Goal: Task Accomplishment & Management: Manage account settings

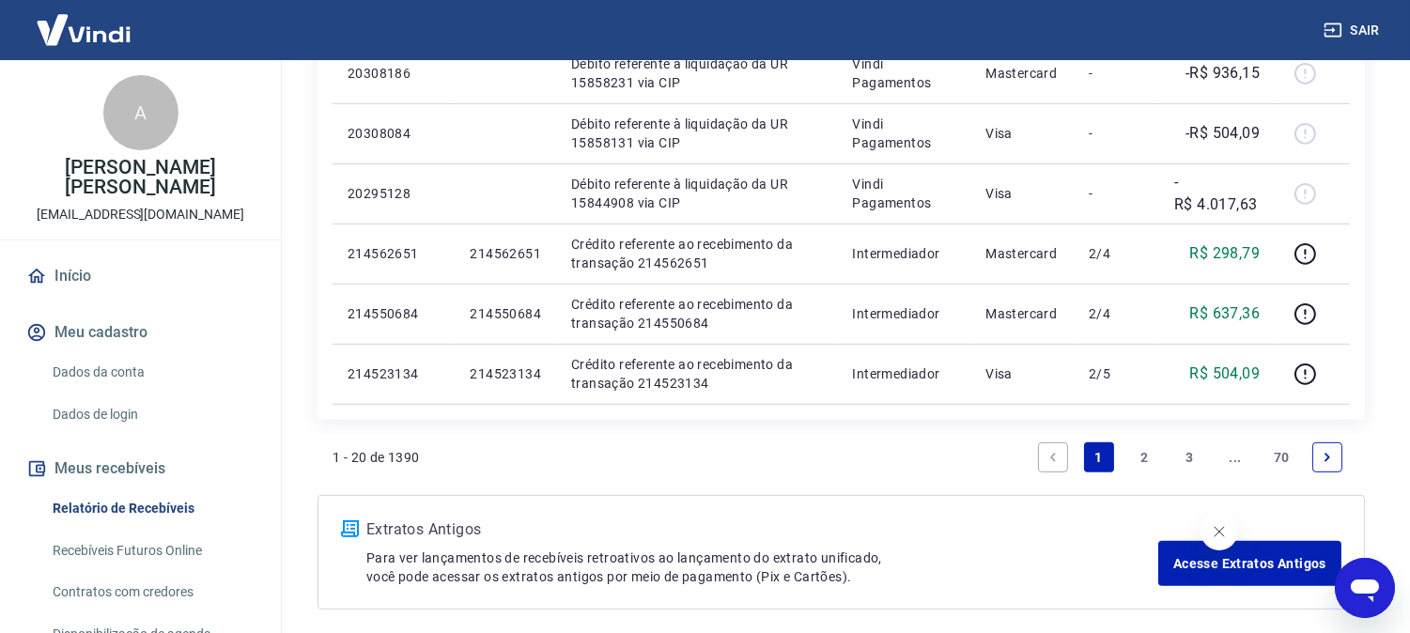
scroll to position [1623, 0]
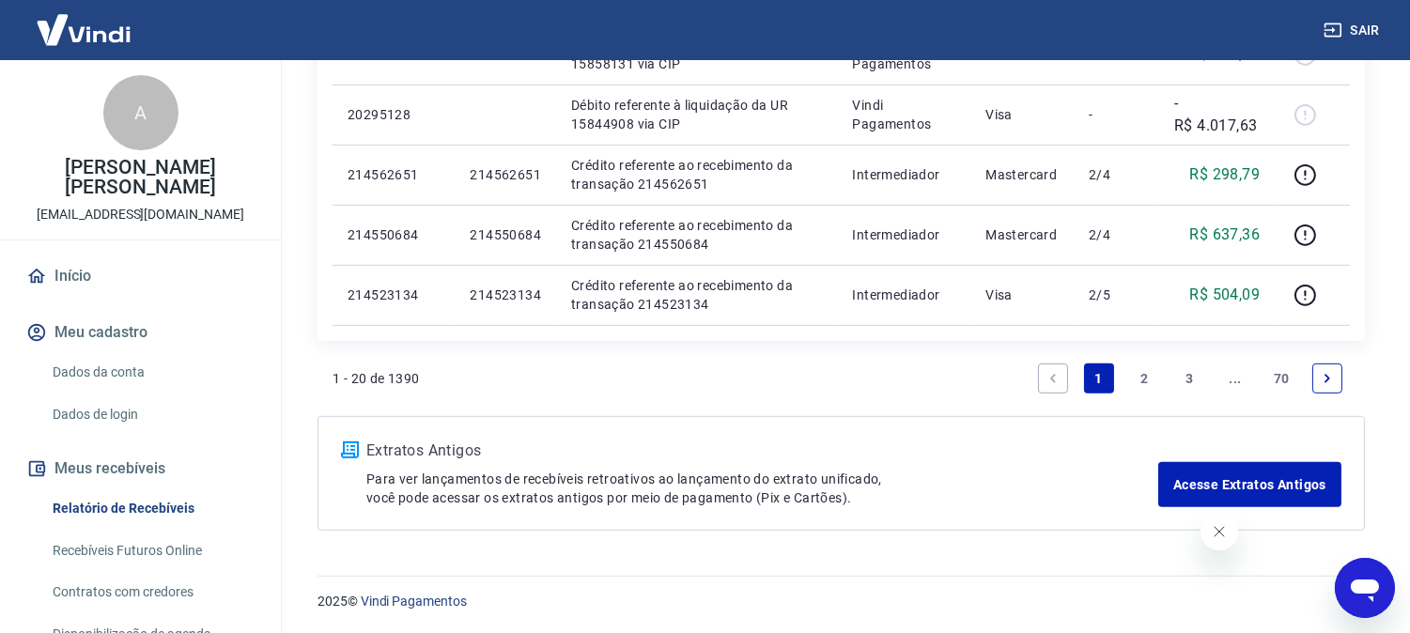
click at [1331, 380] on icon "Next page" at bounding box center [1327, 378] width 13 height 13
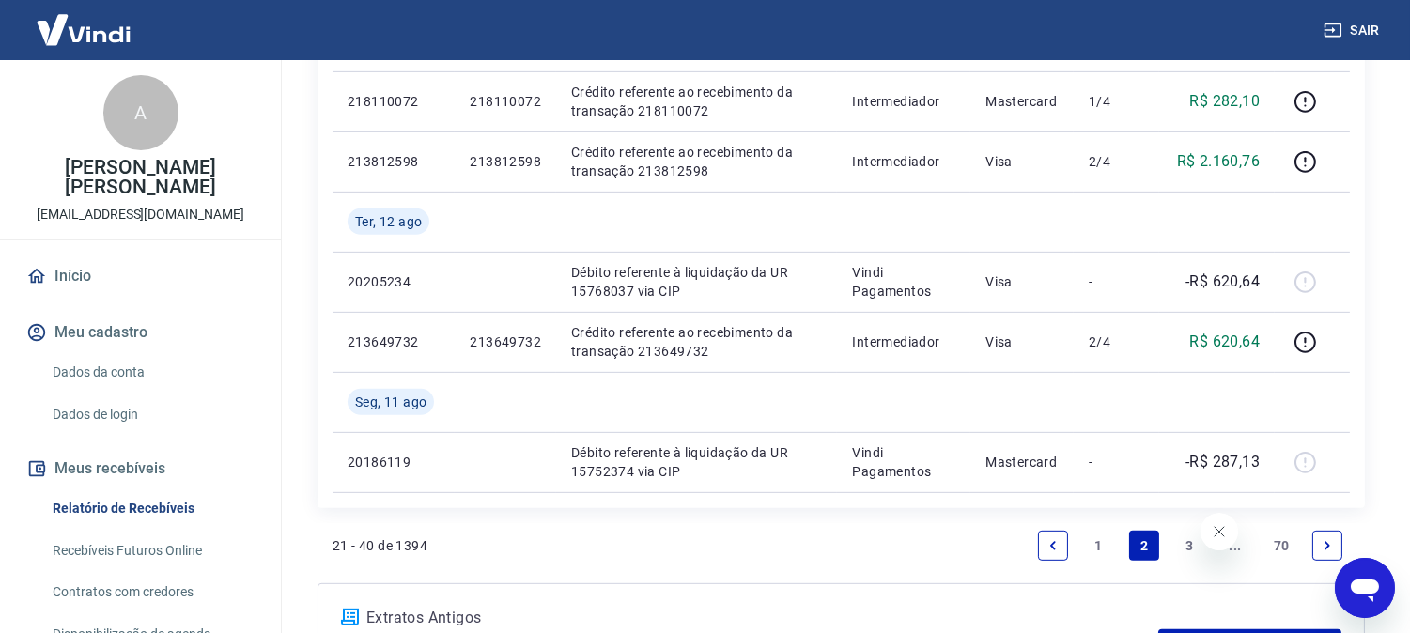
scroll to position [1670, 0]
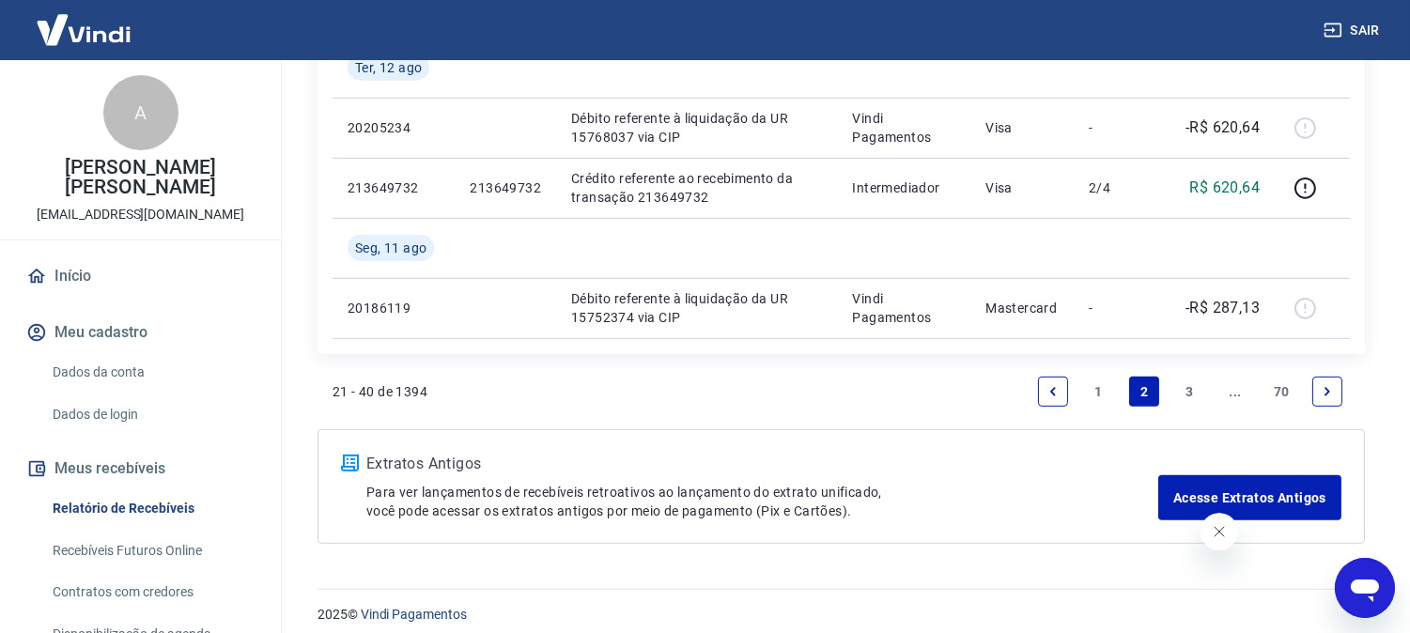
click at [1327, 396] on icon "Next page" at bounding box center [1327, 391] width 13 height 13
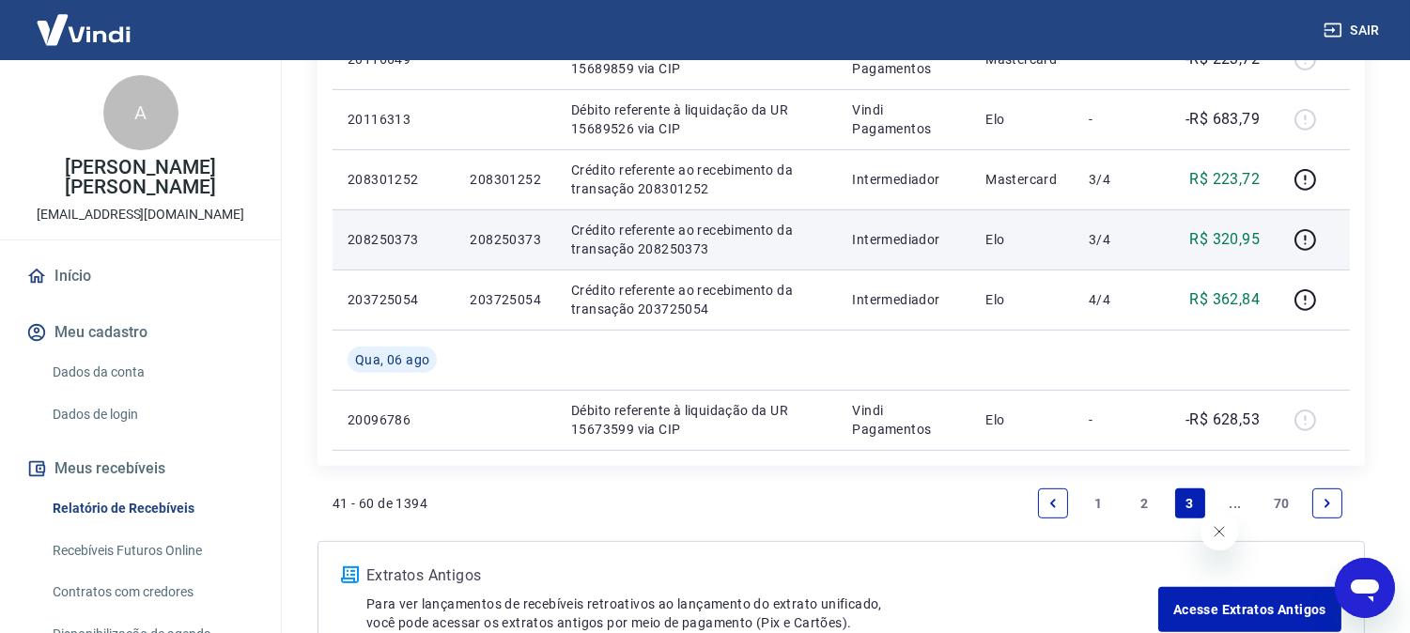
scroll to position [1623, 0]
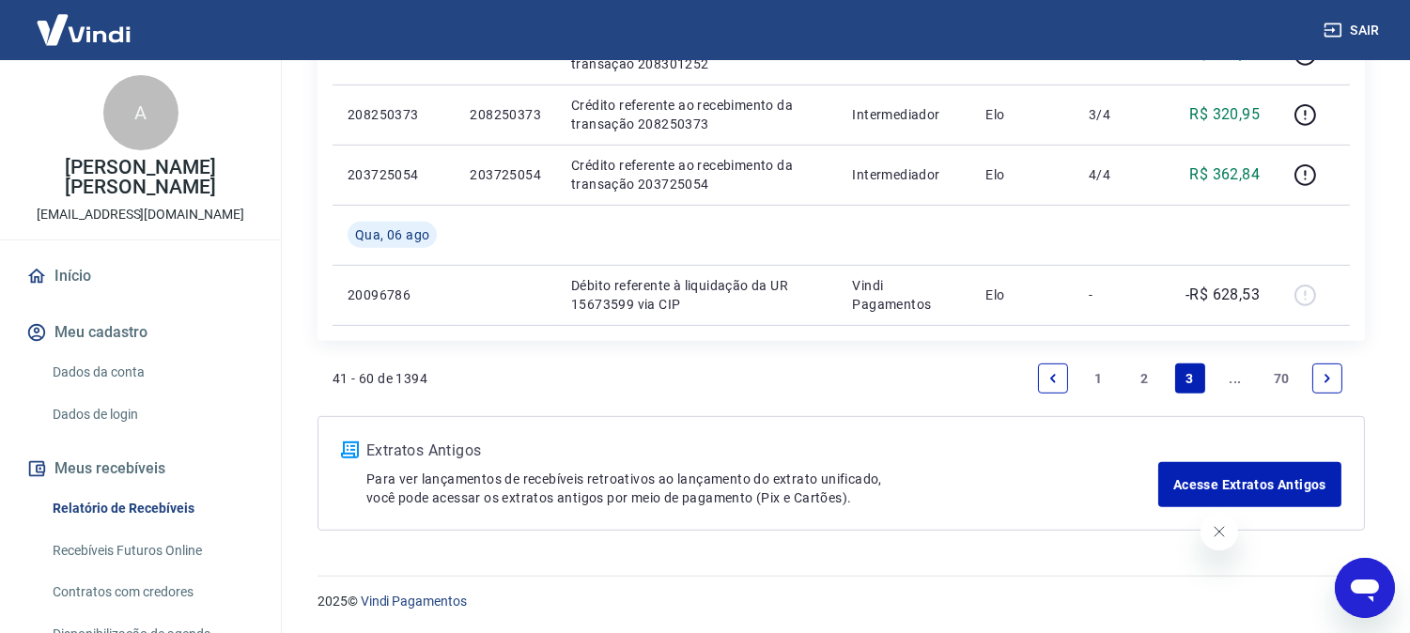
click at [1325, 372] on icon "Next page" at bounding box center [1327, 378] width 13 height 13
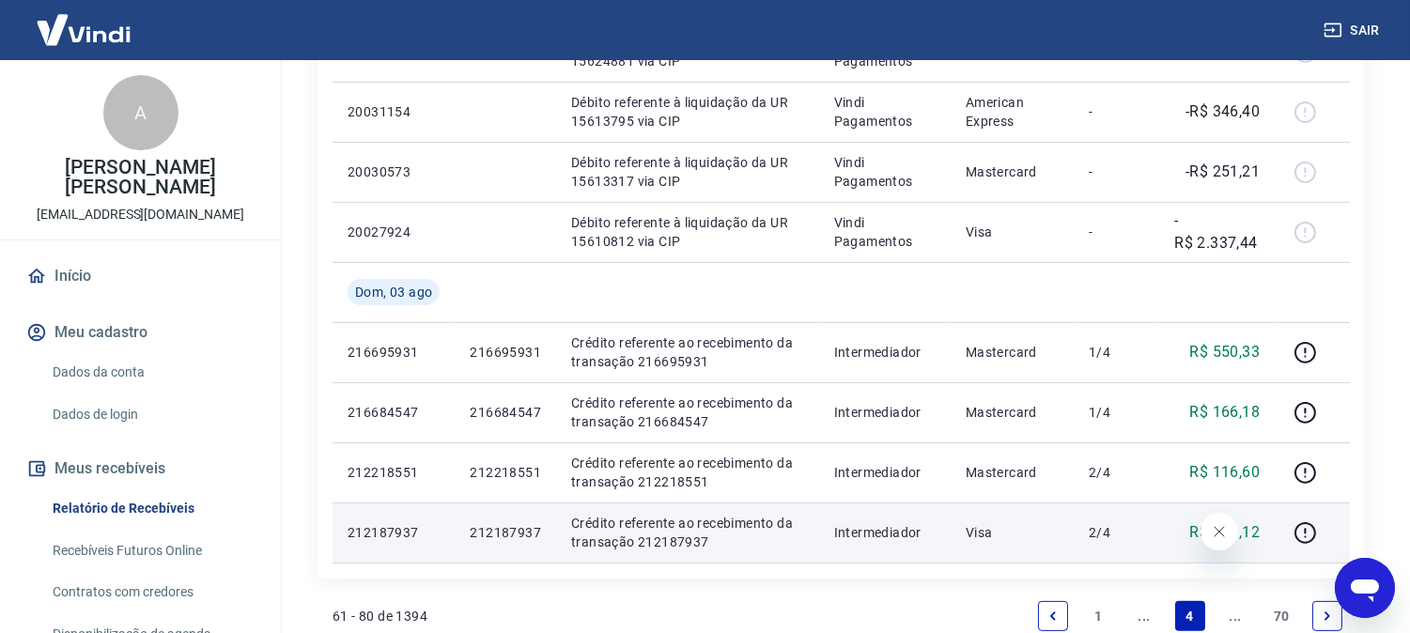
scroll to position [1461, 0]
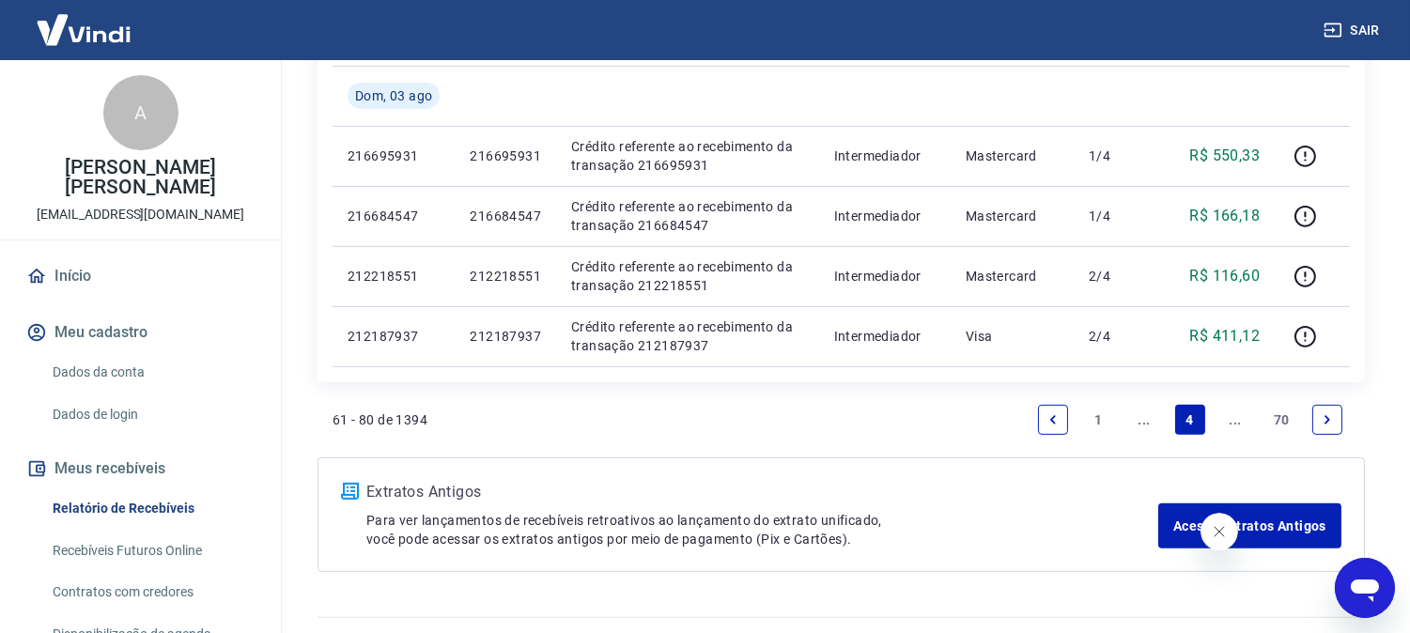
click at [1323, 417] on icon "Next page" at bounding box center [1327, 419] width 13 height 13
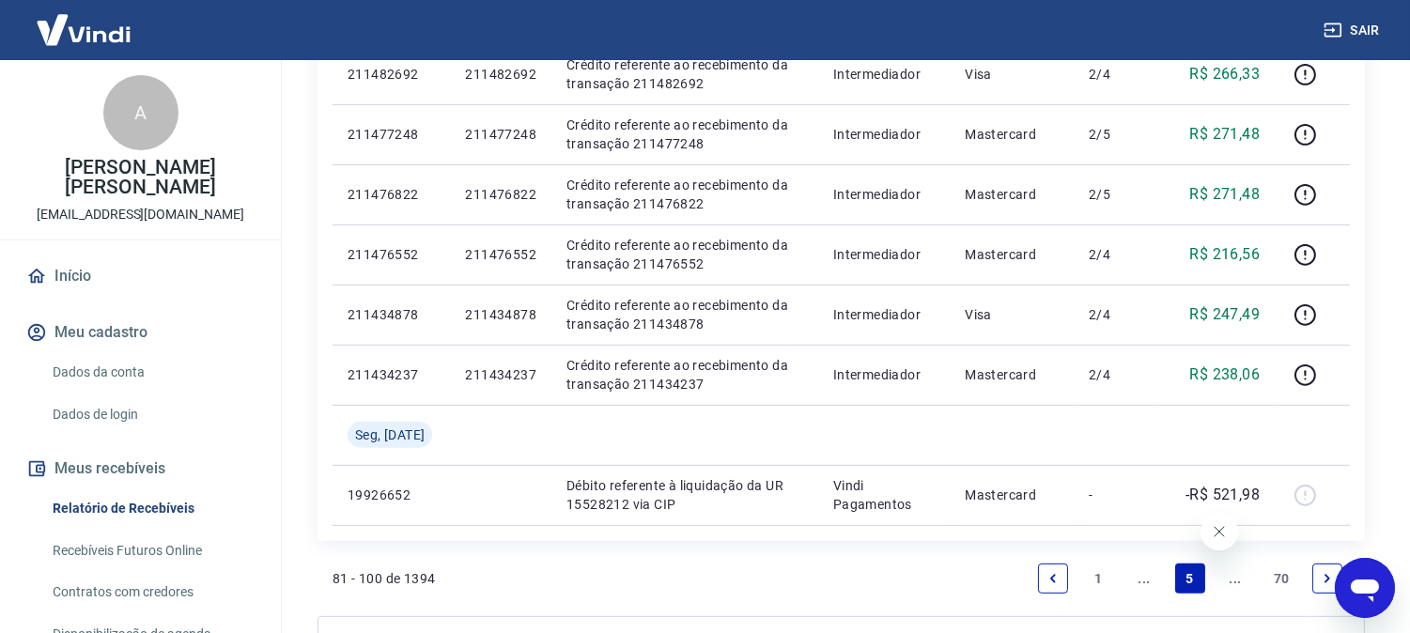
scroll to position [1623, 0]
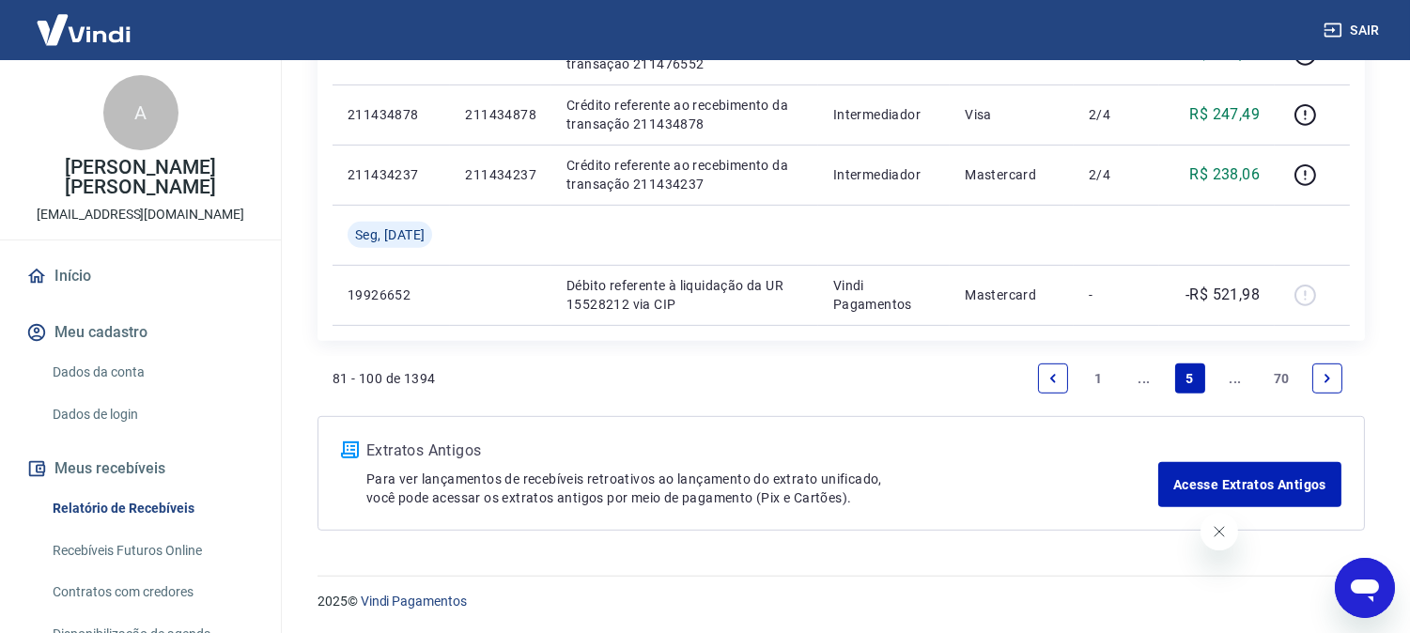
click at [1329, 378] on icon "Next page" at bounding box center [1328, 378] width 6 height 8
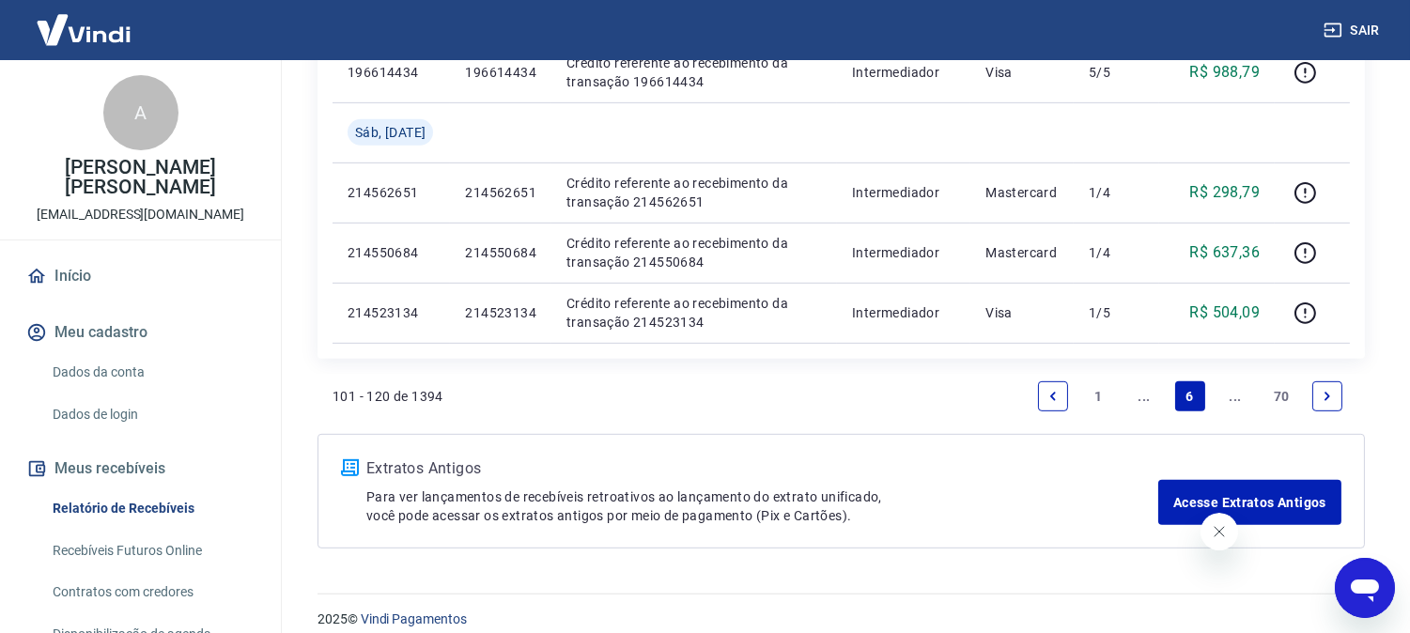
scroll to position [1683, 0]
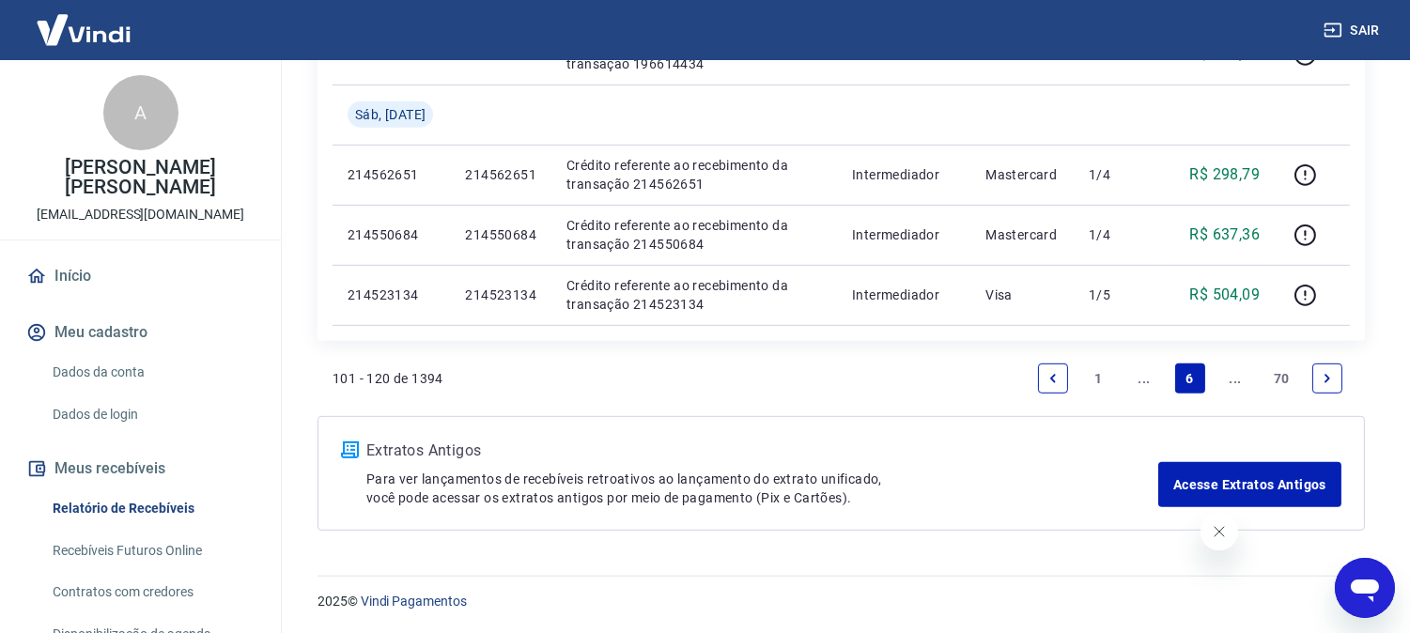
click at [1325, 380] on icon "Next page" at bounding box center [1327, 378] width 13 height 13
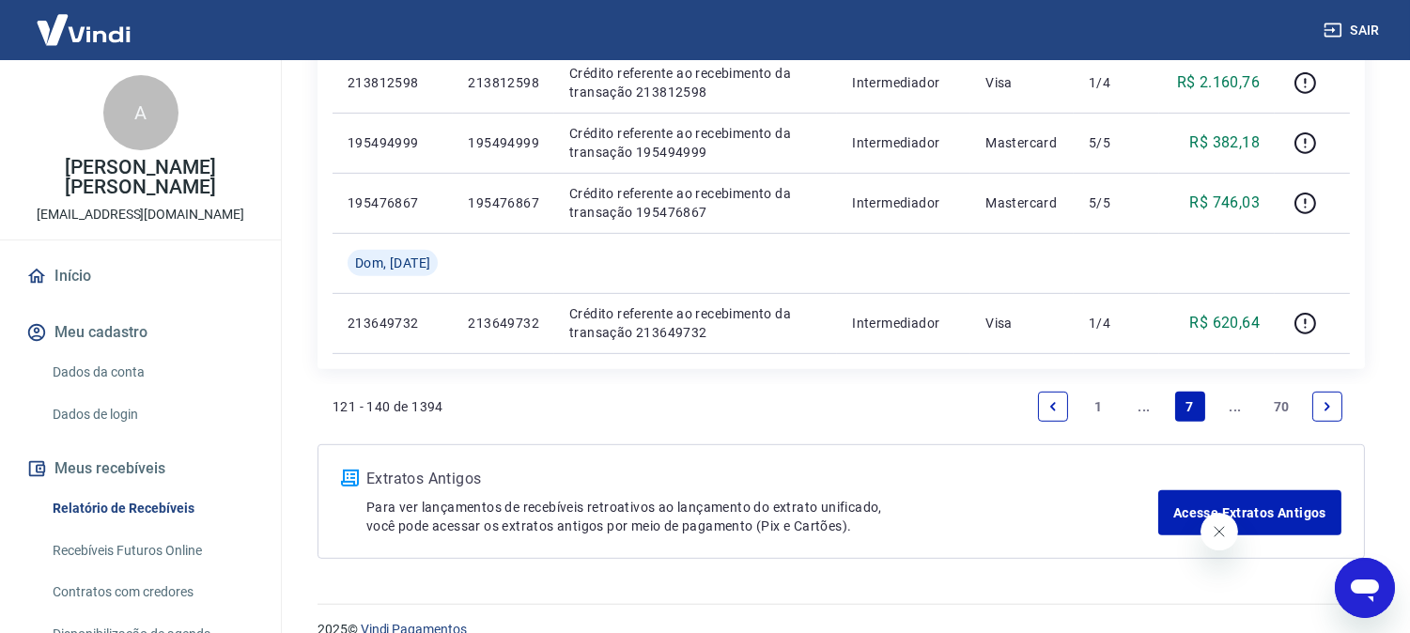
scroll to position [1623, 0]
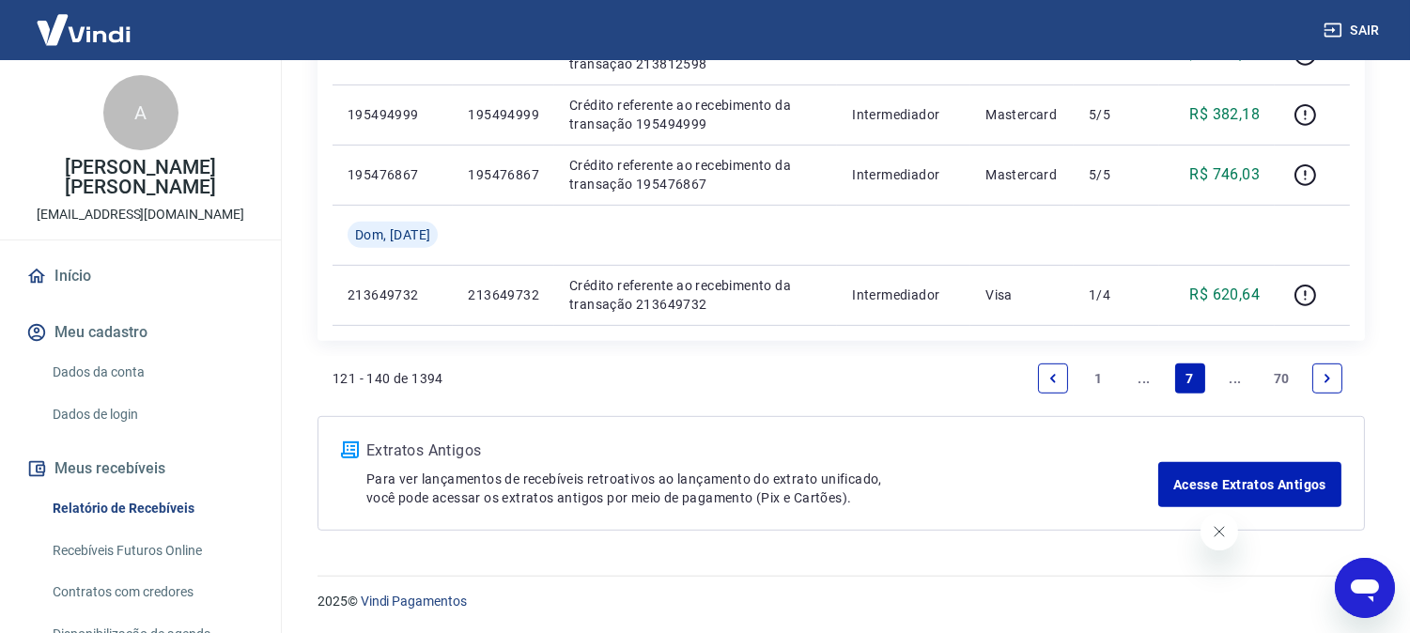
click at [1329, 372] on icon "Next page" at bounding box center [1327, 378] width 13 height 13
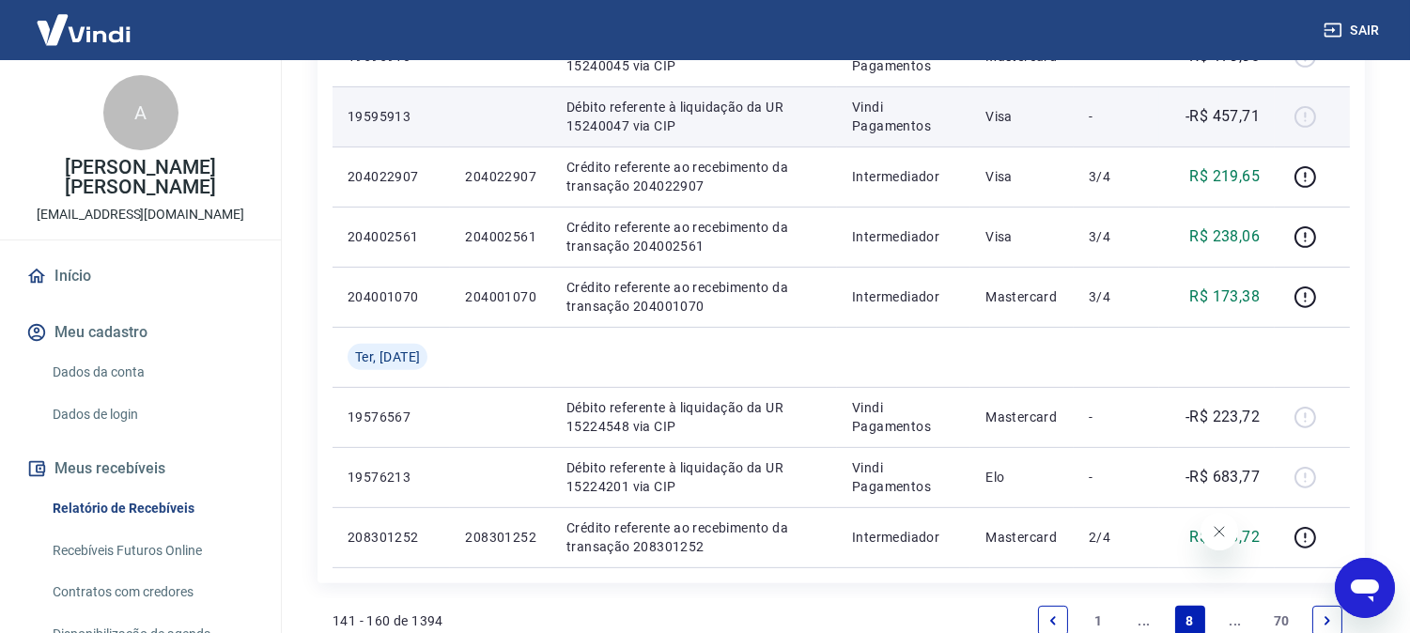
scroll to position [1461, 0]
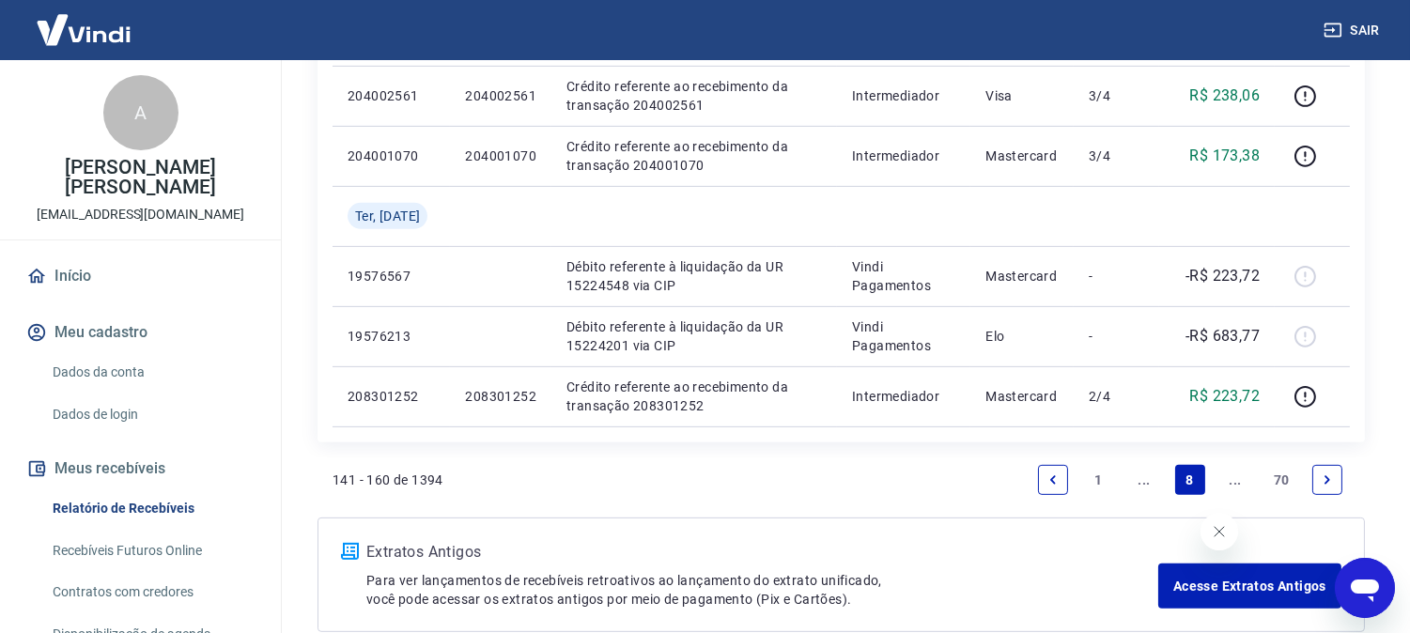
drag, startPoint x: 1331, startPoint y: 480, endPoint x: 927, endPoint y: 237, distance: 471.7
click at [1331, 480] on icon "Next page" at bounding box center [1327, 480] width 13 height 13
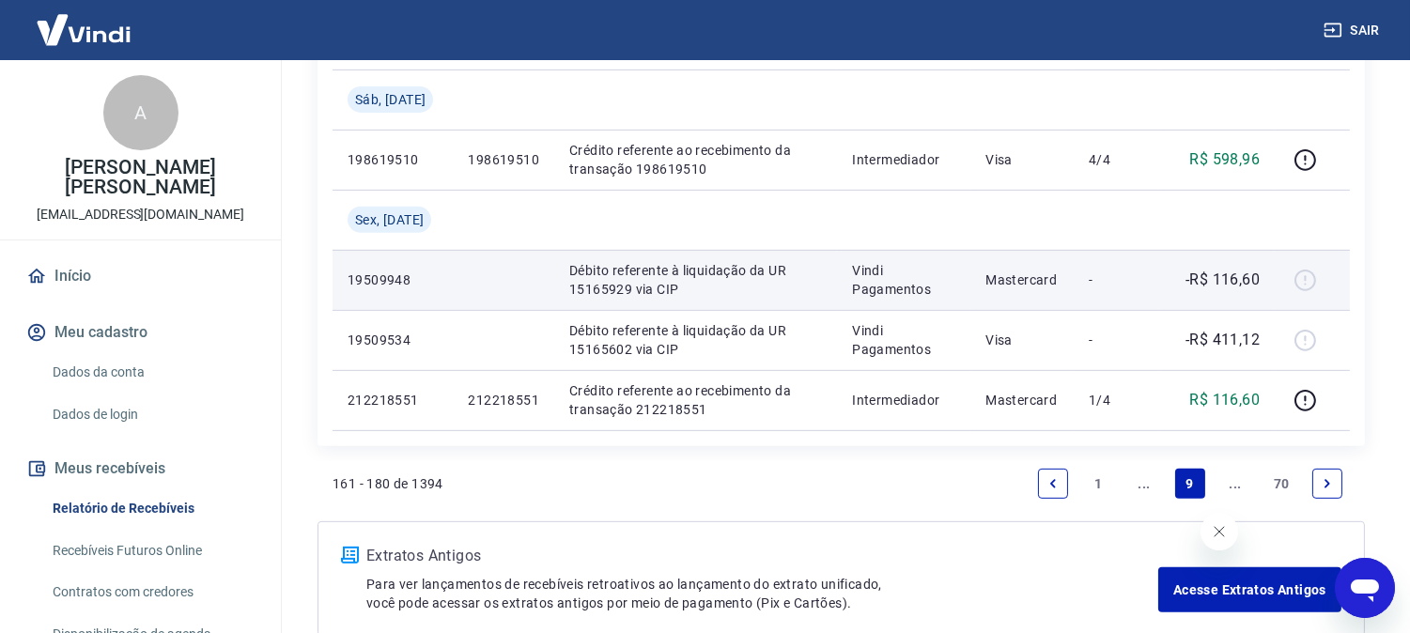
scroll to position [1563, 0]
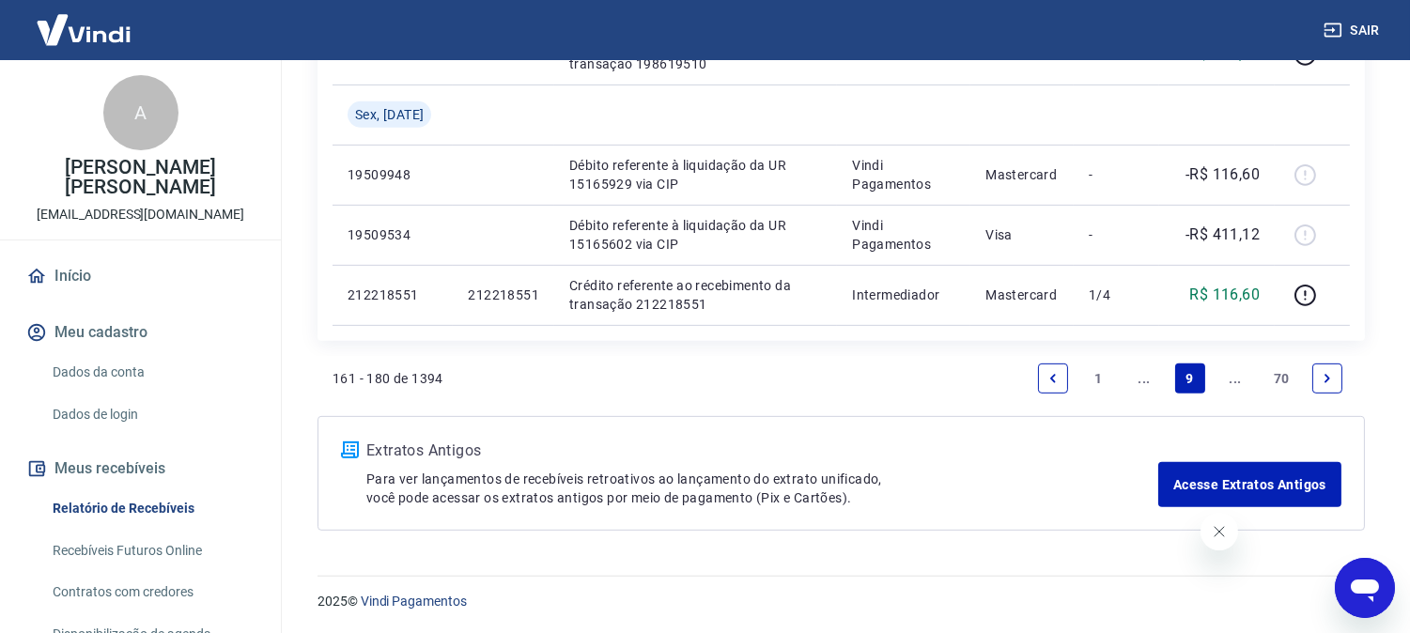
click at [1326, 380] on icon "Next page" at bounding box center [1327, 378] width 13 height 13
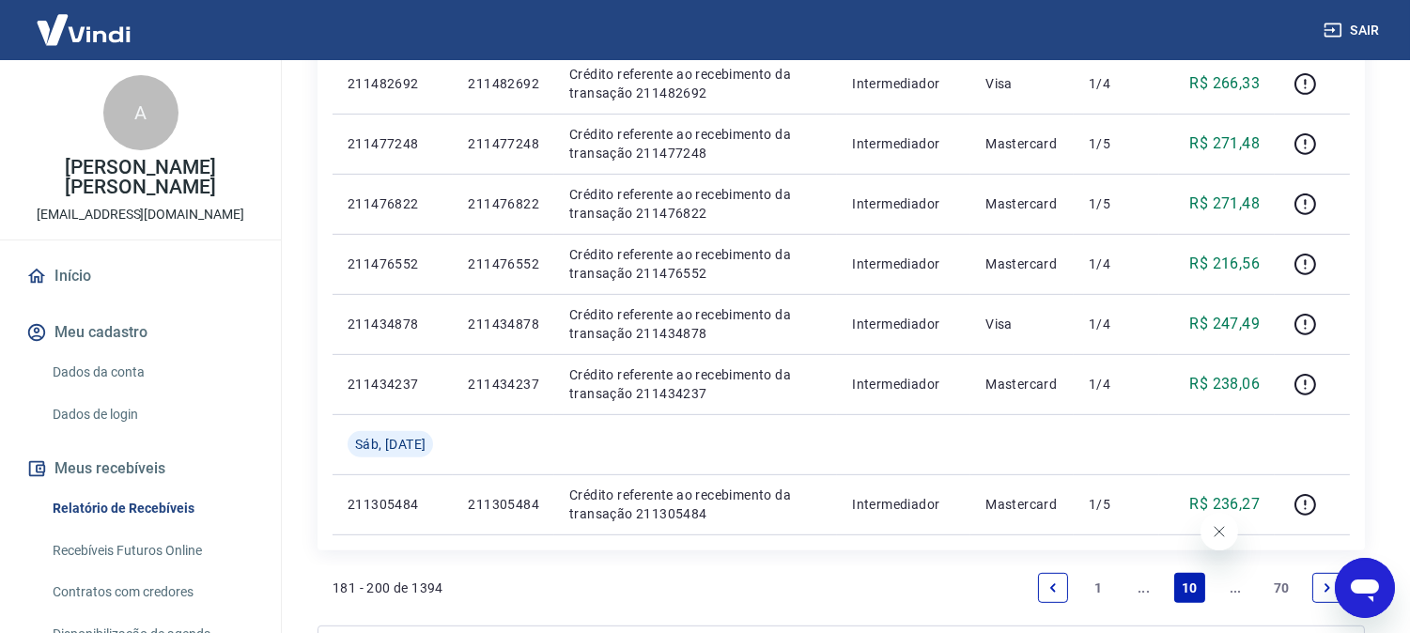
scroll to position [1683, 0]
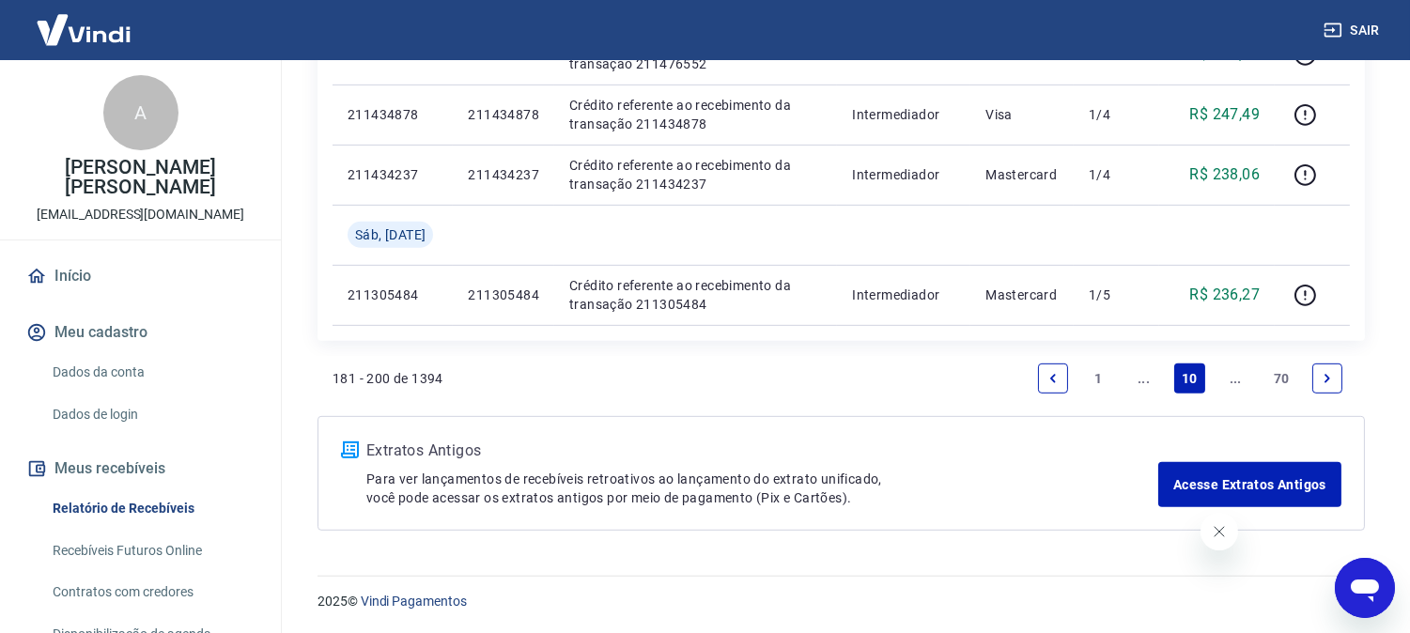
click at [1321, 377] on icon "Next page" at bounding box center [1327, 378] width 13 height 13
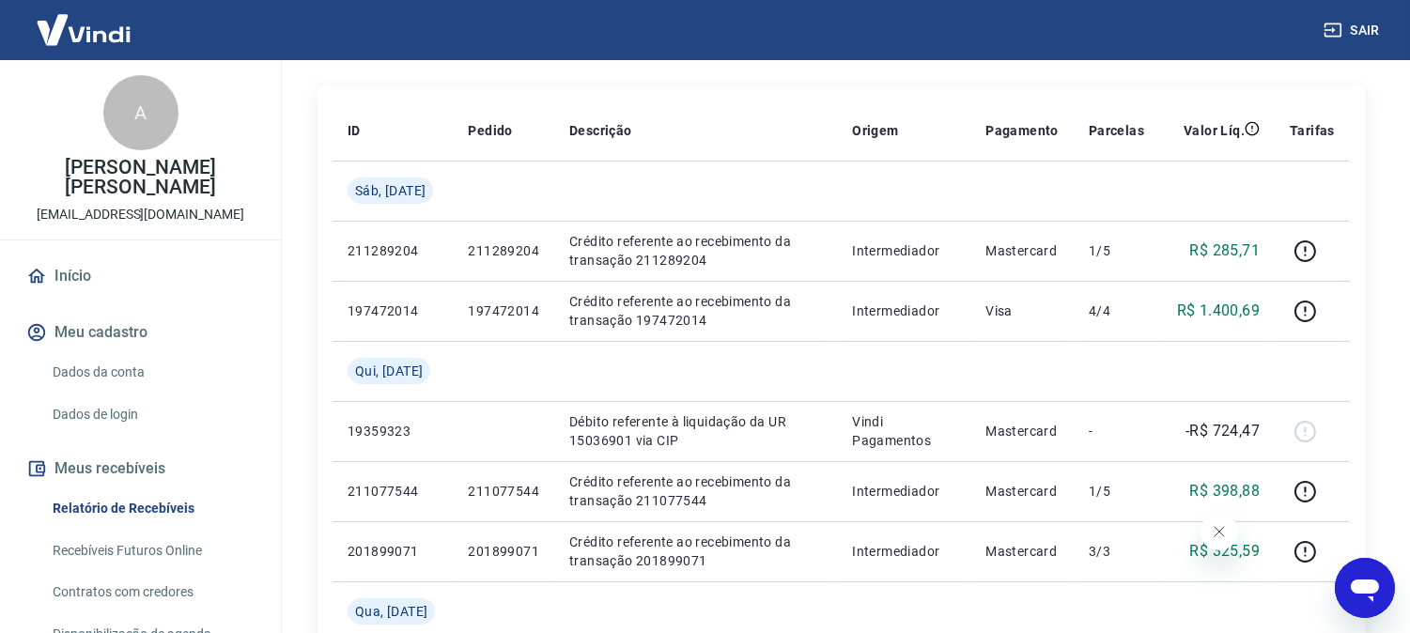
scroll to position [417, 0]
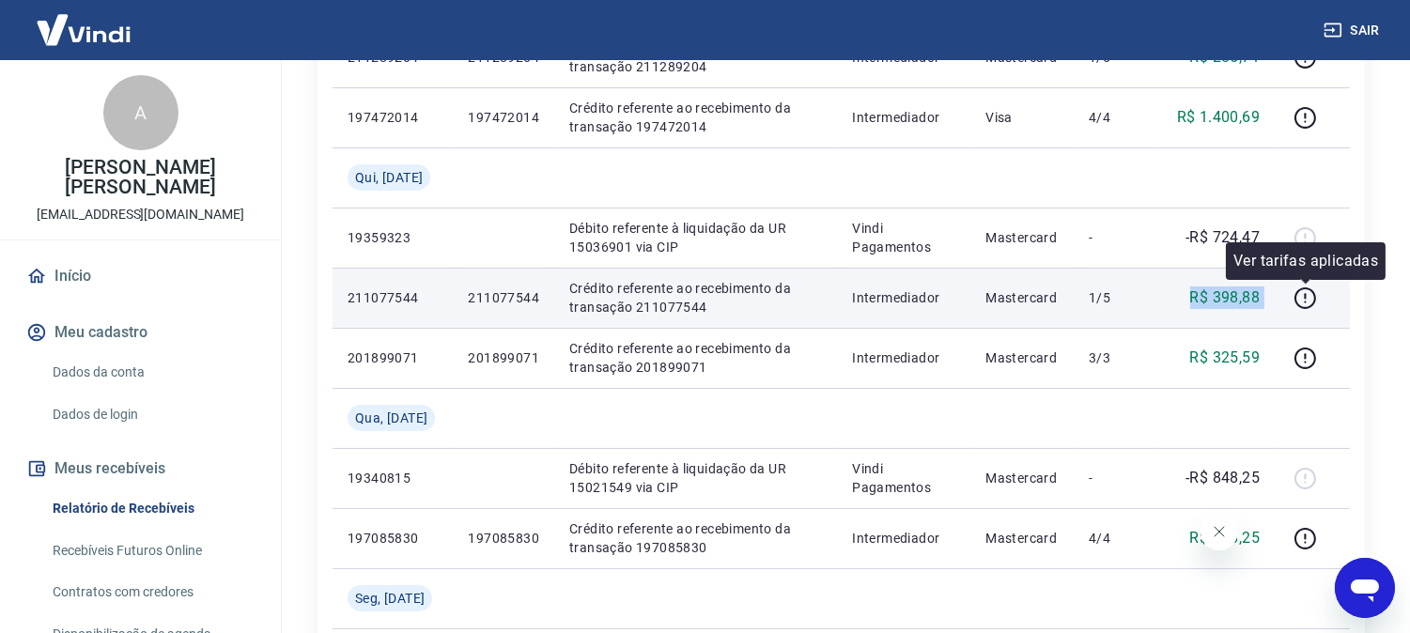
drag, startPoint x: 1182, startPoint y: 301, endPoint x: 1337, endPoint y: 299, distance: 155.1
click at [1337, 299] on tr "211077544 211077544 Crédito referente ao recebimento da transação 211077544 Int…" at bounding box center [842, 298] width 1018 height 60
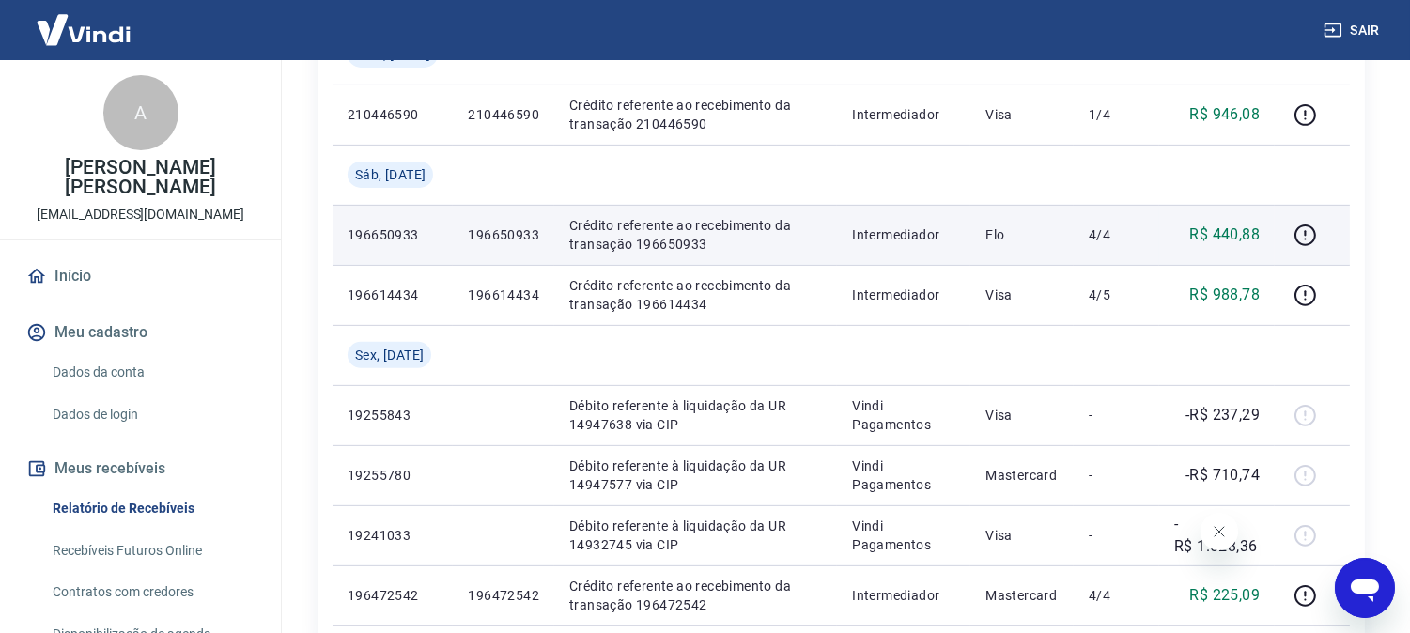
scroll to position [1565, 0]
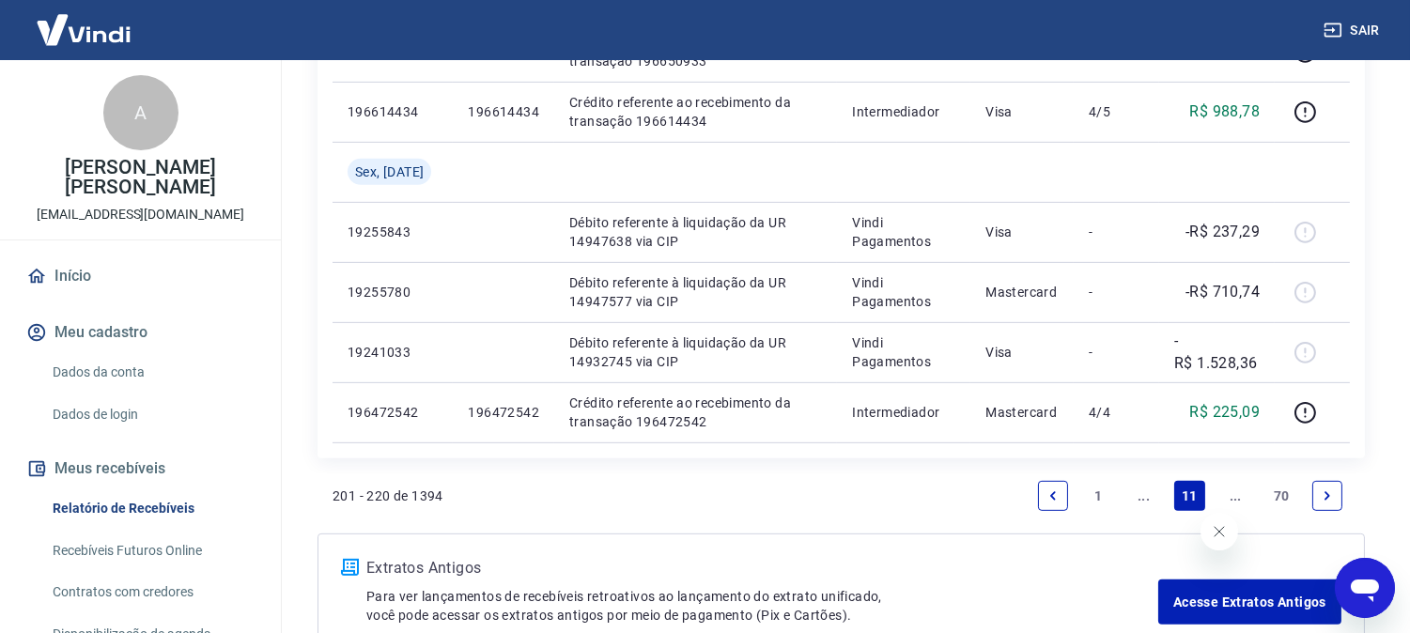
click at [1054, 502] on link "Previous page" at bounding box center [1053, 496] width 30 height 30
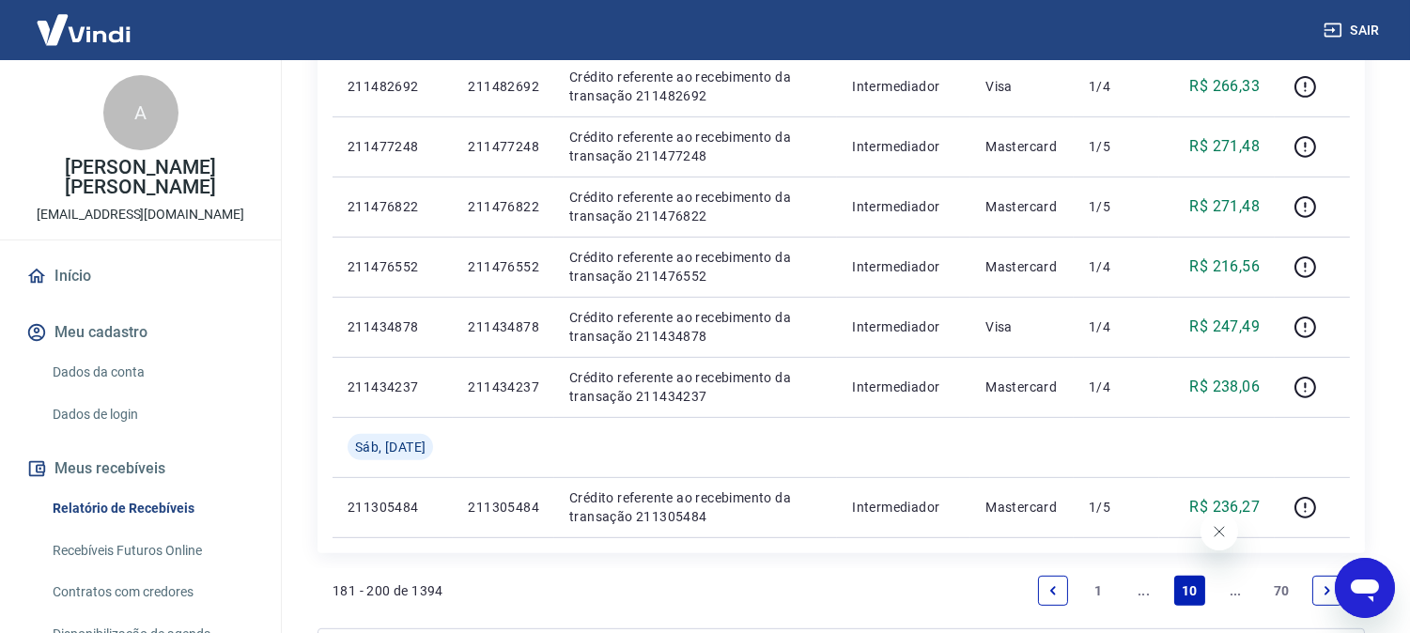
scroll to position [1565, 0]
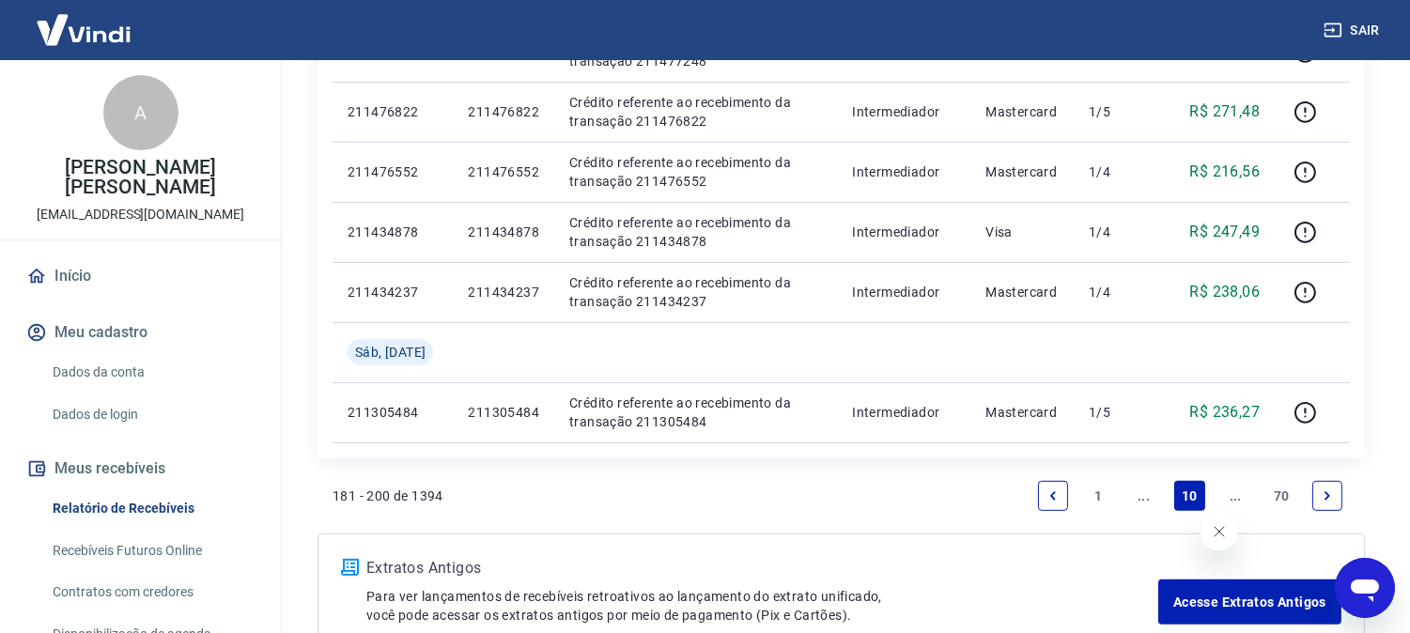
click at [1054, 493] on icon "Previous page" at bounding box center [1053, 496] width 13 height 13
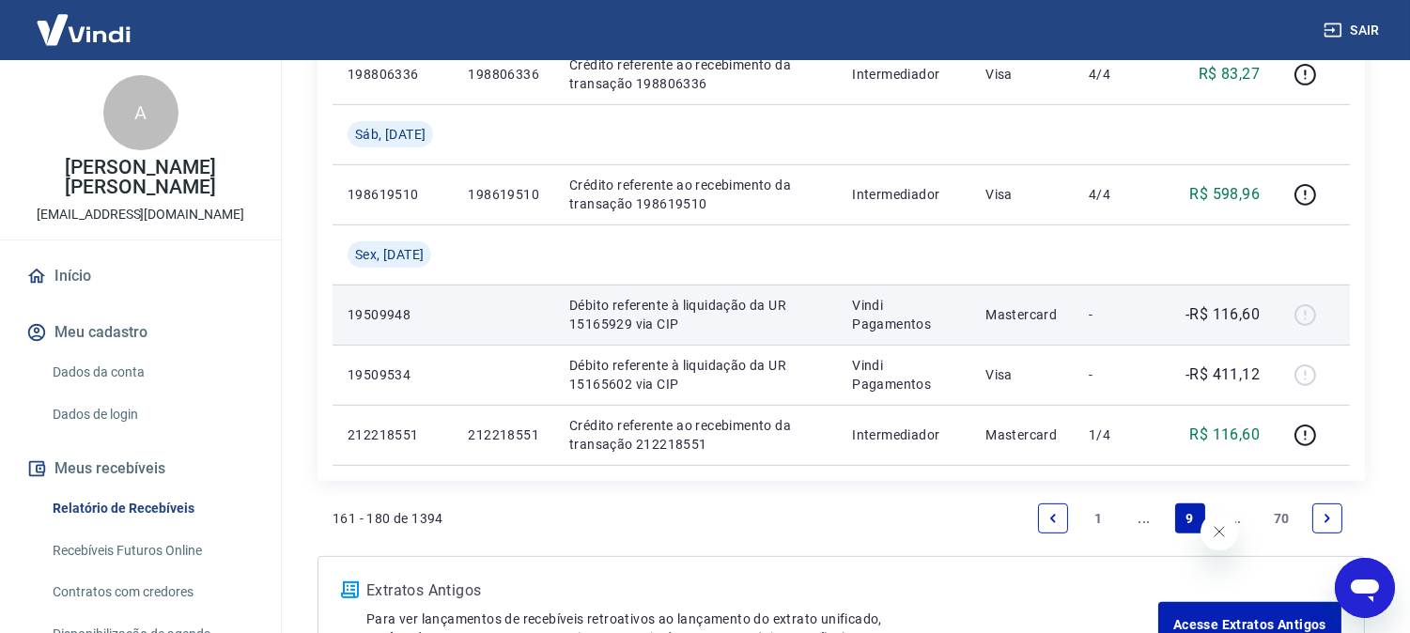
scroll to position [1563, 0]
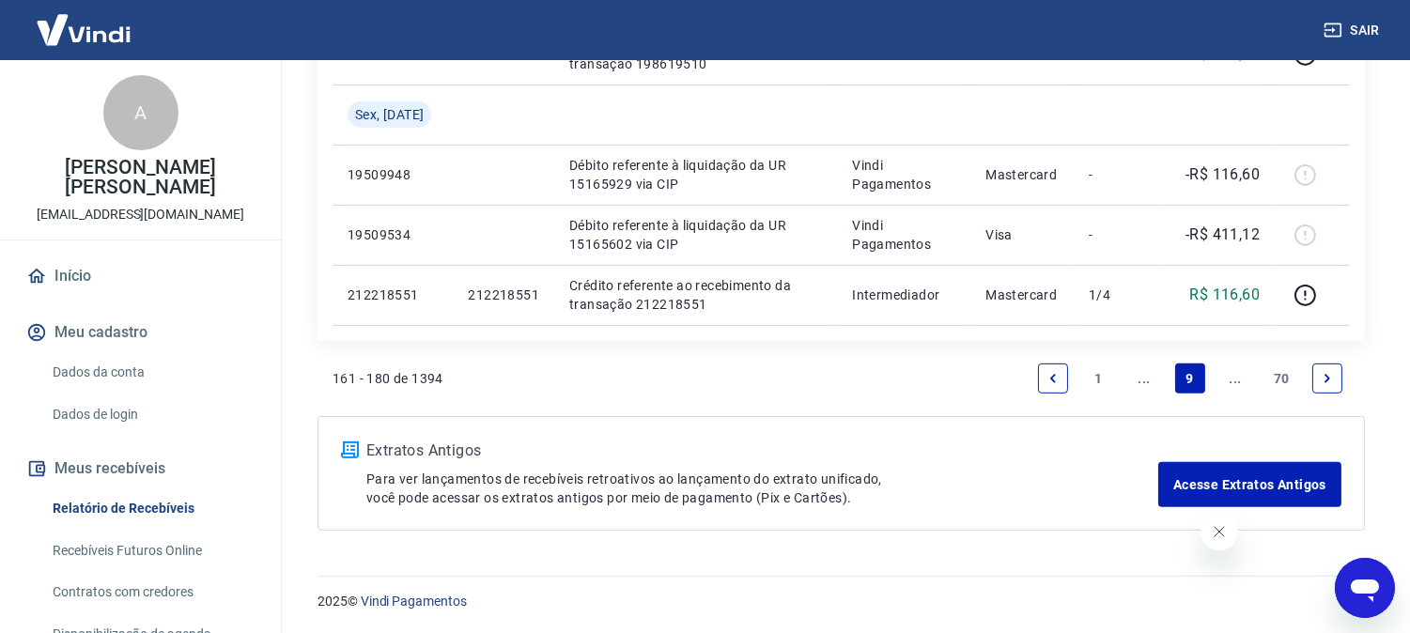
click at [1047, 372] on icon "Previous page" at bounding box center [1053, 378] width 13 height 13
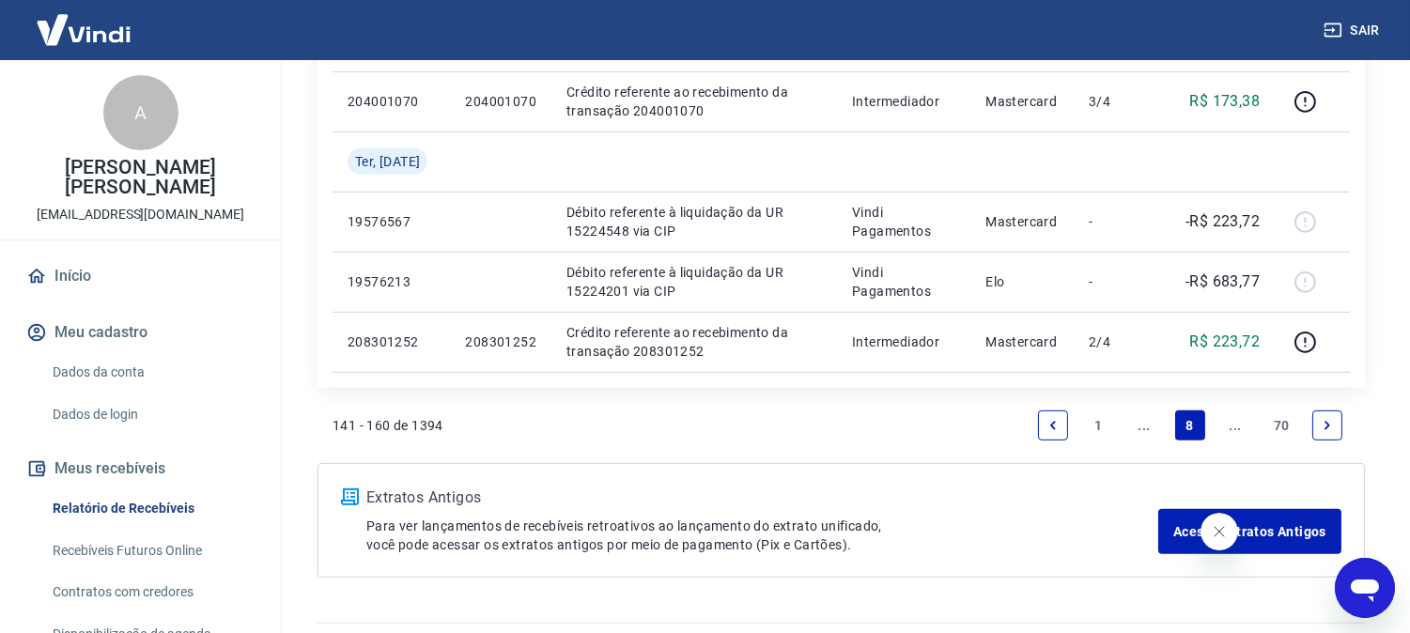
scroll to position [1563, 0]
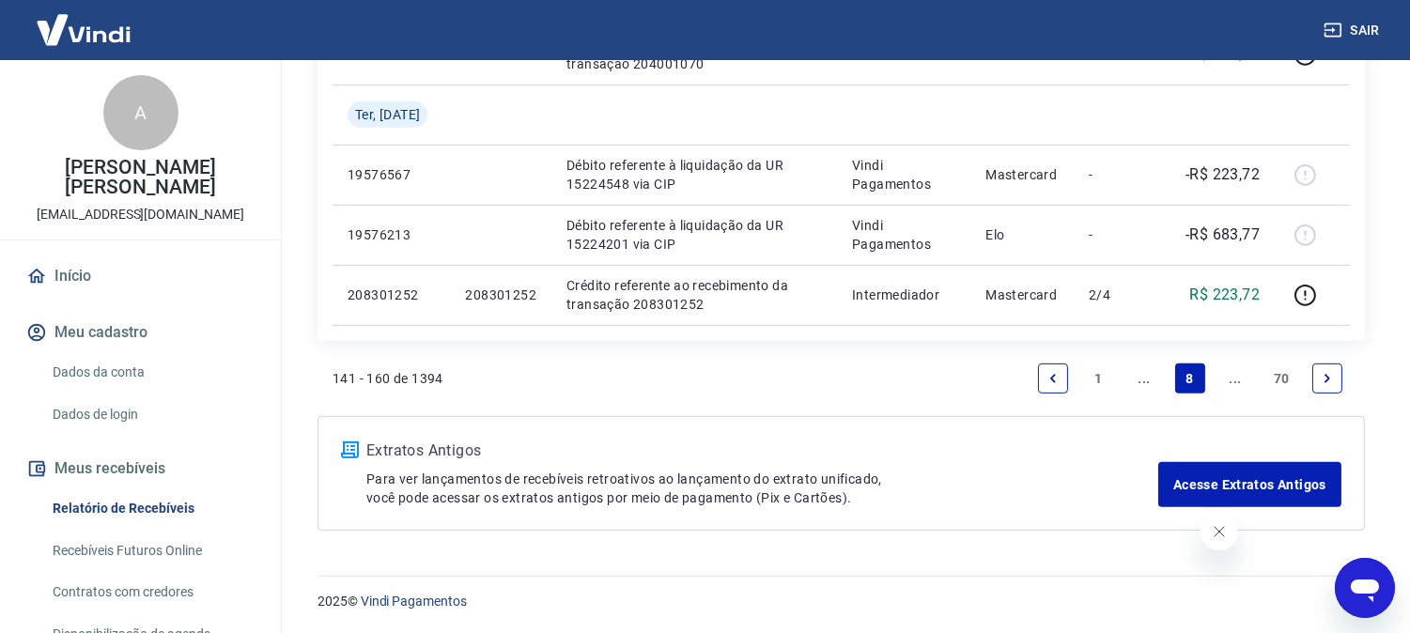
click at [1051, 378] on icon "Previous page" at bounding box center [1054, 378] width 6 height 8
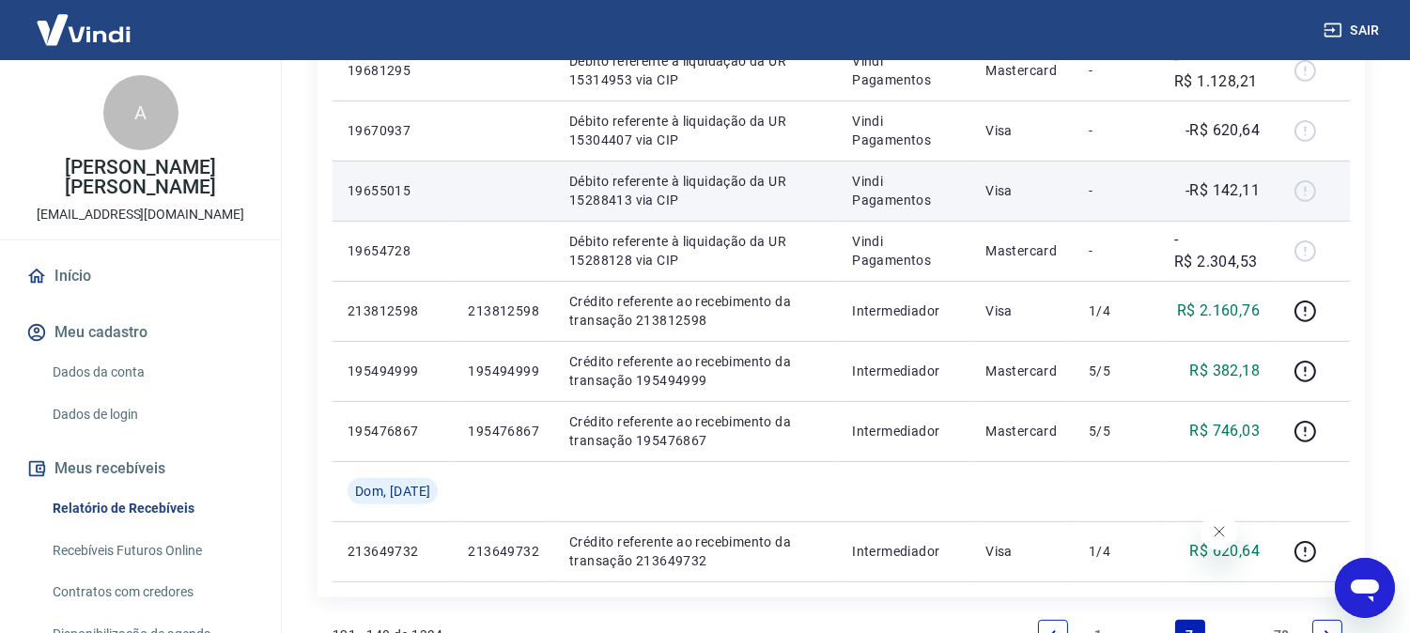
scroll to position [1565, 0]
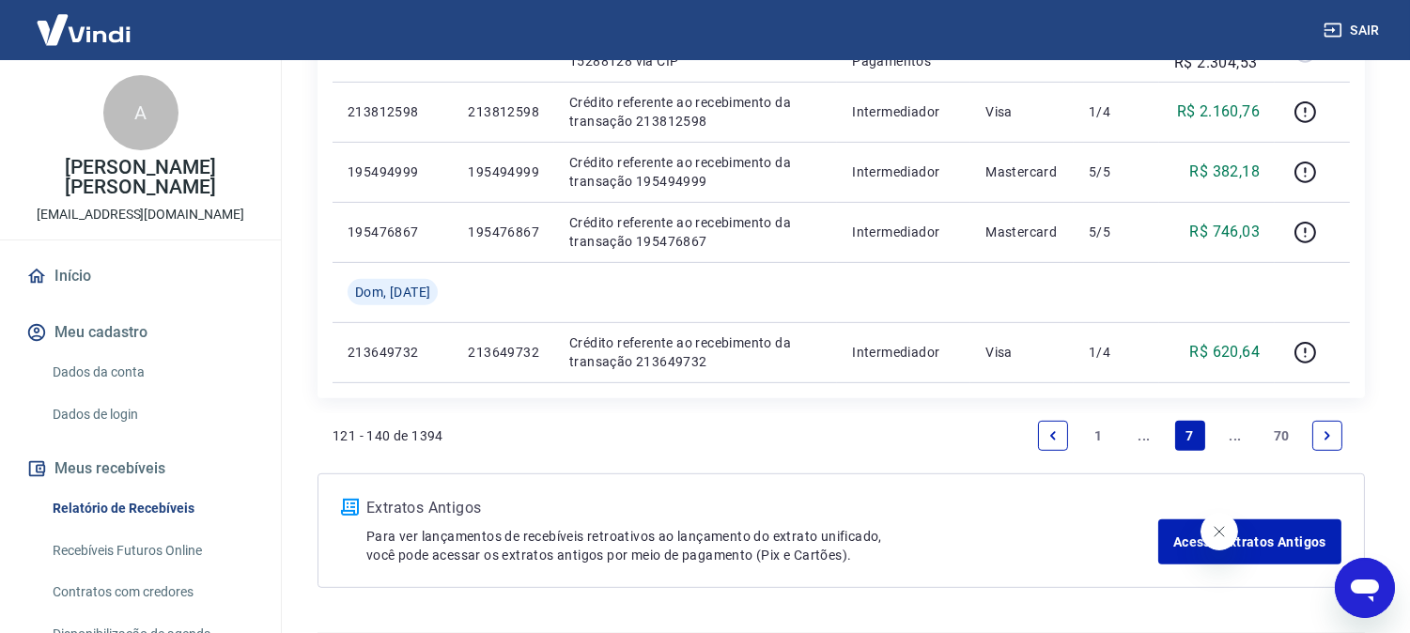
click at [1053, 440] on icon "Previous page" at bounding box center [1053, 435] width 13 height 13
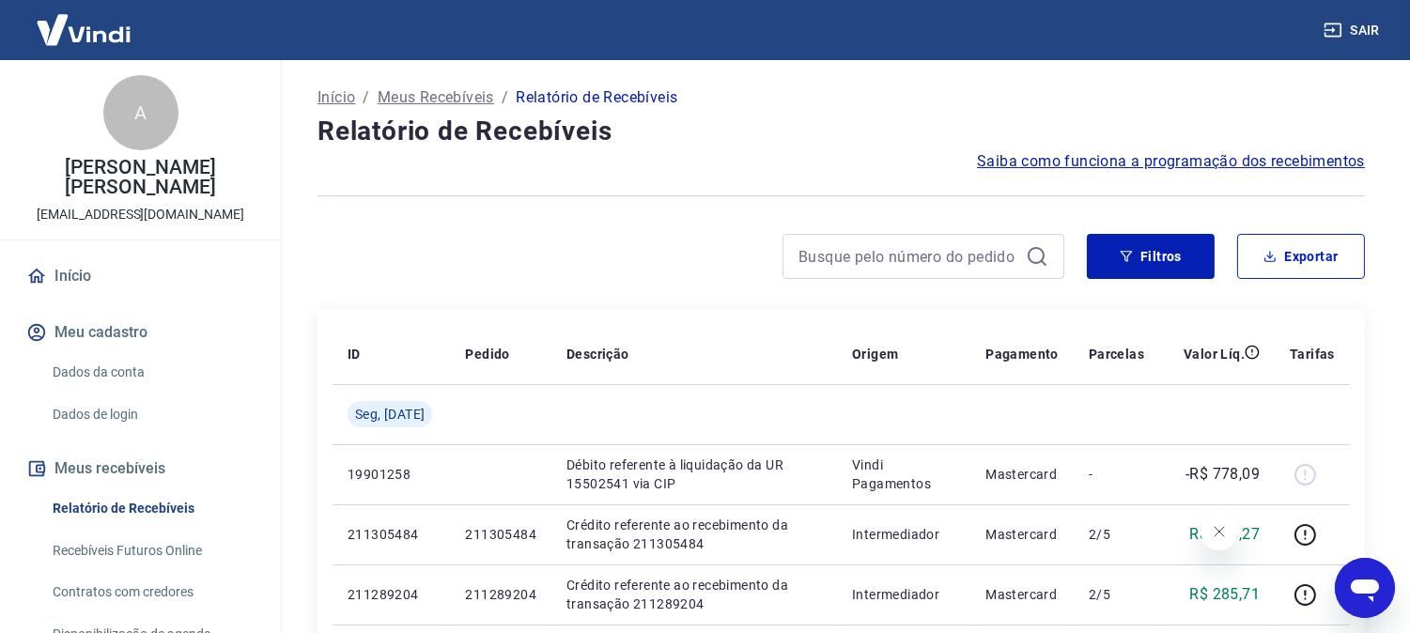
scroll to position [417, 0]
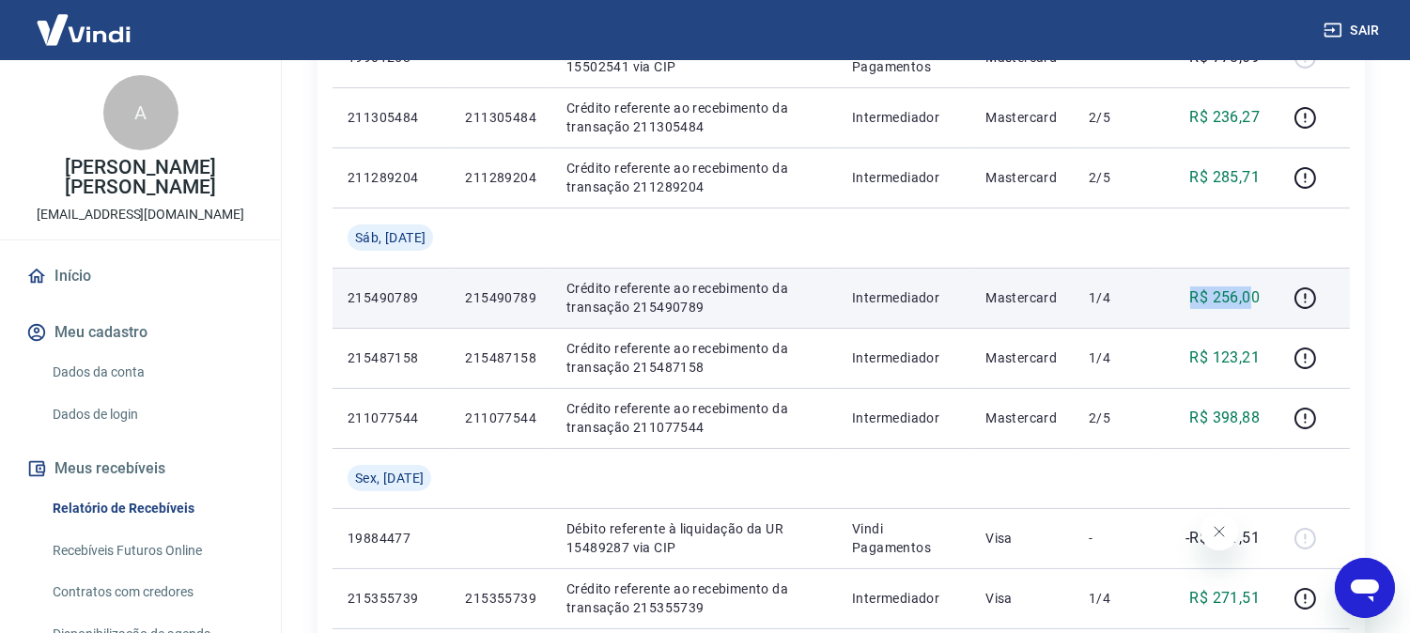
drag, startPoint x: 1177, startPoint y: 304, endPoint x: 1255, endPoint y: 298, distance: 78.2
click at [1255, 298] on div "R$ 256,00" at bounding box center [1218, 298] width 86 height 23
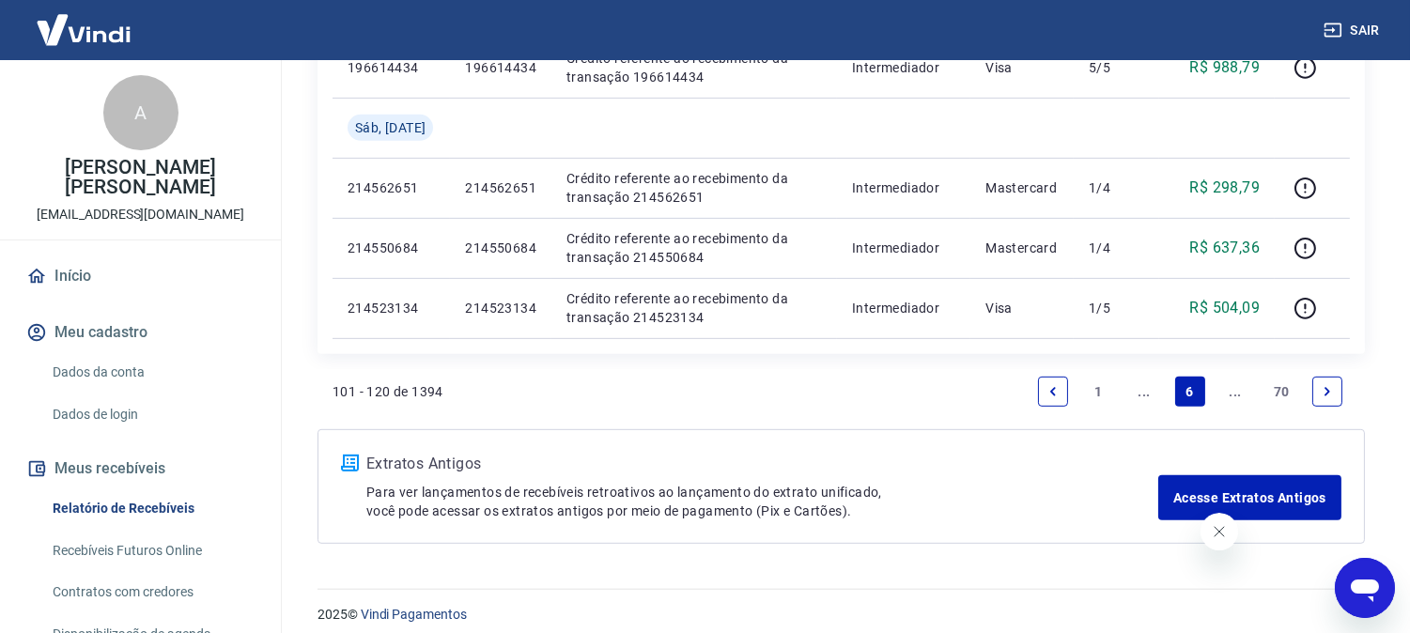
scroll to position [1683, 0]
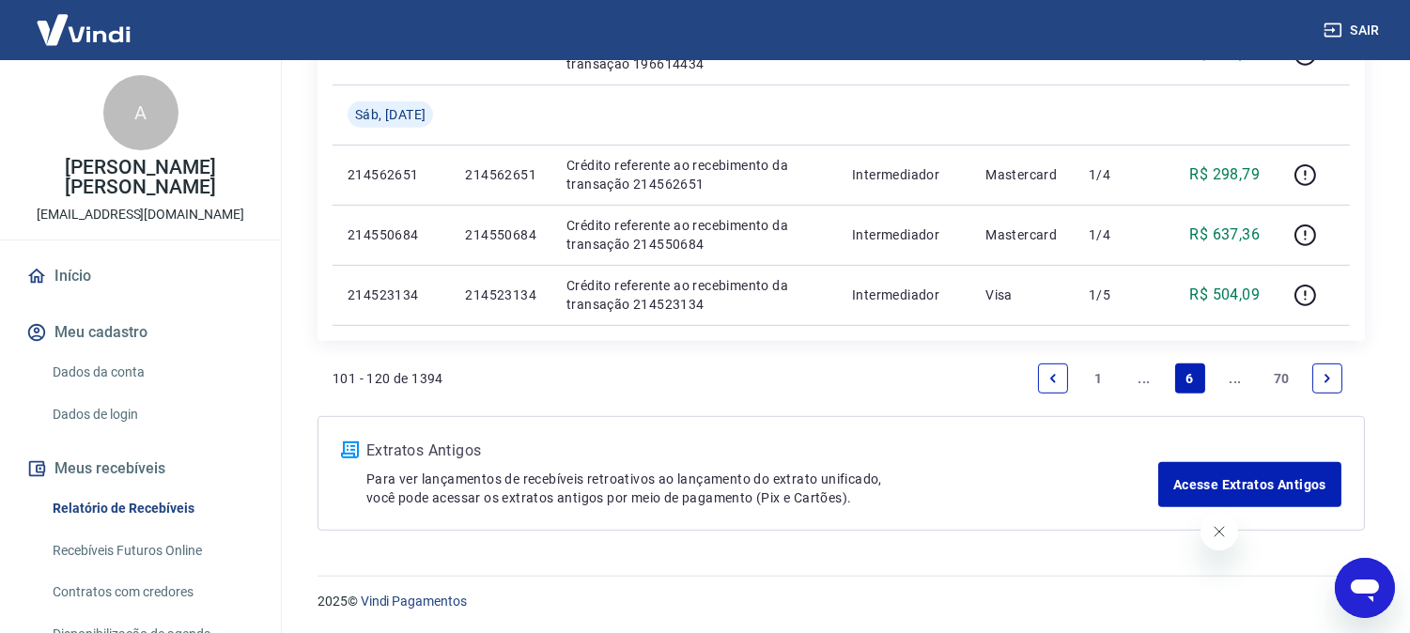
click at [1048, 378] on icon "Previous page" at bounding box center [1053, 378] width 13 height 13
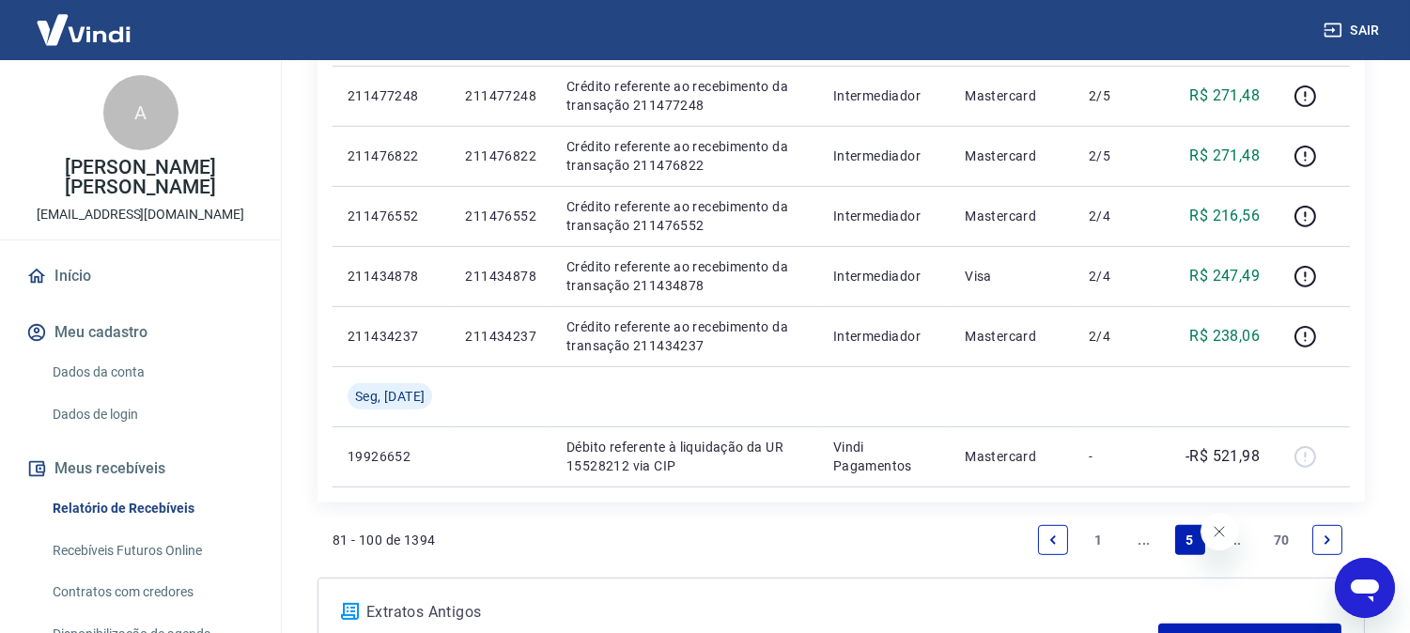
scroll to position [1623, 0]
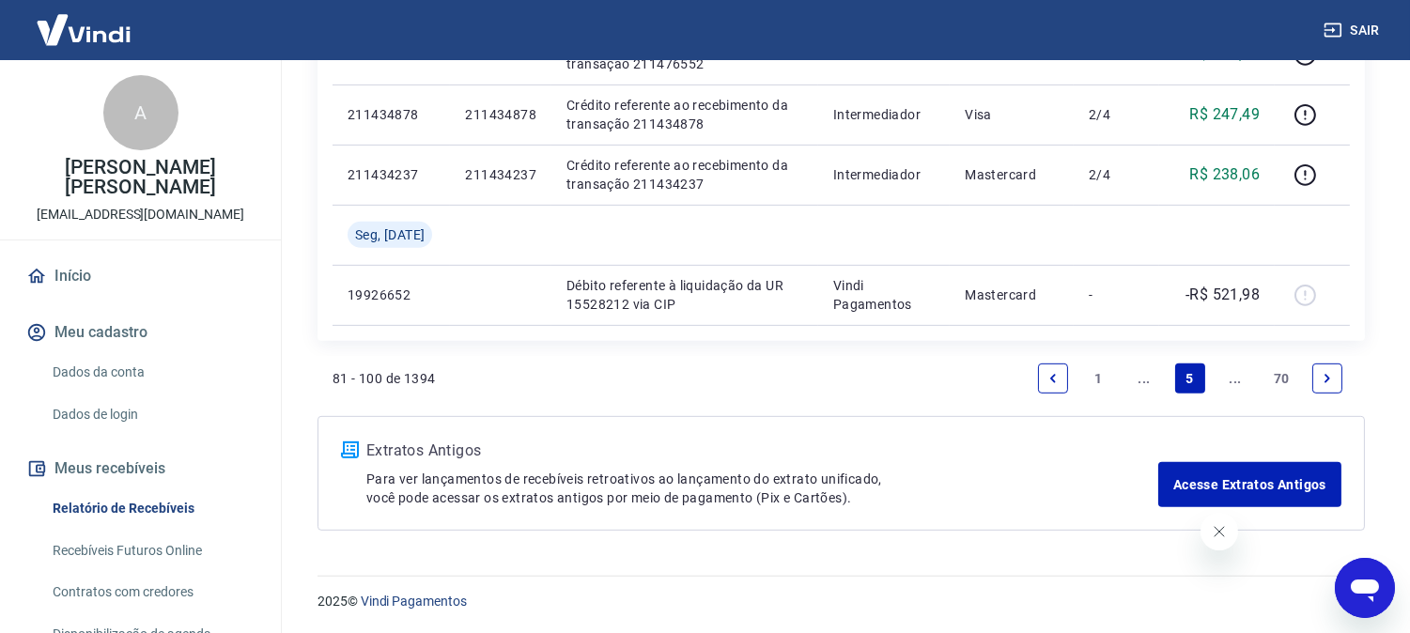
click at [1057, 381] on icon "Previous page" at bounding box center [1053, 378] width 13 height 13
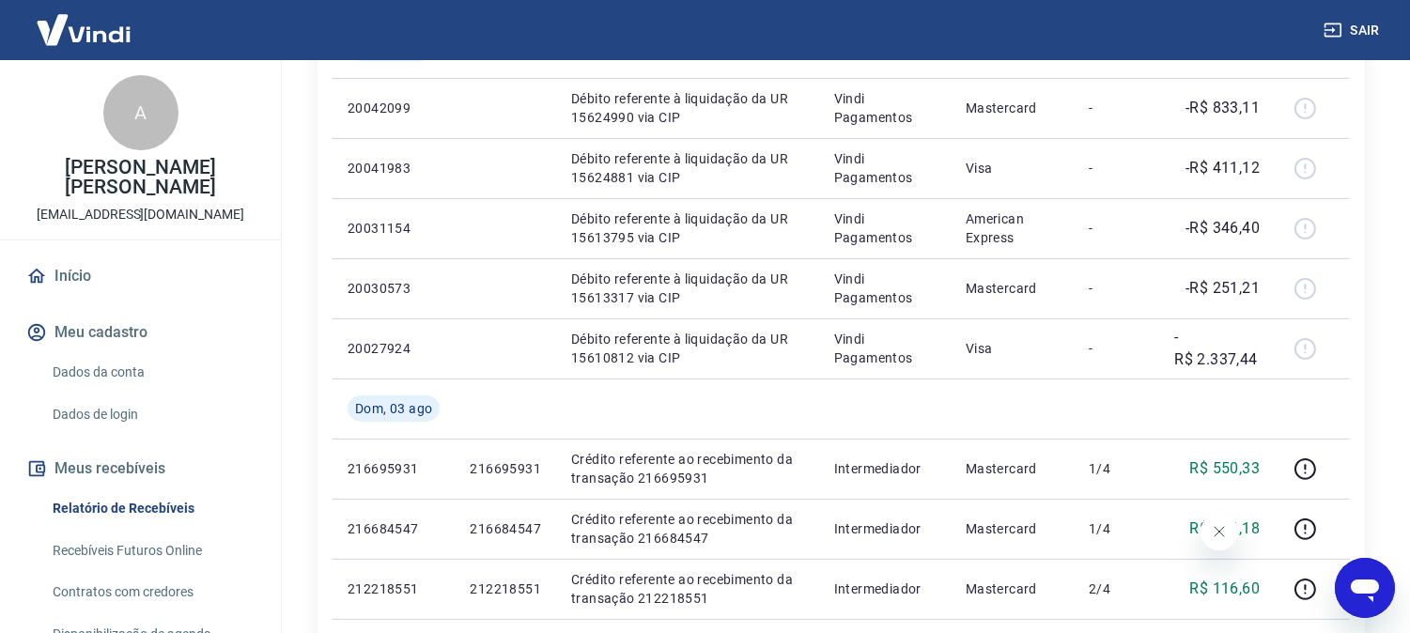
scroll to position [1502, 0]
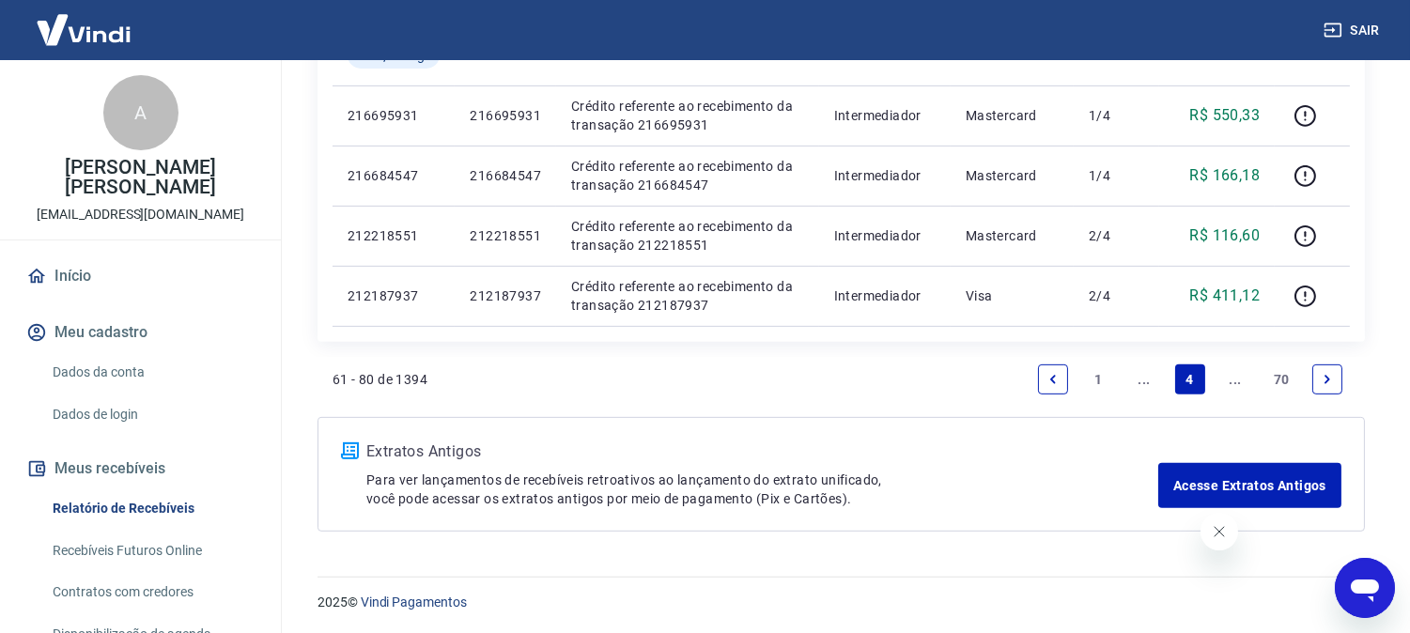
click at [1051, 377] on icon "Previous page" at bounding box center [1053, 379] width 13 height 13
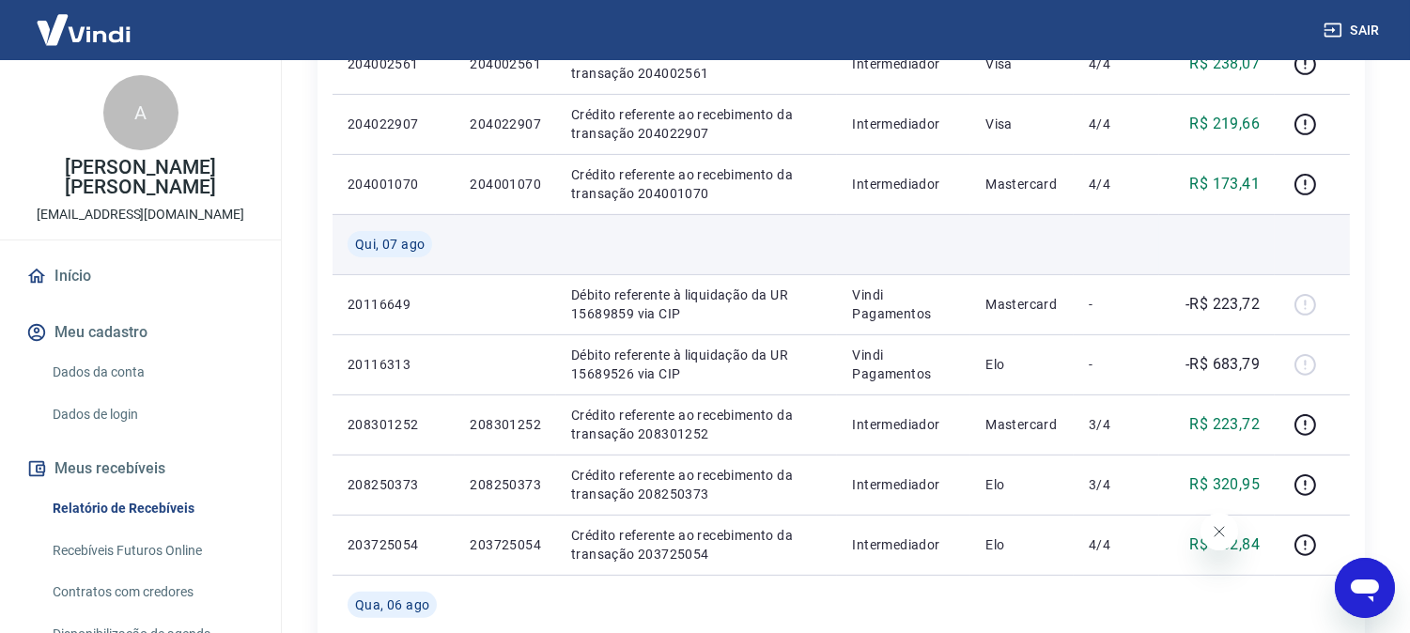
scroll to position [1565, 0]
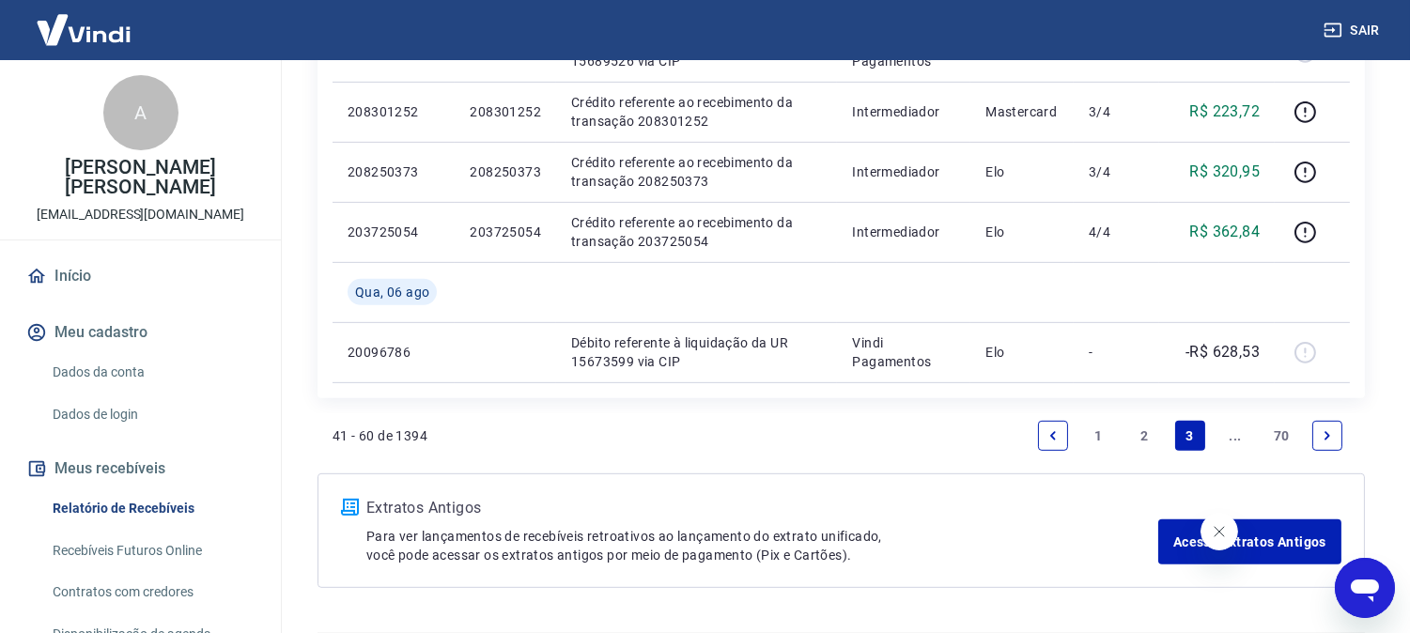
click at [1050, 437] on icon "Previous page" at bounding box center [1053, 435] width 13 height 13
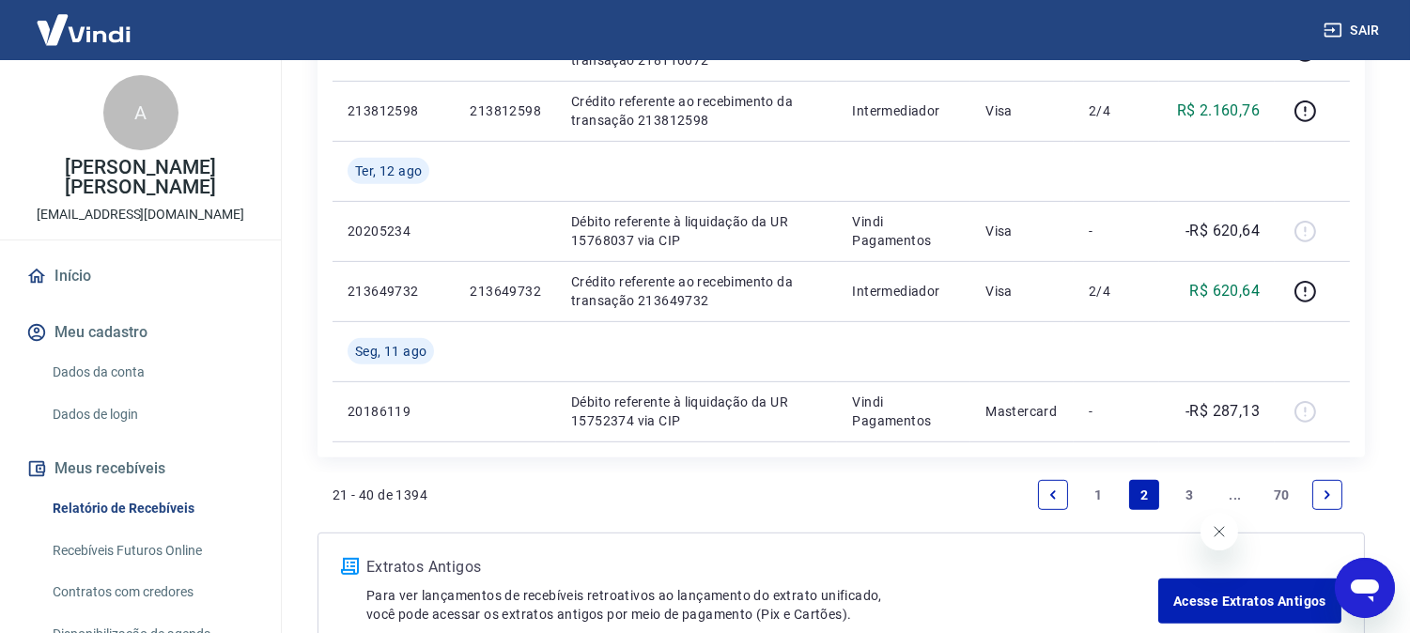
scroll to position [1683, 0]
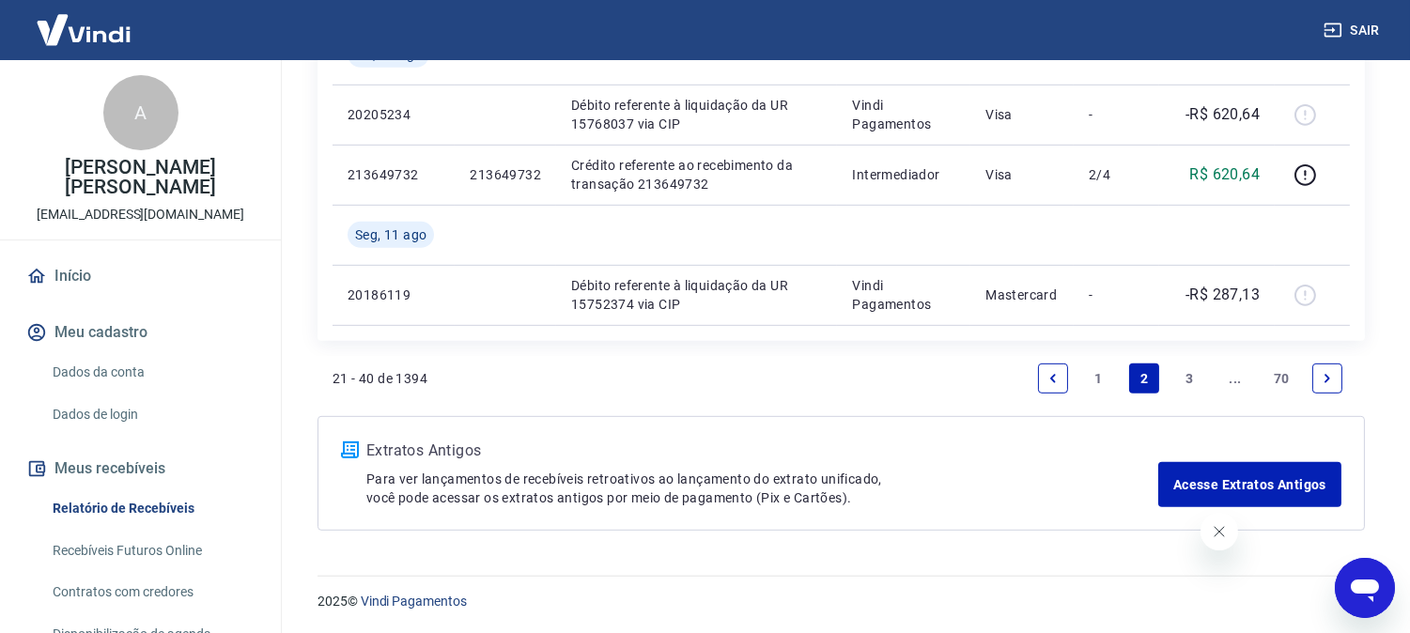
click at [1055, 379] on icon "Previous page" at bounding box center [1053, 378] width 13 height 13
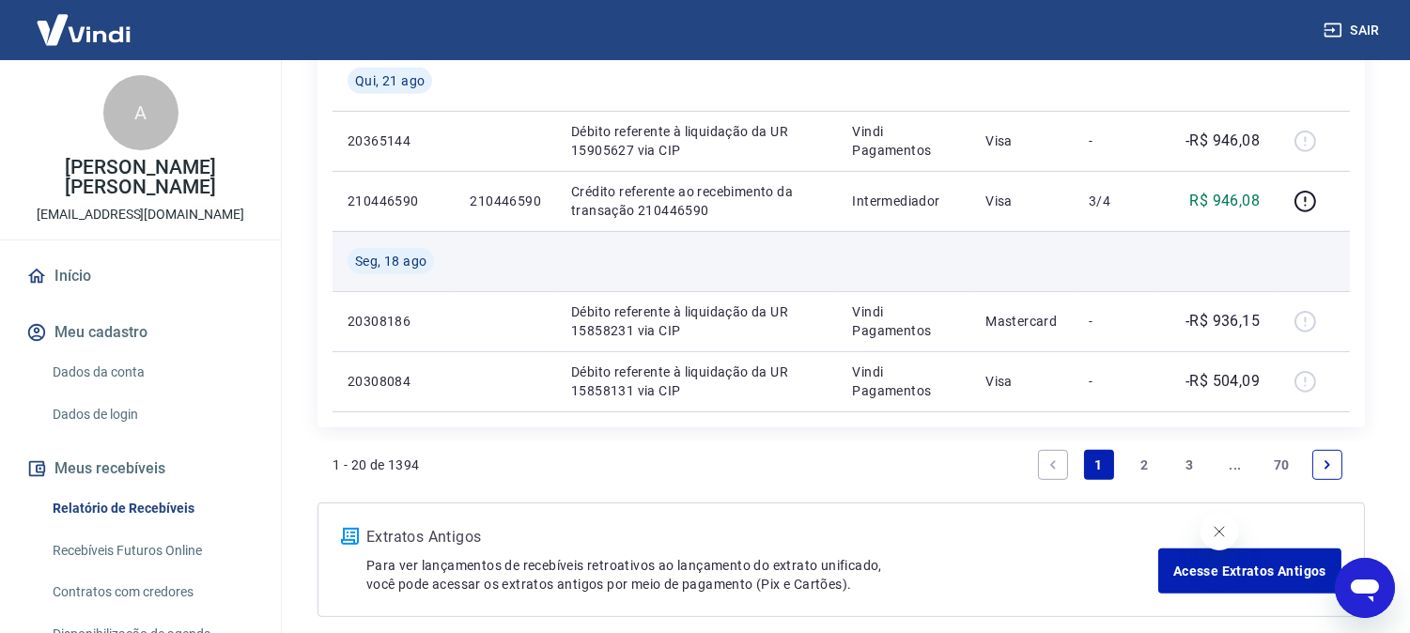
scroll to position [1623, 0]
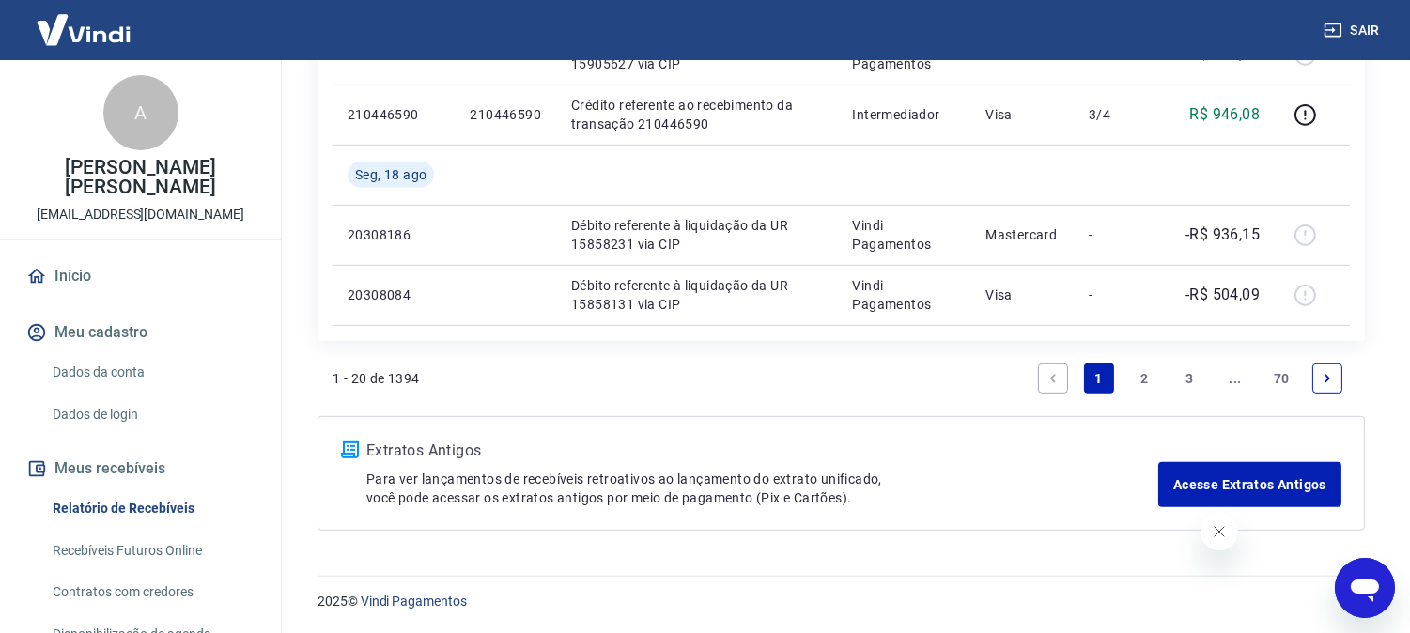
click at [1044, 374] on link "Previous page" at bounding box center [1053, 379] width 30 height 30
click at [1331, 367] on link "Next page" at bounding box center [1328, 379] width 30 height 30
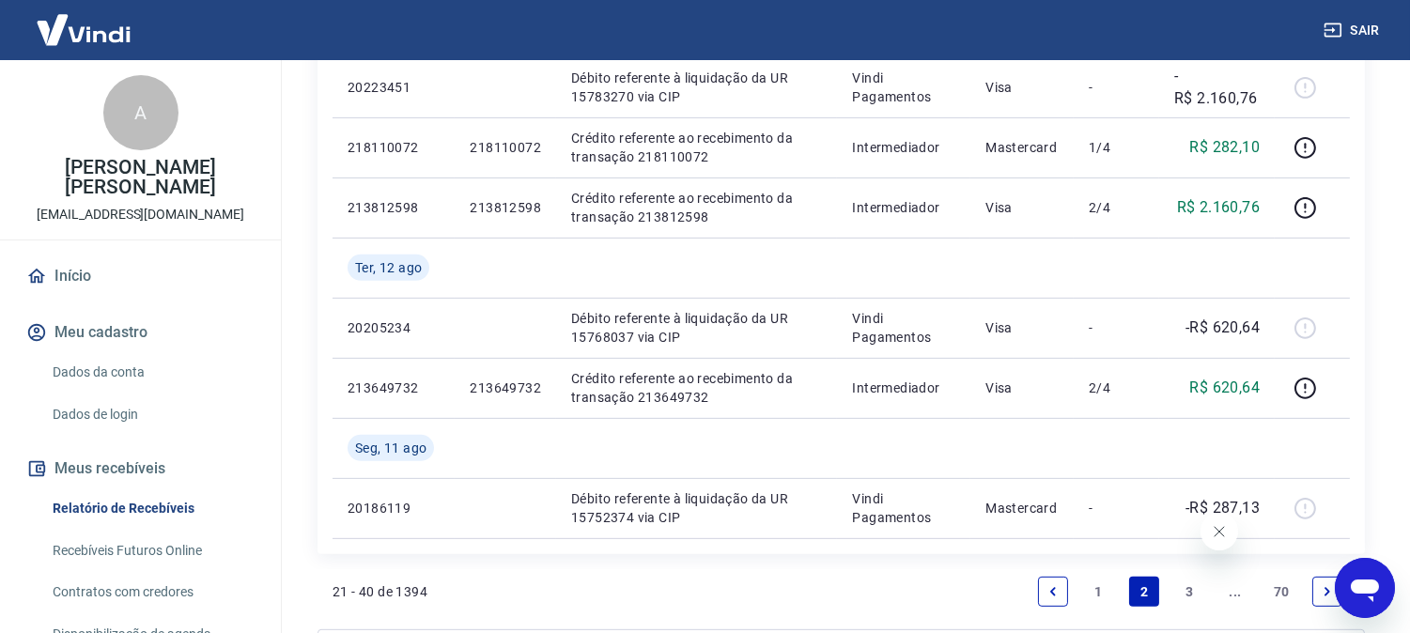
scroll to position [1565, 0]
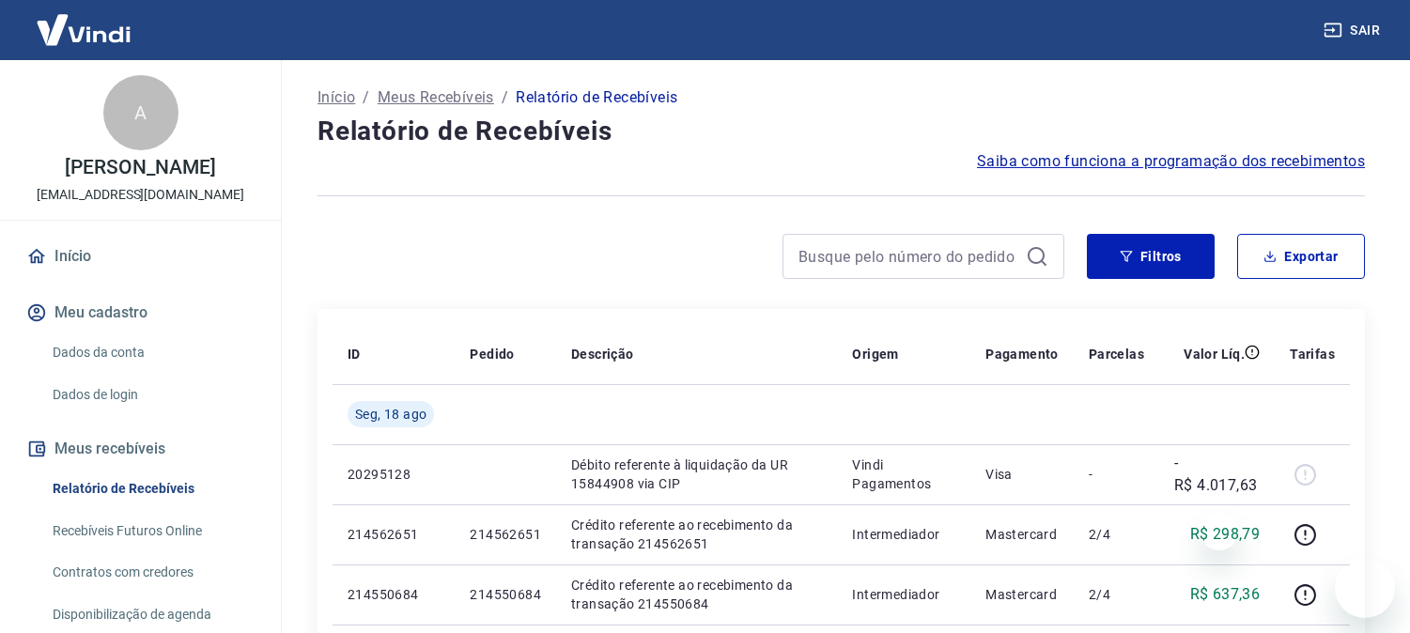
scroll to position [1565, 0]
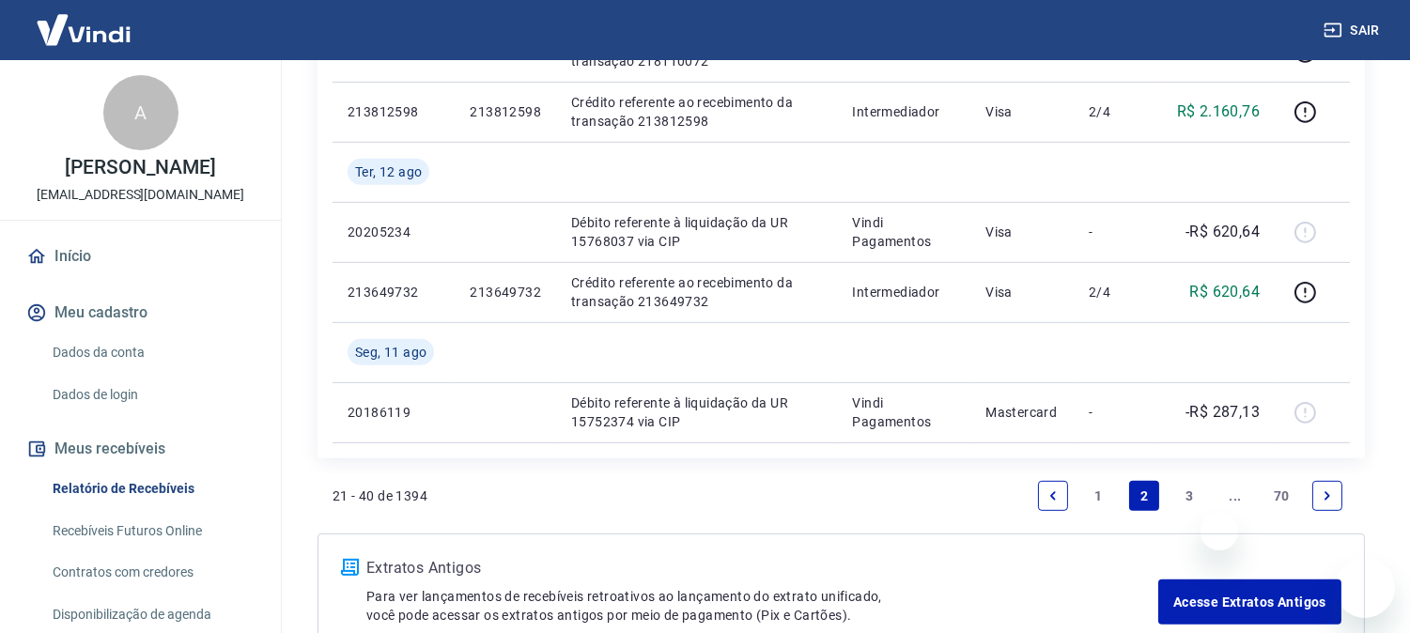
drag, startPoint x: 0, startPoint y: 0, endPoint x: 1361, endPoint y: 382, distance: 1413.1
click at [1327, 499] on icon "Next page" at bounding box center [1327, 496] width 13 height 13
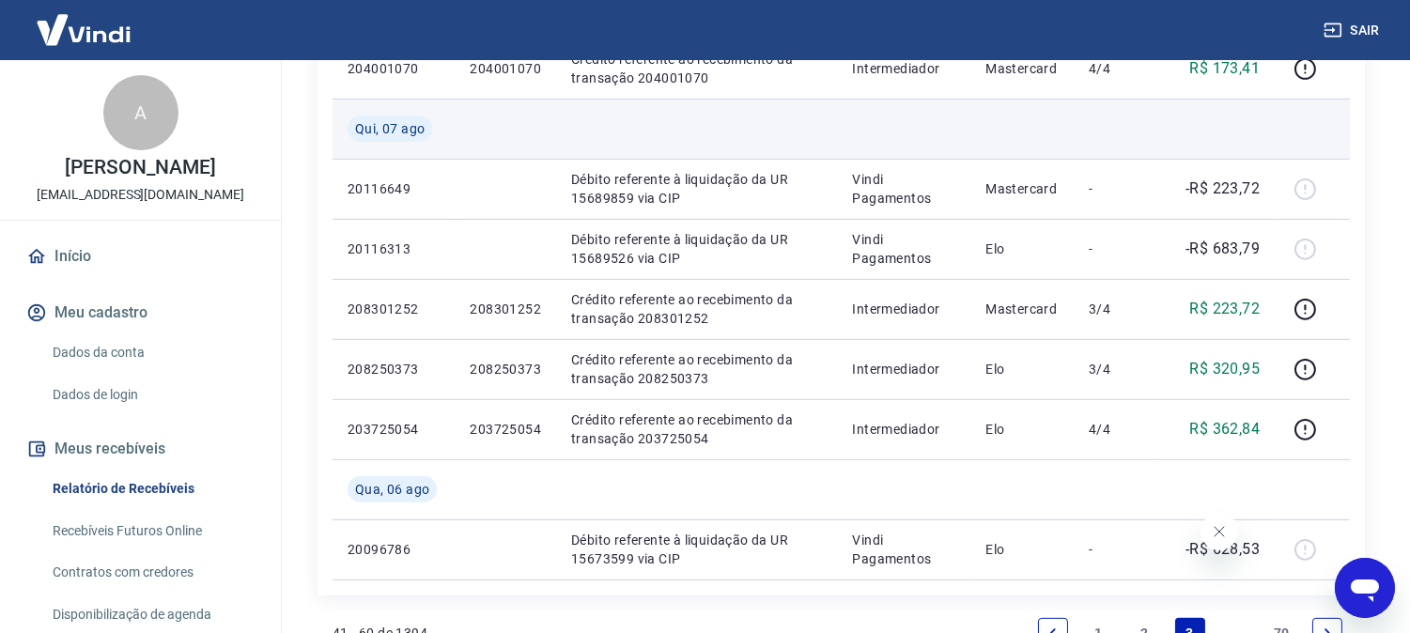
scroll to position [1623, 0]
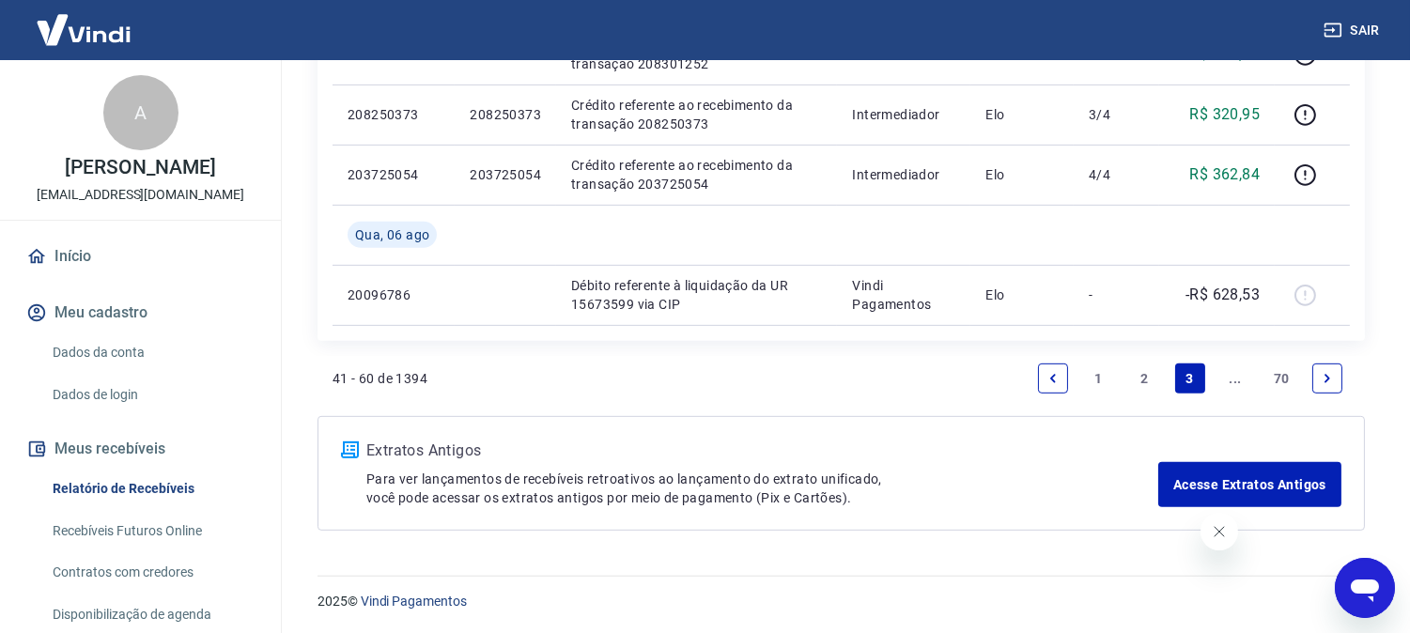
click at [1330, 378] on icon "Next page" at bounding box center [1327, 378] width 13 height 13
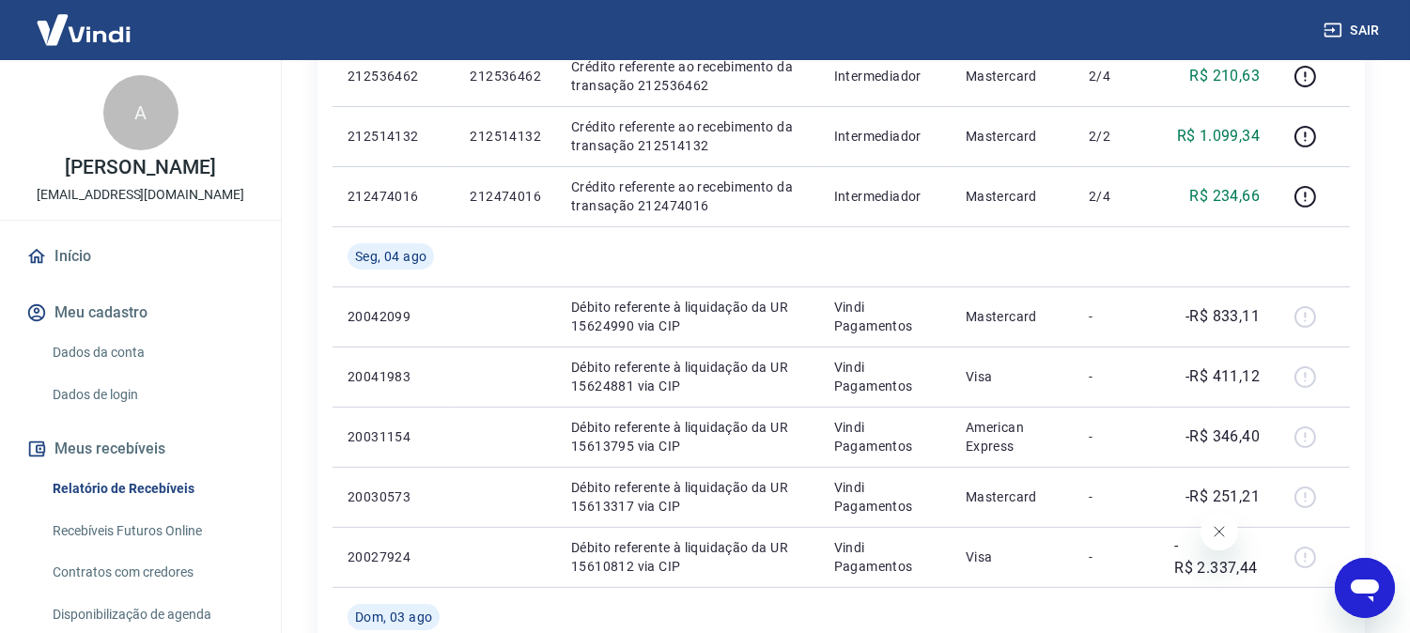
scroll to position [1461, 0]
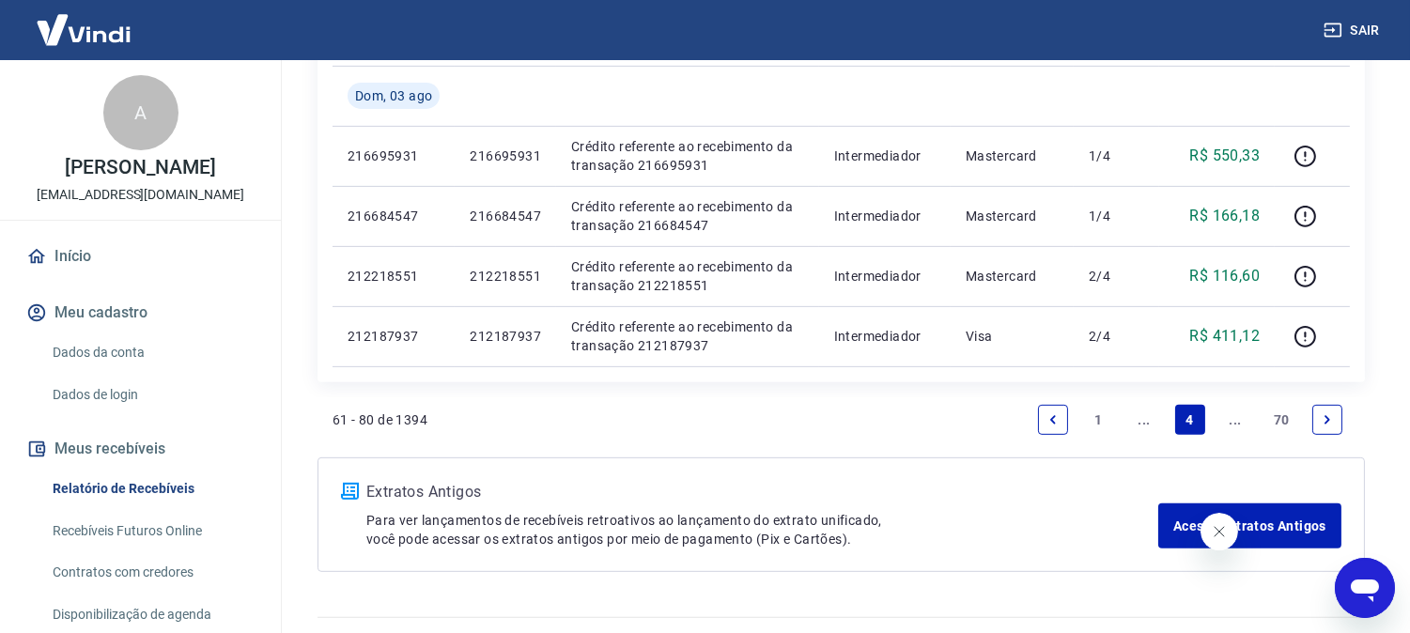
click at [1326, 413] on icon "Next page" at bounding box center [1327, 419] width 13 height 13
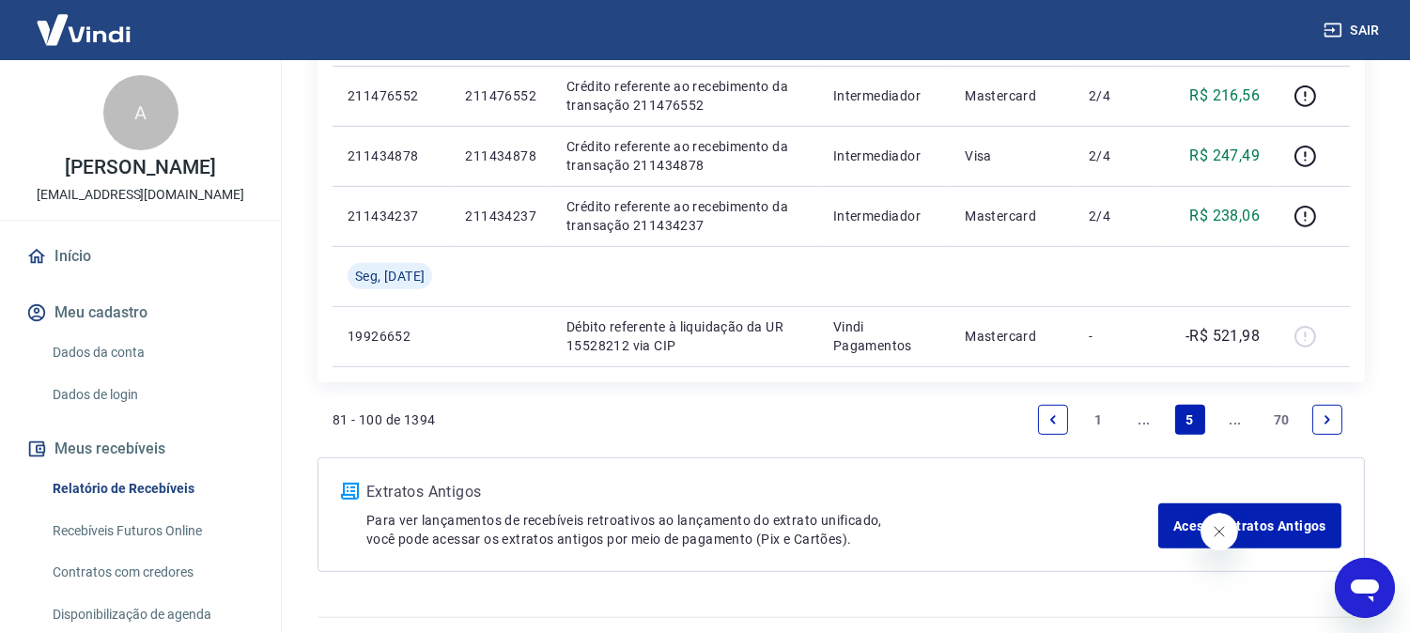
scroll to position [1623, 0]
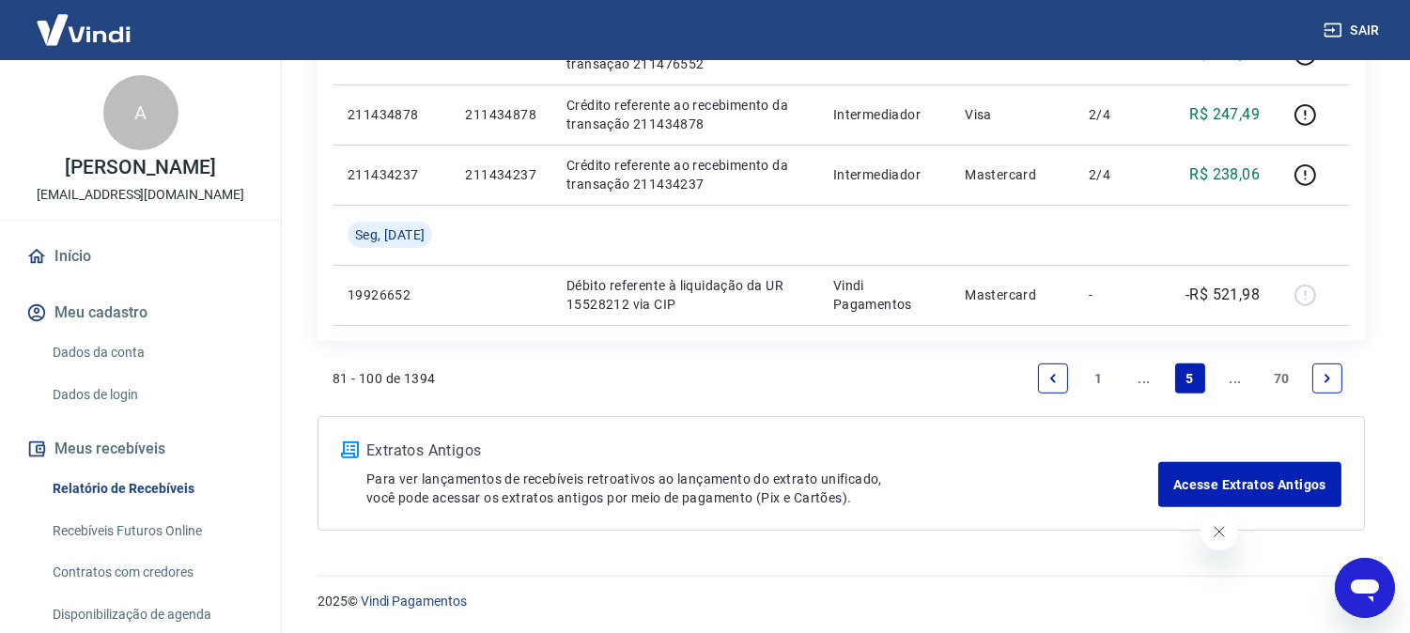
click at [1331, 379] on icon "Next page" at bounding box center [1327, 378] width 13 height 13
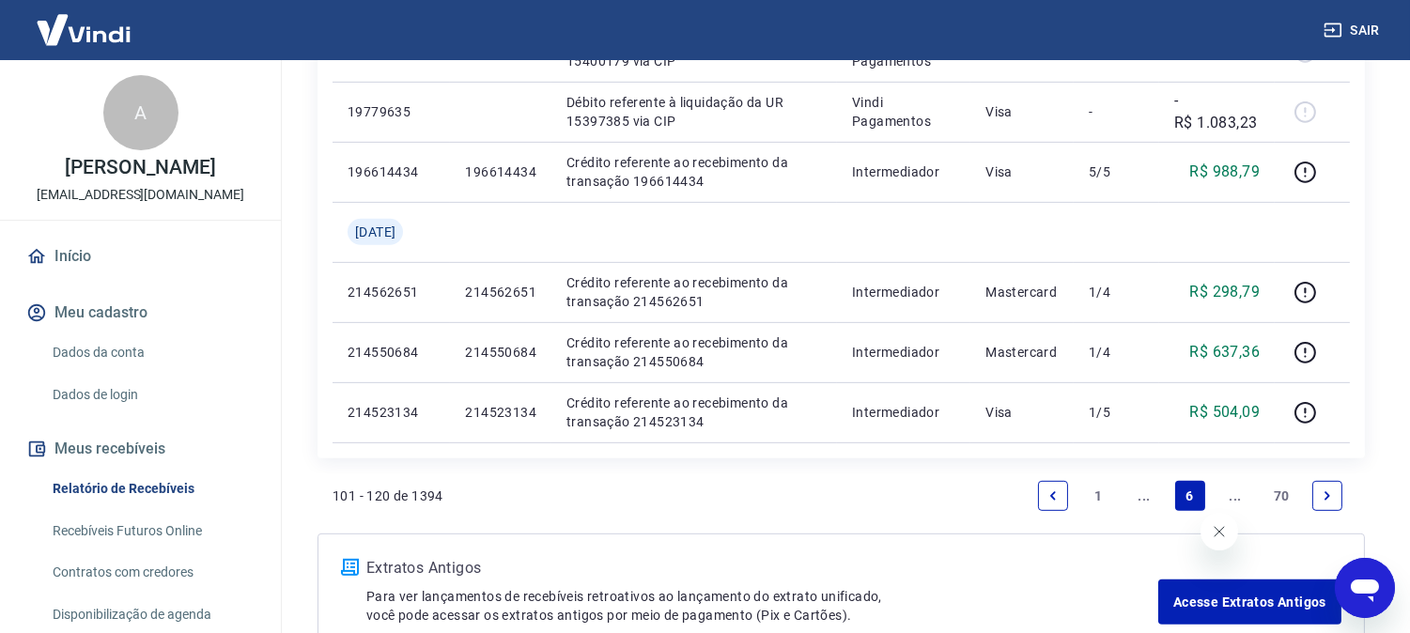
scroll to position [1683, 0]
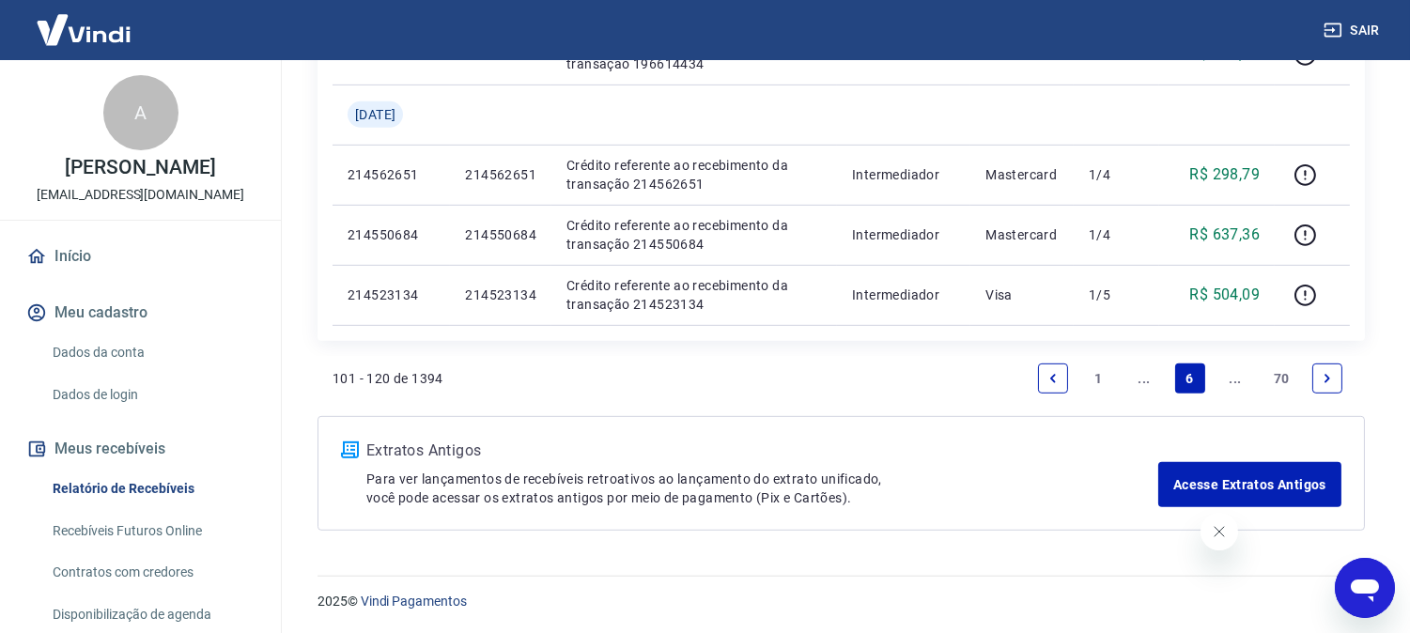
click at [1335, 377] on link "Next page" at bounding box center [1328, 379] width 30 height 30
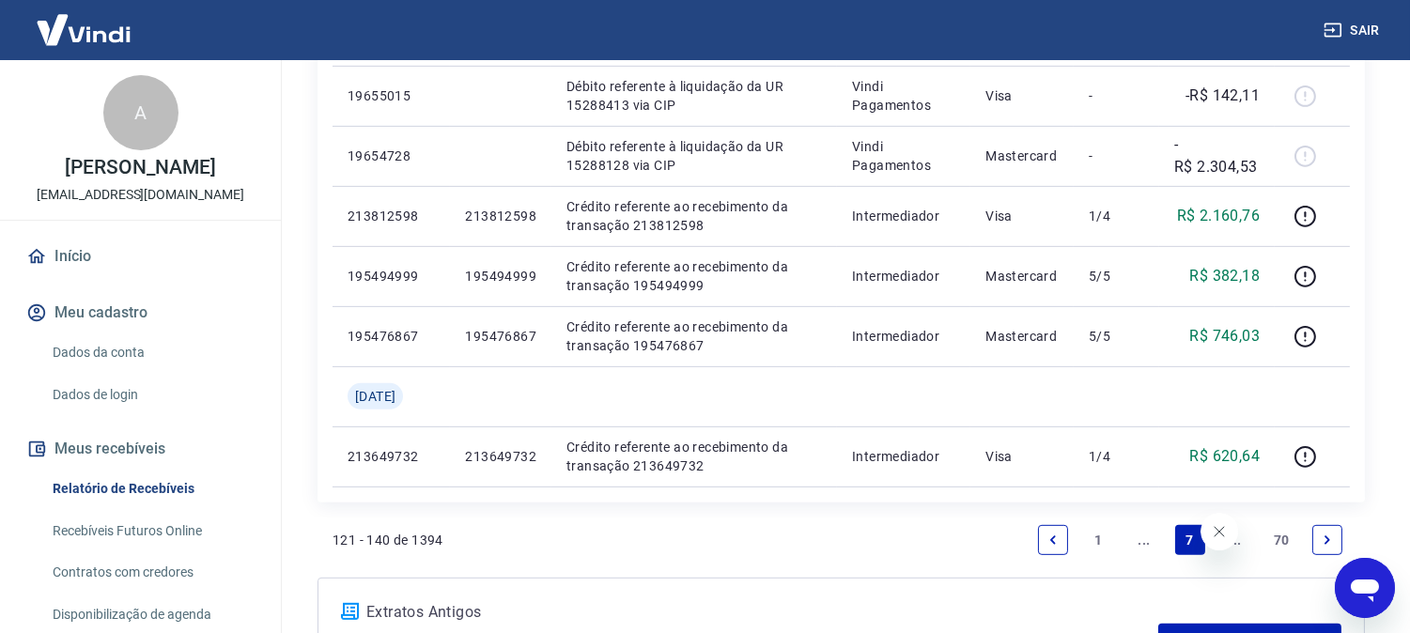
scroll to position [1623, 0]
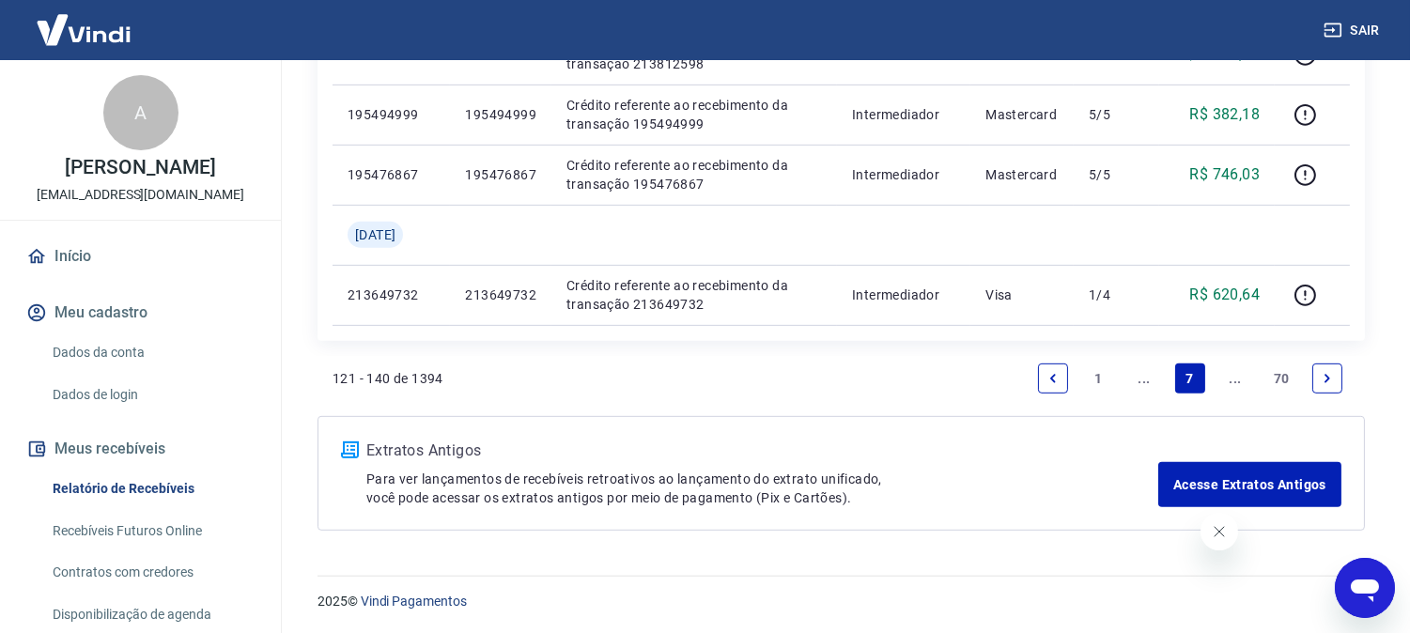
drag, startPoint x: 1329, startPoint y: 378, endPoint x: 1387, endPoint y: 378, distance: 58.3
click at [1329, 382] on icon "Next page" at bounding box center [1327, 378] width 13 height 13
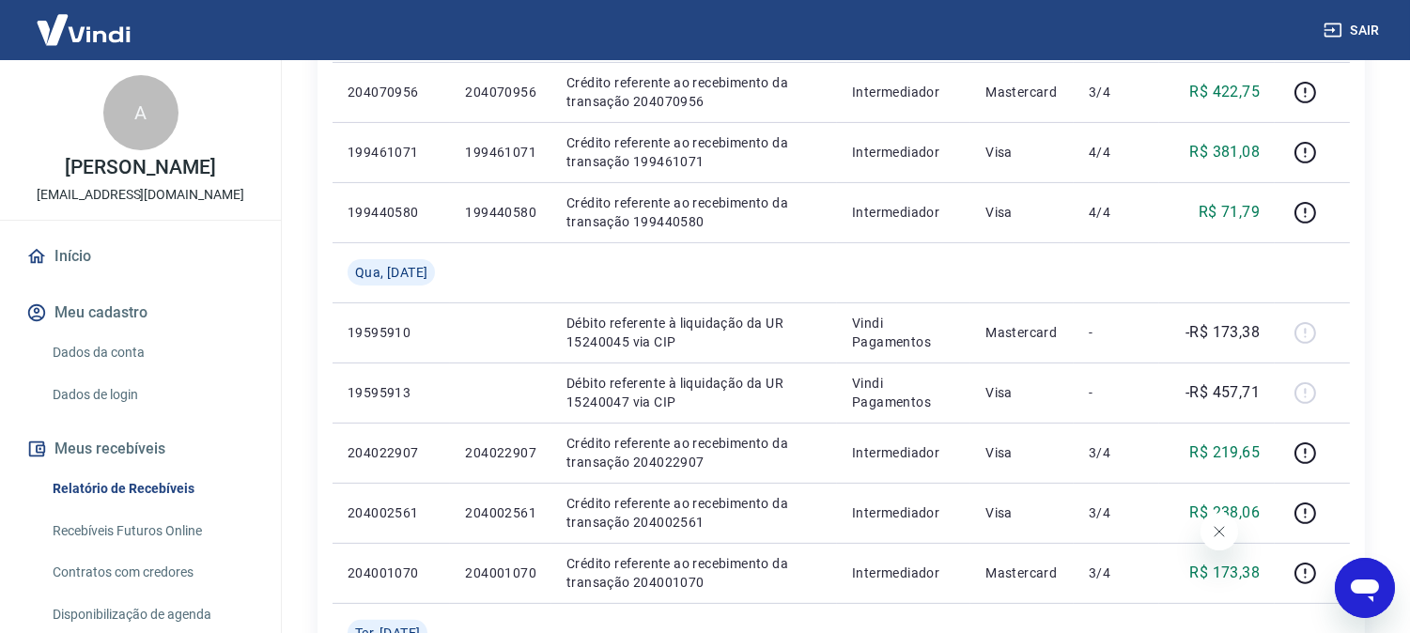
scroll to position [1563, 0]
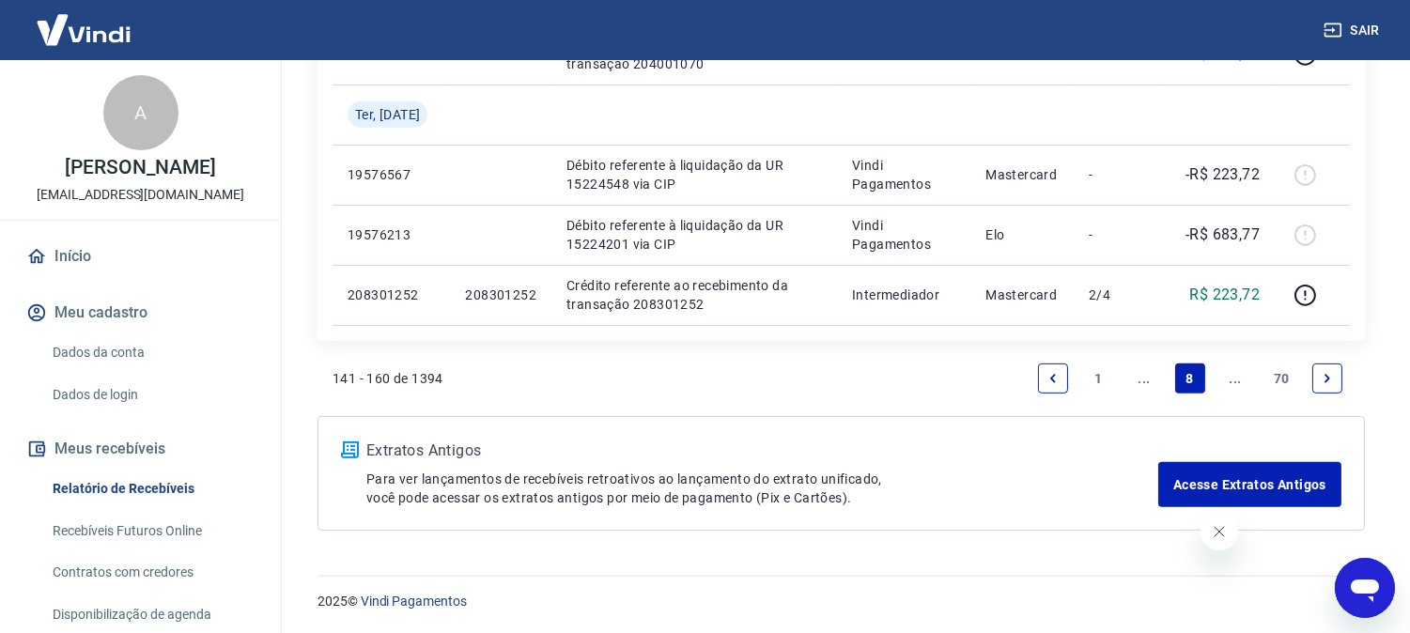
click at [1328, 376] on icon "Next page" at bounding box center [1327, 378] width 13 height 13
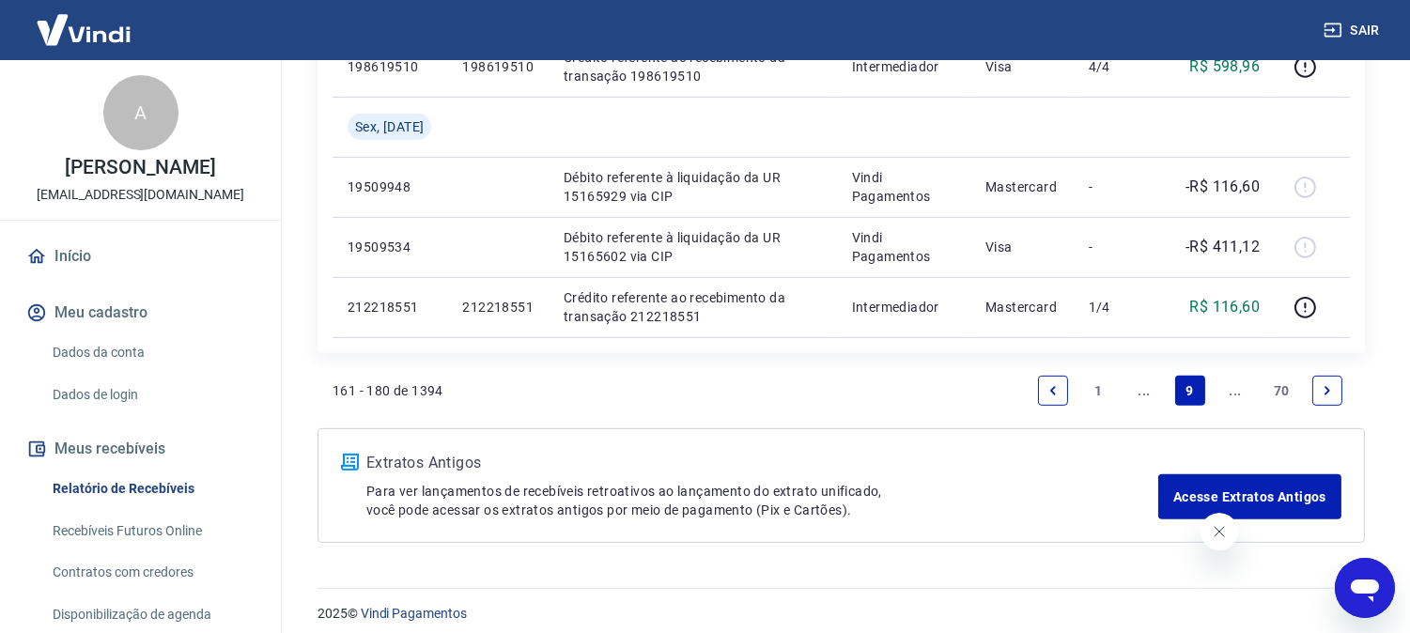
scroll to position [1563, 0]
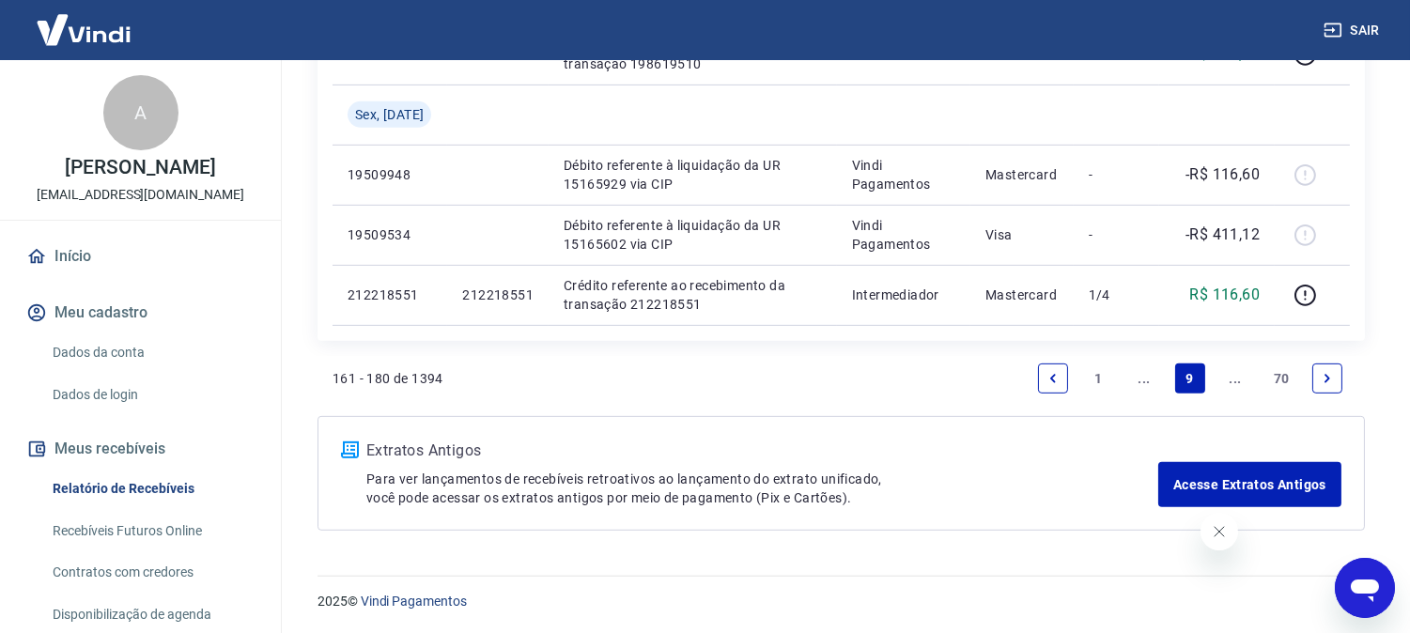
click at [1331, 378] on icon "Next page" at bounding box center [1327, 378] width 13 height 13
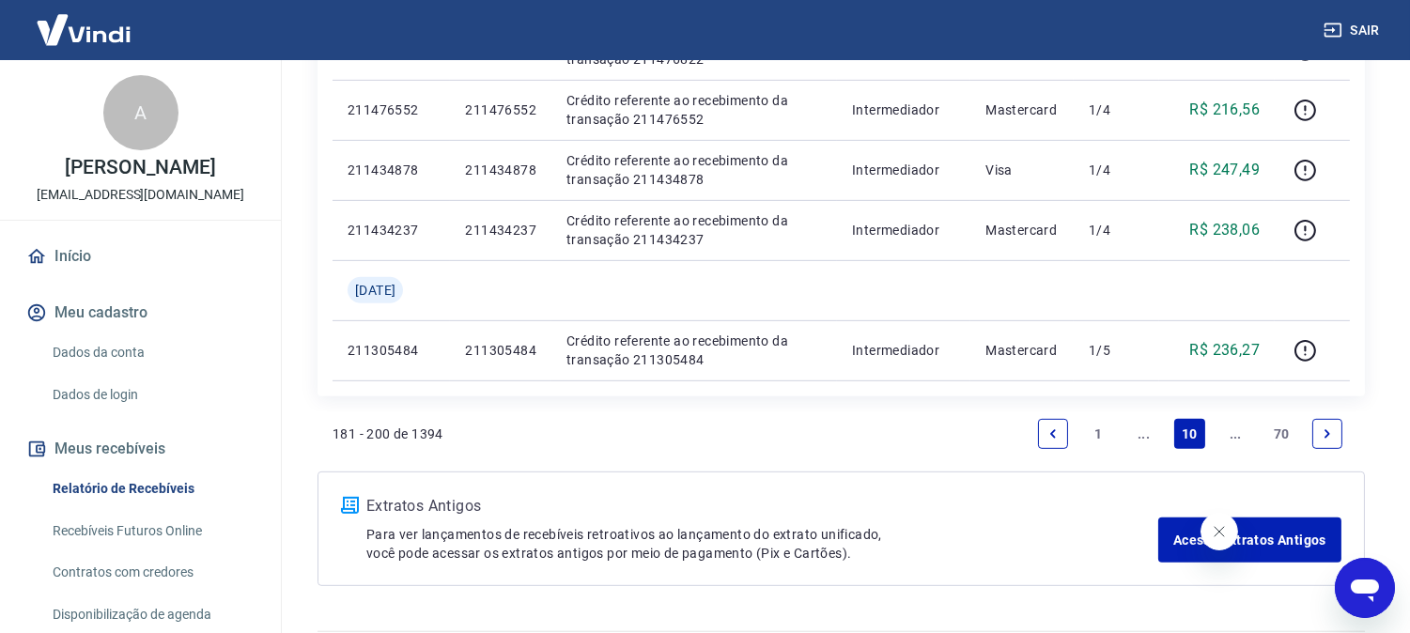
scroll to position [1683, 0]
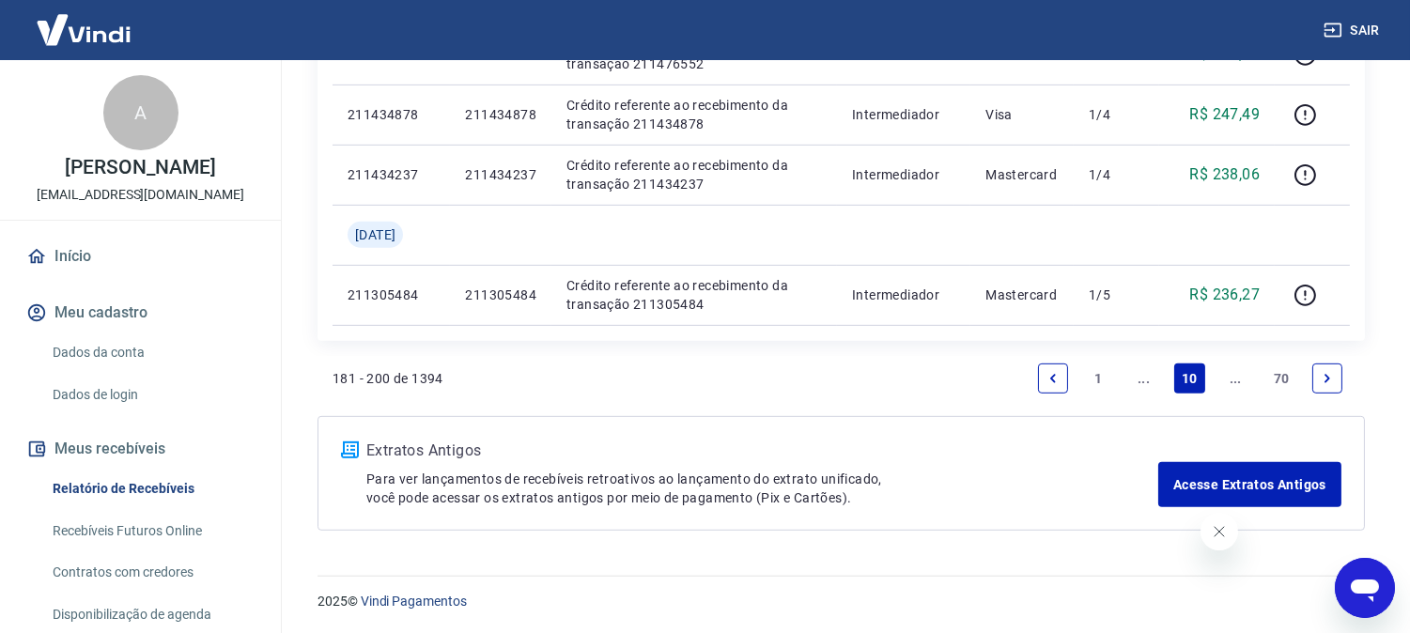
click at [1334, 381] on link "Next page" at bounding box center [1328, 379] width 30 height 30
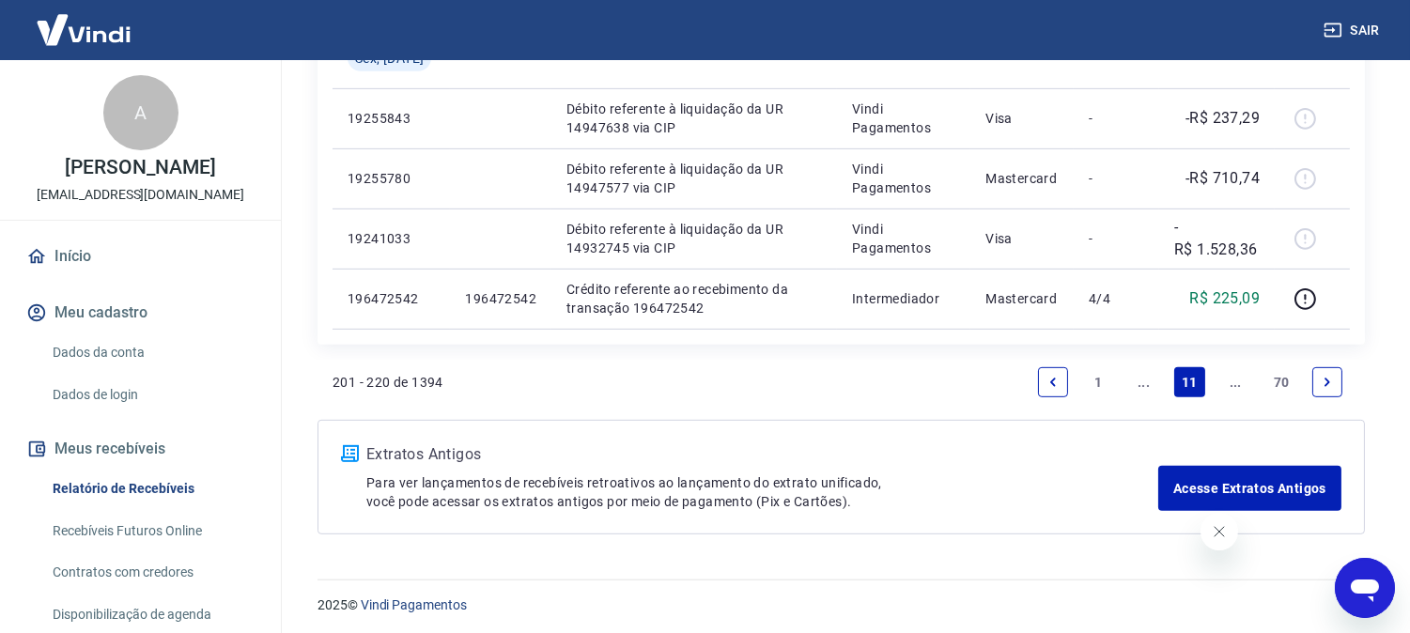
scroll to position [1683, 0]
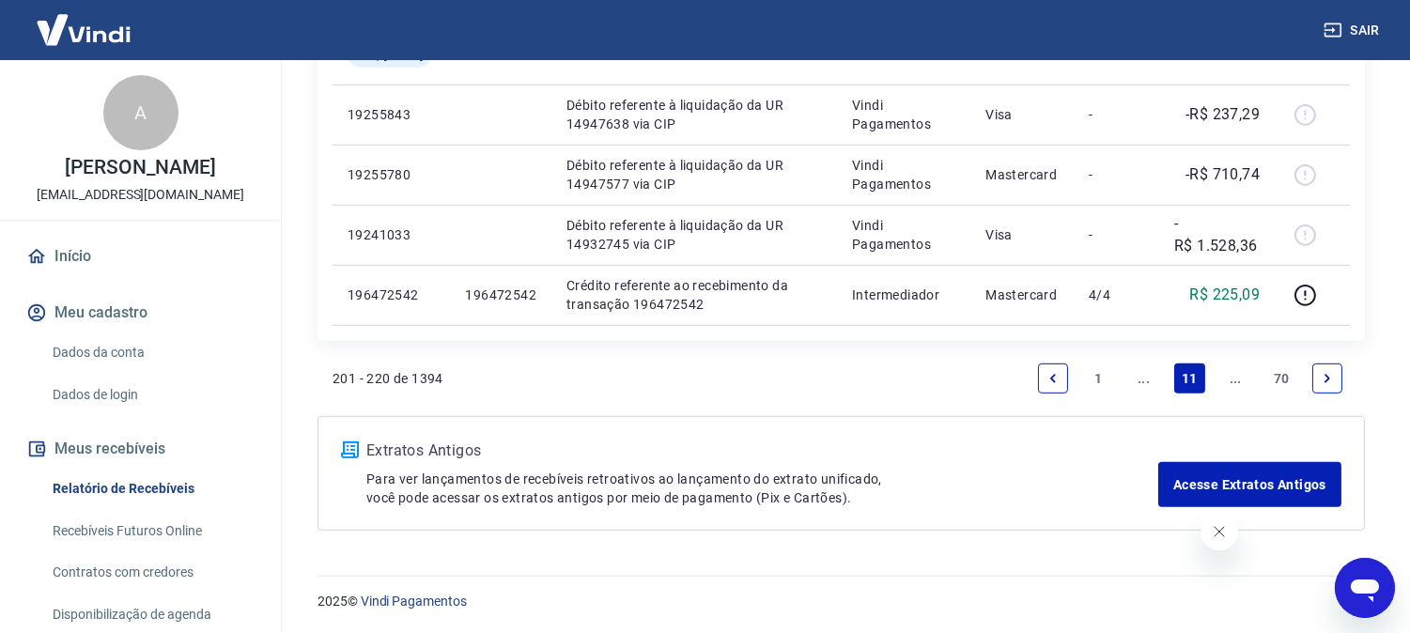
click at [1334, 377] on link "Next page" at bounding box center [1328, 379] width 30 height 30
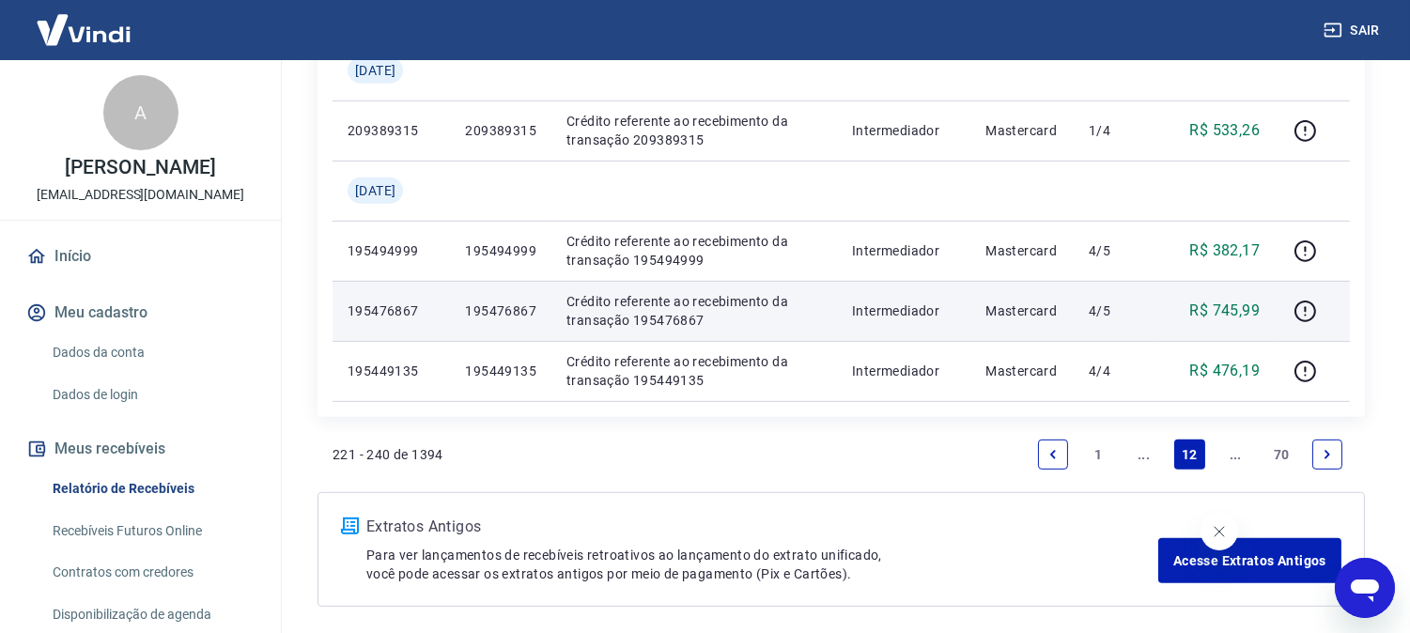
scroll to position [1623, 0]
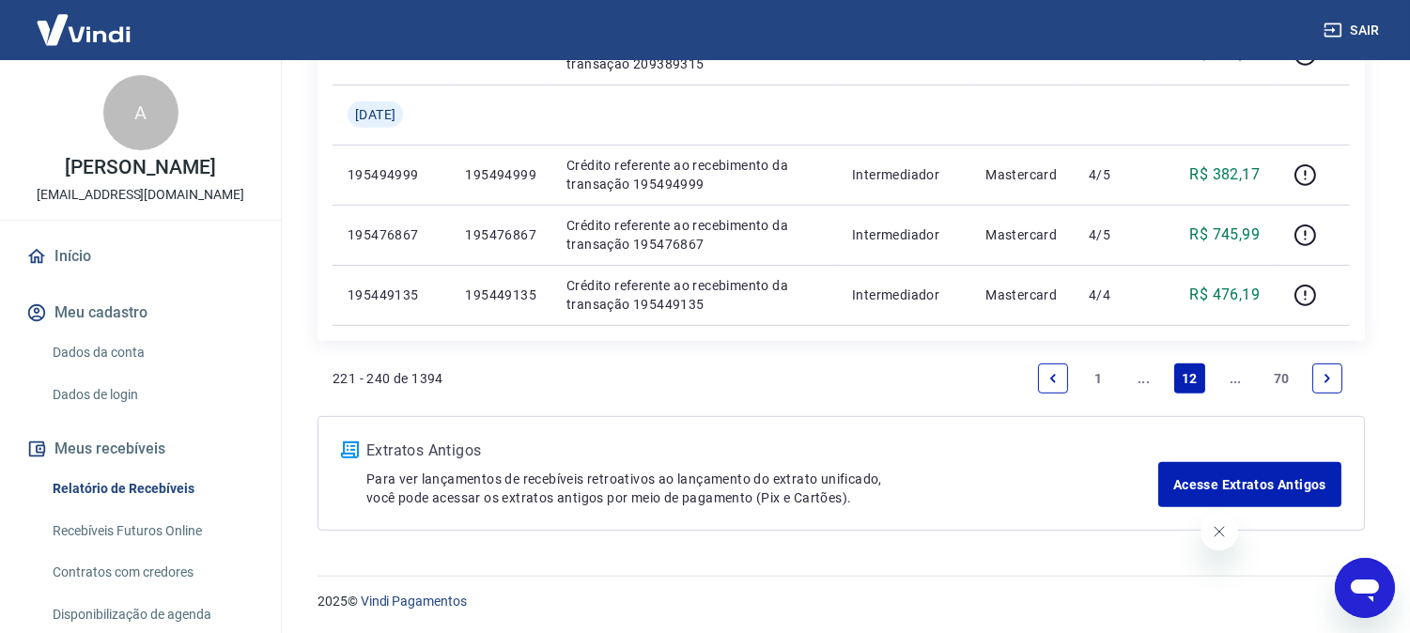
click at [1331, 372] on icon "Next page" at bounding box center [1327, 378] width 13 height 13
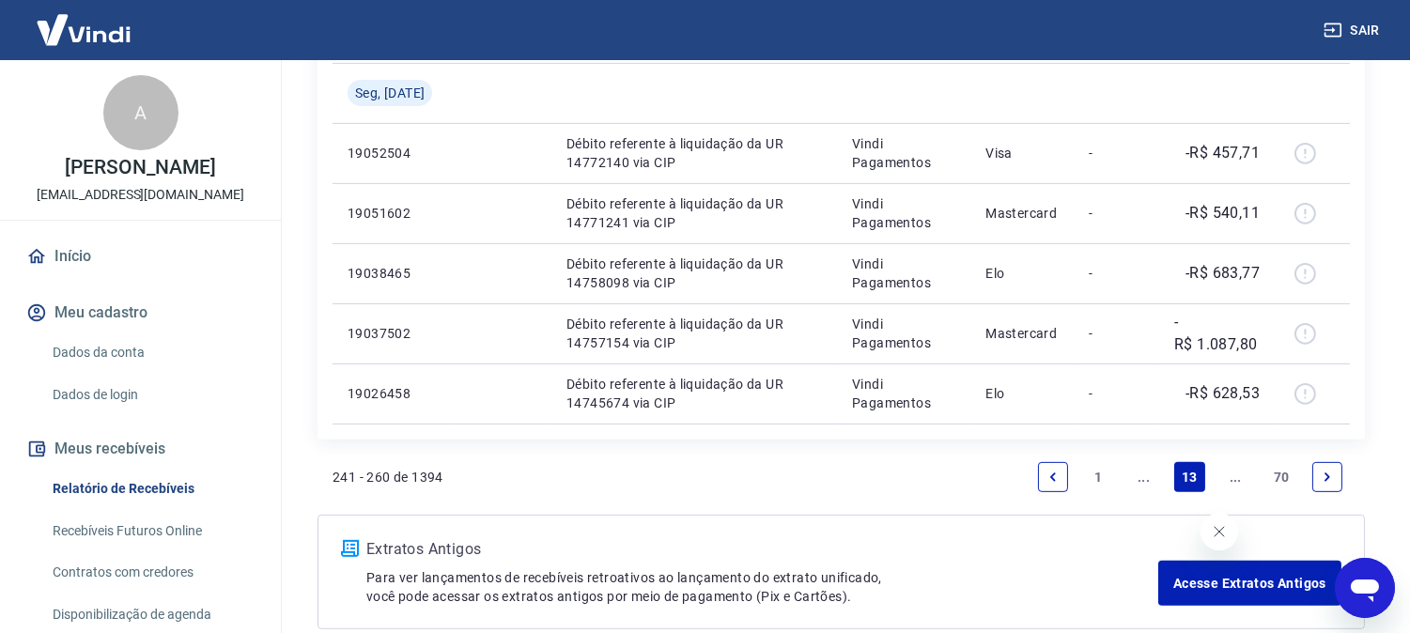
scroll to position [1563, 0]
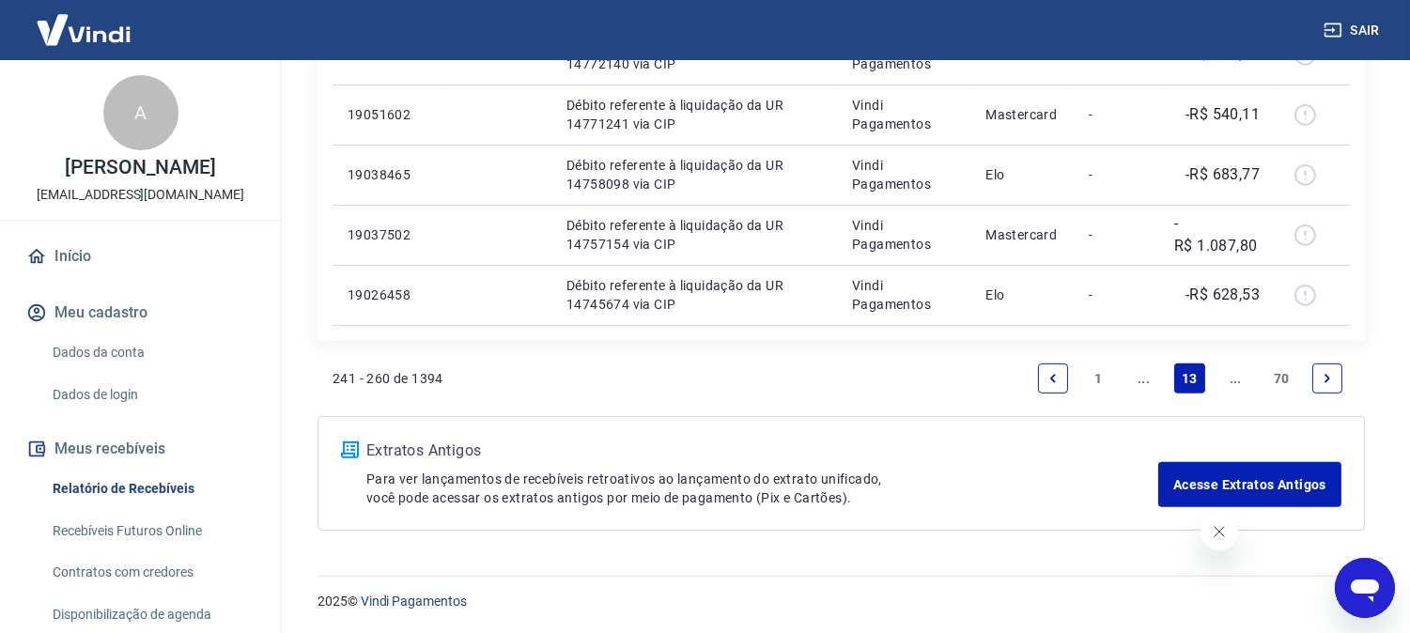
click at [1331, 372] on icon "Next page" at bounding box center [1327, 378] width 13 height 13
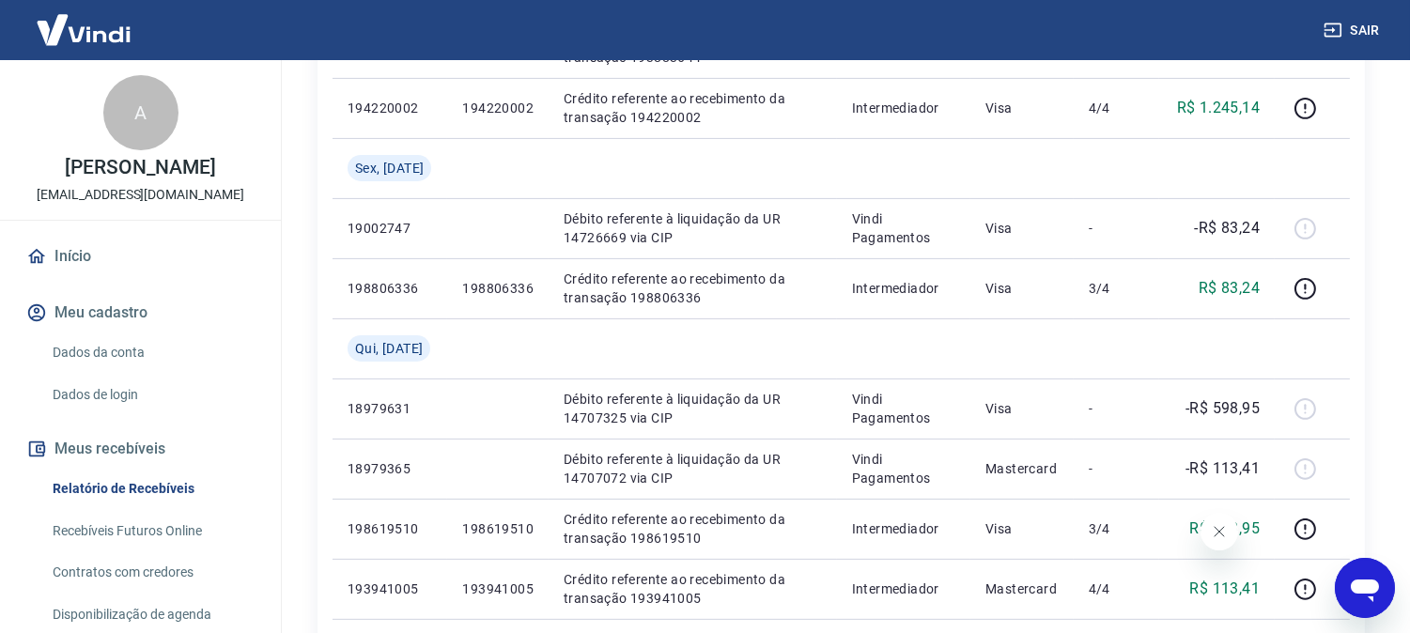
scroll to position [1623, 0]
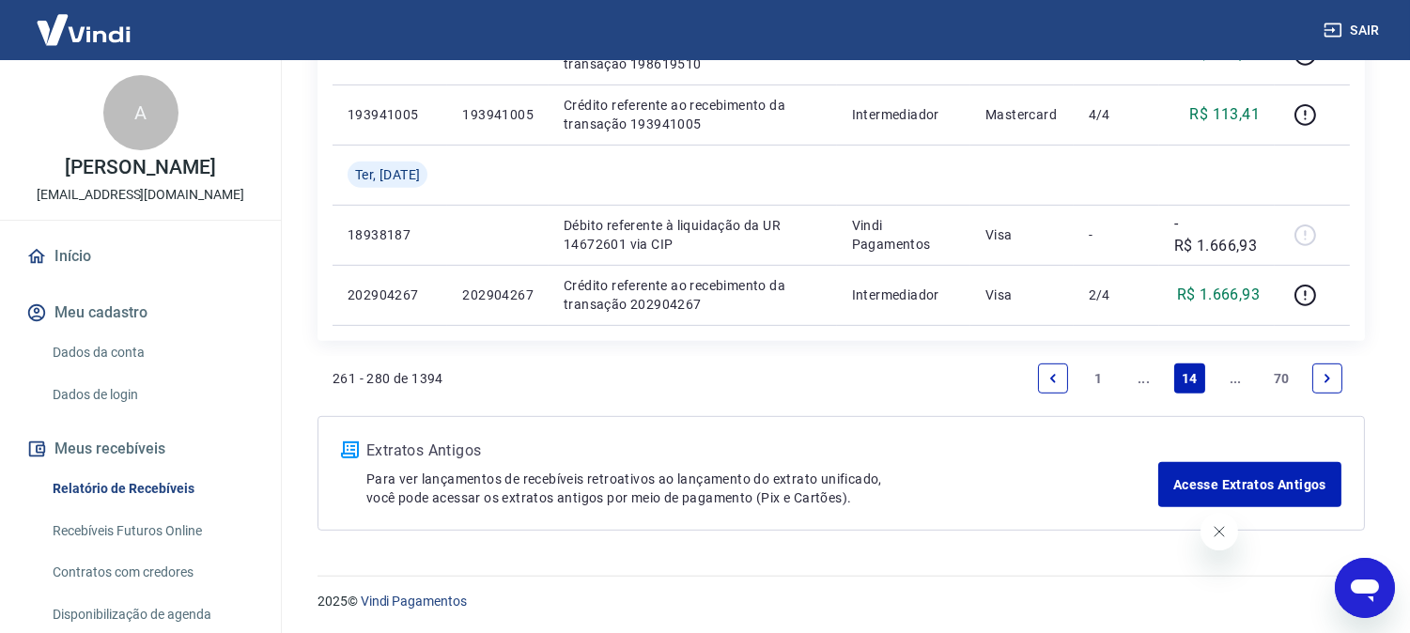
click at [1331, 372] on icon "Next page" at bounding box center [1327, 378] width 13 height 13
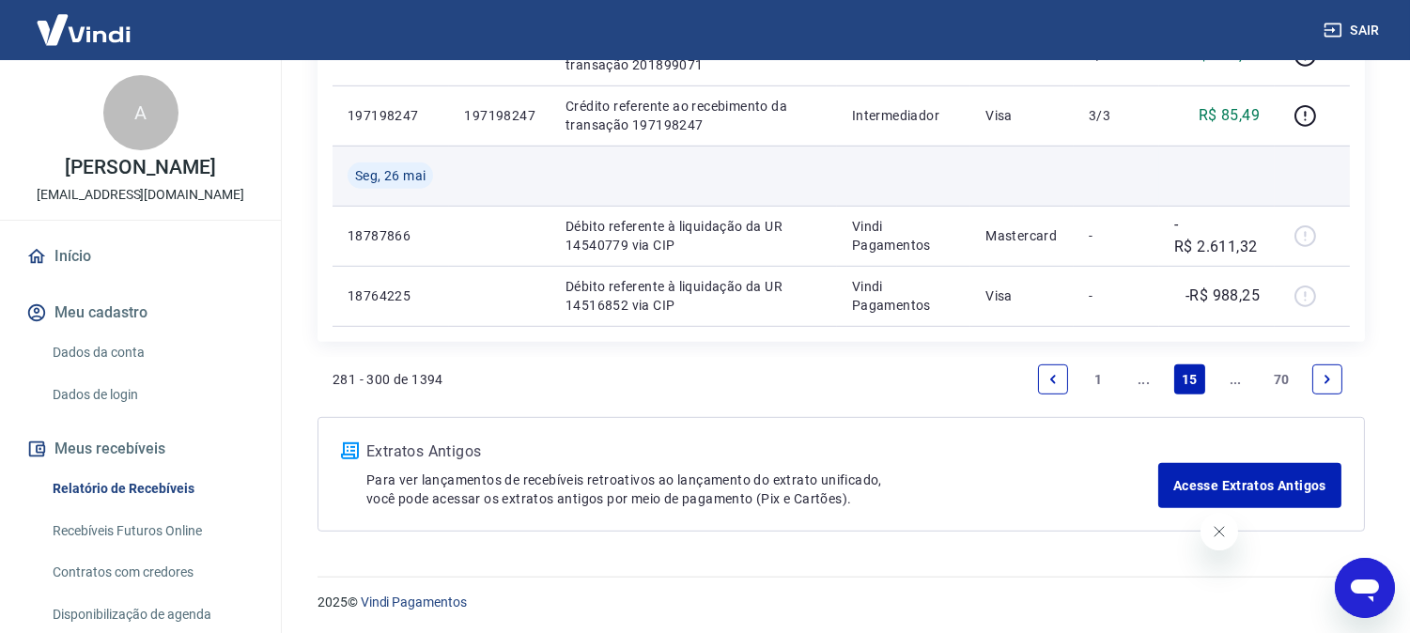
scroll to position [1683, 0]
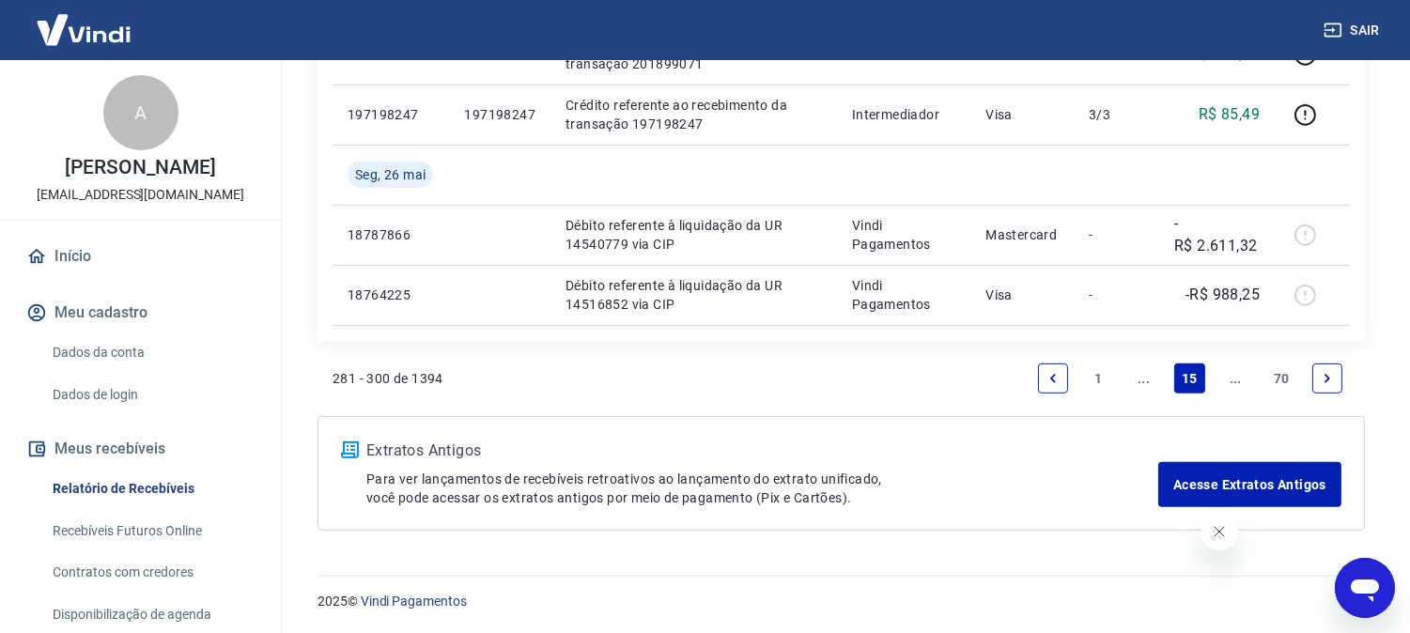
click at [1331, 380] on icon "Next page" at bounding box center [1327, 378] width 13 height 13
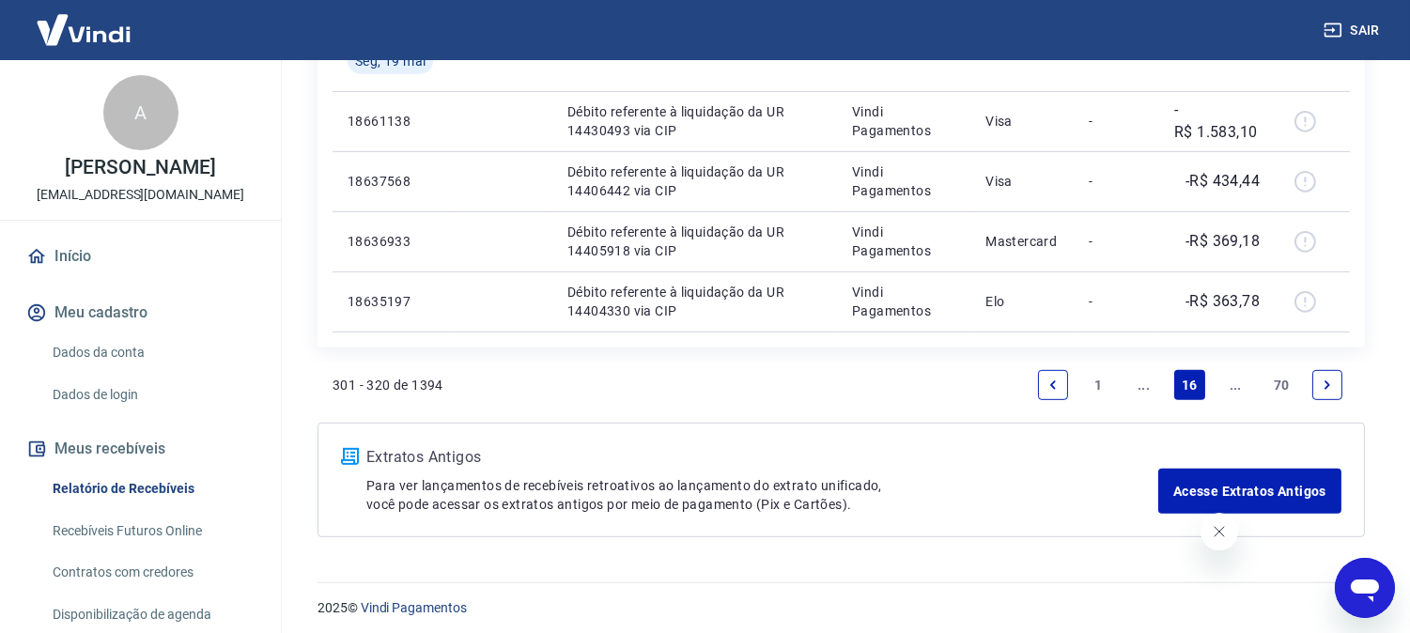
scroll to position [1623, 0]
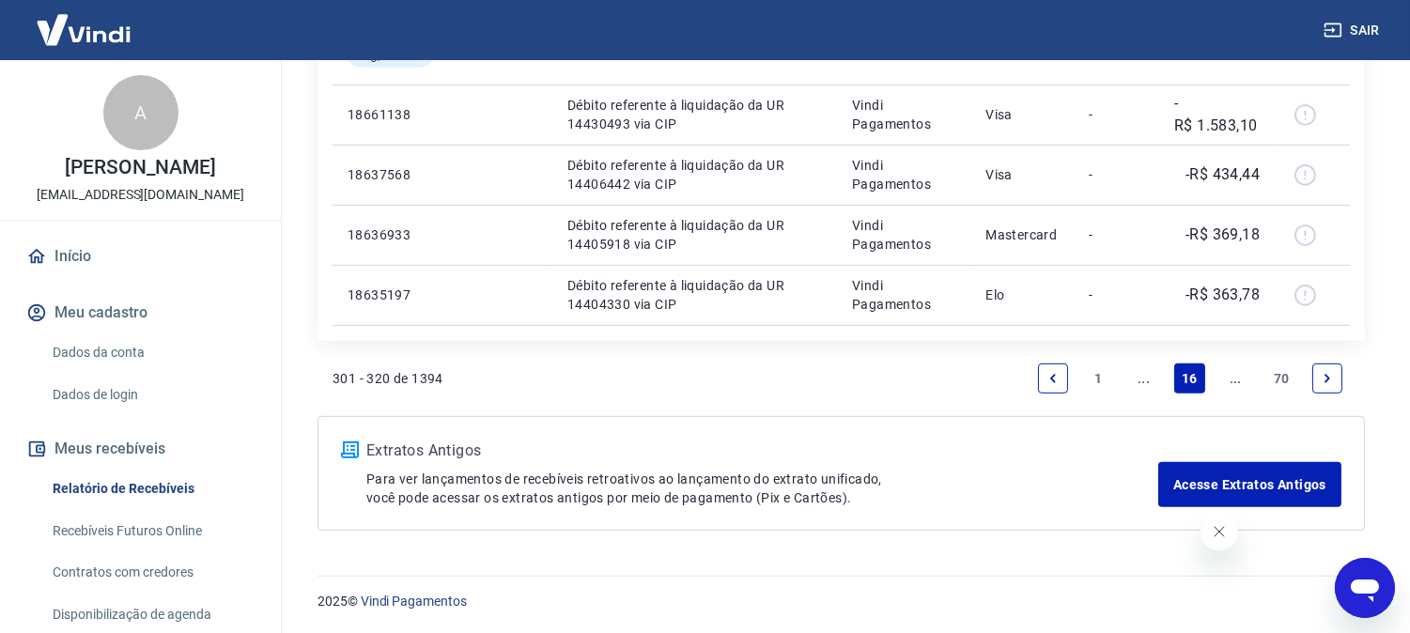
click at [1331, 377] on icon "Next page" at bounding box center [1327, 378] width 13 height 13
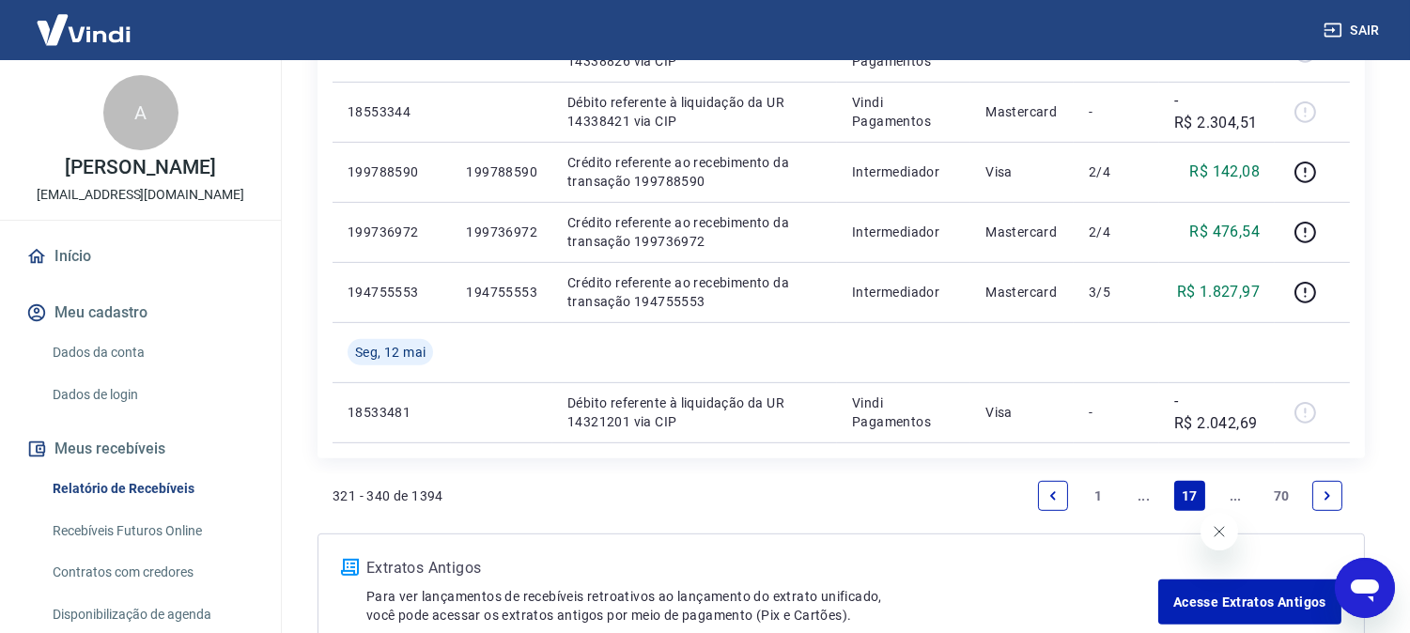
scroll to position [1683, 0]
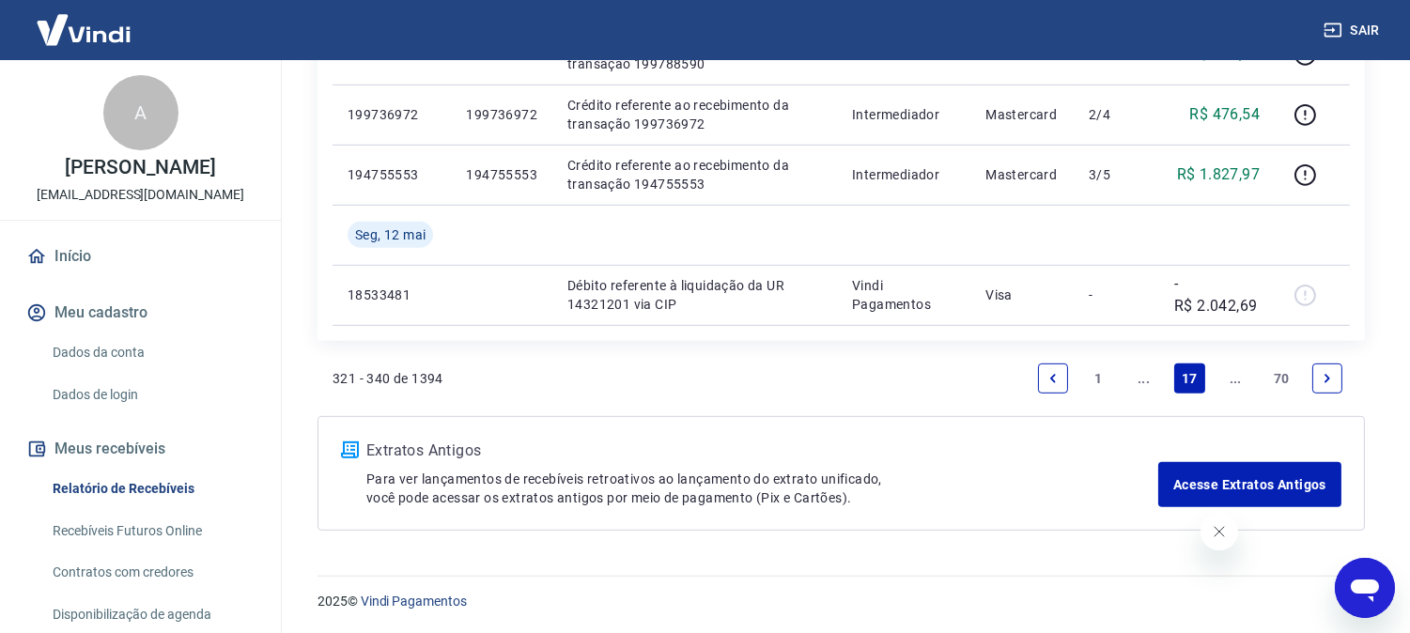
click at [1331, 377] on icon "Next page" at bounding box center [1327, 378] width 13 height 13
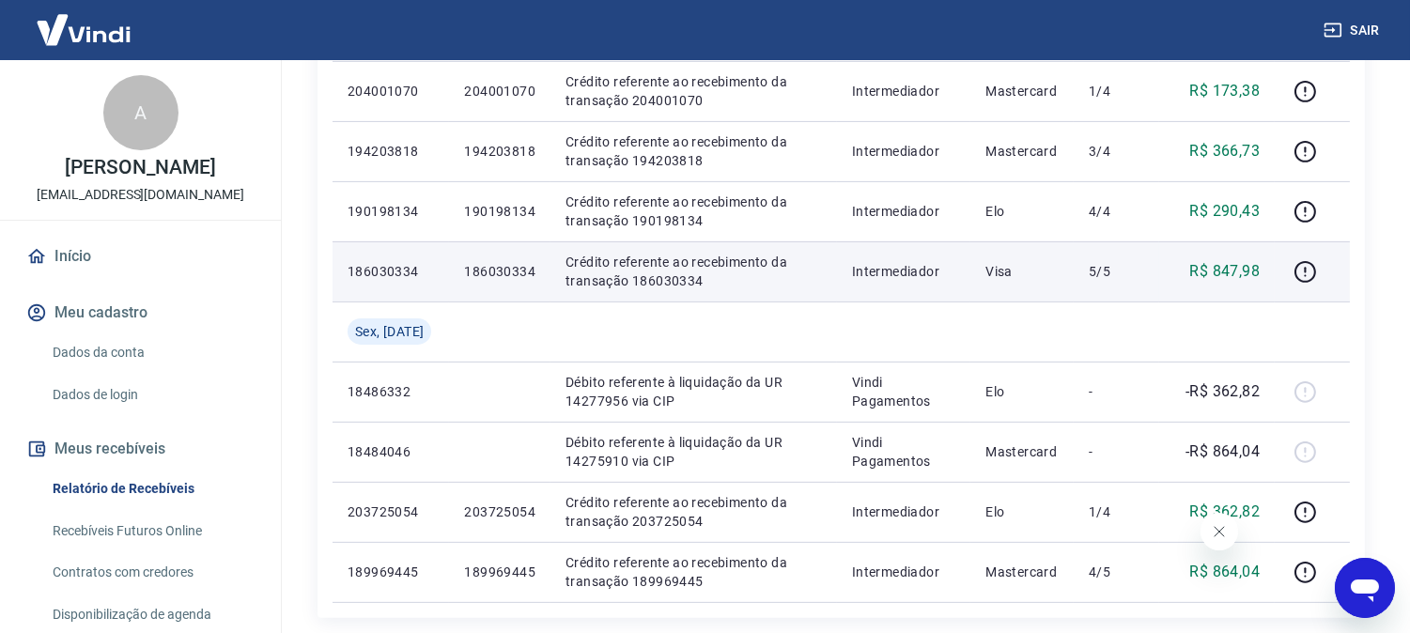
scroll to position [1502, 0]
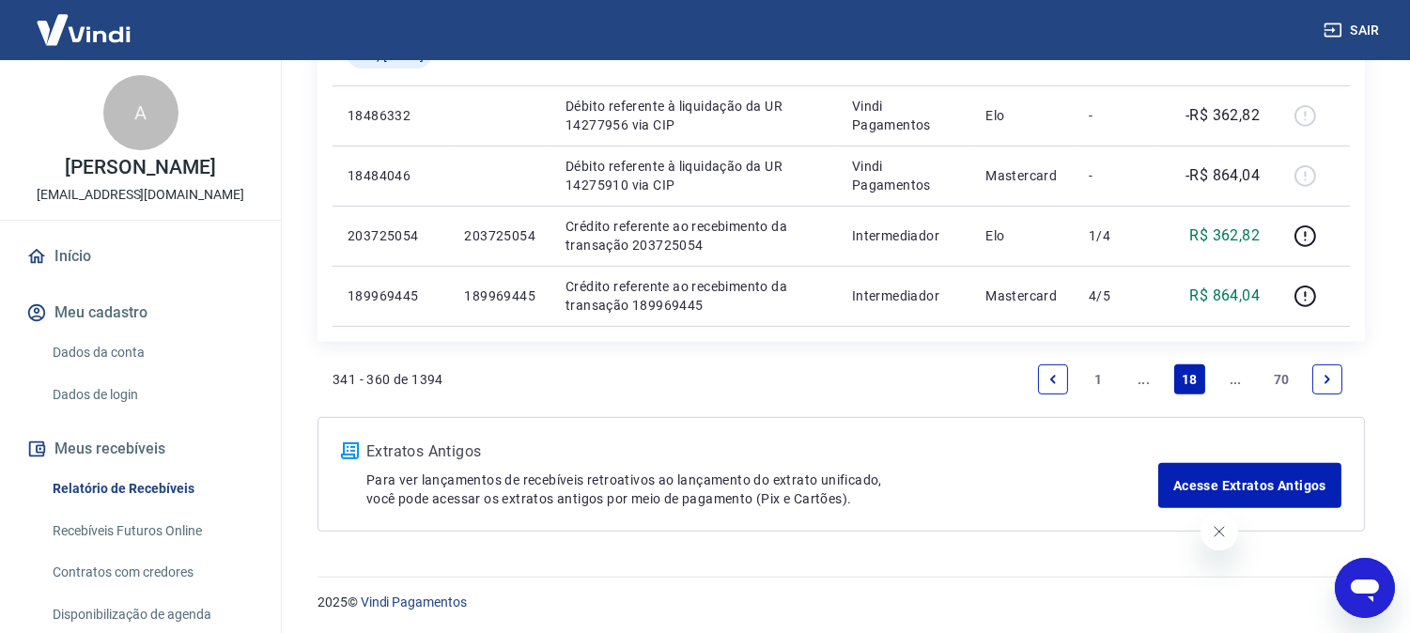
click at [1336, 377] on link "Next page" at bounding box center [1328, 380] width 30 height 30
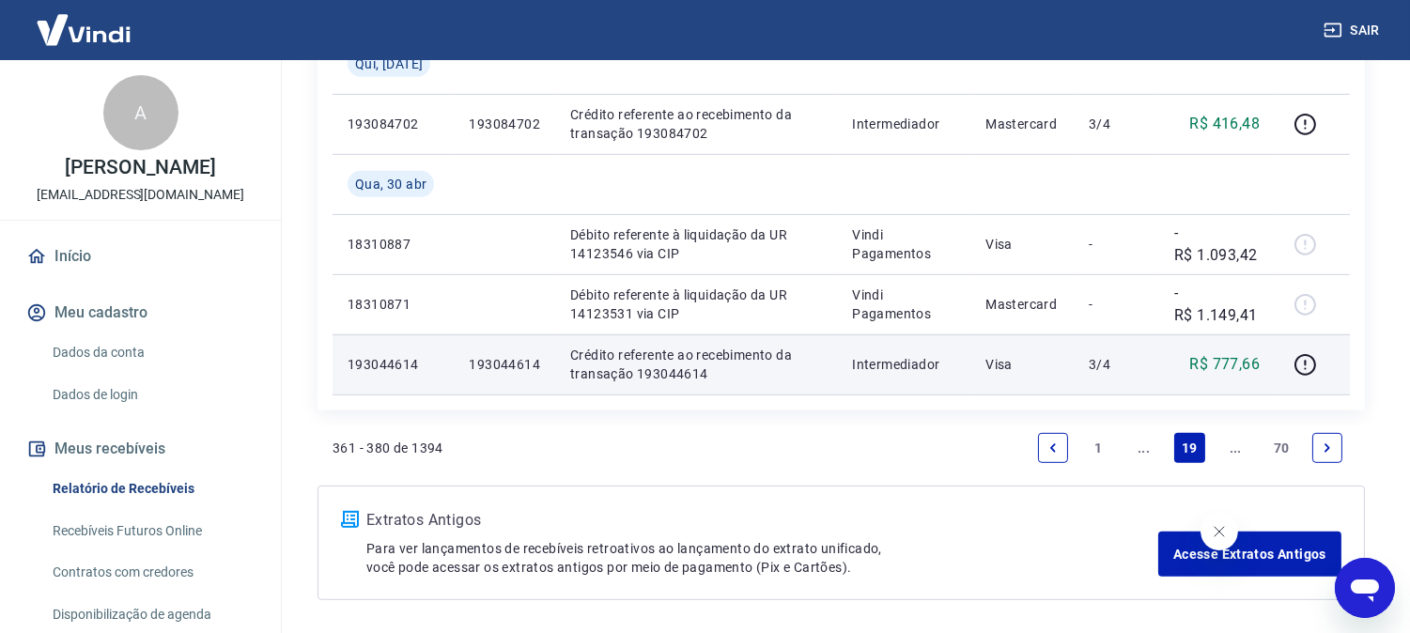
scroll to position [1802, 0]
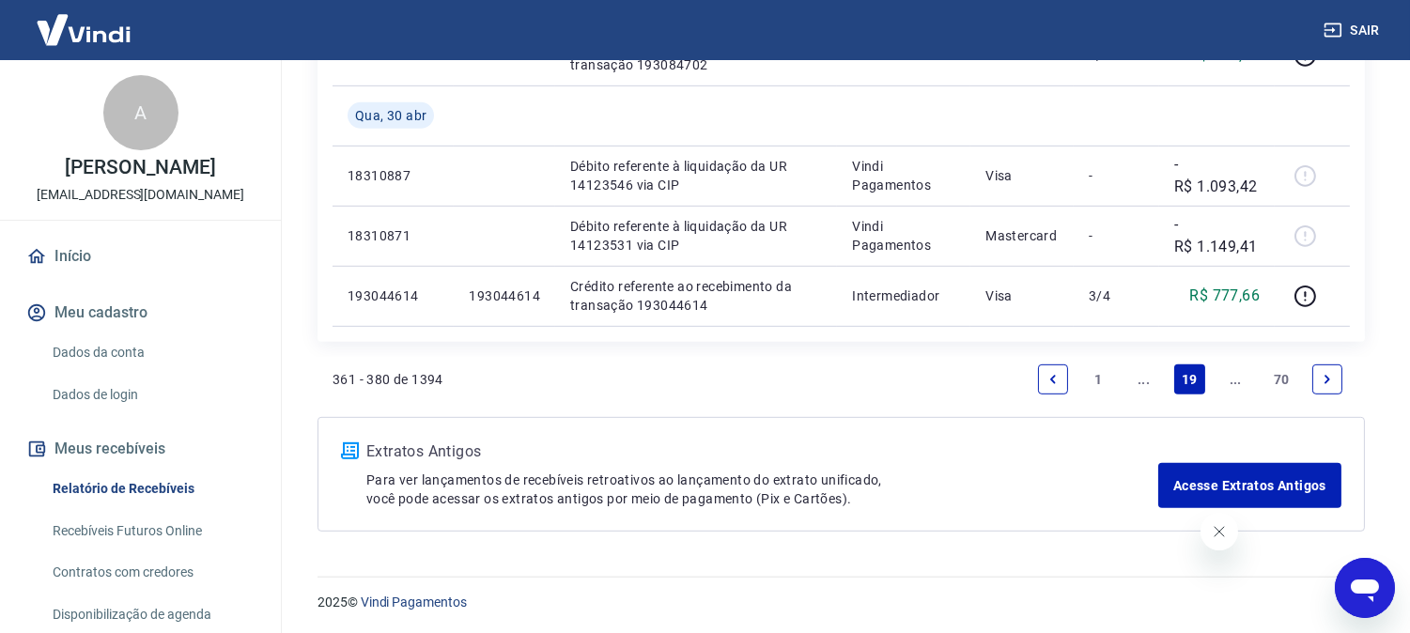
click at [1328, 381] on icon "Next page" at bounding box center [1327, 379] width 13 height 13
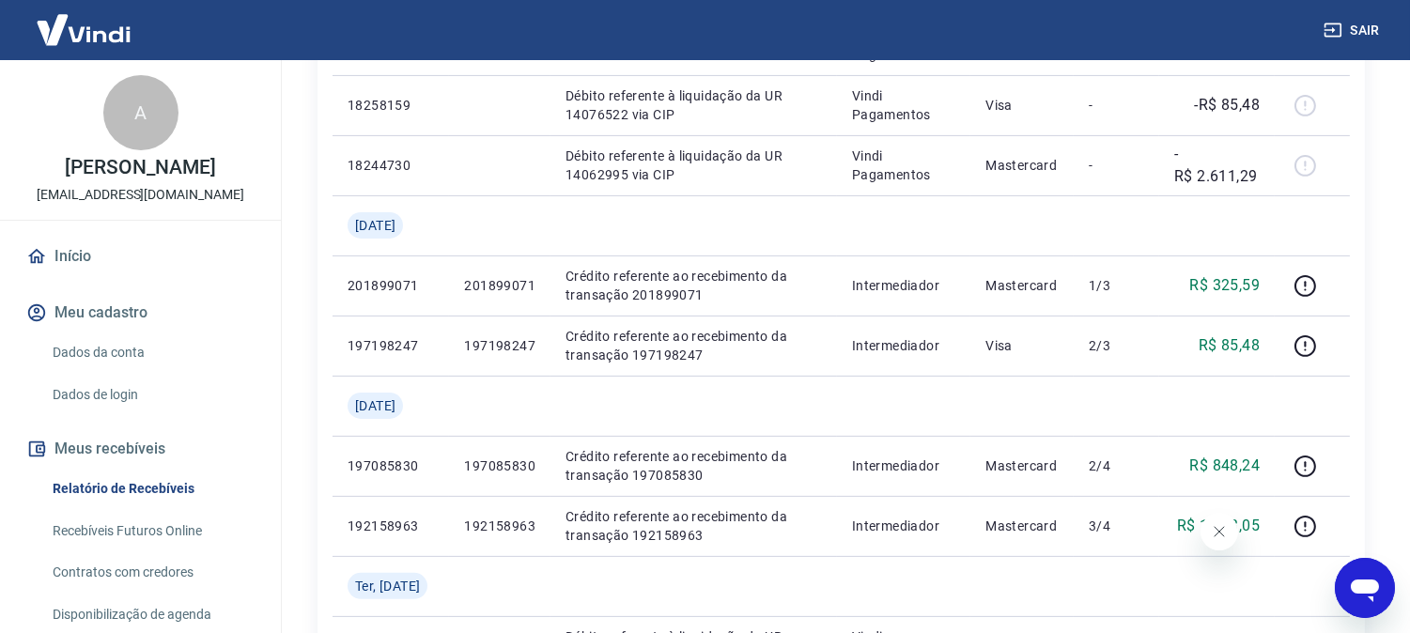
scroll to position [1044, 0]
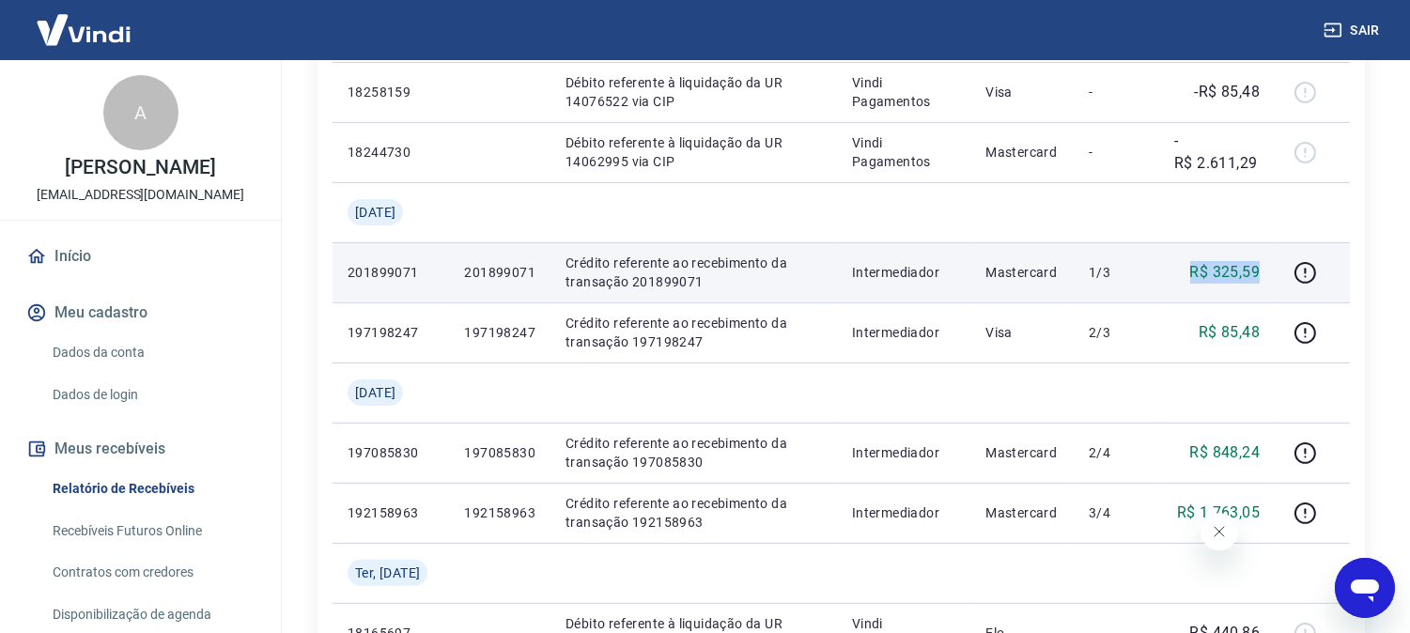
drag, startPoint x: 1193, startPoint y: 274, endPoint x: 1263, endPoint y: 277, distance: 69.6
click at [1263, 277] on td "R$ 325,59" at bounding box center [1218, 272] width 116 height 60
click at [1300, 273] on icon "button" at bounding box center [1305, 272] width 23 height 23
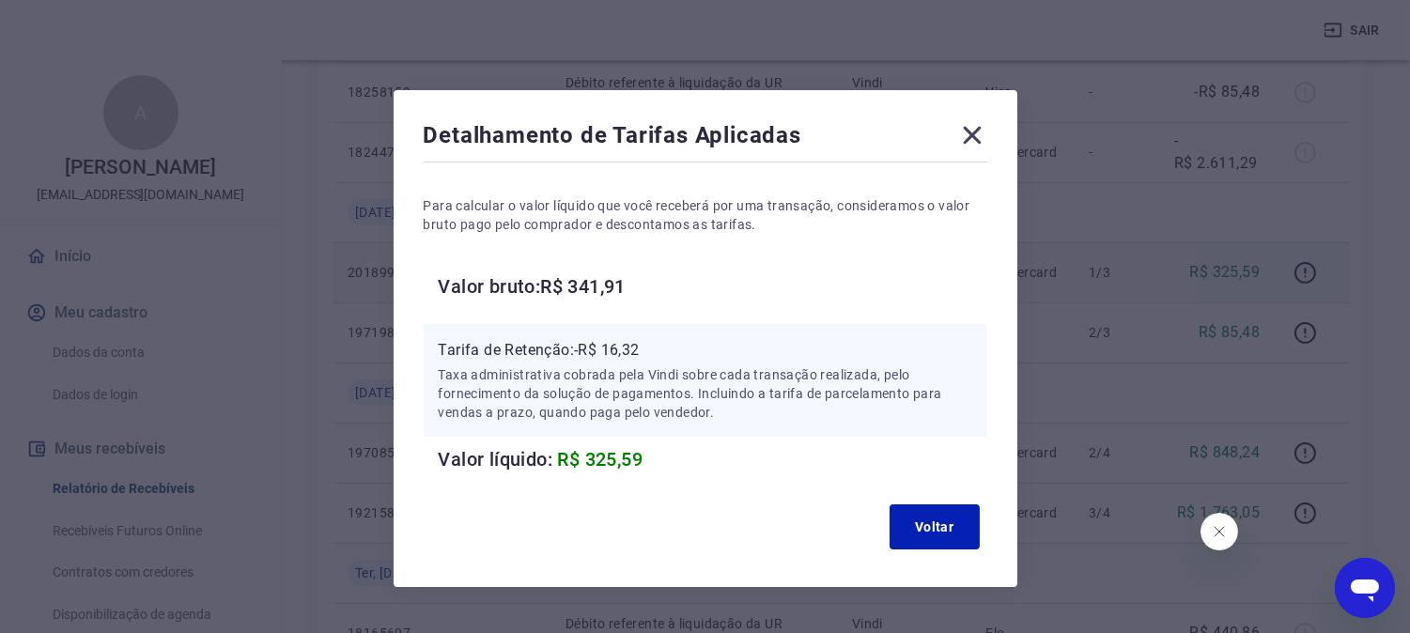
click at [402, 566] on div "Detalhamento de Tarifas Aplicadas Para calcular o valor líquido que você recebe…" at bounding box center [706, 338] width 624 height 497
click at [966, 136] on icon at bounding box center [973, 135] width 30 height 30
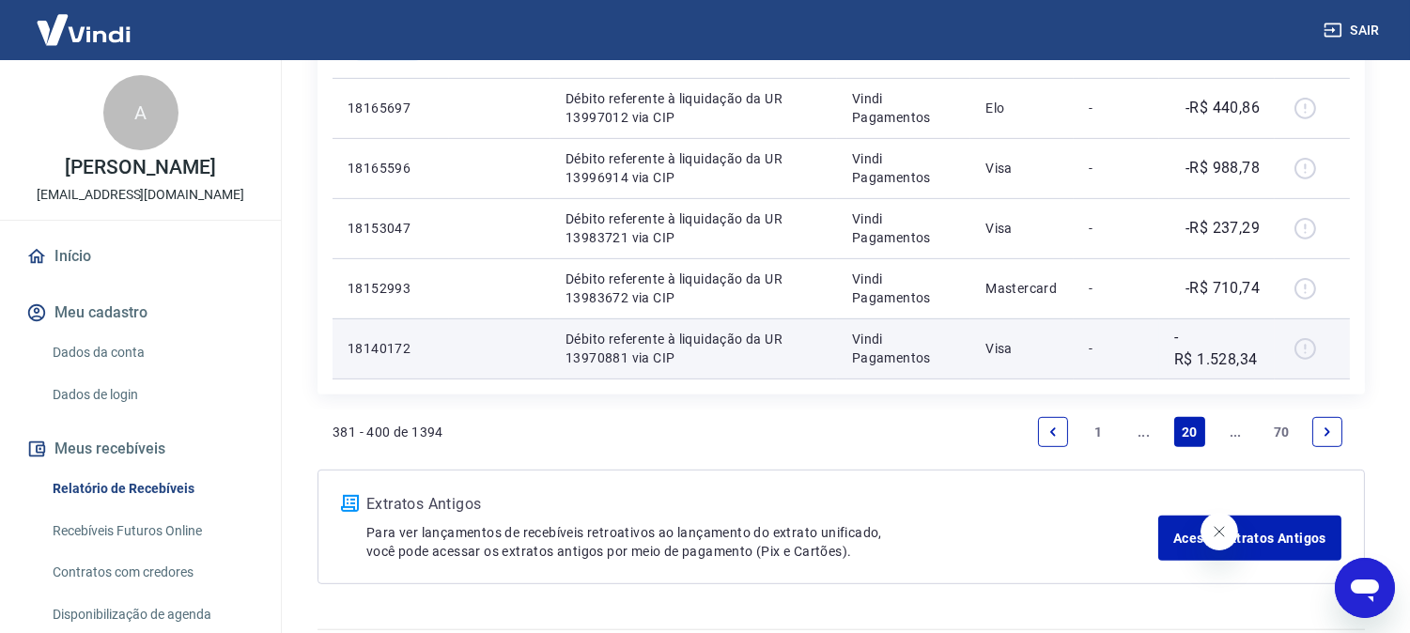
scroll to position [1623, 0]
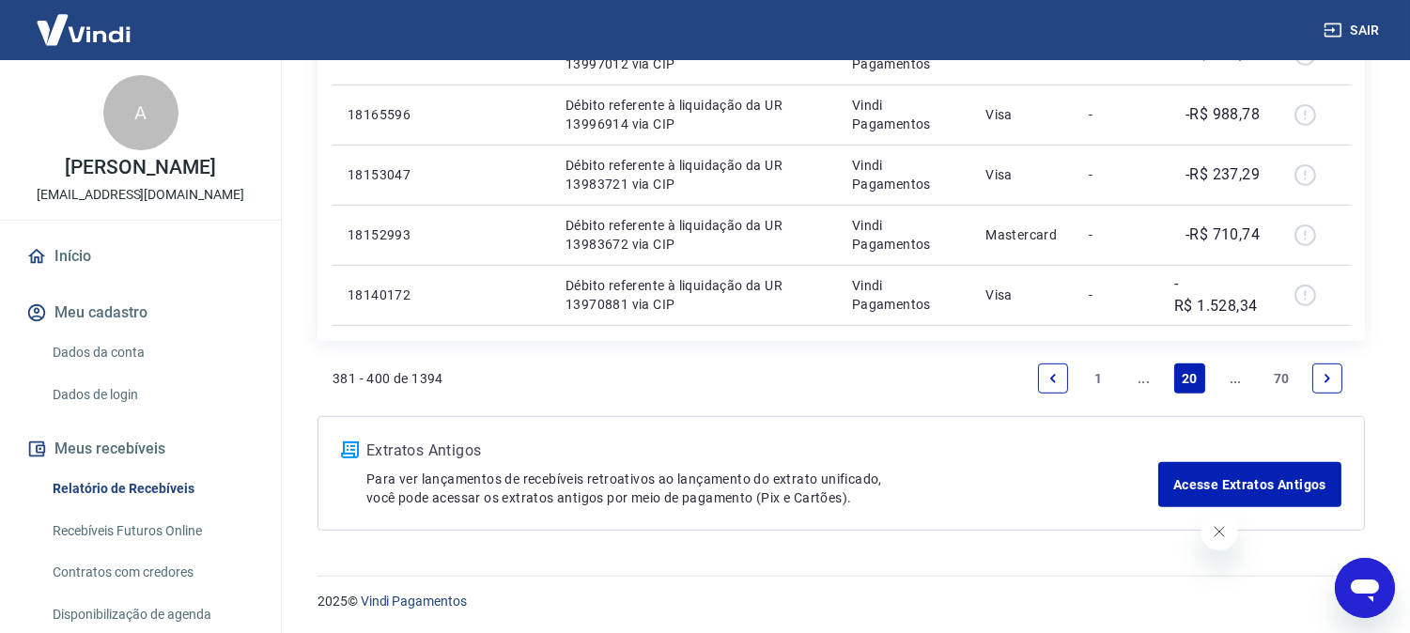
click at [1326, 376] on icon "Next page" at bounding box center [1327, 378] width 13 height 13
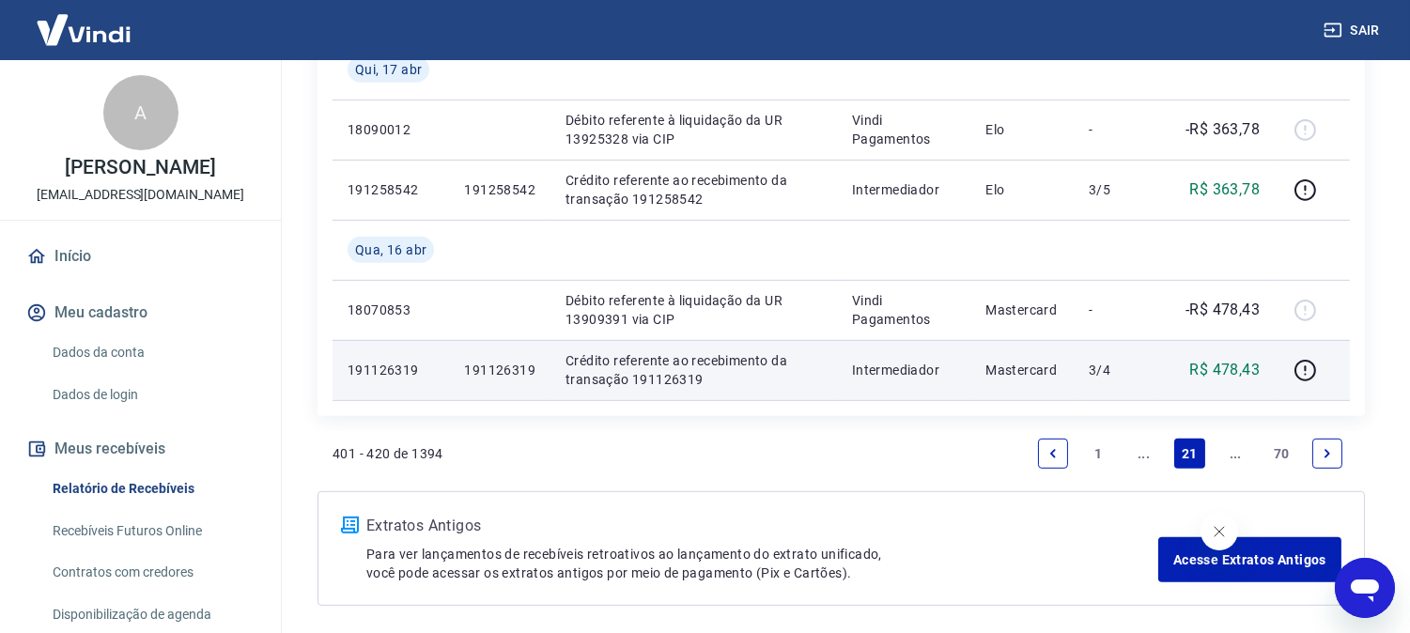
scroll to position [1623, 0]
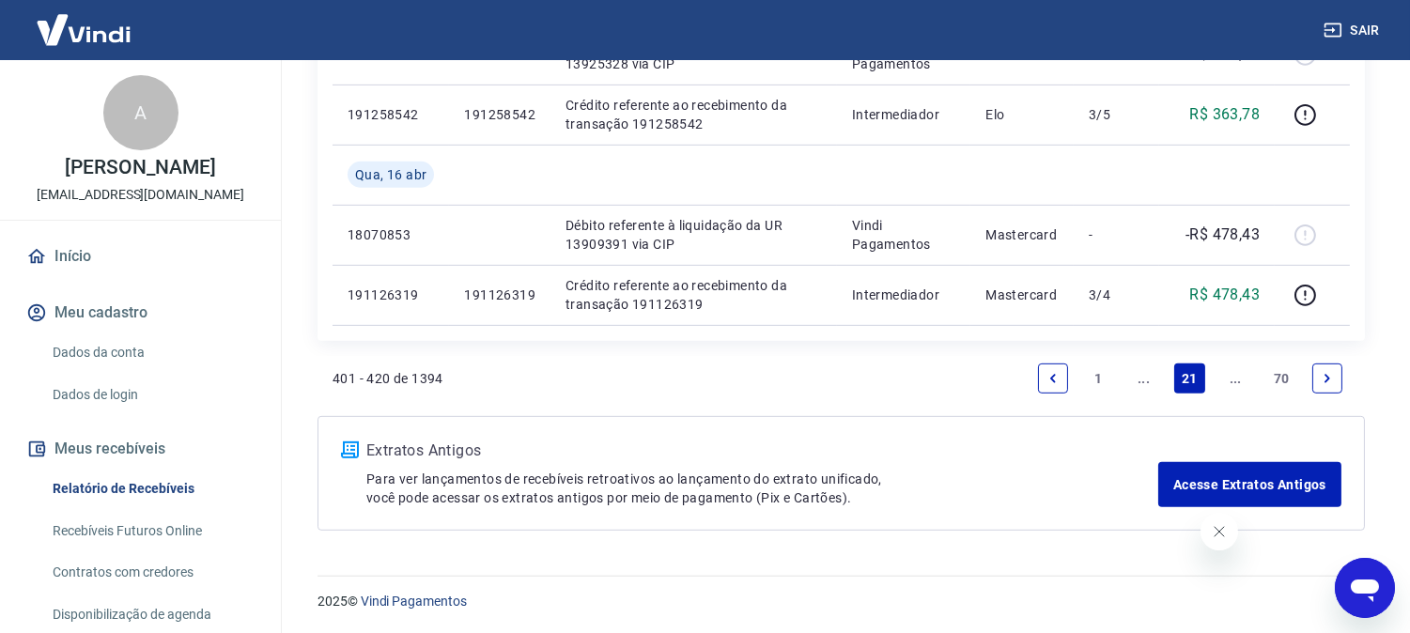
click at [1319, 369] on link "Next page" at bounding box center [1328, 379] width 30 height 30
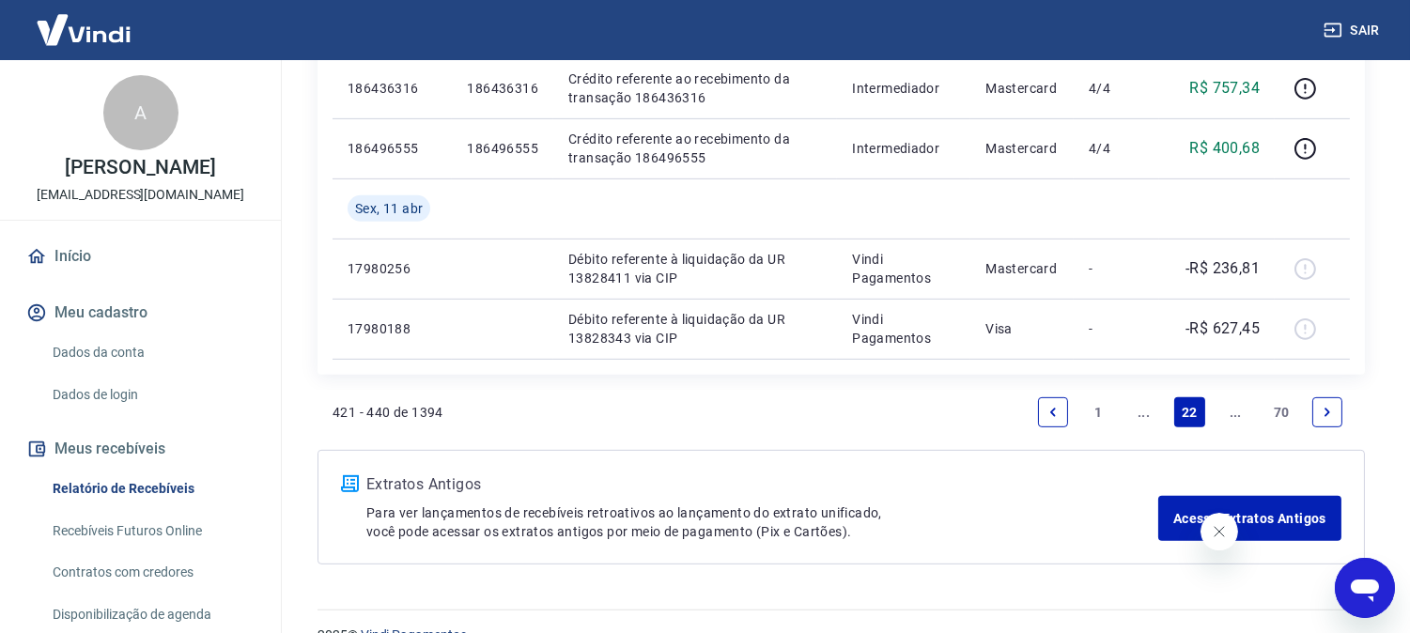
scroll to position [1563, 0]
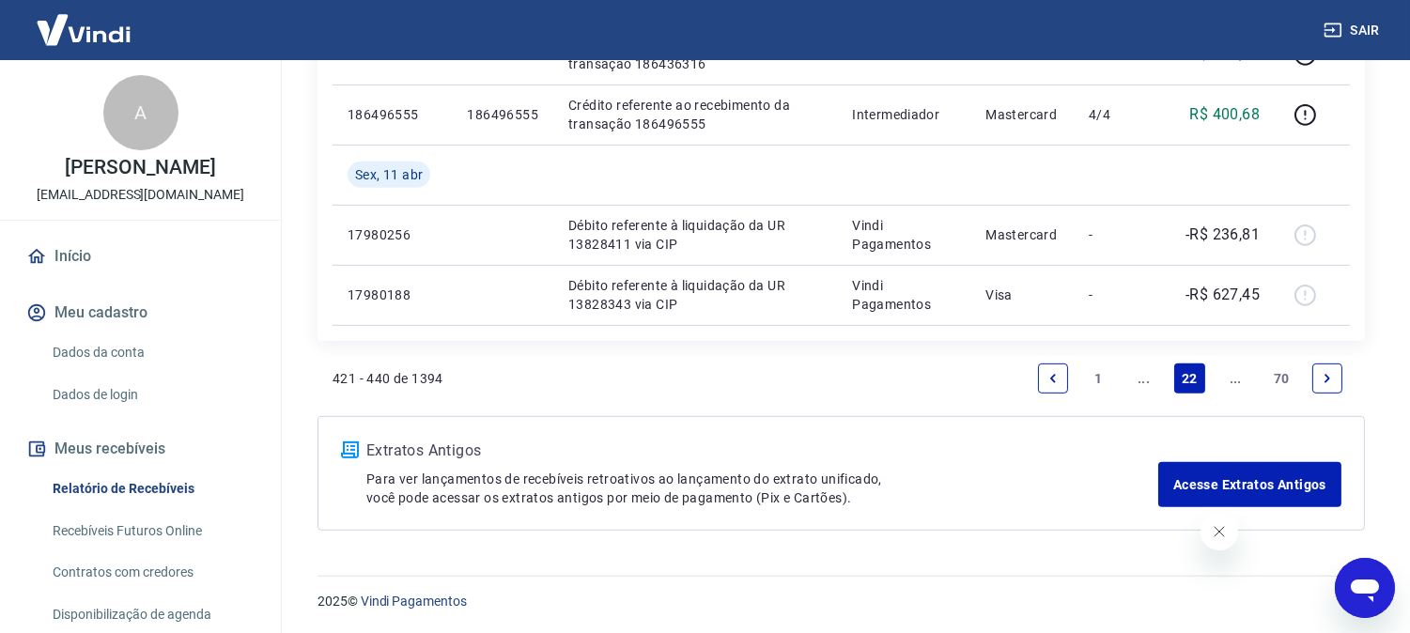
click at [1325, 377] on icon "Next page" at bounding box center [1327, 378] width 13 height 13
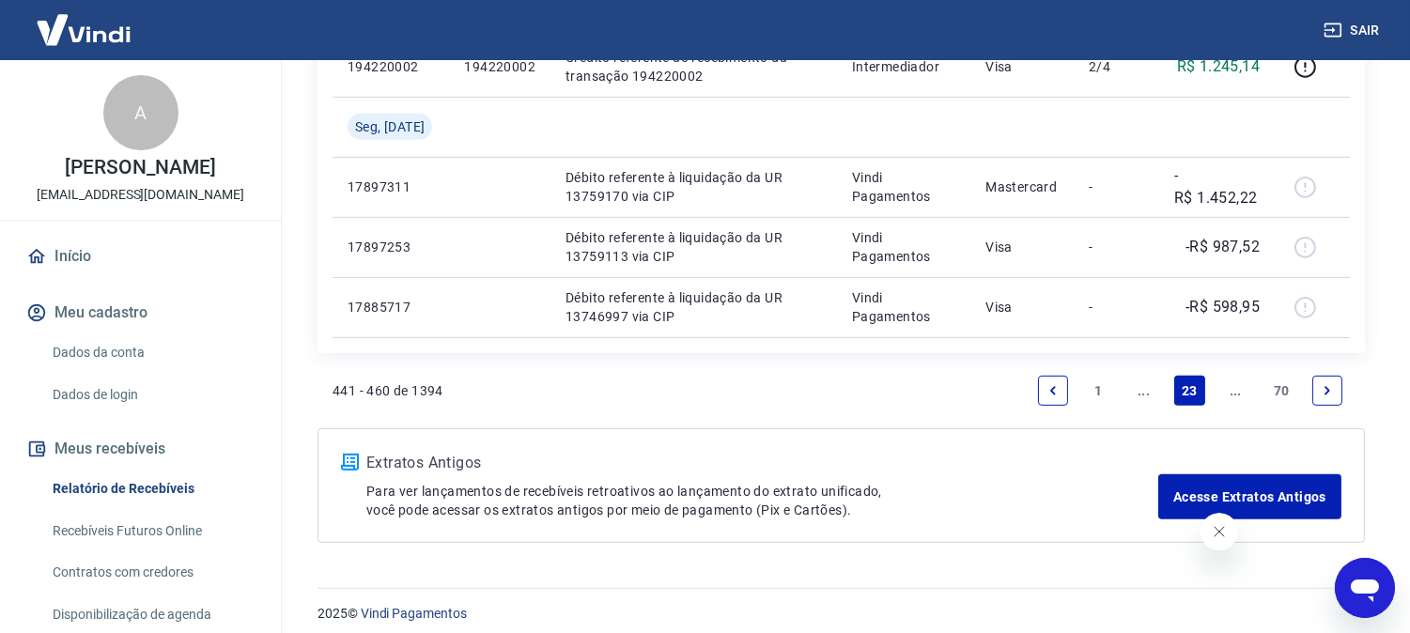
scroll to position [1563, 0]
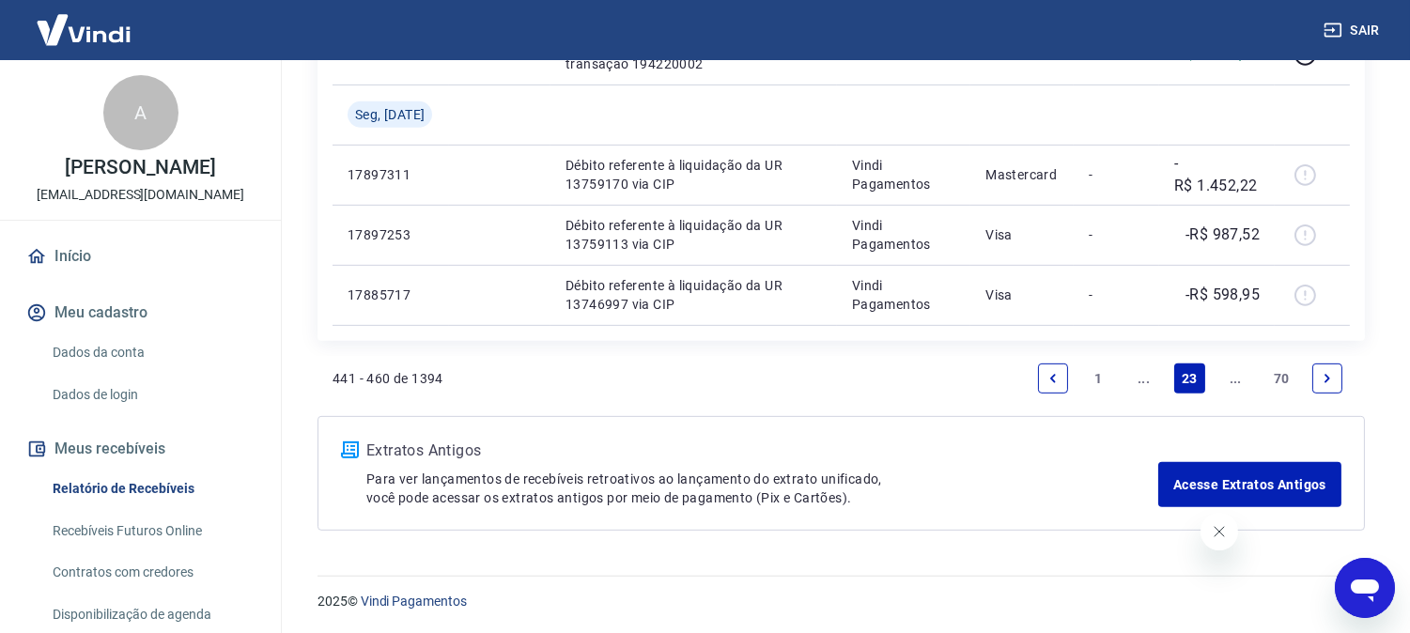
click at [1331, 379] on icon "Next page" at bounding box center [1327, 378] width 13 height 13
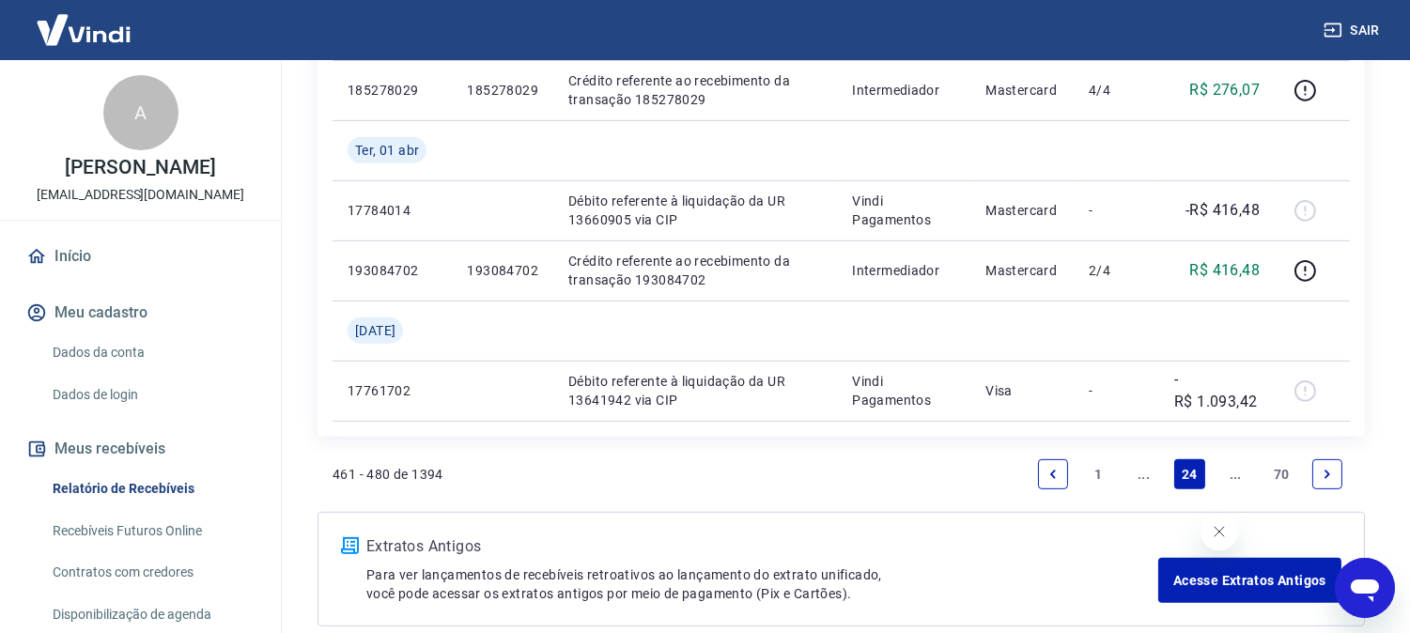
scroll to position [1623, 0]
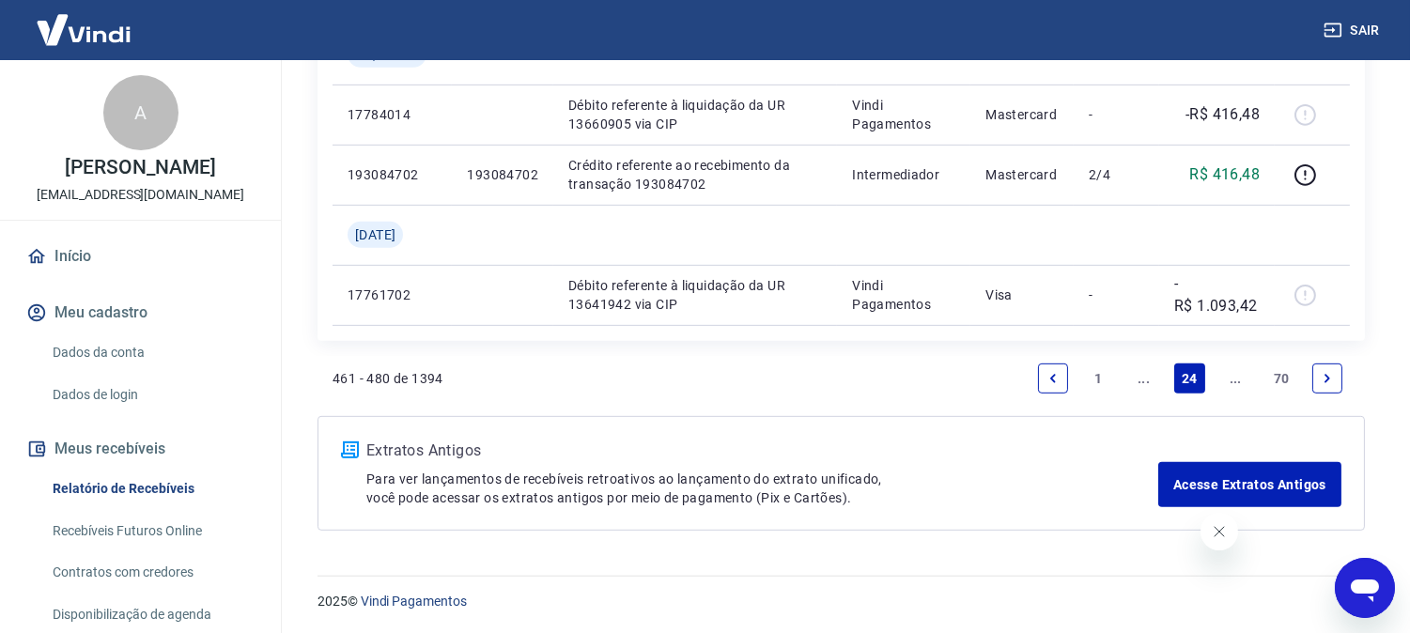
click at [1323, 377] on icon "Next page" at bounding box center [1327, 378] width 13 height 13
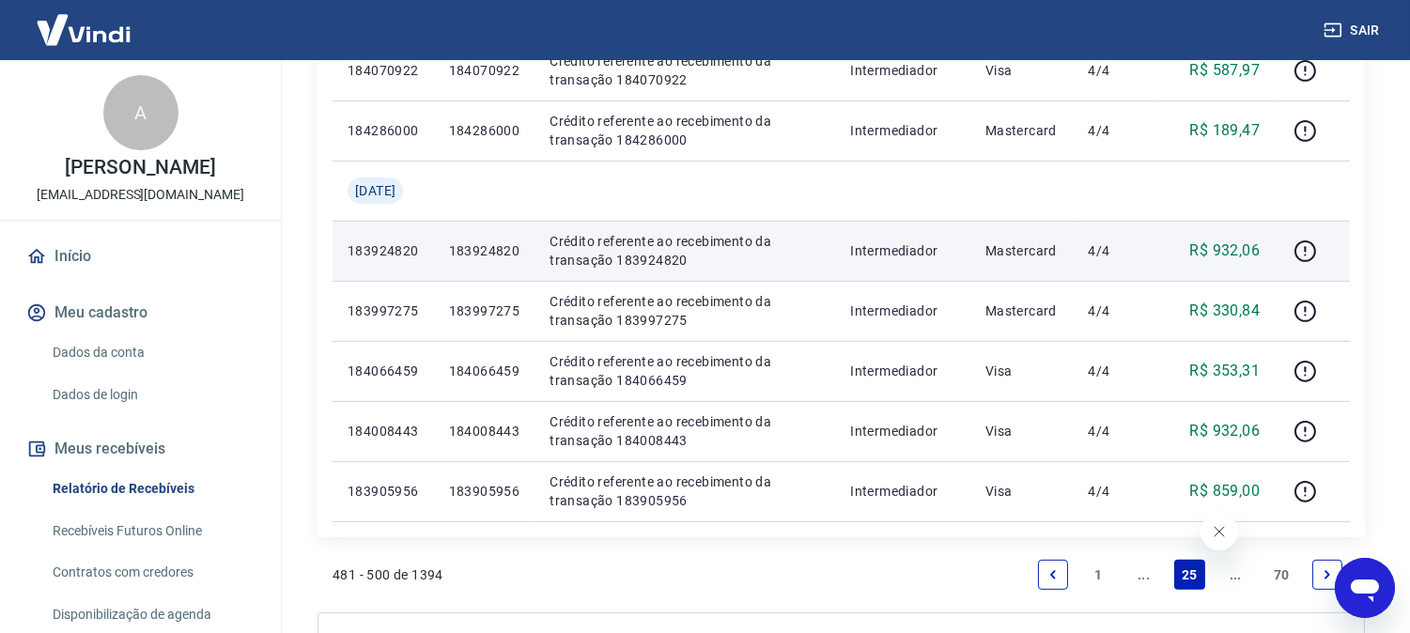
scroll to position [1442, 0]
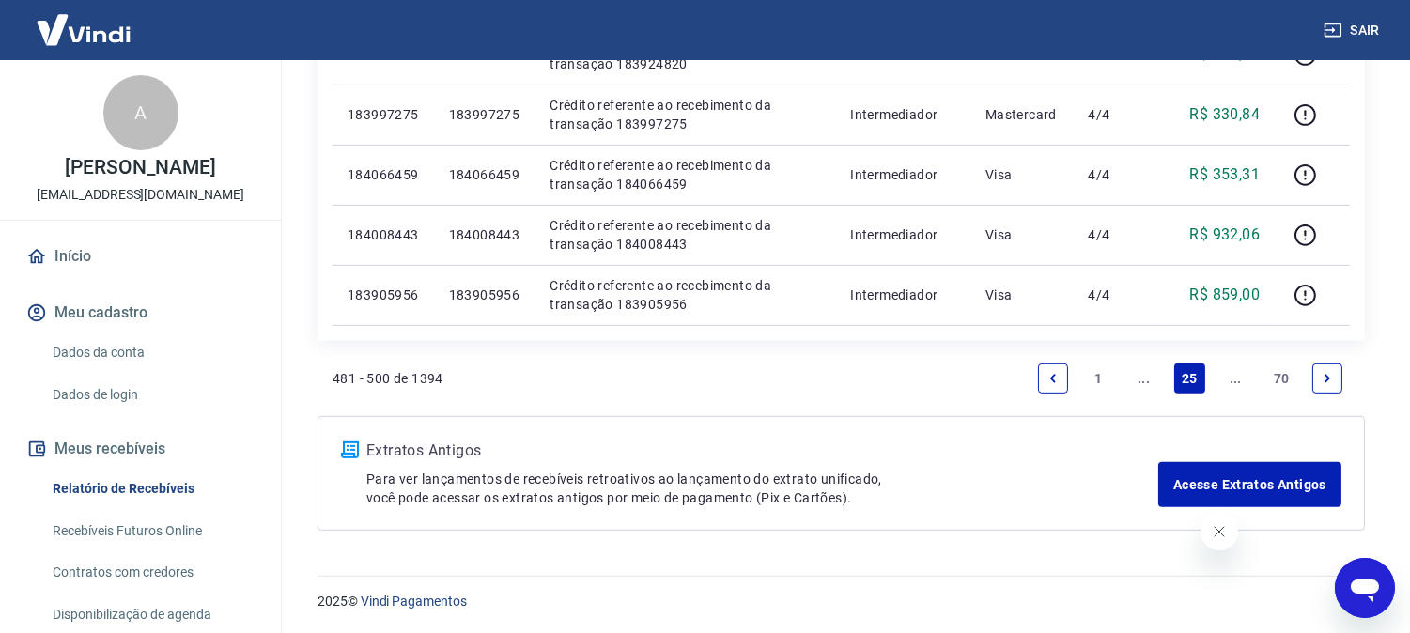
click at [1334, 380] on link "Next page" at bounding box center [1328, 379] width 30 height 30
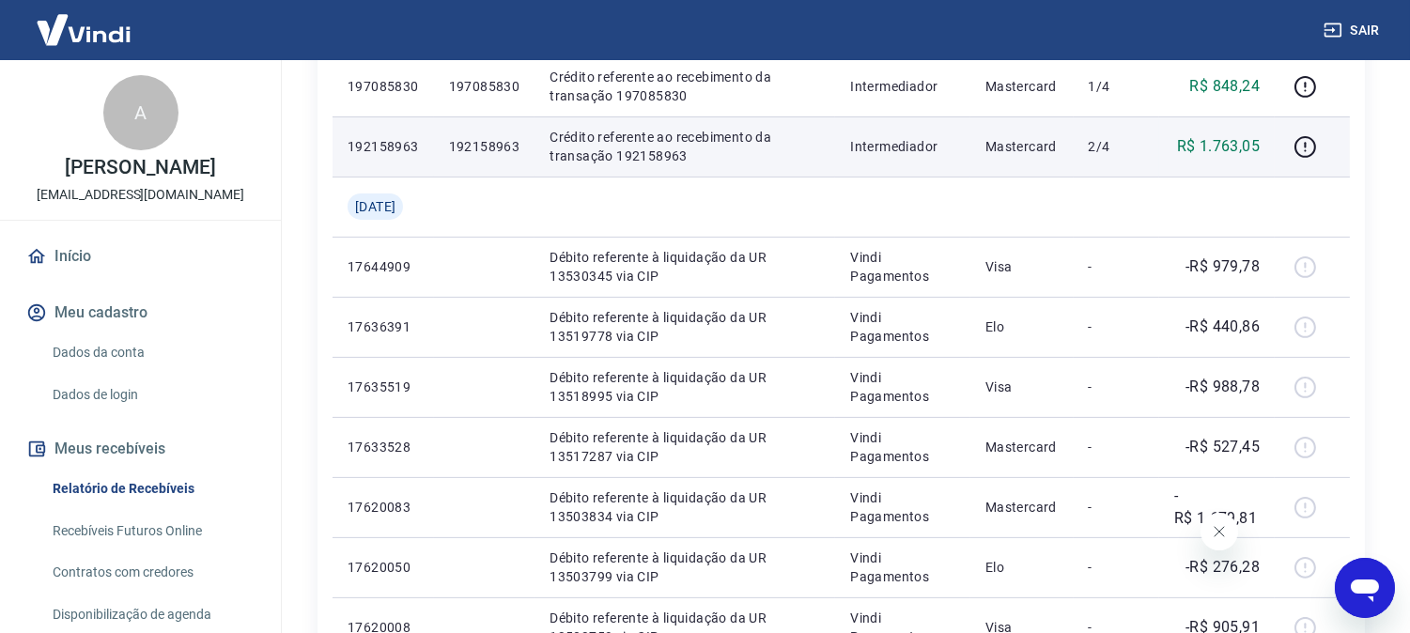
scroll to position [1461, 0]
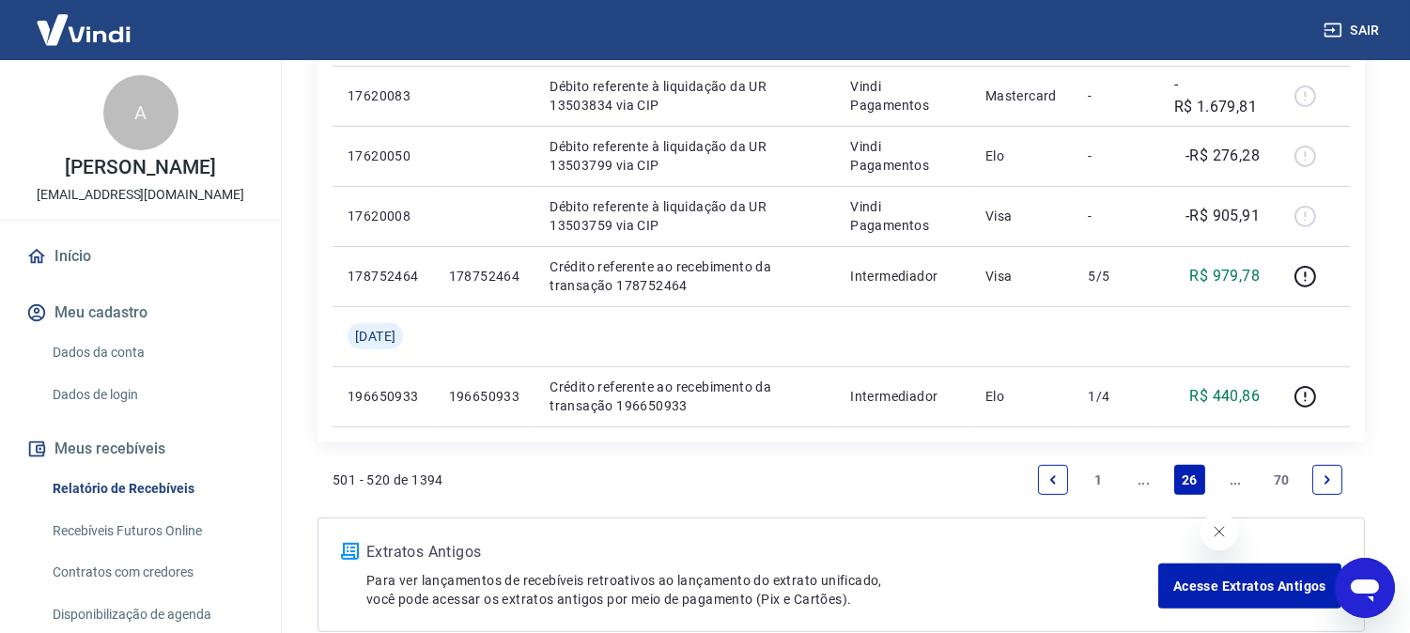
click at [1054, 481] on icon "Previous page" at bounding box center [1054, 479] width 6 height 8
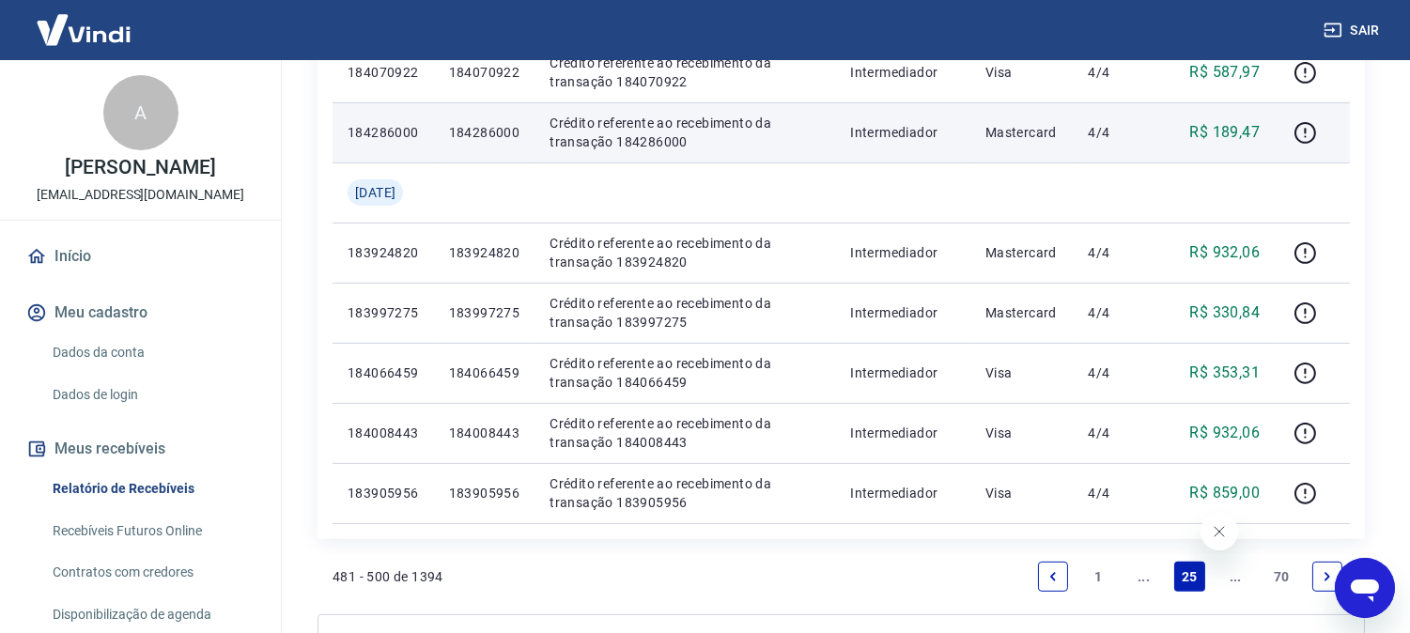
scroll to position [1442, 0]
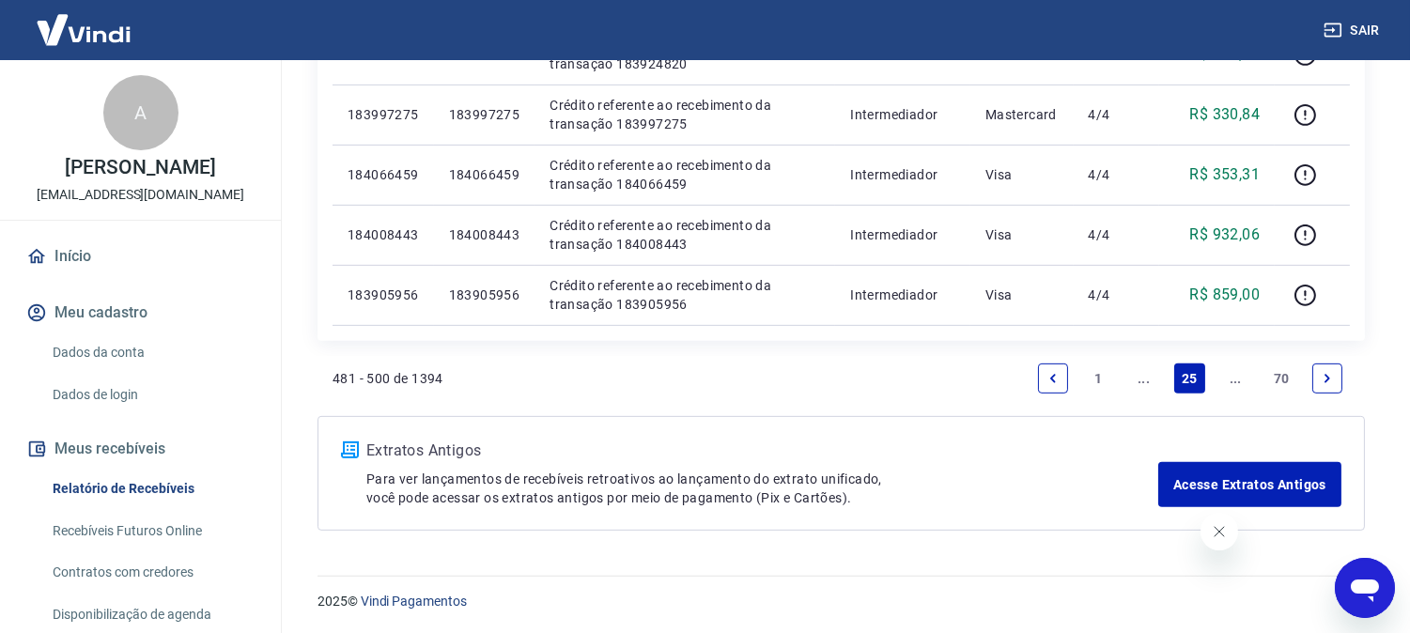
click at [1047, 387] on link "Previous page" at bounding box center [1053, 379] width 30 height 30
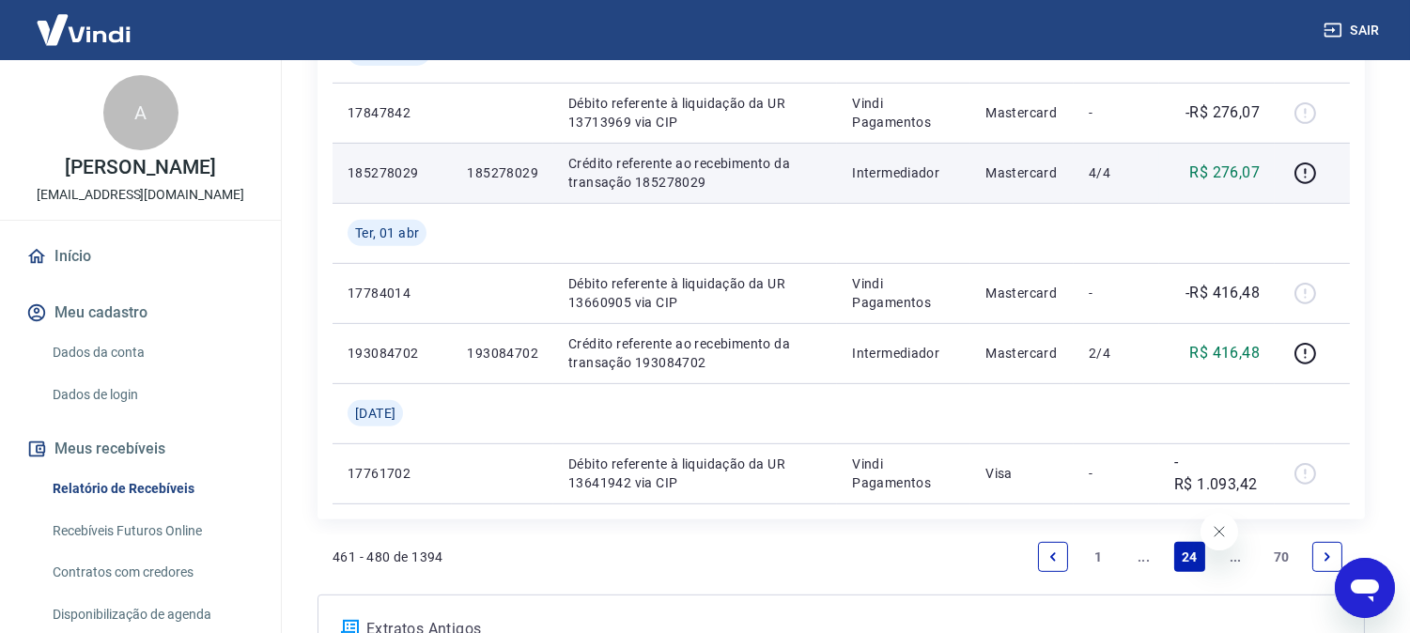
scroll to position [1461, 0]
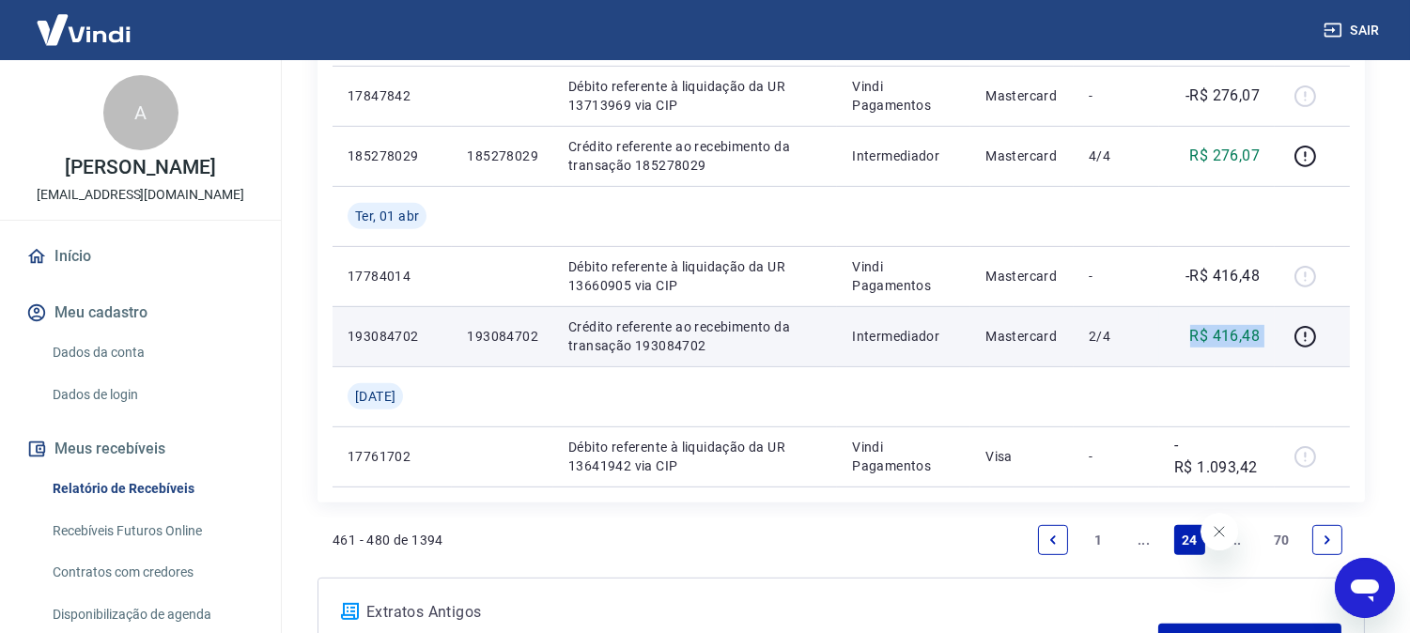
drag, startPoint x: 1198, startPoint y: 340, endPoint x: 1271, endPoint y: 343, distance: 73.3
click at [1276, 343] on tr "193084702 193084702 Crédito referente ao recebimento da transação 193084702 Int…" at bounding box center [842, 336] width 1018 height 60
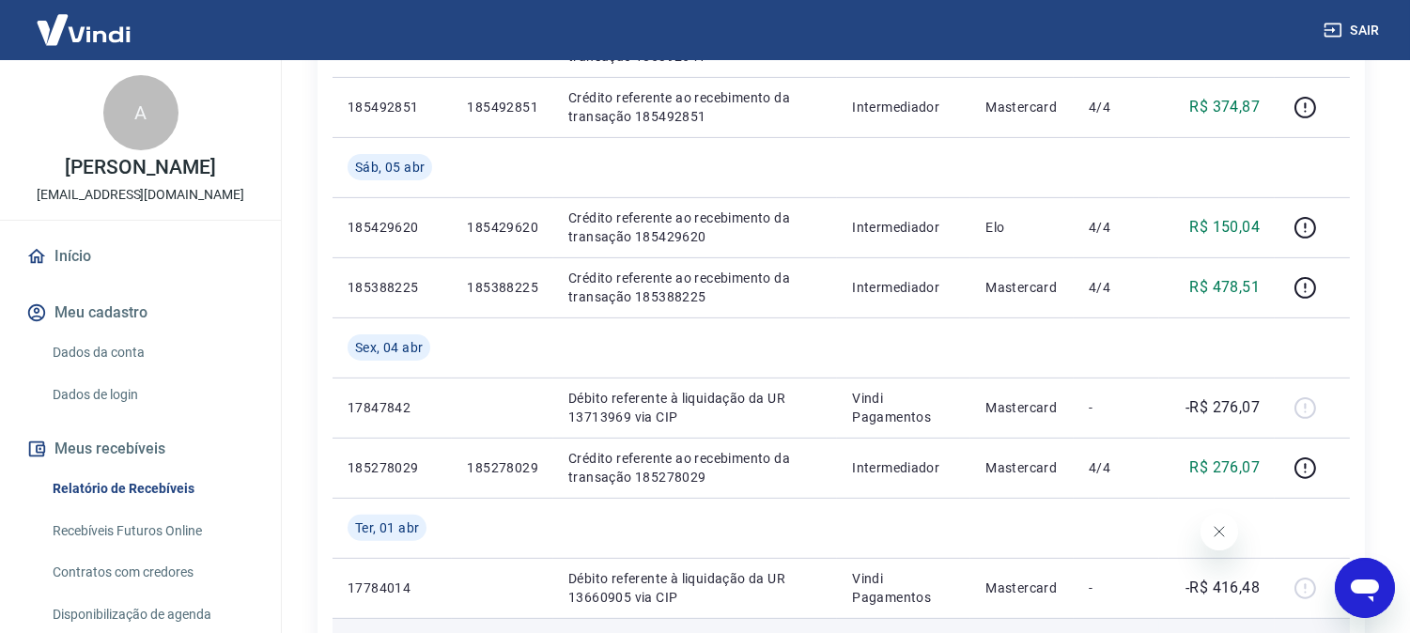
scroll to position [1148, 0]
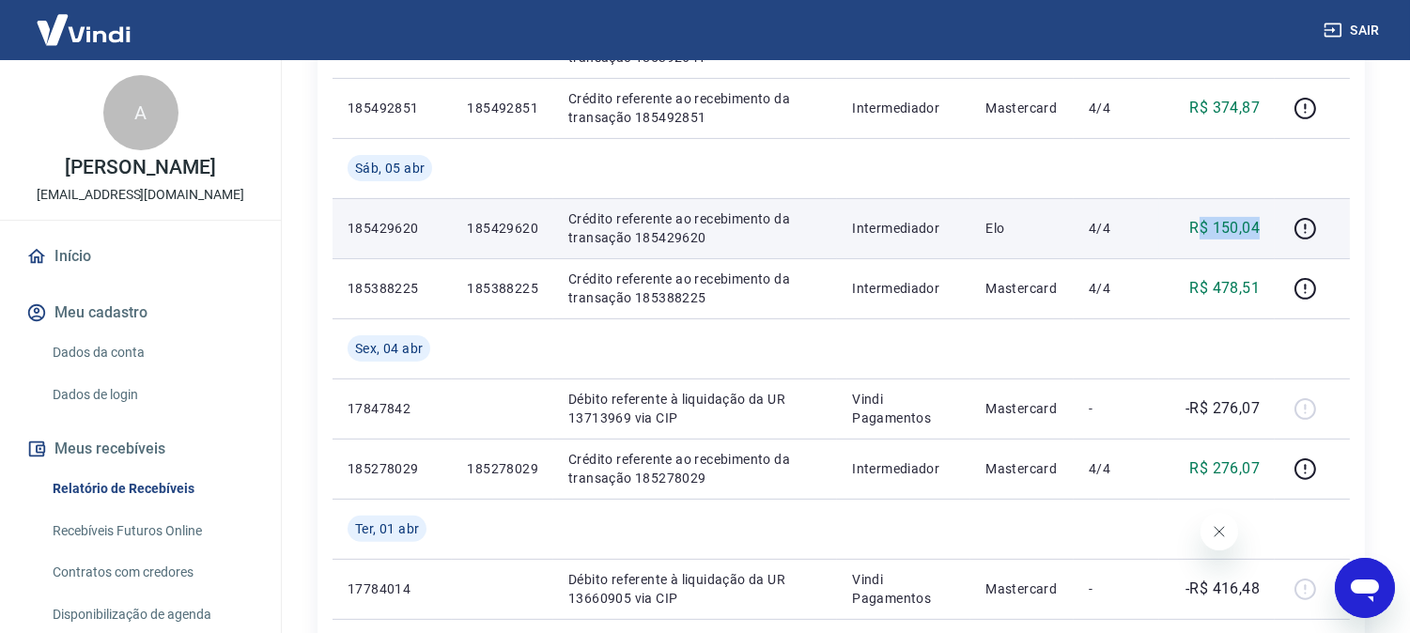
drag, startPoint x: 1197, startPoint y: 232, endPoint x: 1269, endPoint y: 236, distance: 71.5
click at [1269, 236] on td "R$ 150,04" at bounding box center [1218, 228] width 116 height 60
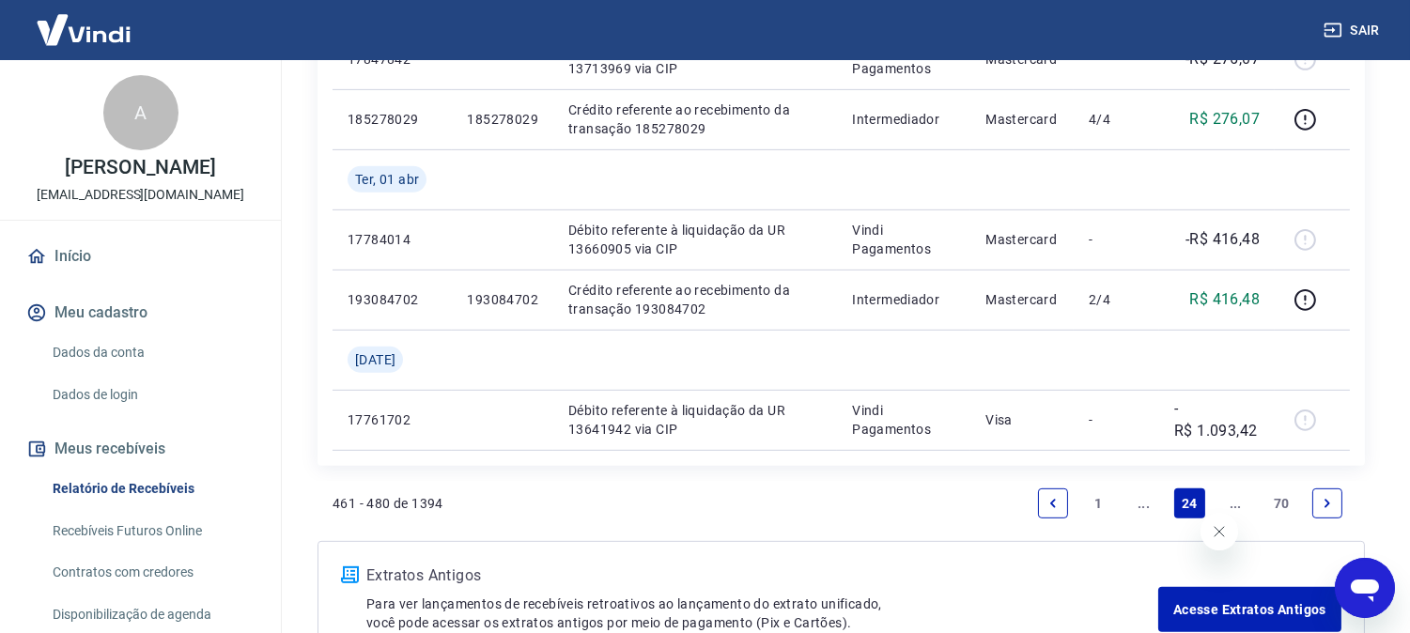
scroll to position [1623, 0]
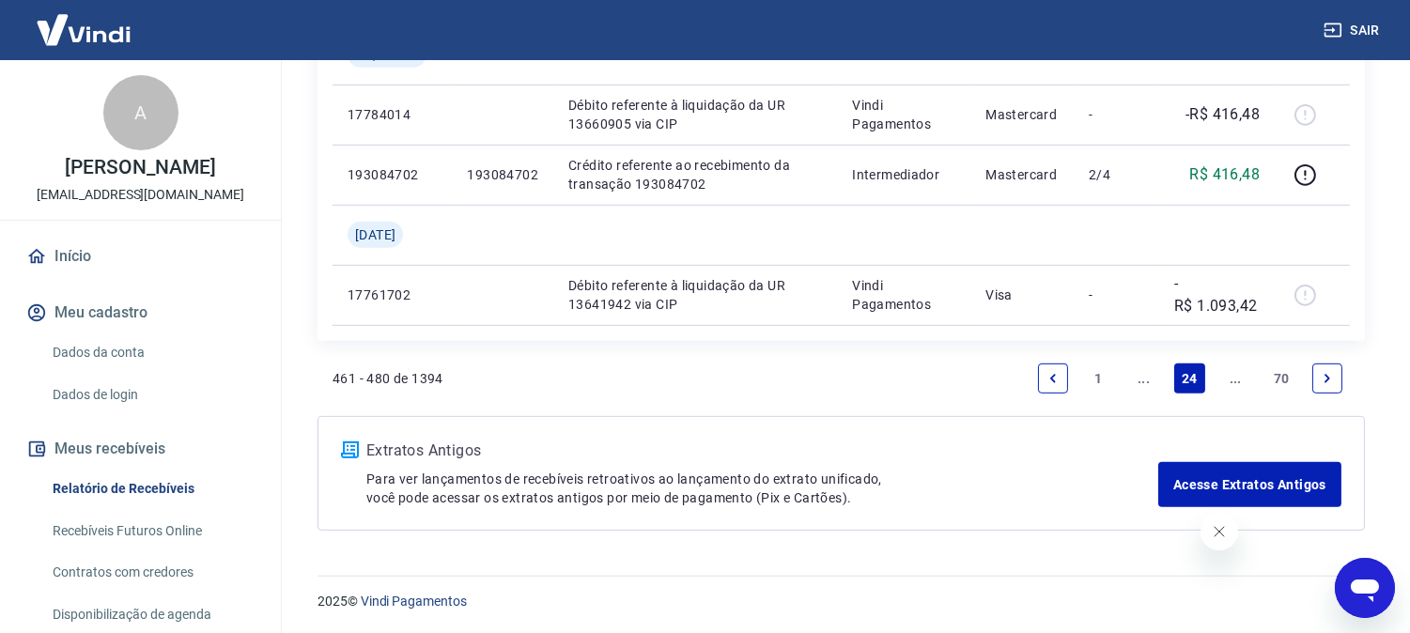
click at [1055, 376] on icon "Previous page" at bounding box center [1053, 378] width 13 height 13
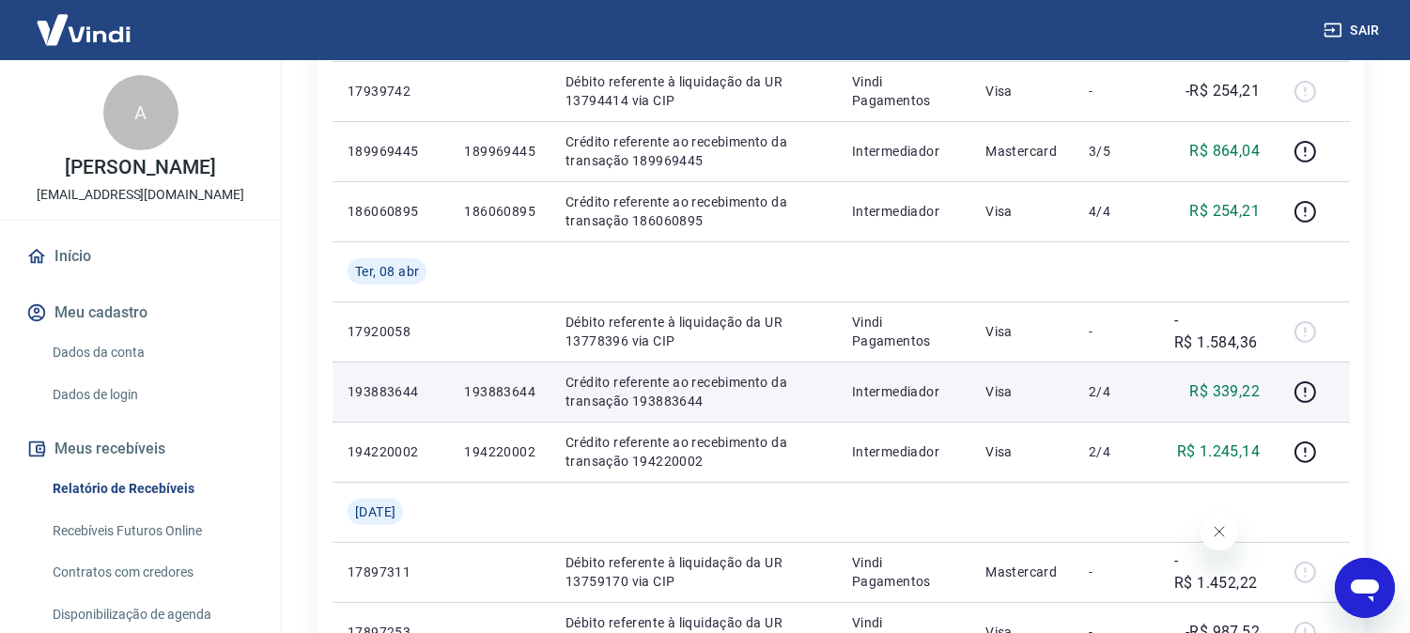
scroll to position [1145, 0]
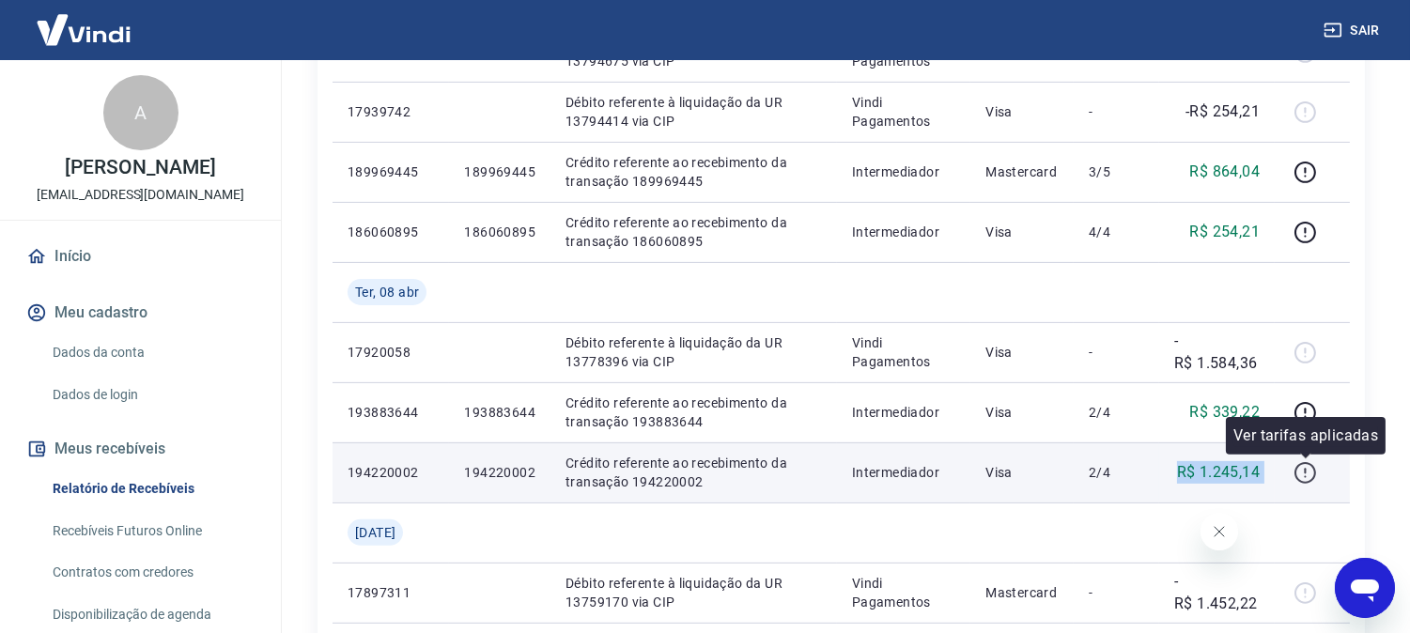
drag, startPoint x: 1157, startPoint y: 486, endPoint x: 1300, endPoint y: 475, distance: 144.1
click at [1300, 475] on tr "194220002 194220002 Crédito referente ao recebimento da transação 194220002 Int…" at bounding box center [842, 473] width 1018 height 60
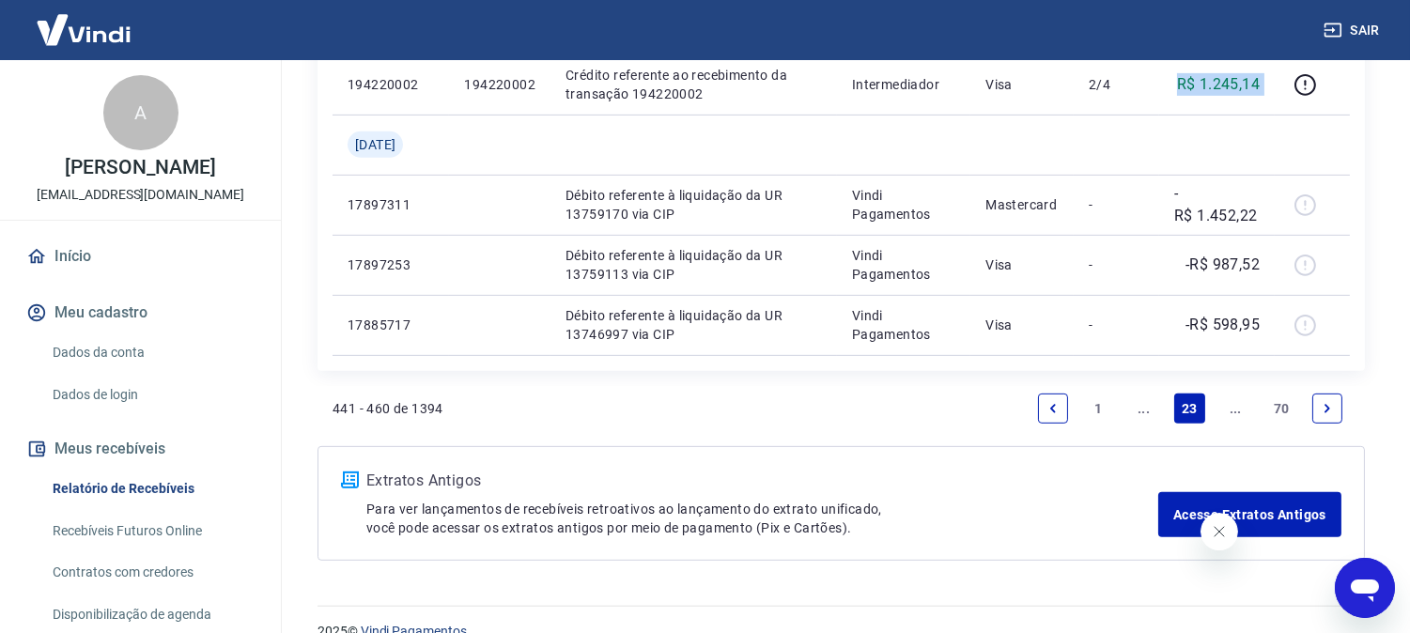
scroll to position [1563, 0]
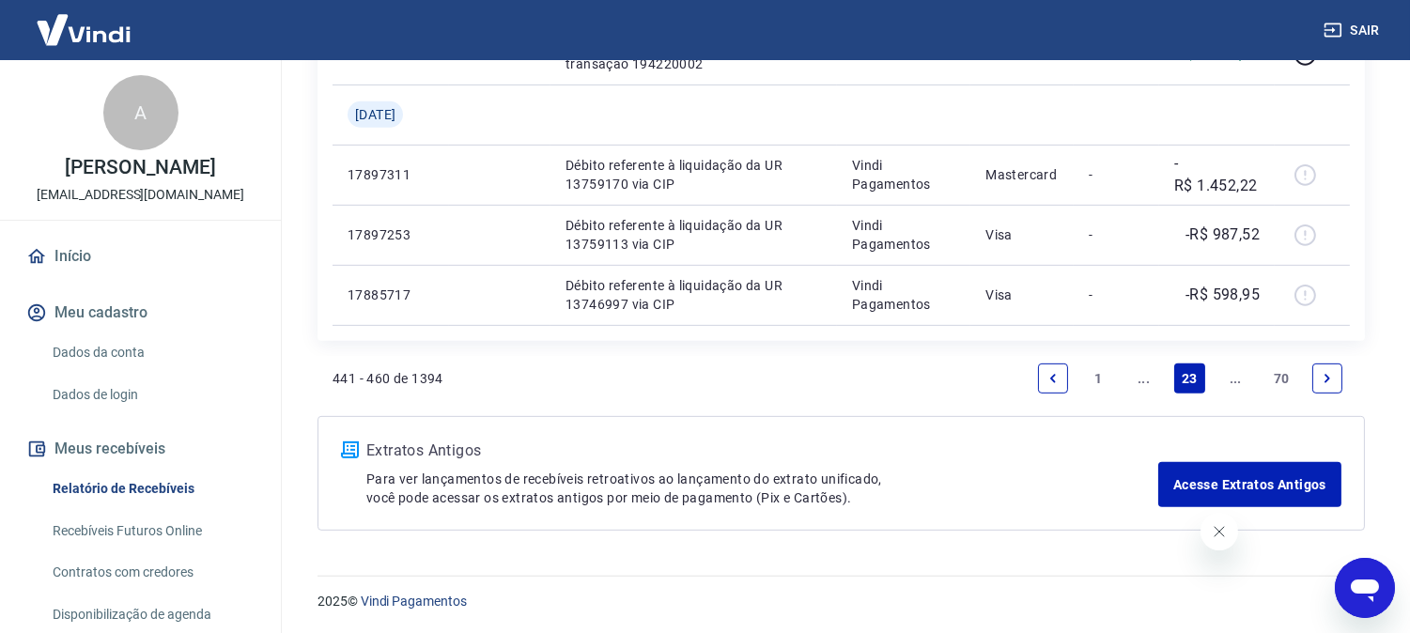
click at [1055, 378] on icon "Previous page" at bounding box center [1053, 378] width 13 height 13
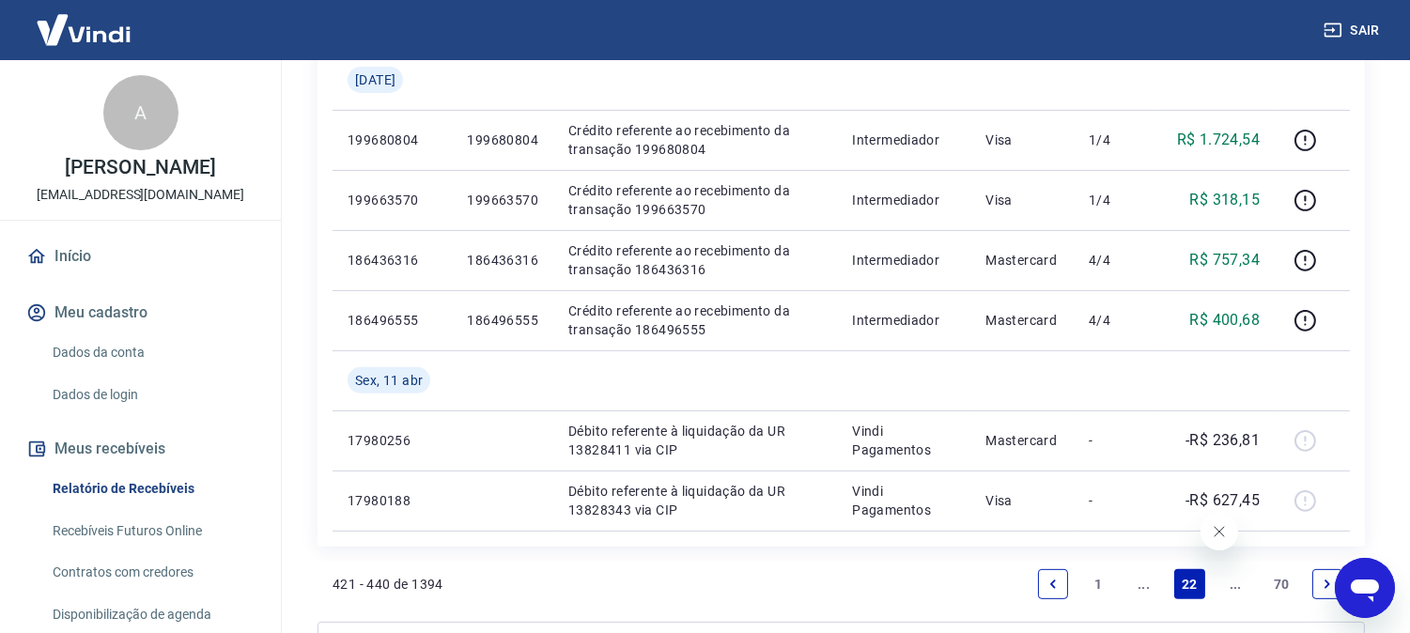
scroll to position [1563, 0]
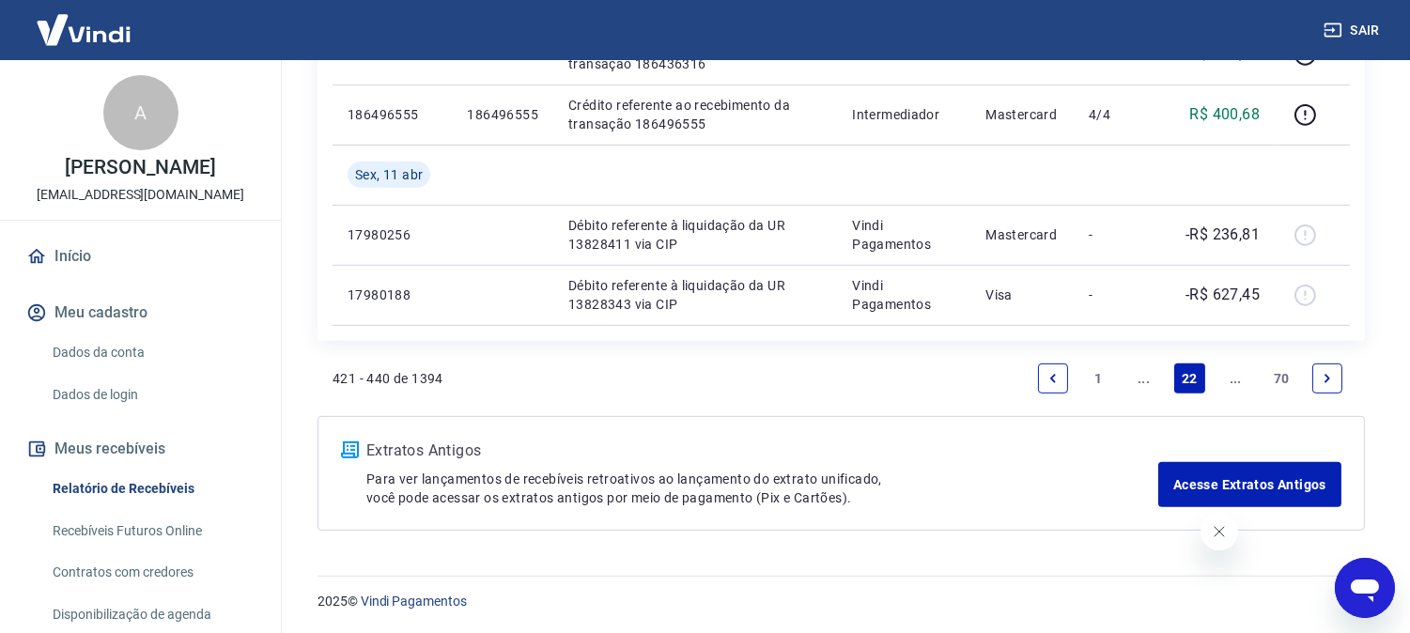
click at [1048, 372] on icon "Previous page" at bounding box center [1053, 378] width 13 height 13
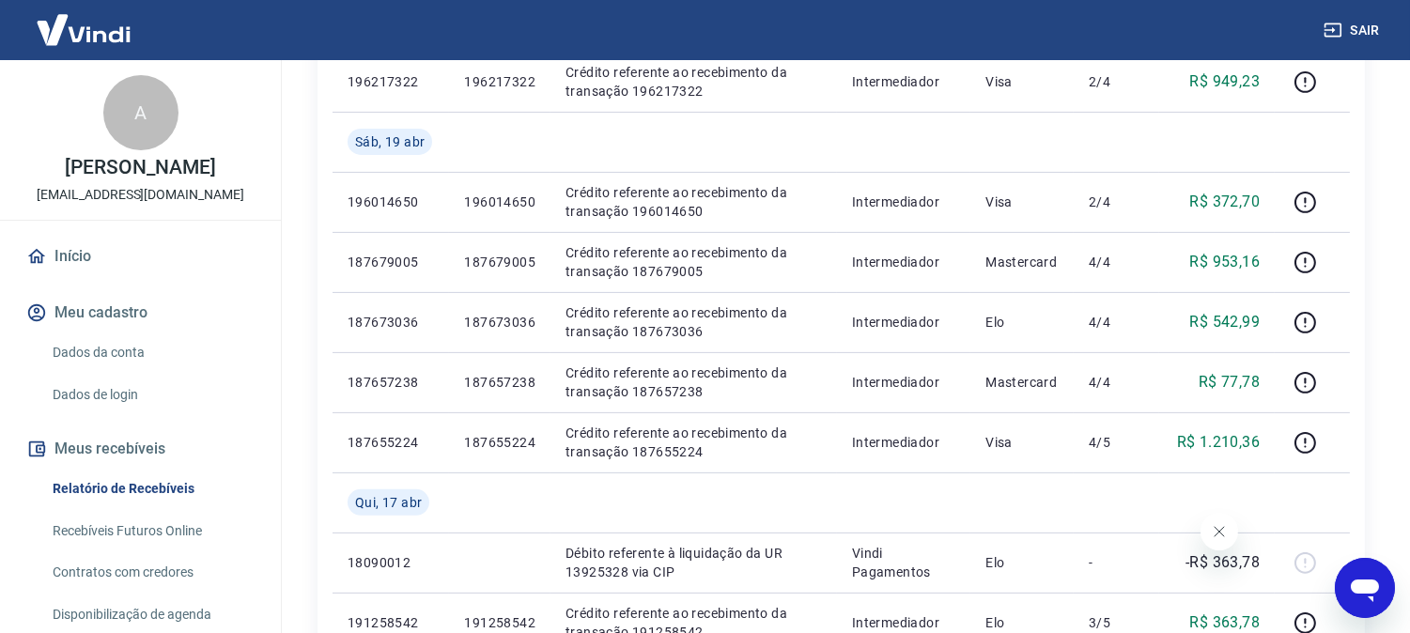
scroll to position [1623, 0]
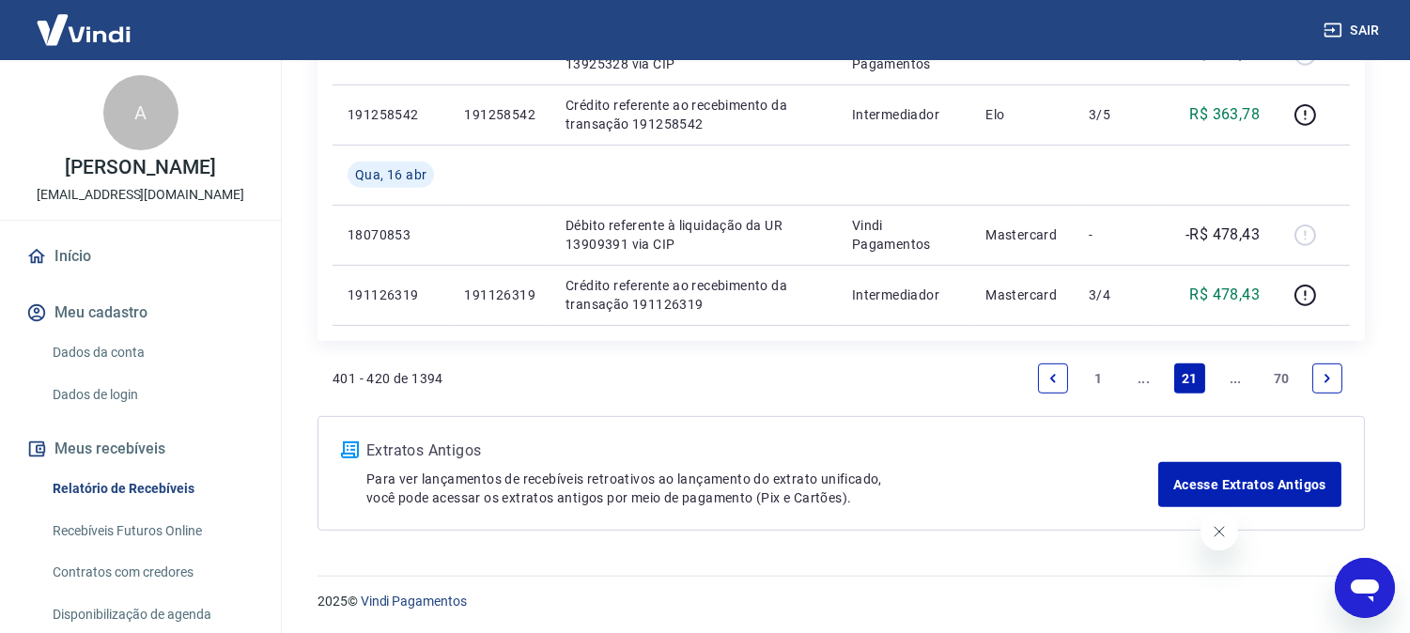
click at [1044, 381] on link "Previous page" at bounding box center [1053, 379] width 30 height 30
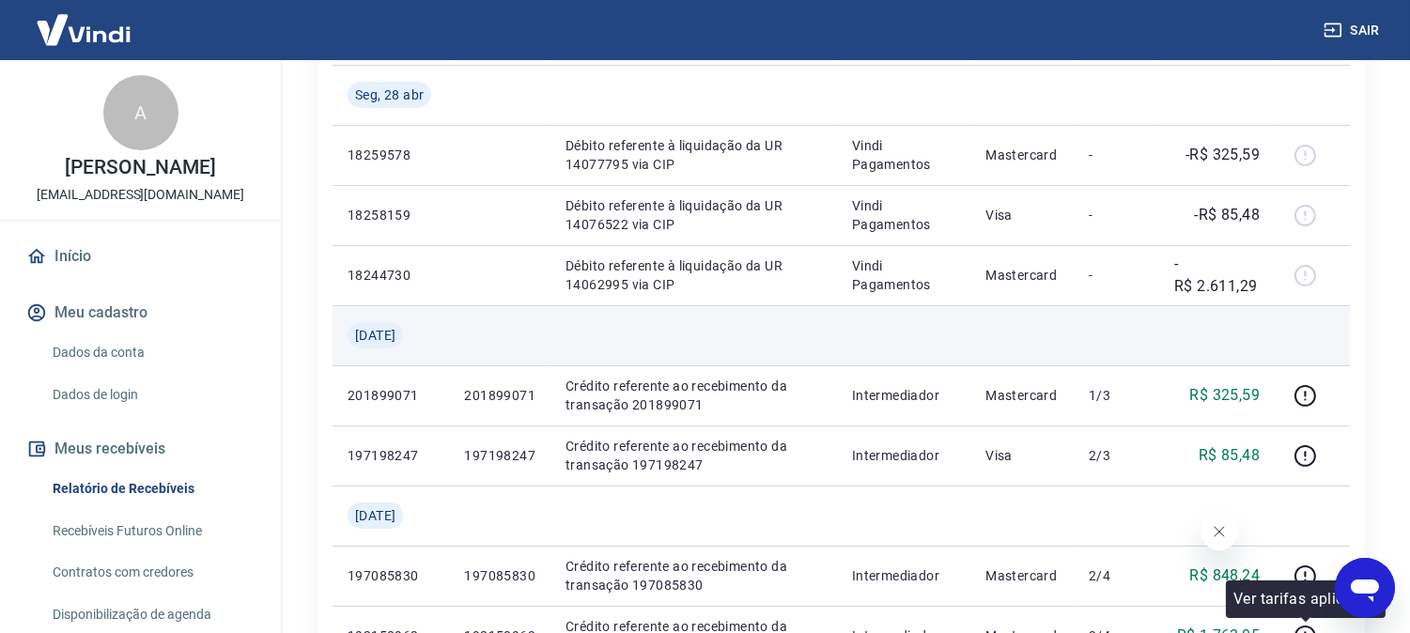
scroll to position [893, 0]
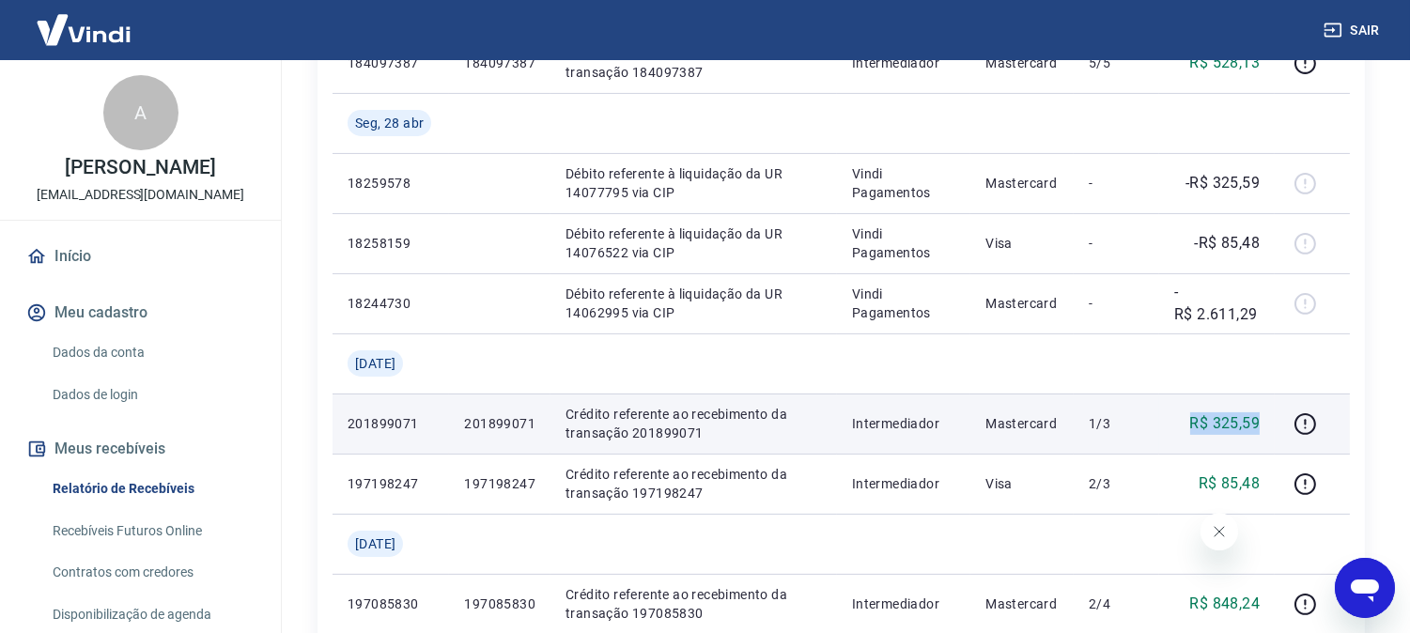
drag, startPoint x: 1188, startPoint y: 424, endPoint x: 1274, endPoint y: 416, distance: 86.8
click at [1274, 416] on td "R$ 325,59" at bounding box center [1218, 424] width 116 height 60
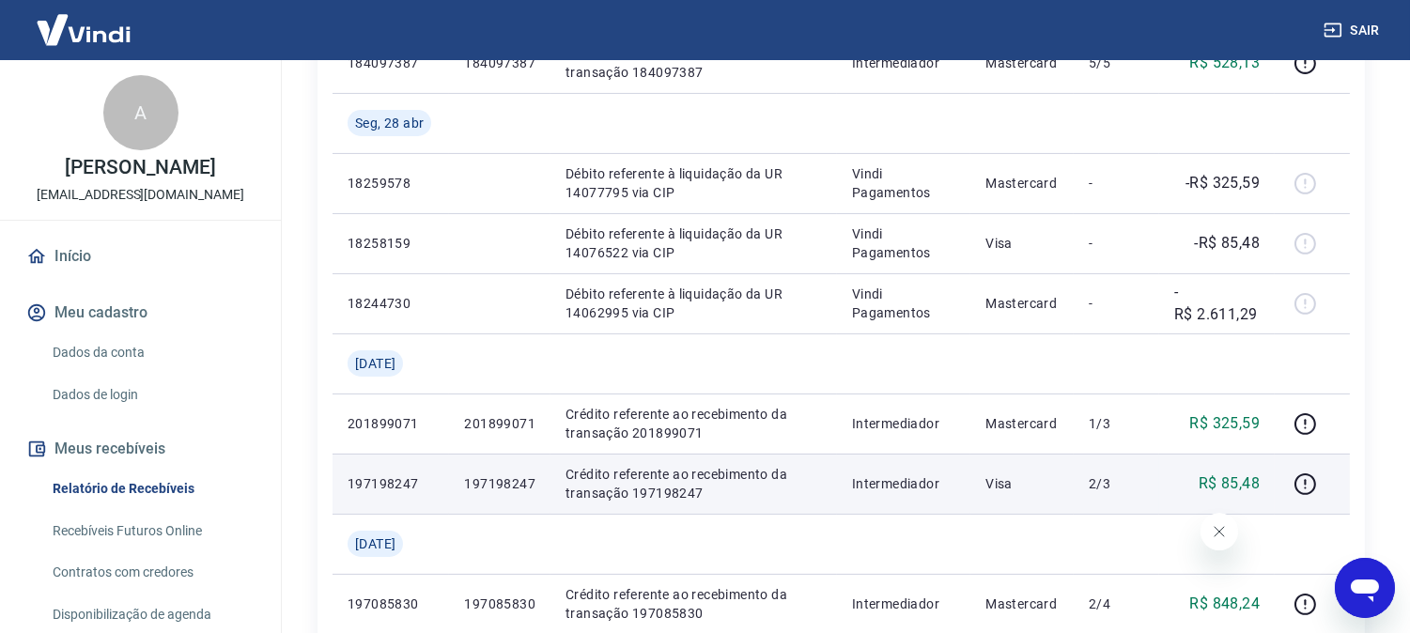
click at [1128, 512] on td "2/3" at bounding box center [1117, 484] width 86 height 60
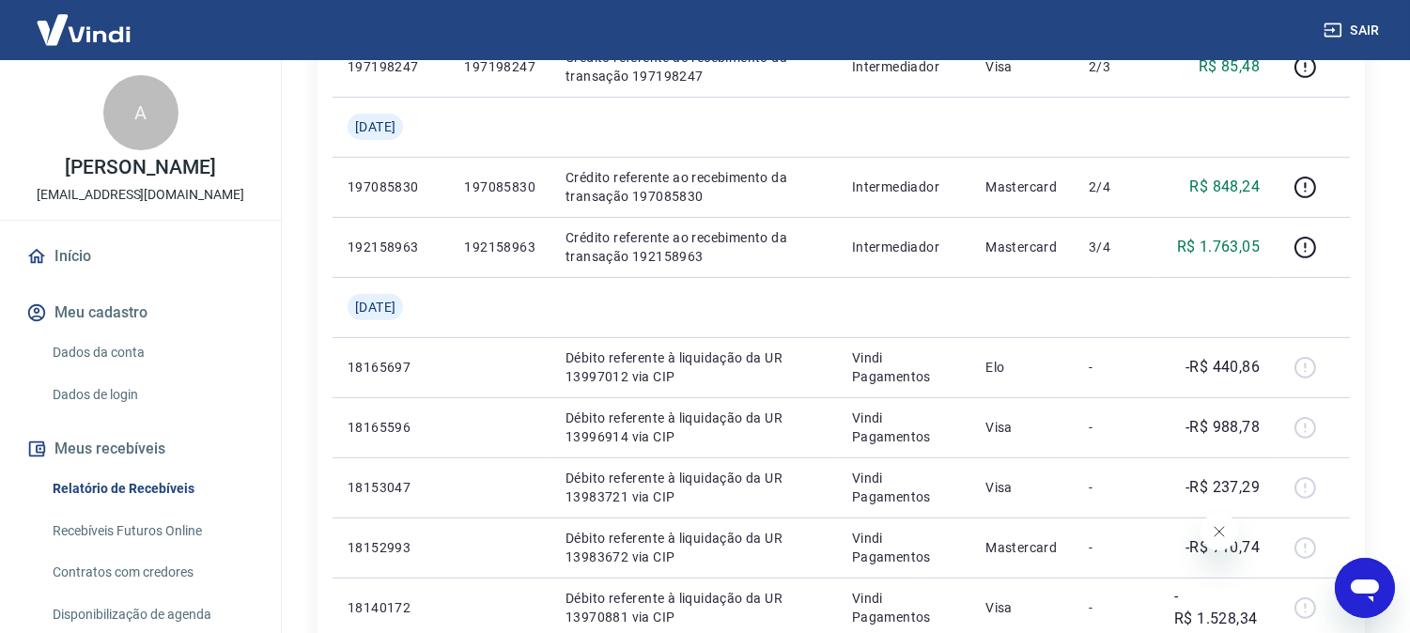
scroll to position [1623, 0]
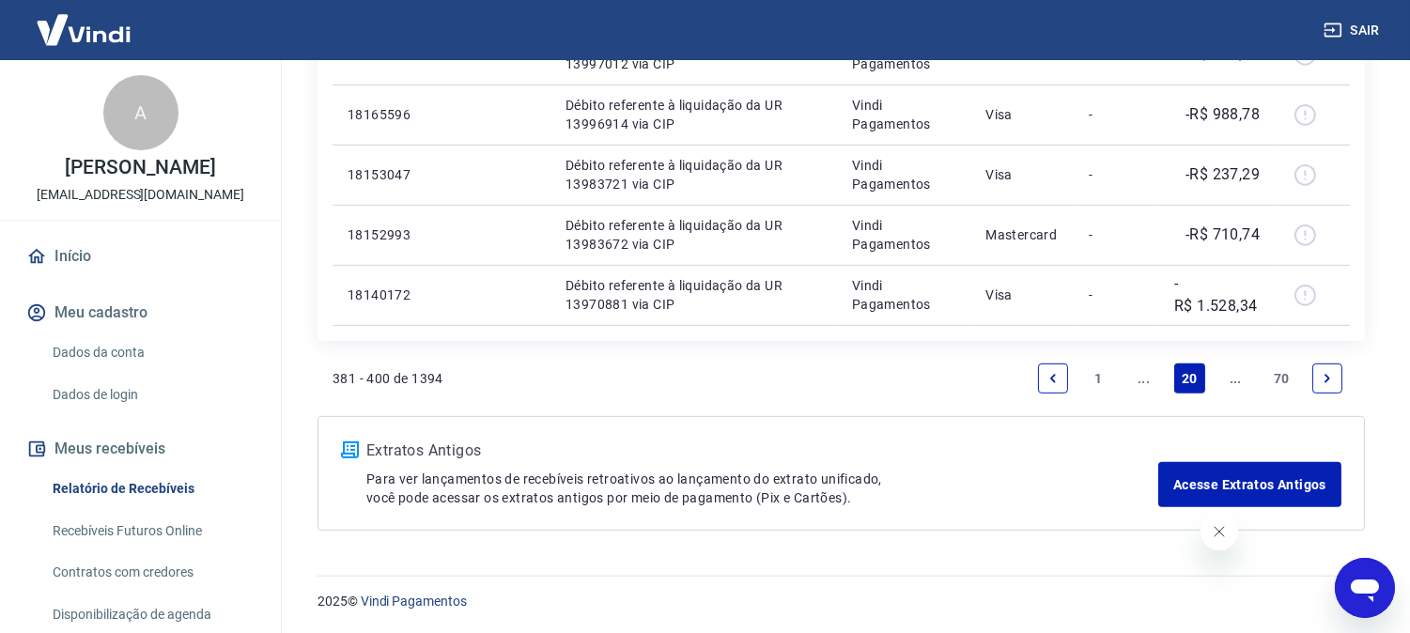
click at [1054, 377] on icon "Previous page" at bounding box center [1053, 378] width 13 height 13
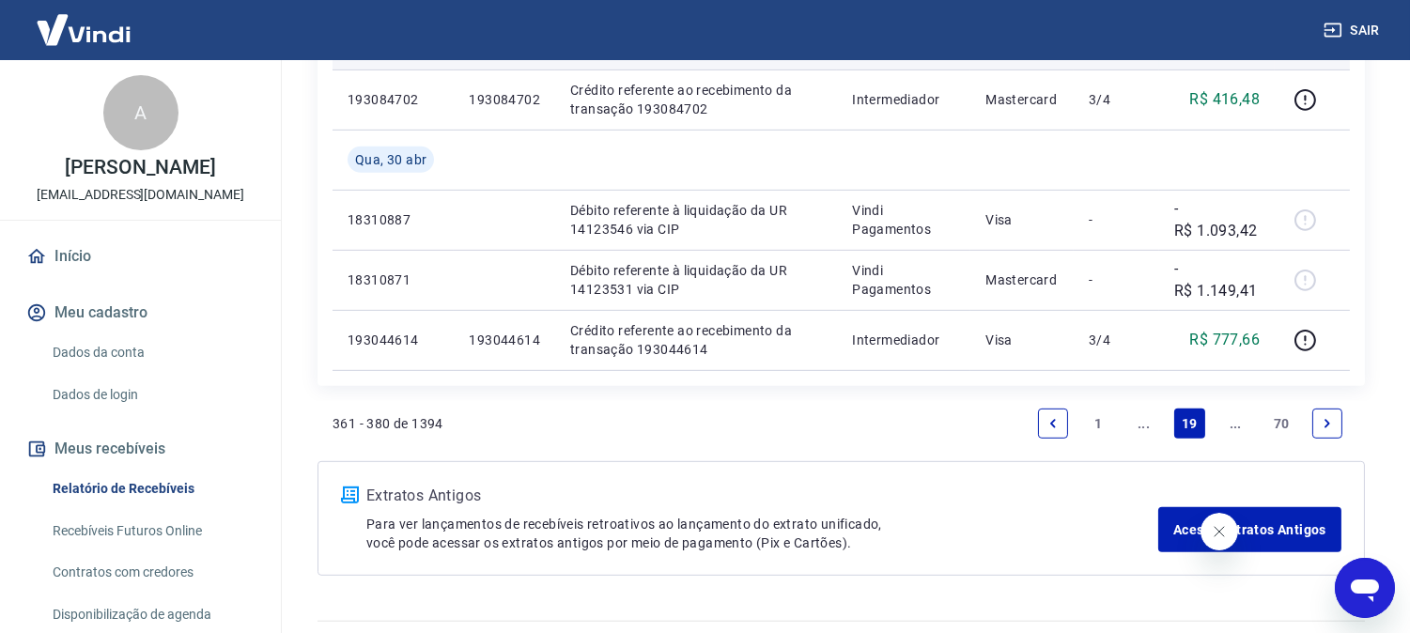
scroll to position [1774, 0]
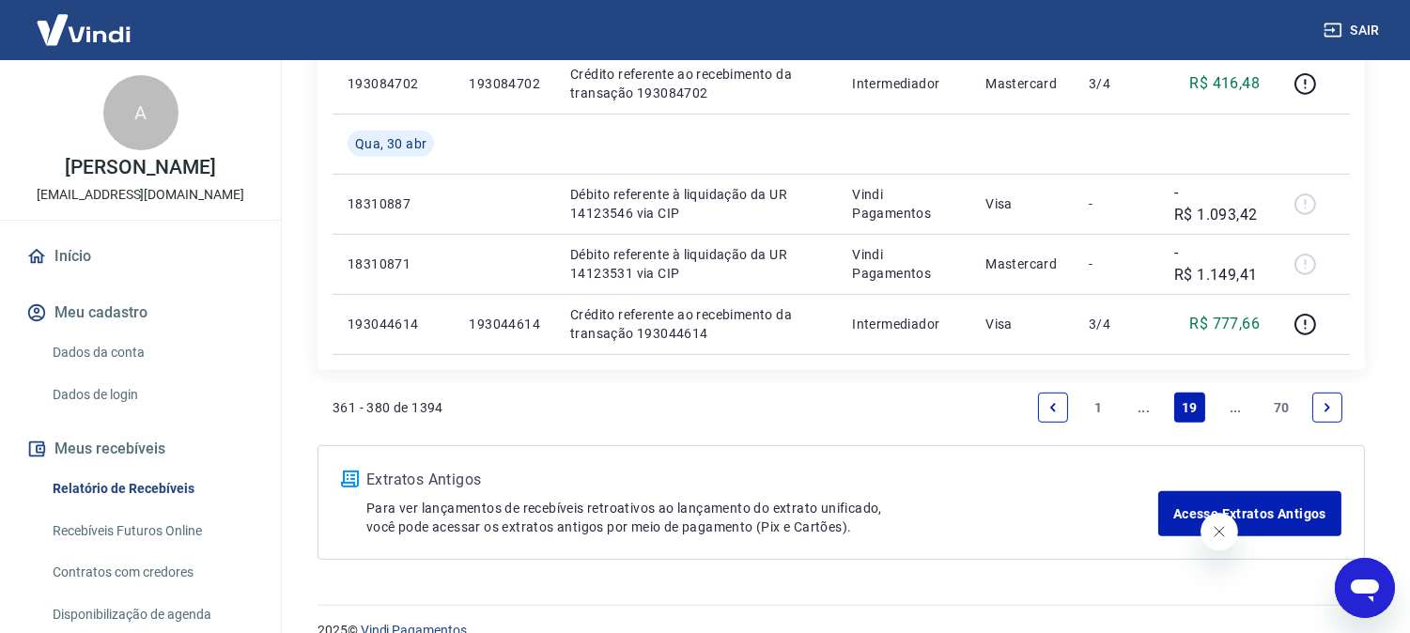
click at [1321, 405] on icon "Next page" at bounding box center [1327, 407] width 13 height 13
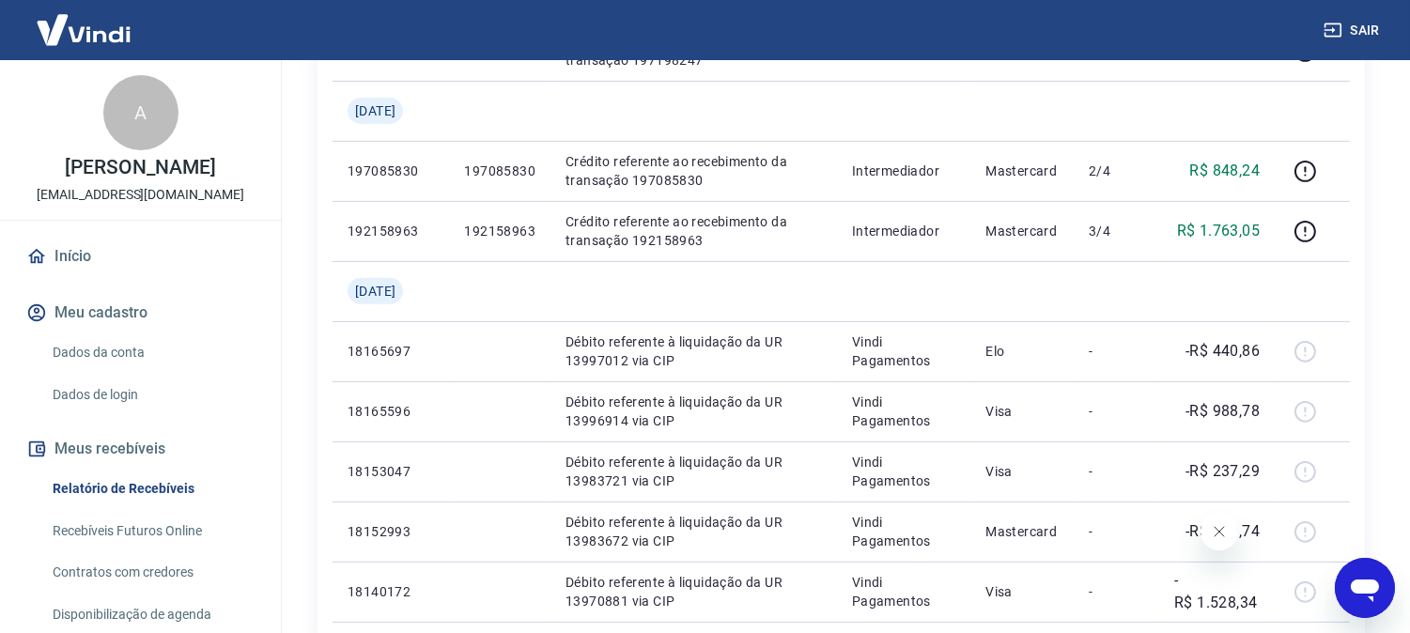
scroll to position [1206, 0]
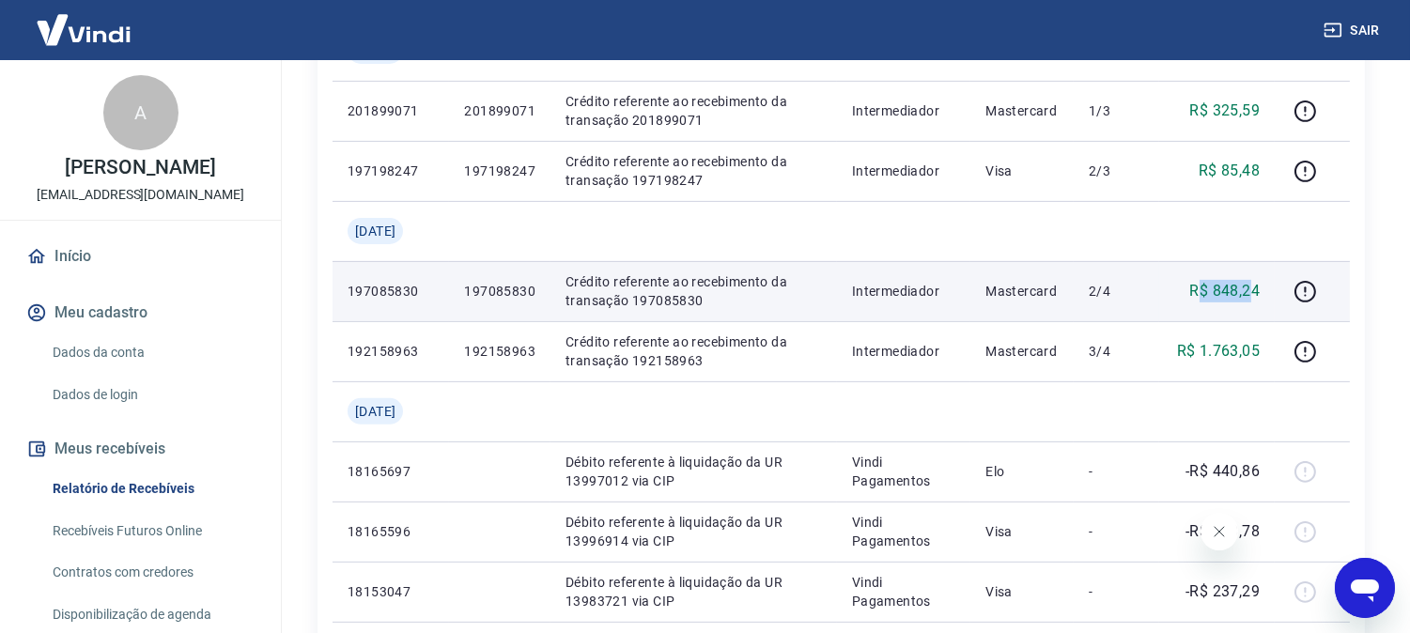
drag, startPoint x: 1224, startPoint y: 303, endPoint x: 1256, endPoint y: 311, distance: 33.0
click at [1256, 311] on td "R$ 848,24" at bounding box center [1218, 291] width 116 height 60
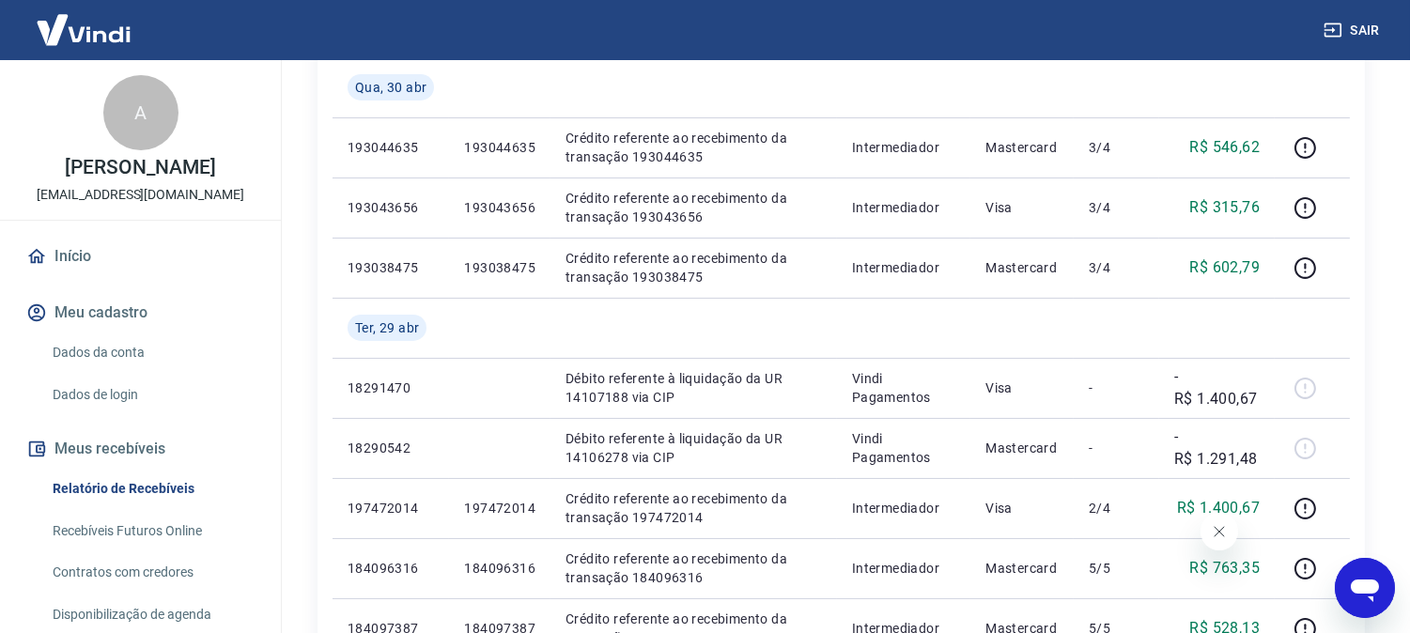
scroll to position [266, 0]
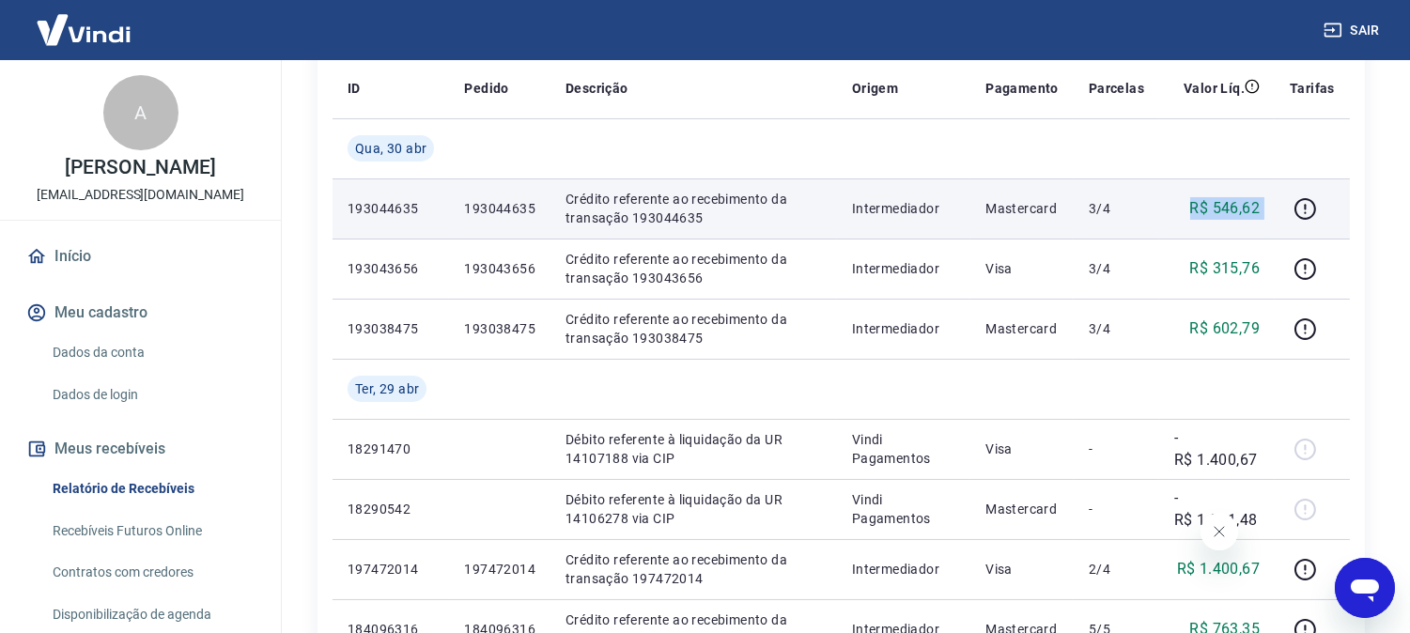
drag, startPoint x: 1176, startPoint y: 210, endPoint x: 1312, endPoint y: 192, distance: 137.4
click at [1309, 192] on tr "193044635 193044635 Crédito referente ao recebimento da transação 193044635 Int…" at bounding box center [842, 209] width 1018 height 60
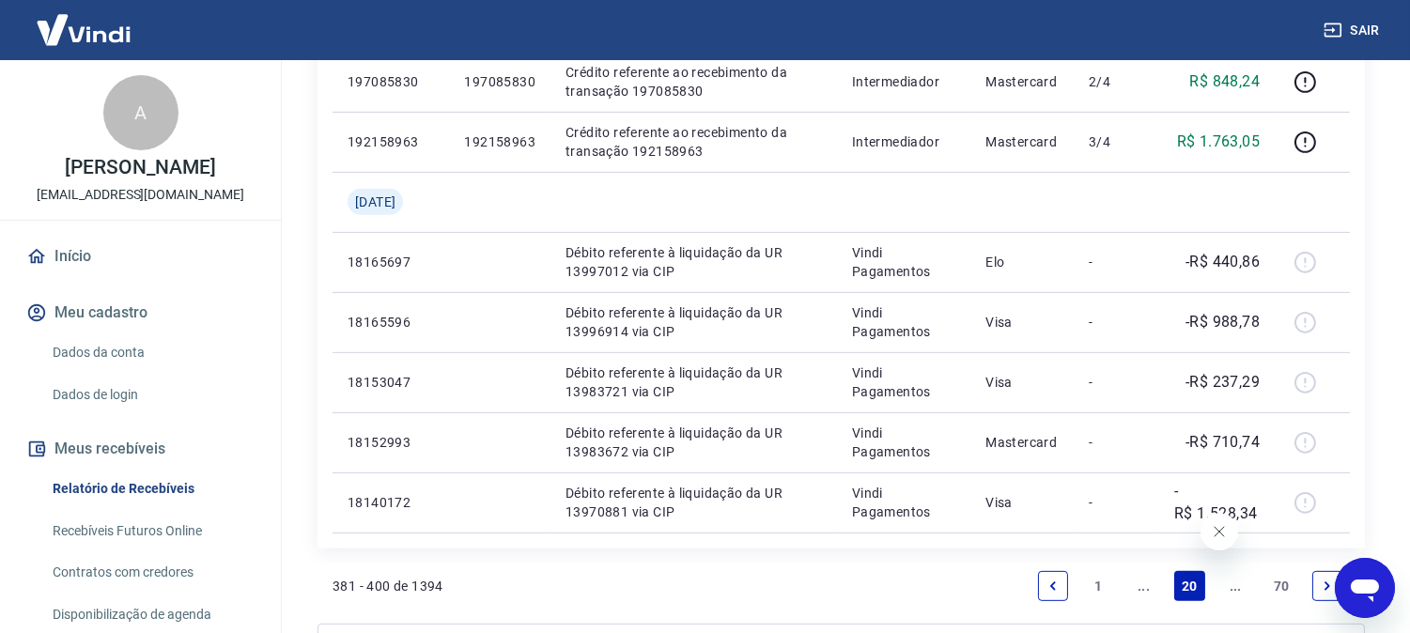
scroll to position [1623, 0]
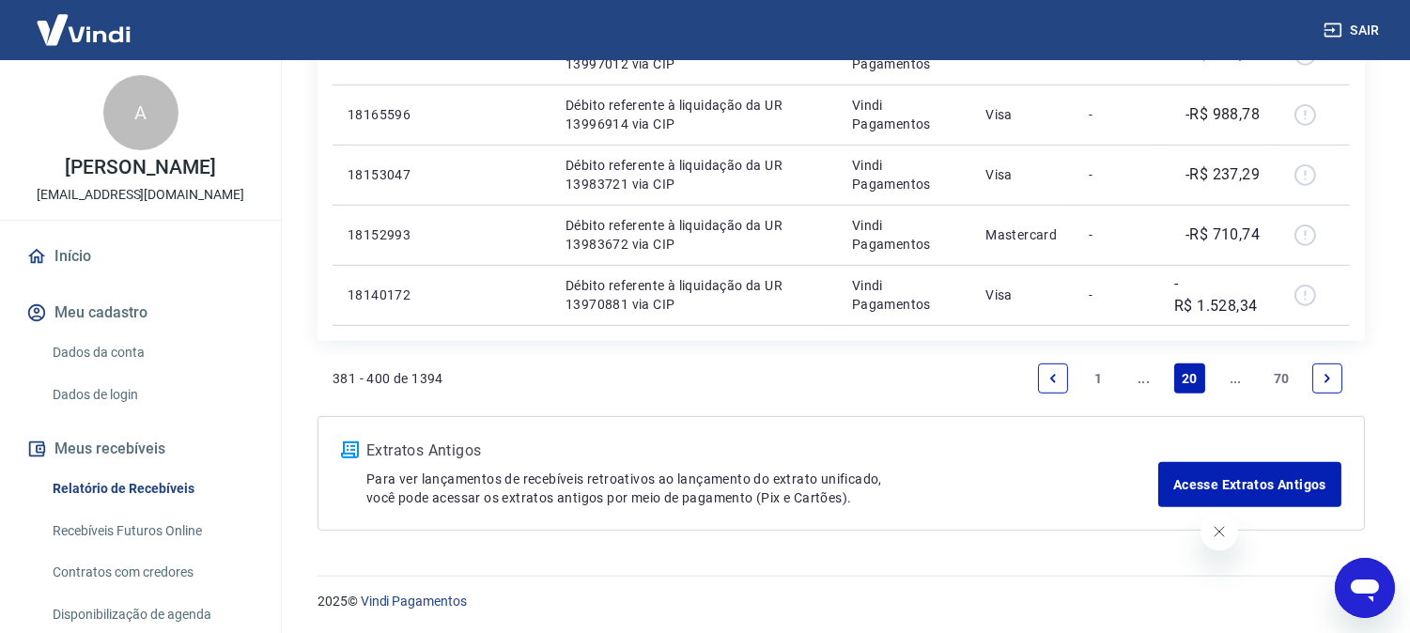
click at [1051, 374] on icon "Previous page" at bounding box center [1053, 378] width 13 height 13
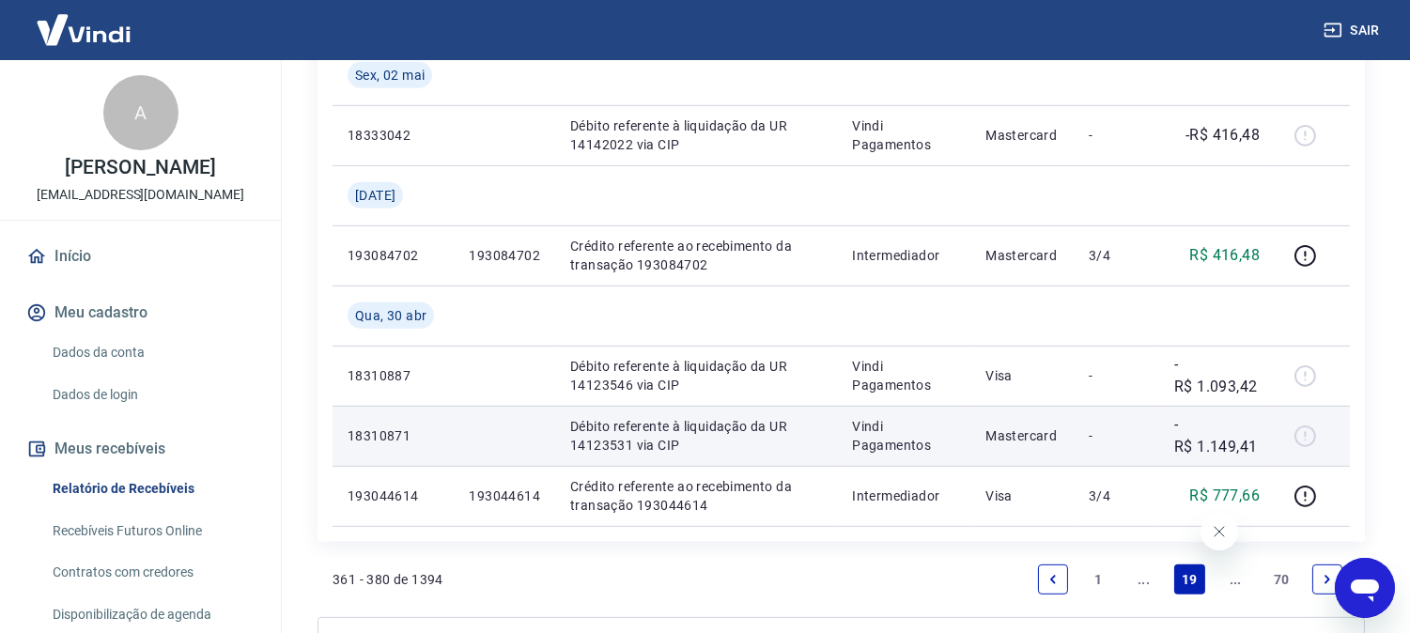
scroll to position [1594, 0]
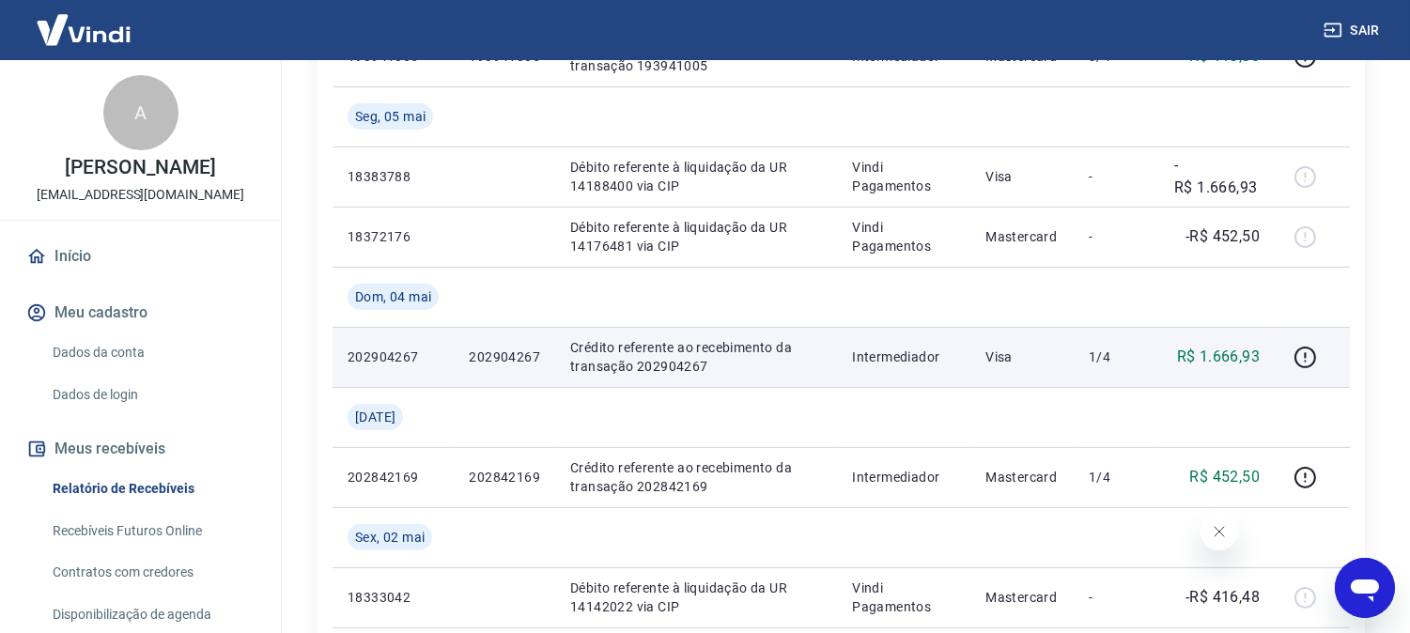
scroll to position [1176, 0]
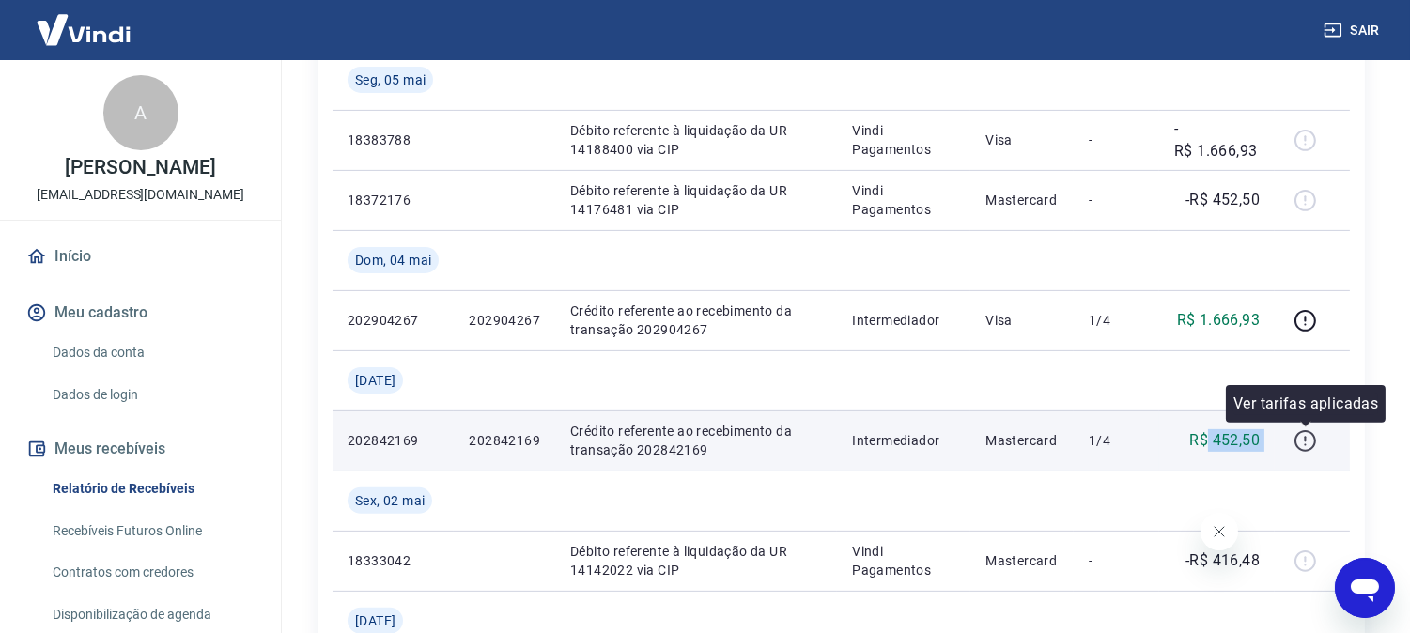
drag, startPoint x: 1222, startPoint y: 447, endPoint x: 1297, endPoint y: 447, distance: 74.2
click at [1297, 447] on tr "202842169 202842169 Crédito referente ao recebimento da transação 202842169 Int…" at bounding box center [842, 441] width 1018 height 60
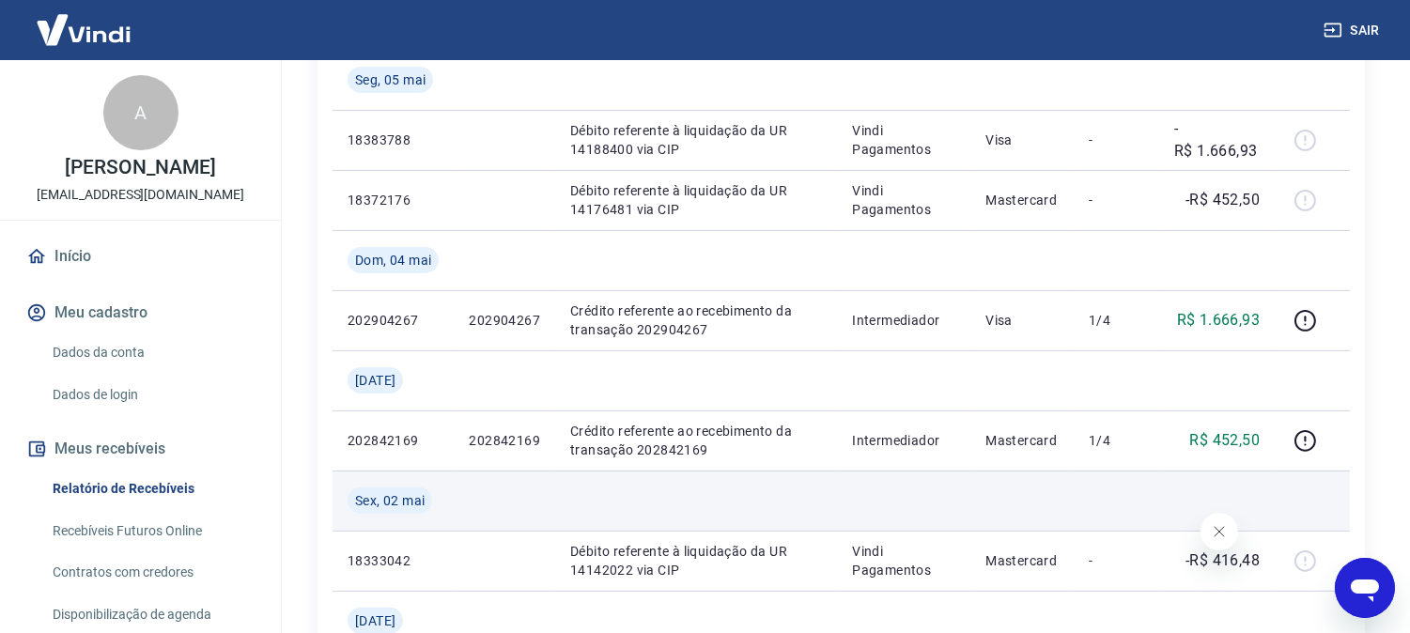
click at [1036, 498] on td at bounding box center [1022, 501] width 103 height 60
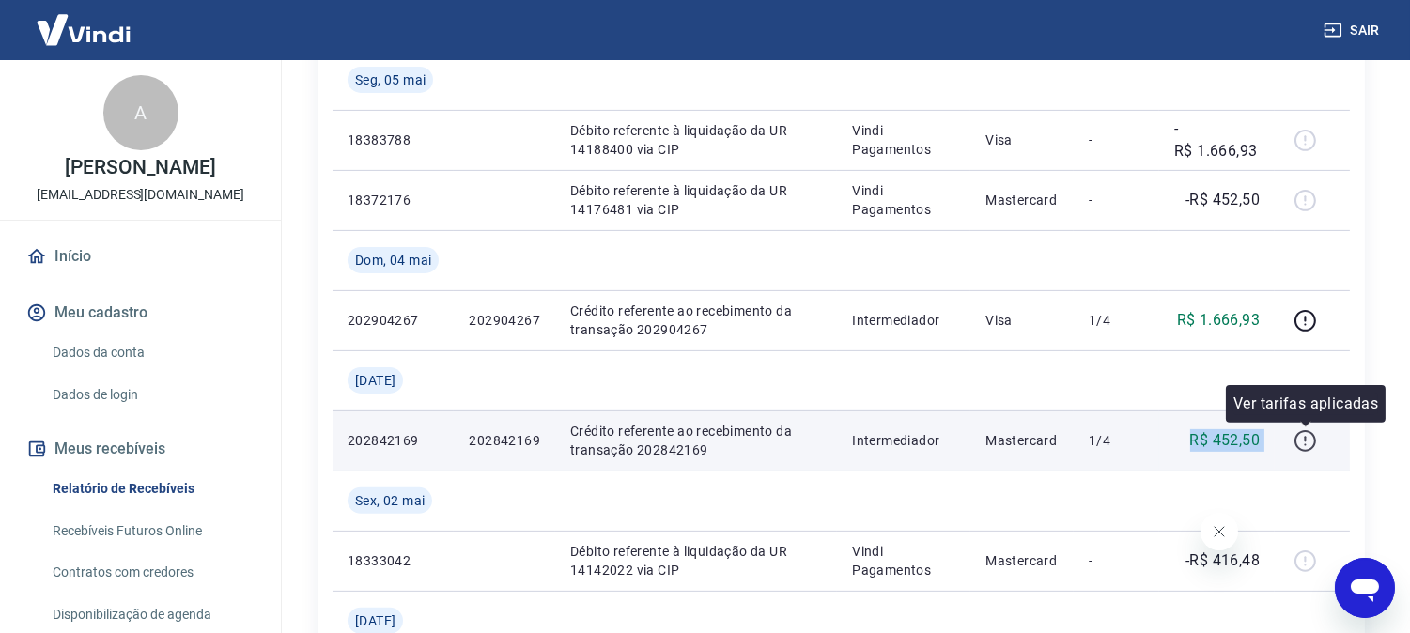
drag, startPoint x: 1182, startPoint y: 437, endPoint x: 1300, endPoint y: 438, distance: 117.5
click at [1300, 438] on tr "202842169 202842169 Crédito referente ao recebimento da transação 202842169 Int…" at bounding box center [842, 441] width 1018 height 60
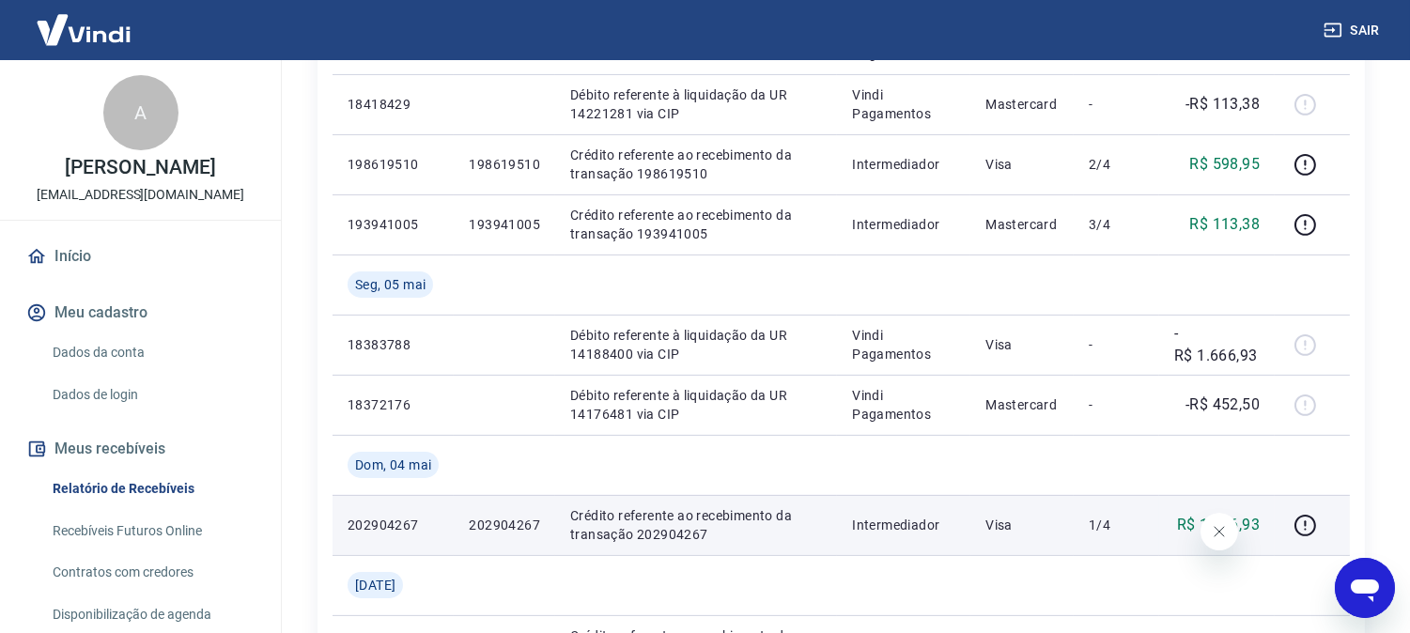
scroll to position [968, 0]
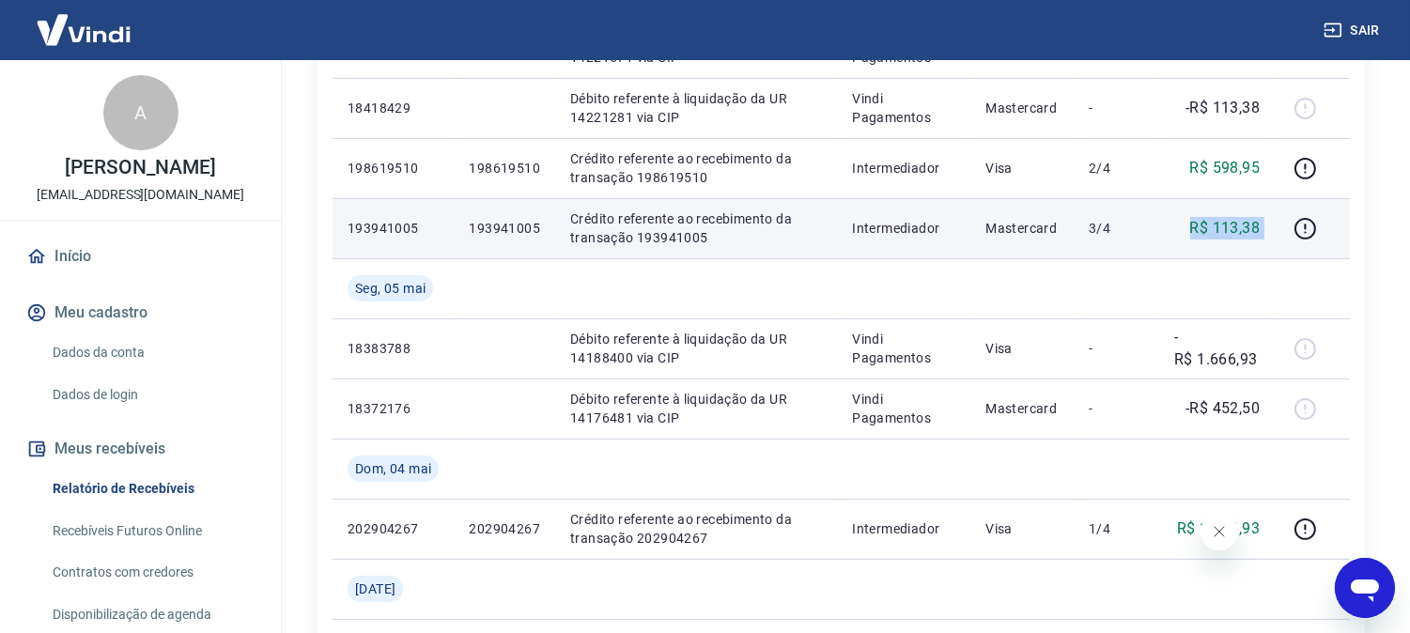
drag, startPoint x: 1222, startPoint y: 222, endPoint x: 1280, endPoint y: 221, distance: 57.3
click at [1280, 221] on tr "193941005 193941005 Crédito referente ao recebimento da transação 193941005 Int…" at bounding box center [842, 228] width 1018 height 60
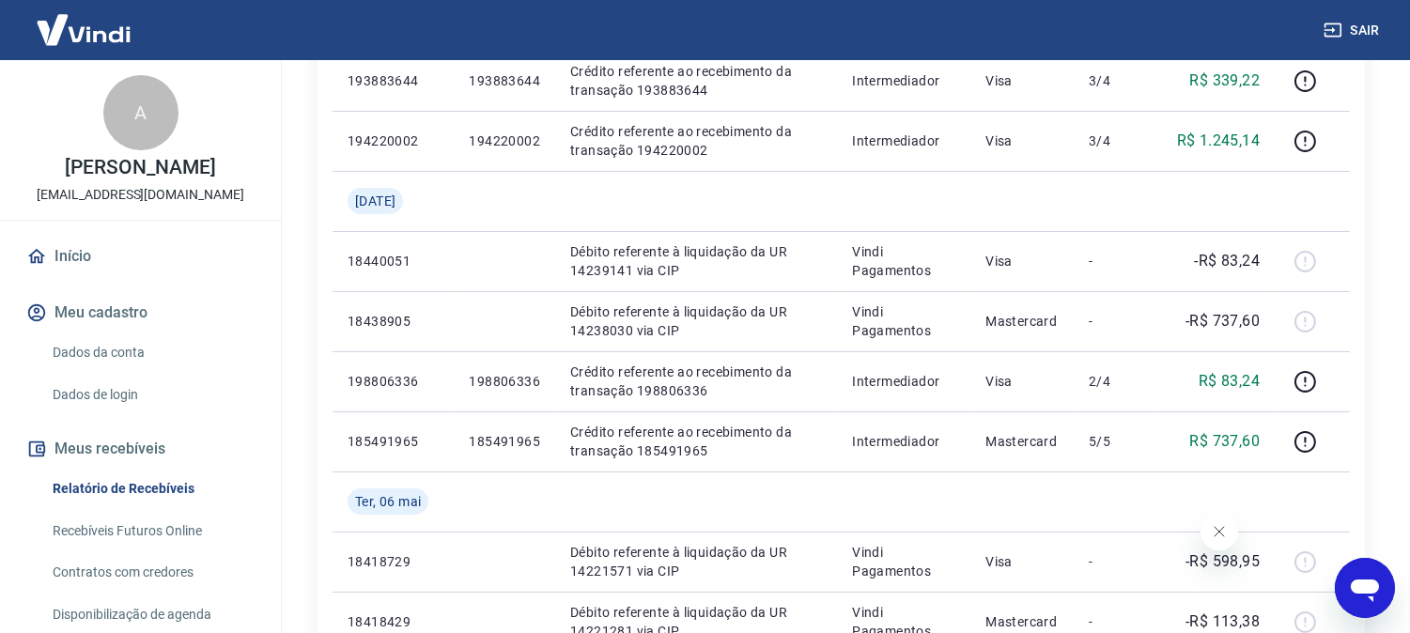
scroll to position [445, 0]
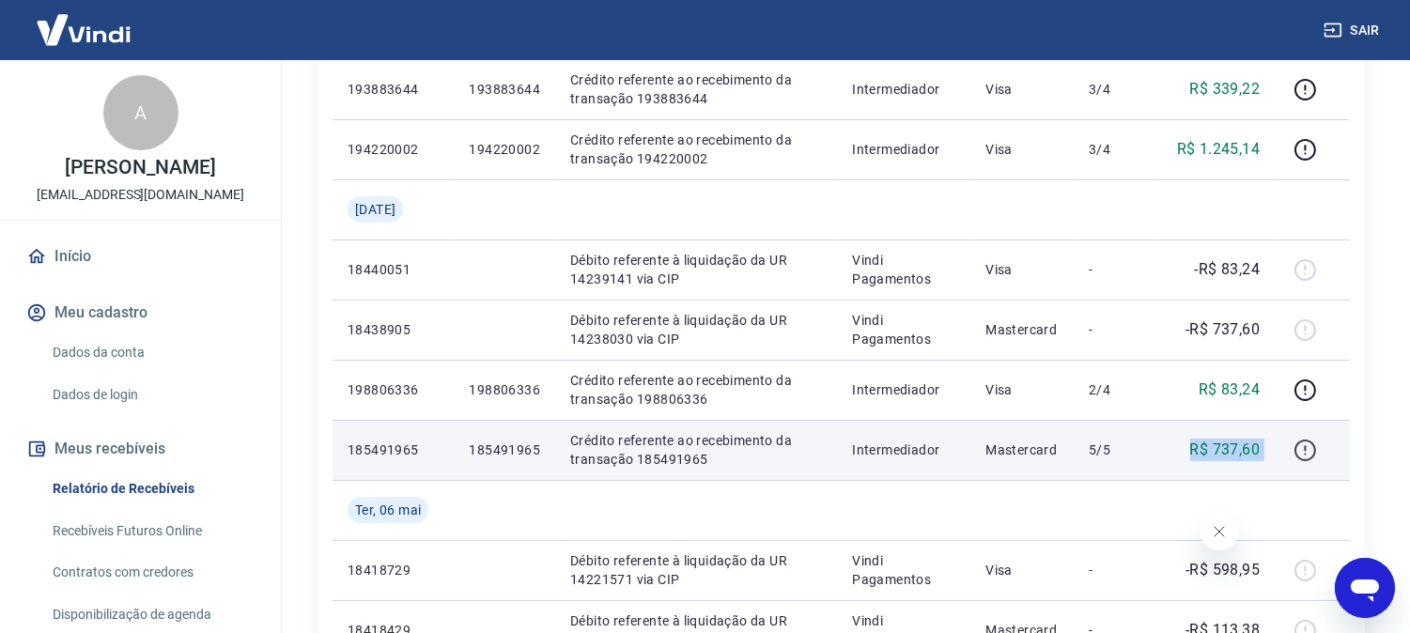
drag, startPoint x: 1204, startPoint y: 457, endPoint x: 1311, endPoint y: 448, distance: 107.5
click at [1311, 448] on tr "185491965 185491965 Crédito referente ao recebimento da transação 185491965 Int…" at bounding box center [842, 450] width 1018 height 60
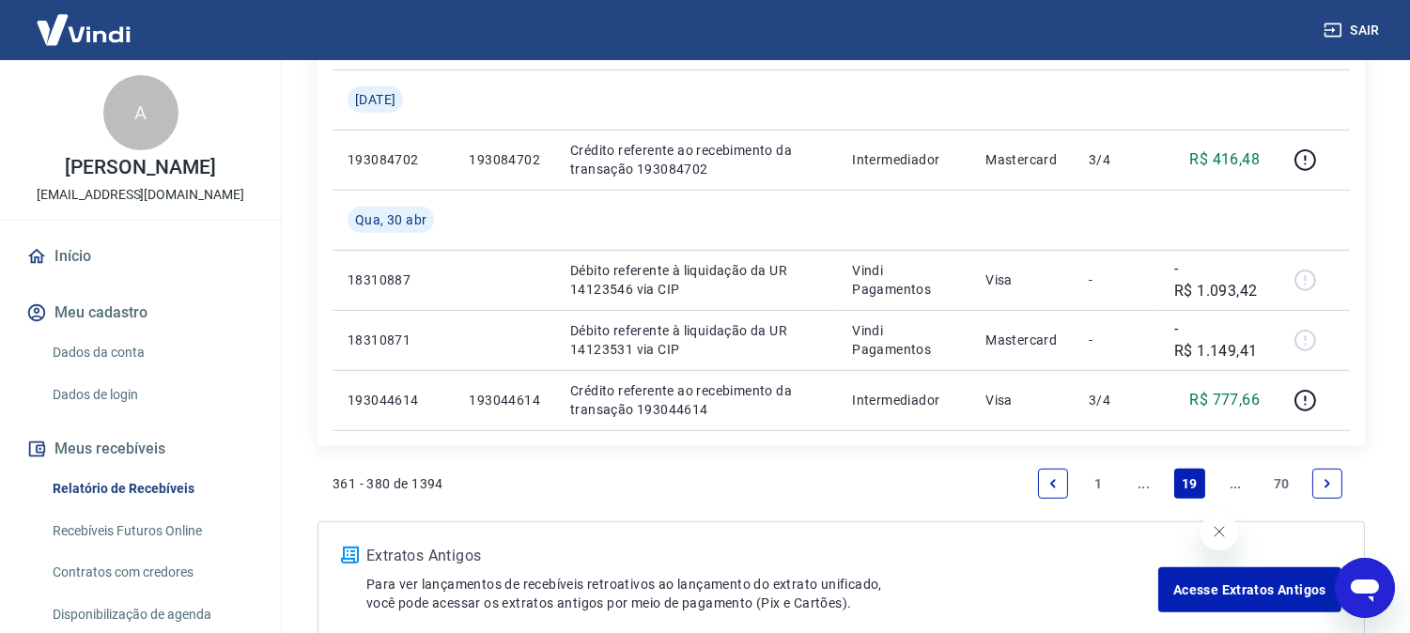
scroll to position [1802, 0]
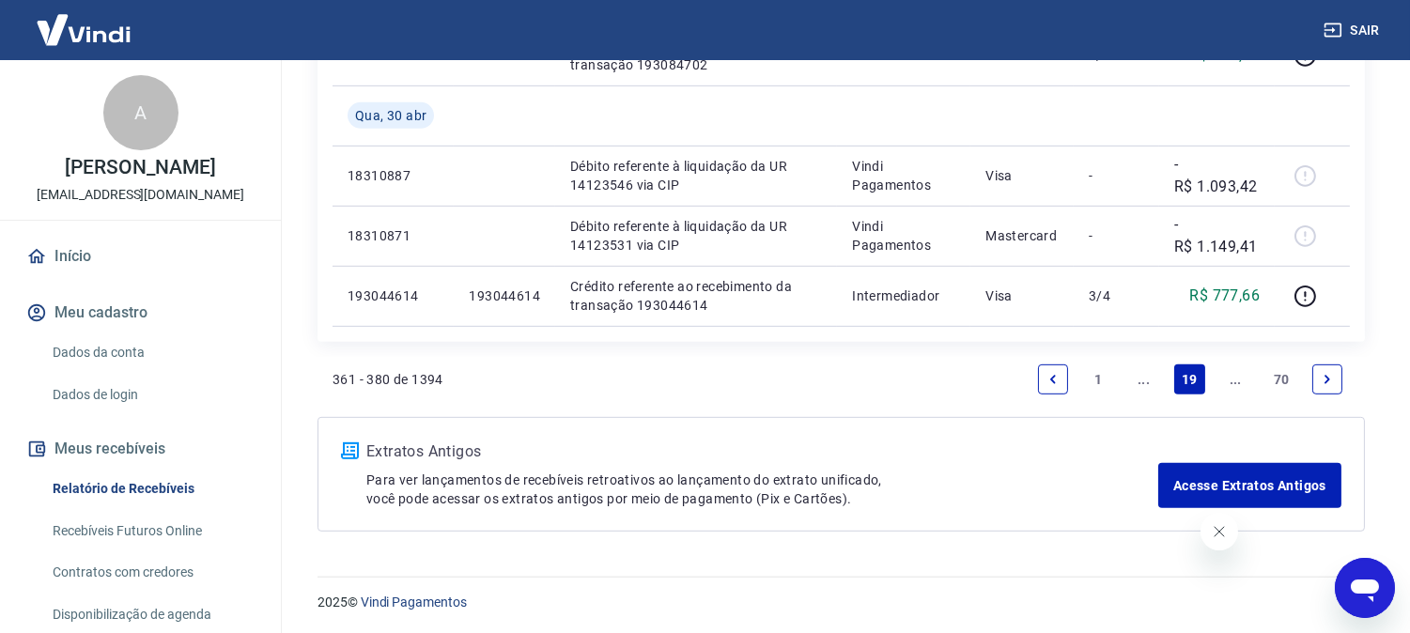
click at [1056, 378] on icon "Previous page" at bounding box center [1053, 379] width 13 height 13
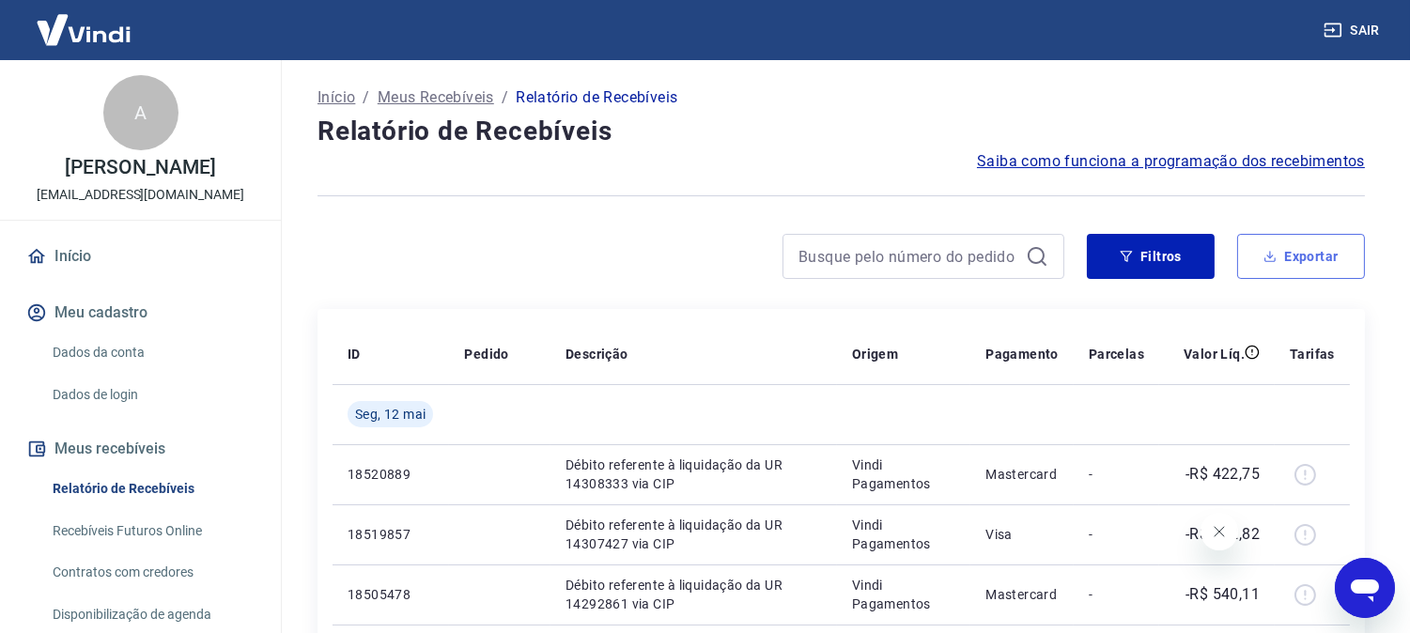
click at [1304, 246] on button "Exportar" at bounding box center [1302, 256] width 128 height 45
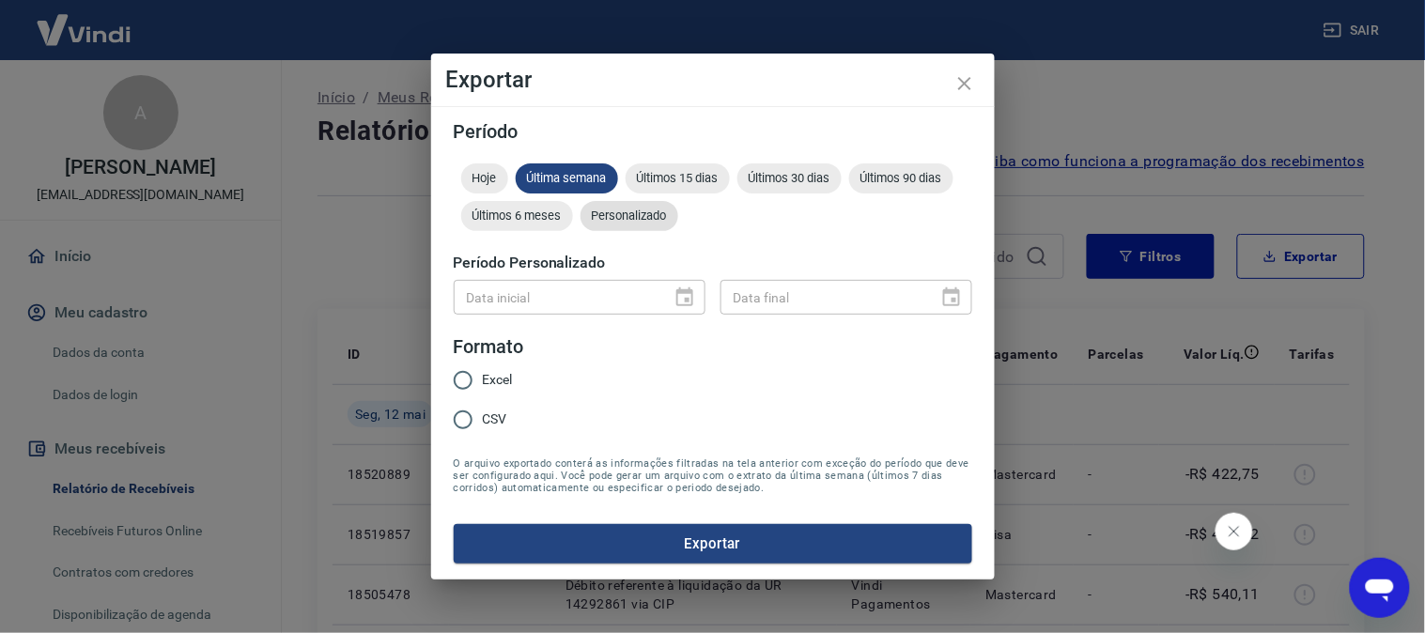
click at [652, 211] on span "Personalizado" at bounding box center [630, 216] width 98 height 14
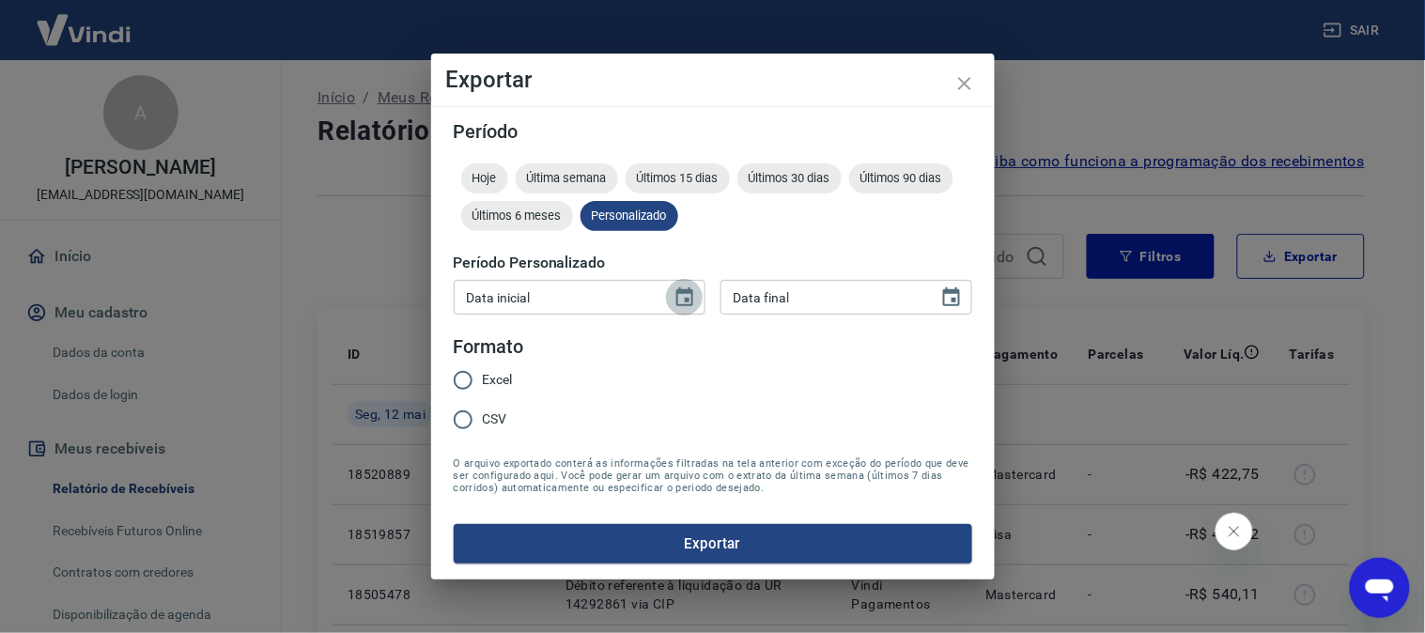
click at [683, 296] on icon "Choose date" at bounding box center [685, 298] width 23 height 23
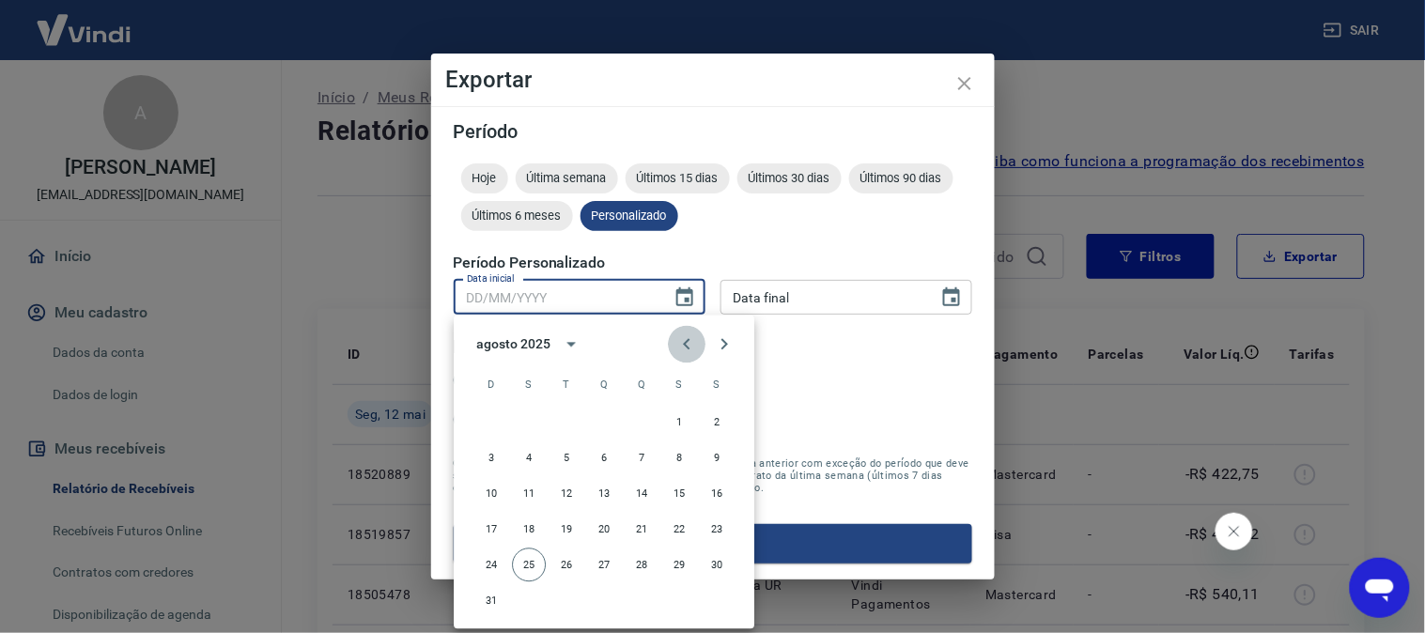
click at [684, 339] on icon "Previous month" at bounding box center [687, 345] width 23 height 23
click at [639, 419] on button "1" at bounding box center [642, 423] width 34 height 34
type input "[DATE]"
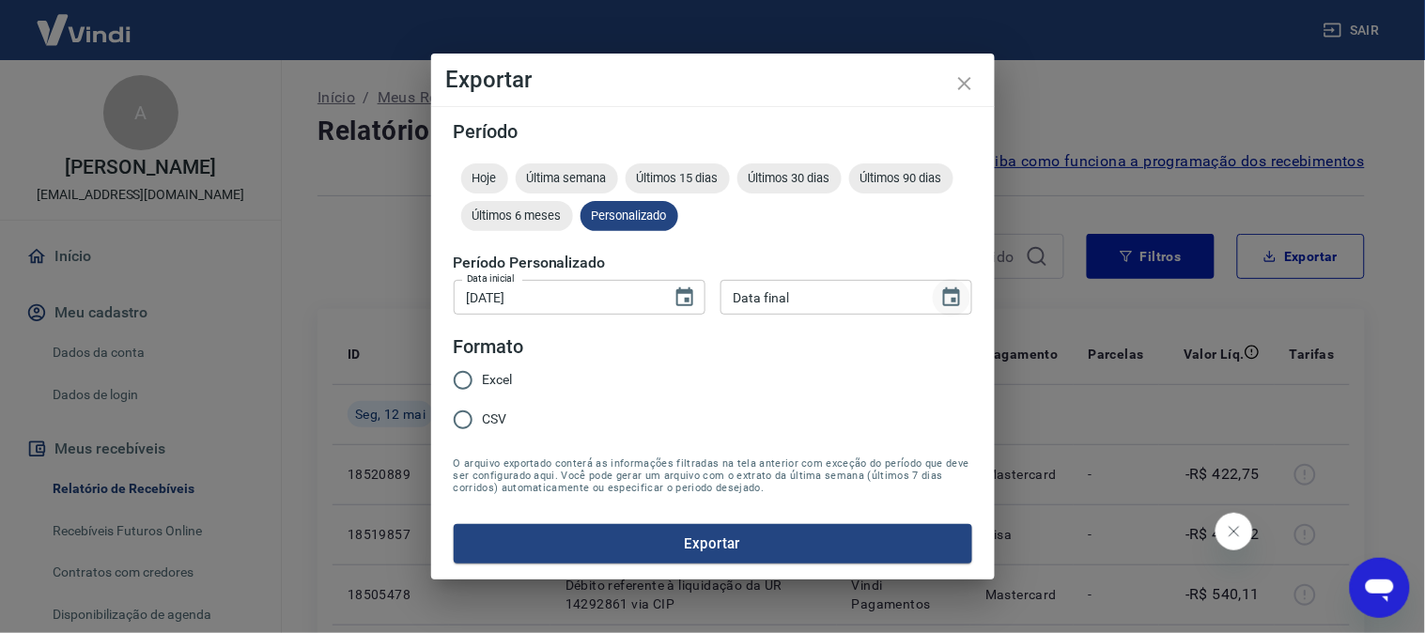
click at [949, 299] on icon "Choose date" at bounding box center [952, 298] width 23 height 23
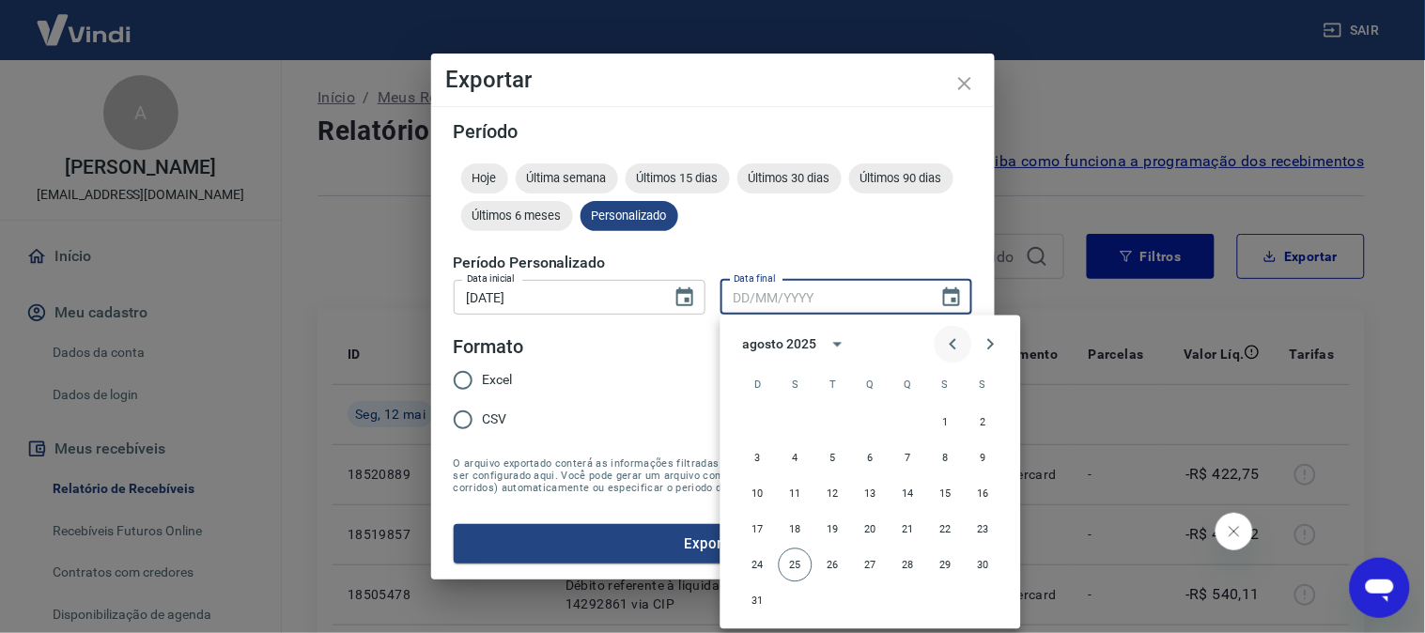
click at [946, 345] on icon "Previous month" at bounding box center [953, 345] width 23 height 23
click at [977, 564] on button "31" at bounding box center [984, 566] width 34 height 34
type input "[DATE]"
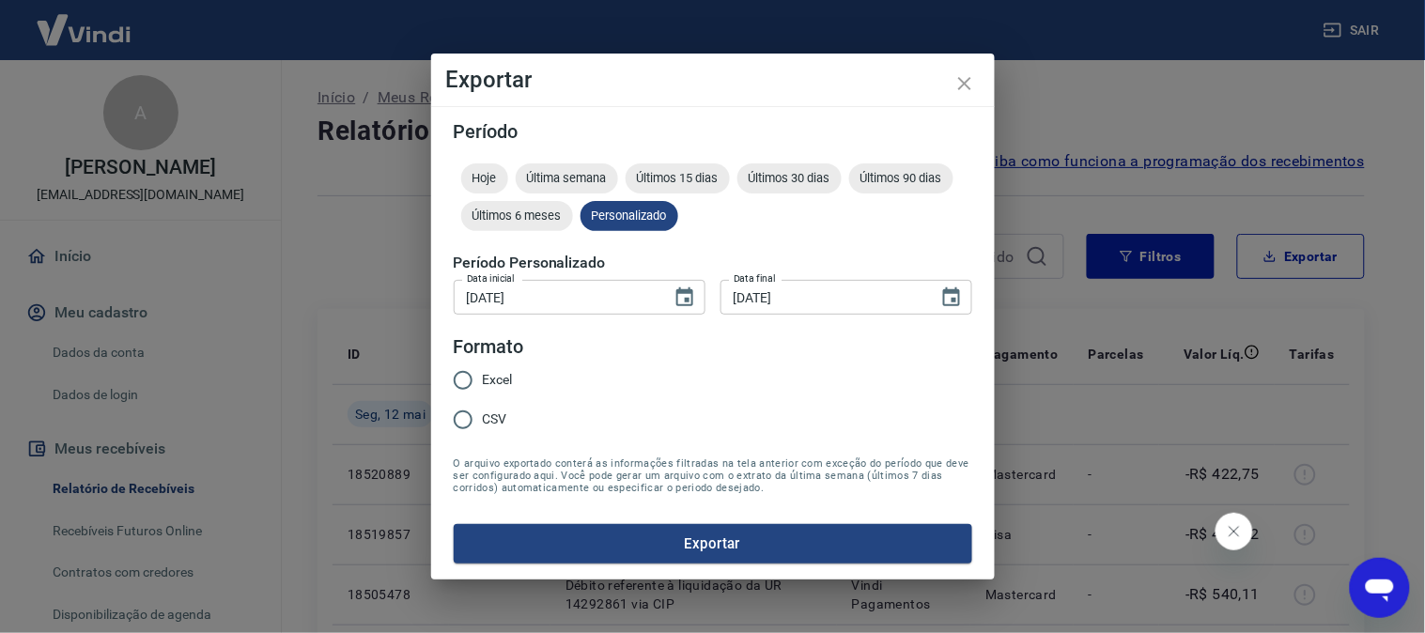
click at [494, 382] on span "Excel" at bounding box center [498, 380] width 30 height 20
click at [483, 382] on input "Excel" at bounding box center [463, 380] width 39 height 39
radio input "true"
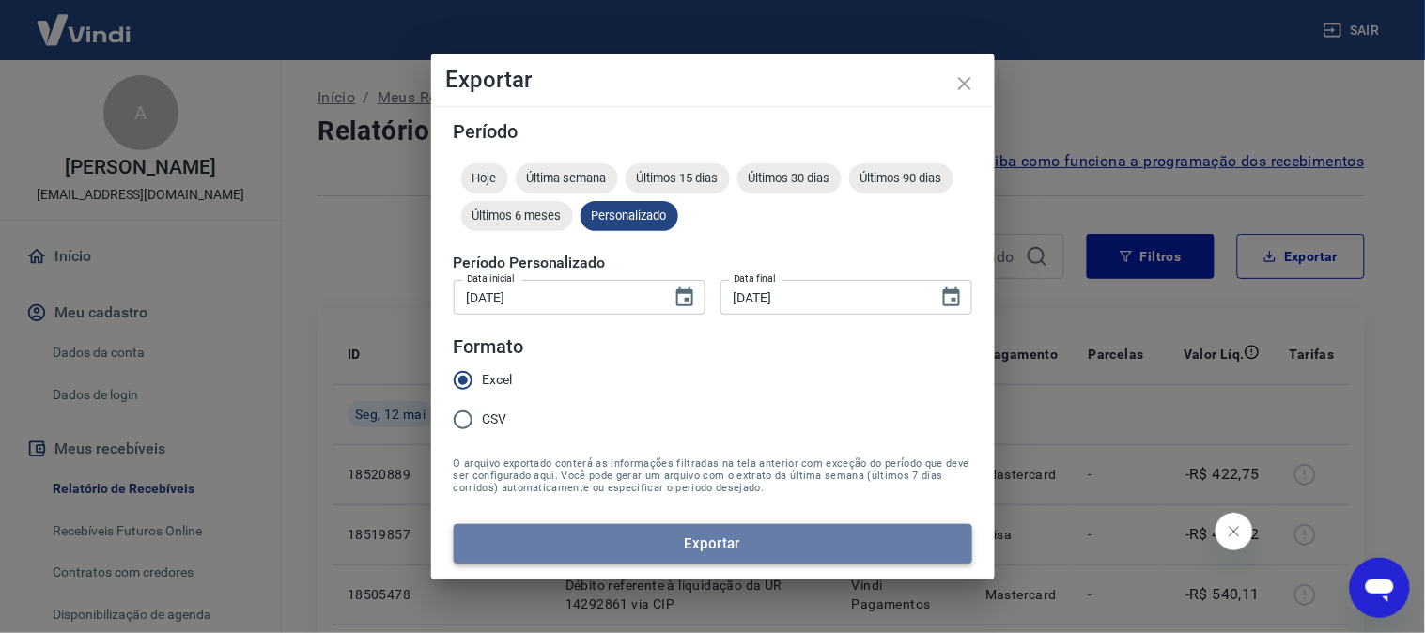
click at [699, 537] on button "Exportar" at bounding box center [713, 543] width 519 height 39
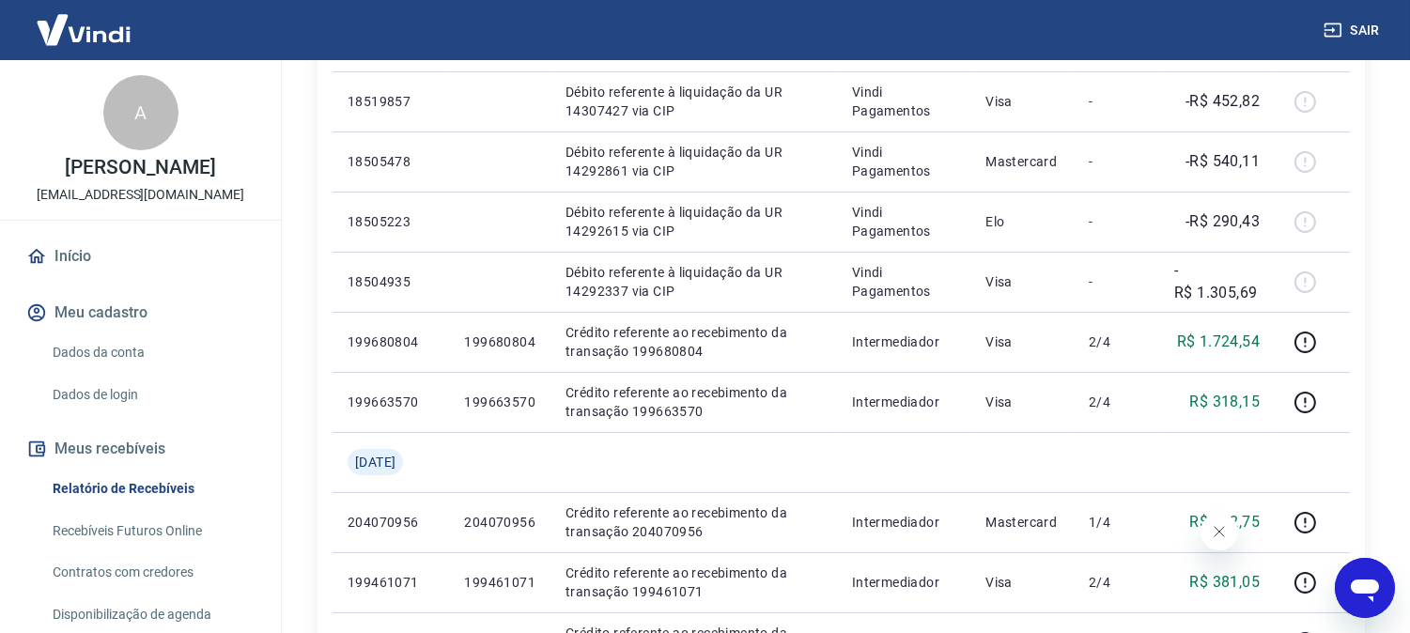
scroll to position [522, 0]
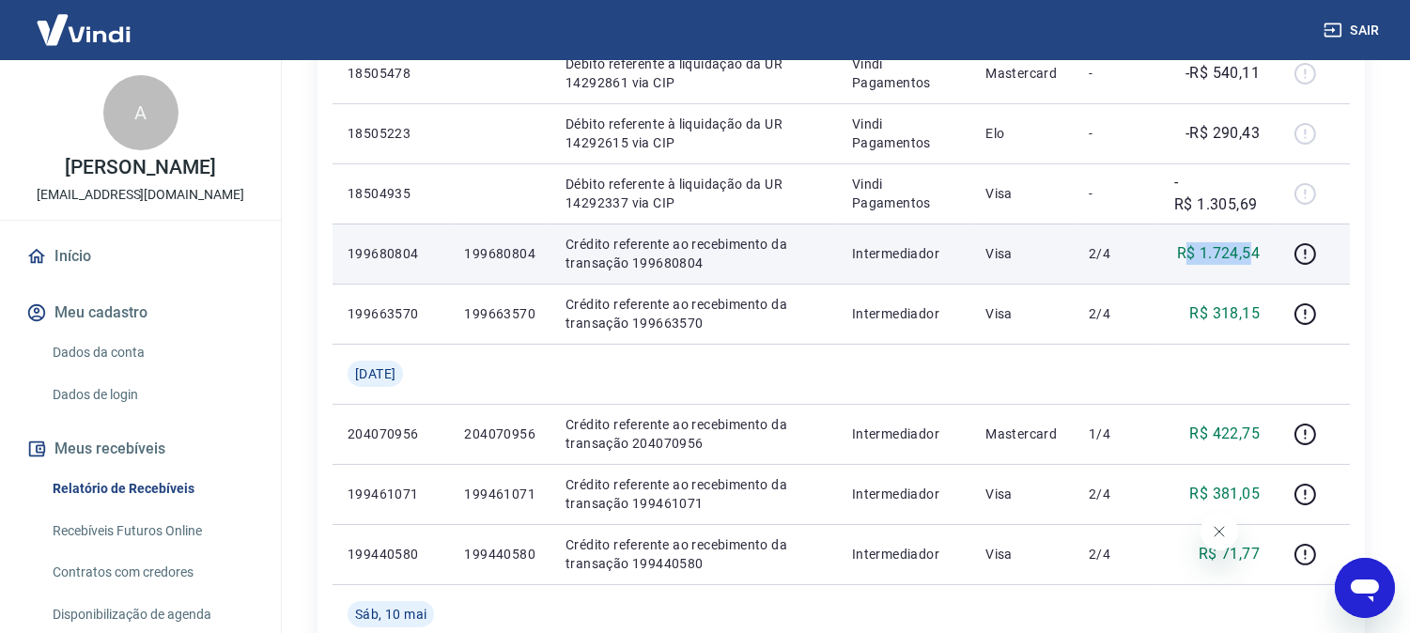
drag, startPoint x: 1187, startPoint y: 255, endPoint x: 1255, endPoint y: 257, distance: 68.7
click at [1255, 257] on p "R$ 1.724,54" at bounding box center [1218, 253] width 83 height 23
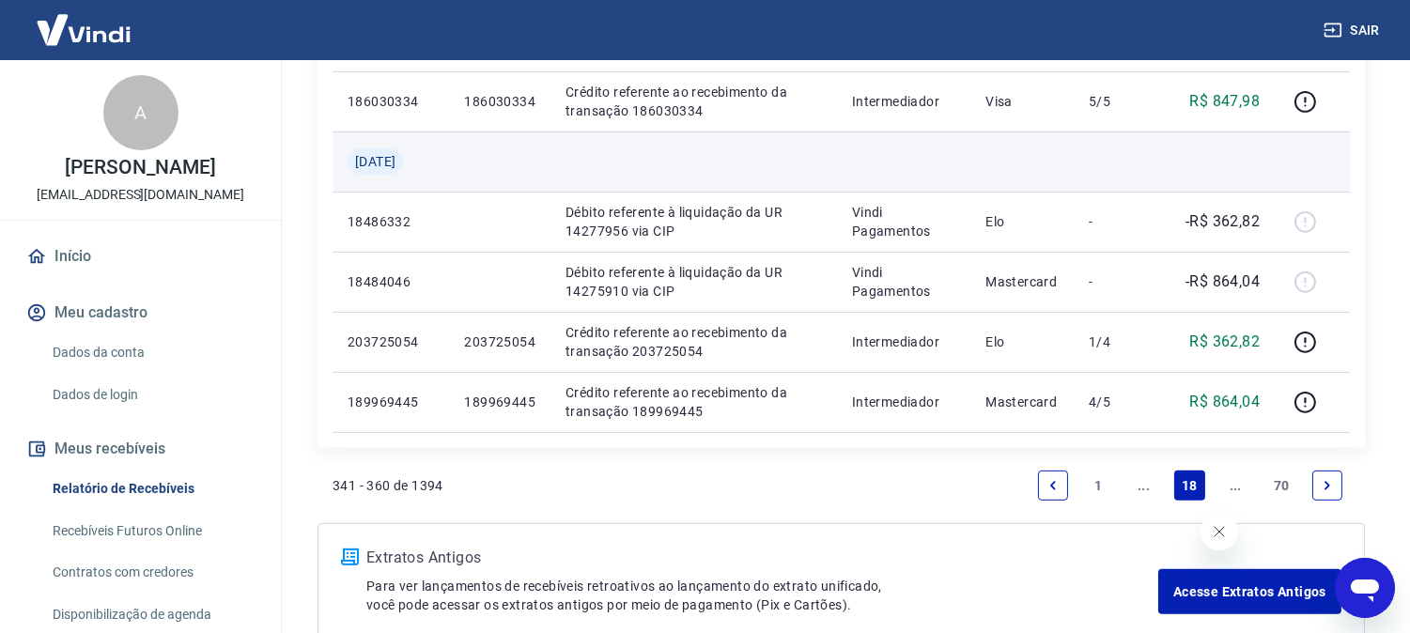
scroll to position [1397, 0]
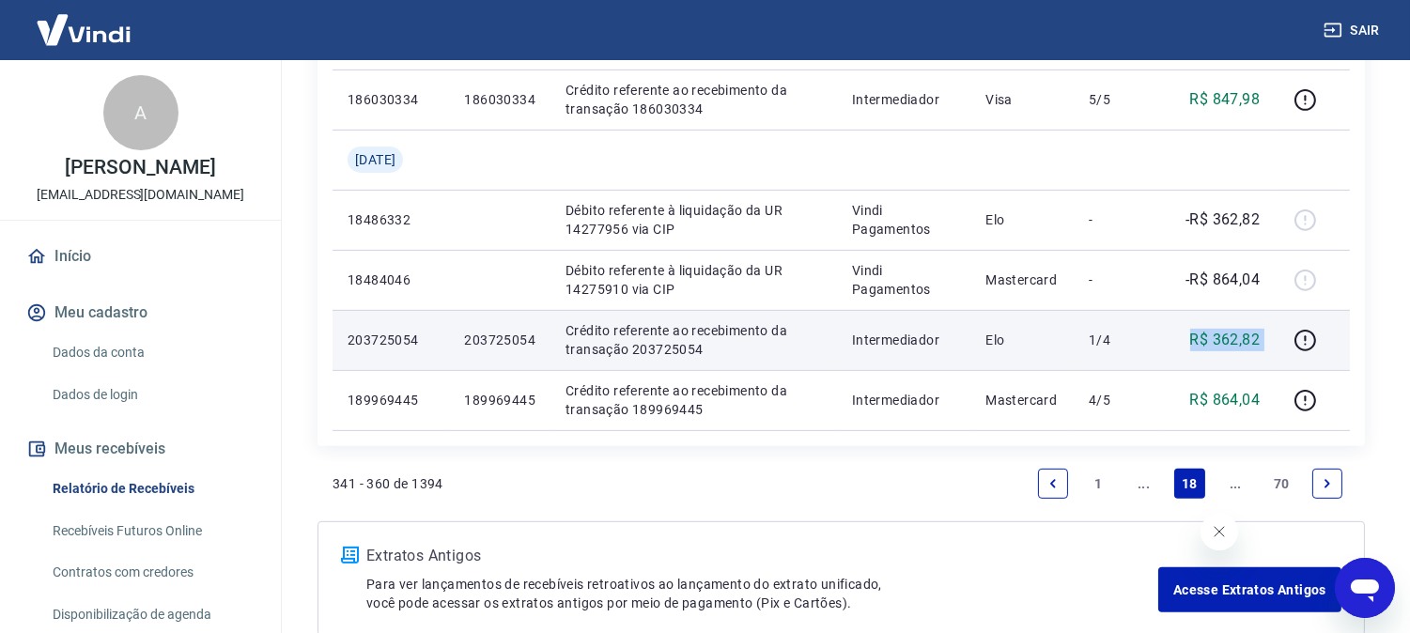
drag, startPoint x: 1187, startPoint y: 329, endPoint x: 1281, endPoint y: 324, distance: 94.1
click at [1281, 324] on tr "203725054 203725054 Crédito referente ao recebimento da transação 203725054 Int…" at bounding box center [842, 340] width 1018 height 60
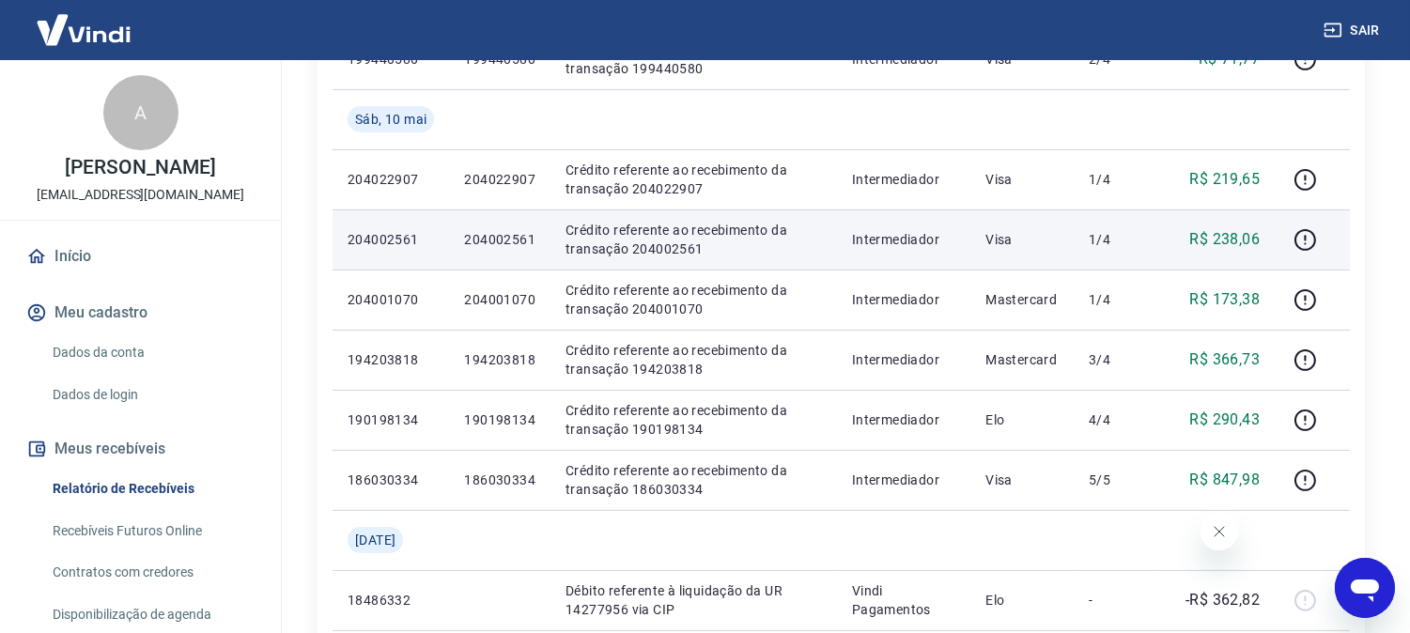
scroll to position [980, 0]
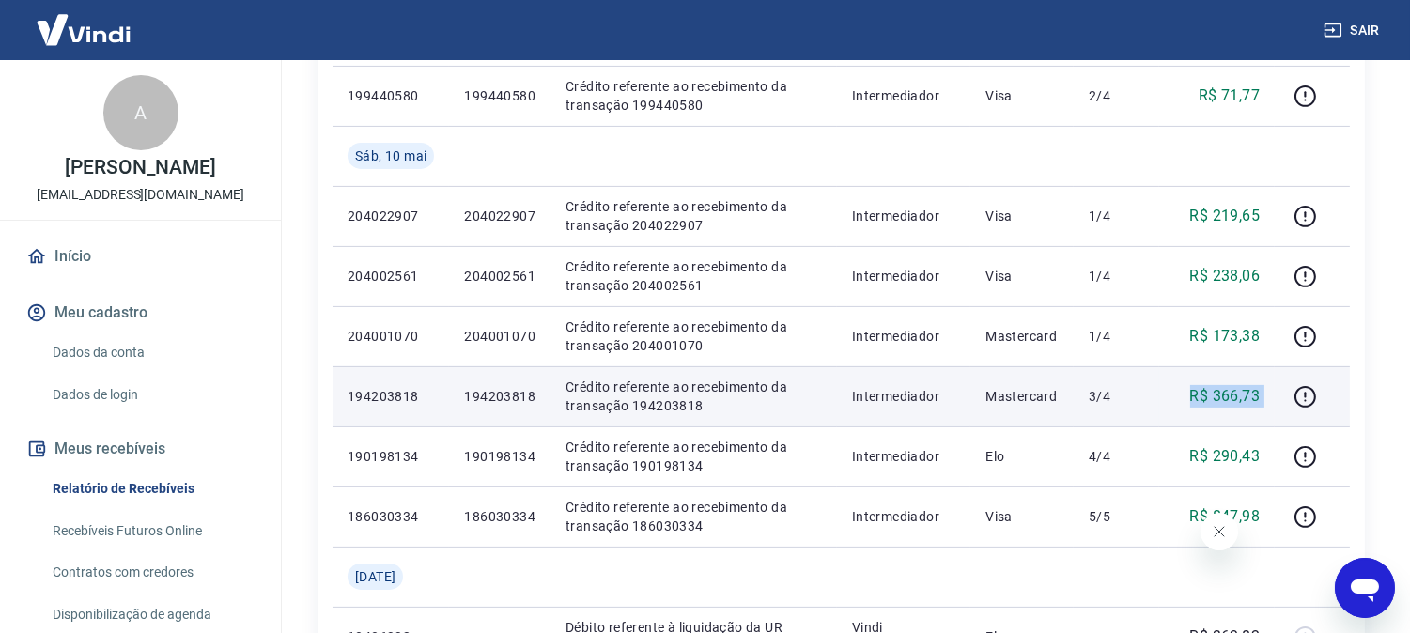
drag, startPoint x: 1191, startPoint y: 396, endPoint x: 1290, endPoint y: 395, distance: 99.6
click at [1290, 395] on tr "194203818 194203818 Crédito referente ao recebimento da transação 194203818 Int…" at bounding box center [842, 396] width 1018 height 60
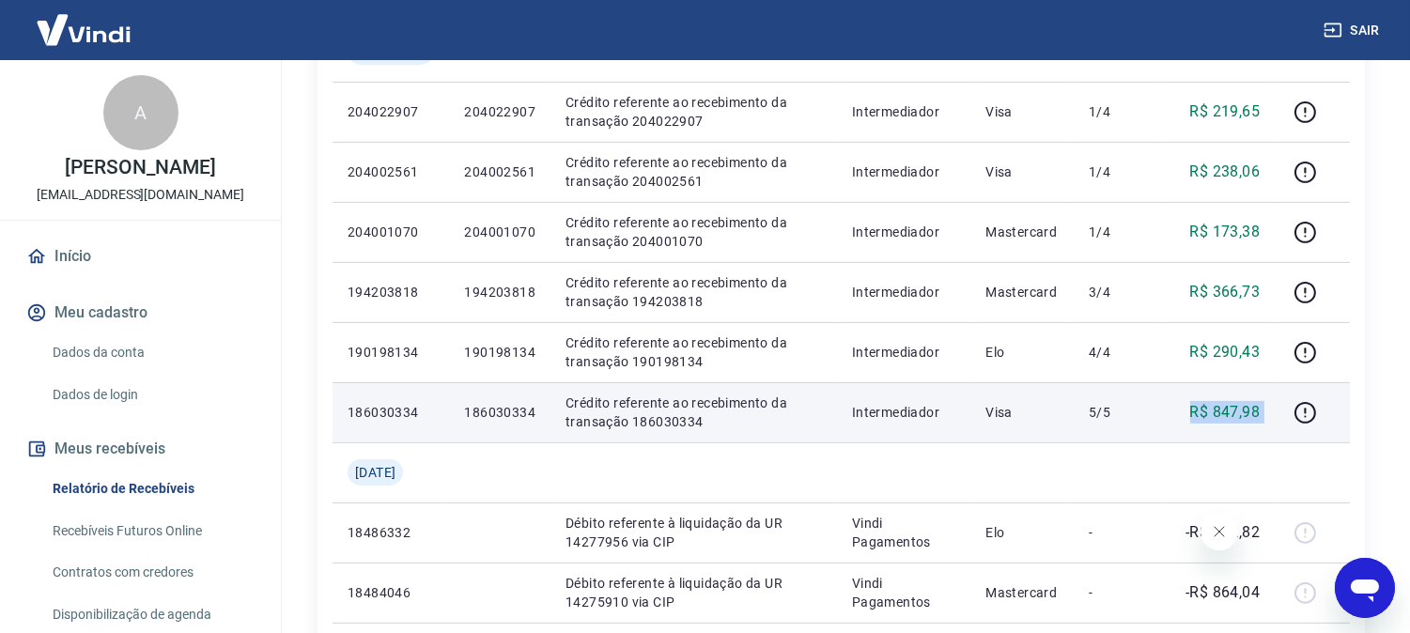
drag, startPoint x: 1193, startPoint y: 413, endPoint x: 1283, endPoint y: 412, distance: 89.3
click at [1283, 412] on tr "186030334 186030334 Crédito referente ao recebimento da transação 186030334 Int…" at bounding box center [842, 412] width 1018 height 60
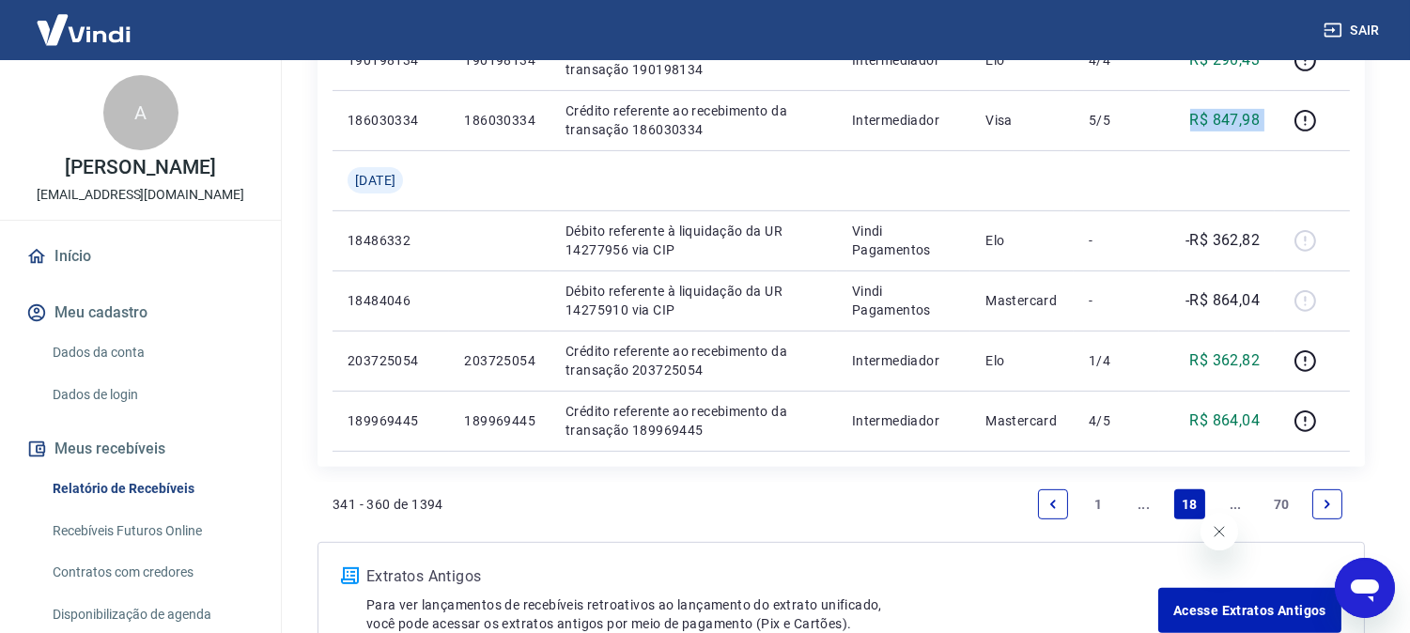
scroll to position [1502, 0]
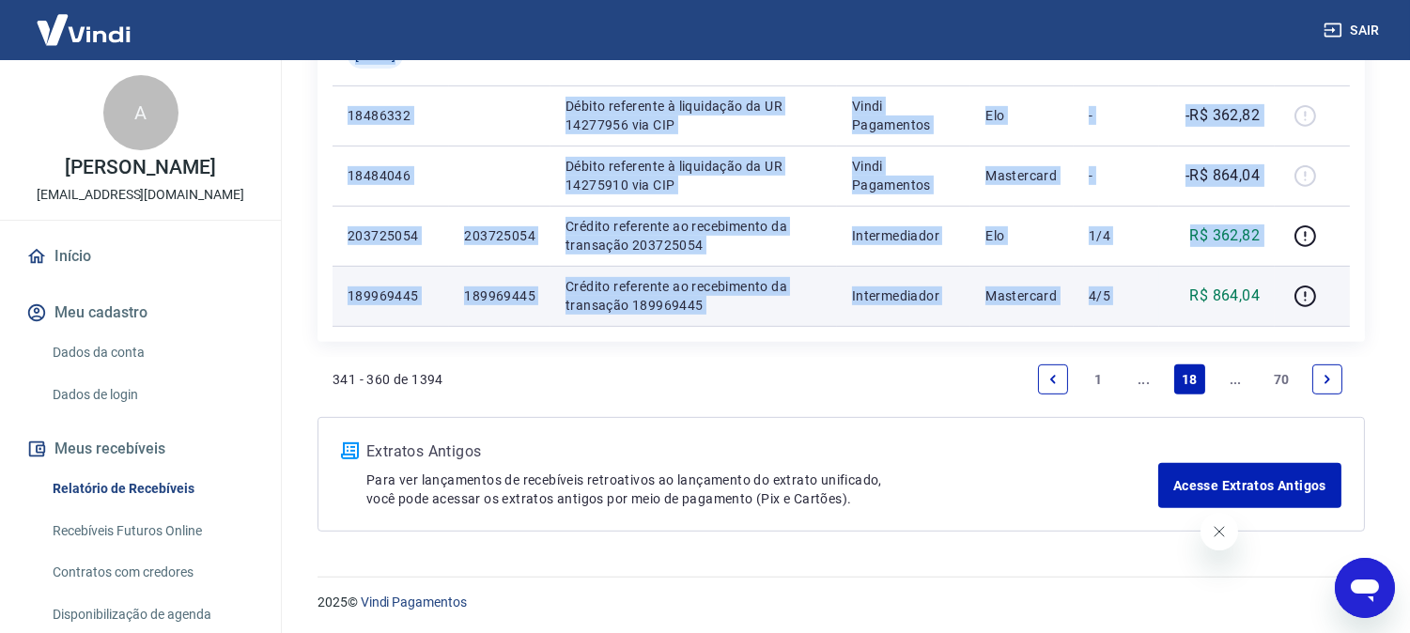
drag, startPoint x: 1182, startPoint y: 293, endPoint x: 1326, endPoint y: 268, distance: 146.0
click at [1326, 268] on tr "189969445 189969445 Crédito referente ao recebimento da transação 189969445 Int…" at bounding box center [842, 296] width 1018 height 60
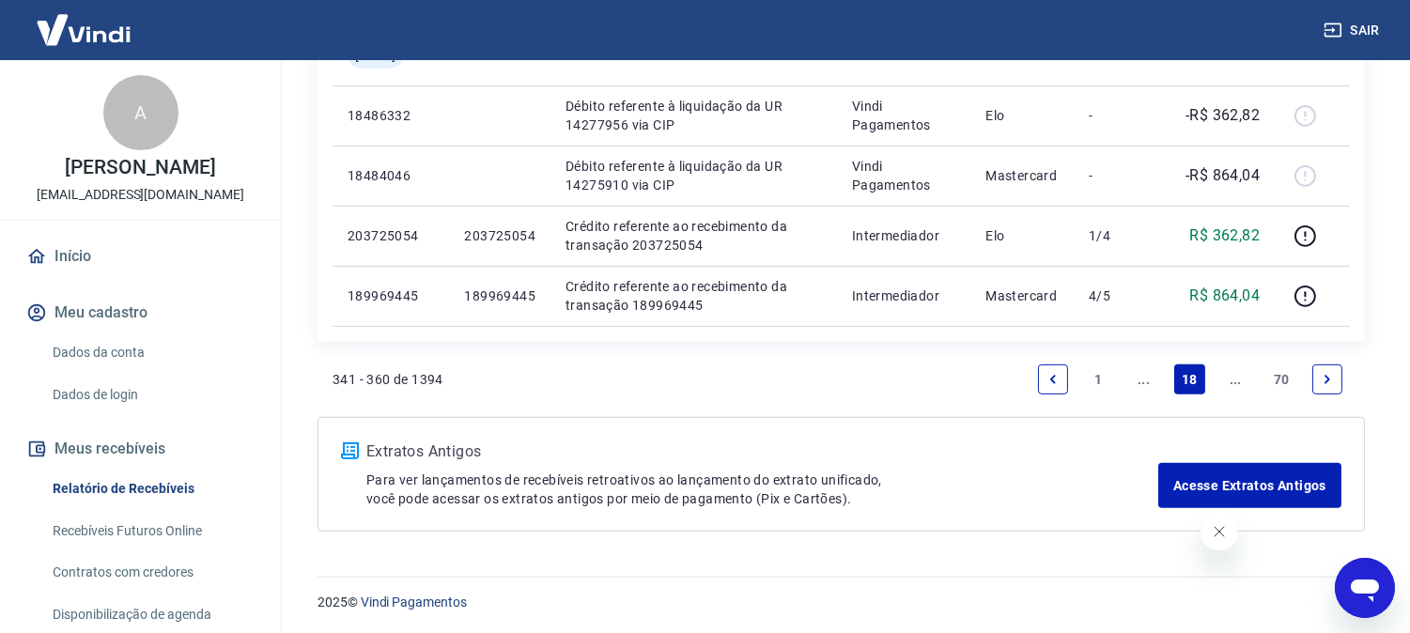
click at [904, 464] on div "Extratos Antigos Para ver lançamentos de recebíveis retroativos ao lançamento d…" at bounding box center [762, 475] width 792 height 68
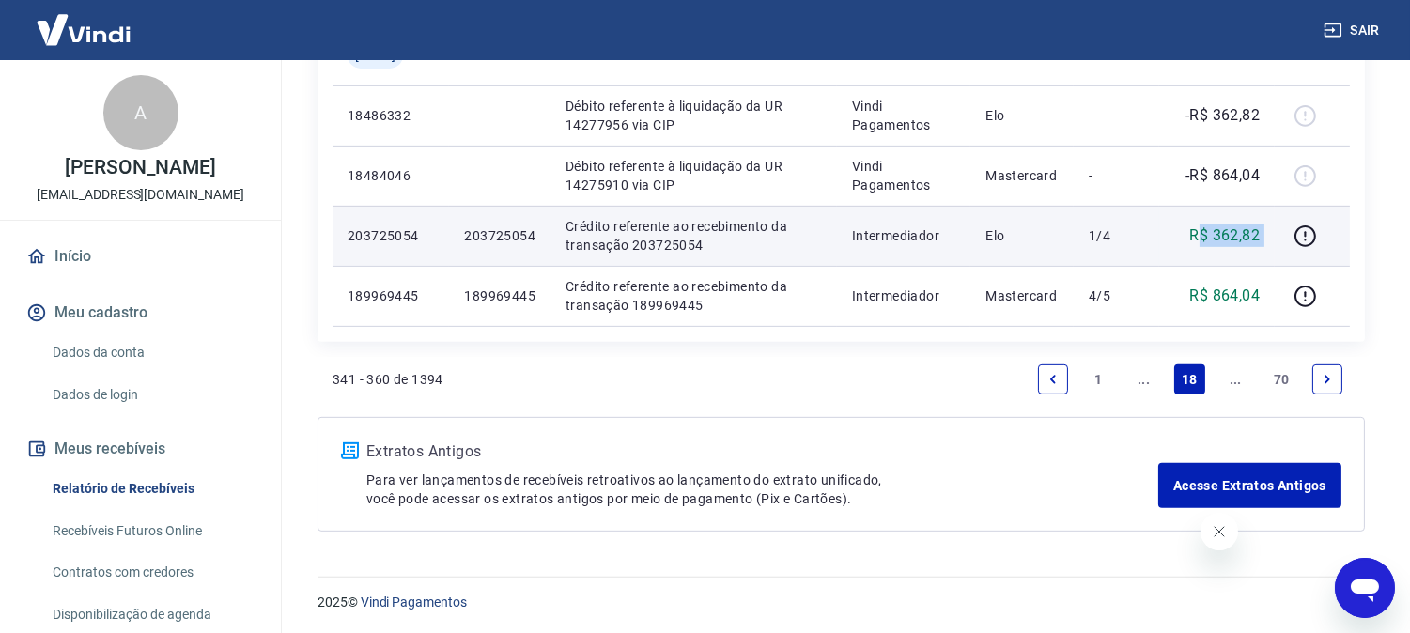
drag, startPoint x: 1264, startPoint y: 235, endPoint x: 1285, endPoint y: 231, distance: 21.0
click at [1284, 231] on tr "203725054 203725054 Crédito referente ao recebimento da transação 203725054 Int…" at bounding box center [842, 236] width 1018 height 60
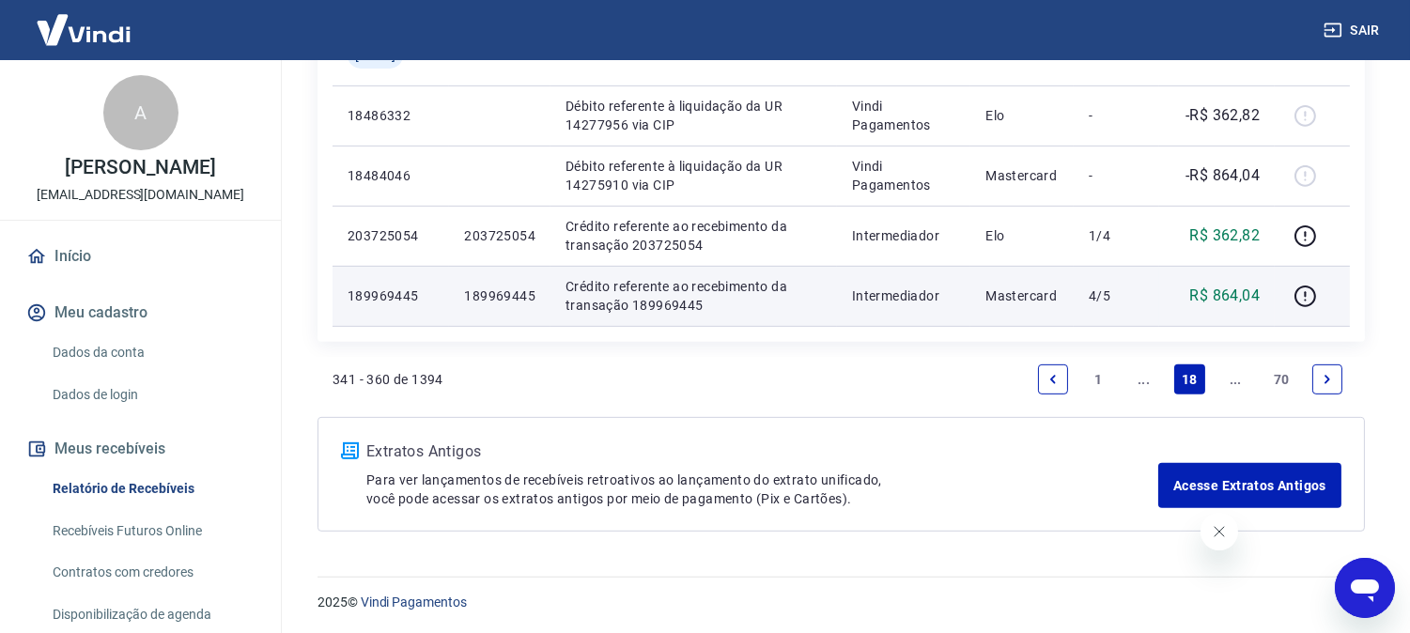
click at [1067, 279] on td "Mastercard" at bounding box center [1022, 296] width 103 height 60
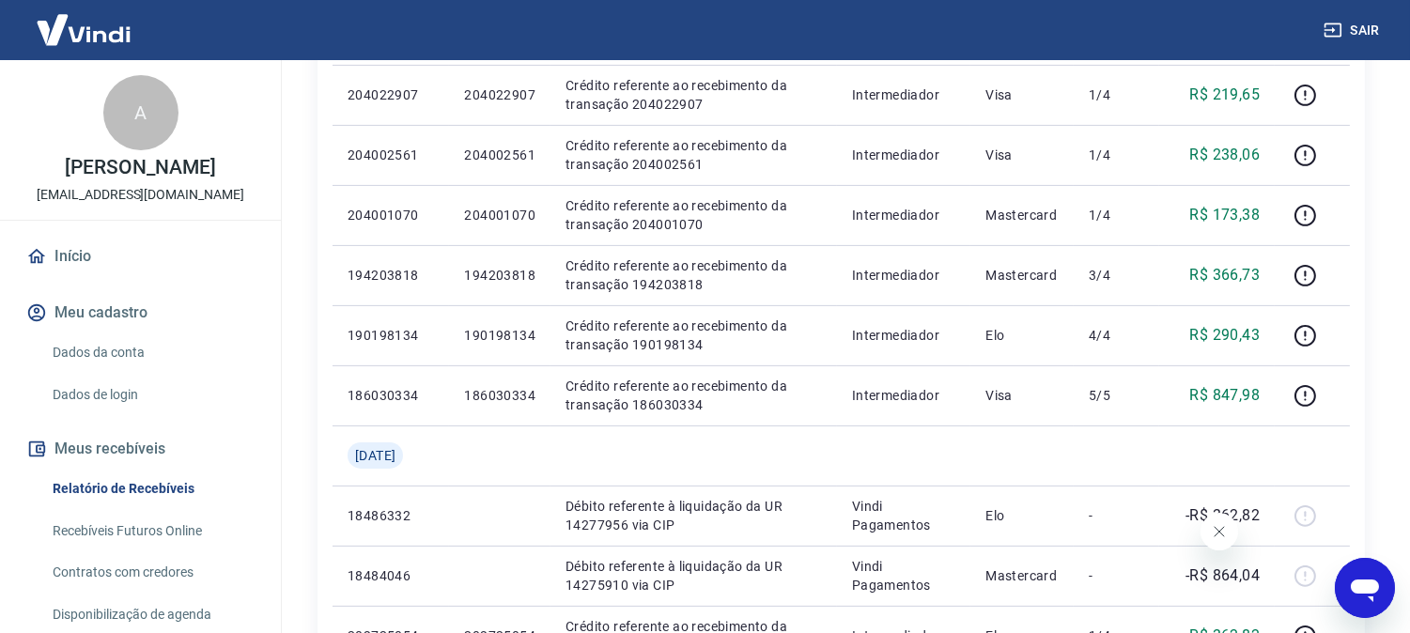
scroll to position [1084, 0]
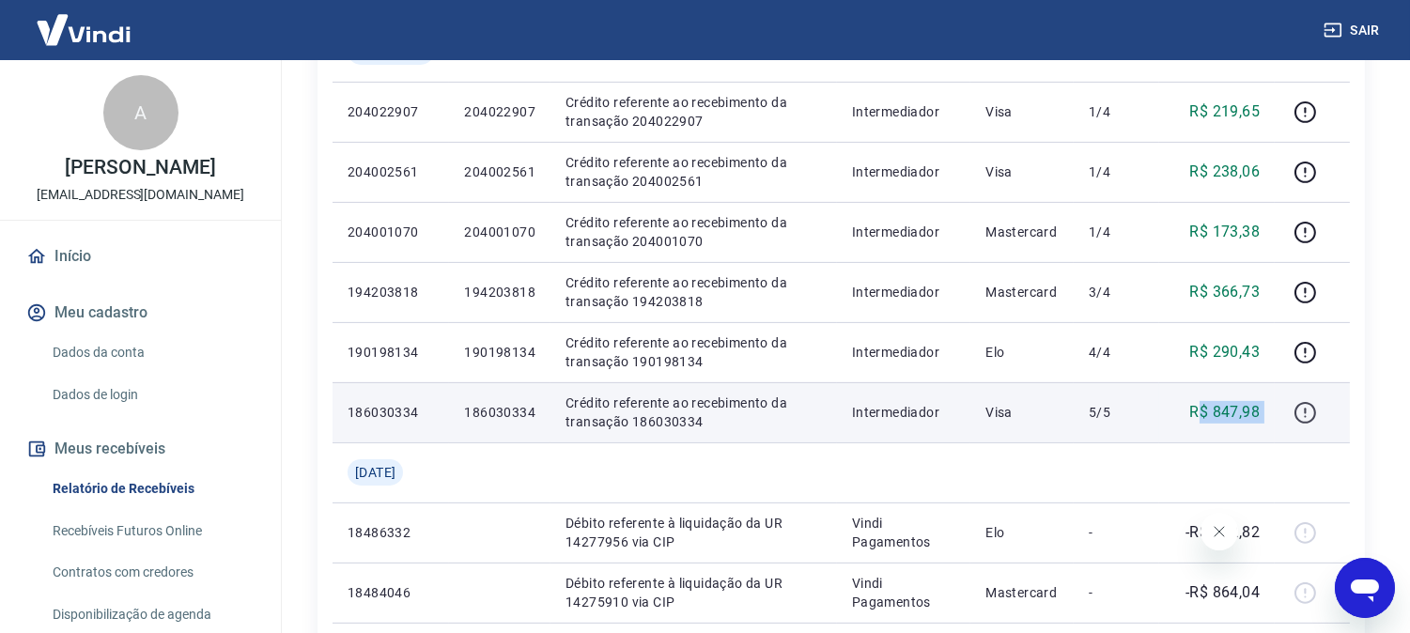
drag, startPoint x: 1204, startPoint y: 408, endPoint x: 1317, endPoint y: 408, distance: 113.7
click at [1319, 408] on tr "186030334 186030334 Crédito referente ao recebimento da transação 186030334 Int…" at bounding box center [842, 412] width 1018 height 60
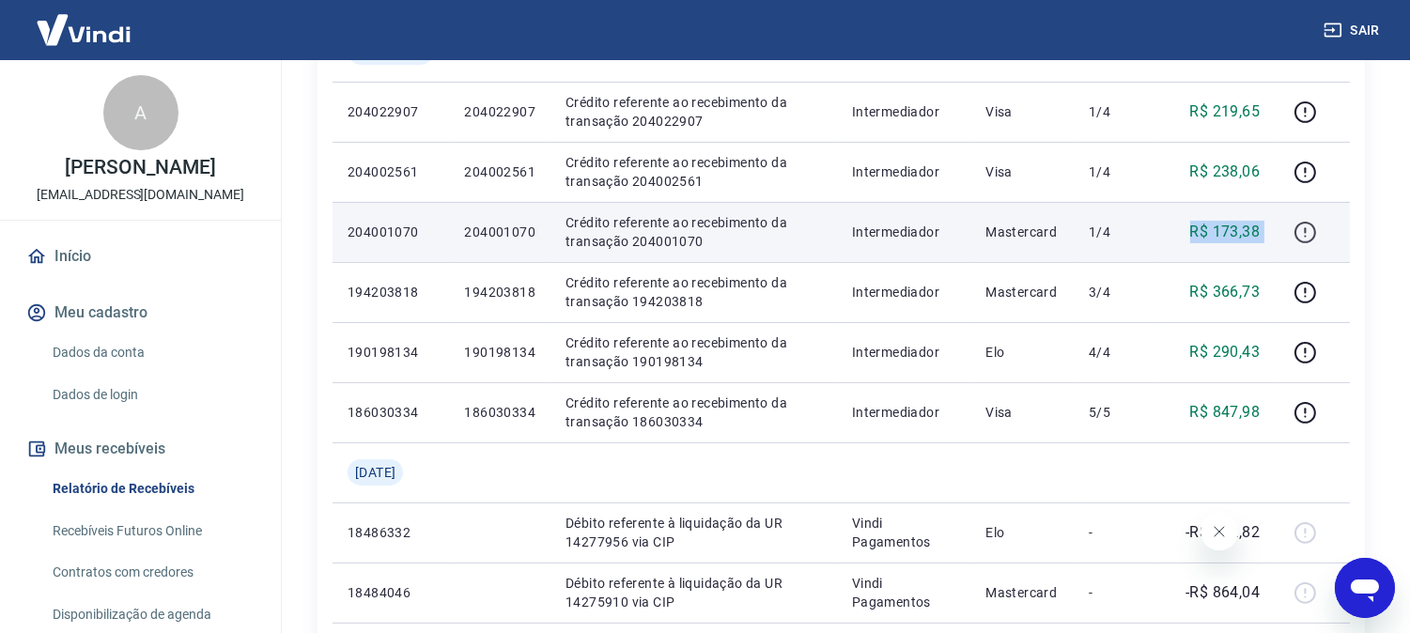
drag, startPoint x: 1189, startPoint y: 235, endPoint x: 1304, endPoint y: 223, distance: 116.2
click at [1304, 223] on tr "204001070 204001070 Crédito referente ao recebimento da transação 204001070 Int…" at bounding box center [842, 232] width 1018 height 60
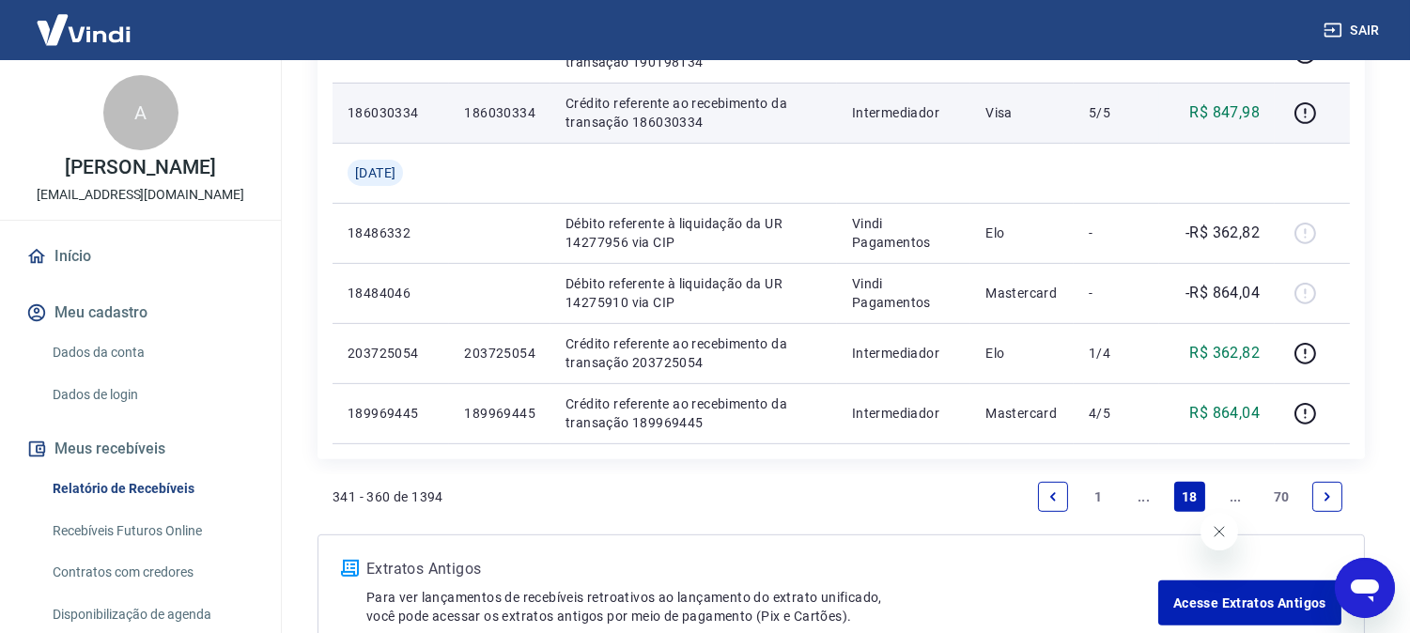
scroll to position [1397, 0]
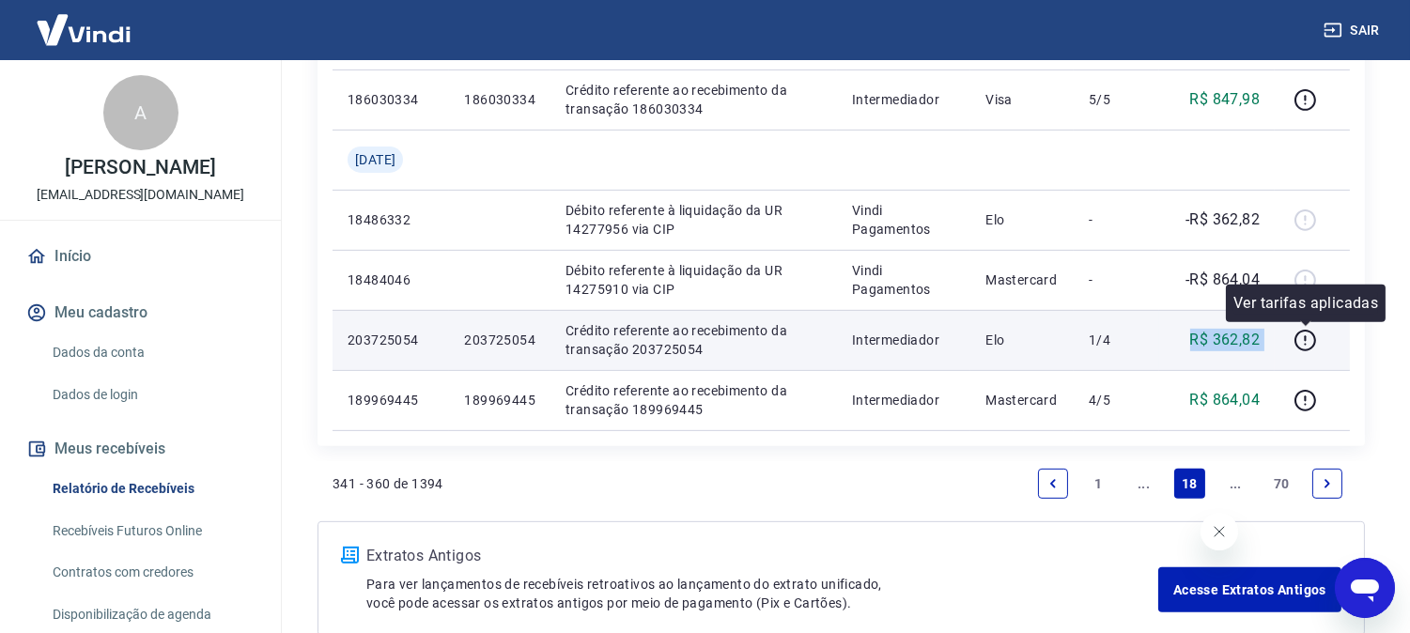
drag, startPoint x: 1172, startPoint y: 335, endPoint x: 1328, endPoint y: 336, distance: 156.0
click at [1328, 336] on tr "203725054 203725054 Crédito referente ao recebimento da transação 203725054 Int…" at bounding box center [842, 340] width 1018 height 60
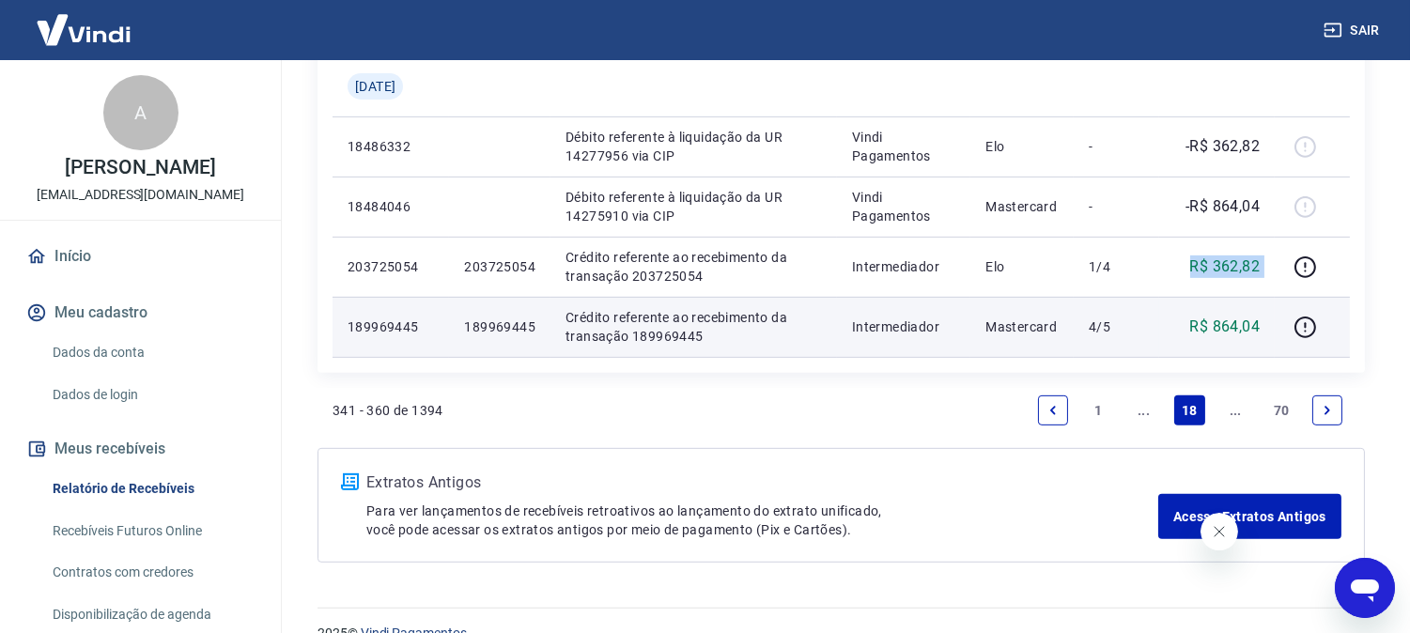
scroll to position [1502, 0]
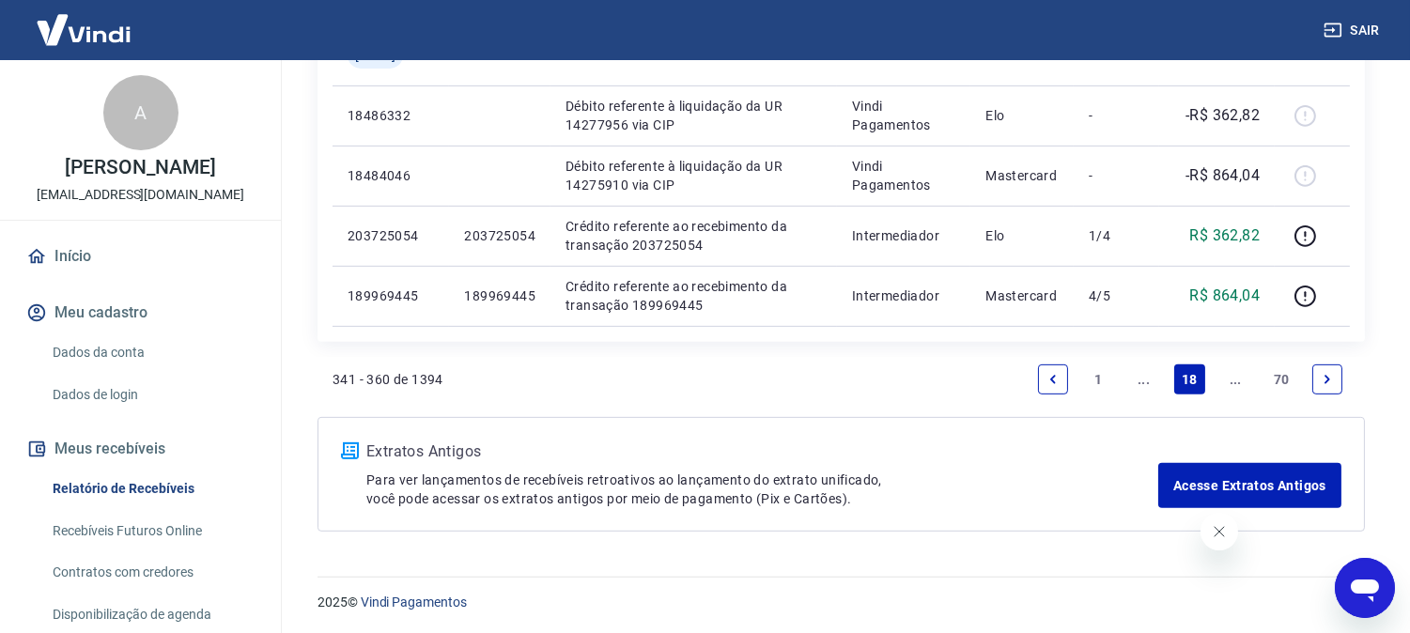
click at [1325, 378] on icon "Next page" at bounding box center [1327, 379] width 13 height 13
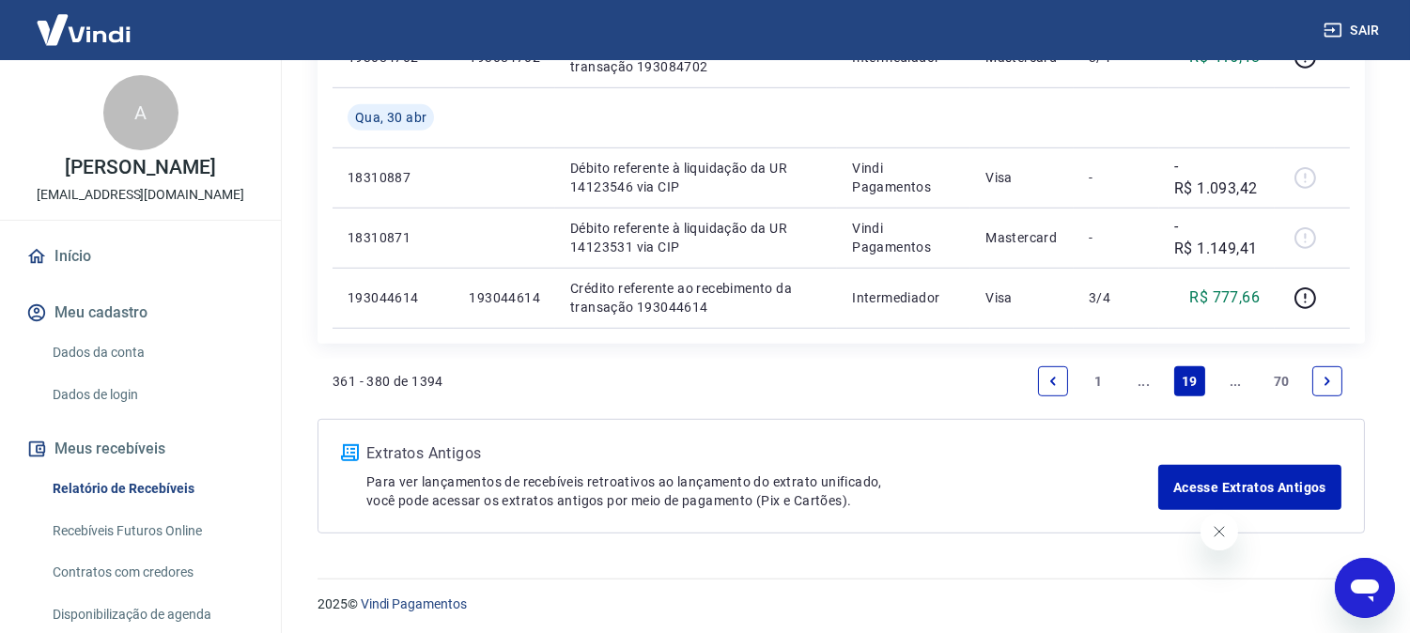
scroll to position [1802, 0]
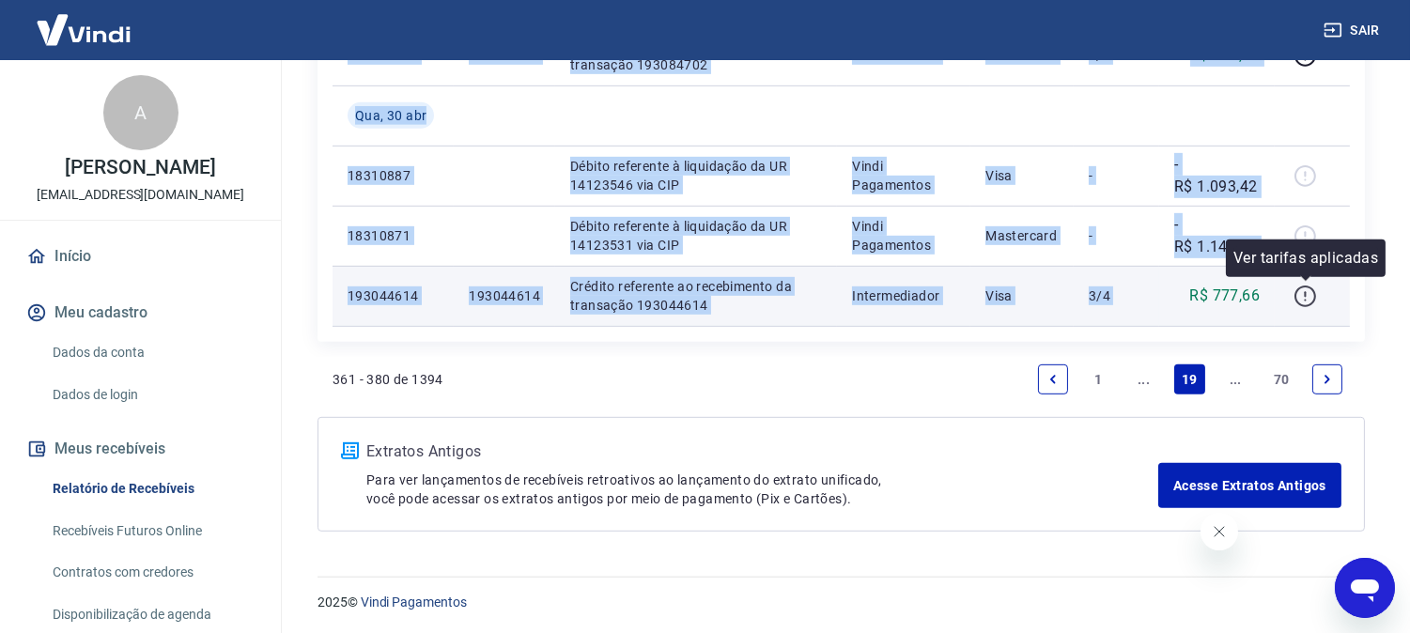
drag, startPoint x: 1188, startPoint y: 292, endPoint x: 1294, endPoint y: 288, distance: 106.2
click at [1295, 288] on tr "193044614 193044614 Crédito referente ao recebimento da transação 193044614 Int…" at bounding box center [842, 296] width 1018 height 60
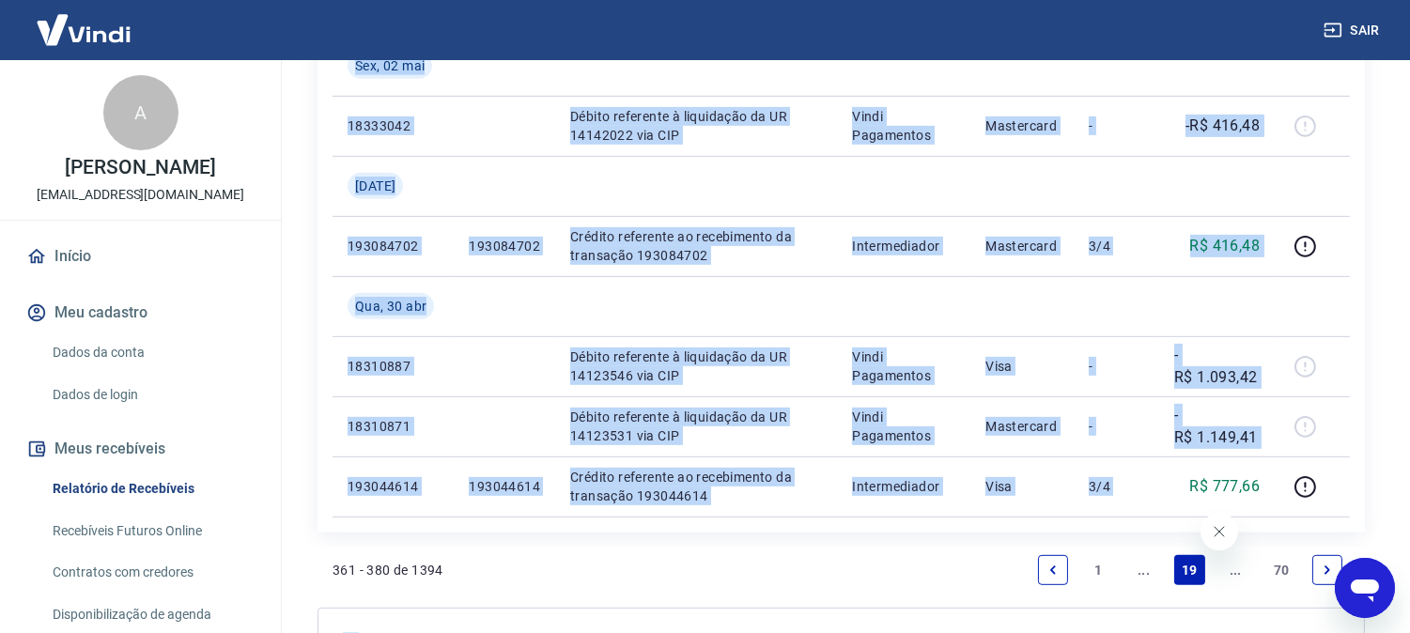
scroll to position [1594, 0]
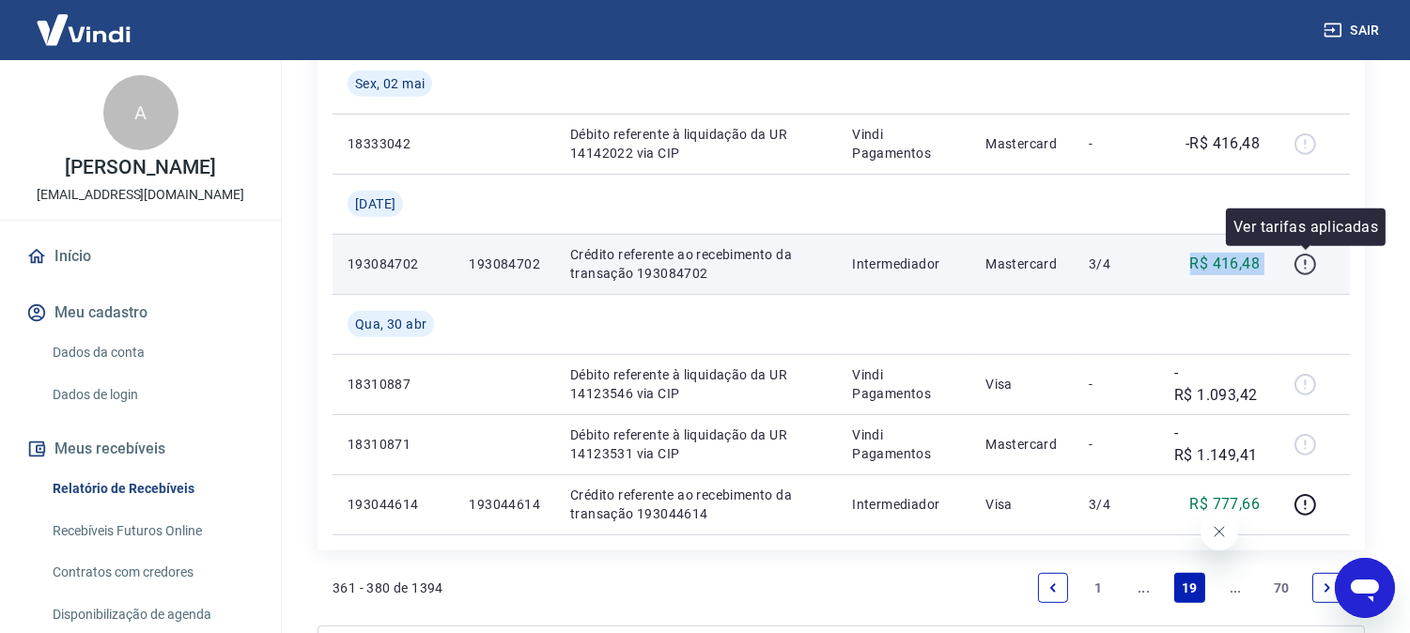
drag, startPoint x: 1173, startPoint y: 273, endPoint x: 1292, endPoint y: 252, distance: 121.1
click at [1292, 252] on tr "193084702 193084702 Crédito referente ao recebimento da transação 193084702 Int…" at bounding box center [842, 264] width 1018 height 60
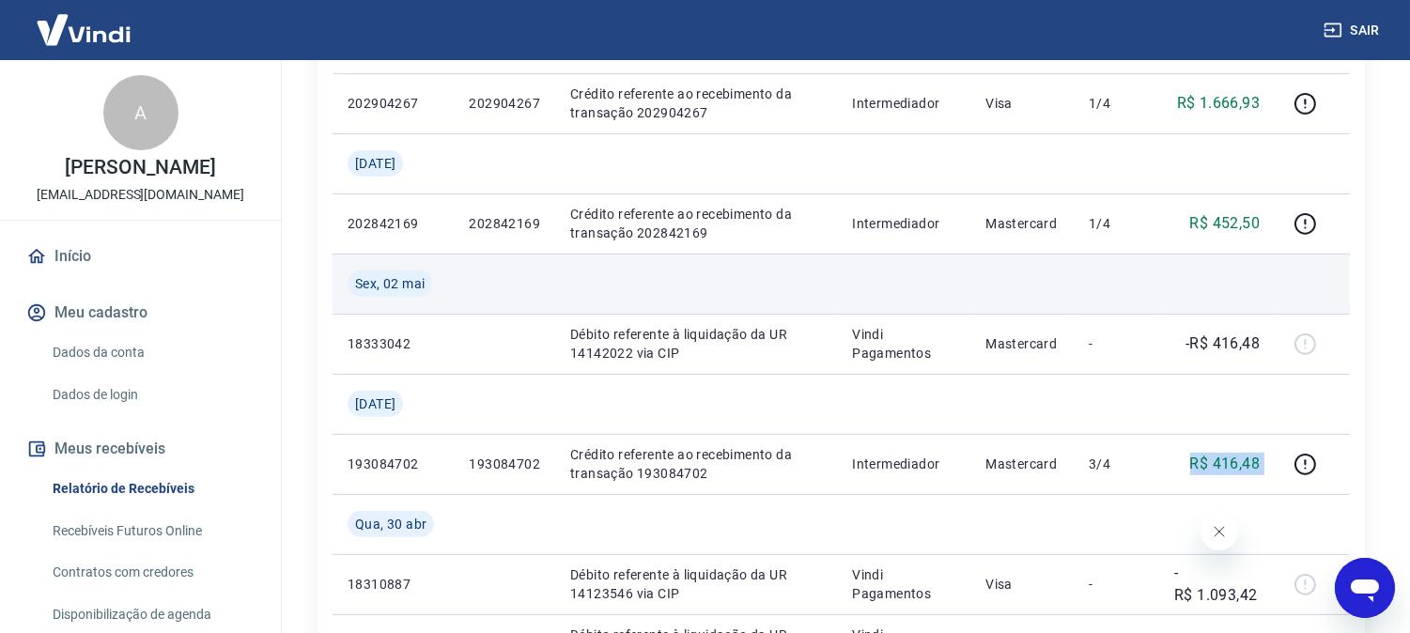
scroll to position [1385, 0]
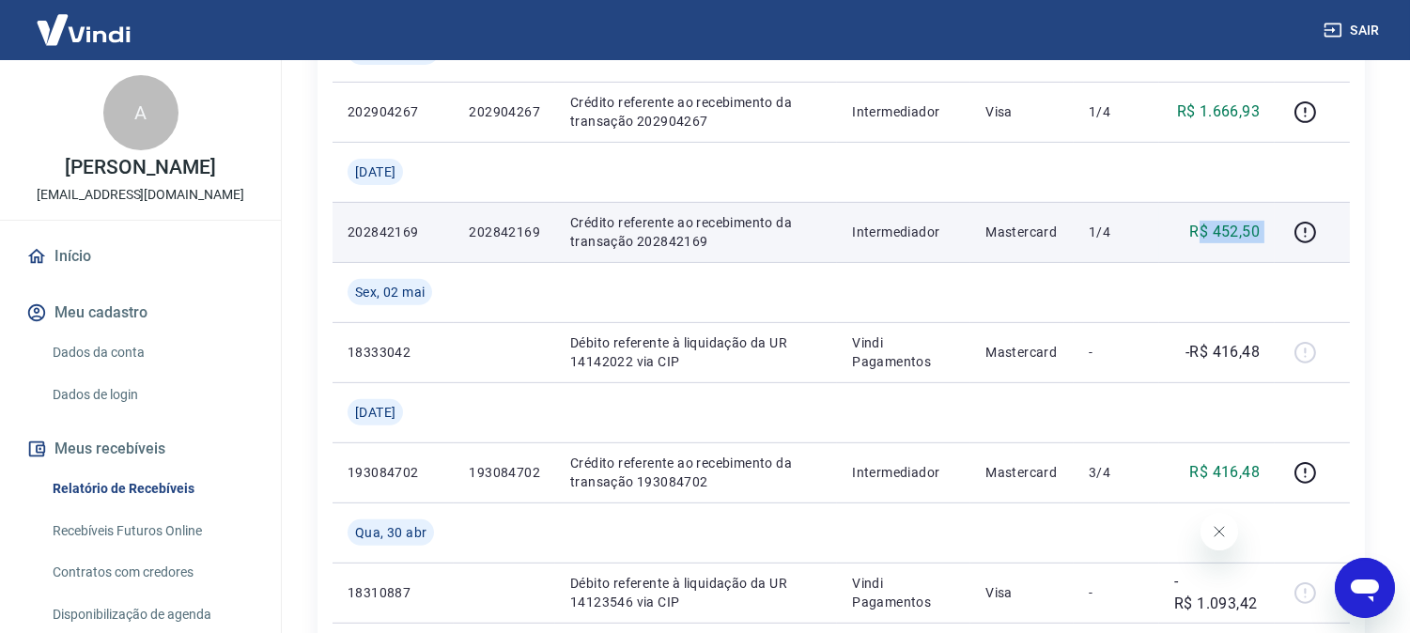
drag, startPoint x: 1198, startPoint y: 231, endPoint x: 1275, endPoint y: 230, distance: 77.1
click at [1275, 230] on tr "202842169 202842169 Crédito referente ao recebimento da transação 202842169 Int…" at bounding box center [842, 232] width 1018 height 60
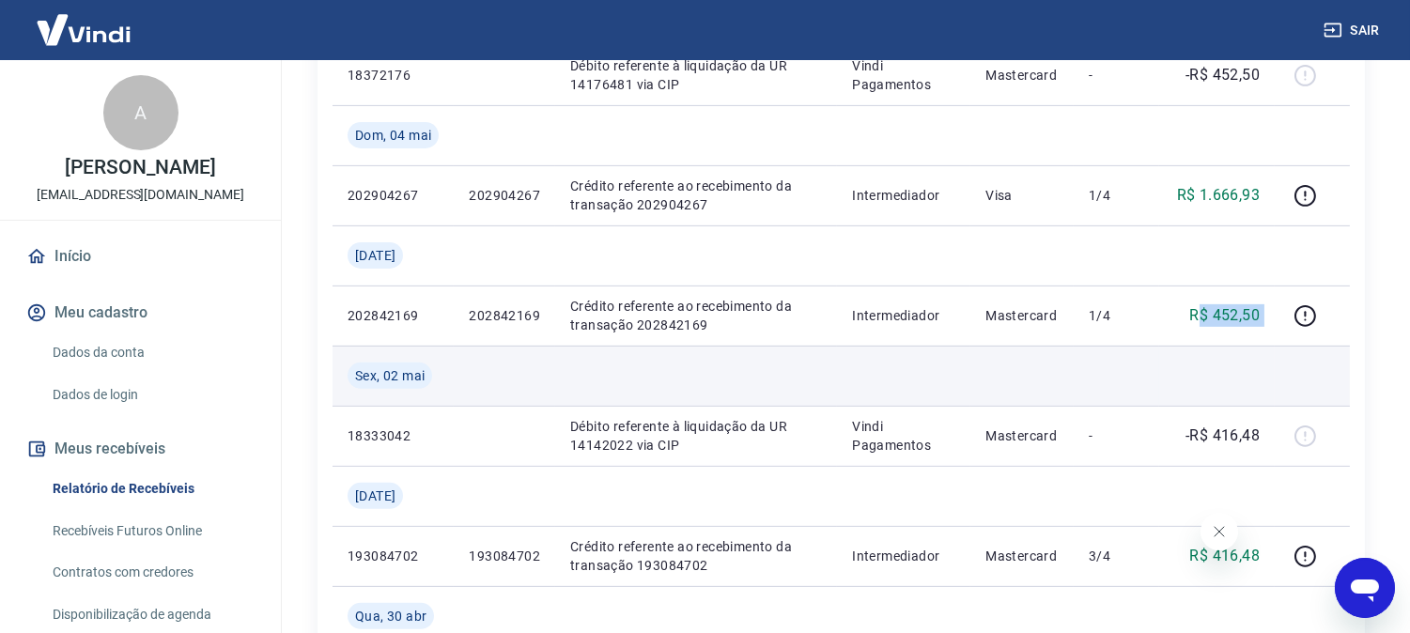
scroll to position [1176, 0]
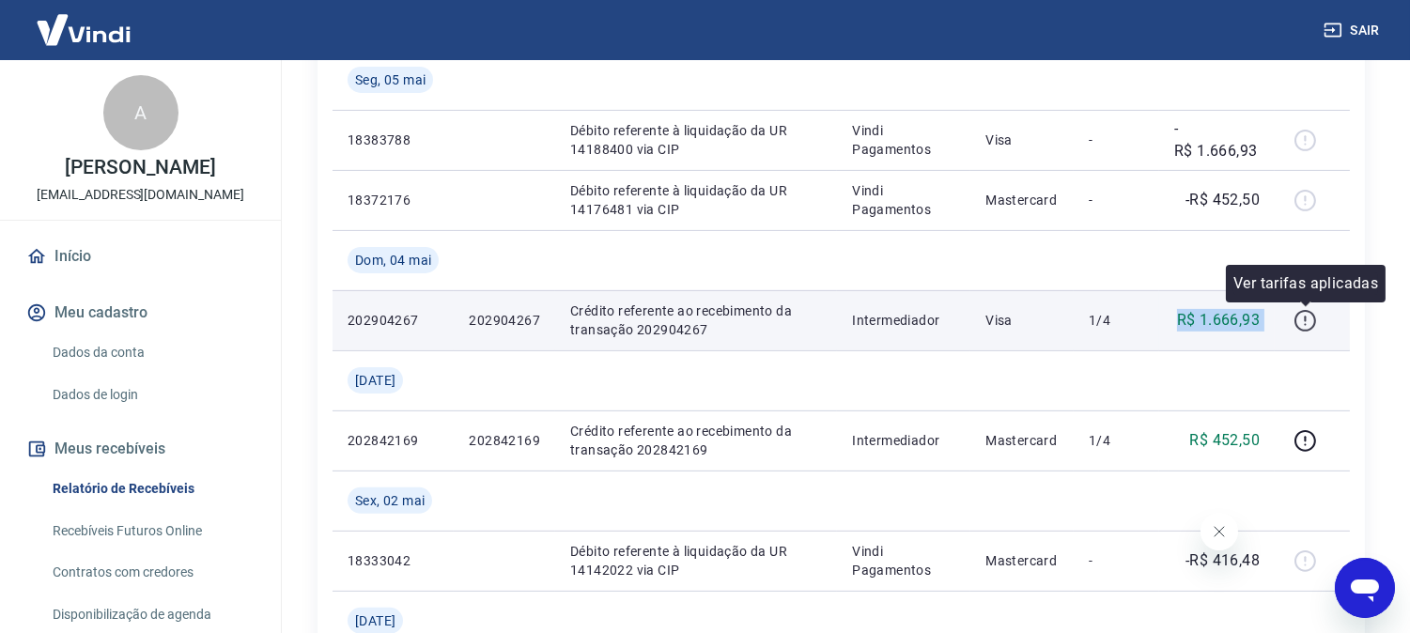
drag, startPoint x: 1176, startPoint y: 326, endPoint x: 1316, endPoint y: 324, distance: 140.0
click at [1316, 324] on tr "202904267 202904267 Crédito referente ao recebimento da transação 202904267 Int…" at bounding box center [842, 320] width 1018 height 60
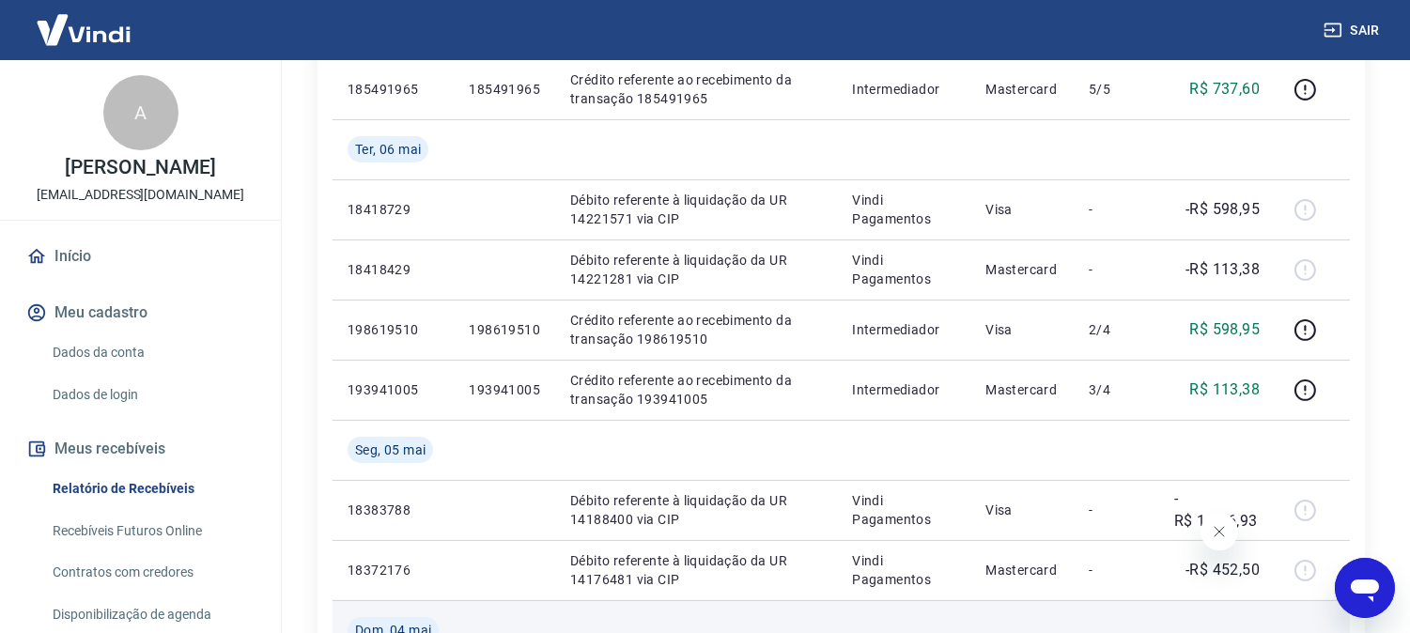
scroll to position [758, 0]
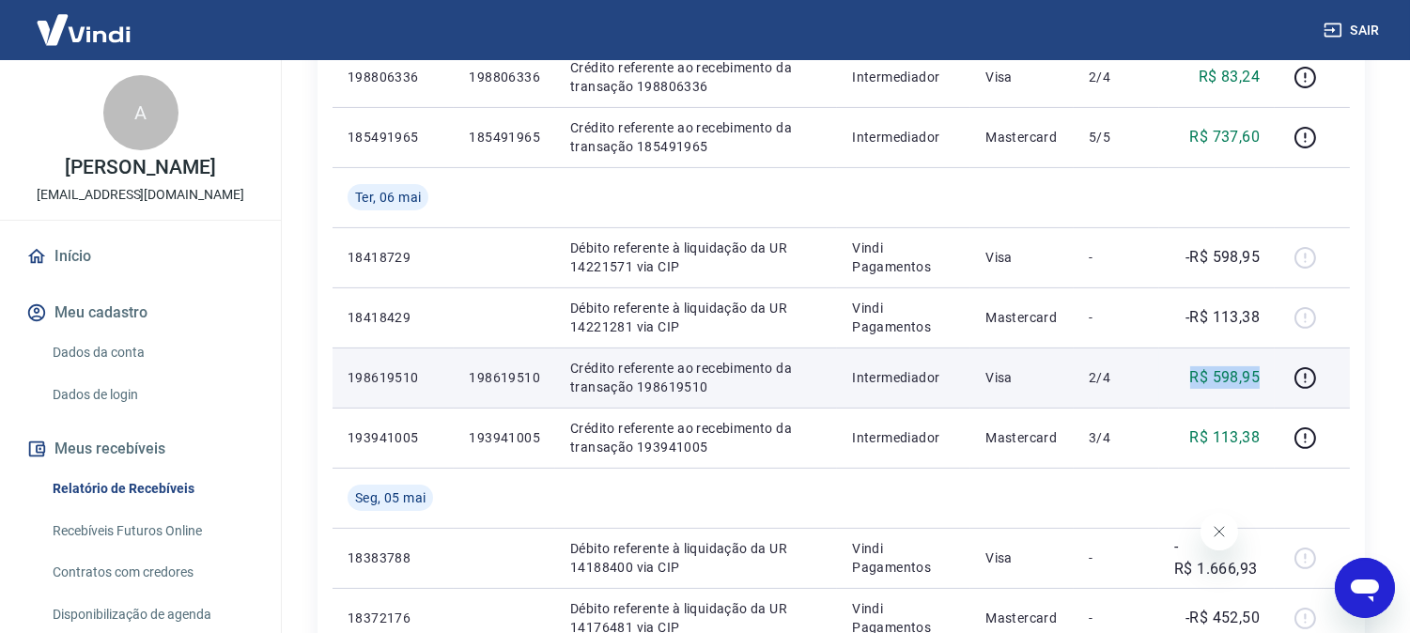
drag, startPoint x: 1228, startPoint y: 368, endPoint x: 1271, endPoint y: 367, distance: 43.2
click at [1271, 367] on td "R$ 598,95" at bounding box center [1218, 378] width 116 height 60
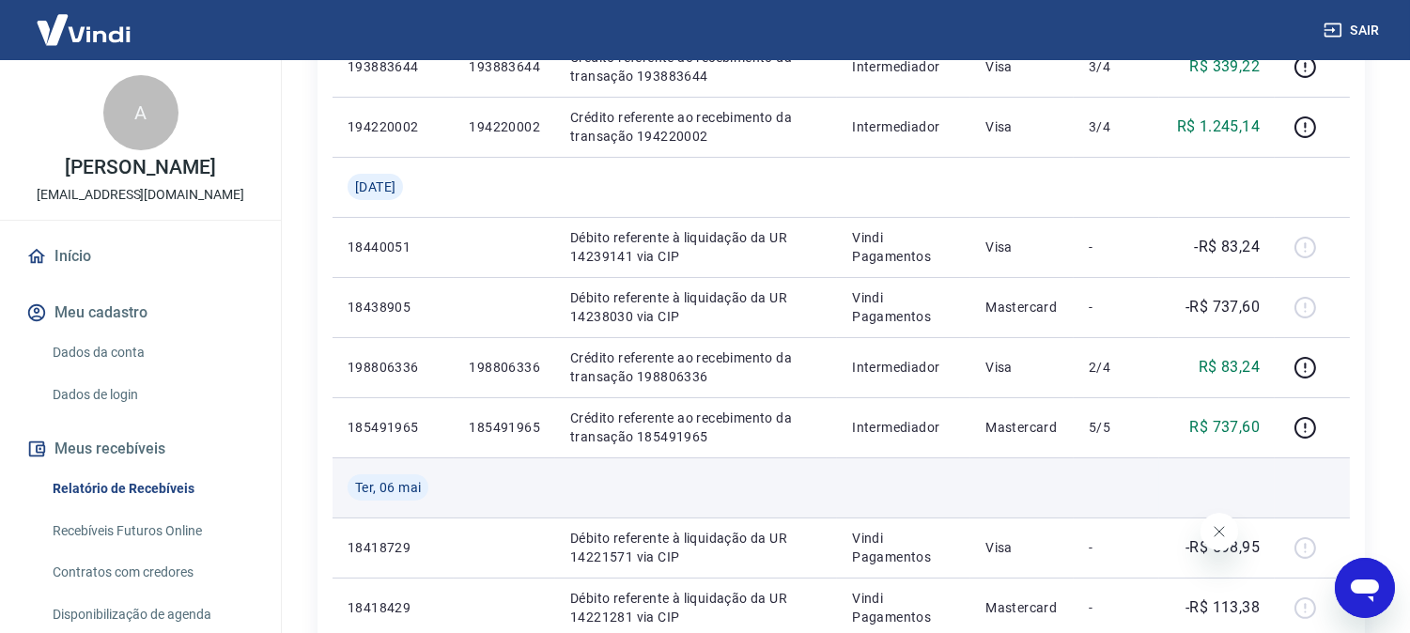
scroll to position [445, 0]
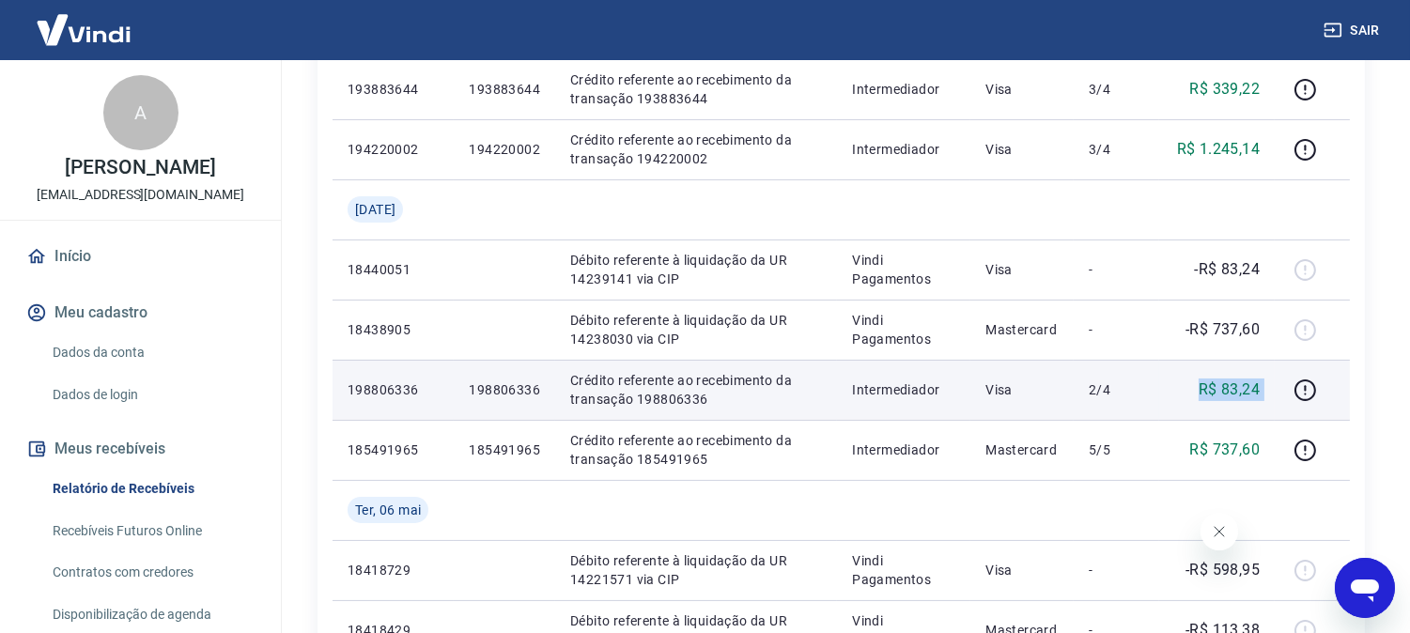
drag, startPoint x: 1203, startPoint y: 383, endPoint x: 947, endPoint y: 405, distance: 256.5
click at [1280, 382] on tr "198806336 198806336 Crédito referente ao recebimento da transação 198806336 Int…" at bounding box center [842, 390] width 1018 height 60
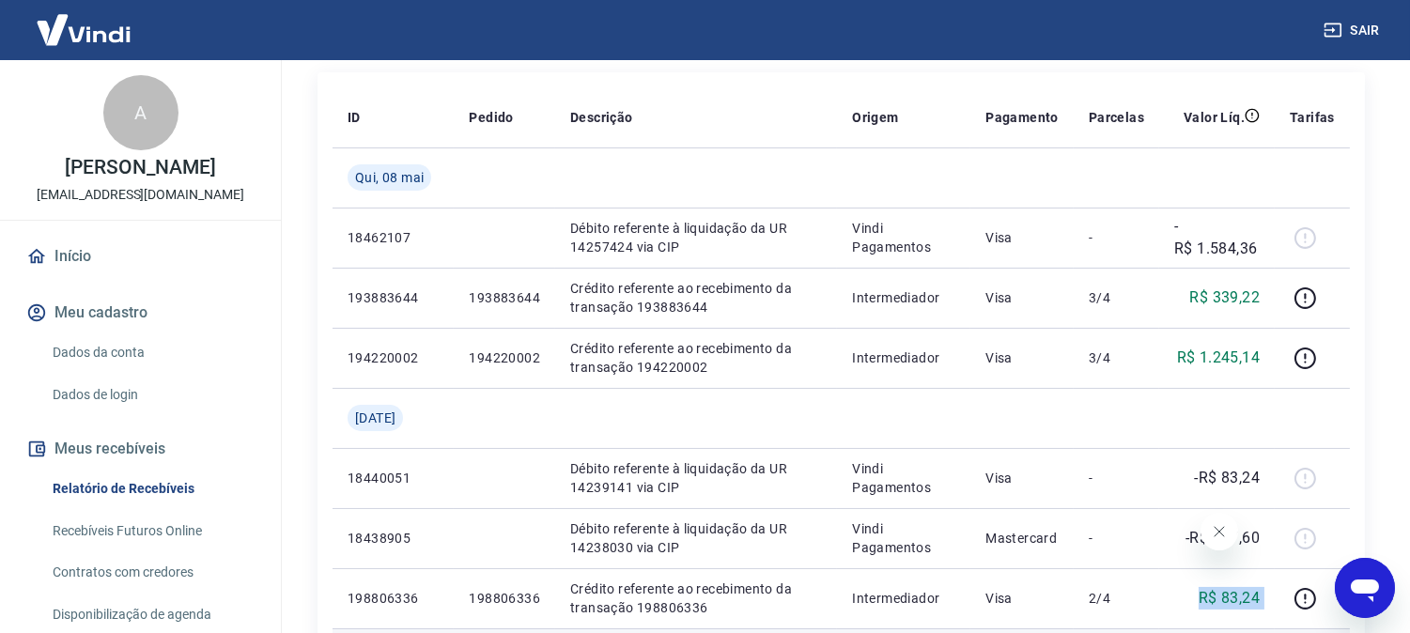
scroll to position [132, 0]
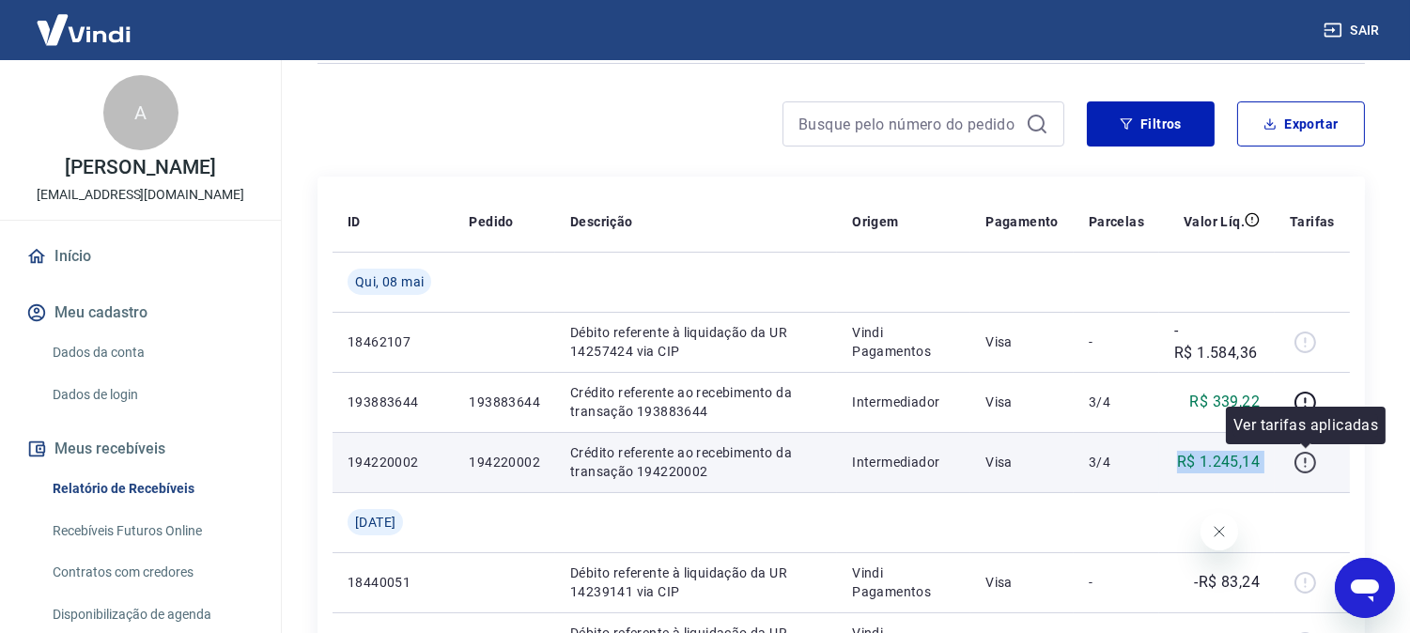
drag, startPoint x: 1178, startPoint y: 452, endPoint x: 1298, endPoint y: 452, distance: 119.3
click at [1298, 452] on tr "194220002 194220002 Crédito referente ao recebimento da transação 194220002 Int…" at bounding box center [842, 462] width 1018 height 60
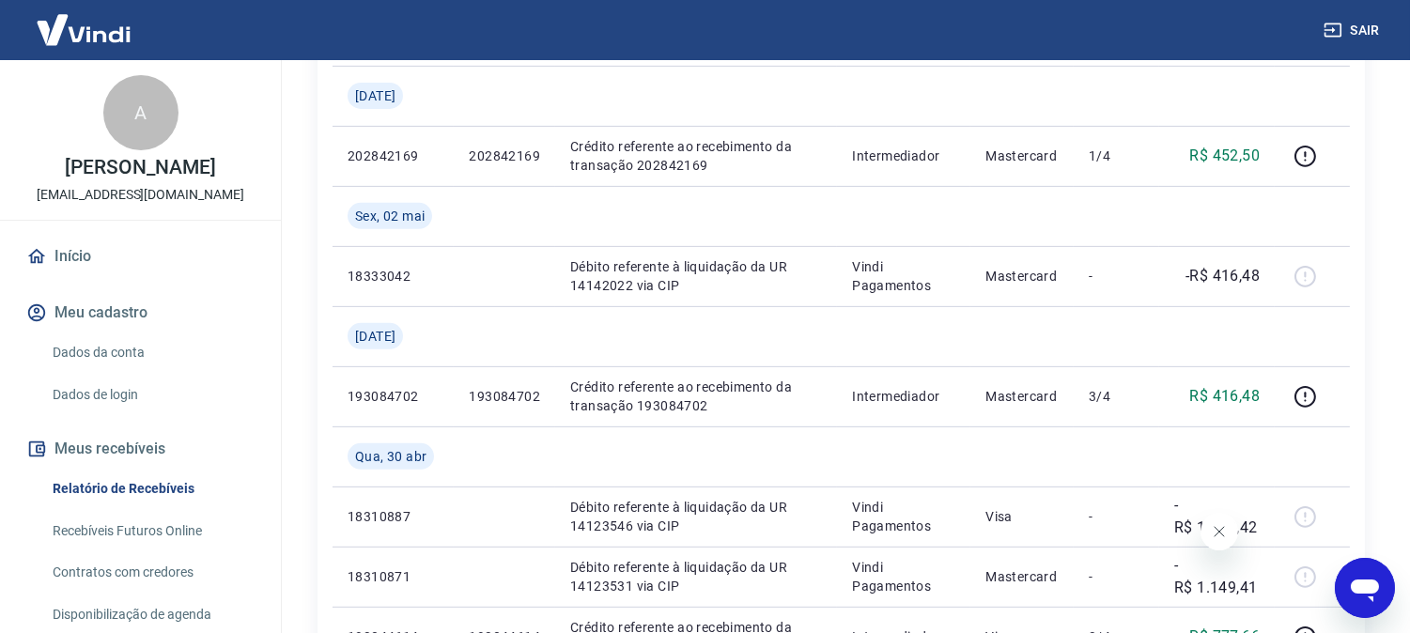
scroll to position [1802, 0]
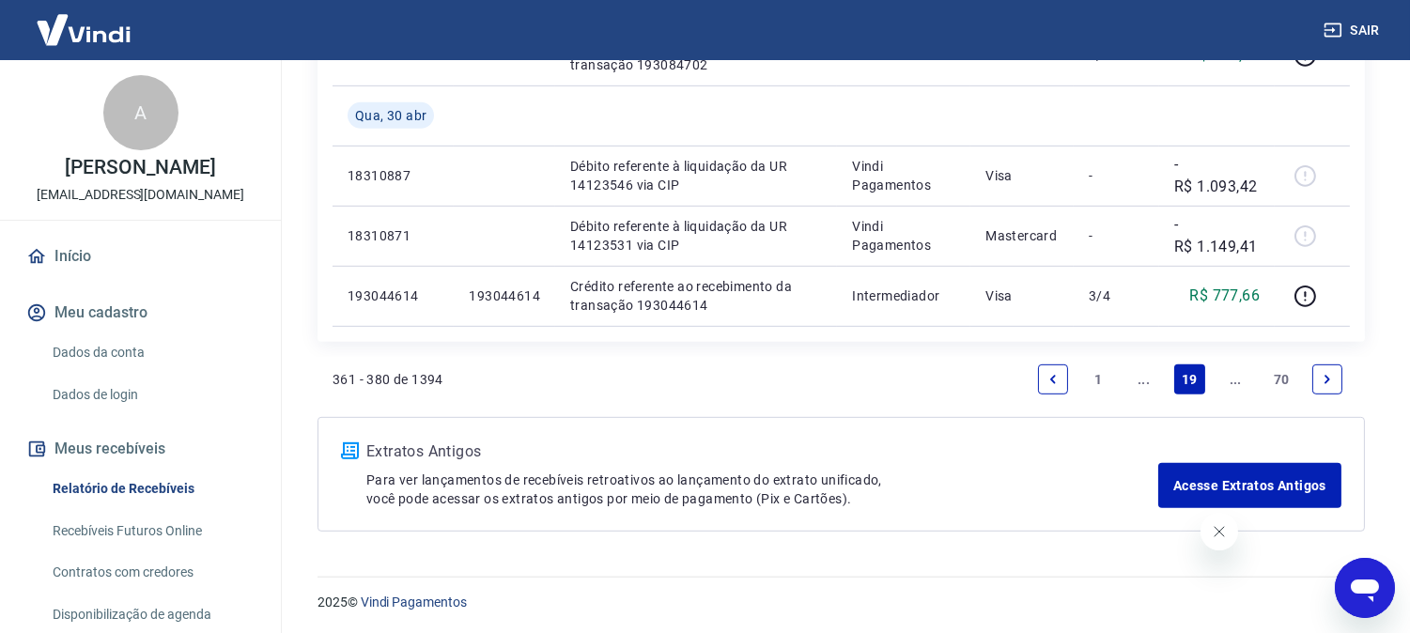
click at [1052, 376] on icon "Previous page" at bounding box center [1053, 379] width 13 height 13
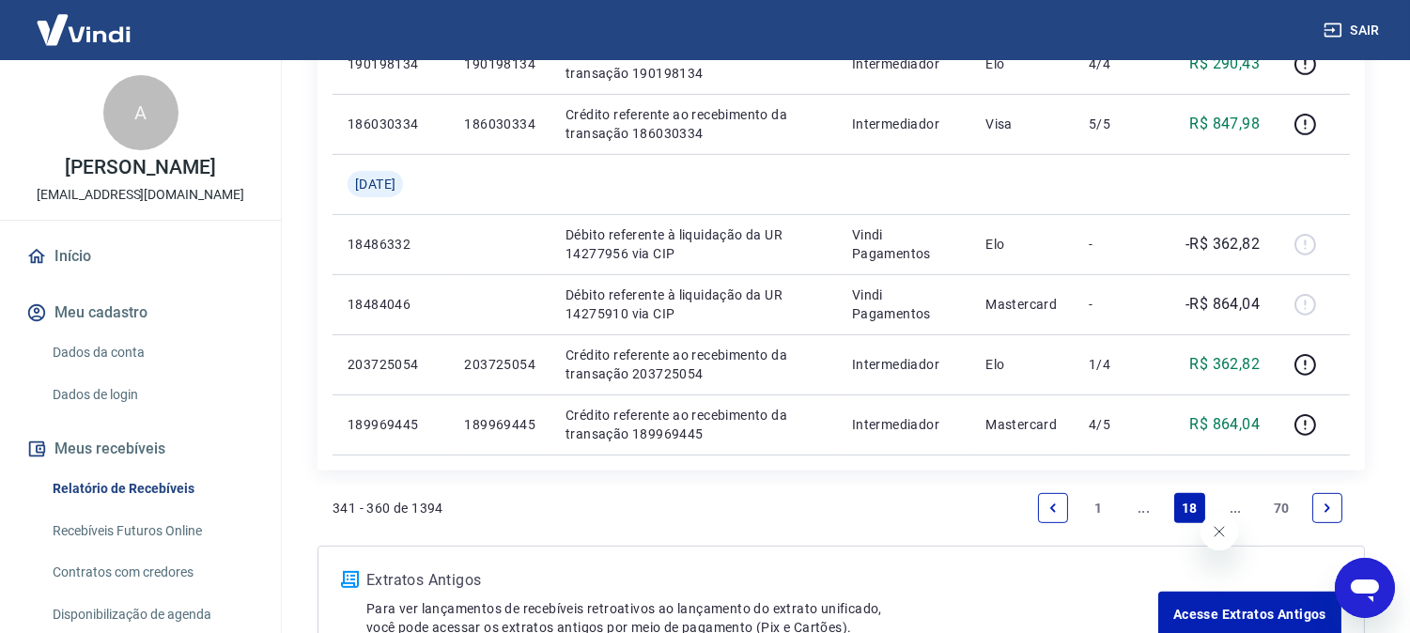
scroll to position [1502, 0]
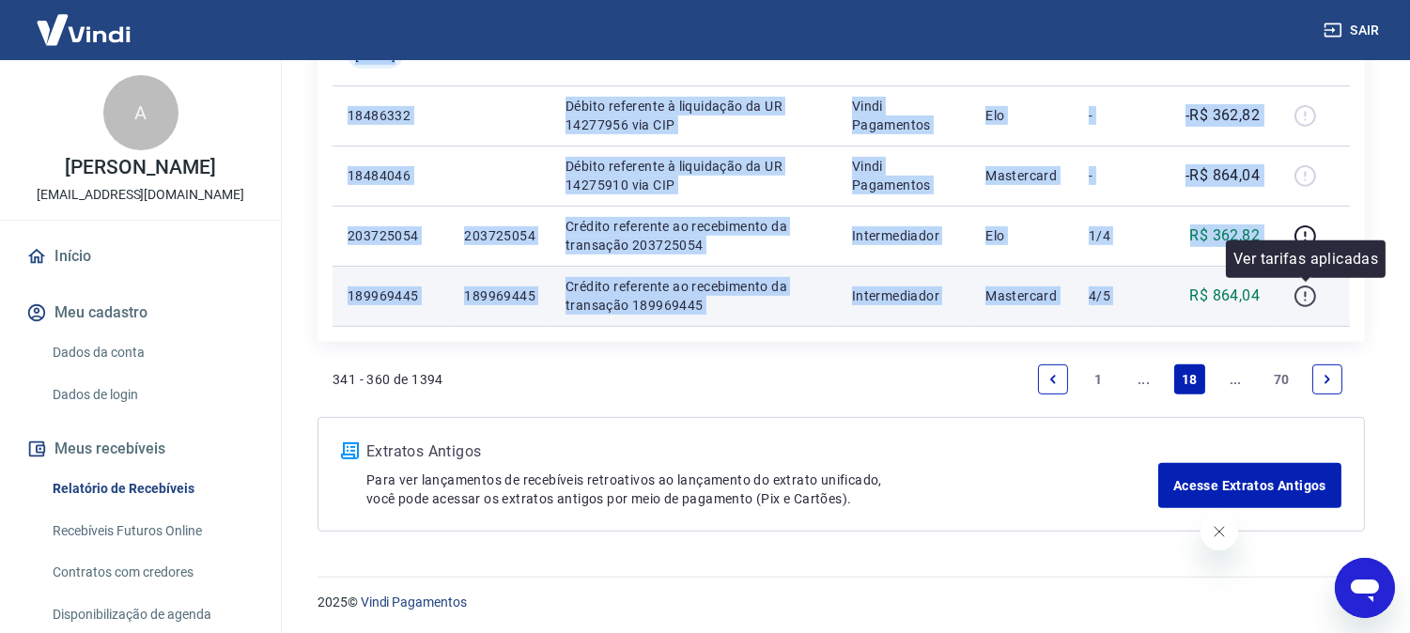
drag, startPoint x: 1181, startPoint y: 293, endPoint x: 1310, endPoint y: 286, distance: 129.0
click at [1310, 286] on tr "189969445 189969445 Crédito referente ao recebimento da transação 189969445 Int…" at bounding box center [842, 296] width 1018 height 60
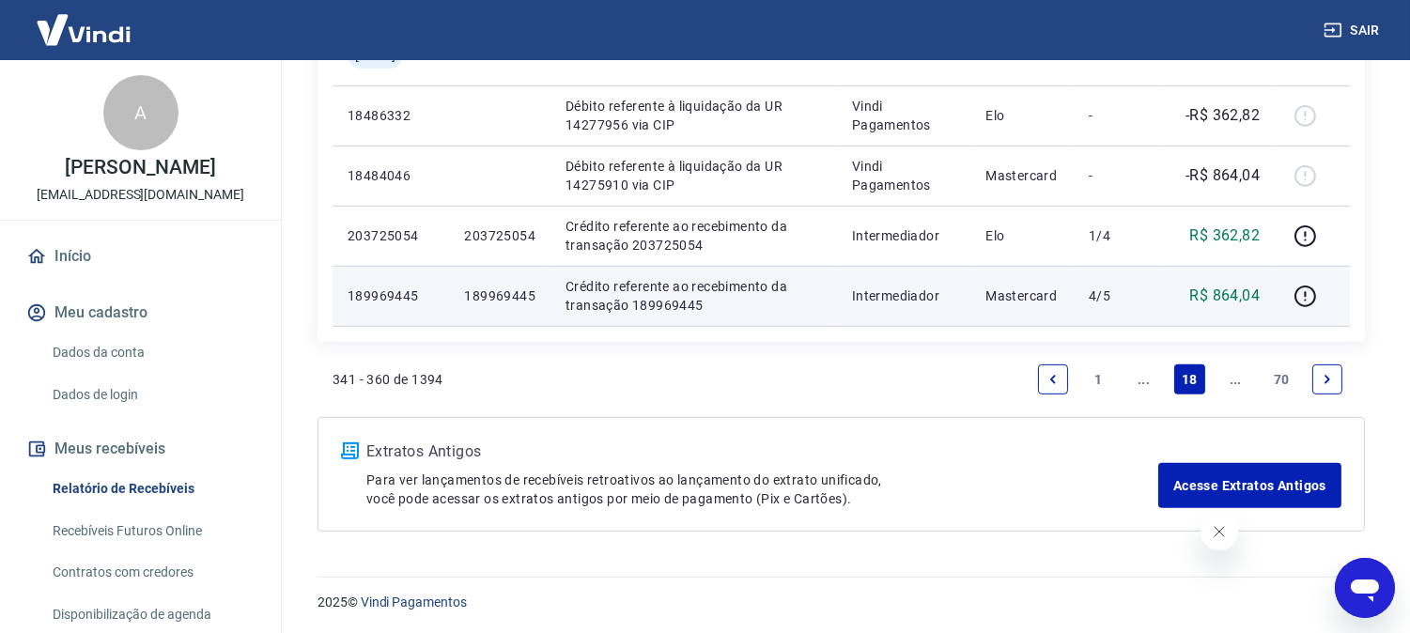
click at [1111, 307] on td "4/5" at bounding box center [1117, 296] width 86 height 60
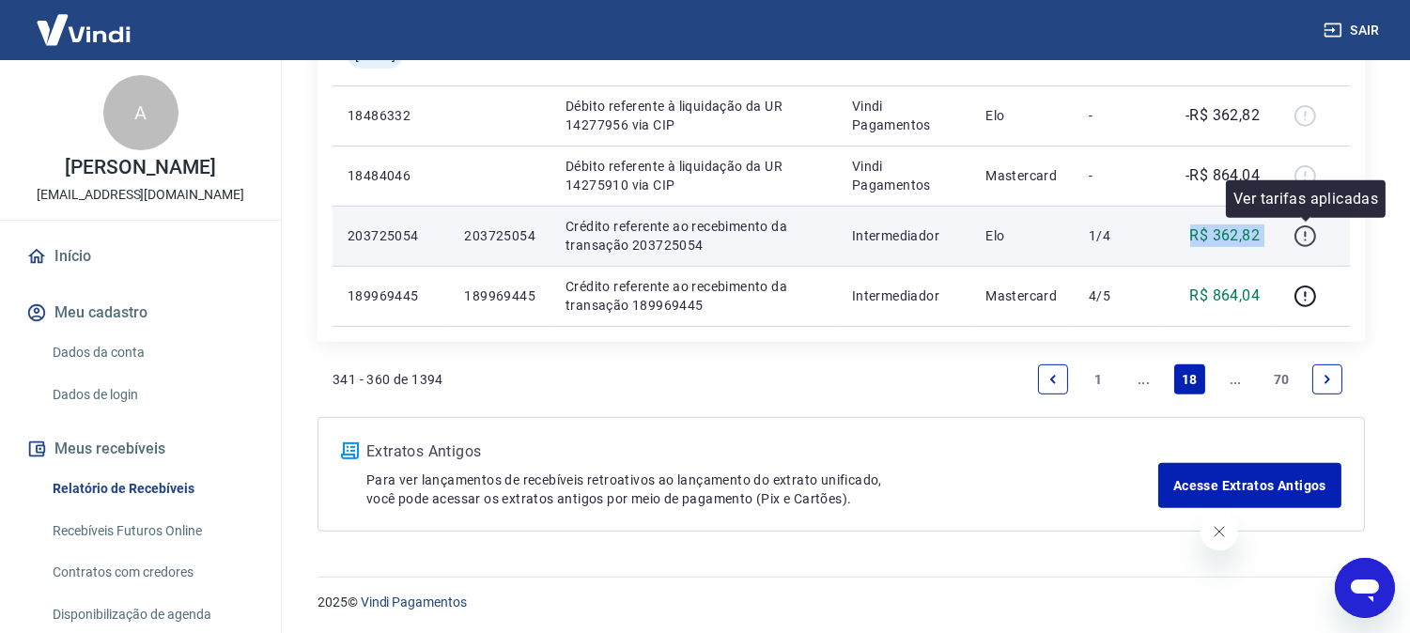
drag, startPoint x: 1182, startPoint y: 241, endPoint x: 1307, endPoint y: 223, distance: 126.4
click at [1307, 223] on tr "203725054 203725054 Crédito referente ao recebimento da transação 203725054 Int…" at bounding box center [842, 236] width 1018 height 60
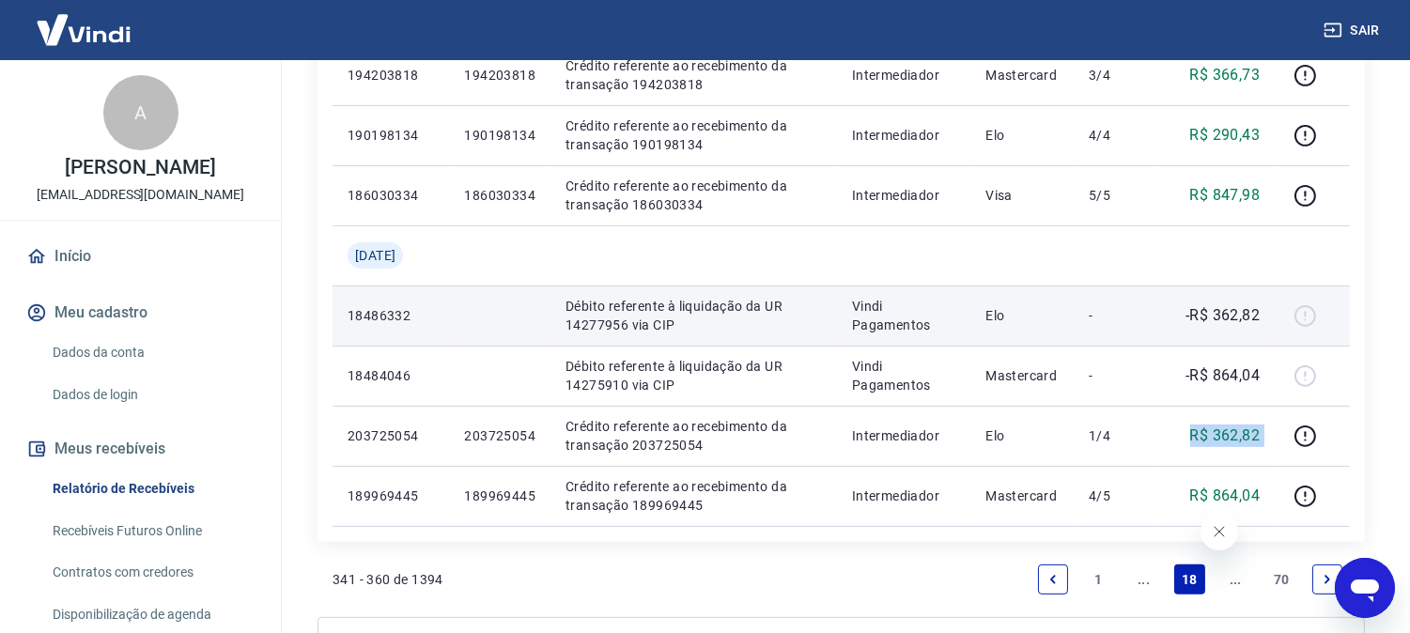
scroll to position [1293, 0]
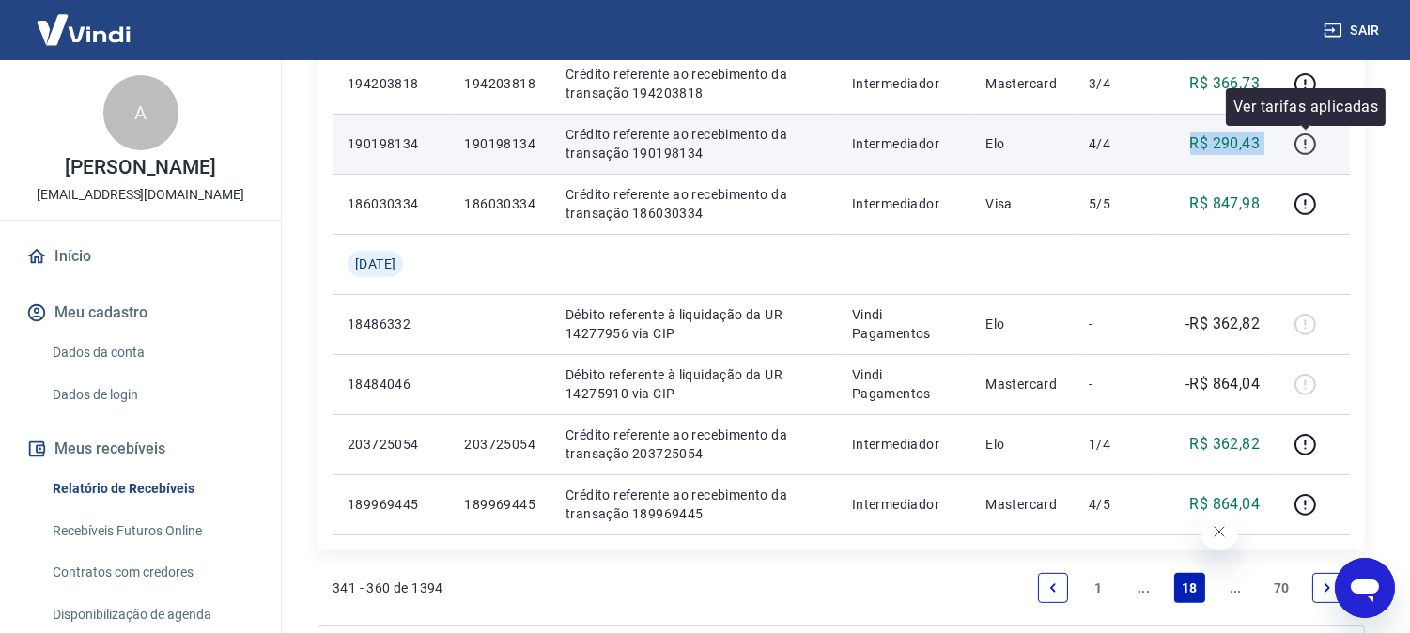
drag, startPoint x: 1191, startPoint y: 146, endPoint x: 1293, endPoint y: 144, distance: 102.4
click at [1293, 144] on tr "190198134 190198134 Crédito referente ao recebimento da transação 190198134 Int…" at bounding box center [842, 144] width 1018 height 60
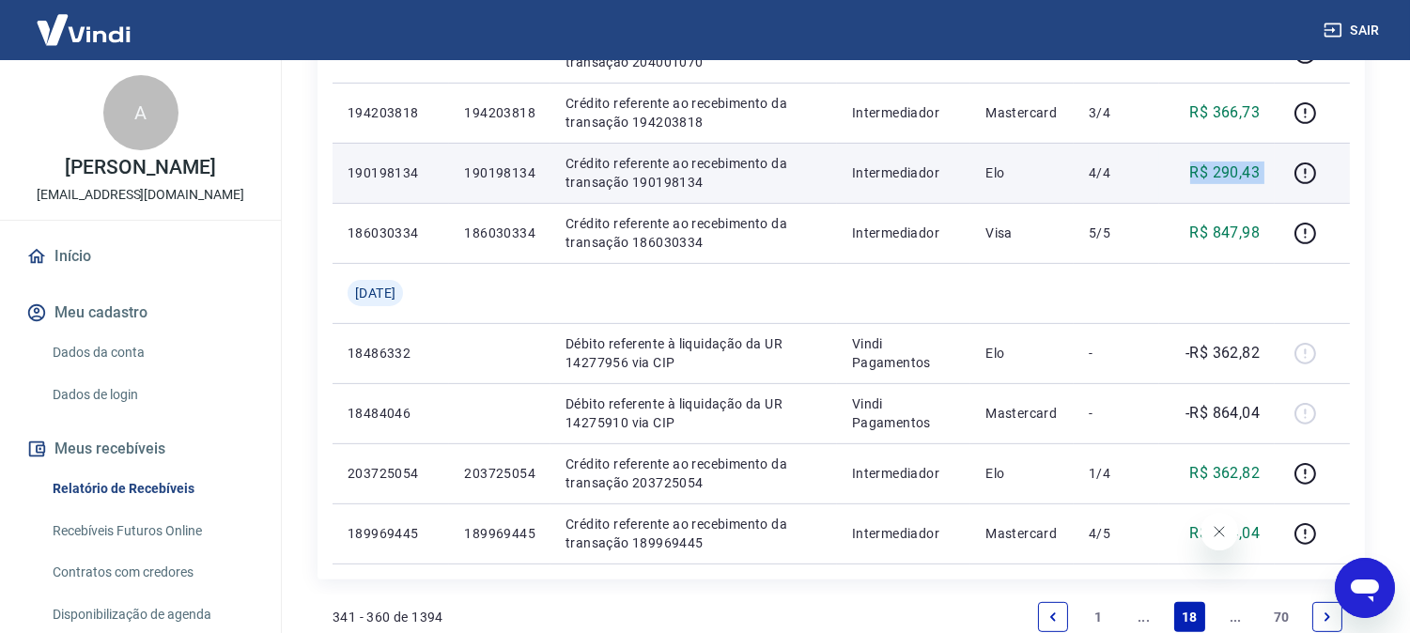
scroll to position [1397, 0]
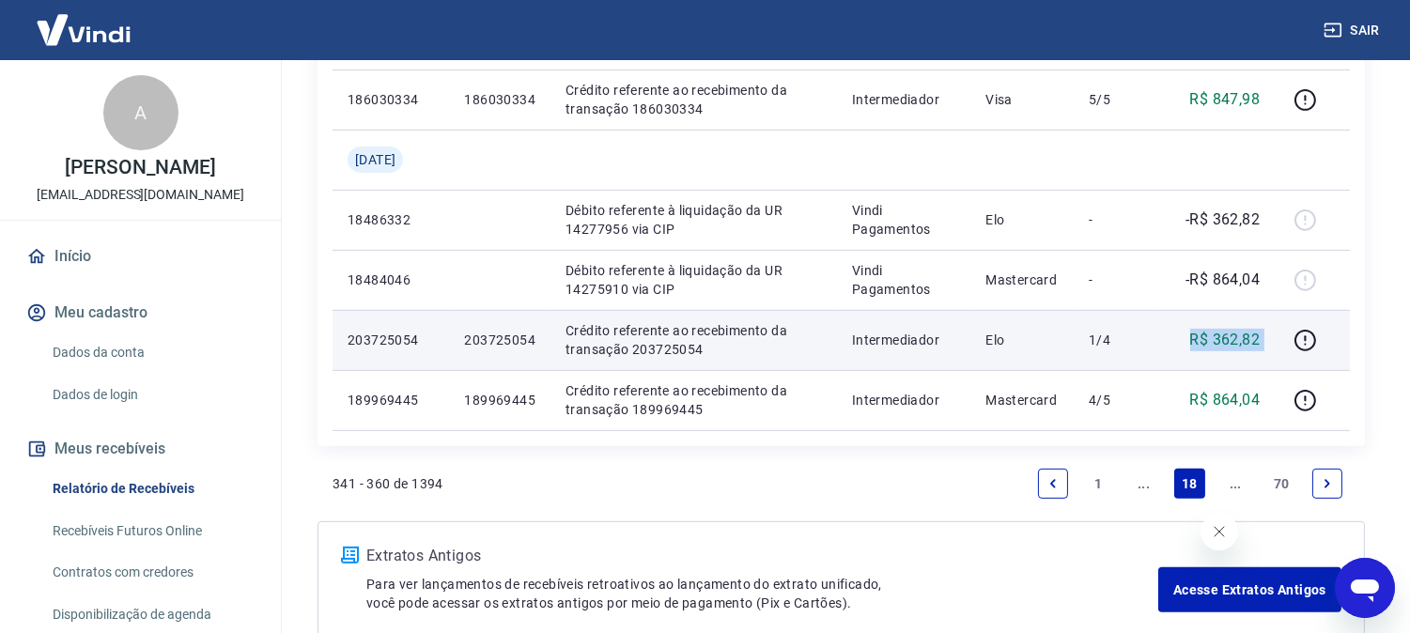
drag, startPoint x: 1180, startPoint y: 338, endPoint x: 1290, endPoint y: 338, distance: 109.9
click at [1290, 338] on tr "203725054 203725054 Crédito referente ao recebimento da transação 203725054 Int…" at bounding box center [842, 340] width 1018 height 60
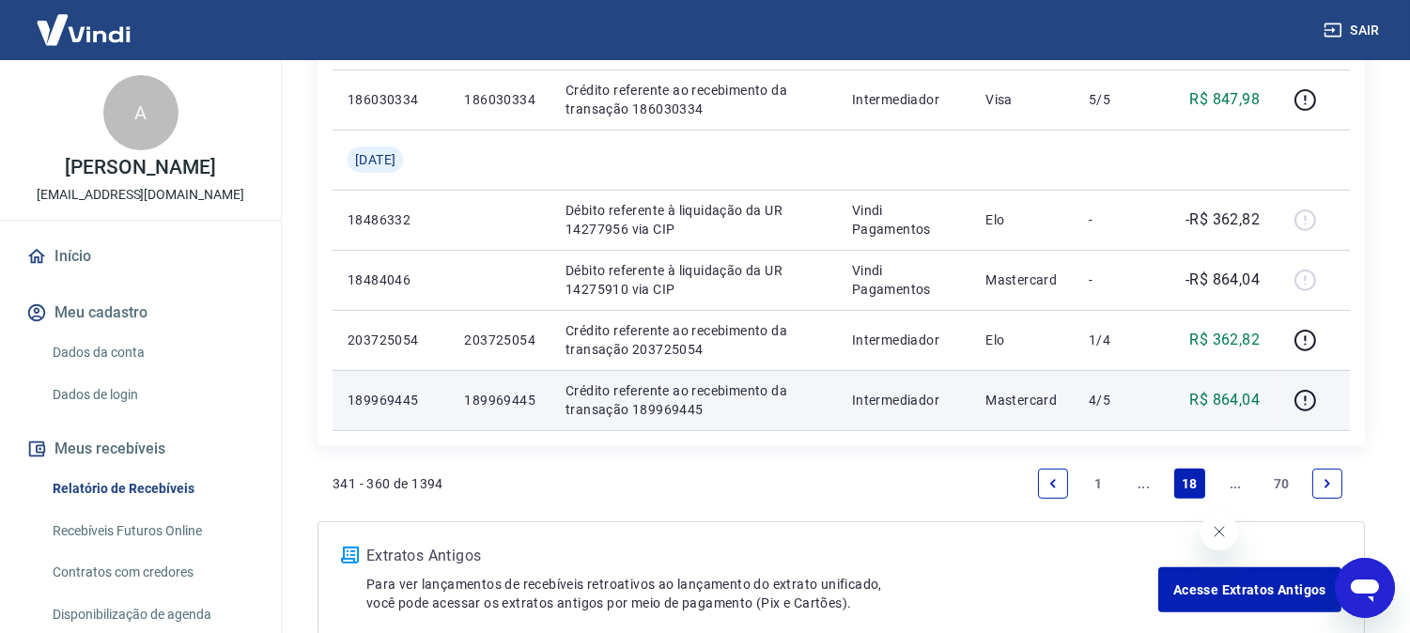
click at [993, 407] on p "Mastercard" at bounding box center [1022, 400] width 73 height 19
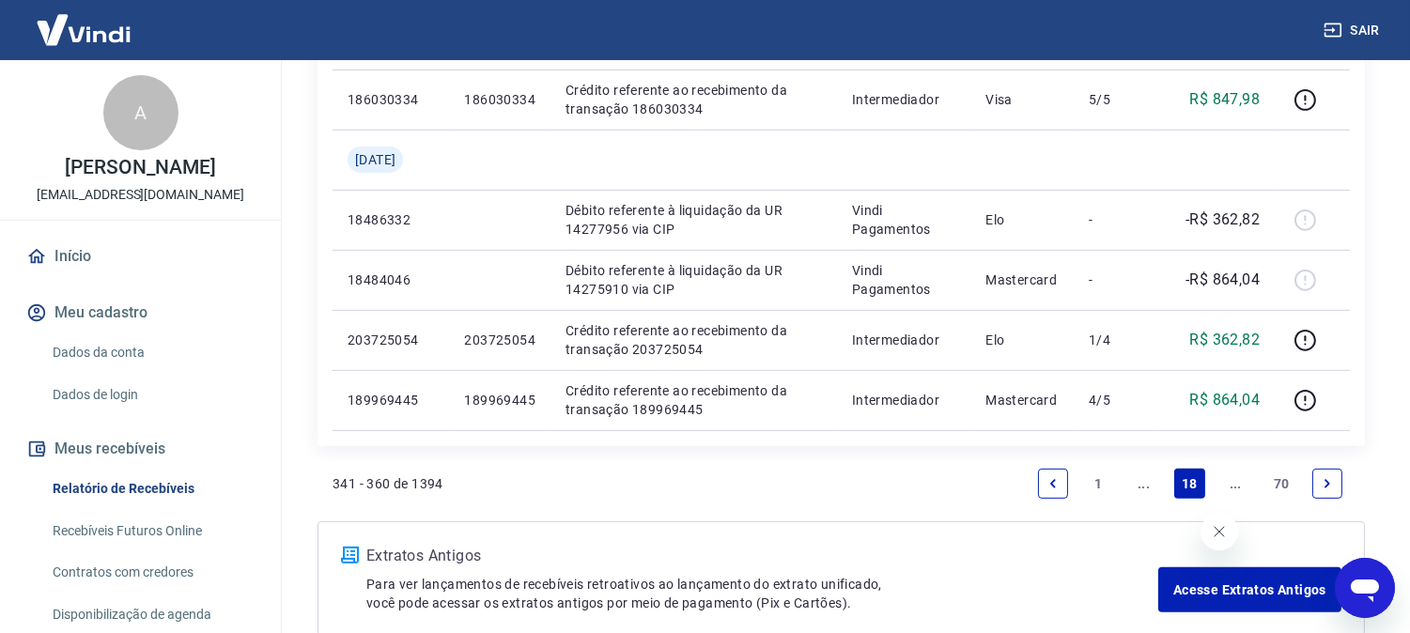
click at [1325, 477] on icon "Next page" at bounding box center [1327, 483] width 13 height 13
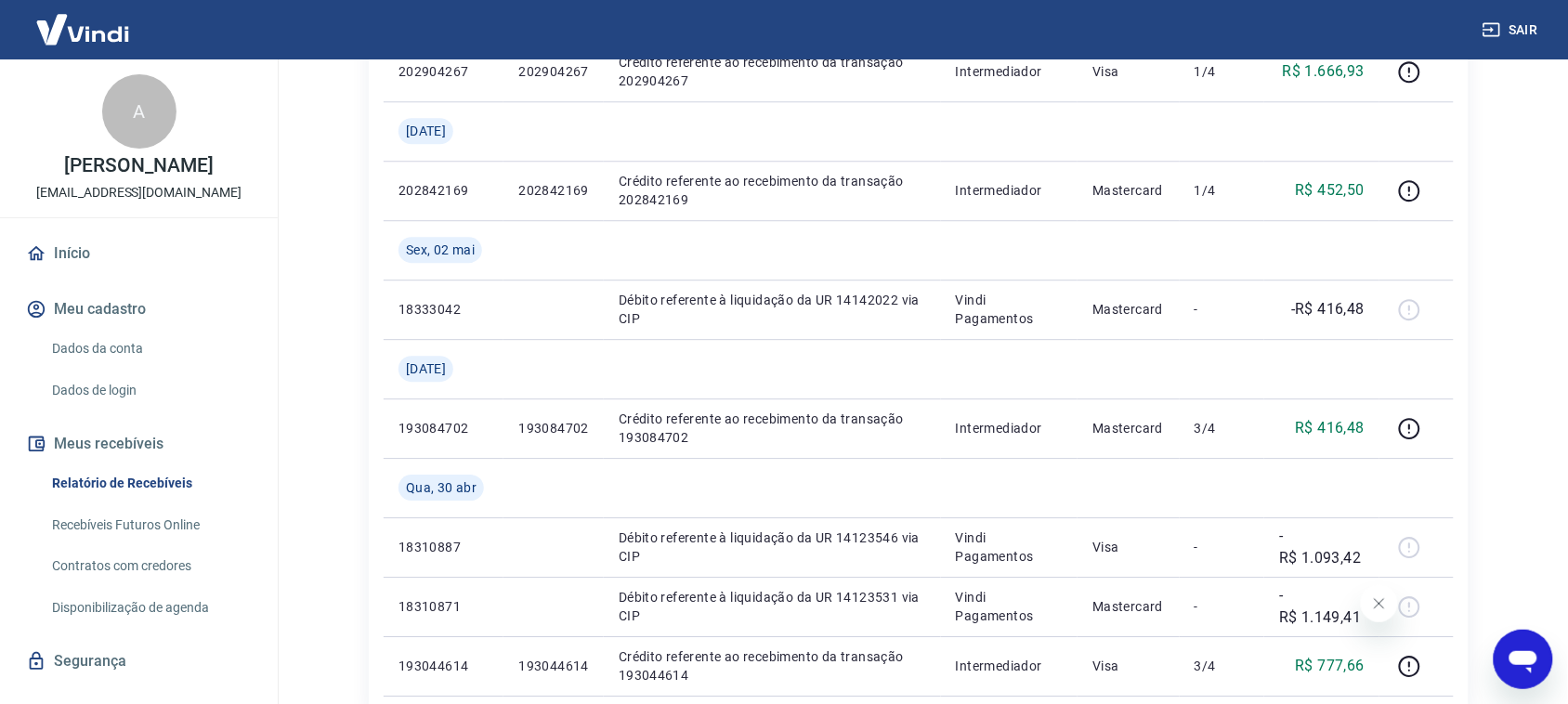
scroll to position [1535, 0]
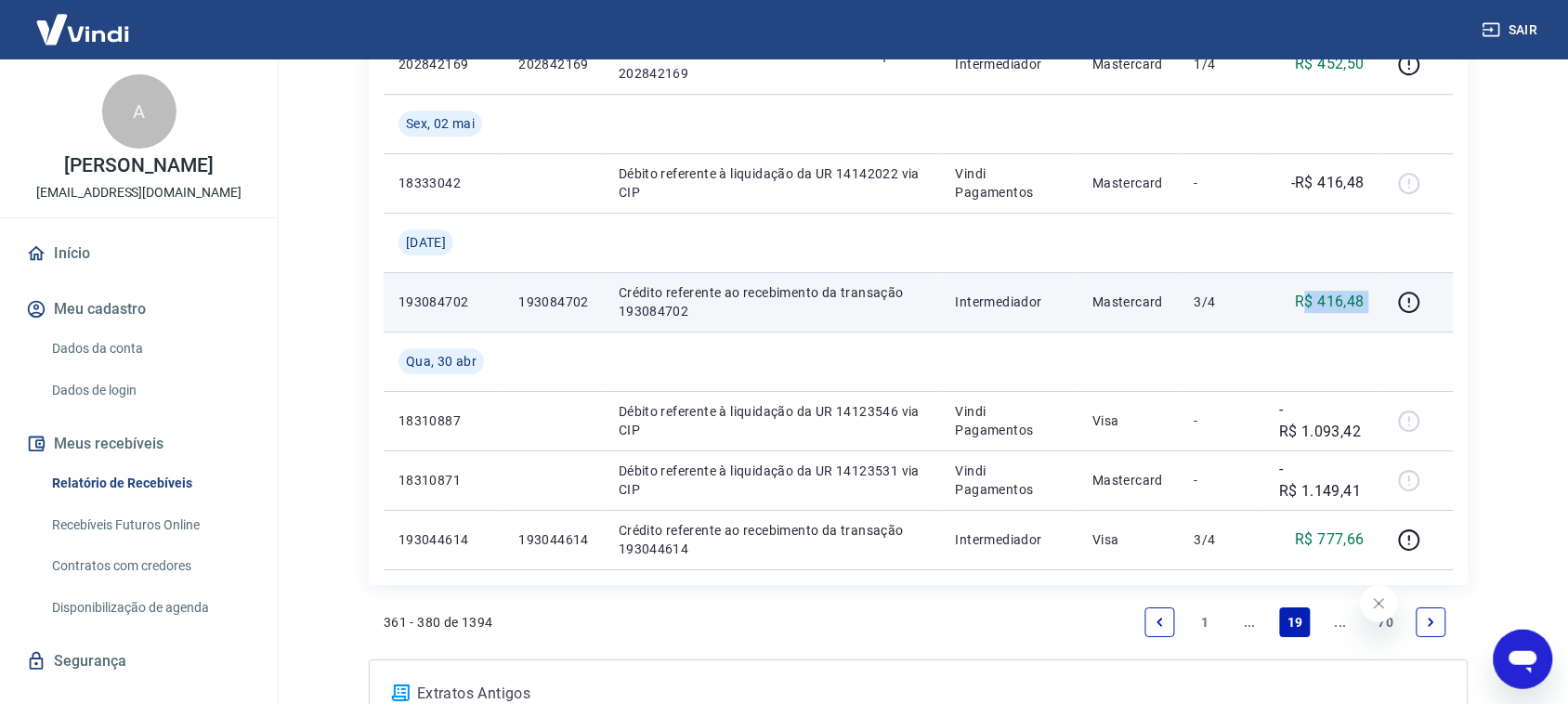
drag, startPoint x: 1303, startPoint y: 302, endPoint x: 1387, endPoint y: 312, distance: 84.6
click at [1387, 312] on tr "193084702 193084702 Crédito referente ao recebimento da transação 193084702 Int…" at bounding box center [918, 302] width 1070 height 59
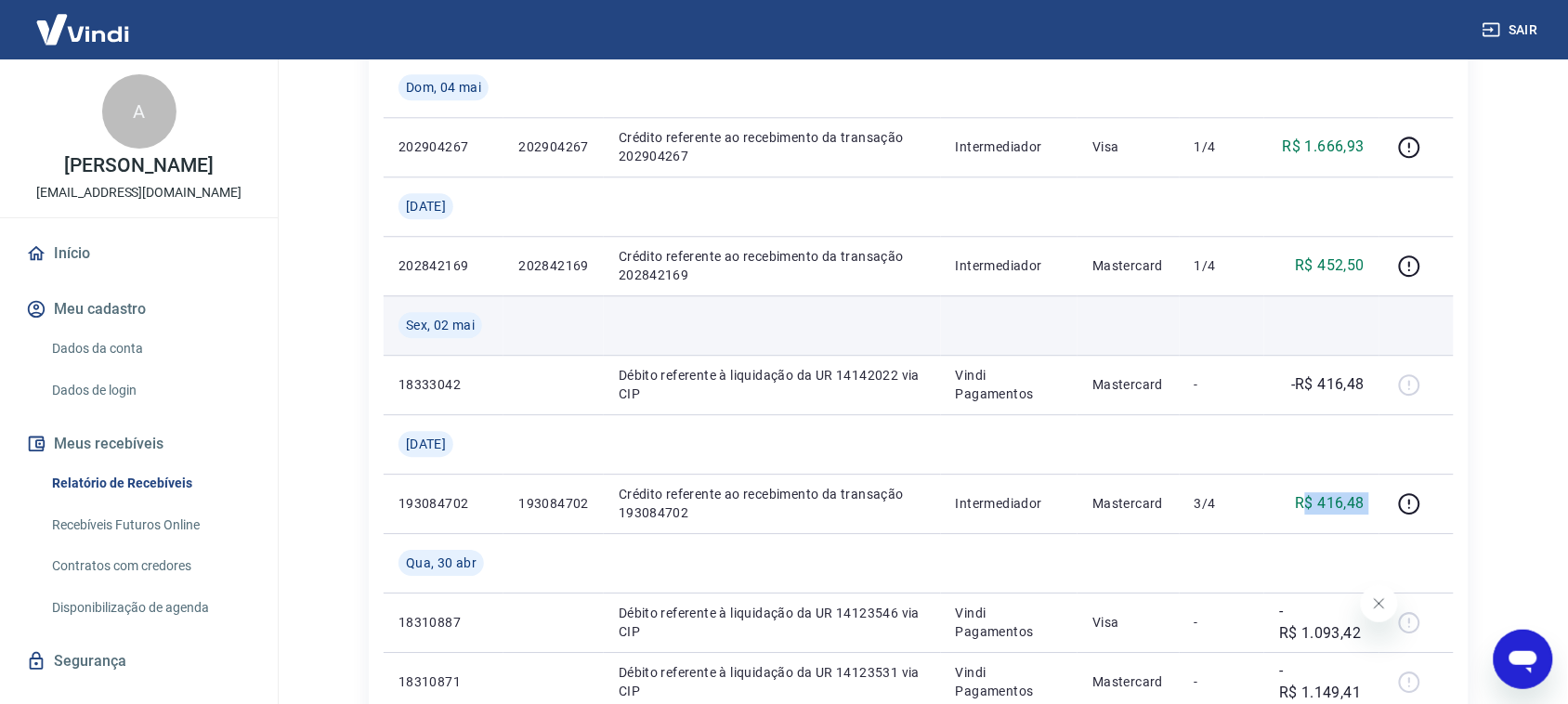
scroll to position [1302, 0]
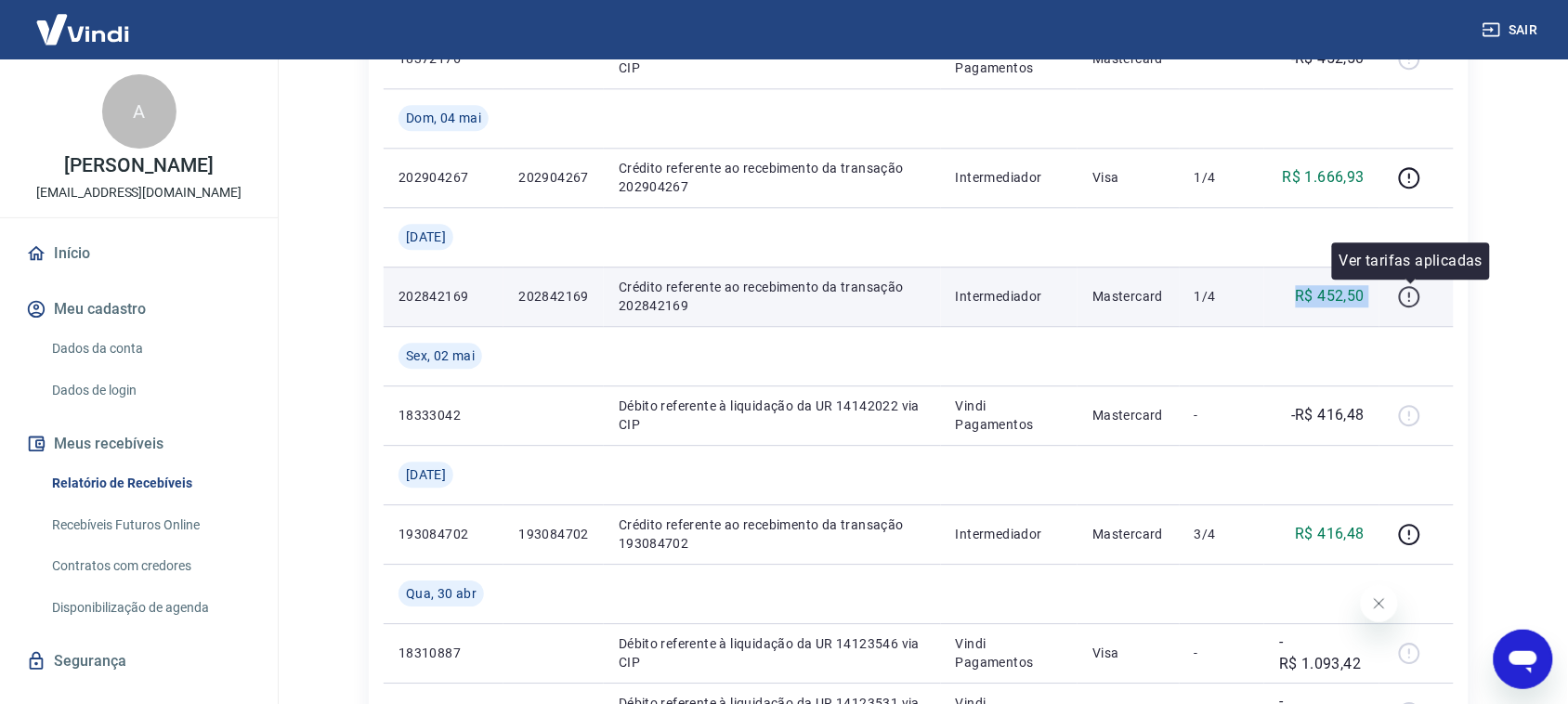
drag, startPoint x: 1301, startPoint y: 301, endPoint x: 1426, endPoint y: 294, distance: 125.2
click at [1393, 294] on tr "202842169 202842169 Crédito referente ao recebimento da transação 202842169 Int…" at bounding box center [918, 297] width 1070 height 59
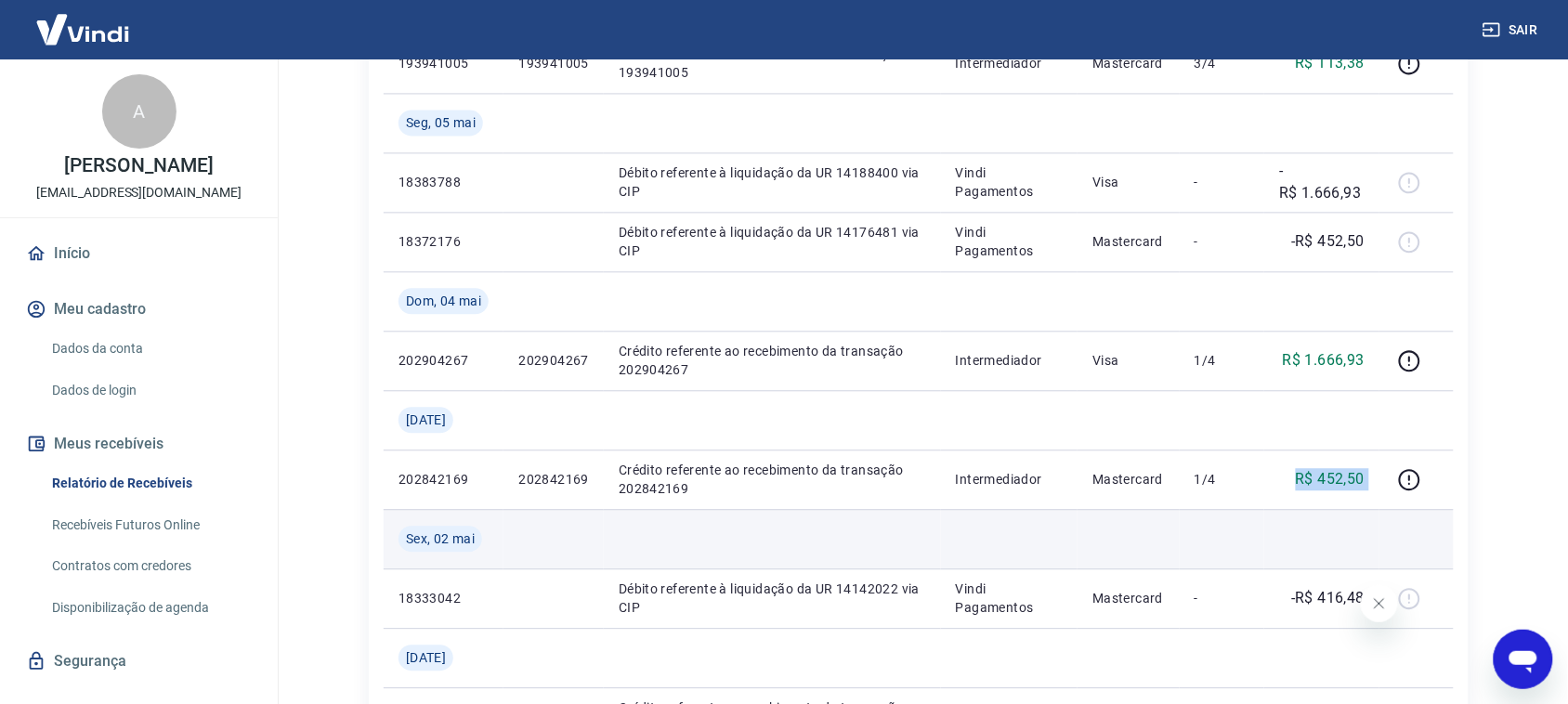
scroll to position [1070, 0]
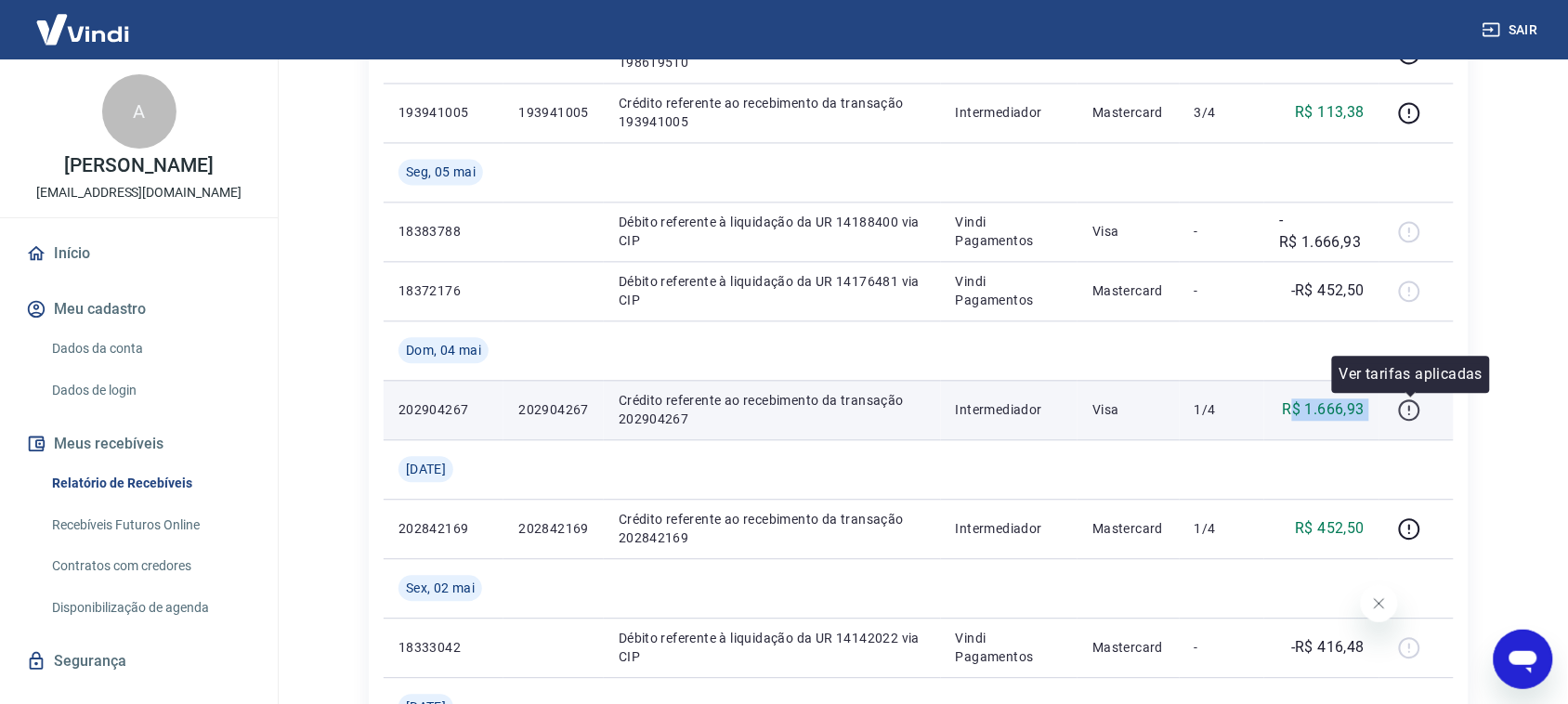
drag, startPoint x: 1298, startPoint y: 409, endPoint x: 1396, endPoint y: 418, distance: 98.4
click at [1393, 418] on tr "202904267 202904267 Crédito referente ao recebimento da transação 202904267 Int…" at bounding box center [918, 409] width 1070 height 59
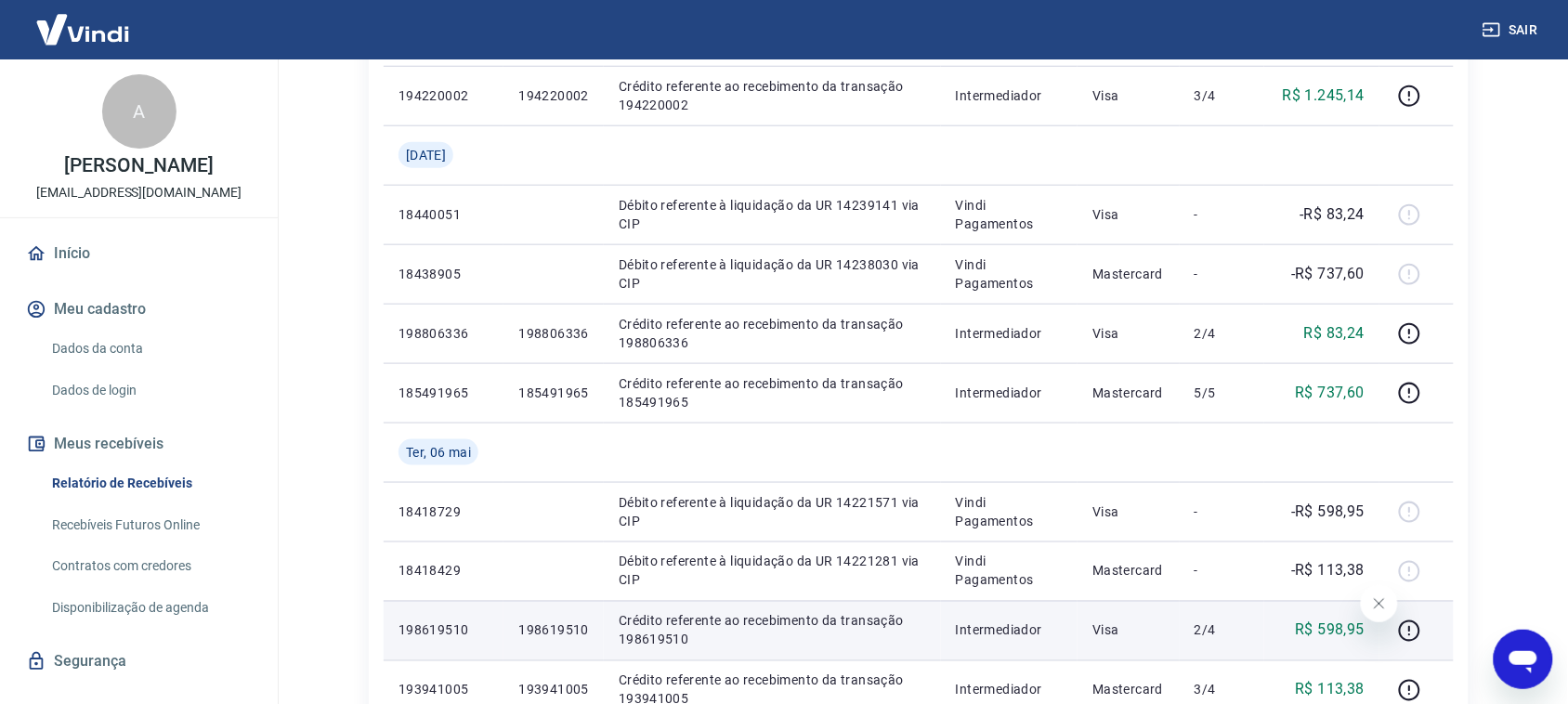
scroll to position [489, 0]
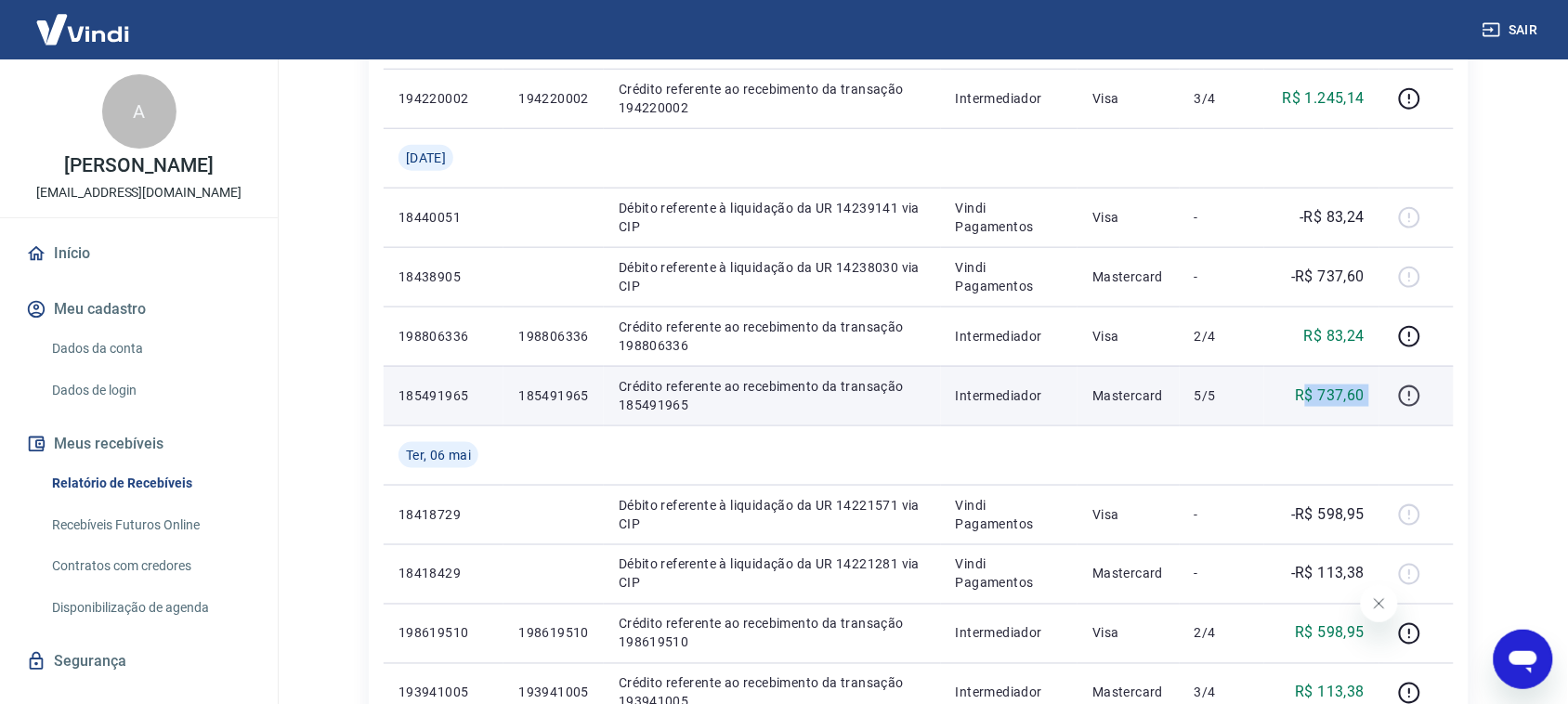
drag, startPoint x: 1306, startPoint y: 395, endPoint x: 1398, endPoint y: 404, distance: 92.4
click at [1393, 402] on tr "185491965 185491965 Crédito referente ao recebimento da transação 185491965 Int…" at bounding box center [918, 396] width 1070 height 59
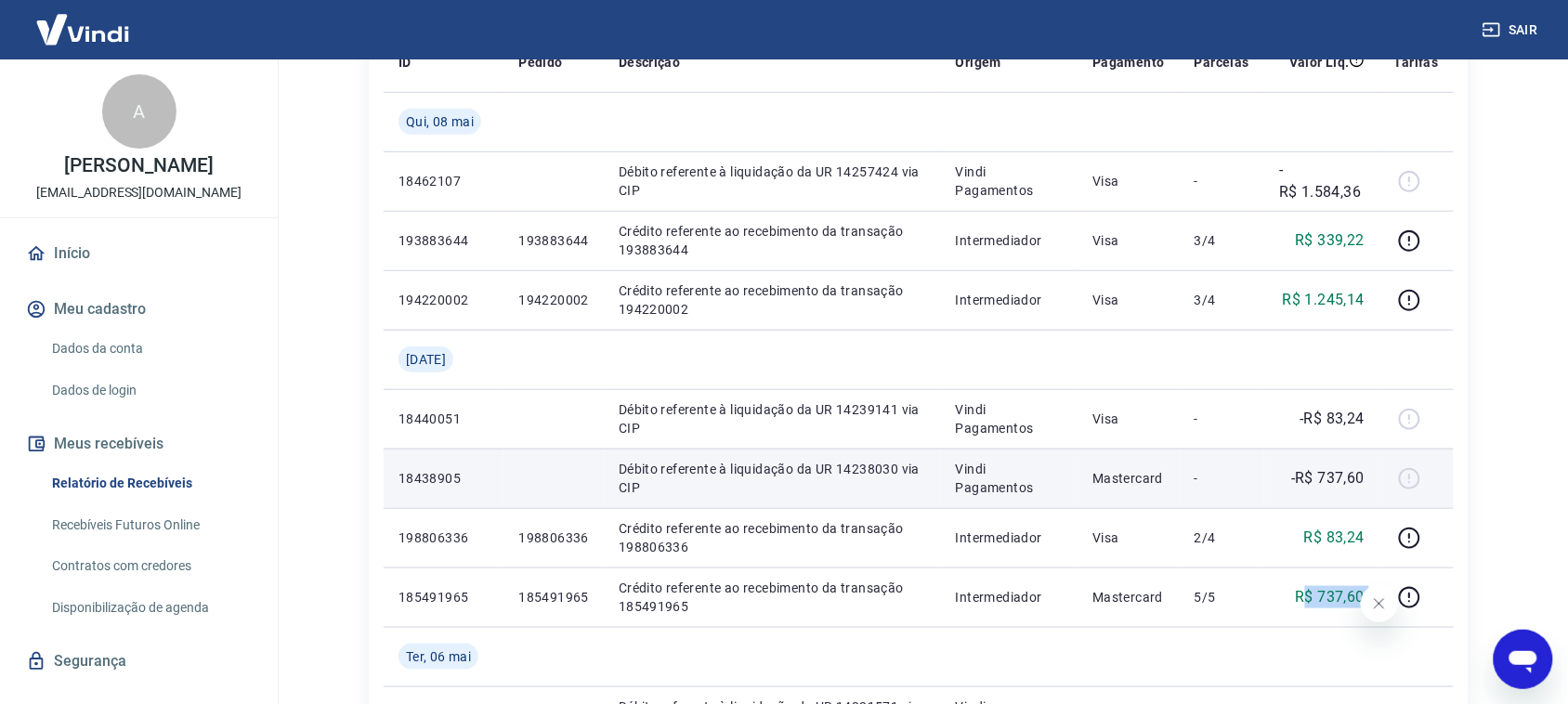
scroll to position [141, 0]
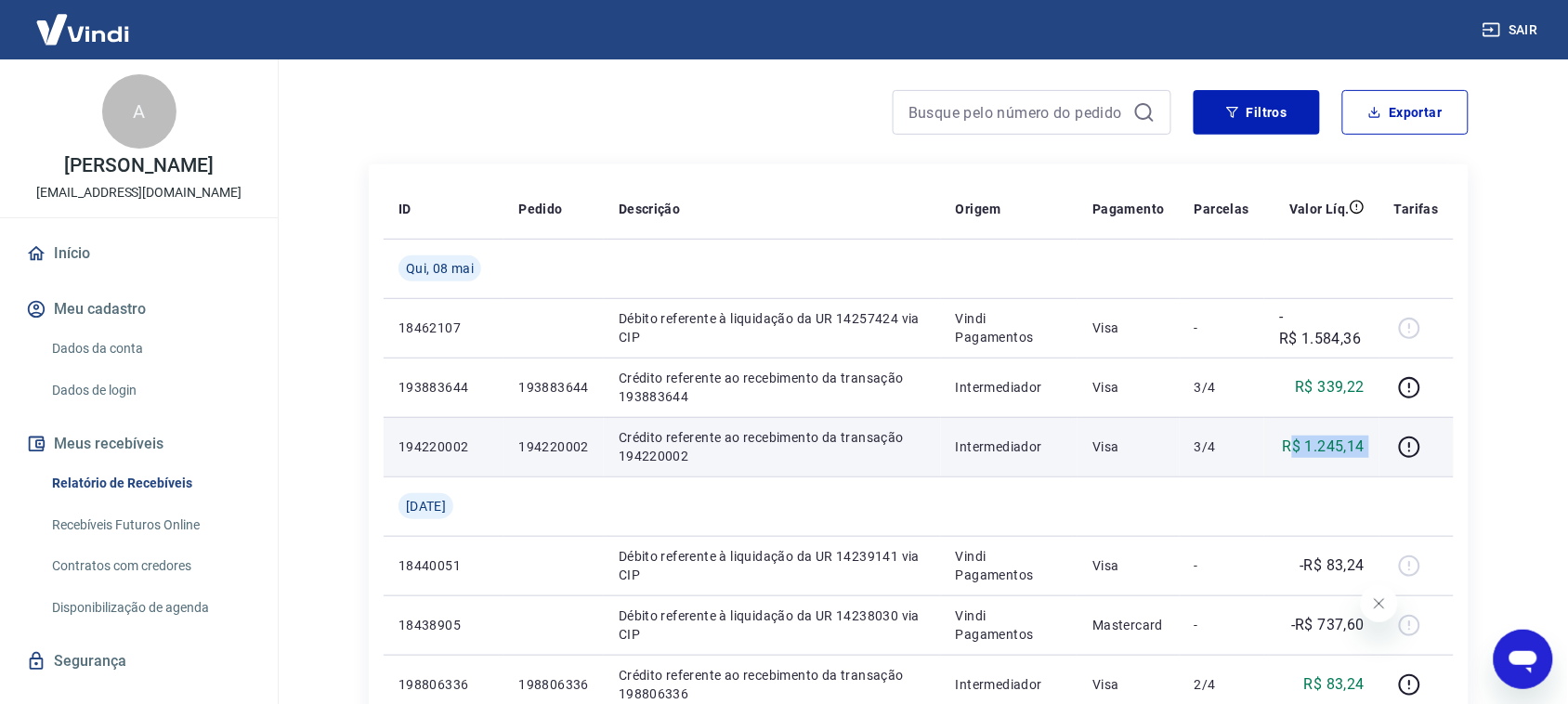
drag, startPoint x: 1292, startPoint y: 442, endPoint x: 1422, endPoint y: 421, distance: 131.7
click at [1393, 437] on tr "194220002 194220002 Crédito referente ao recebimento da transação 194220002 Int…" at bounding box center [918, 447] width 1070 height 59
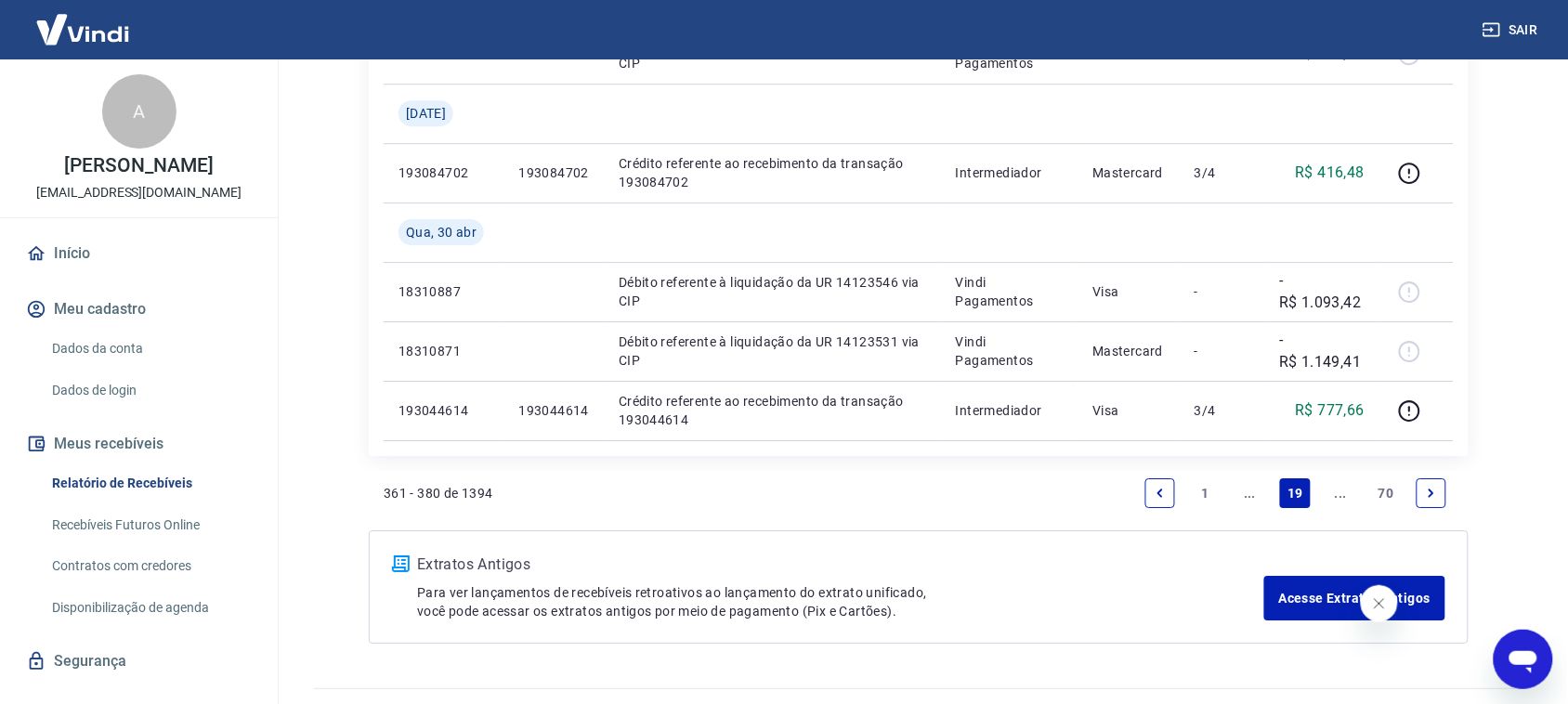
scroll to position [1706, 0]
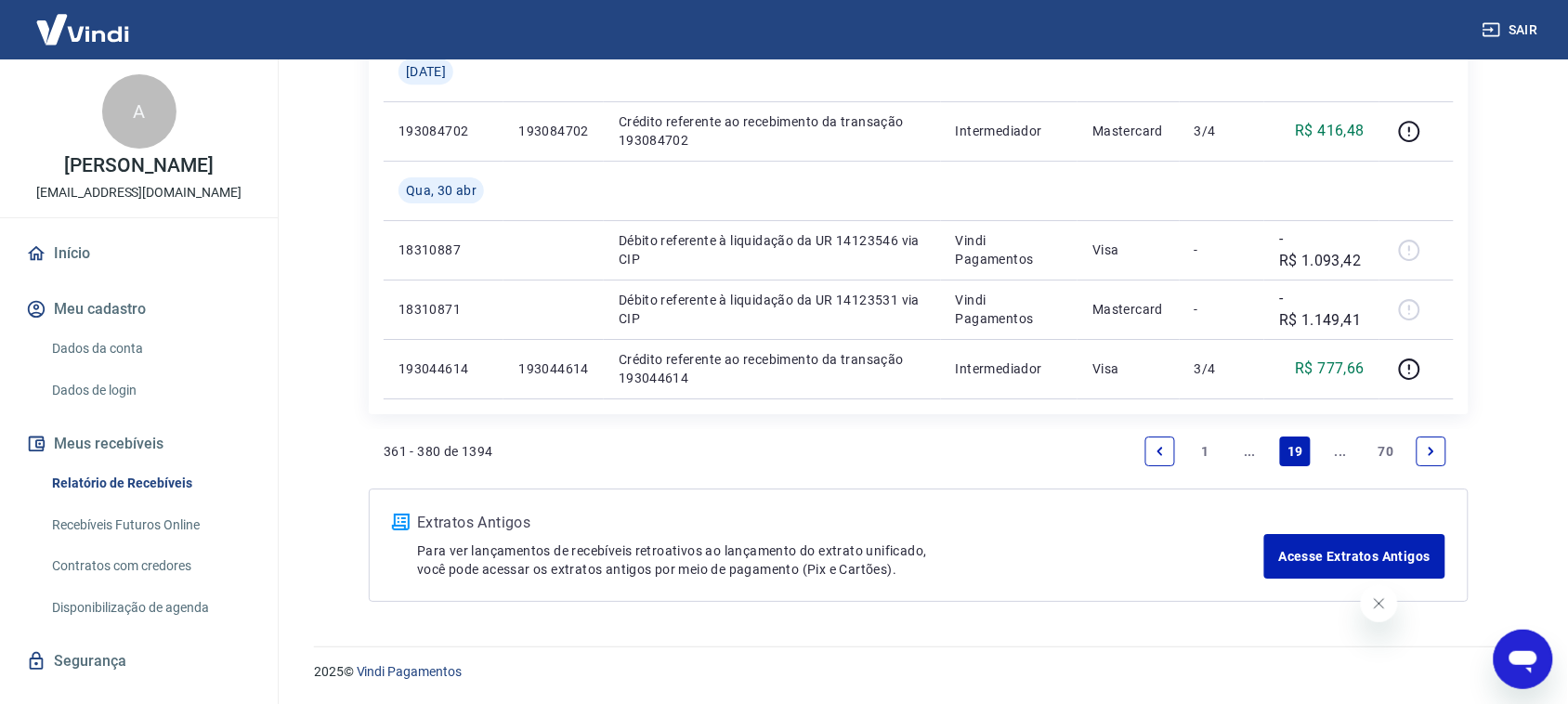
click at [1157, 446] on icon "Previous page" at bounding box center [1160, 451] width 13 height 13
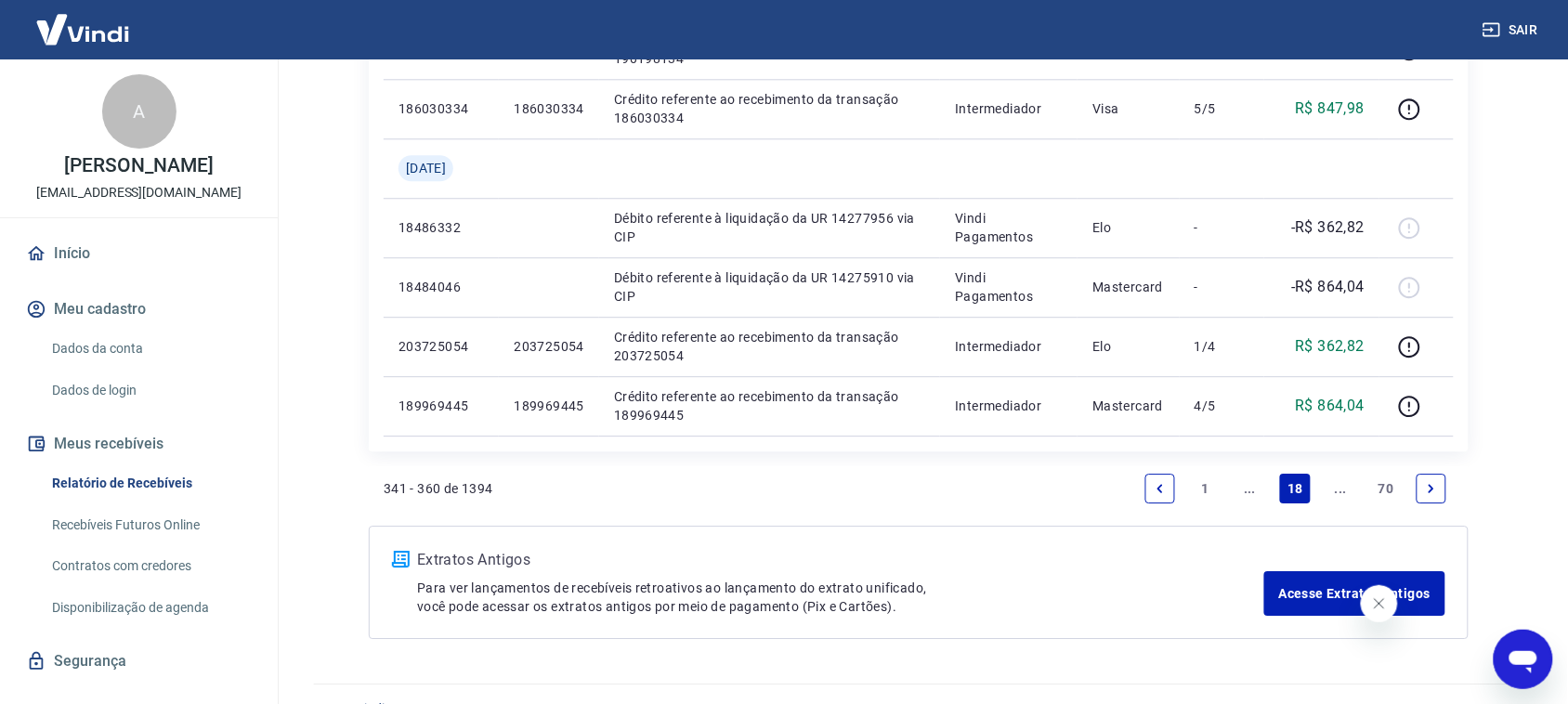
scroll to position [1393, 0]
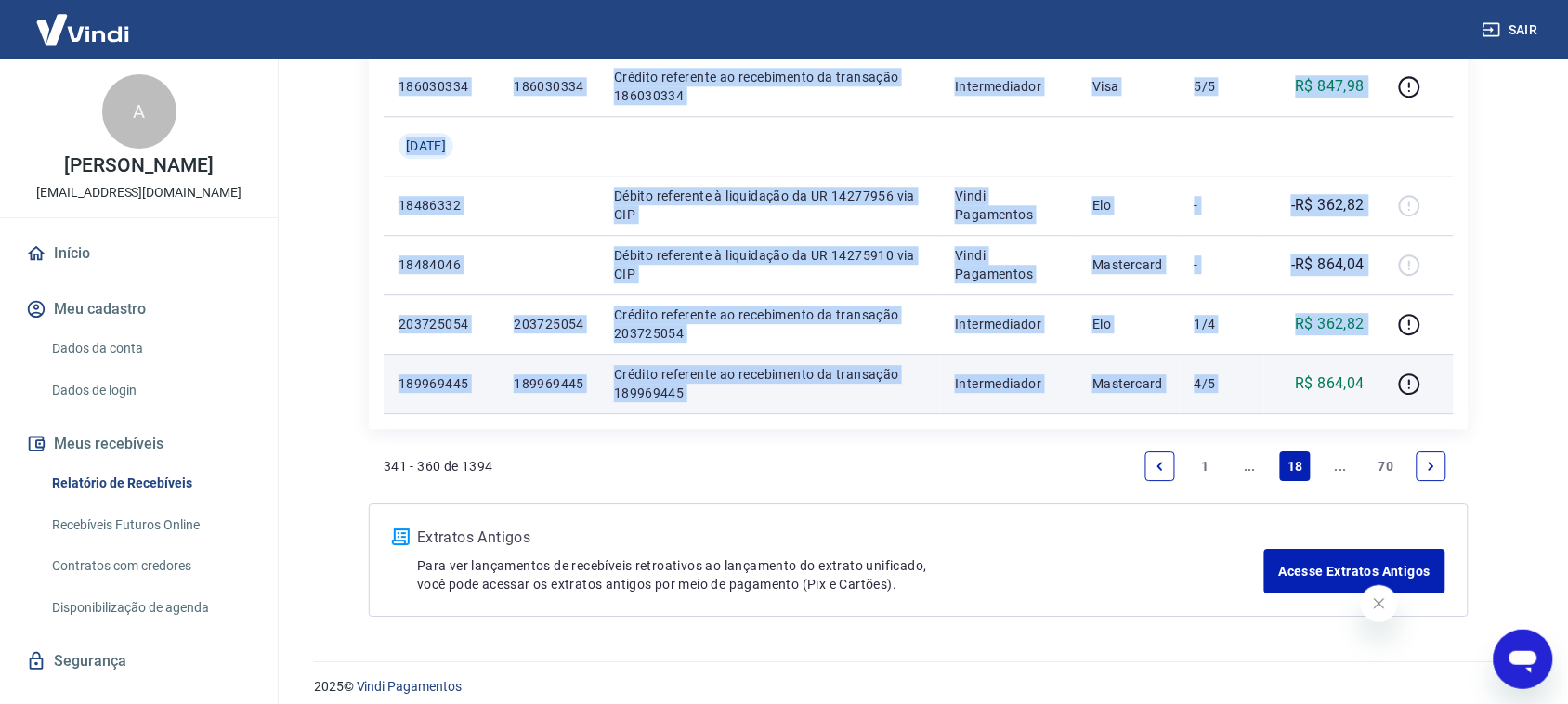
drag, startPoint x: 1294, startPoint y: 387, endPoint x: 1393, endPoint y: 387, distance: 99.0
click at [1393, 387] on tr "189969445 189969445 Crédito referente ao recebimento da transação 189969445 Int…" at bounding box center [918, 384] width 1070 height 59
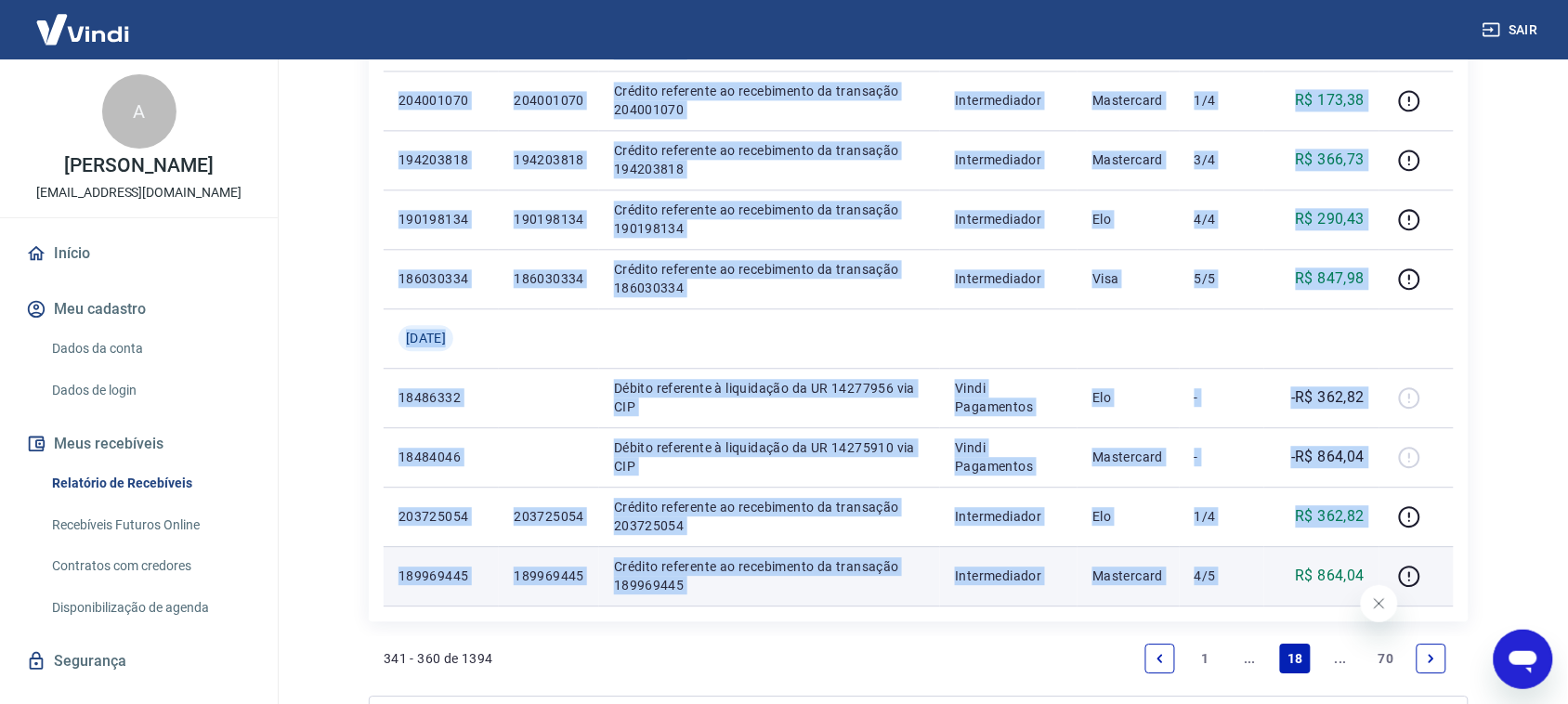
scroll to position [1162, 0]
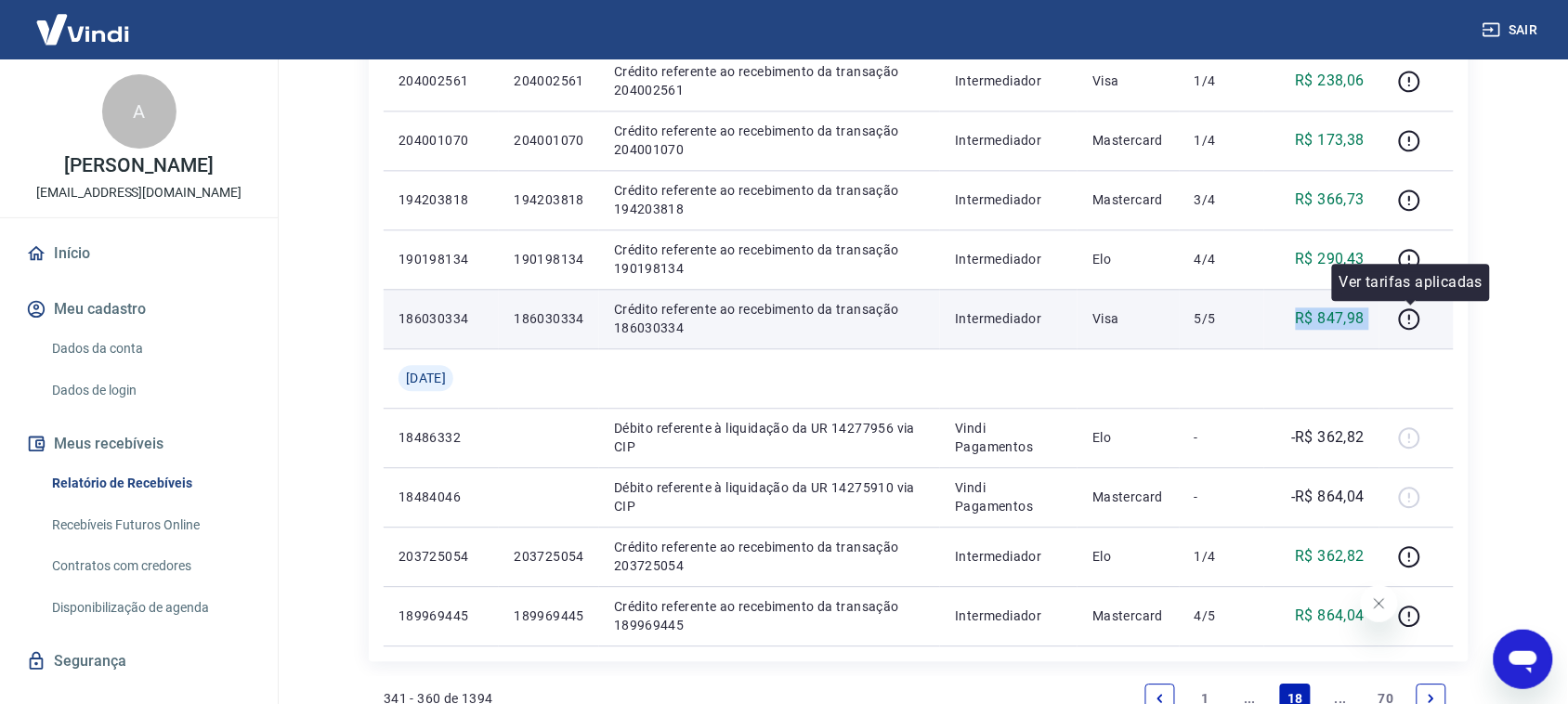
drag, startPoint x: 1301, startPoint y: 320, endPoint x: 1424, endPoint y: 332, distance: 123.6
click at [1393, 332] on tr "186030334 186030334 Crédito referente ao recebimento da transação 186030334 Int…" at bounding box center [918, 318] width 1070 height 59
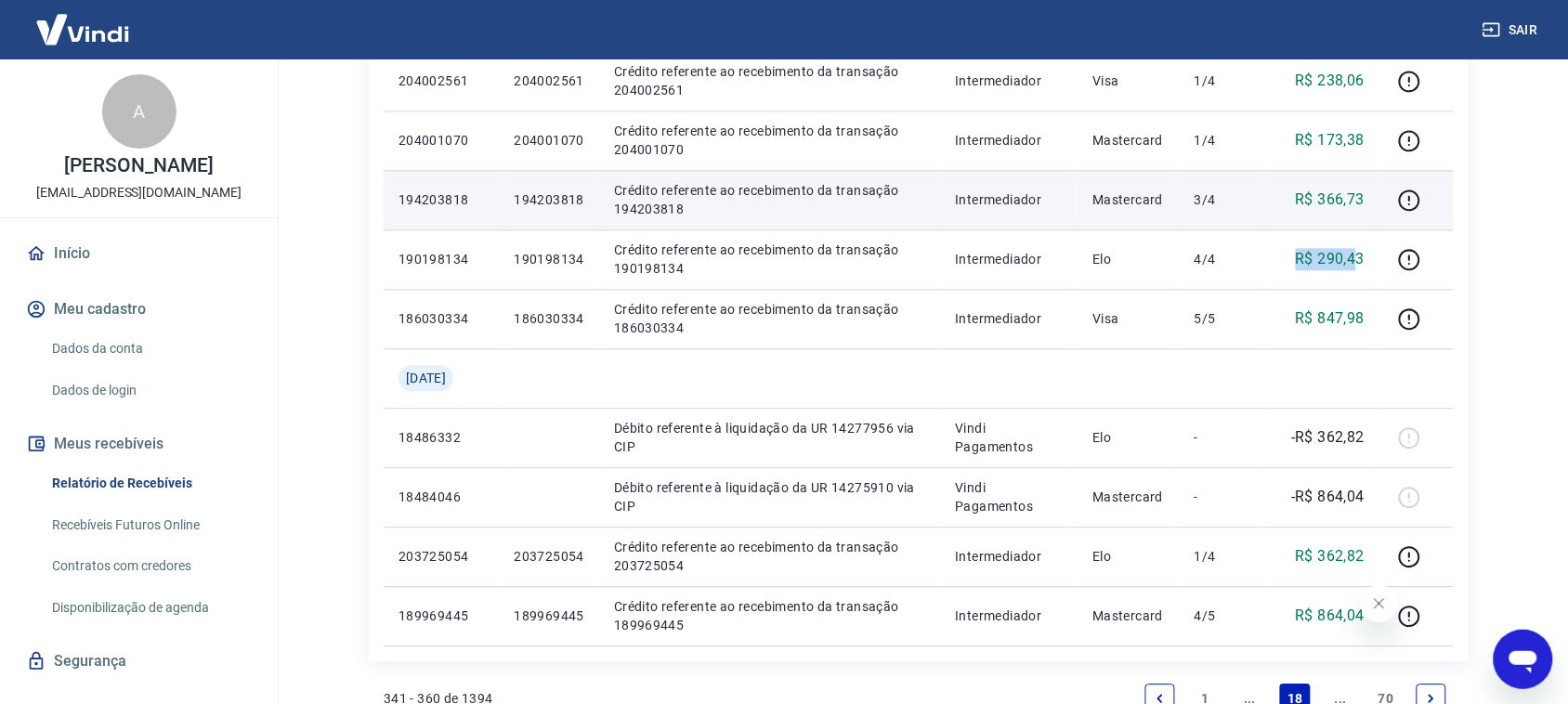
drag, startPoint x: 1301, startPoint y: 254, endPoint x: 1349, endPoint y: 227, distance: 55.1
click at [1362, 251] on p "R$ 290,43" at bounding box center [1331, 259] width 69 height 23
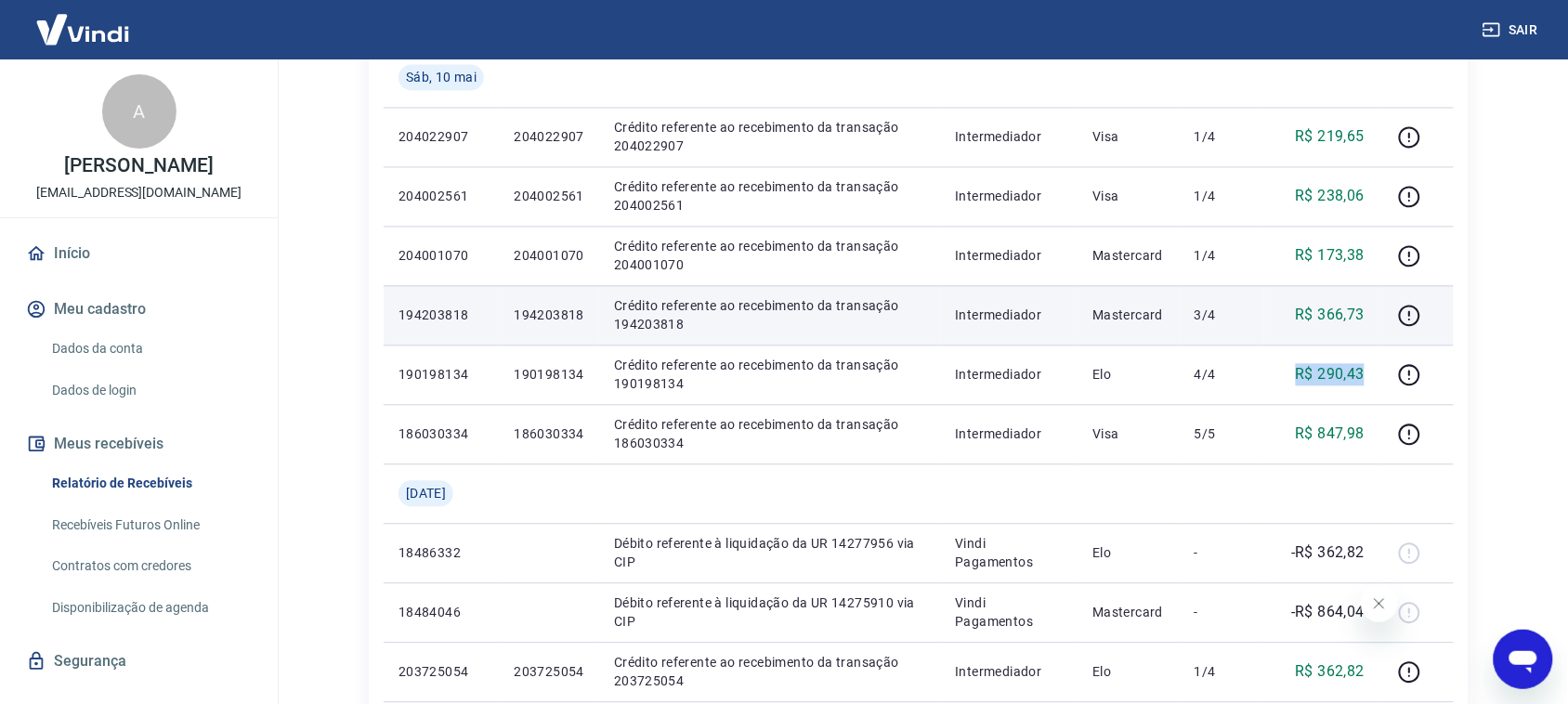
scroll to position [929, 0]
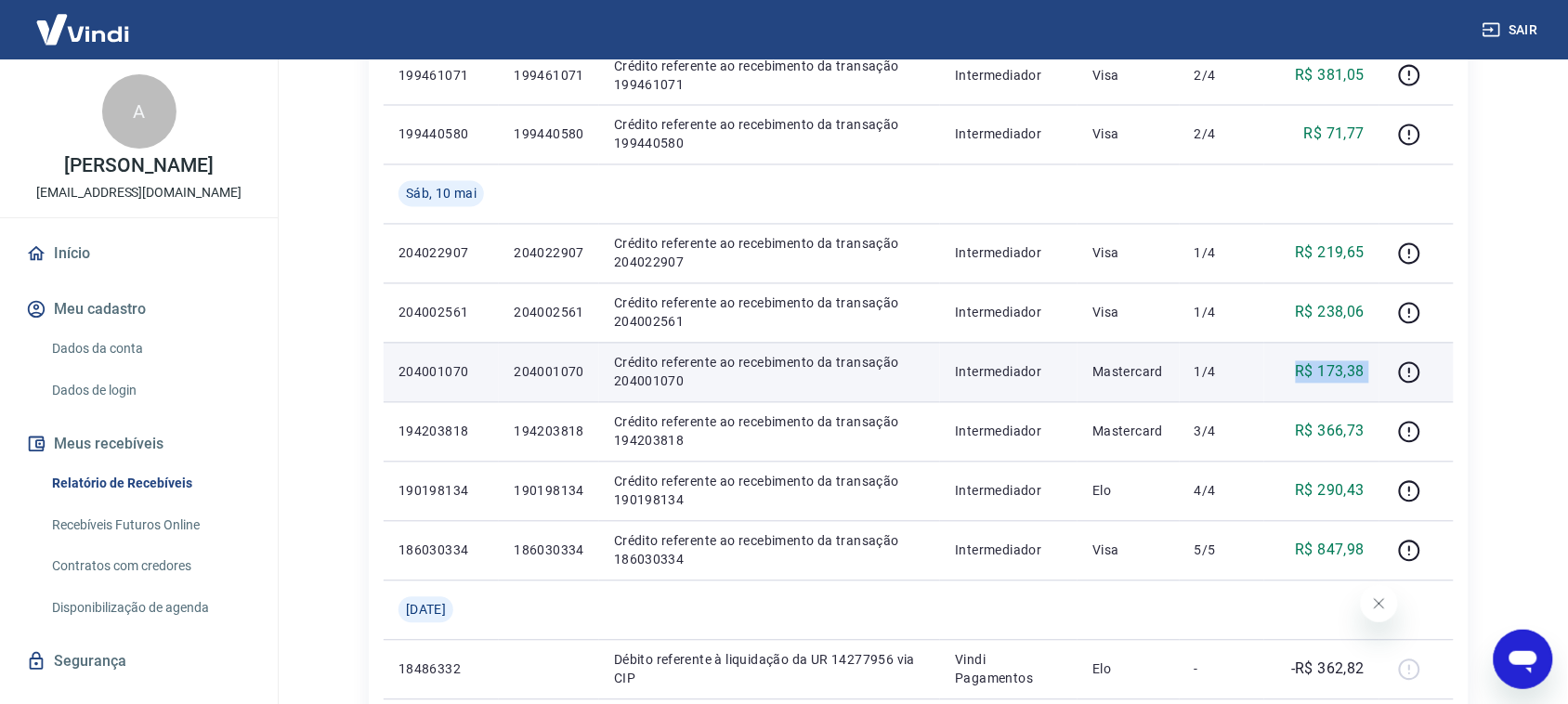
drag, startPoint x: 1297, startPoint y: 370, endPoint x: 1391, endPoint y: 367, distance: 94.0
click at [1391, 367] on tr "204001070 204001070 Crédito referente ao recebimento da transação 204001070 Int…" at bounding box center [918, 373] width 1070 height 59
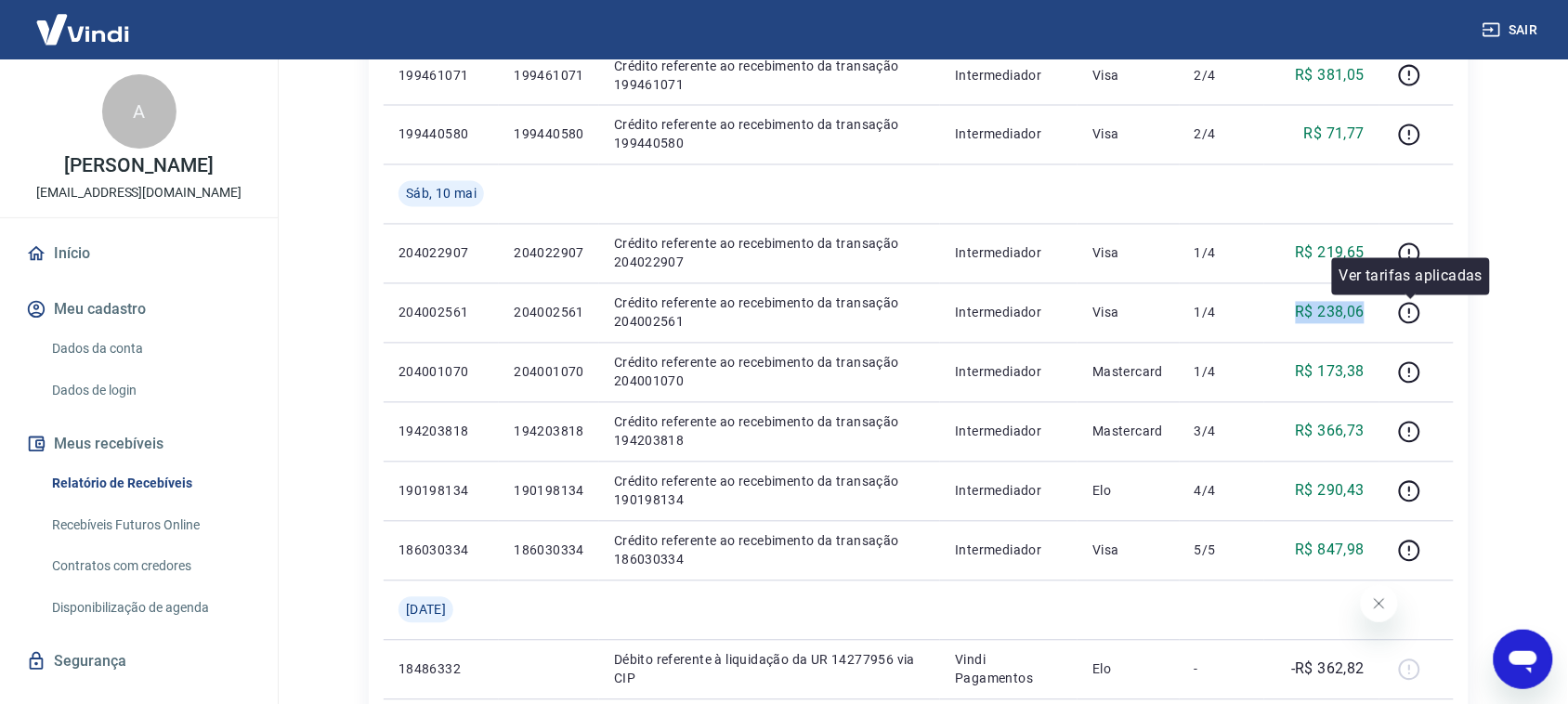
drag, startPoint x: 1292, startPoint y: 312, endPoint x: 1376, endPoint y: 263, distance: 97.2
click at [1393, 308] on div "Início / Meus Recebíveis / Relatório de Recebíveis Relatório de Recebíveis Saib…" at bounding box center [918, 117] width 1145 height 1974
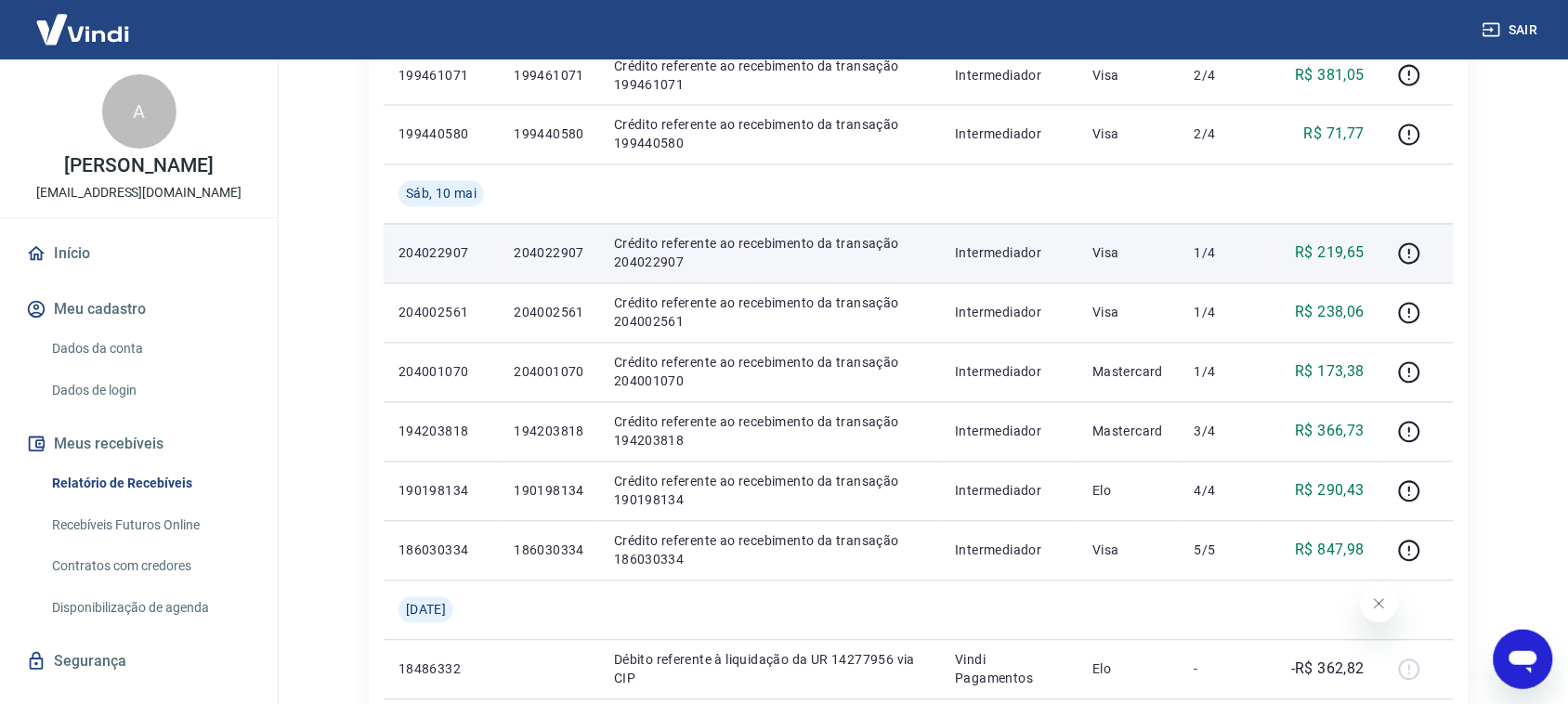
click at [1129, 242] on td "Visa" at bounding box center [1128, 253] width 102 height 59
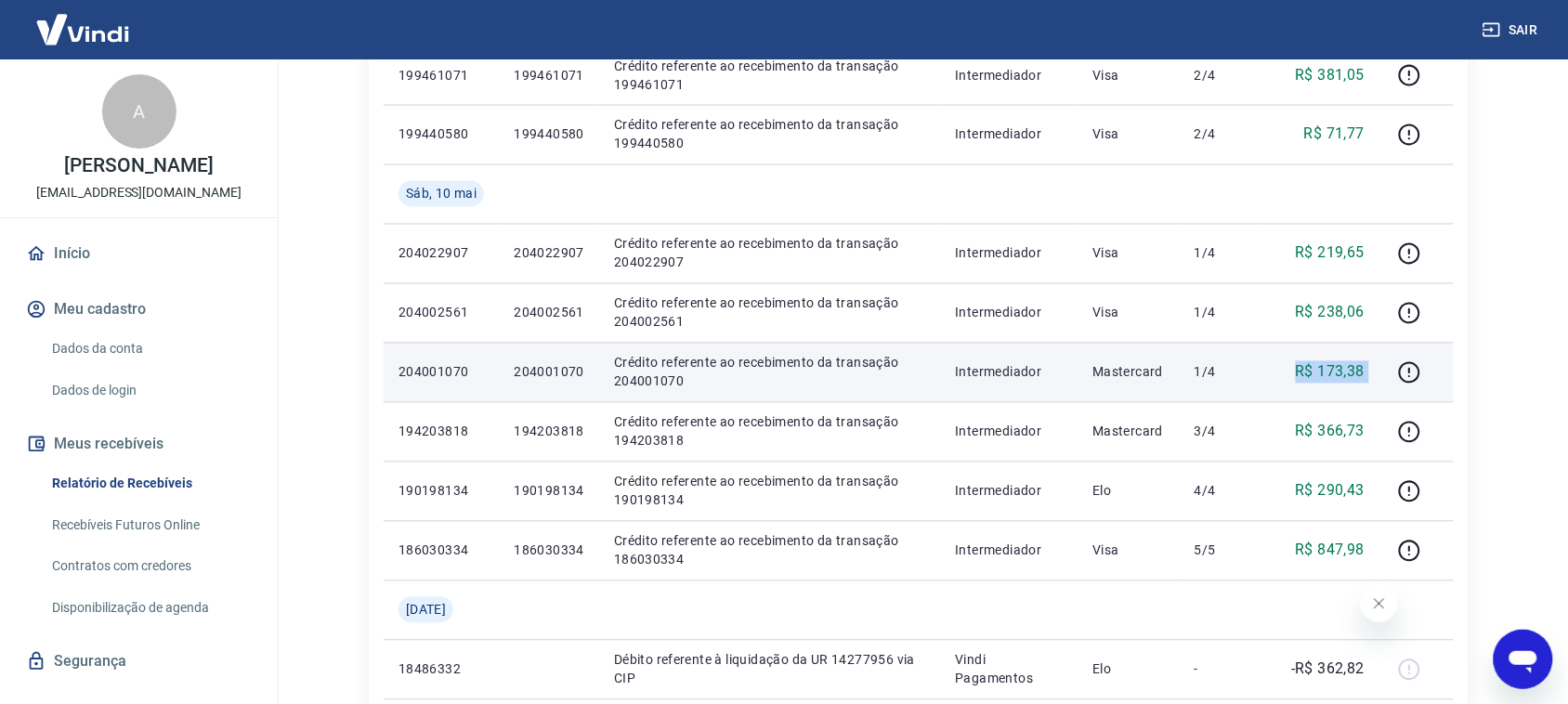
drag, startPoint x: 1288, startPoint y: 377, endPoint x: 1389, endPoint y: 360, distance: 102.4
click at [1389, 360] on tr "204001070 204001070 Crédito referente ao recebimento da transação 204001070 Int…" at bounding box center [918, 373] width 1070 height 59
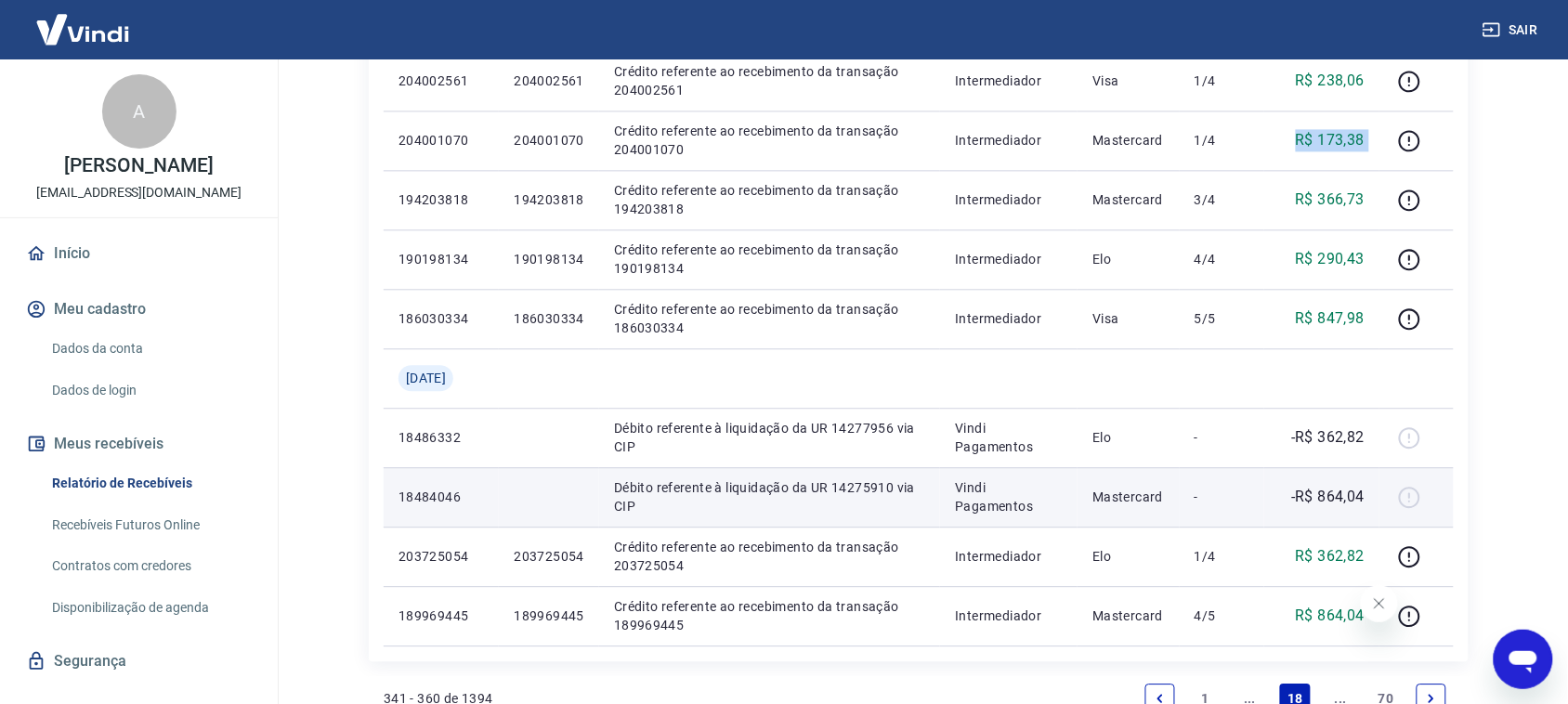
scroll to position [1409, 0]
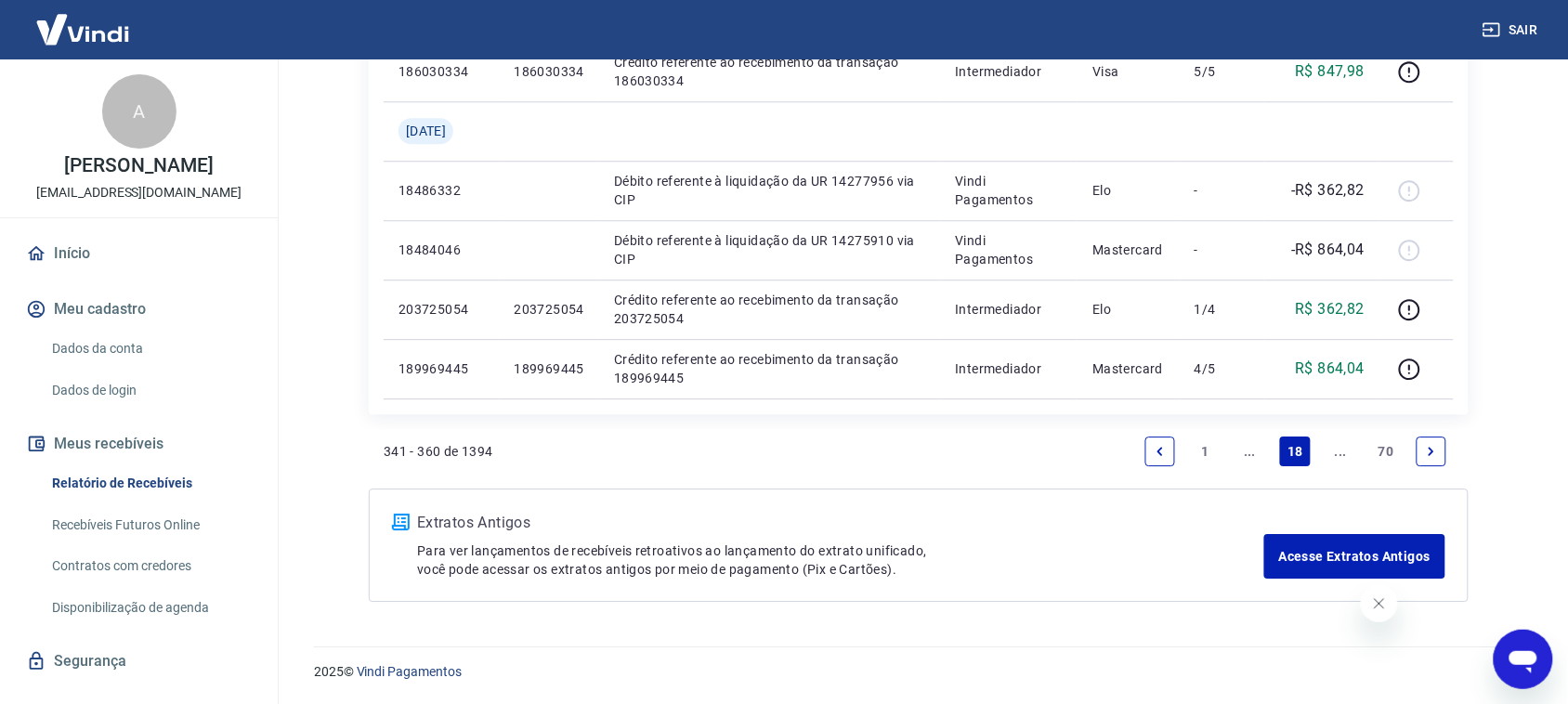
click at [1393, 457] on link "Next page" at bounding box center [1432, 452] width 30 height 30
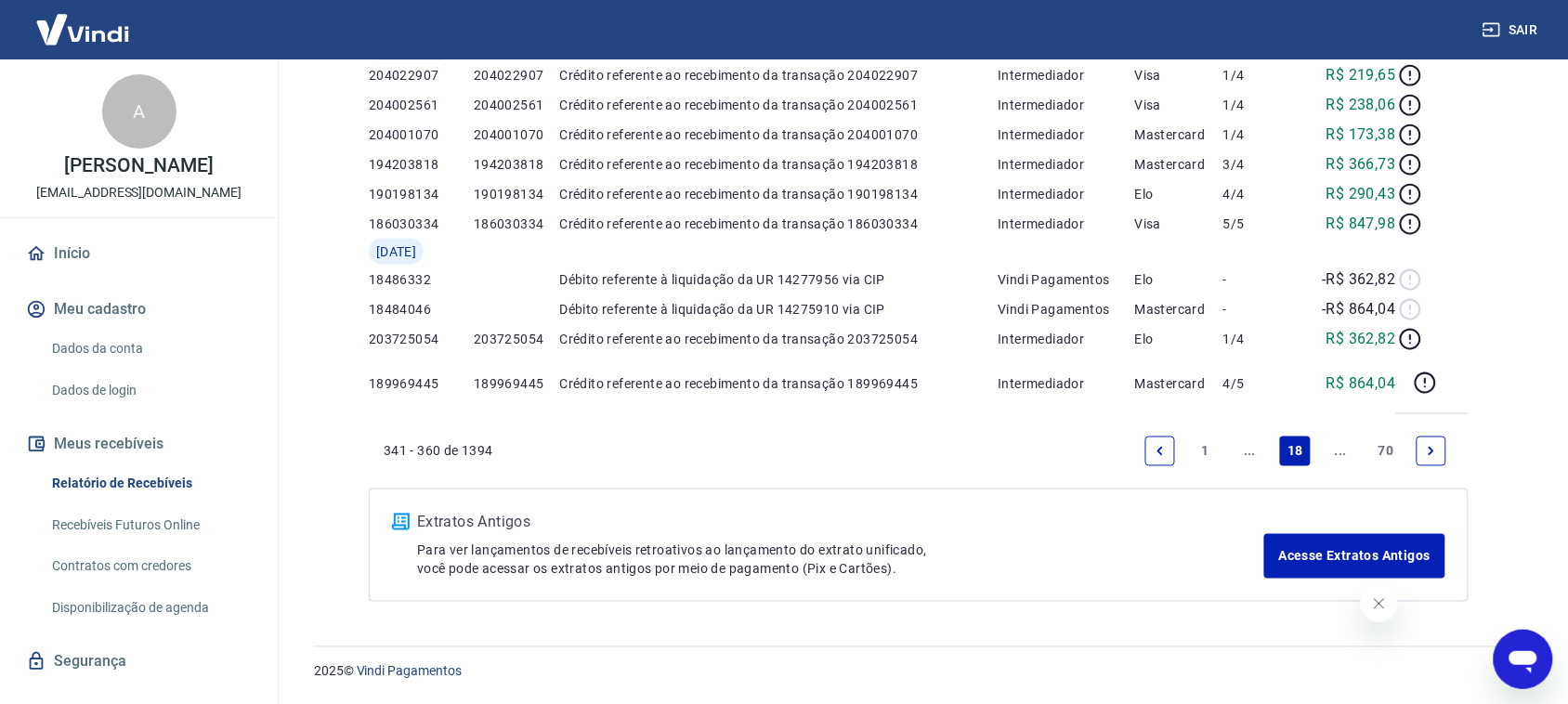
click at [1393, 454] on div "Início / Meus Recebíveis / Relatório de Recebíveis Relatório de Recebíveis Saib…" at bounding box center [918, 23] width 1145 height 1204
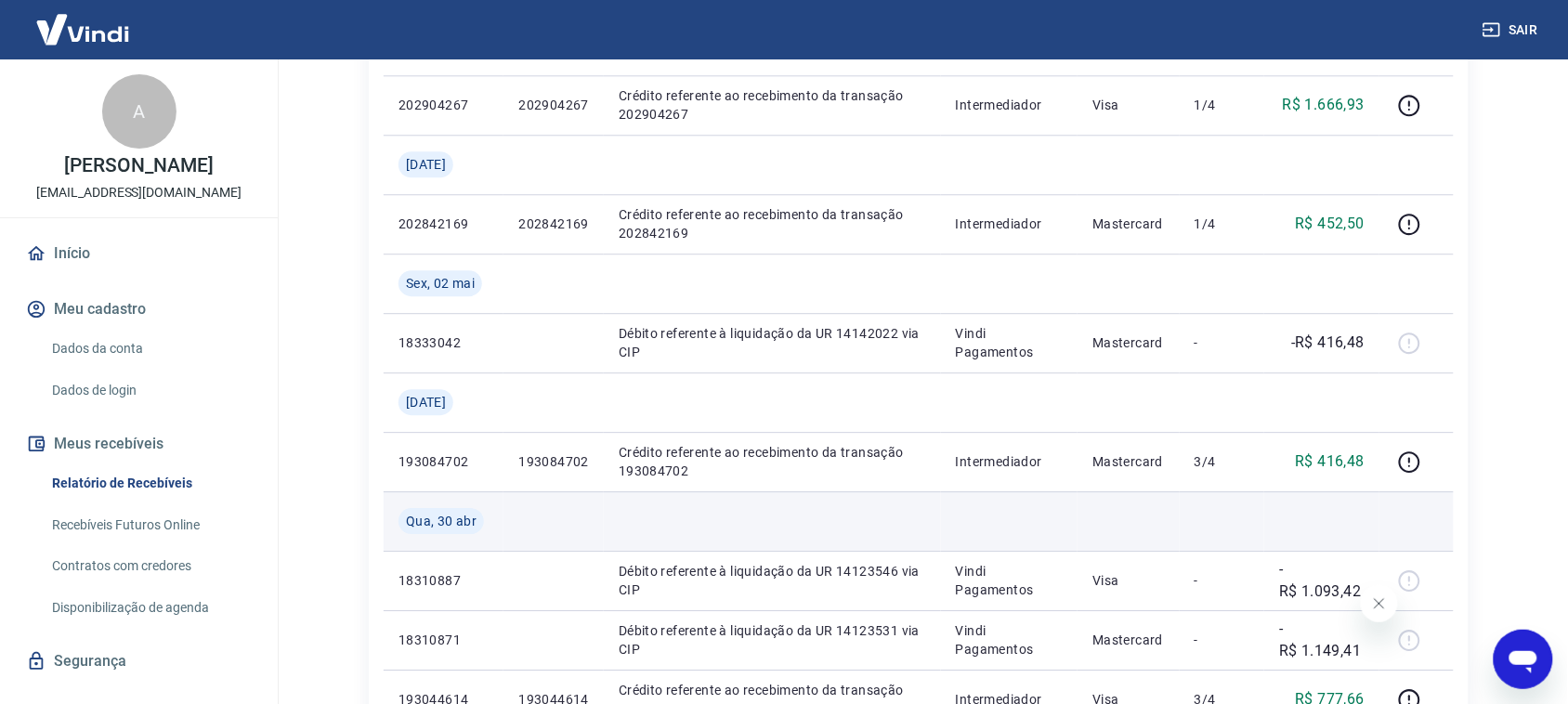
scroll to position [1241, 0]
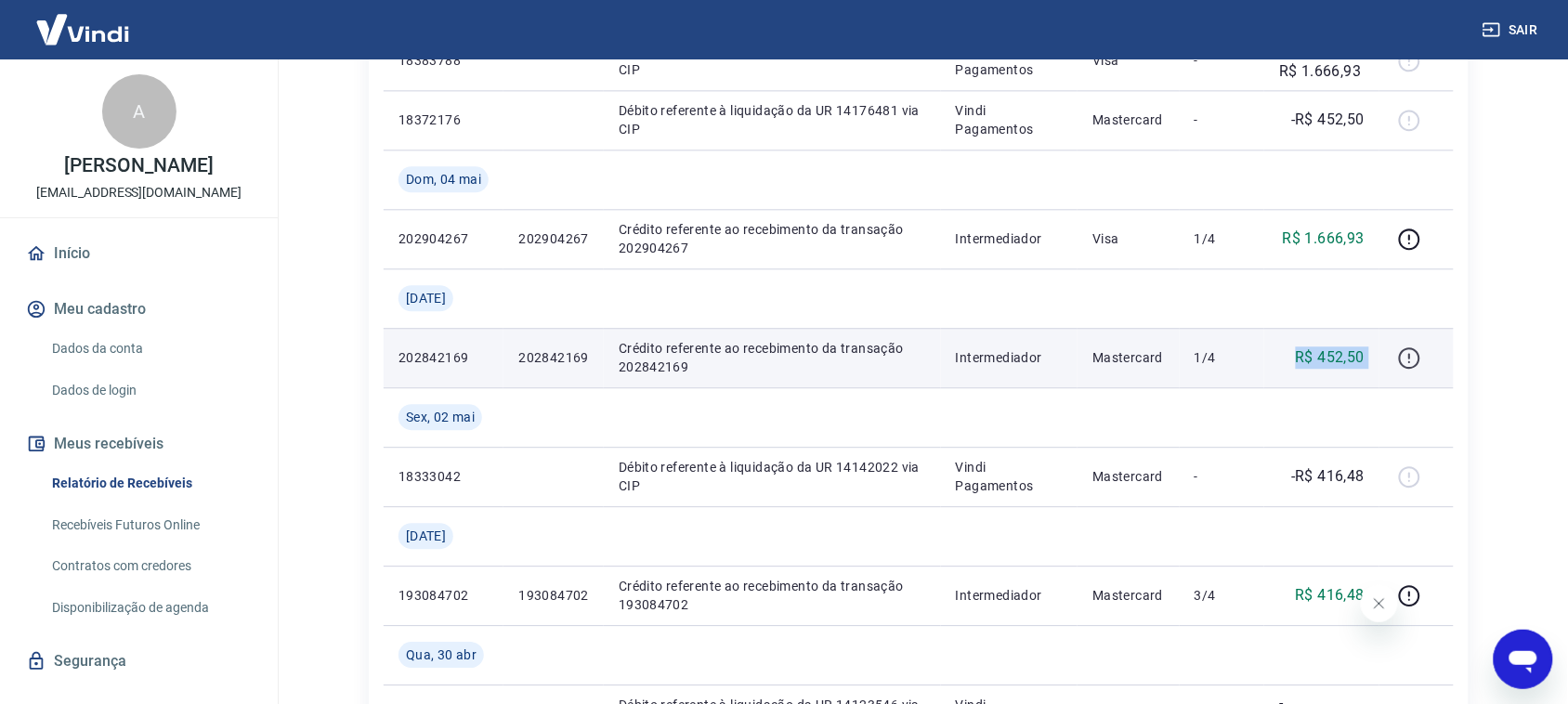
drag, startPoint x: 1378, startPoint y: 351, endPoint x: 1403, endPoint y: 346, distance: 25.5
click at [1393, 346] on tr "202842169 202842169 Crédito referente ao recebimento da transação 202842169 Int…" at bounding box center [918, 358] width 1070 height 59
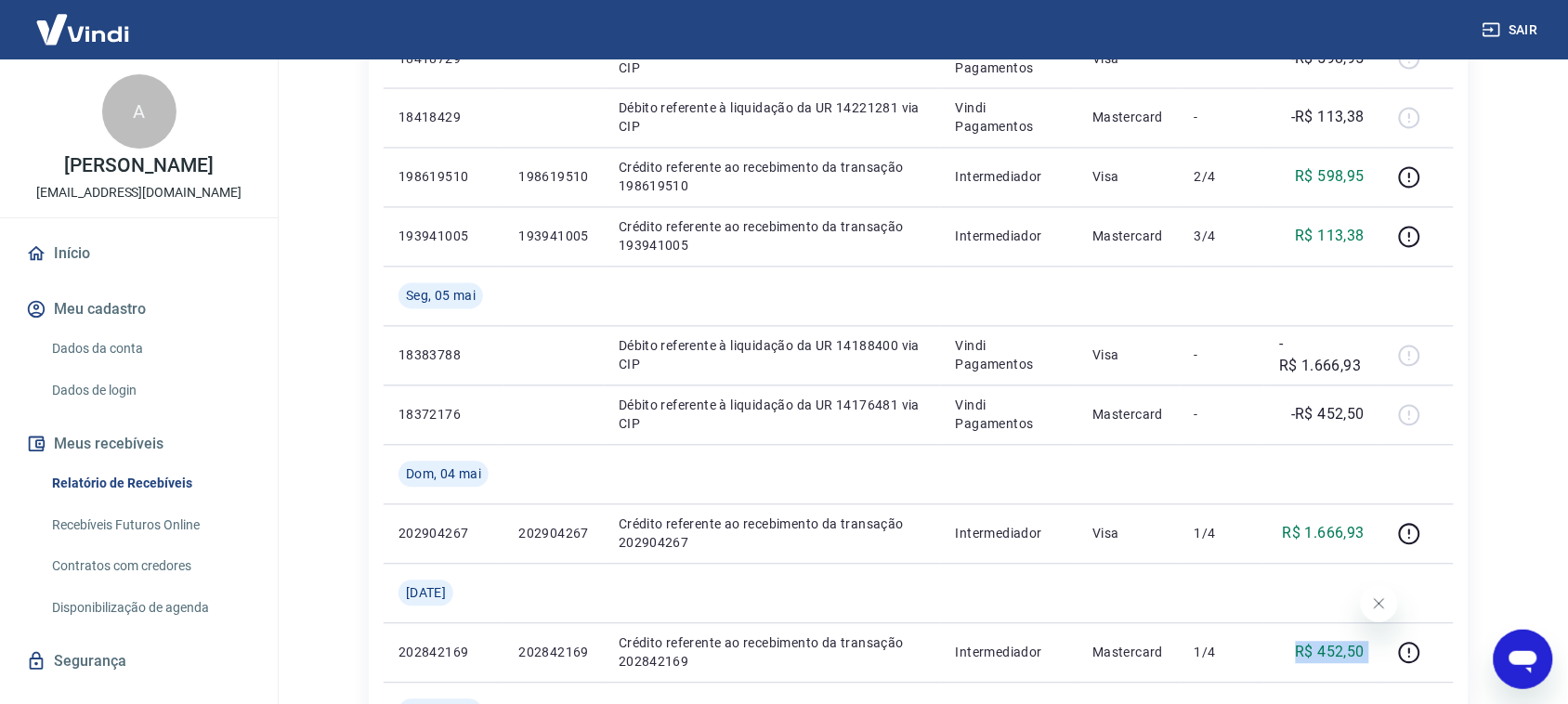
scroll to position [893, 0]
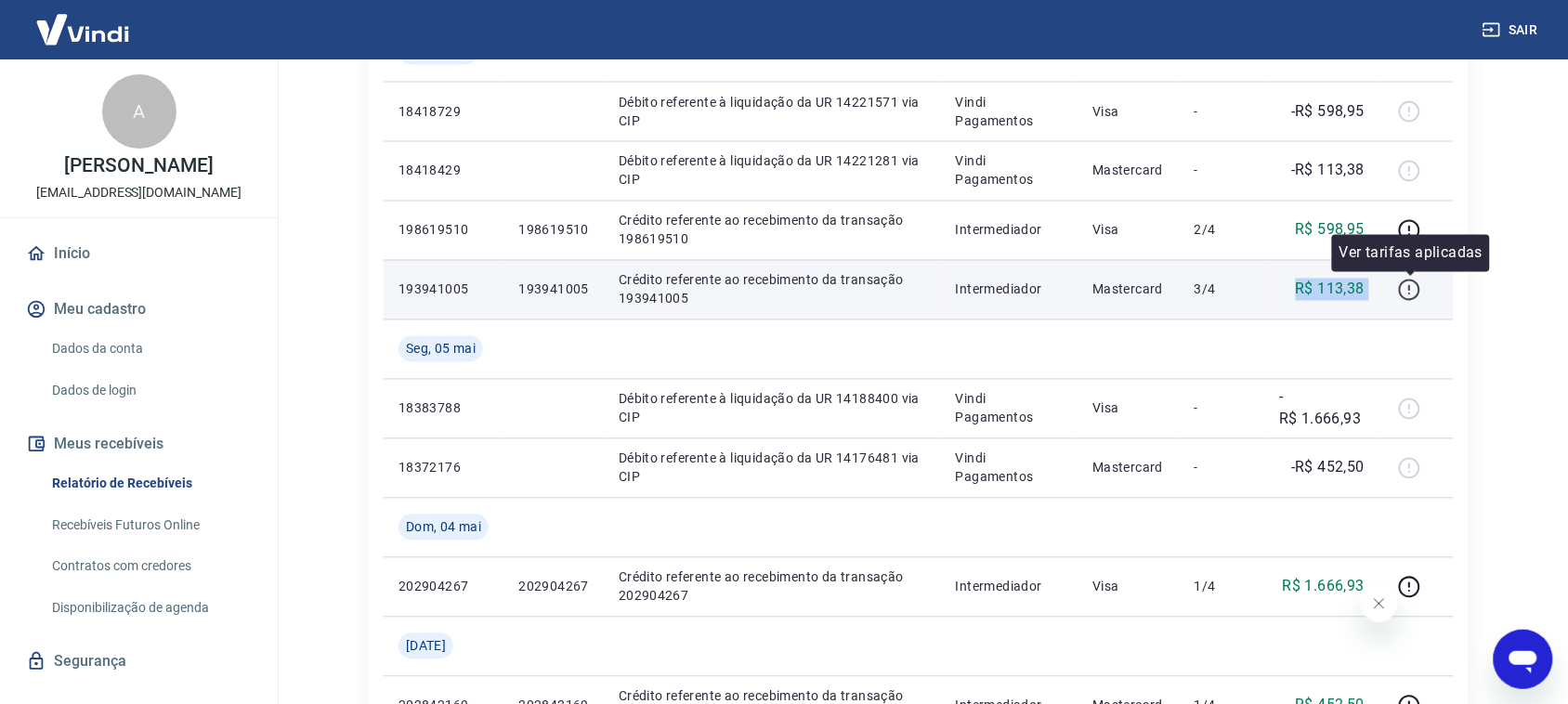
drag, startPoint x: 1297, startPoint y: 277, endPoint x: 1406, endPoint y: 281, distance: 109.1
click at [1393, 281] on tr "193941005 193941005 Crédito referente ao recebimento da transação 193941005 Int…" at bounding box center [918, 290] width 1070 height 59
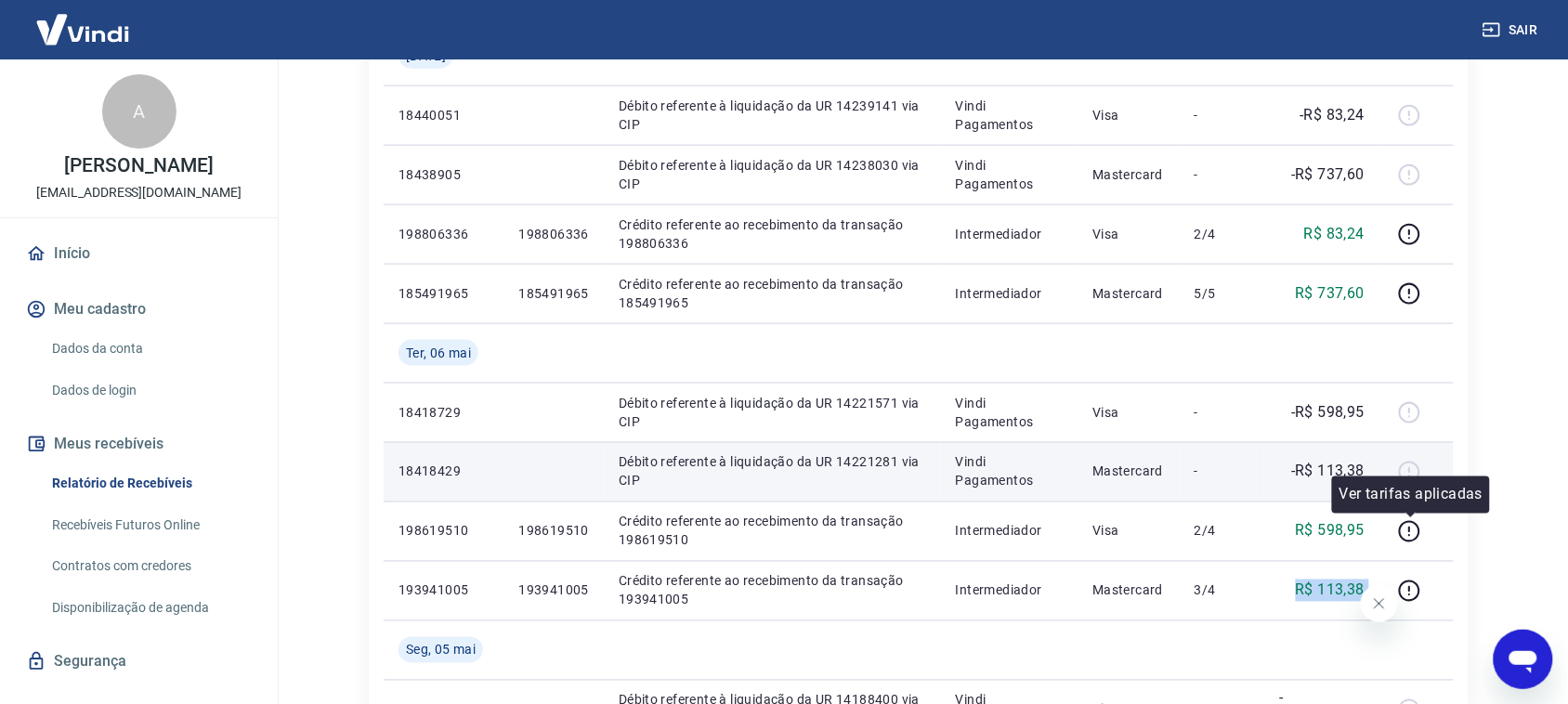
scroll to position [545, 0]
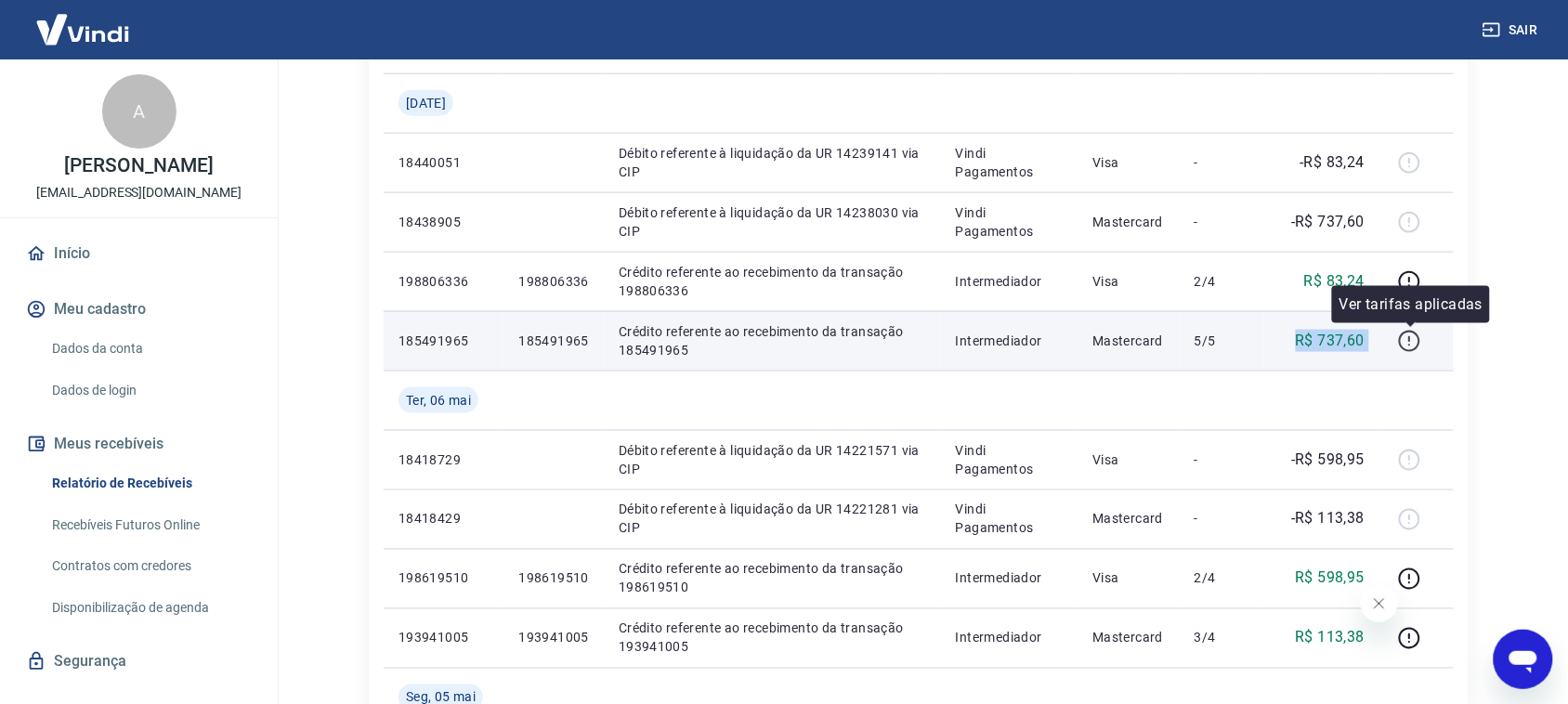
drag, startPoint x: 1301, startPoint y: 342, endPoint x: 1417, endPoint y: 335, distance: 116.2
click at [1393, 345] on tr "185491965 185491965 Crédito referente ao recebimento da transação 185491965 Int…" at bounding box center [918, 341] width 1070 height 59
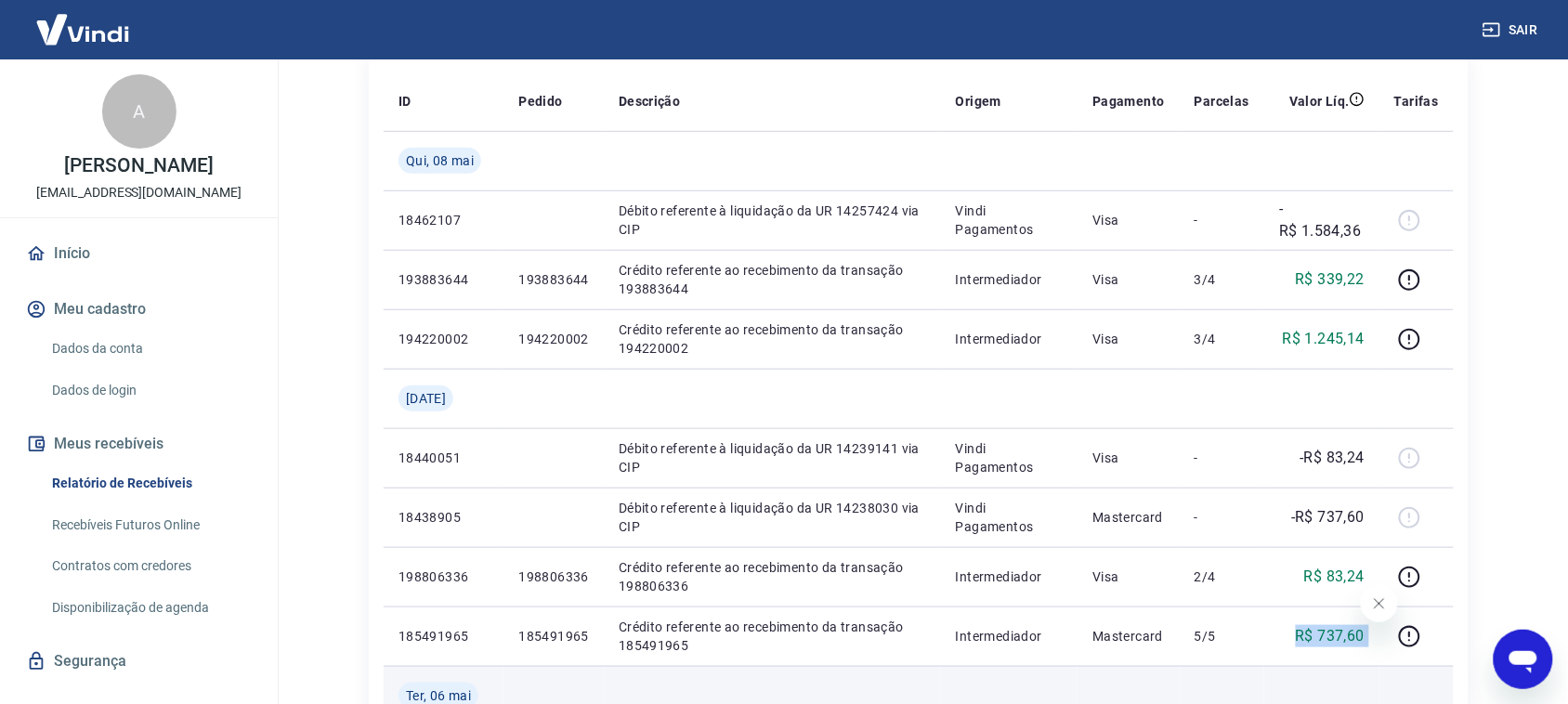
scroll to position [196, 0]
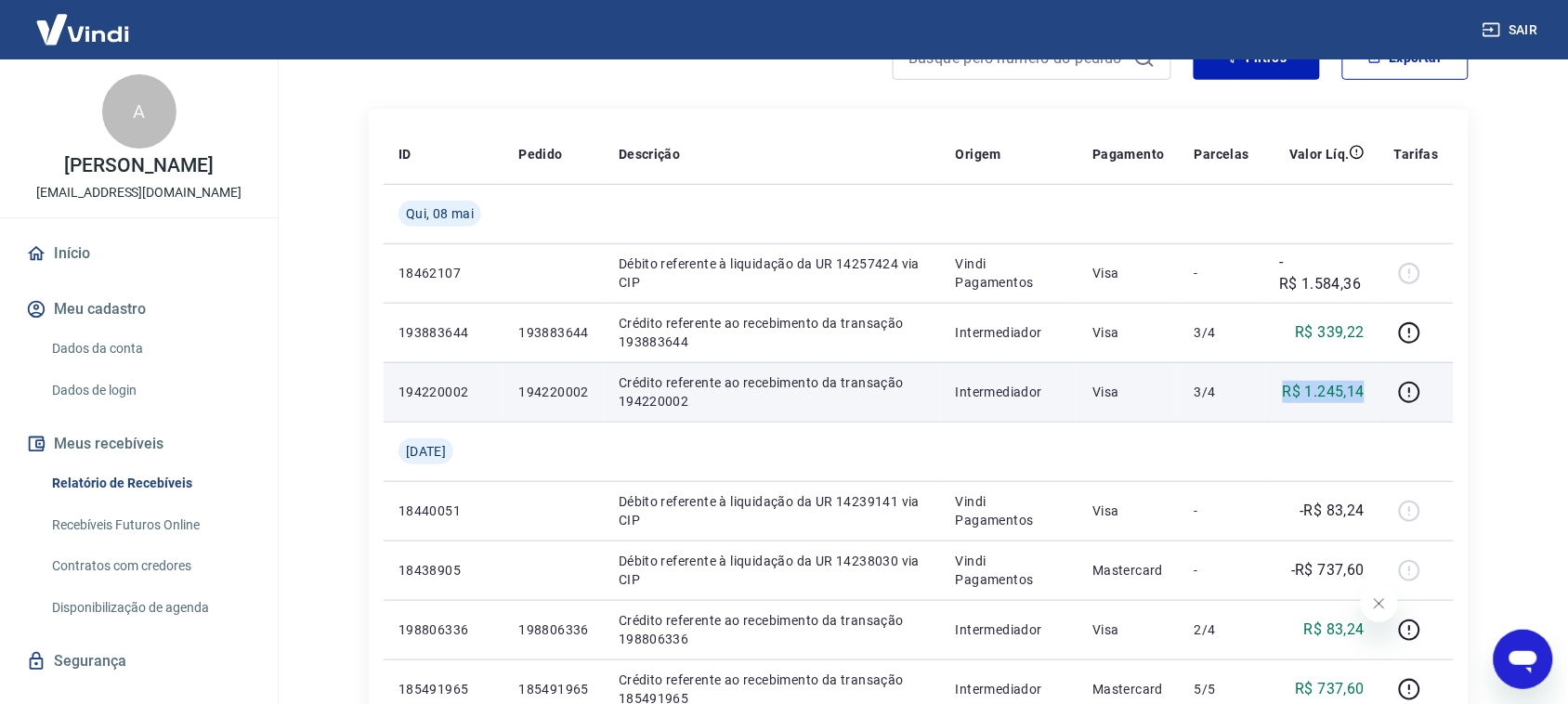
click at [1378, 399] on td "R$ 1.245,14" at bounding box center [1322, 392] width 116 height 59
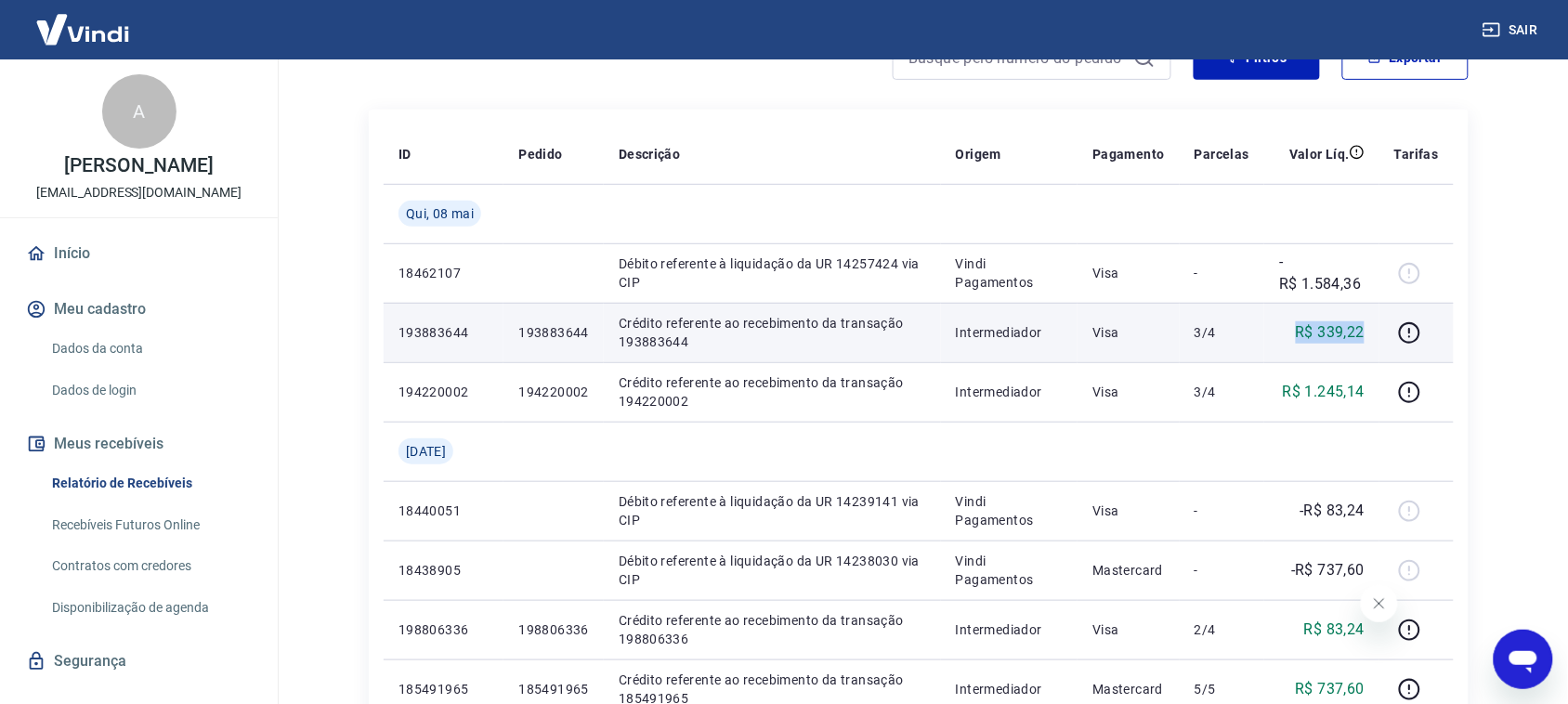
drag, startPoint x: 1287, startPoint y: 336, endPoint x: 1375, endPoint y: 337, distance: 88.0
click at [1375, 337] on td "R$ 339,22" at bounding box center [1322, 332] width 116 height 59
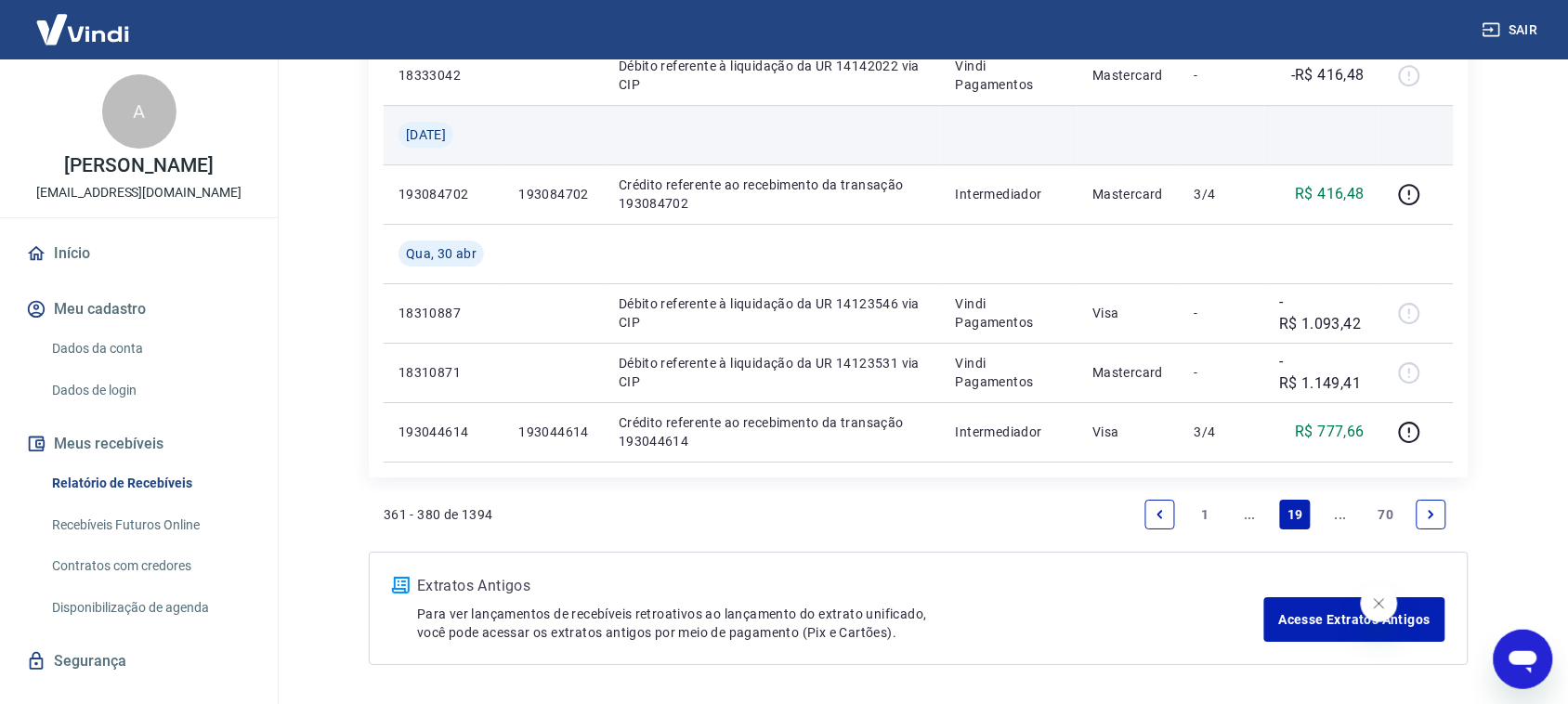
scroll to position [1706, 0]
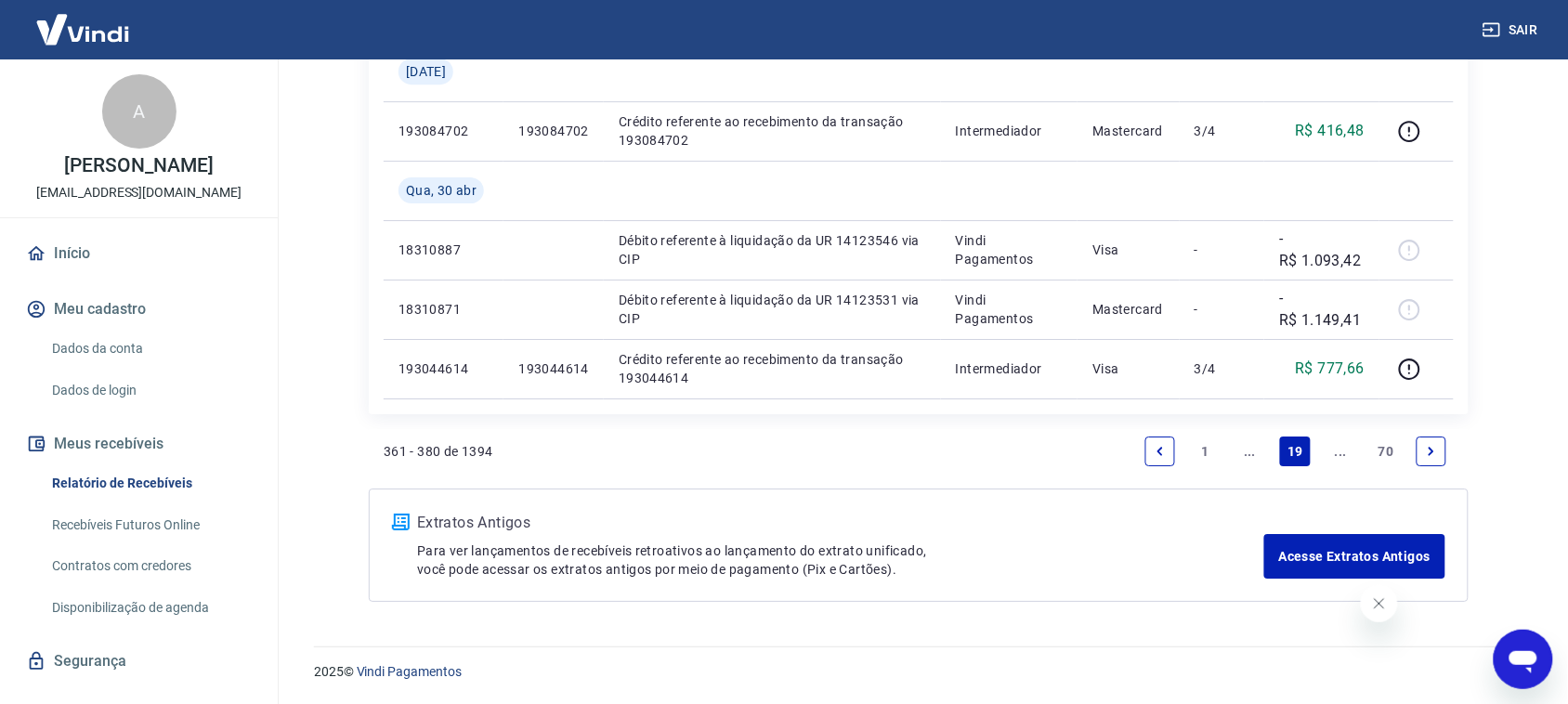
drag, startPoint x: 1160, startPoint y: 453, endPoint x: 1482, endPoint y: 323, distance: 347.3
click at [1163, 454] on icon "Previous page" at bounding box center [1160, 451] width 13 height 13
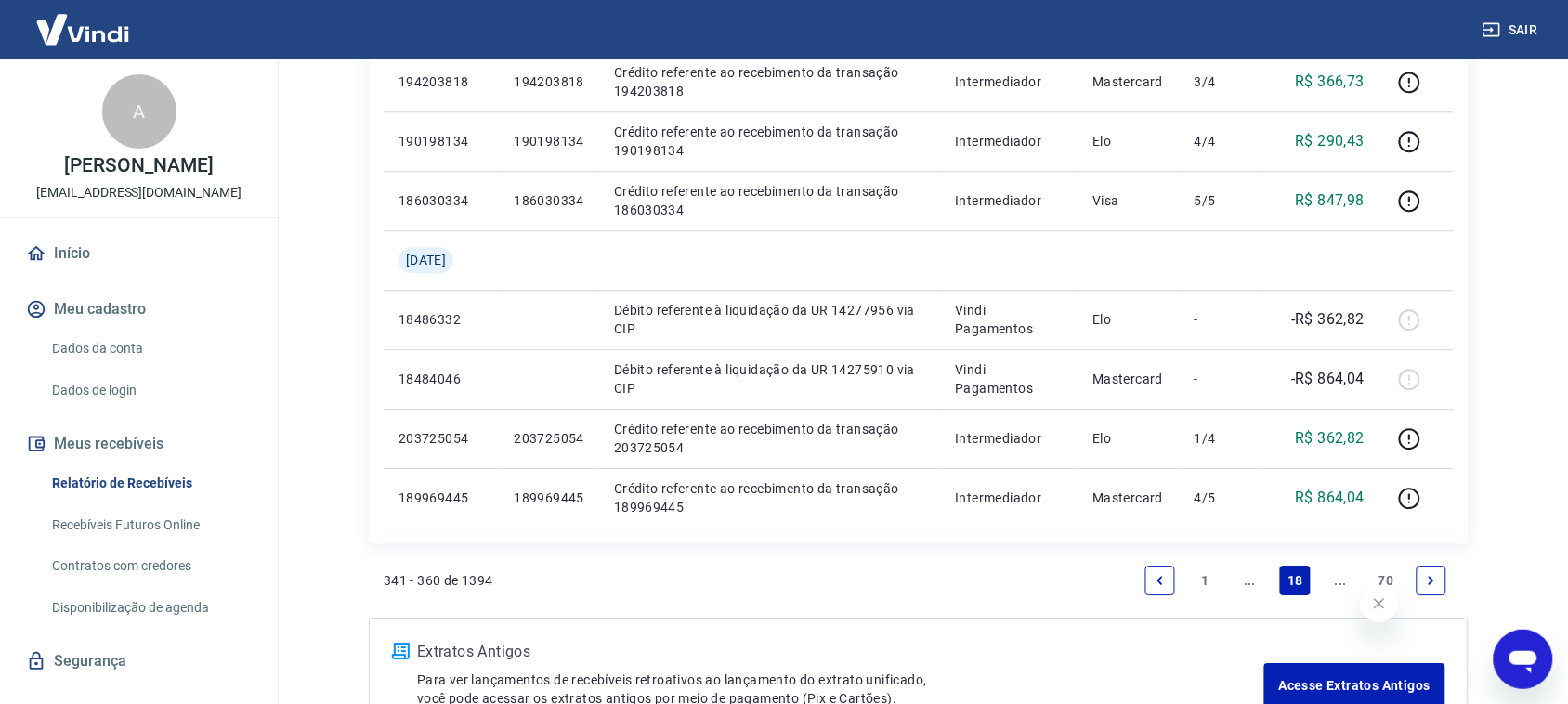
scroll to position [1409, 0]
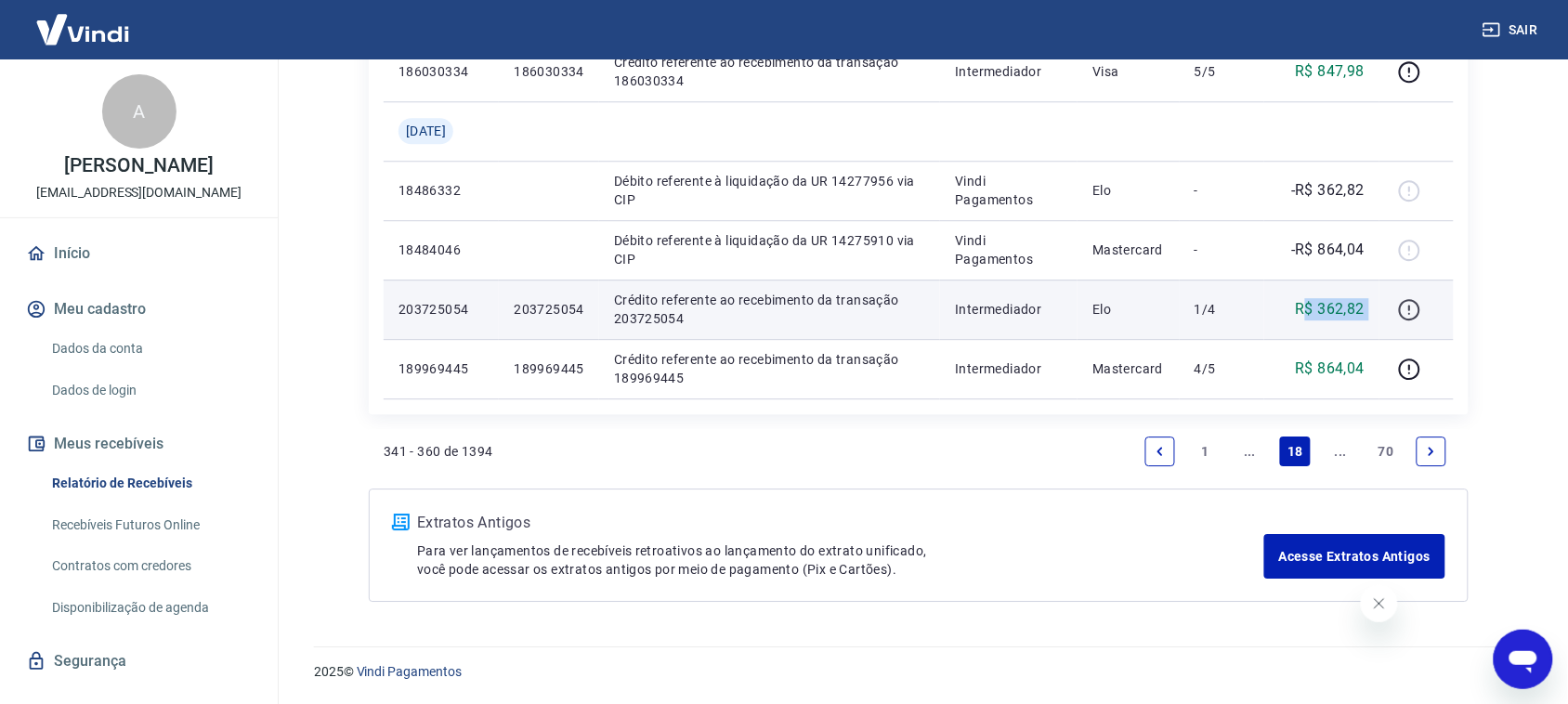
drag, startPoint x: 1303, startPoint y: 315, endPoint x: 1403, endPoint y: 313, distance: 100.0
click at [1393, 313] on tr "203725054 203725054 Crédito referente ao recebimento da transação 203725054 Int…" at bounding box center [918, 309] width 1070 height 59
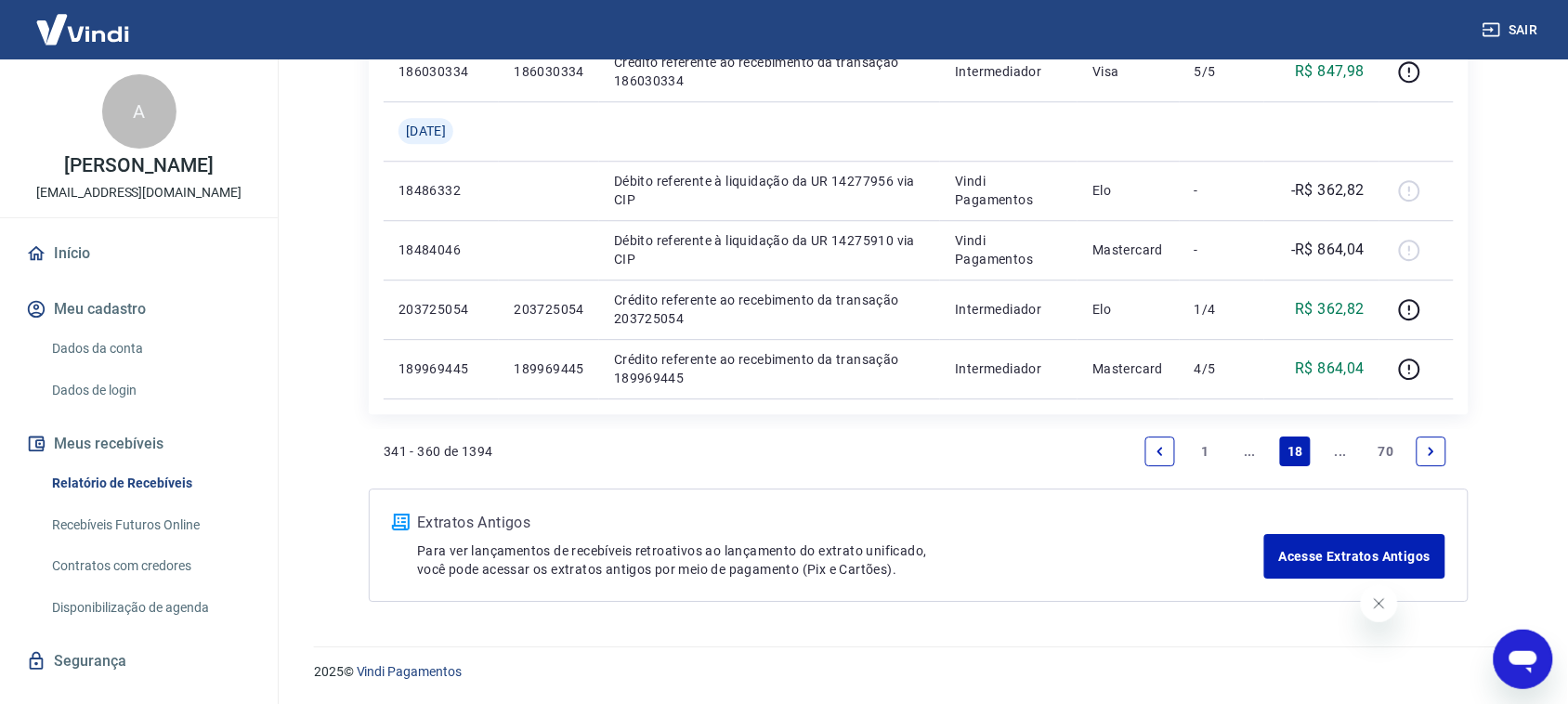
click at [1393, 446] on icon "Next page" at bounding box center [1431, 451] width 13 height 13
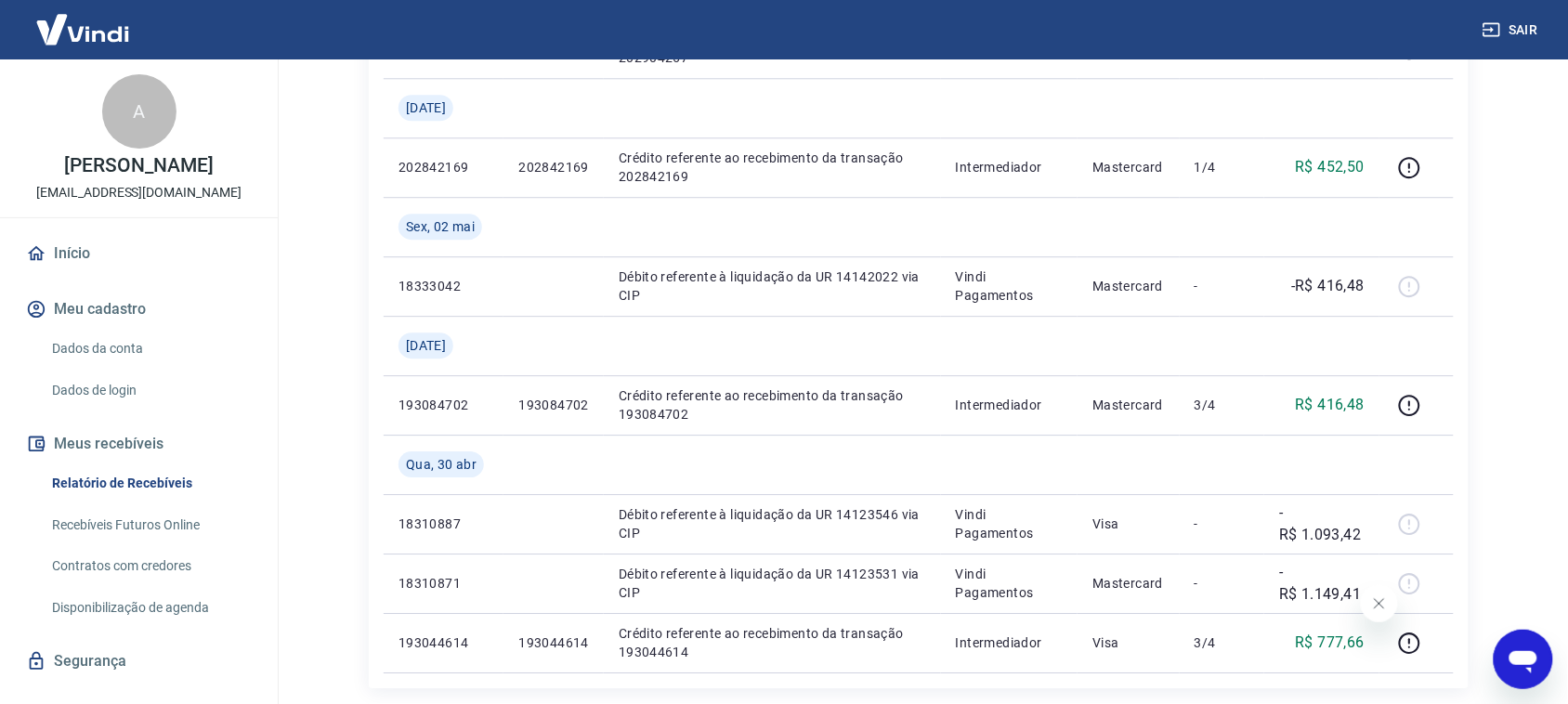
scroll to position [1358, 0]
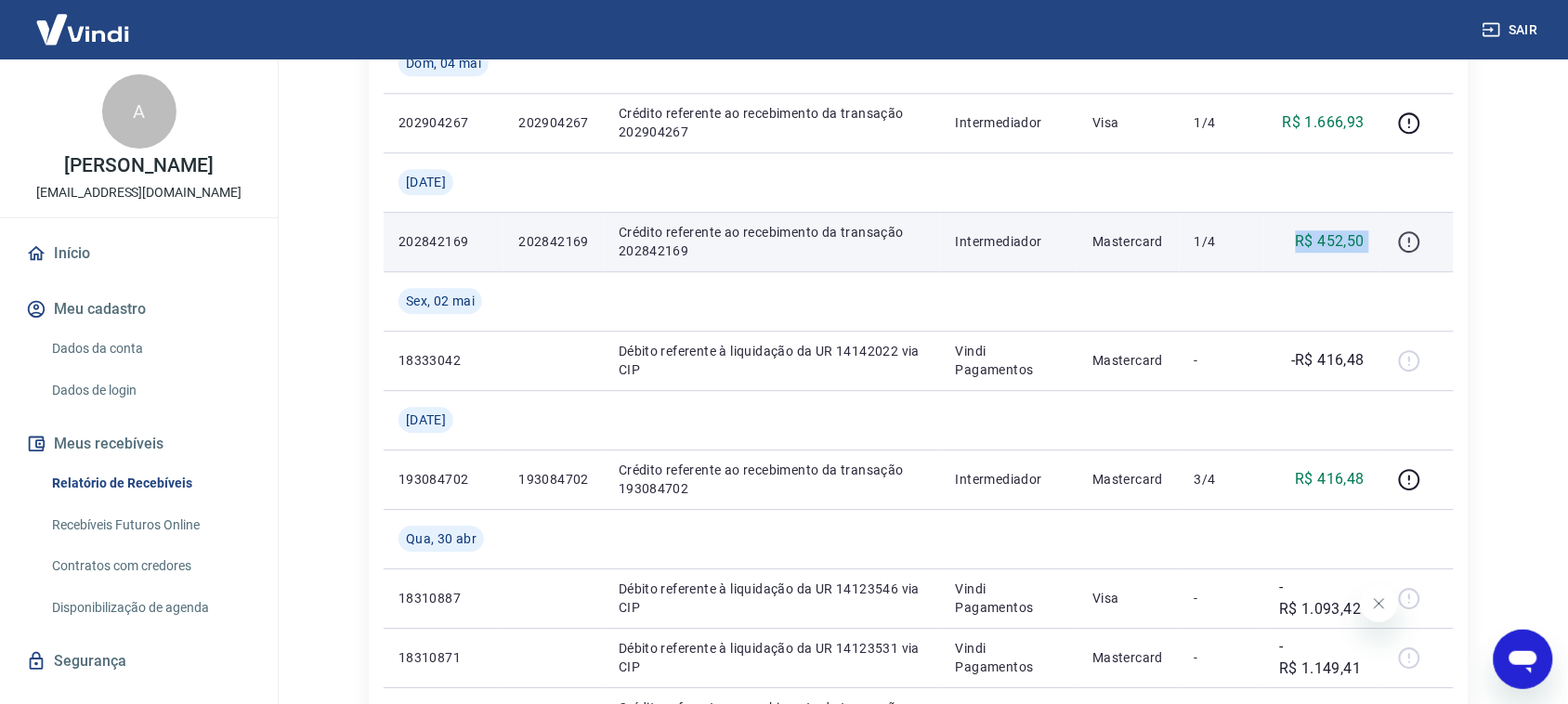
drag, startPoint x: 1357, startPoint y: 246, endPoint x: 1400, endPoint y: 246, distance: 43.0
click at [1393, 246] on tr "202842169 202842169 Crédito referente ao recebimento da transação 202842169 Int…" at bounding box center [918, 241] width 1070 height 59
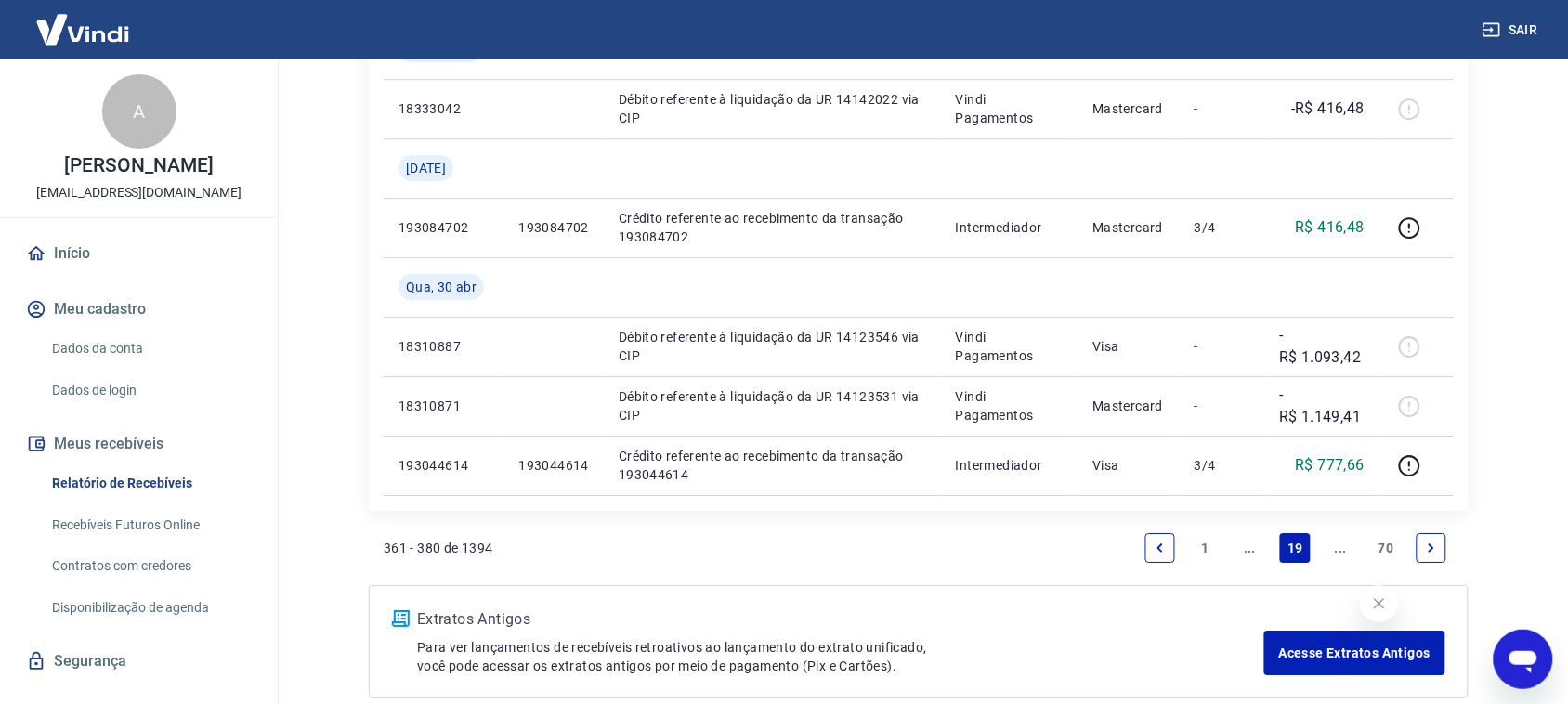
scroll to position [1706, 0]
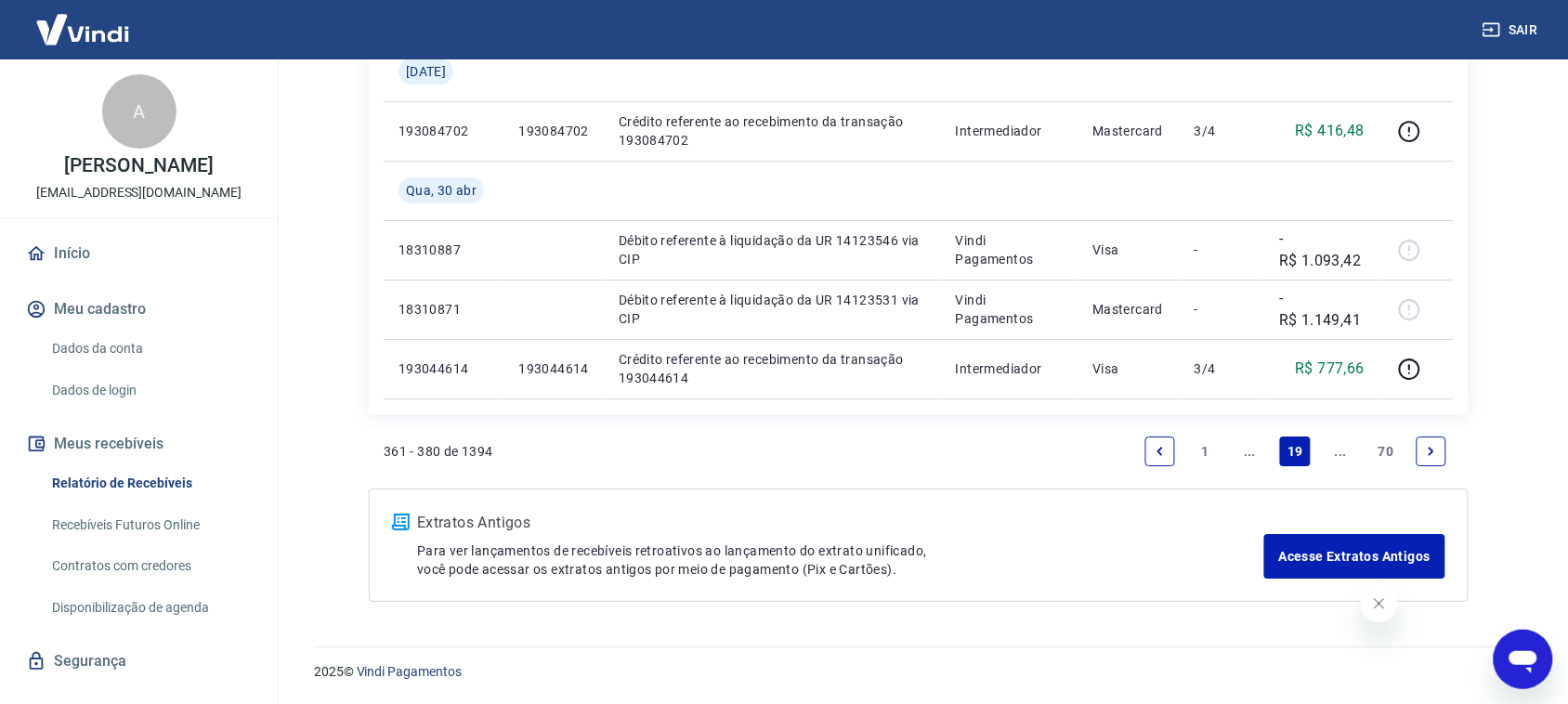
click at [1149, 448] on link "Previous page" at bounding box center [1161, 452] width 30 height 30
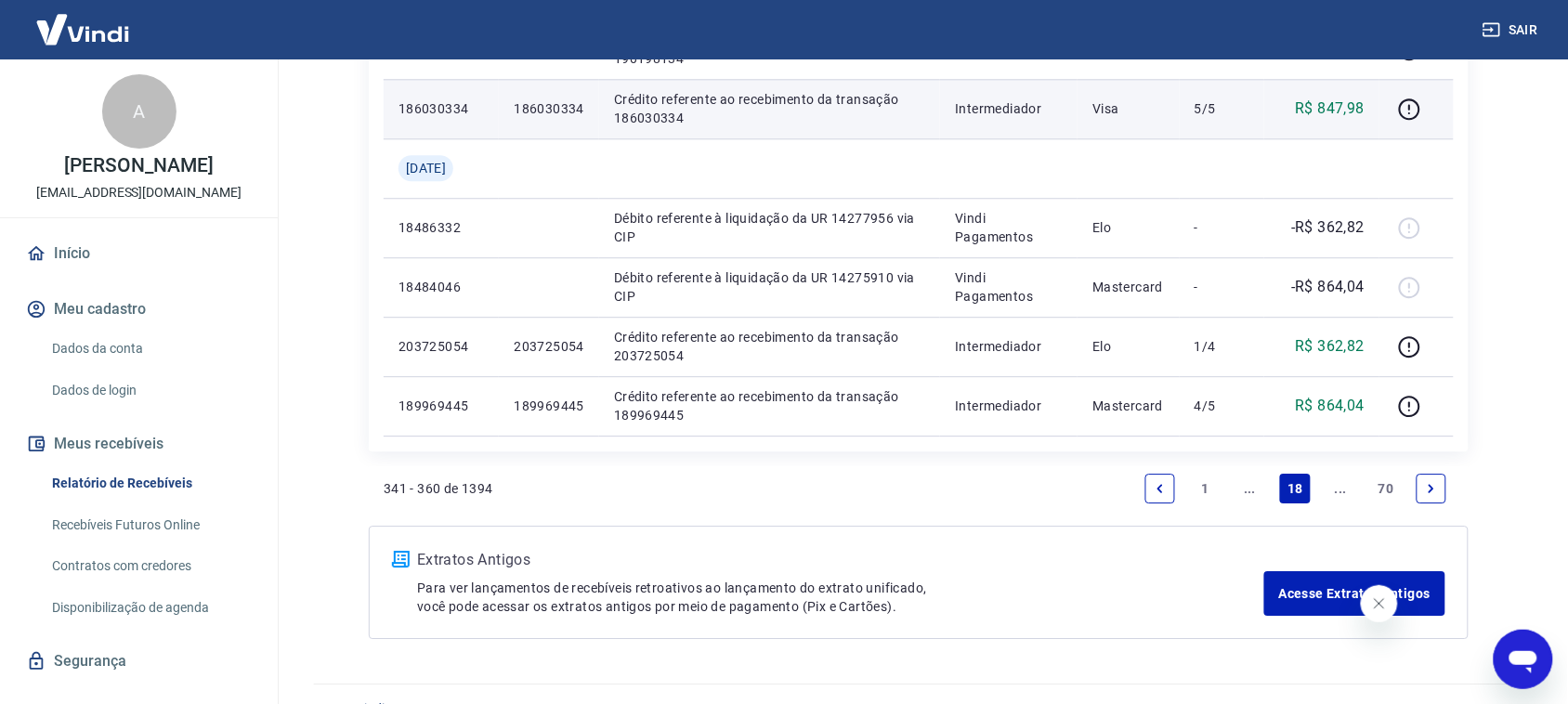
scroll to position [1393, 0]
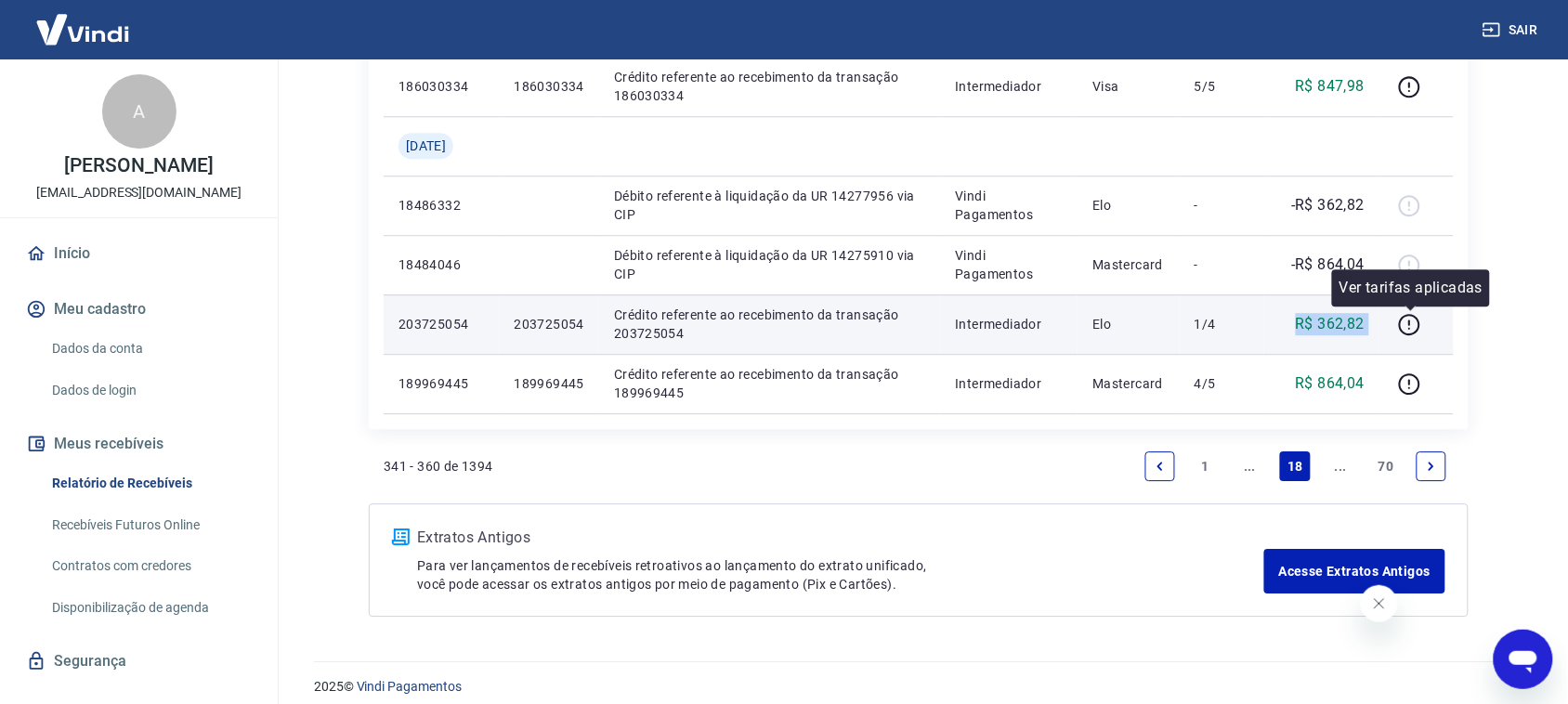
drag, startPoint x: 1299, startPoint y: 322, endPoint x: 1452, endPoint y: 314, distance: 153.2
click at [1393, 314] on tr "203725054 203725054 Crédito referente ao recebimento da transação 203725054 Int…" at bounding box center [918, 324] width 1070 height 59
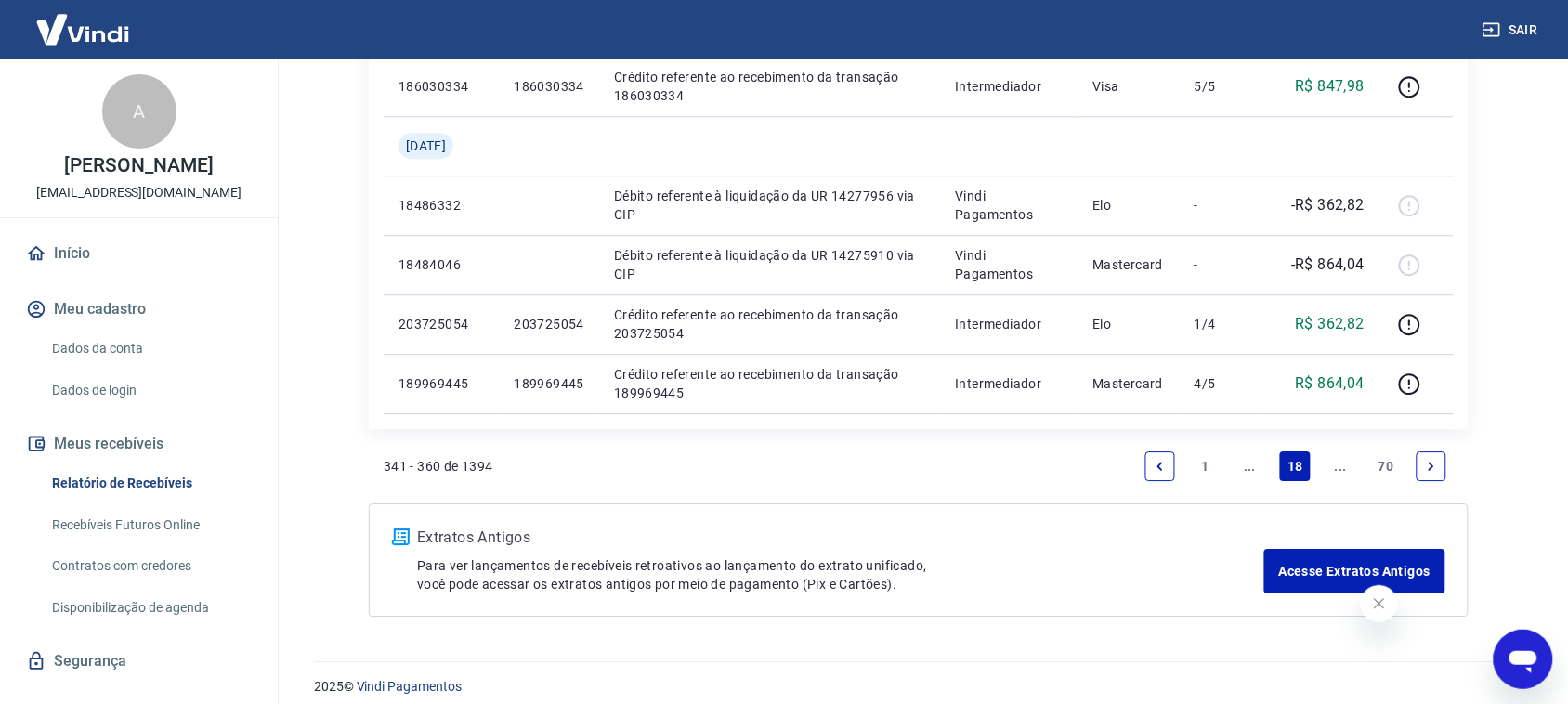
click at [1393, 458] on link "Next page" at bounding box center [1432, 467] width 30 height 30
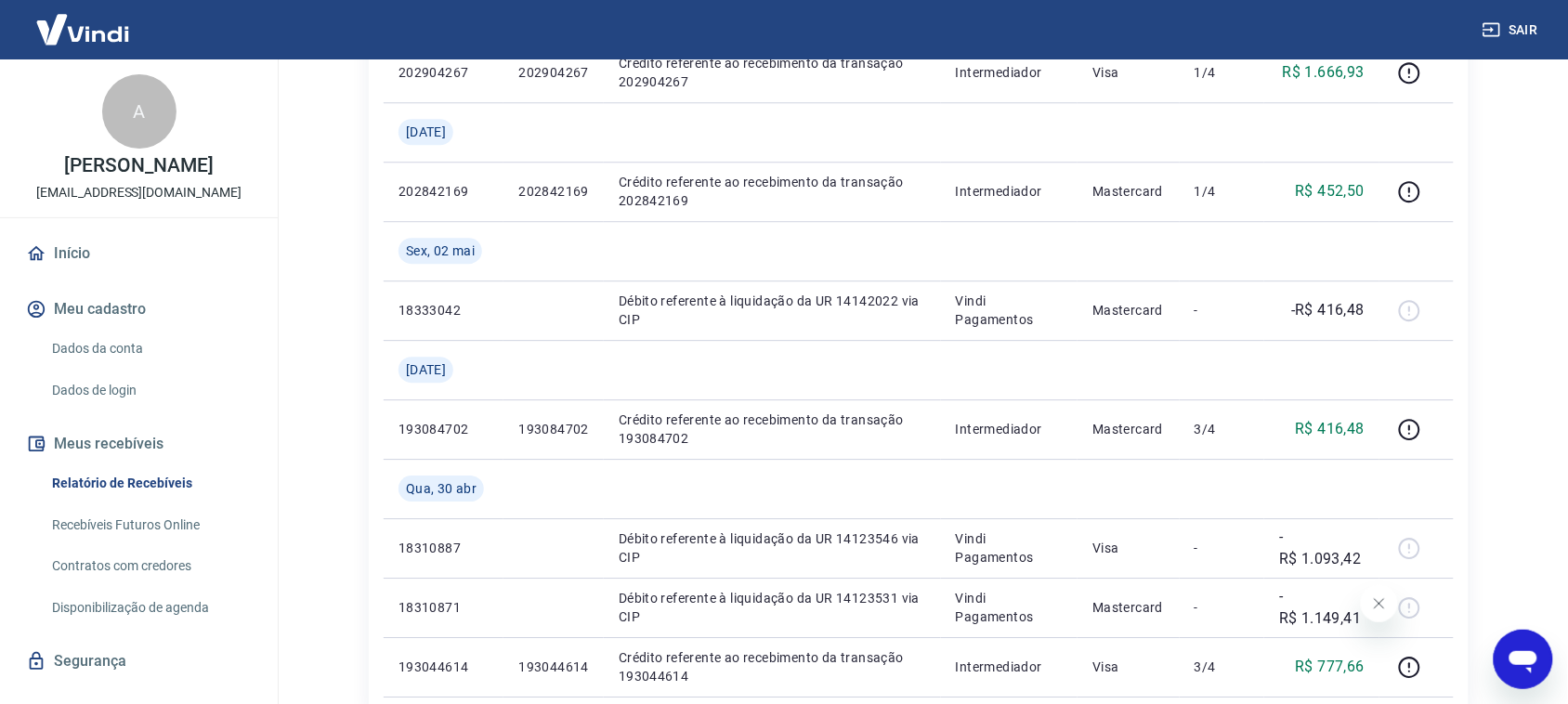
scroll to position [1358, 0]
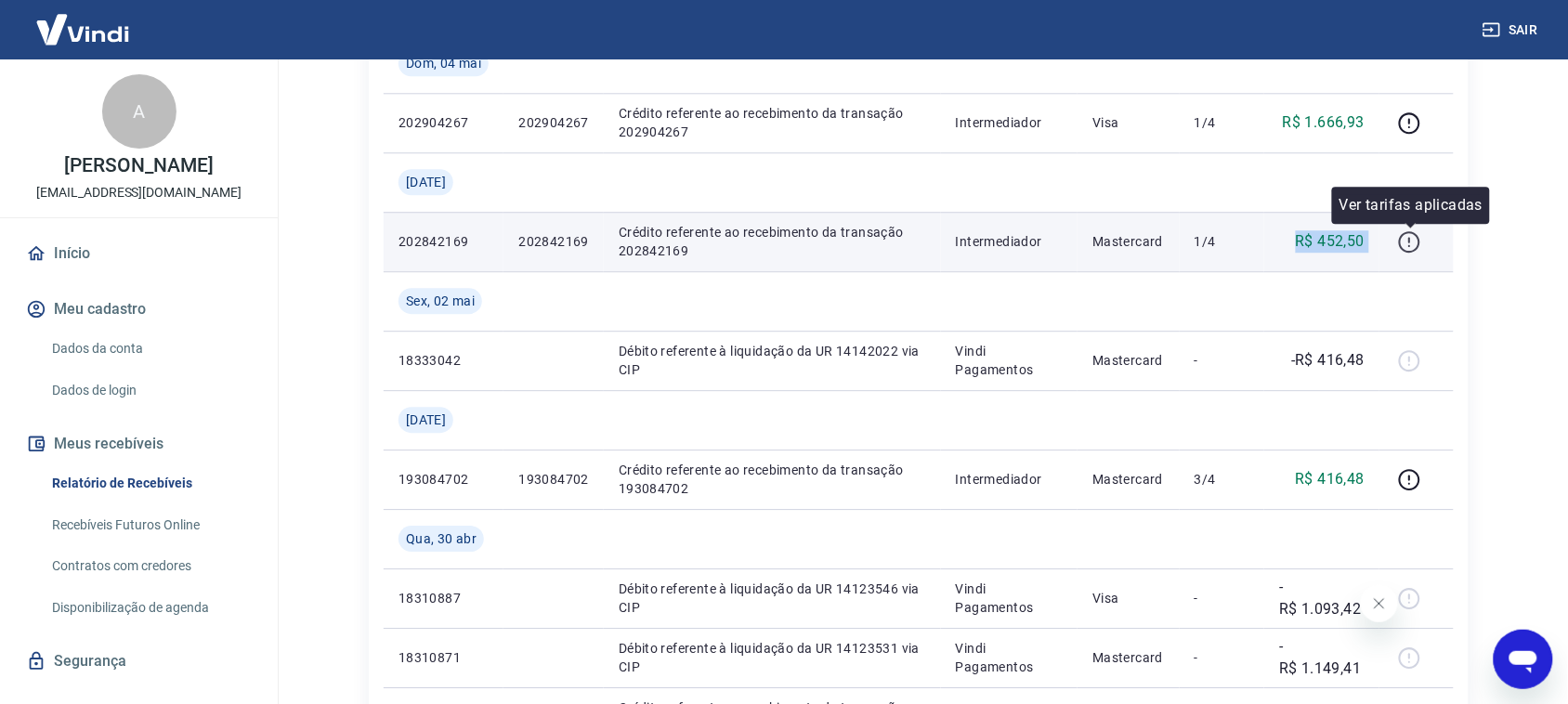
drag, startPoint x: 1298, startPoint y: 235, endPoint x: 1410, endPoint y: 235, distance: 112.0
click at [1393, 235] on tr "202842169 202842169 Crédito referente ao recebimento da transação 202842169 Int…" at bounding box center [918, 241] width 1070 height 59
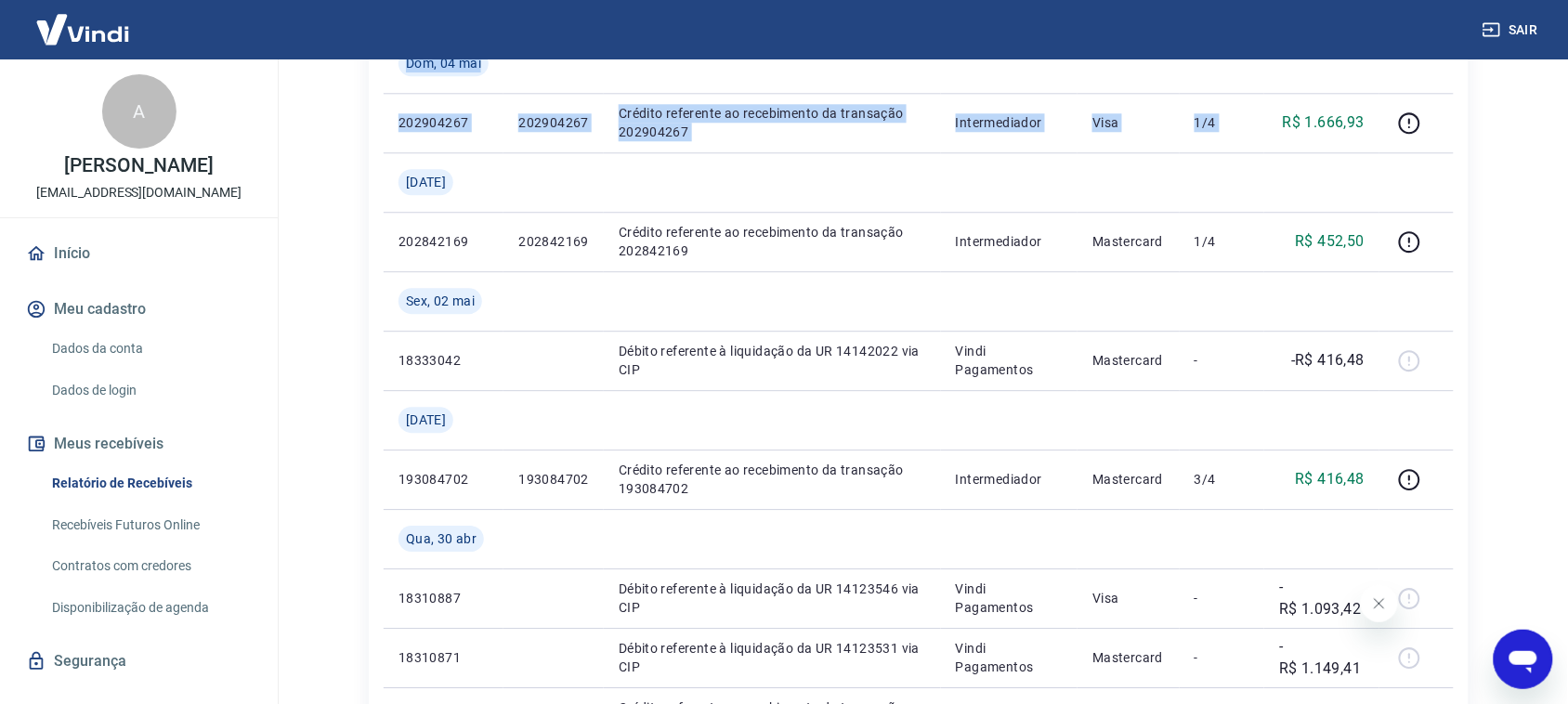
drag, startPoint x: 1287, startPoint y: 142, endPoint x: 1455, endPoint y: 123, distance: 169.1
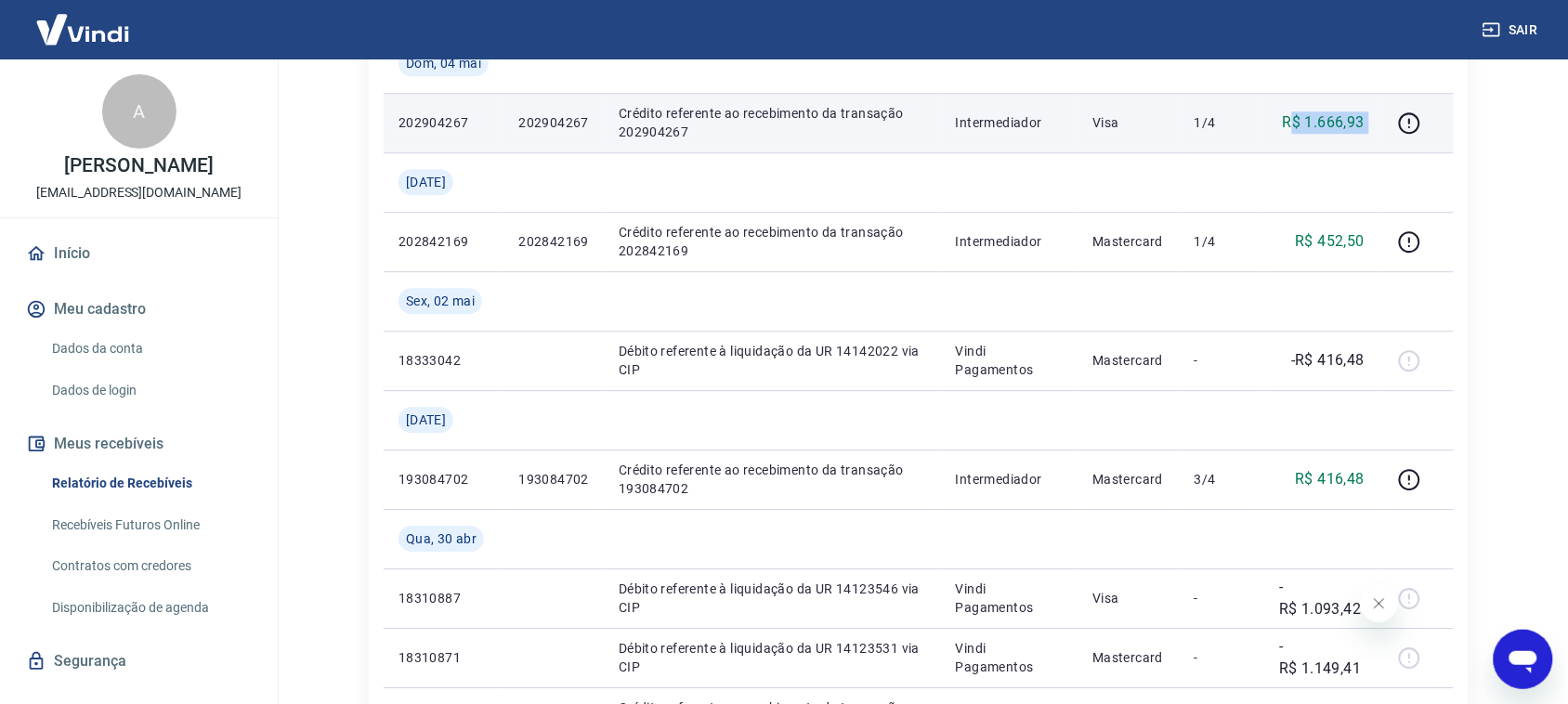
drag, startPoint x: 1352, startPoint y: 119, endPoint x: 1451, endPoint y: 115, distance: 99.1
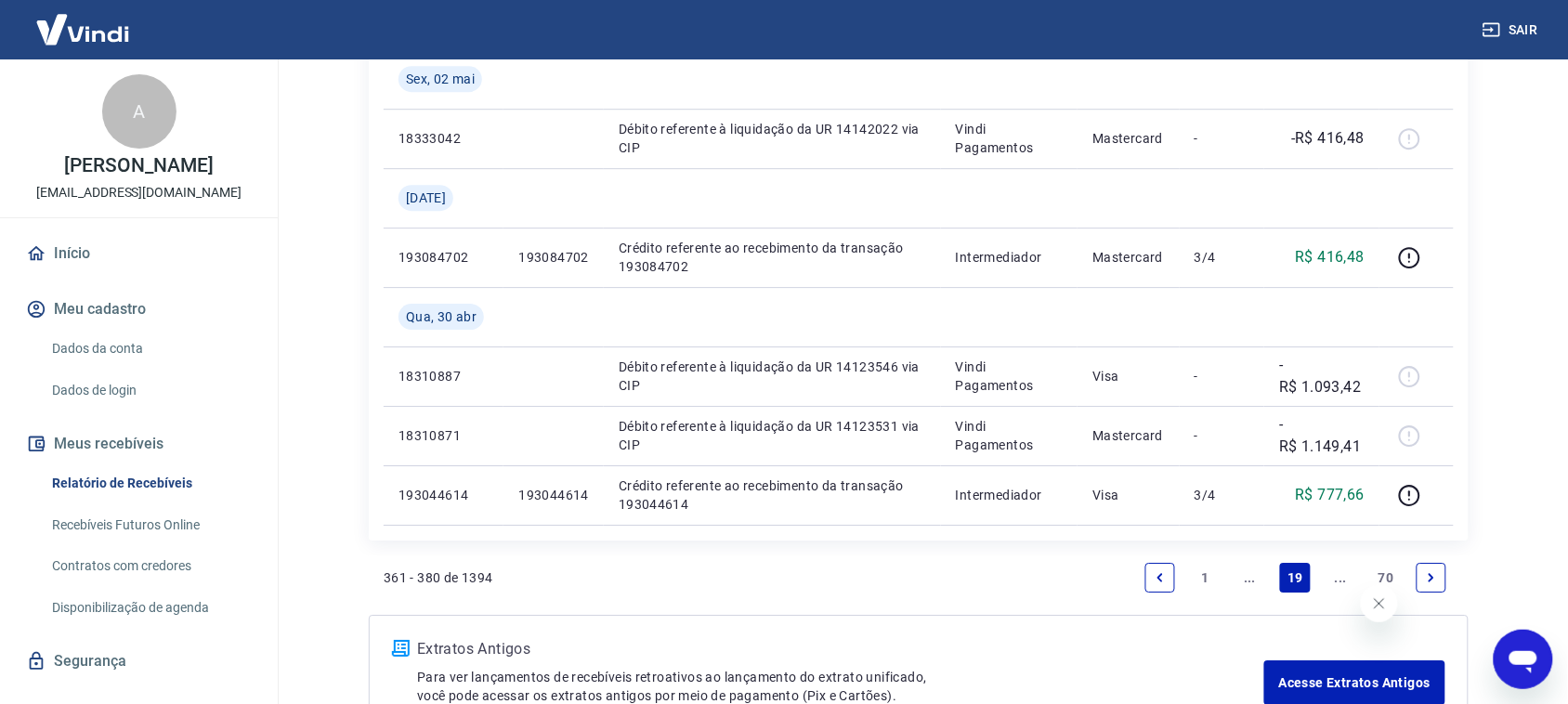
scroll to position [1706, 0]
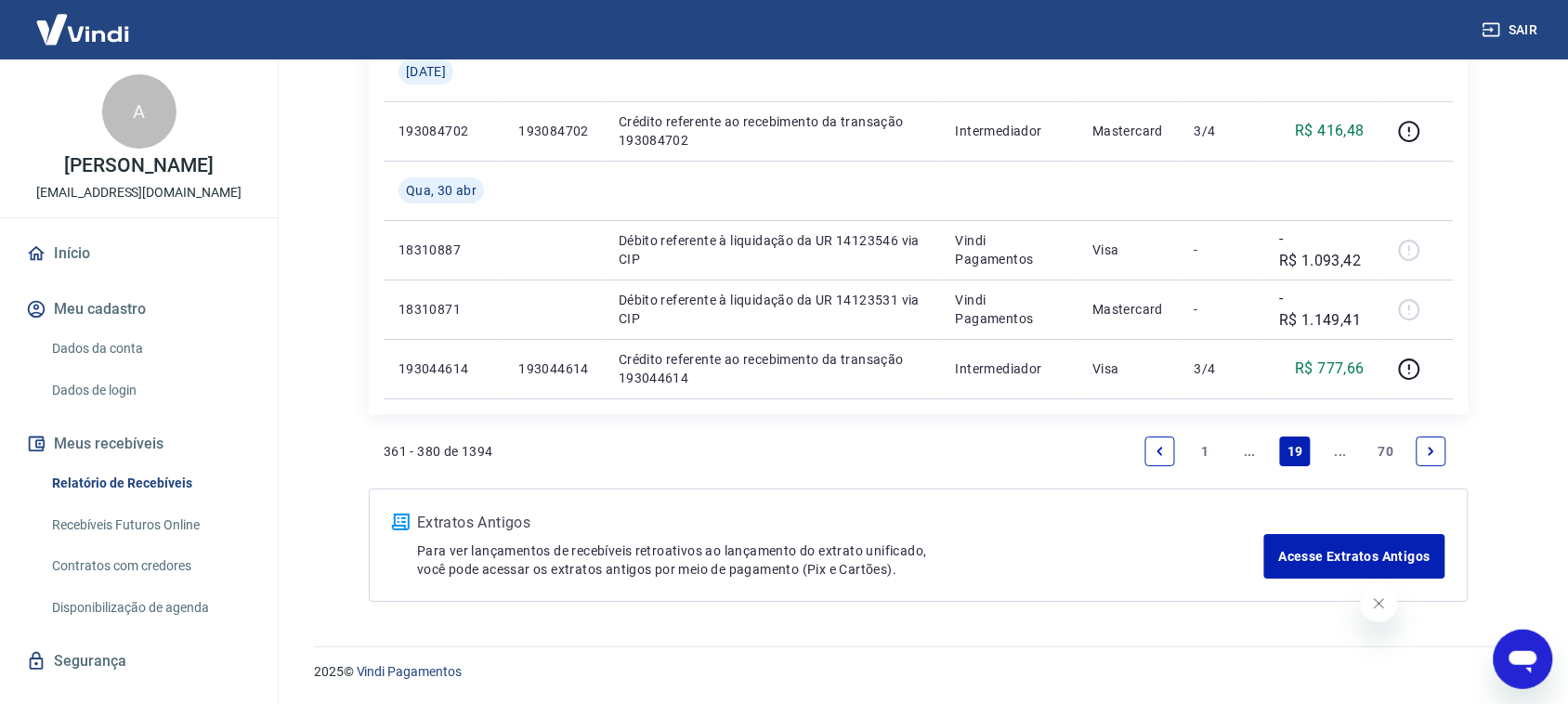
click at [1155, 452] on icon "Previous page" at bounding box center [1160, 451] width 13 height 13
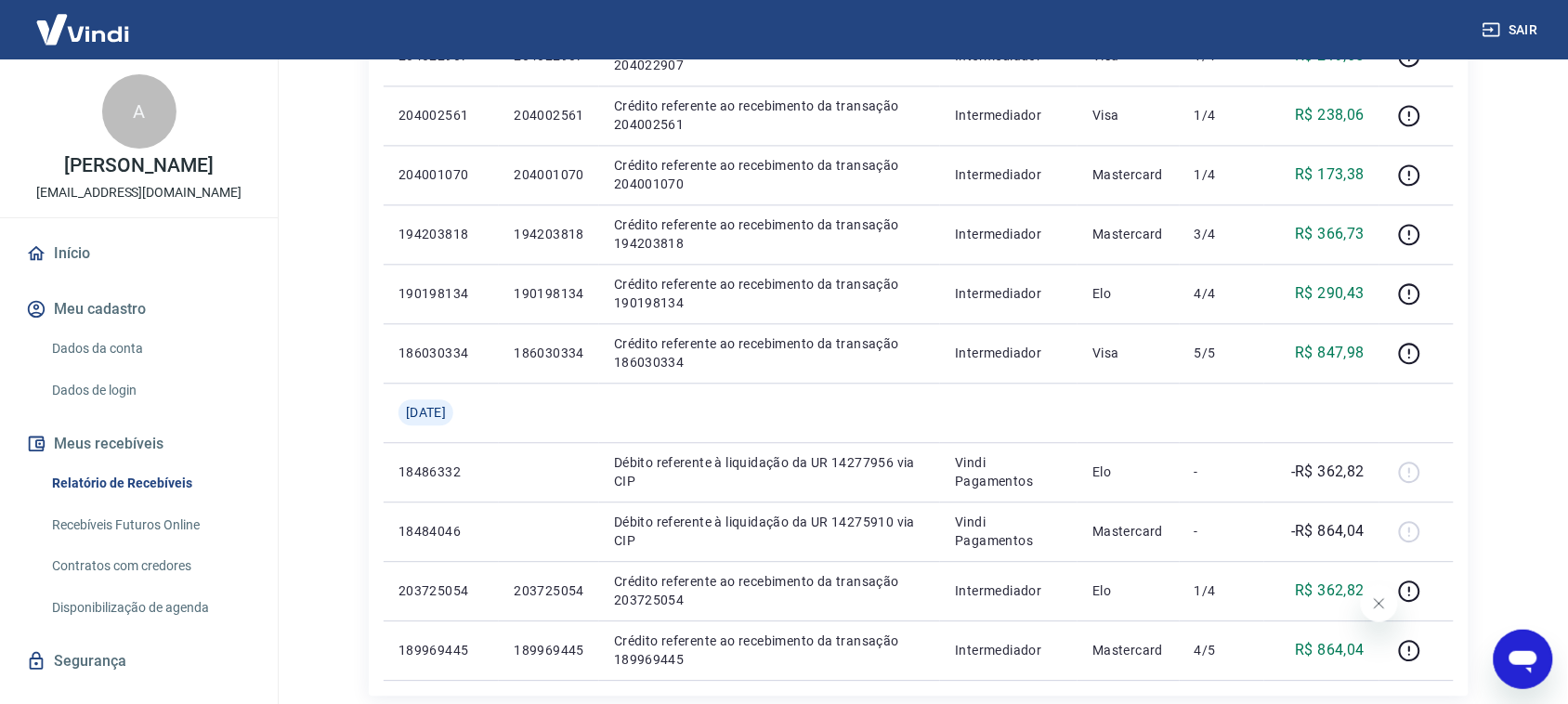
scroll to position [1277, 0]
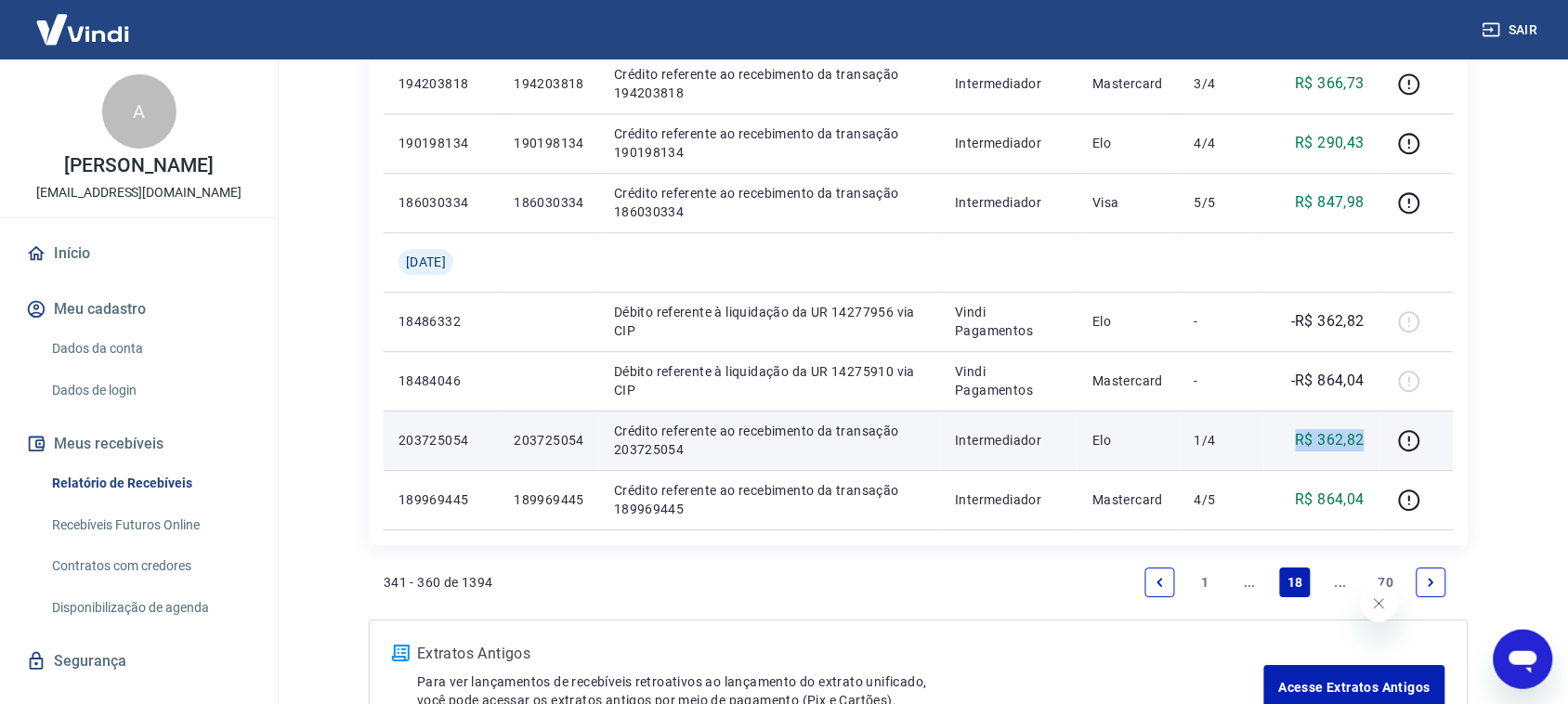
drag, startPoint x: 1292, startPoint y: 441, endPoint x: 1366, endPoint y: 441, distance: 74.0
click at [1366, 441] on td "R$ 362,82" at bounding box center [1322, 440] width 116 height 59
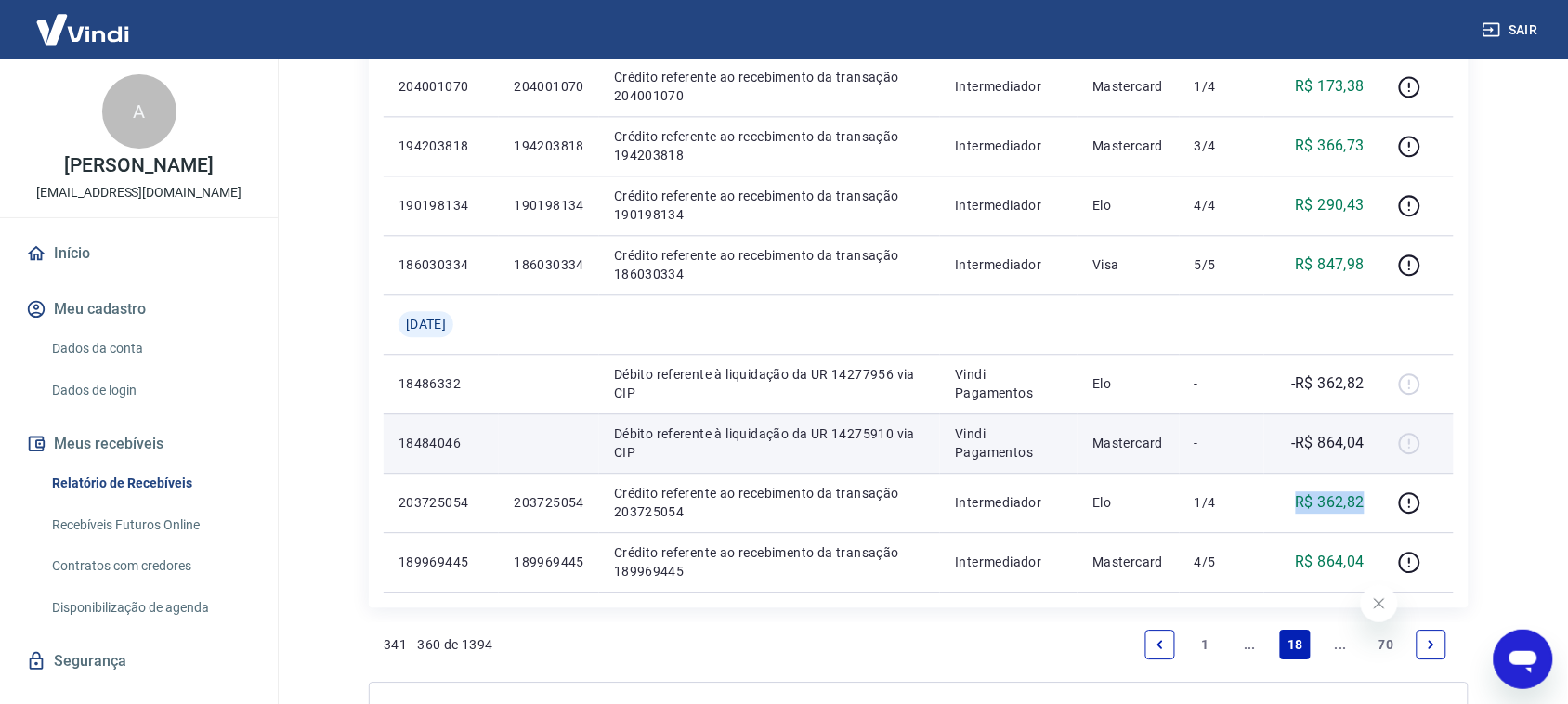
scroll to position [1162, 0]
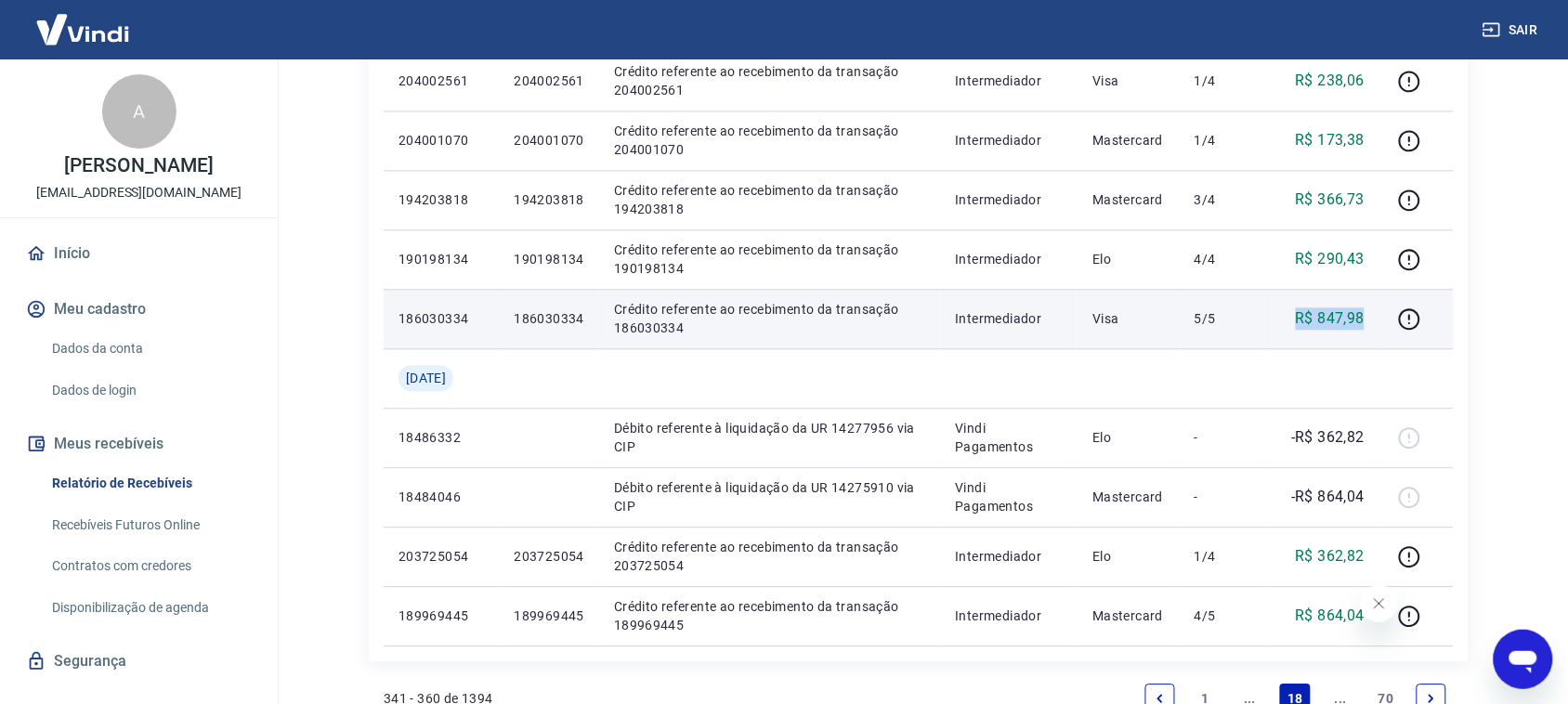
drag, startPoint x: 1298, startPoint y: 318, endPoint x: 1377, endPoint y: 331, distance: 80.1
click at [1377, 331] on td "R$ 847,98" at bounding box center [1322, 318] width 116 height 59
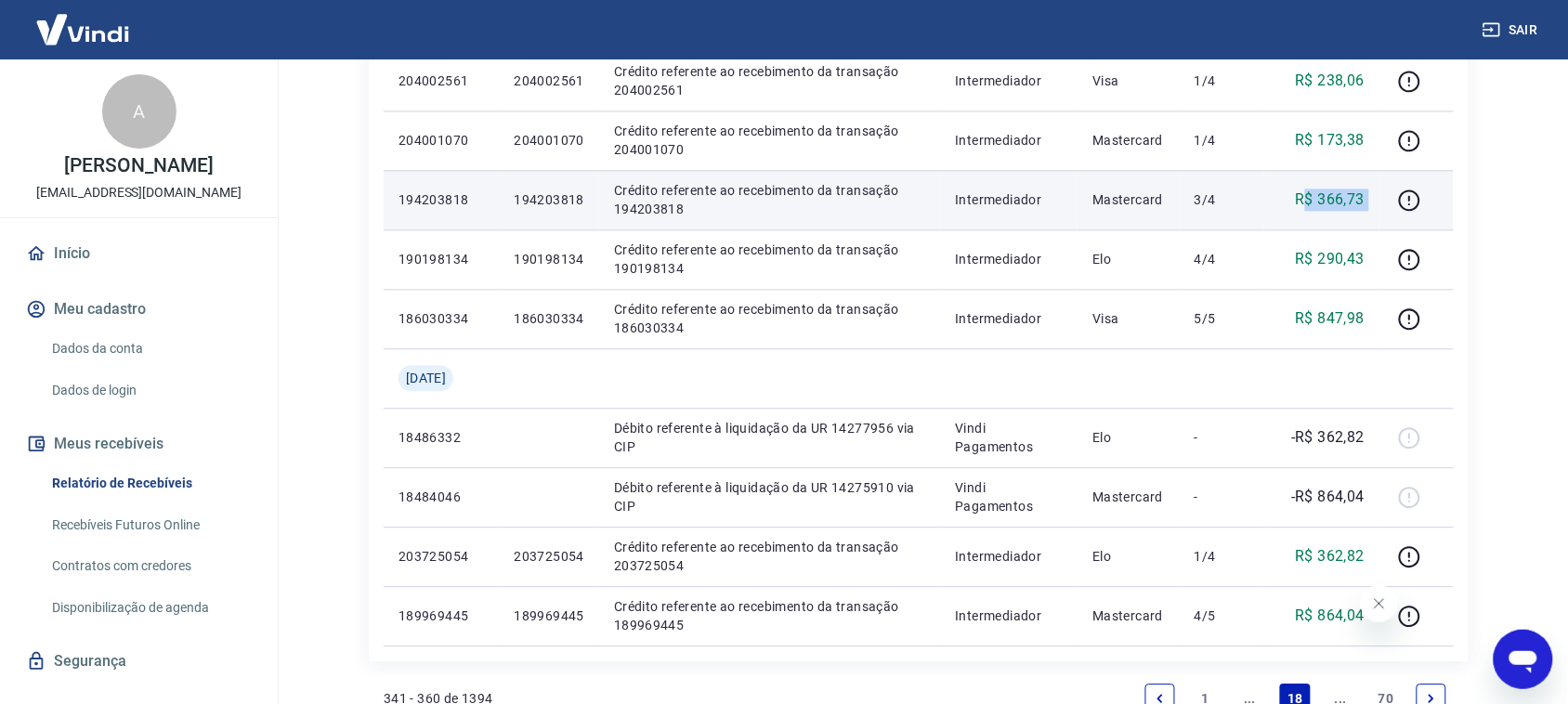
drag, startPoint x: 1306, startPoint y: 192, endPoint x: 1428, endPoint y: 206, distance: 122.8
click at [1428, 206] on tr "194203818 194203818 Crédito referente ao recebimento da transação 194203818 Int…" at bounding box center [918, 200] width 1070 height 59
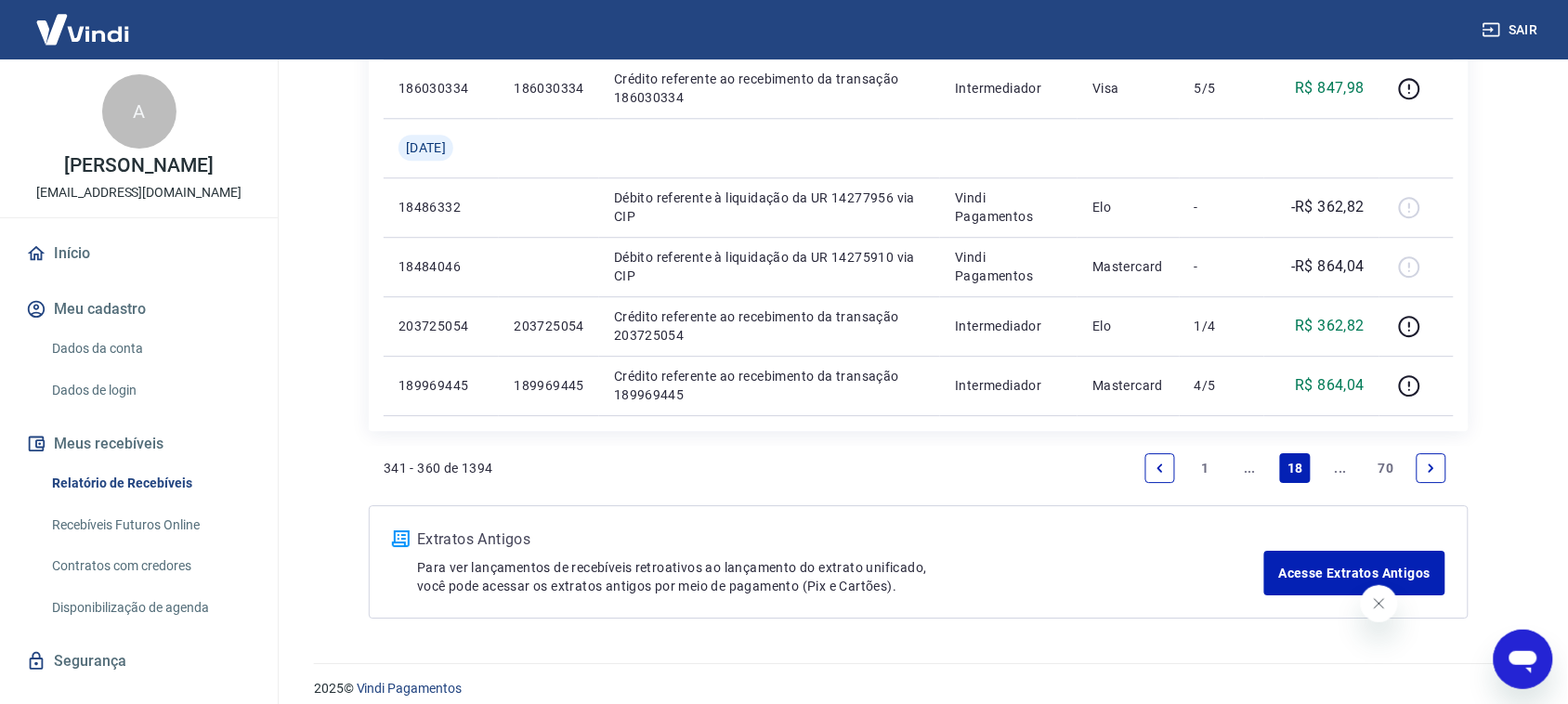
scroll to position [1393, 0]
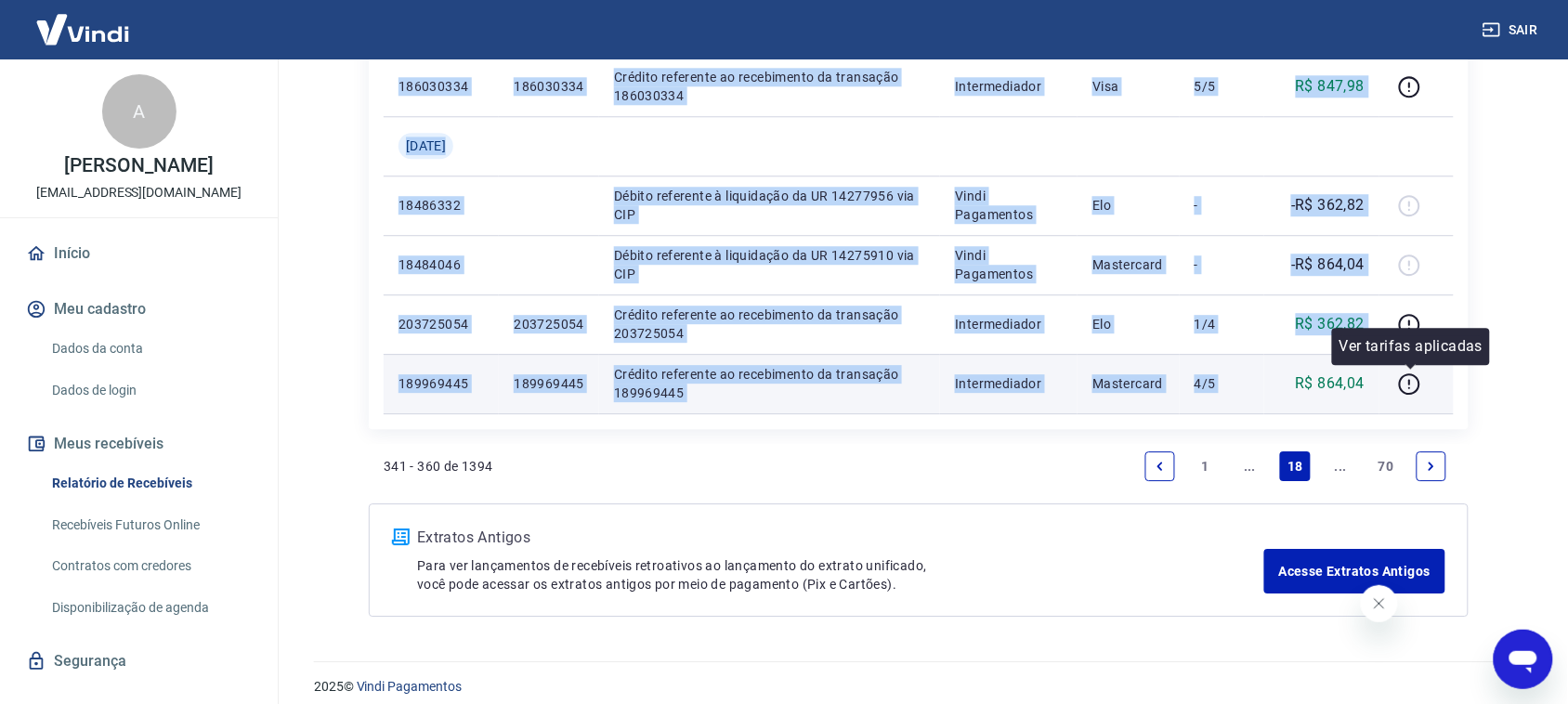
drag, startPoint x: 1274, startPoint y: 392, endPoint x: 1437, endPoint y: 389, distance: 163.0
click at [1437, 389] on tr "189969445 189969445 Crédito referente ao recebimento da transação 189969445 Int…" at bounding box center [918, 384] width 1070 height 59
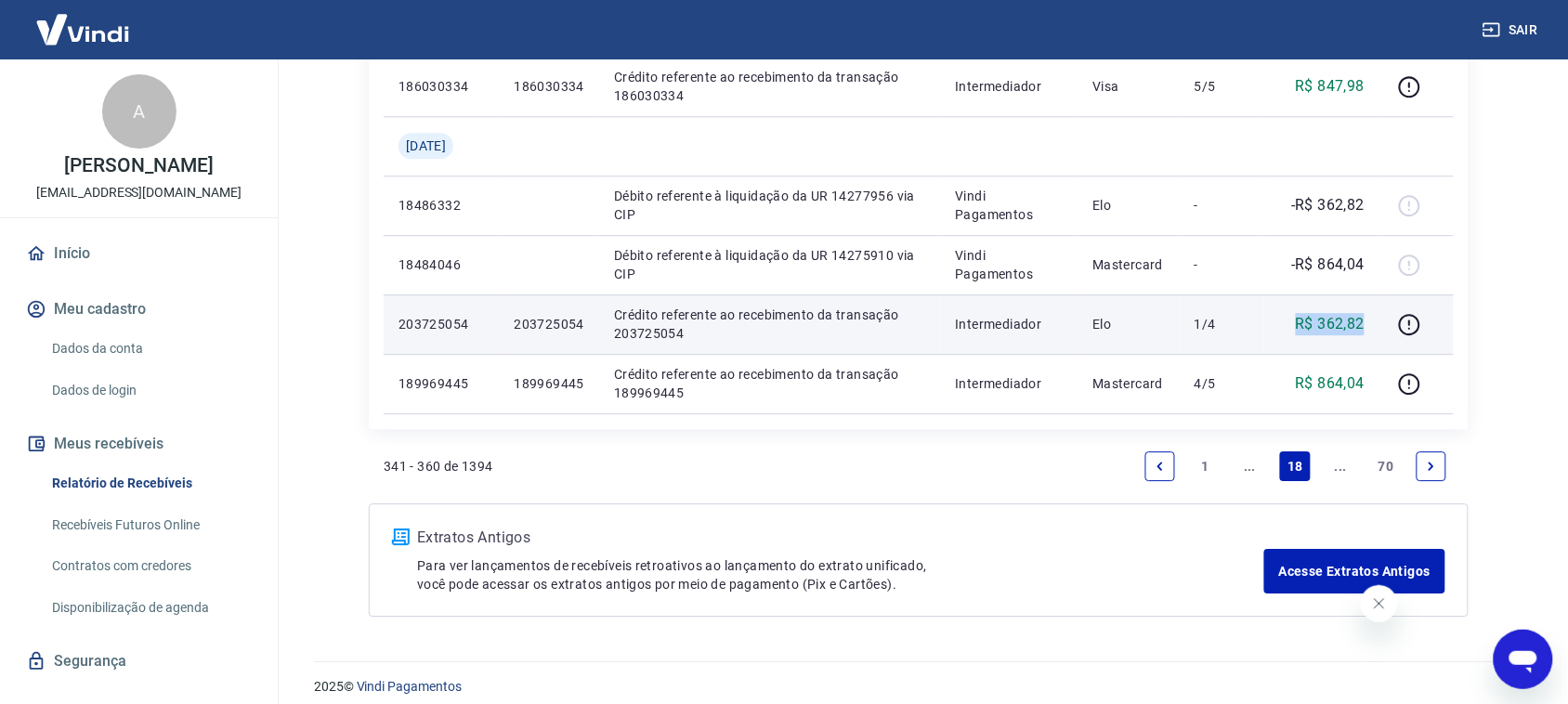
drag, startPoint x: 1307, startPoint y: 326, endPoint x: 1375, endPoint y: 330, distance: 68.1
click at [1373, 330] on td "R$ 362,82" at bounding box center [1322, 324] width 116 height 59
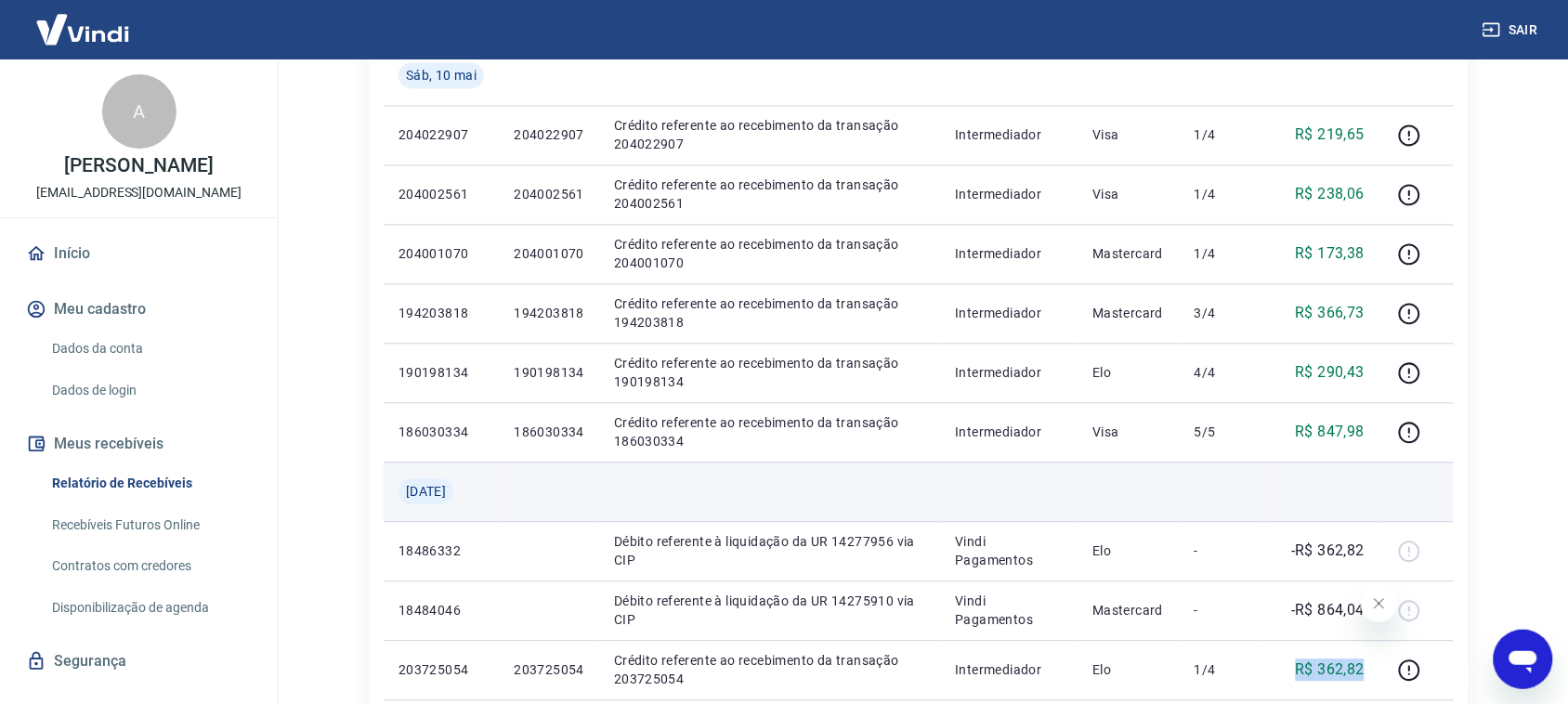
scroll to position [1045, 0]
click at [1357, 494] on td at bounding box center [1322, 494] width 116 height 59
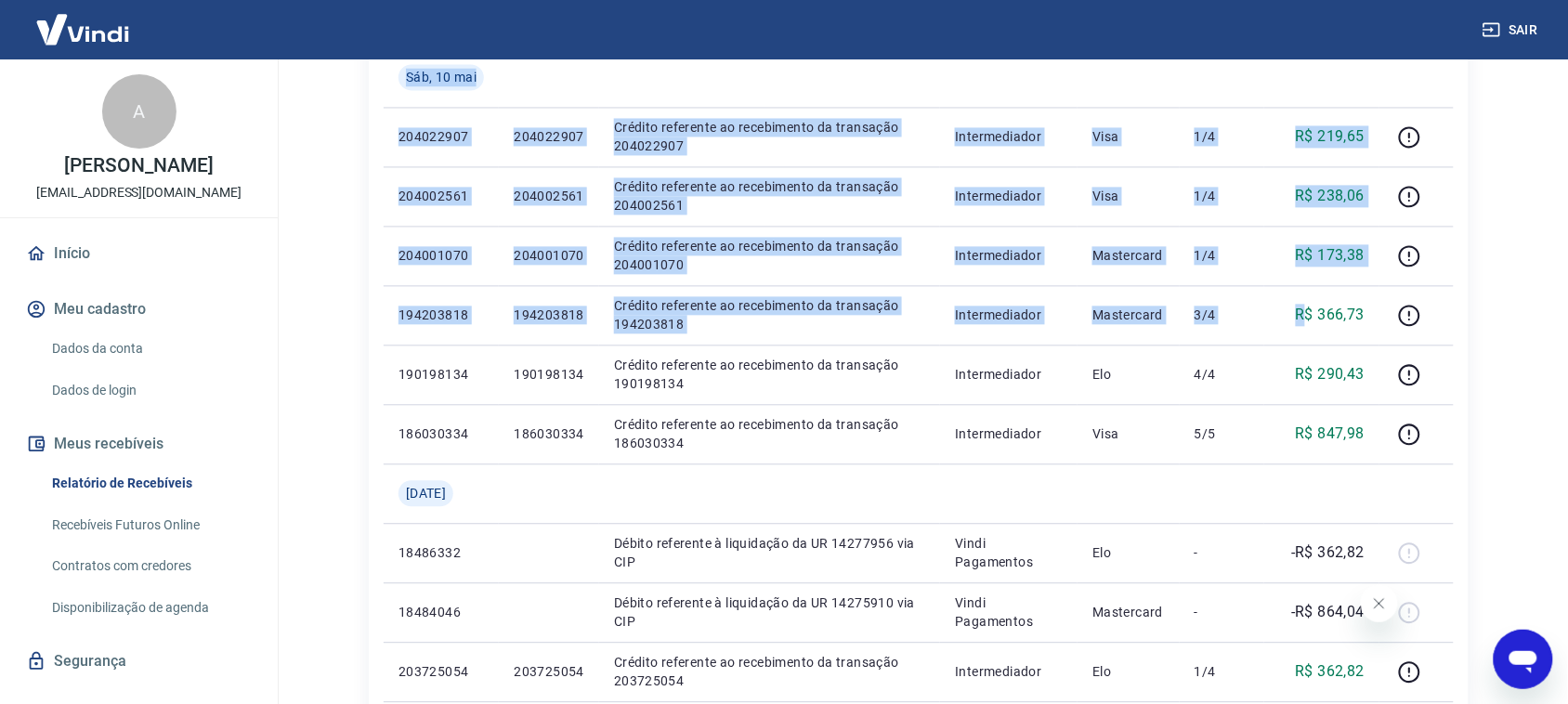
drag, startPoint x: 1325, startPoint y: 316, endPoint x: 1455, endPoint y: 312, distance: 130.1
click at [1455, 312] on div "ID Pedido Descrição Origem Pagamento Parcelas Valor Líq. [PERSON_NAME][DATE] 18…" at bounding box center [918, 19] width 1100 height 1517
click at [1494, 443] on div "Início / Meus Recebíveis / Relatório de Recebíveis Relatório de Recebíveis Saib…" at bounding box center [918, 1] width 1189 height 1974
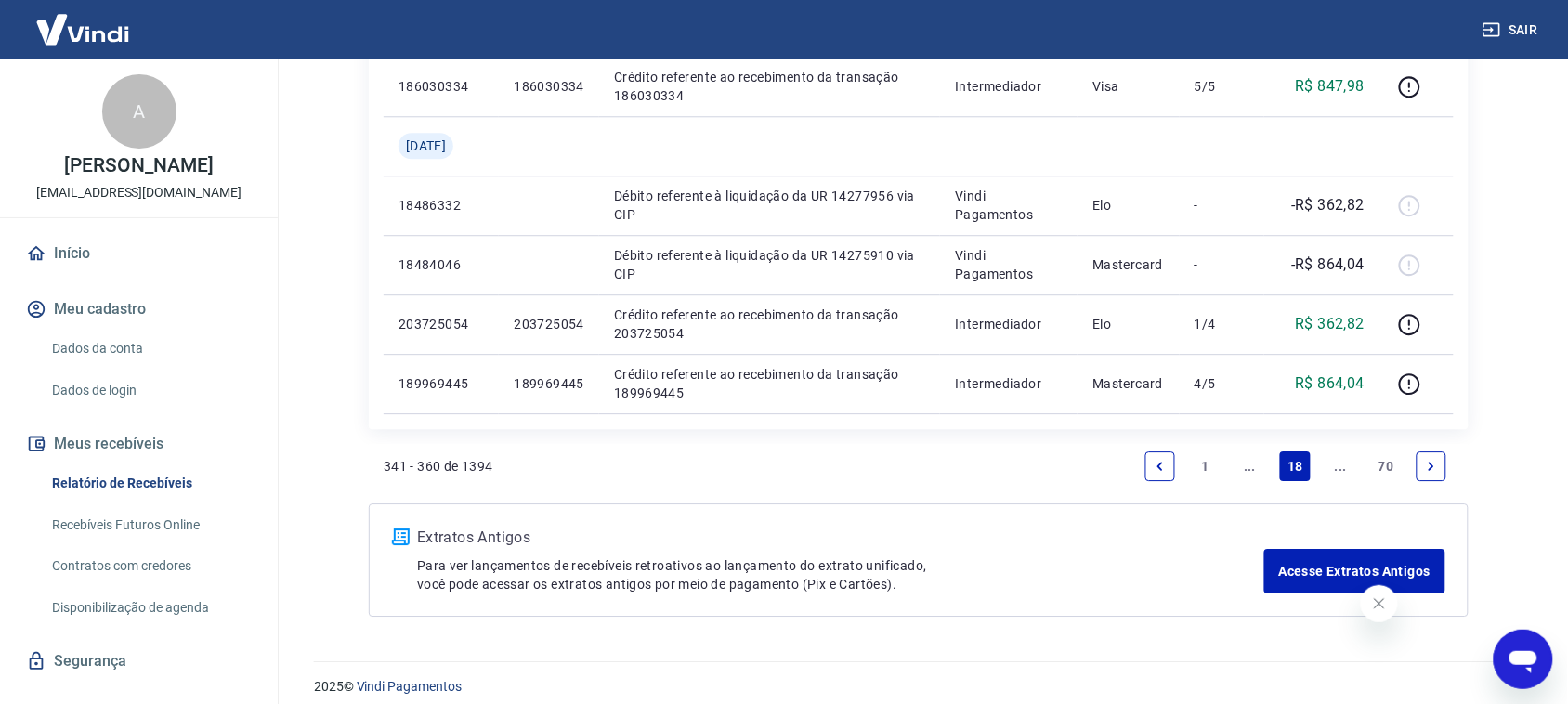
scroll to position [1409, 0]
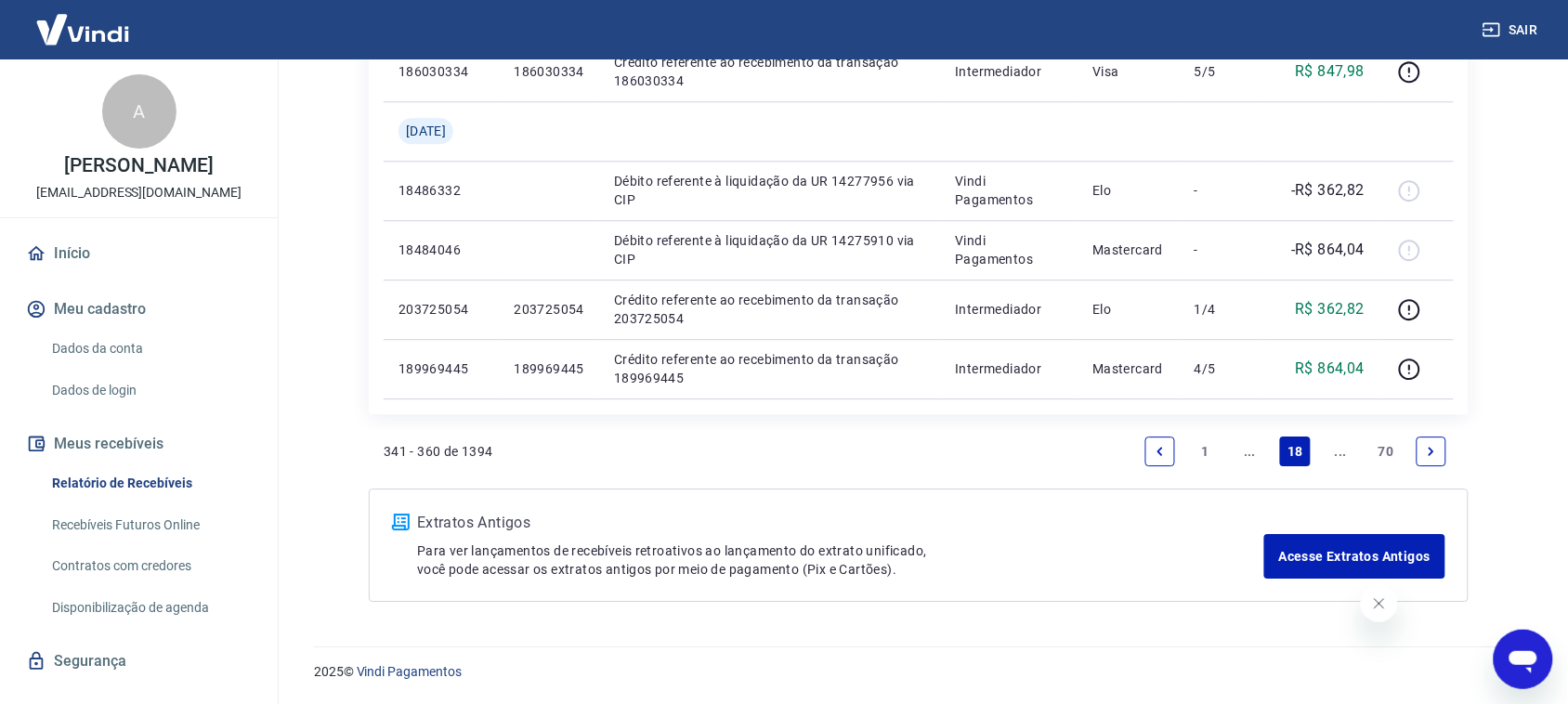
click at [1426, 445] on icon "Next page" at bounding box center [1431, 451] width 13 height 13
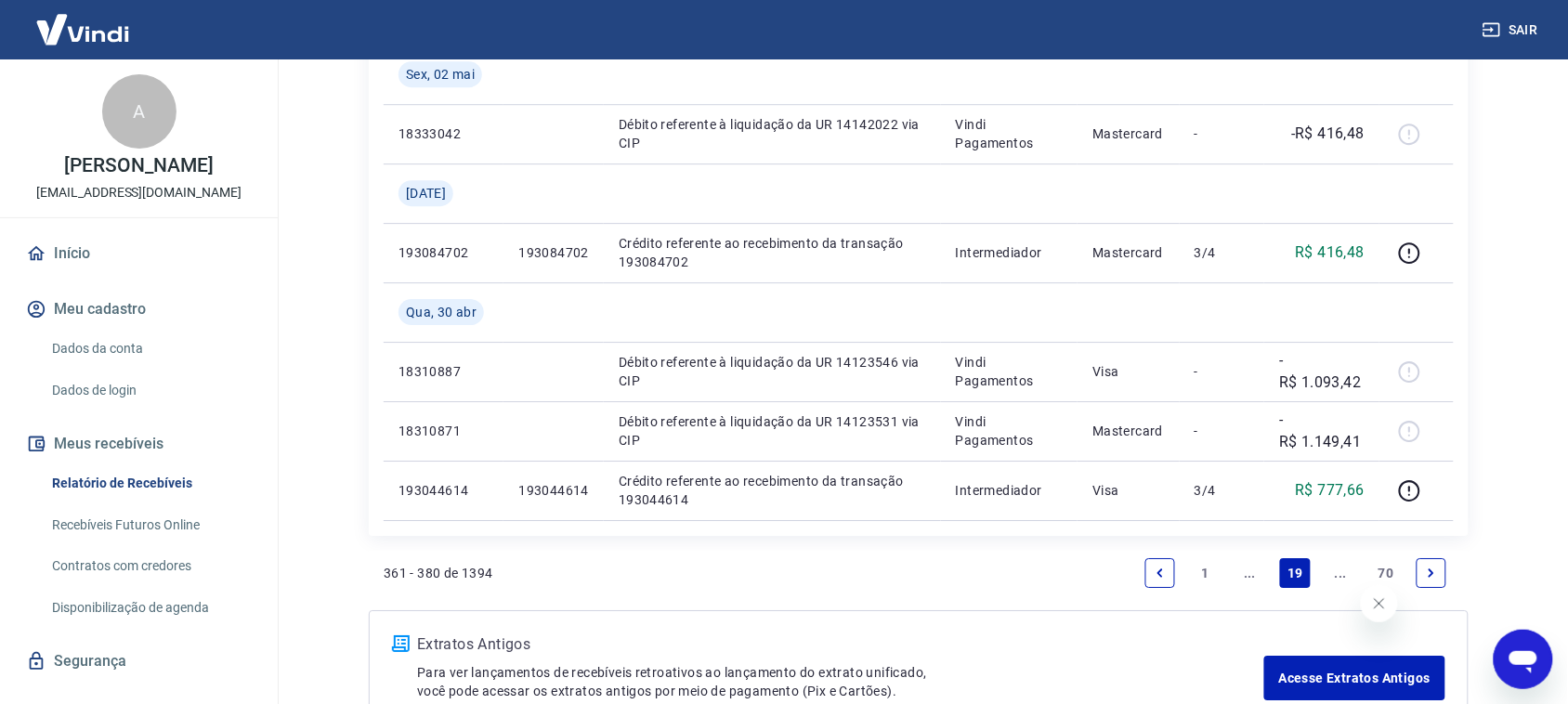
scroll to position [1706, 0]
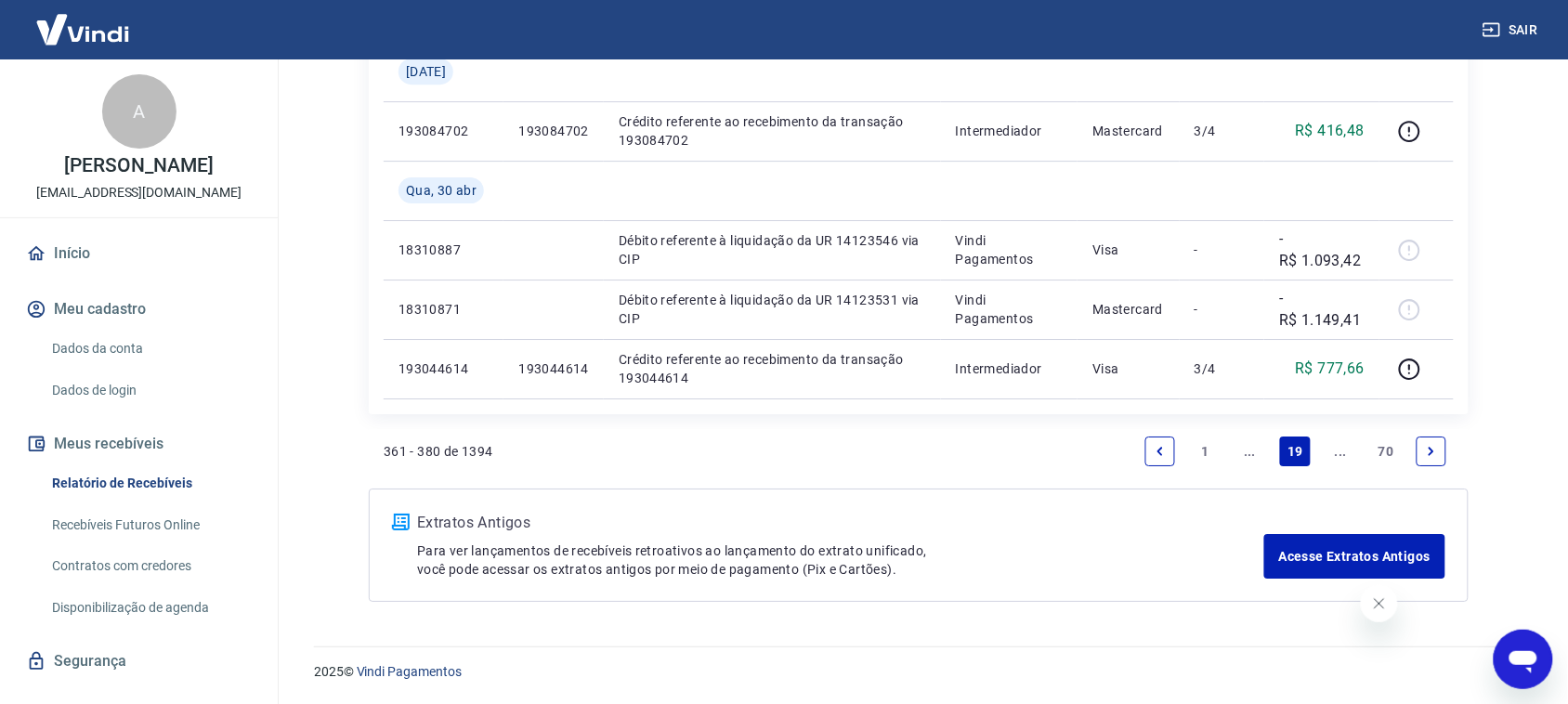
click at [1166, 441] on link "Previous page" at bounding box center [1161, 452] width 30 height 30
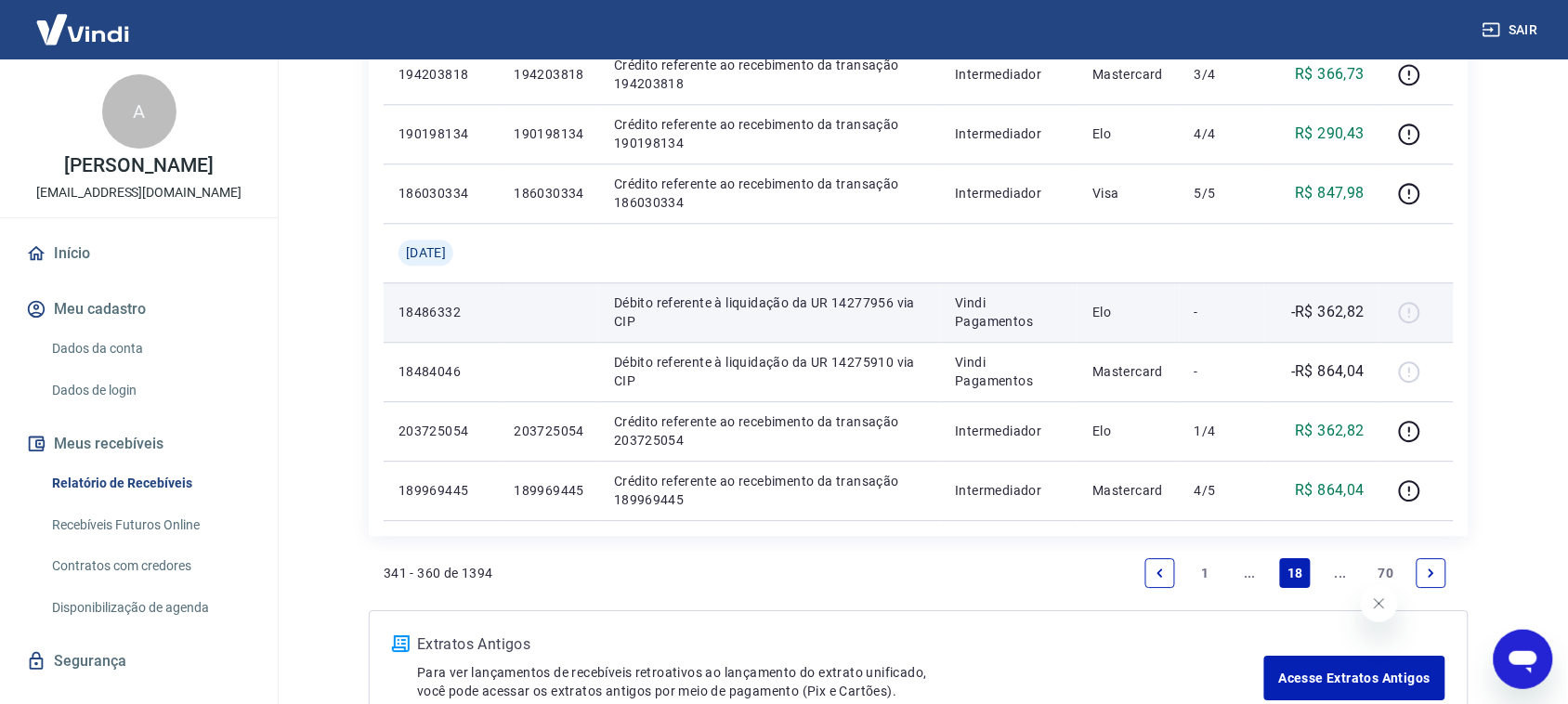
scroll to position [1409, 0]
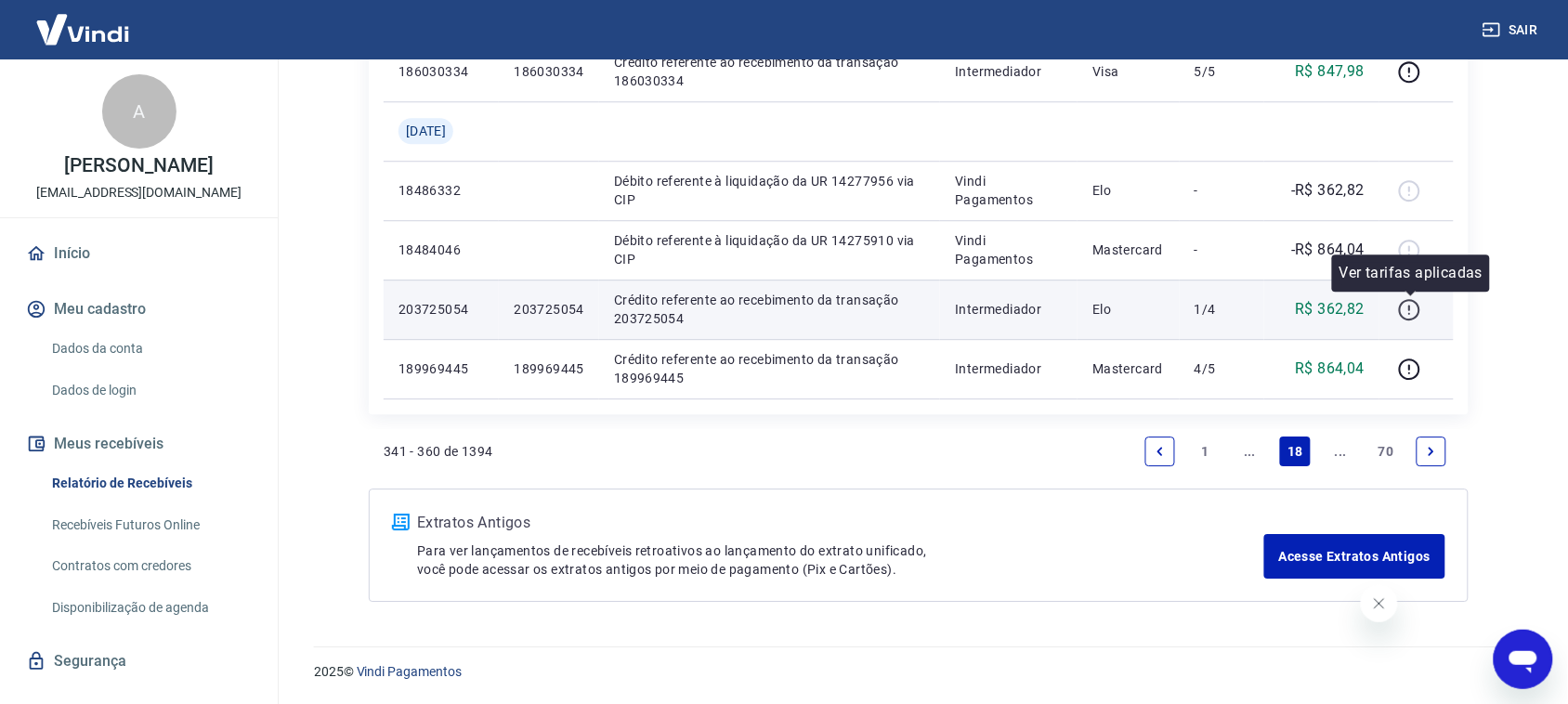
drag, startPoint x: 1284, startPoint y: 316, endPoint x: 1406, endPoint y: 312, distance: 122.1
click at [1406, 312] on tr "203725054 203725054 Crédito referente ao recebimento da transação 203725054 Int…" at bounding box center [918, 309] width 1070 height 59
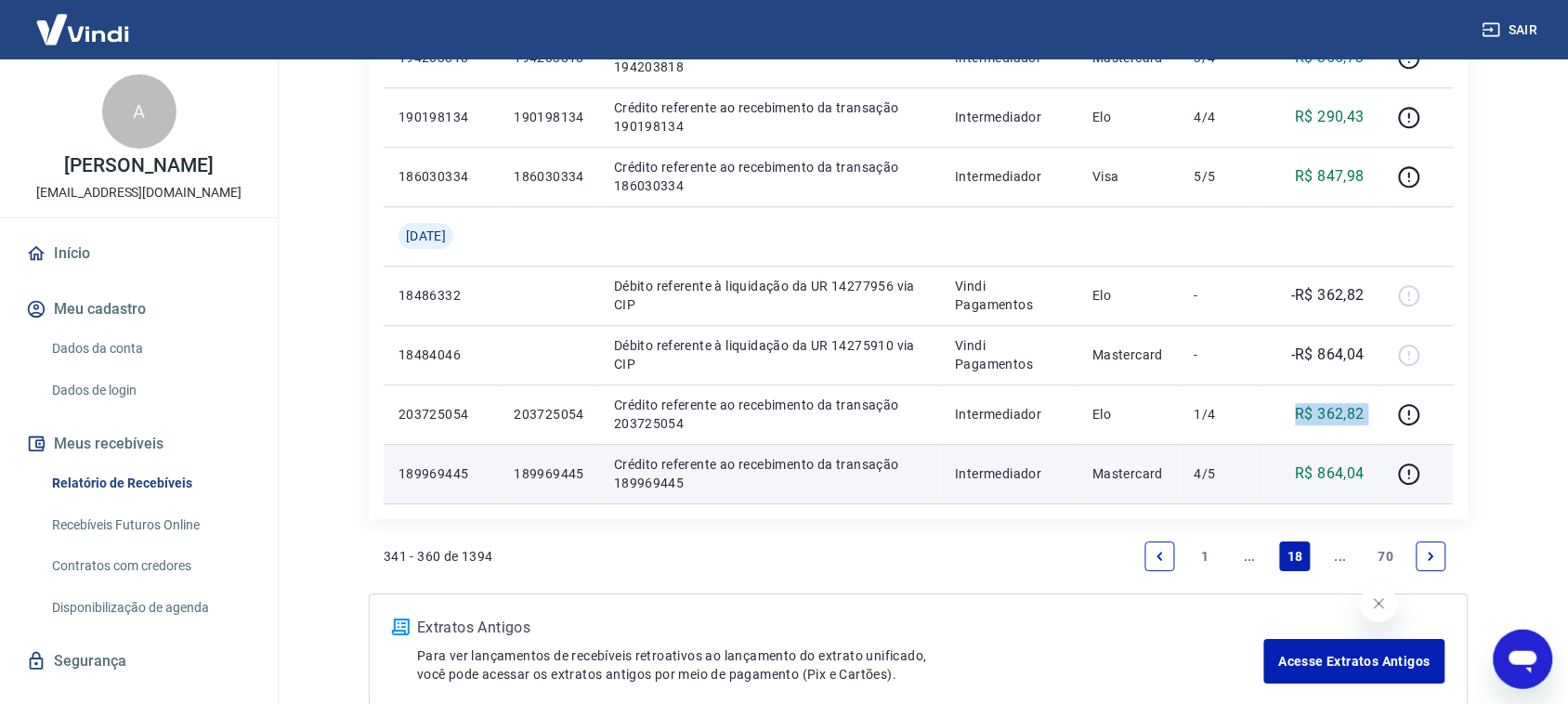
scroll to position [1177, 0]
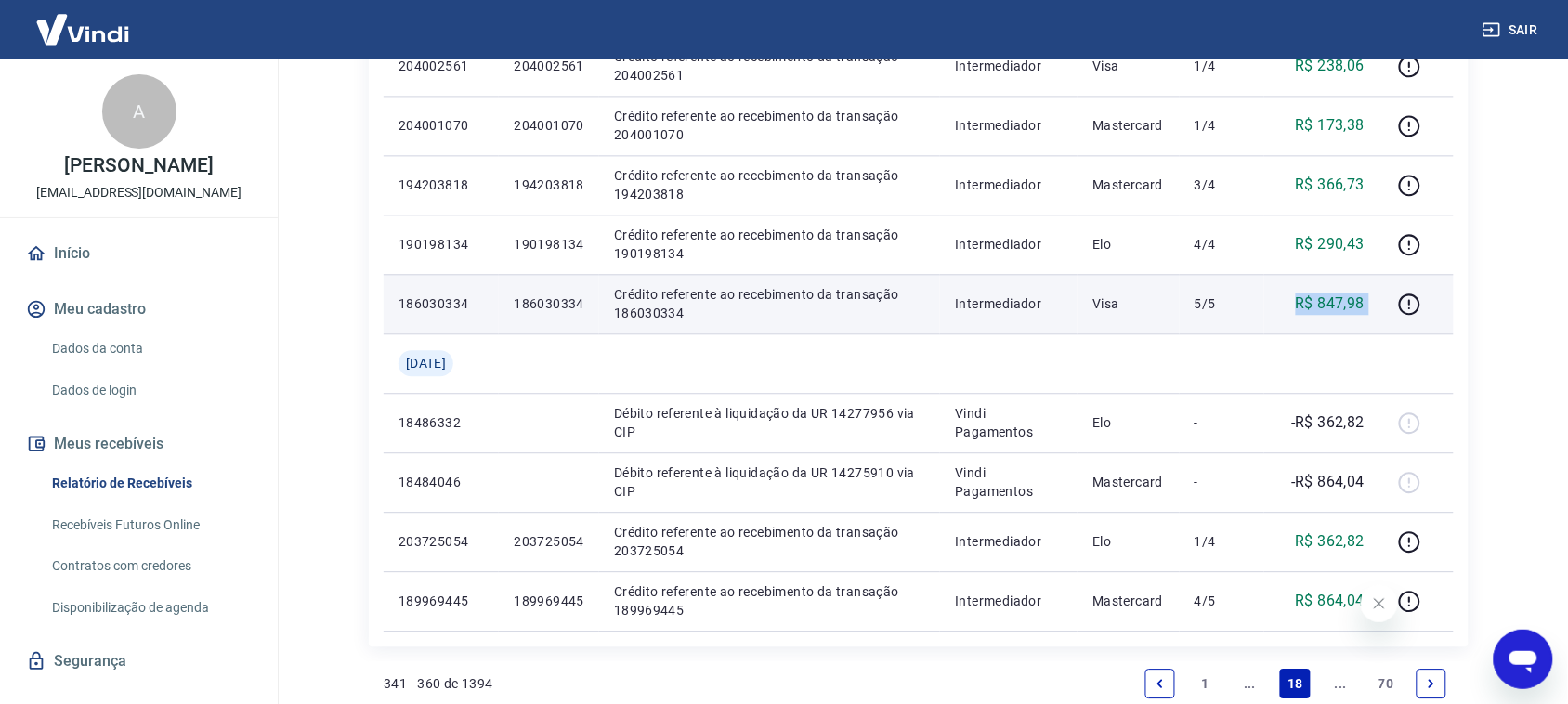
drag, startPoint x: 1293, startPoint y: 293, endPoint x: 1394, endPoint y: 293, distance: 101.0
click at [1394, 293] on tr "186030334 186030334 Crédito referente ao recebimento da transação 186030334 Int…" at bounding box center [918, 304] width 1070 height 59
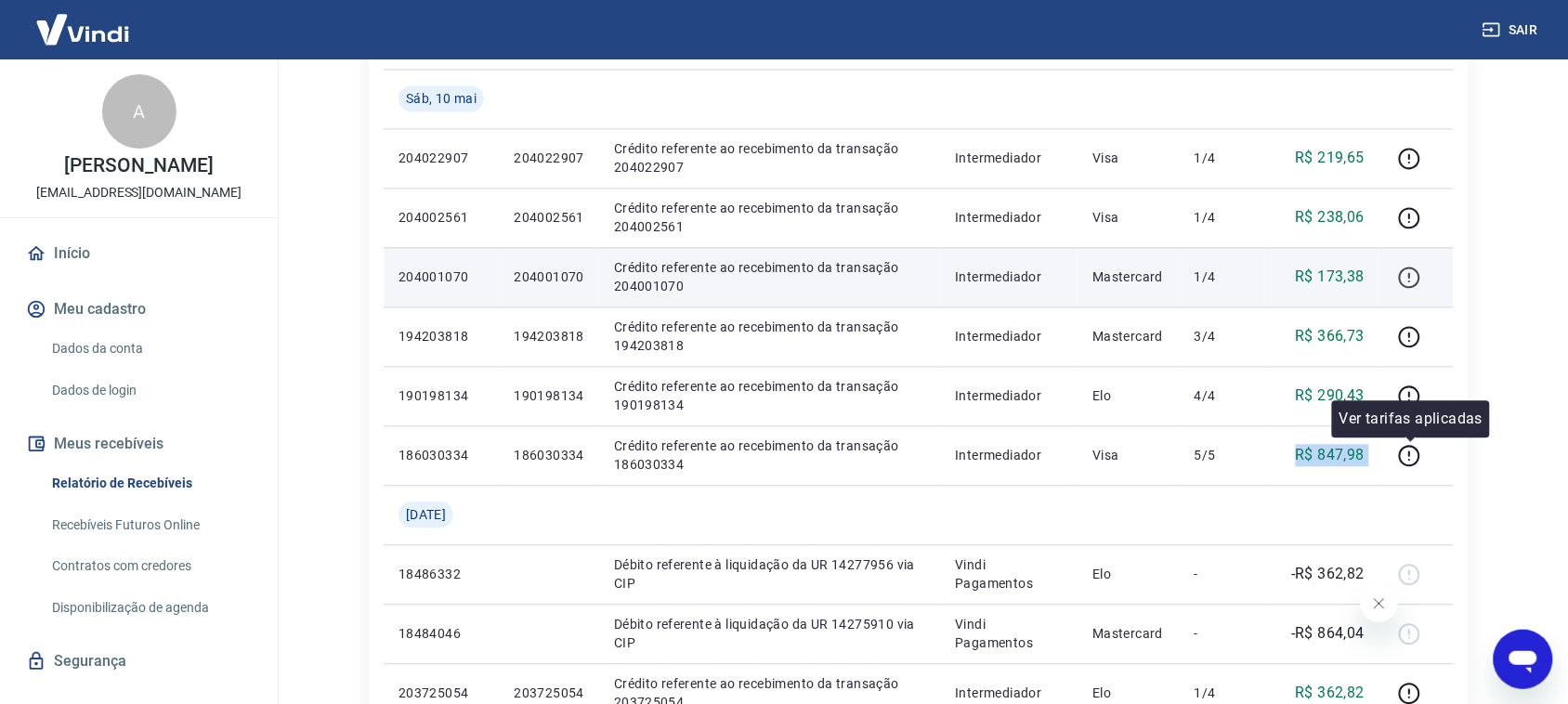
scroll to position [944, 0]
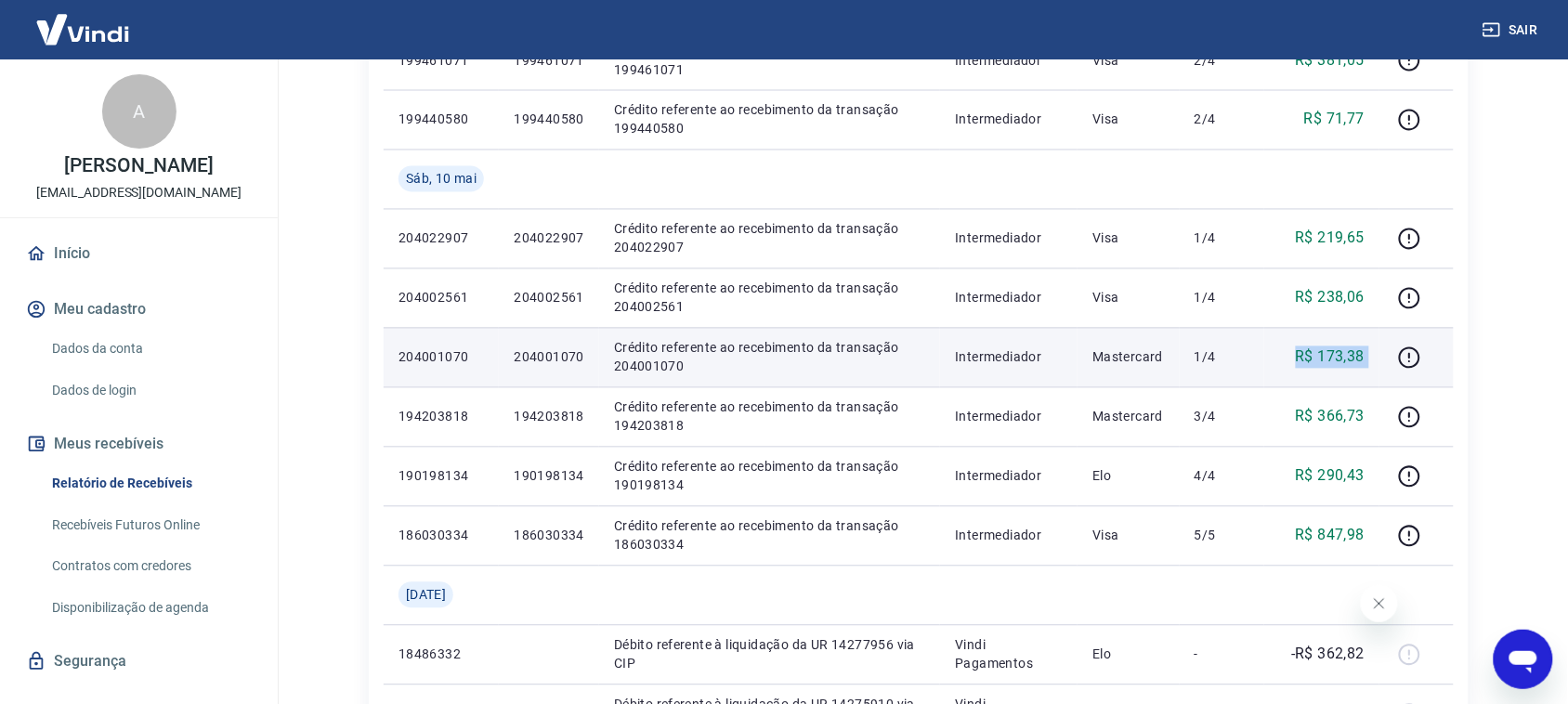
drag, startPoint x: 1301, startPoint y: 349, endPoint x: 1393, endPoint y: 349, distance: 92.0
click at [1393, 349] on tr "204001070 204001070 Crédito referente ao recebimento da transação 204001070 Int…" at bounding box center [918, 358] width 1070 height 59
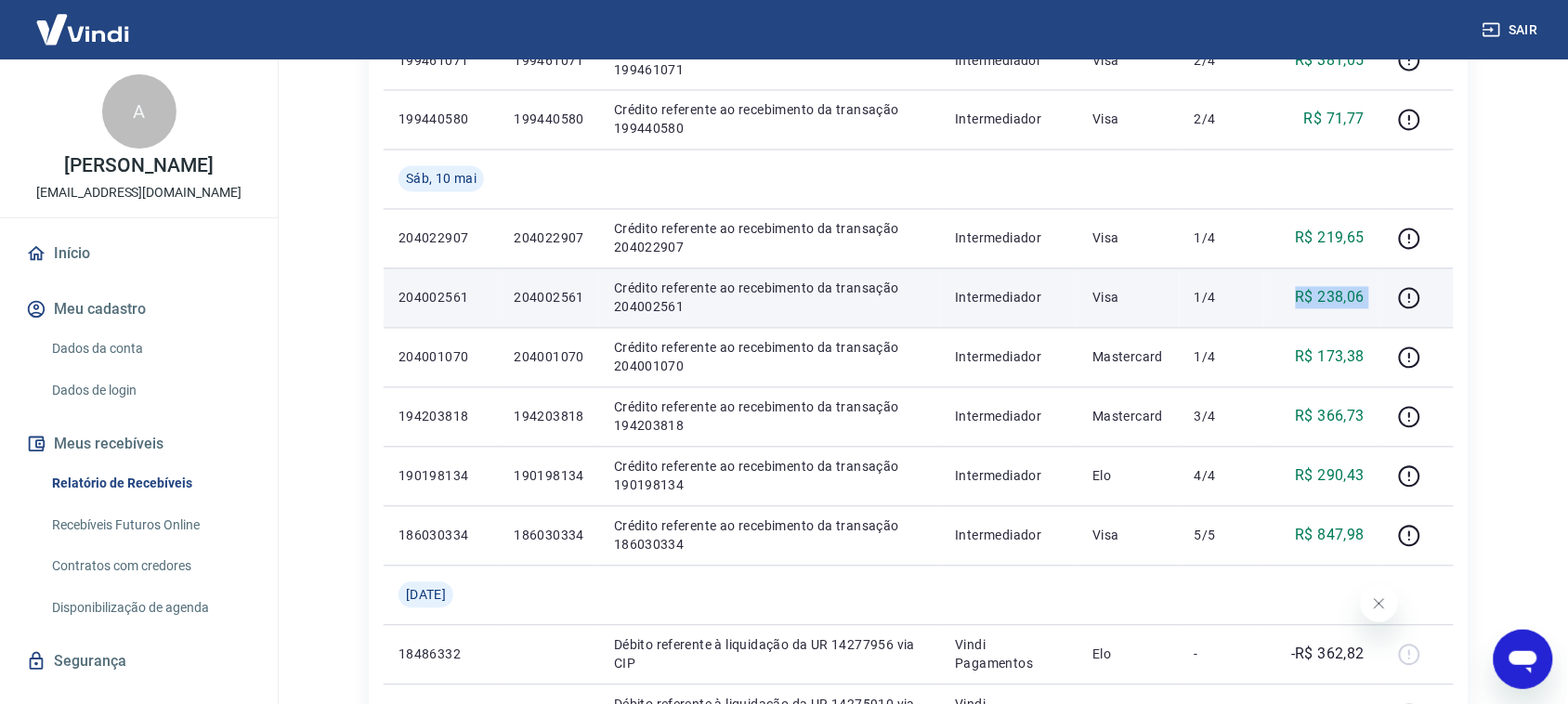
drag, startPoint x: 1299, startPoint y: 304, endPoint x: 1385, endPoint y: 298, distance: 86.2
click at [1385, 298] on tr "204002561 204002561 Crédito referente ao recebimento da transação 204002561 Int…" at bounding box center [918, 299] width 1070 height 59
click at [1409, 288] on icon "button" at bounding box center [1410, 299] width 22 height 22
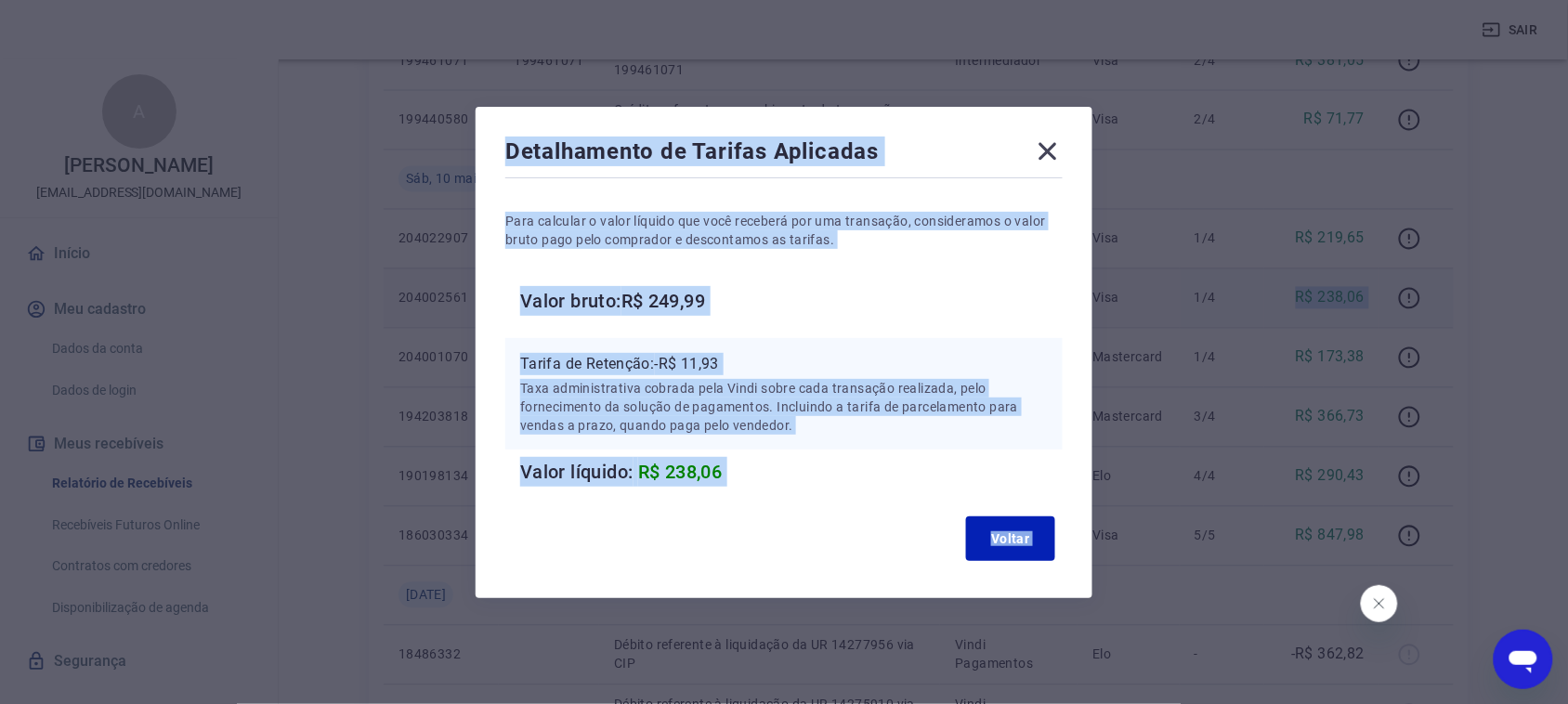
click at [879, 313] on h6 "Valor bruto: R$ 249,99" at bounding box center [791, 301] width 543 height 30
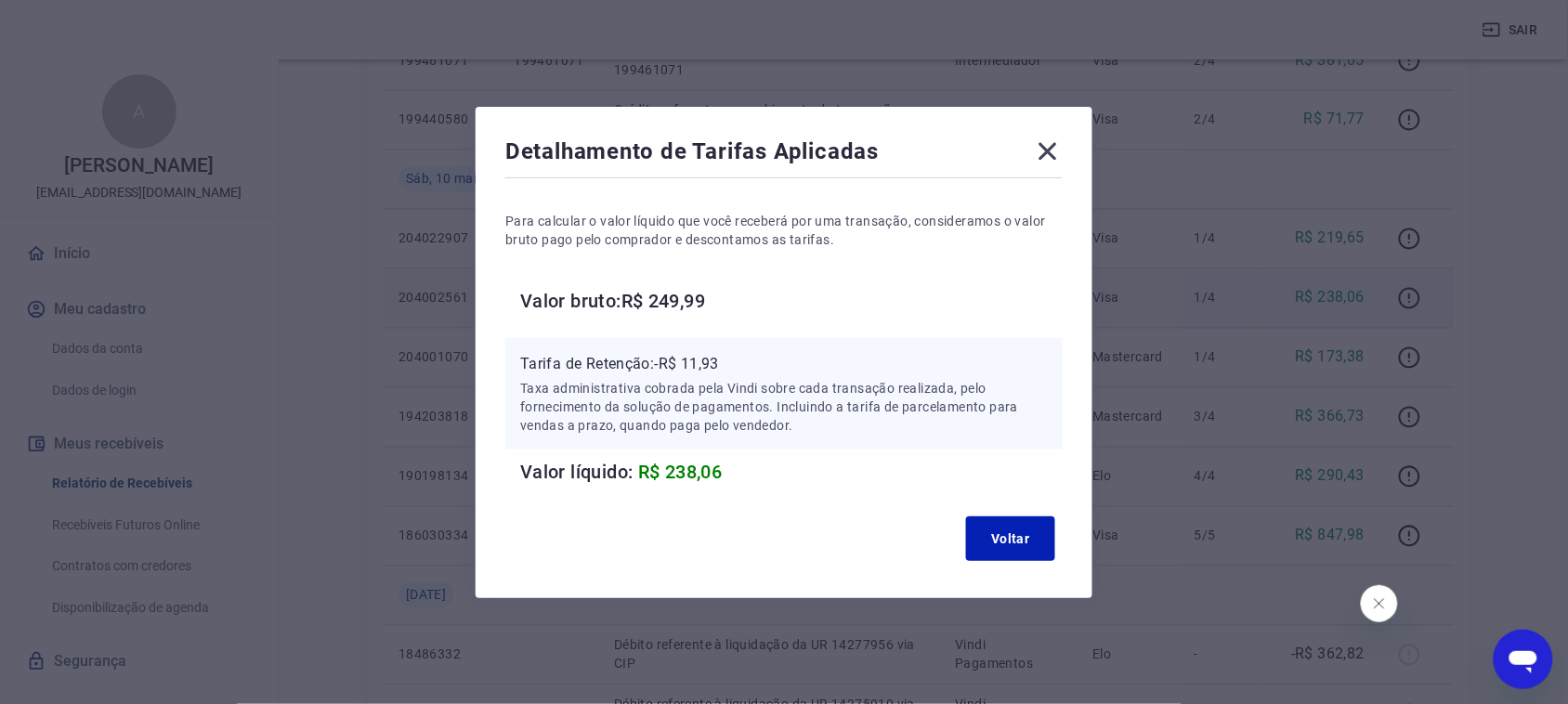
click at [1063, 146] on icon at bounding box center [1048, 151] width 30 height 30
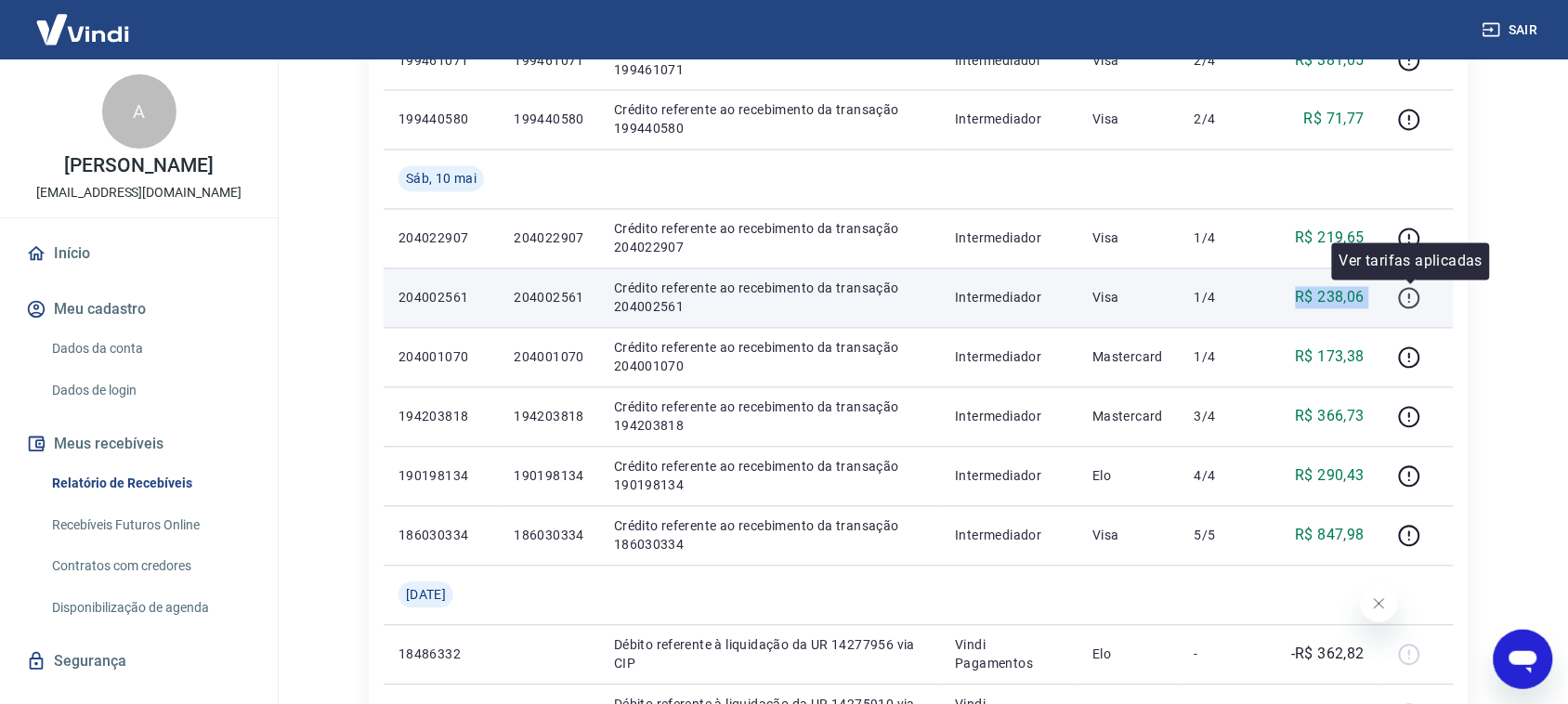
drag, startPoint x: 1289, startPoint y: 303, endPoint x: 1422, endPoint y: 304, distance: 133.0
click at [1422, 304] on tr "204002561 204002561 Crédito referente ao recebimento da transação 204002561 Int…" at bounding box center [918, 299] width 1070 height 59
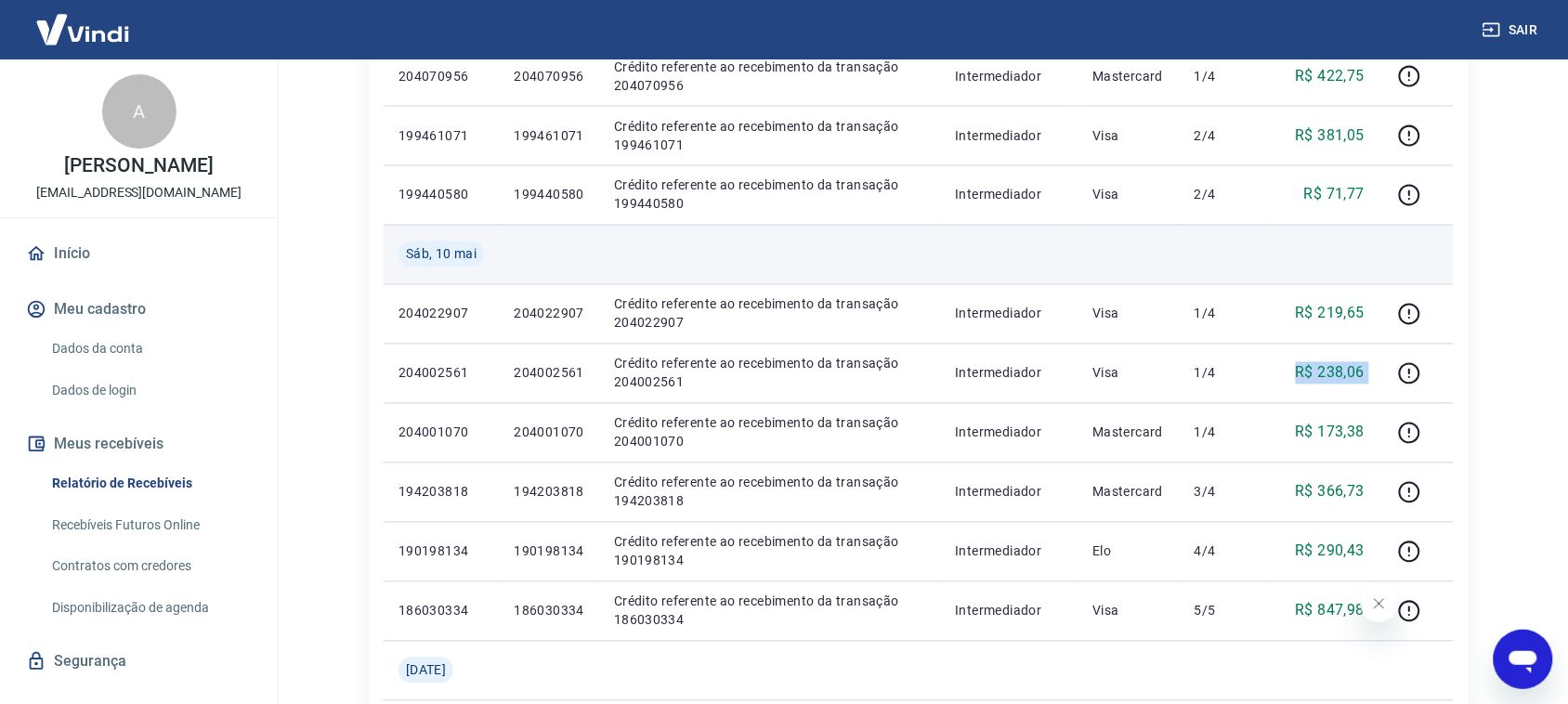
scroll to position [828, 0]
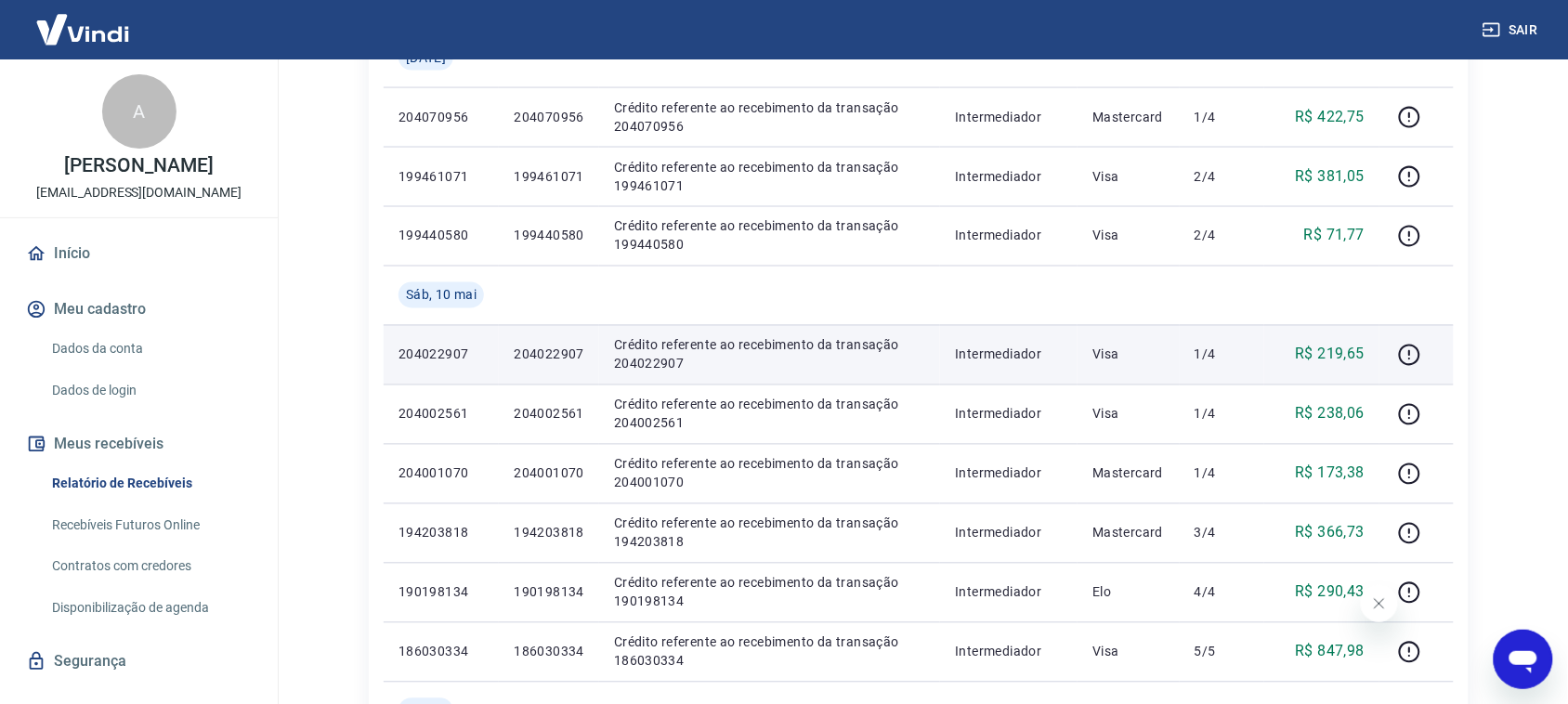
click at [1393, 360] on td at bounding box center [1416, 355] width 74 height 59
click at [1353, 354] on p "R$ 219,65" at bounding box center [1331, 355] width 69 height 23
drag, startPoint x: 1306, startPoint y: 355, endPoint x: 1401, endPoint y: 365, distance: 95.5
click at [1401, 364] on tr "204022907 204022907 Crédito referente ao recebimento da transação 204022907 Int…" at bounding box center [918, 355] width 1070 height 59
click at [1409, 359] on icon "button" at bounding box center [1409, 355] width 23 height 23
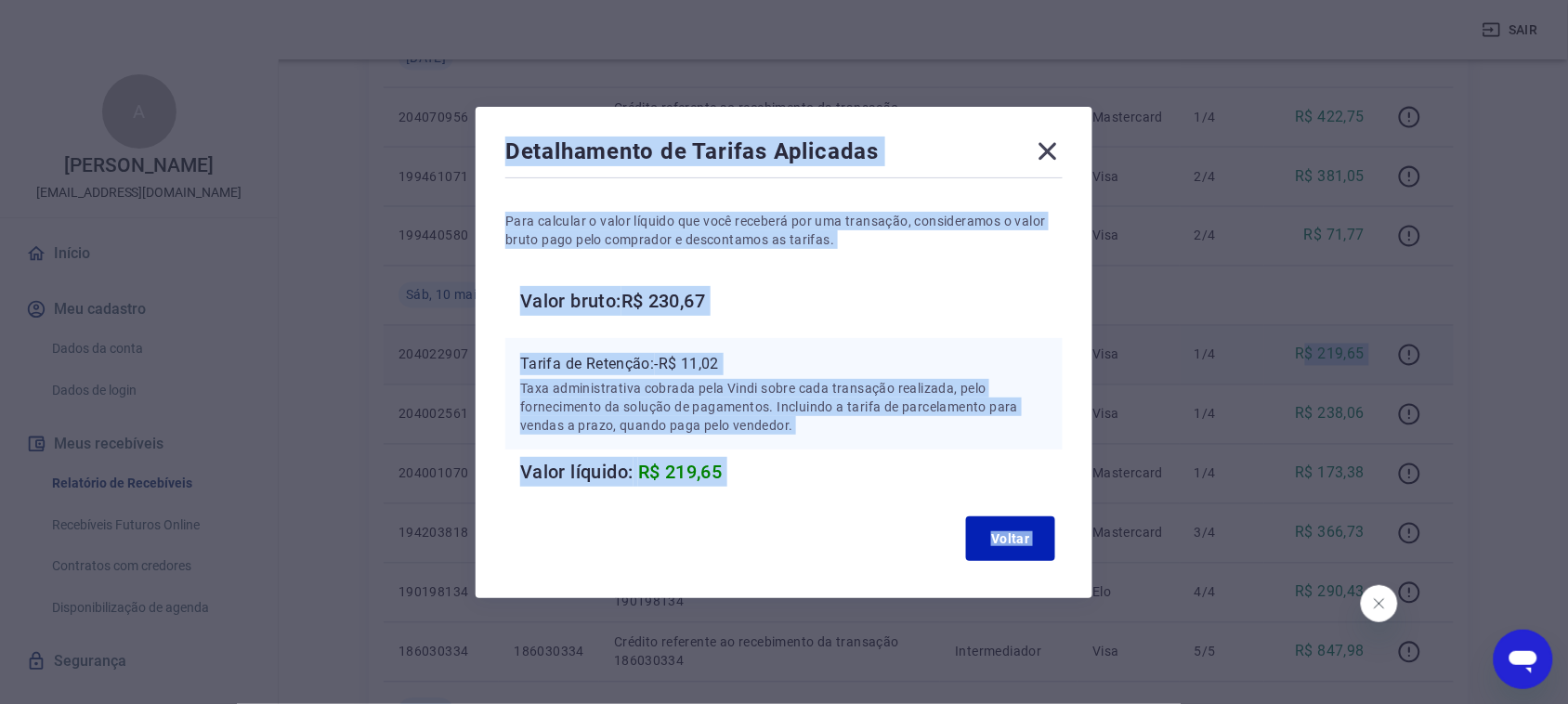
click at [1050, 300] on h6 "Valor bruto: R$ 230,67" at bounding box center [791, 301] width 543 height 30
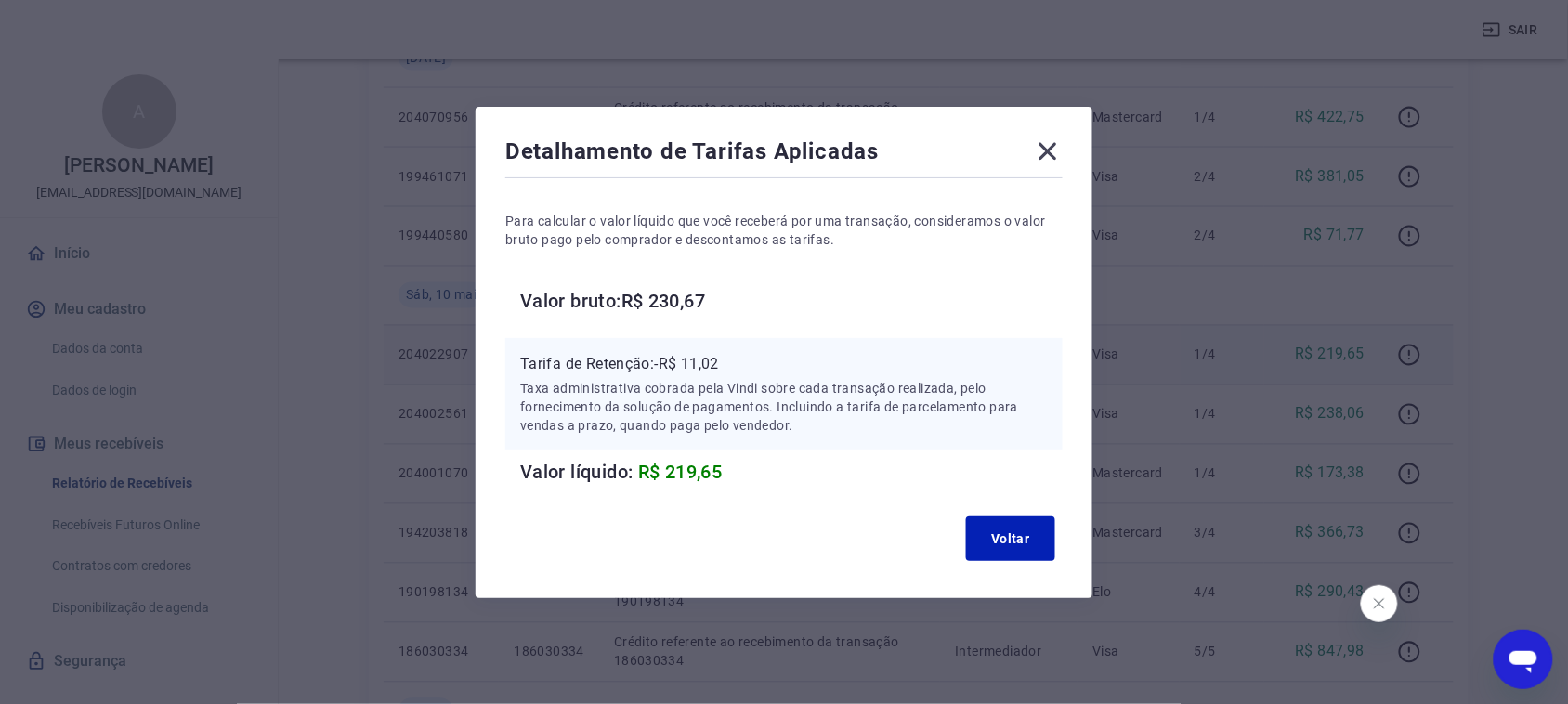
click at [1043, 160] on icon at bounding box center [1048, 151] width 30 height 30
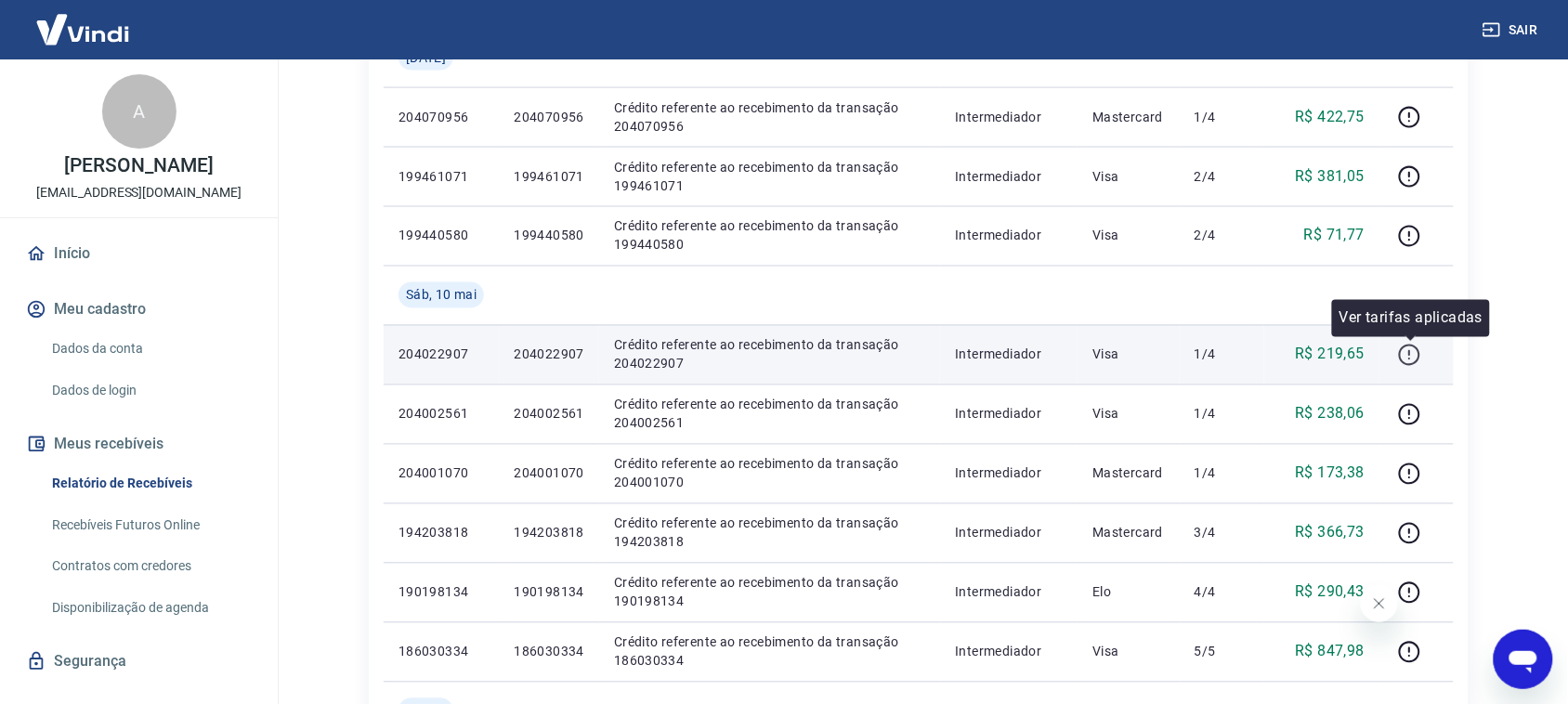
click at [1409, 350] on icon "button" at bounding box center [1409, 355] width 23 height 23
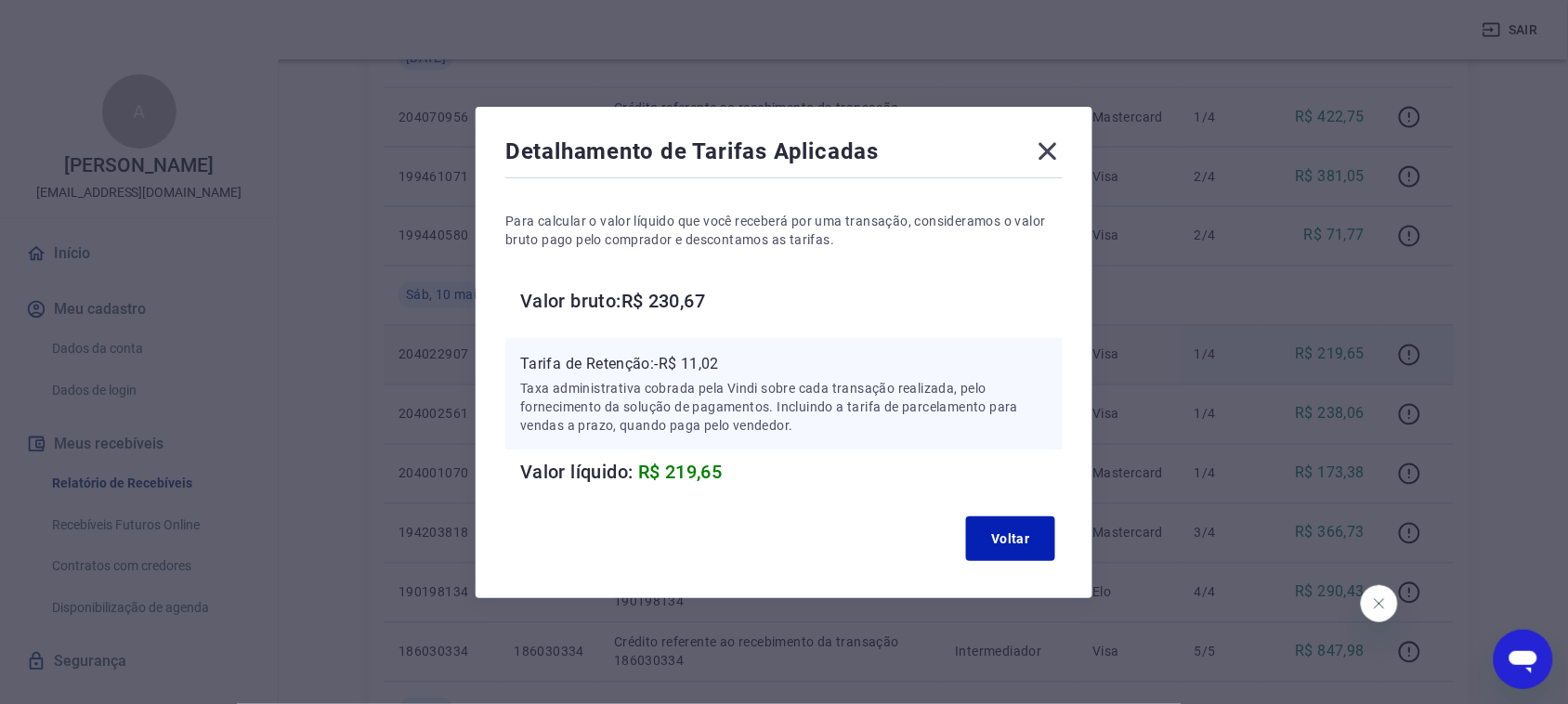
click at [1056, 148] on icon at bounding box center [1048, 151] width 30 height 30
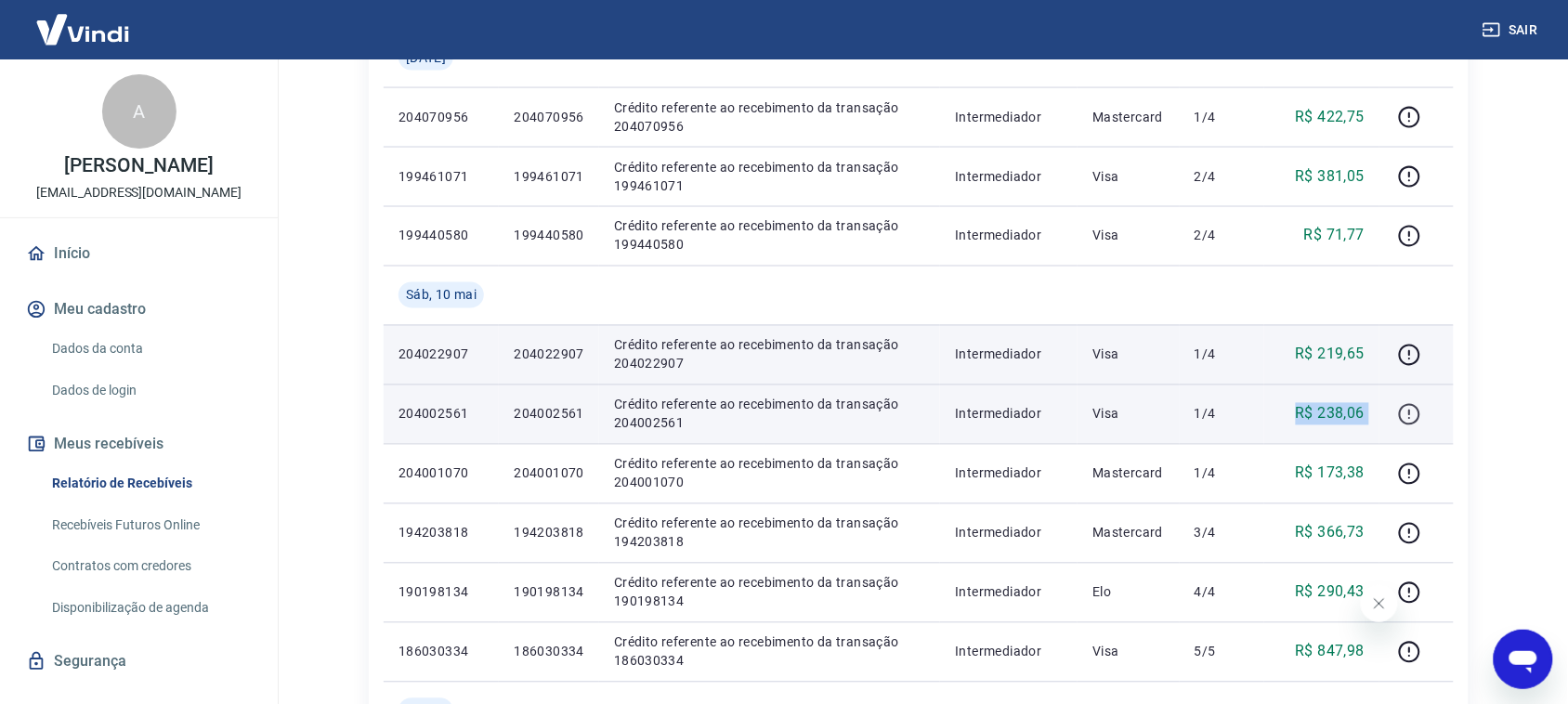
drag, startPoint x: 1291, startPoint y: 423, endPoint x: 1400, endPoint y: 407, distance: 110.2
click at [1400, 407] on tr "204002561 204002561 Crédito referente ao recebimento da transação 204002561 Int…" at bounding box center [918, 414] width 1070 height 59
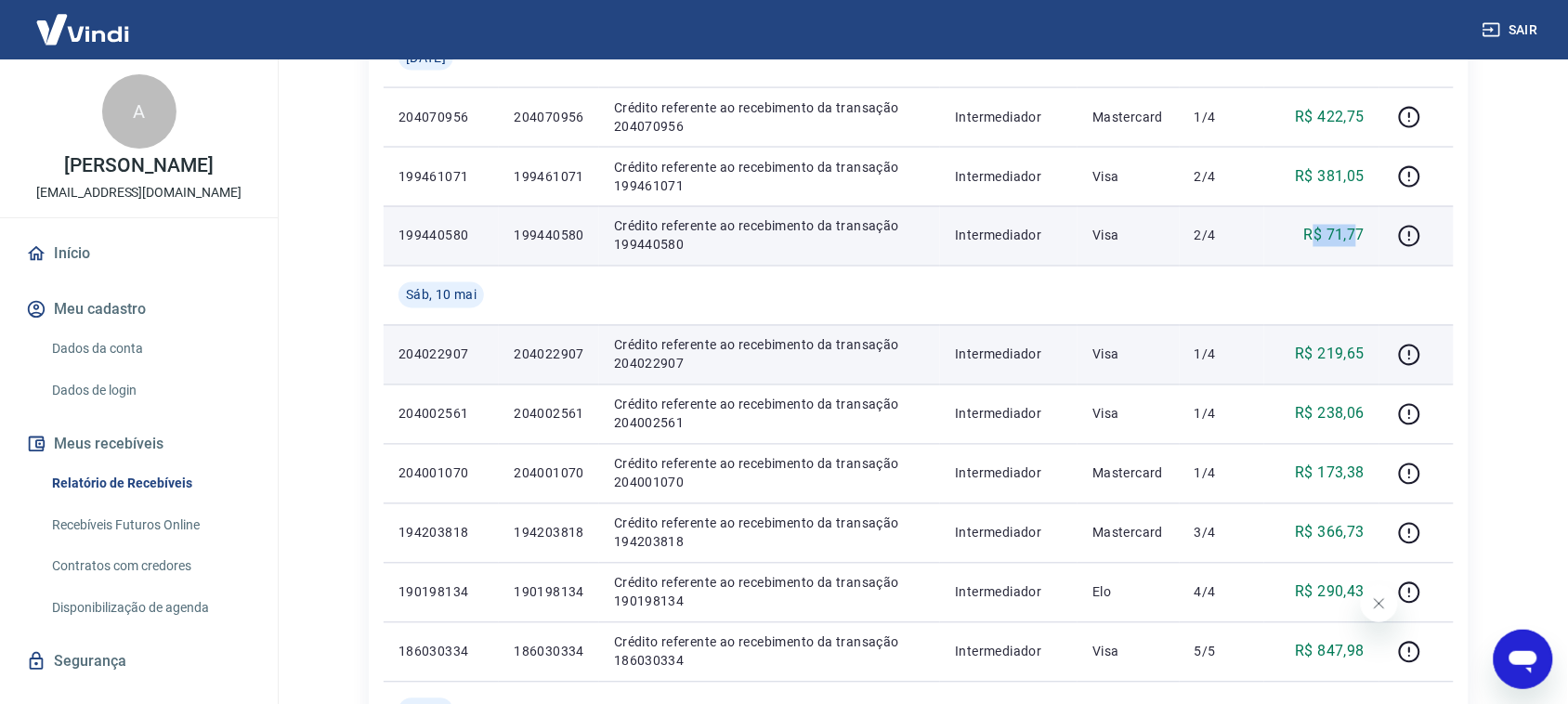
drag, startPoint x: 1316, startPoint y: 239, endPoint x: 1361, endPoint y: 253, distance: 47.1
click at [1361, 254] on td "R$ 71,77" at bounding box center [1322, 236] width 116 height 59
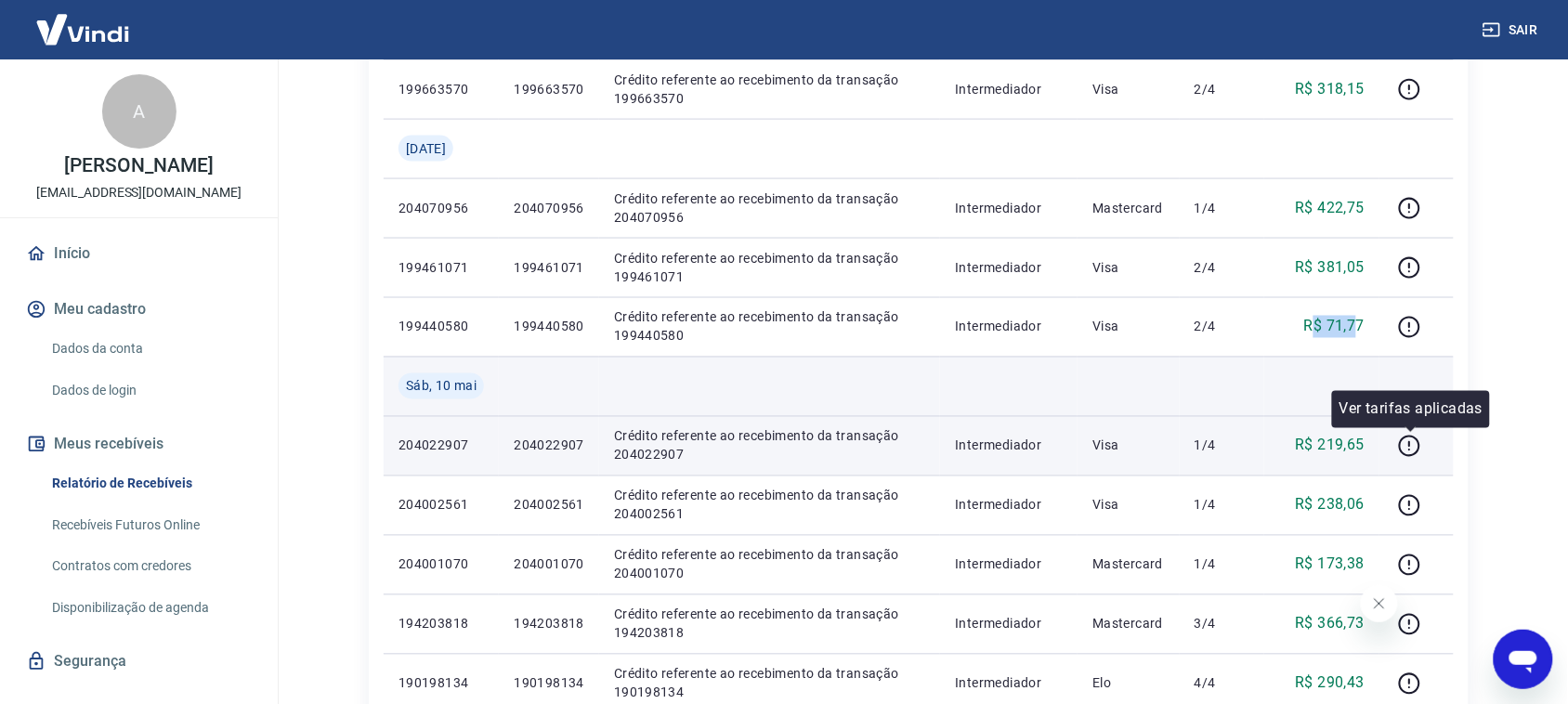
scroll to position [712, 0]
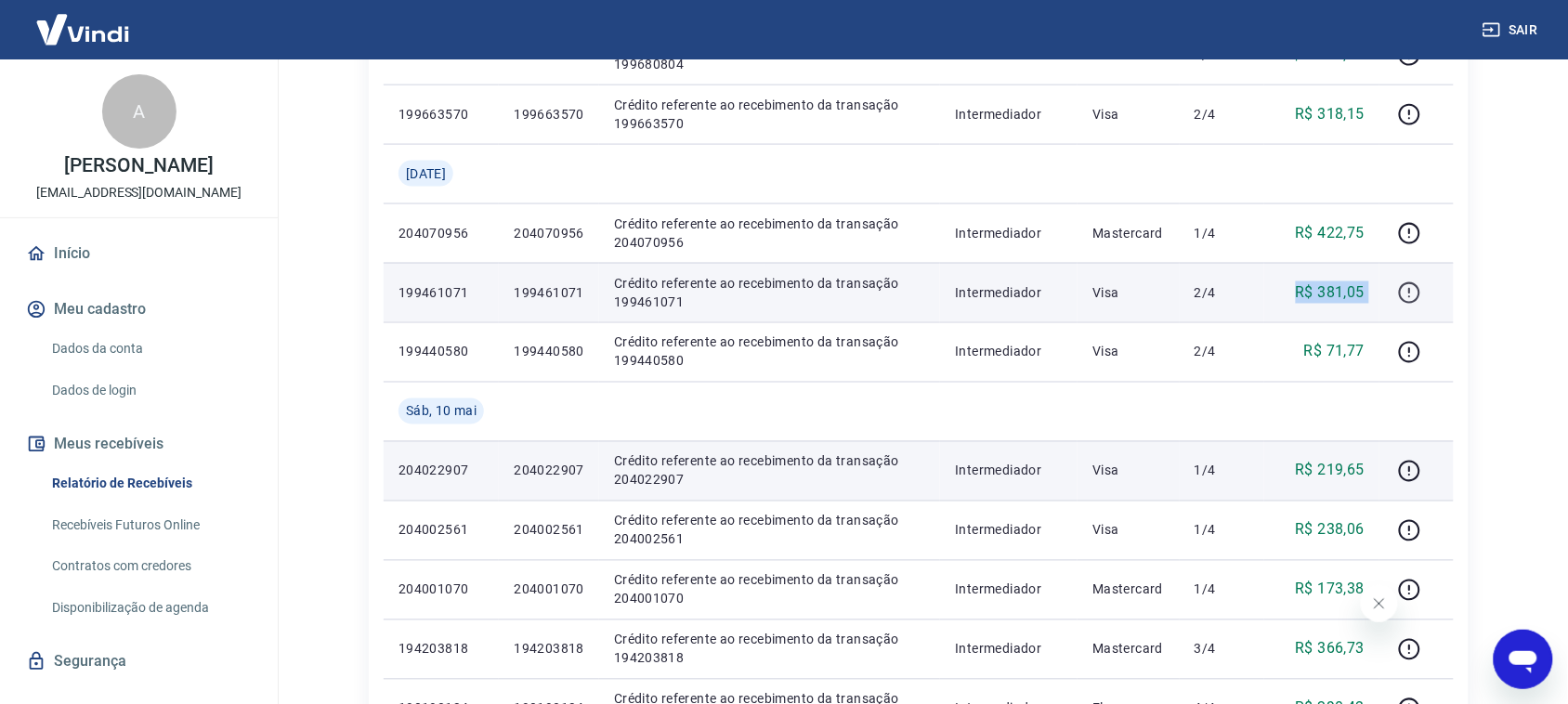
drag, startPoint x: 1301, startPoint y: 303, endPoint x: 1419, endPoint y: 286, distance: 119.2
click at [1419, 286] on tr "199461071 199461071 Crédito referente ao recebimento da transação 199461071 Int…" at bounding box center [918, 293] width 1070 height 59
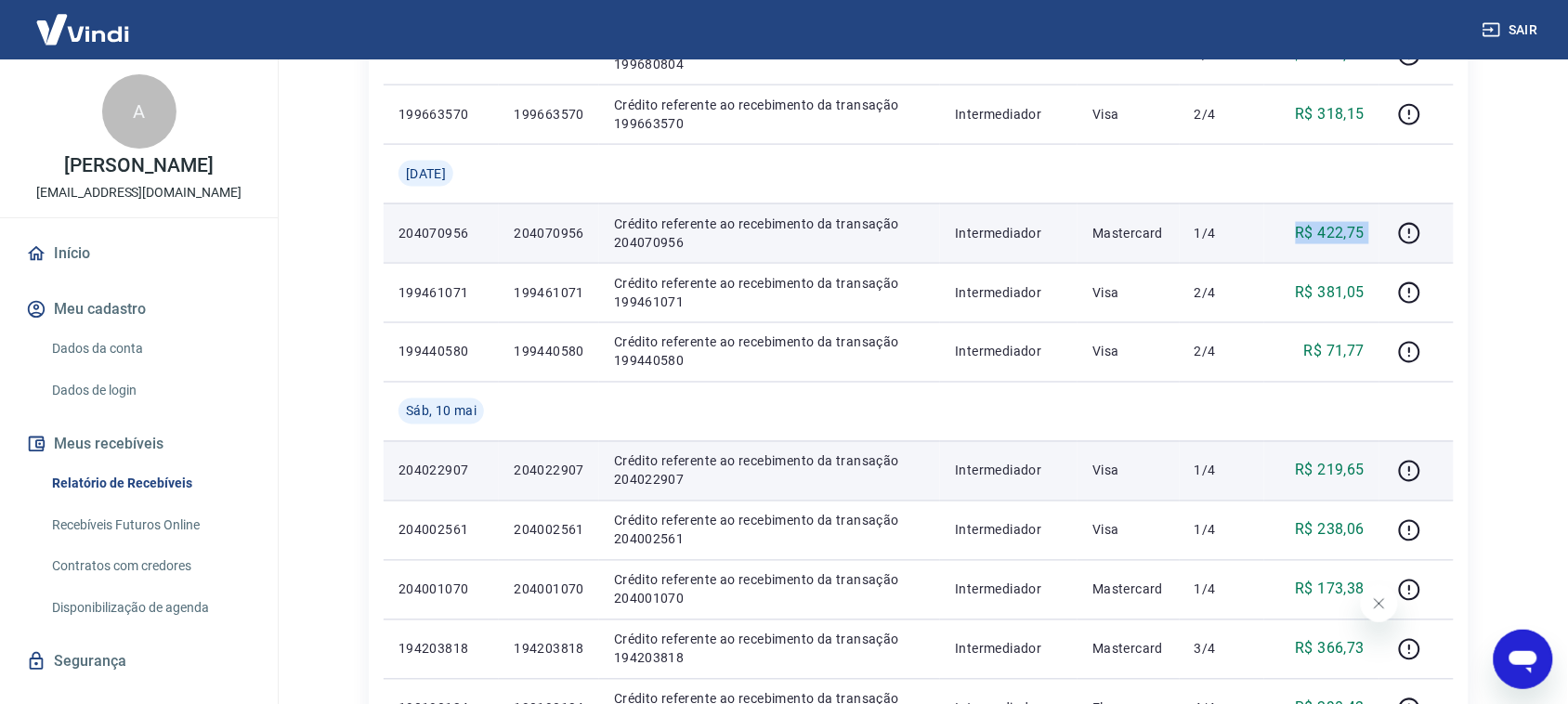
drag, startPoint x: 1283, startPoint y: 238, endPoint x: 1403, endPoint y: 209, distance: 123.5
click at [1403, 209] on tr "204070956 204070956 Crédito referente ao recebimento da transação 204070956 Int…" at bounding box center [918, 233] width 1070 height 59
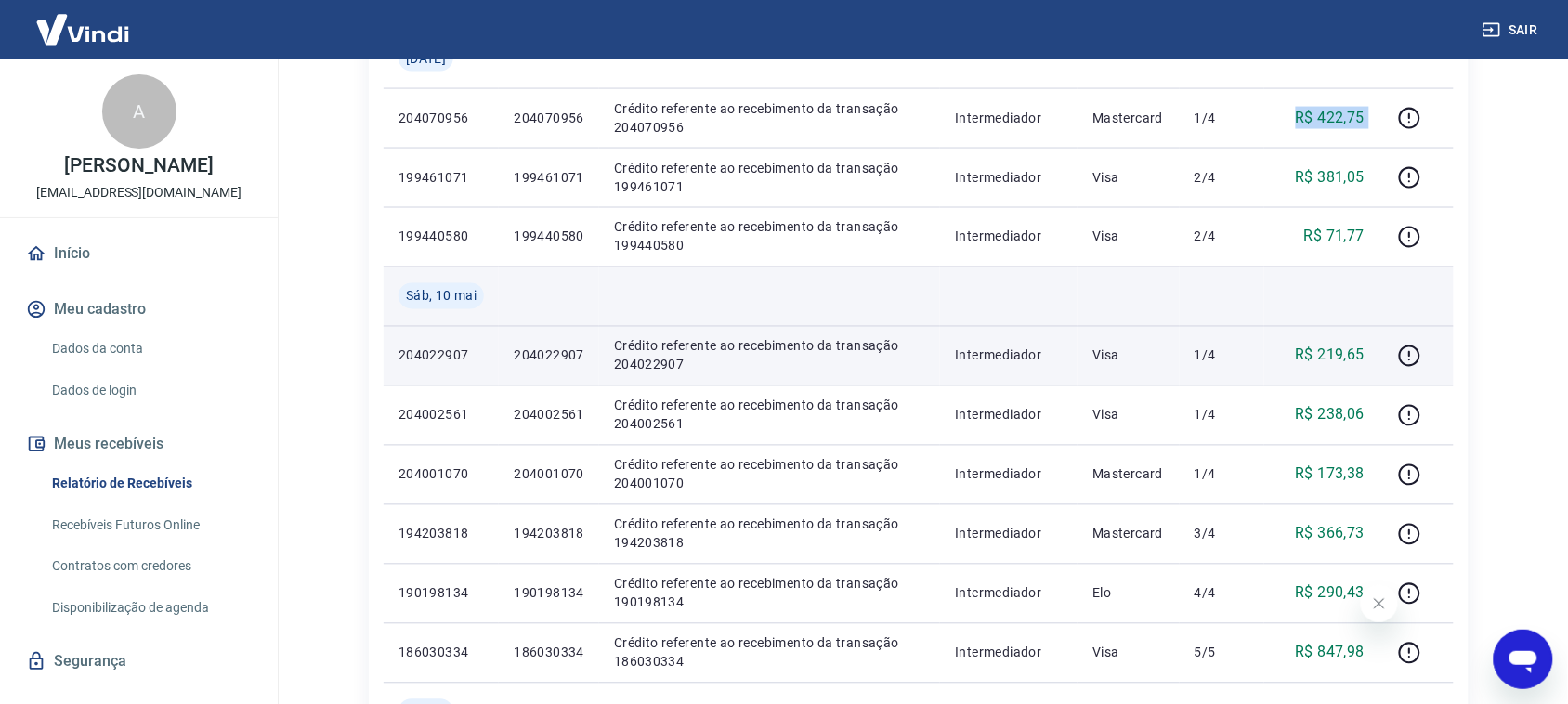
scroll to position [828, 0]
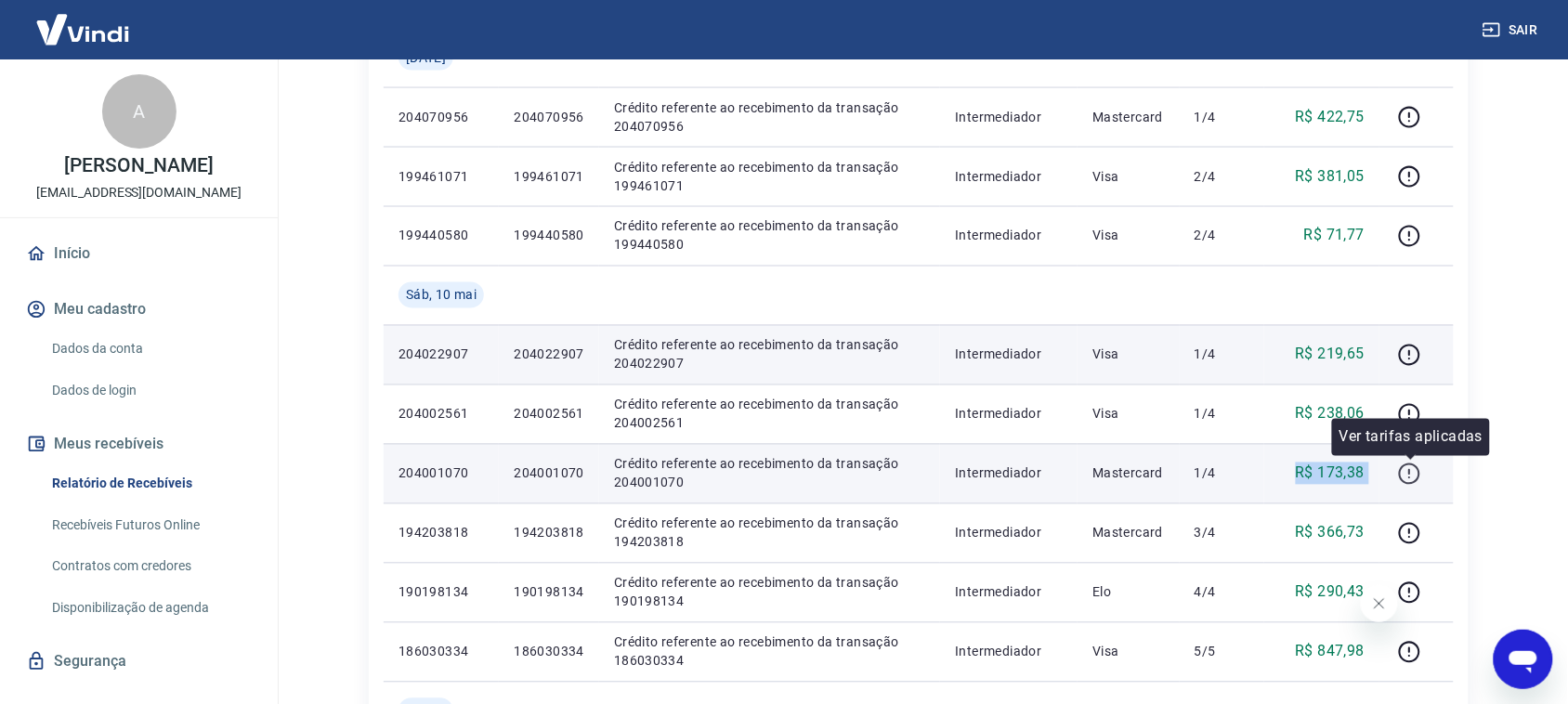
drag, startPoint x: 1293, startPoint y: 484, endPoint x: 1415, endPoint y: 470, distance: 122.8
click at [1415, 470] on tr "204001070 204001070 Crédito referente ao recebimento da transação 204001070 Int…" at bounding box center [918, 474] width 1070 height 59
click at [1406, 476] on icon "button" at bounding box center [1409, 474] width 23 height 23
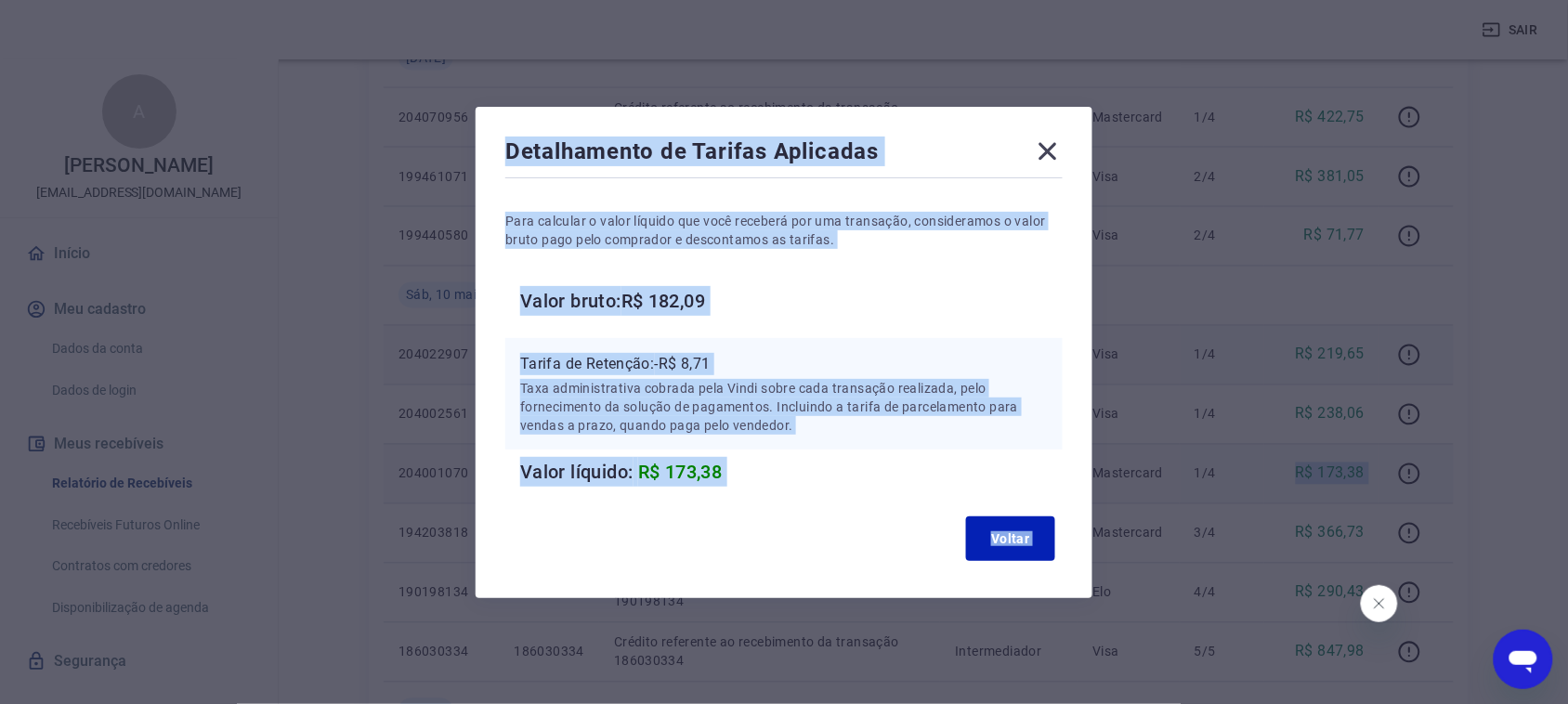
click at [944, 298] on h6 "Valor bruto: R$ 182,09" at bounding box center [791, 301] width 543 height 30
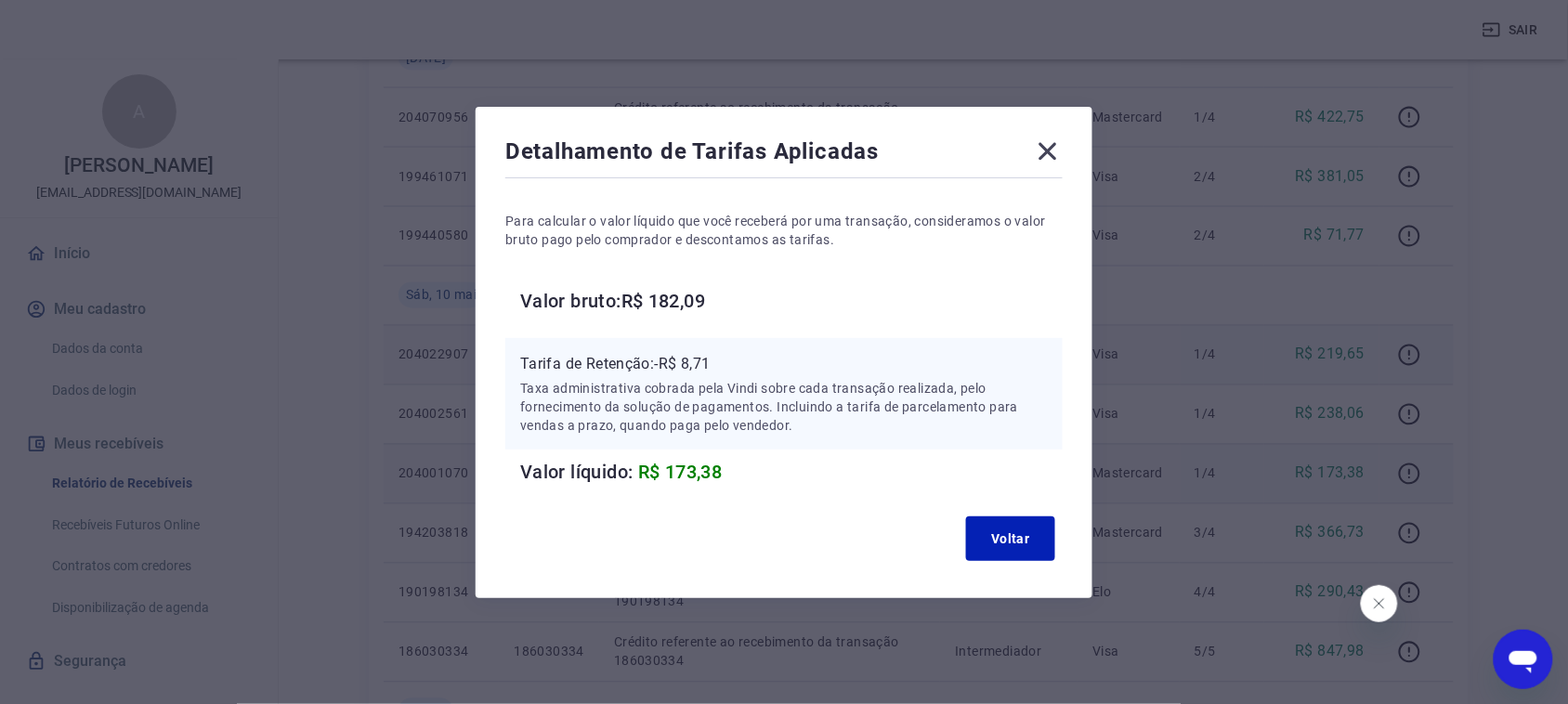
click at [1057, 149] on icon at bounding box center [1048, 151] width 18 height 18
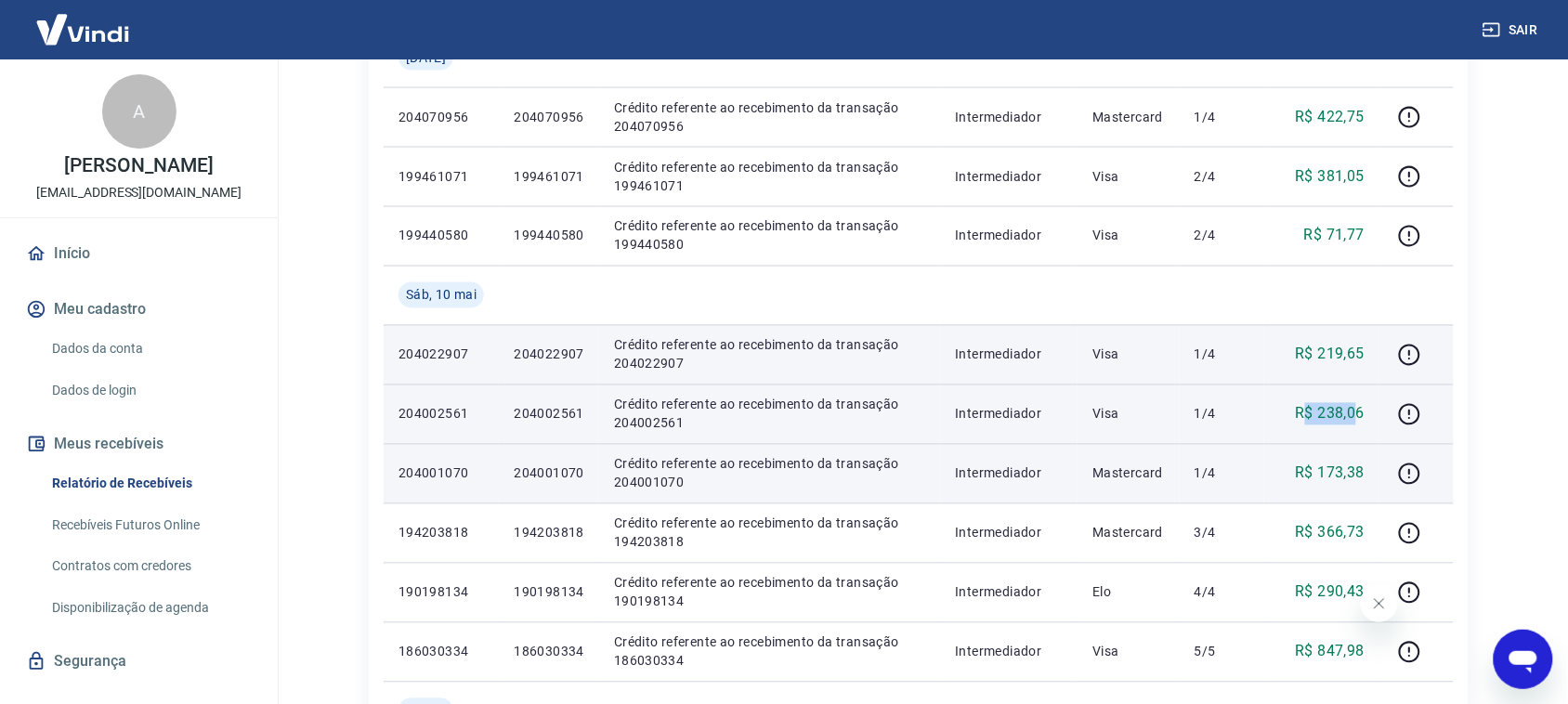
drag, startPoint x: 1305, startPoint y: 421, endPoint x: 1359, endPoint y: 420, distance: 54.0
click at [1359, 420] on p "R$ 238,06" at bounding box center [1331, 414] width 69 height 23
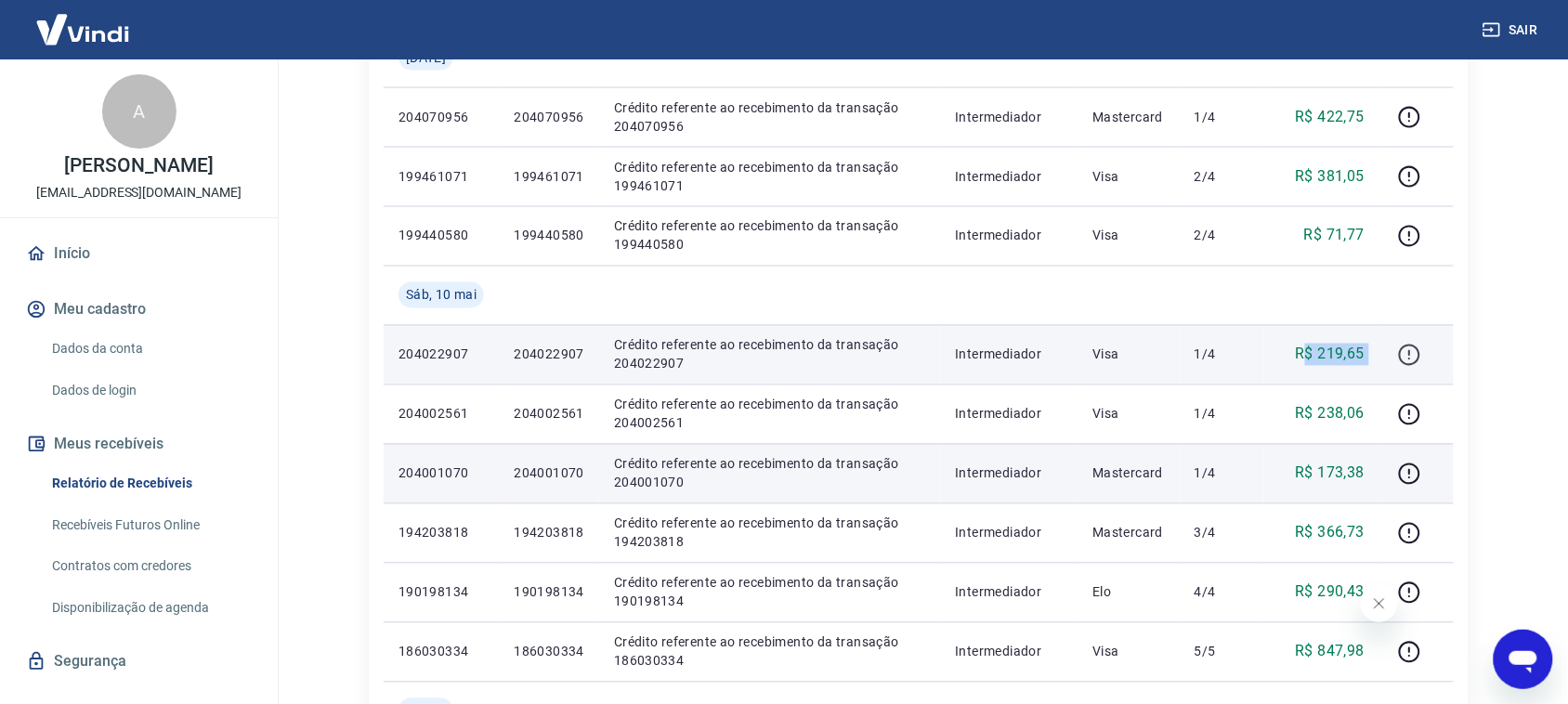
drag, startPoint x: 1306, startPoint y: 353, endPoint x: 1399, endPoint y: 346, distance: 93.3
click at [1399, 346] on tr "204022907 204022907 Crédito referente ao recebimento da transação 204022907 Int…" at bounding box center [918, 355] width 1070 height 59
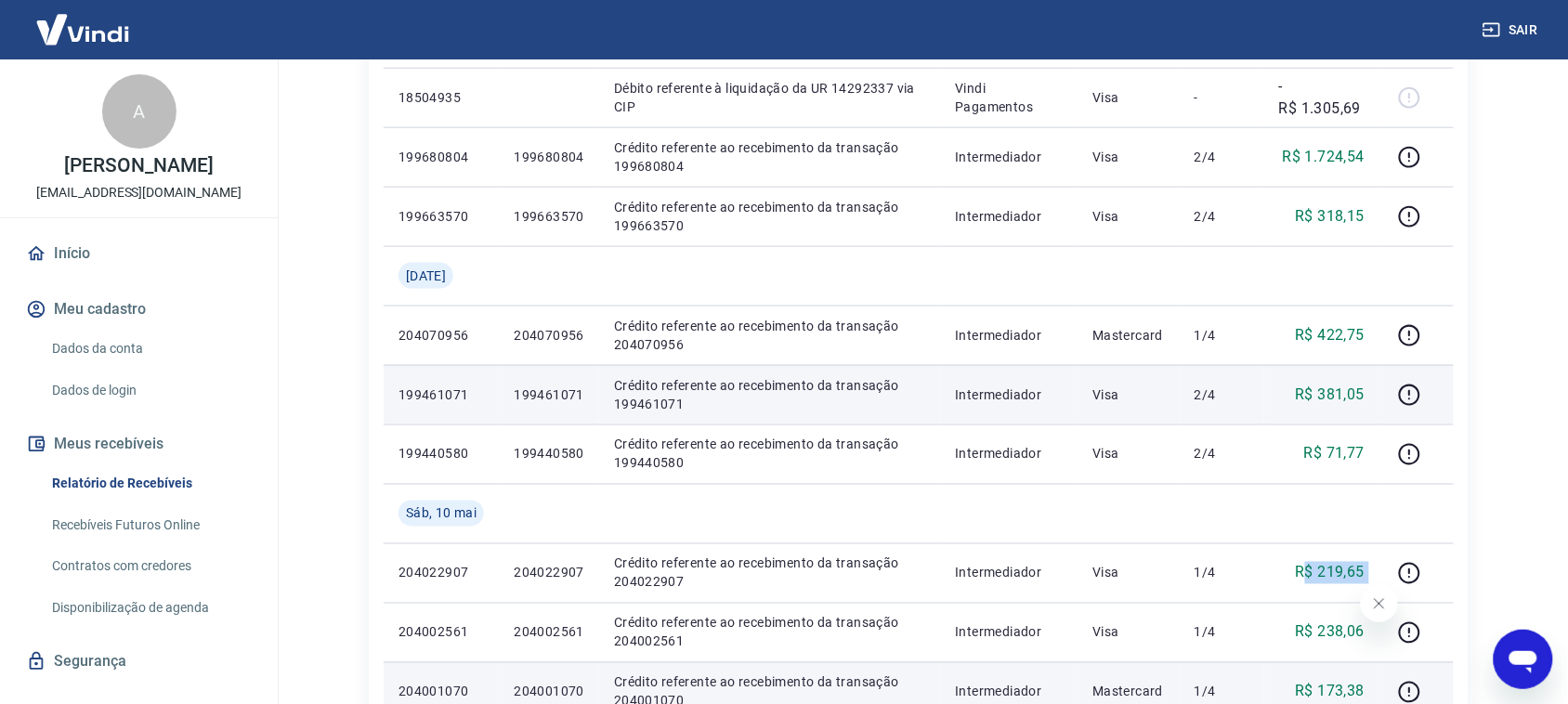
scroll to position [595, 0]
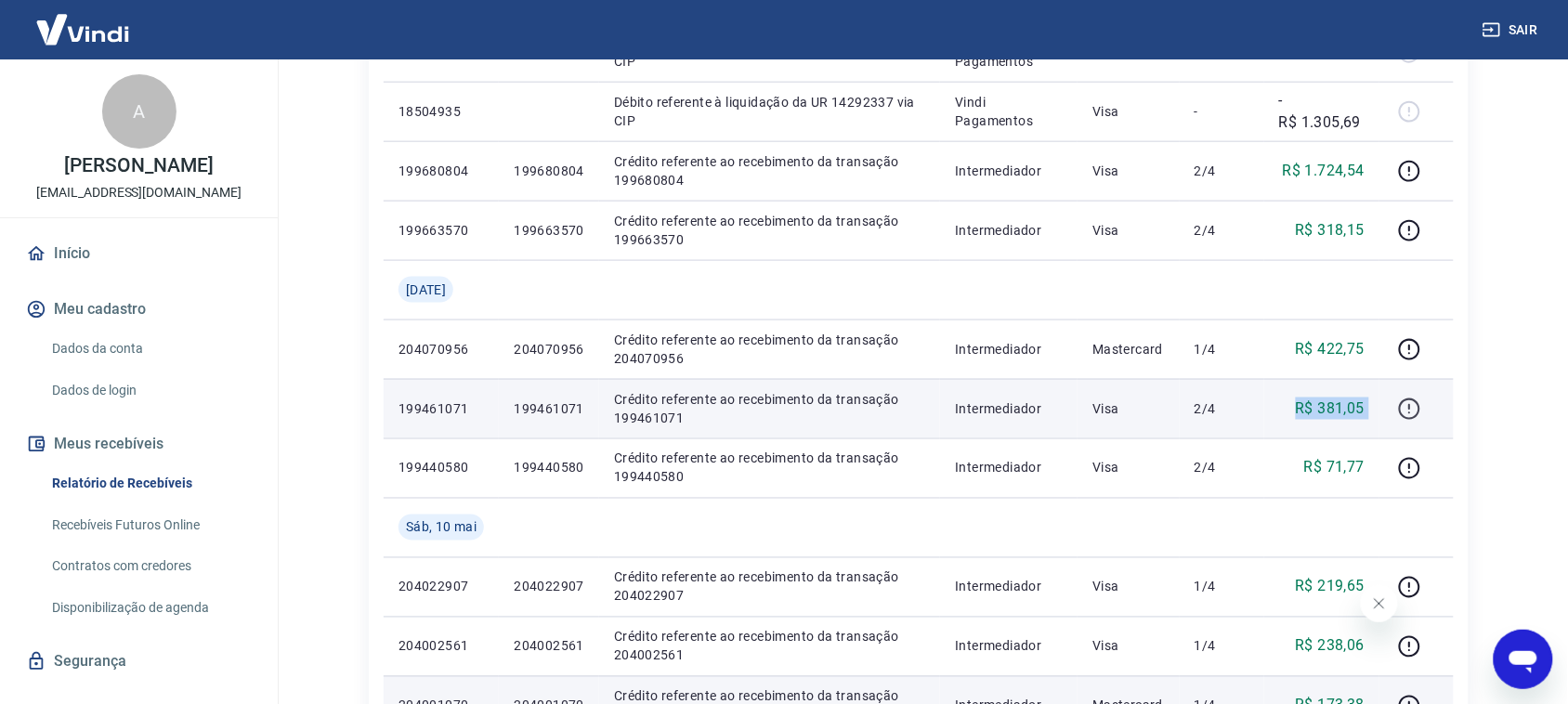
drag, startPoint x: 1301, startPoint y: 421, endPoint x: 1409, endPoint y: 411, distance: 108.5
click at [1409, 411] on tr "199461071 199461071 Crédito referente ao recebimento da transação 199461071 Int…" at bounding box center [918, 408] width 1070 height 59
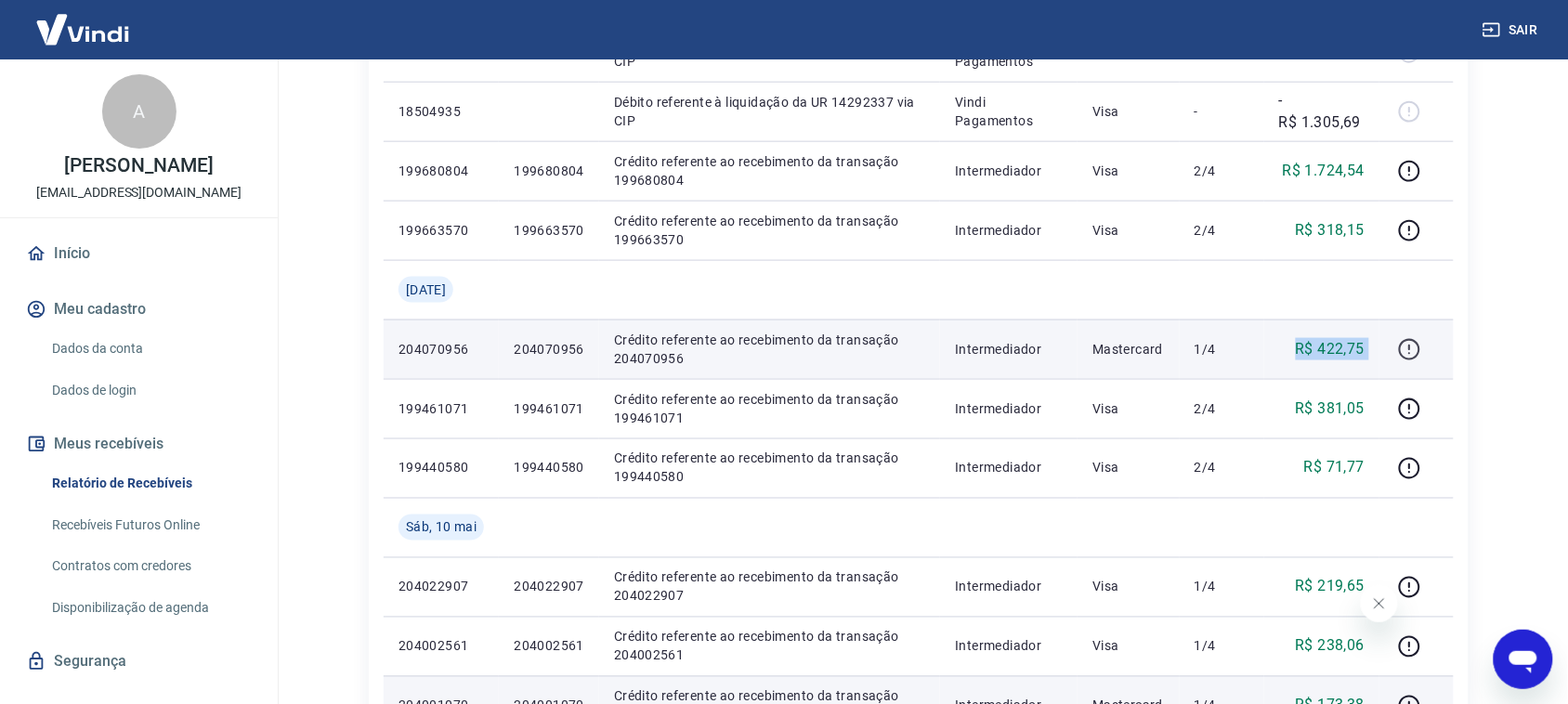
drag, startPoint x: 1301, startPoint y: 344, endPoint x: 1426, endPoint y: 353, distance: 125.3
click at [1426, 353] on tr "204070956 204070956 Crédito referente ao recebimento da transação 204070956 Int…" at bounding box center [918, 349] width 1070 height 59
click at [1408, 353] on icon "button" at bounding box center [1409, 349] width 23 height 23
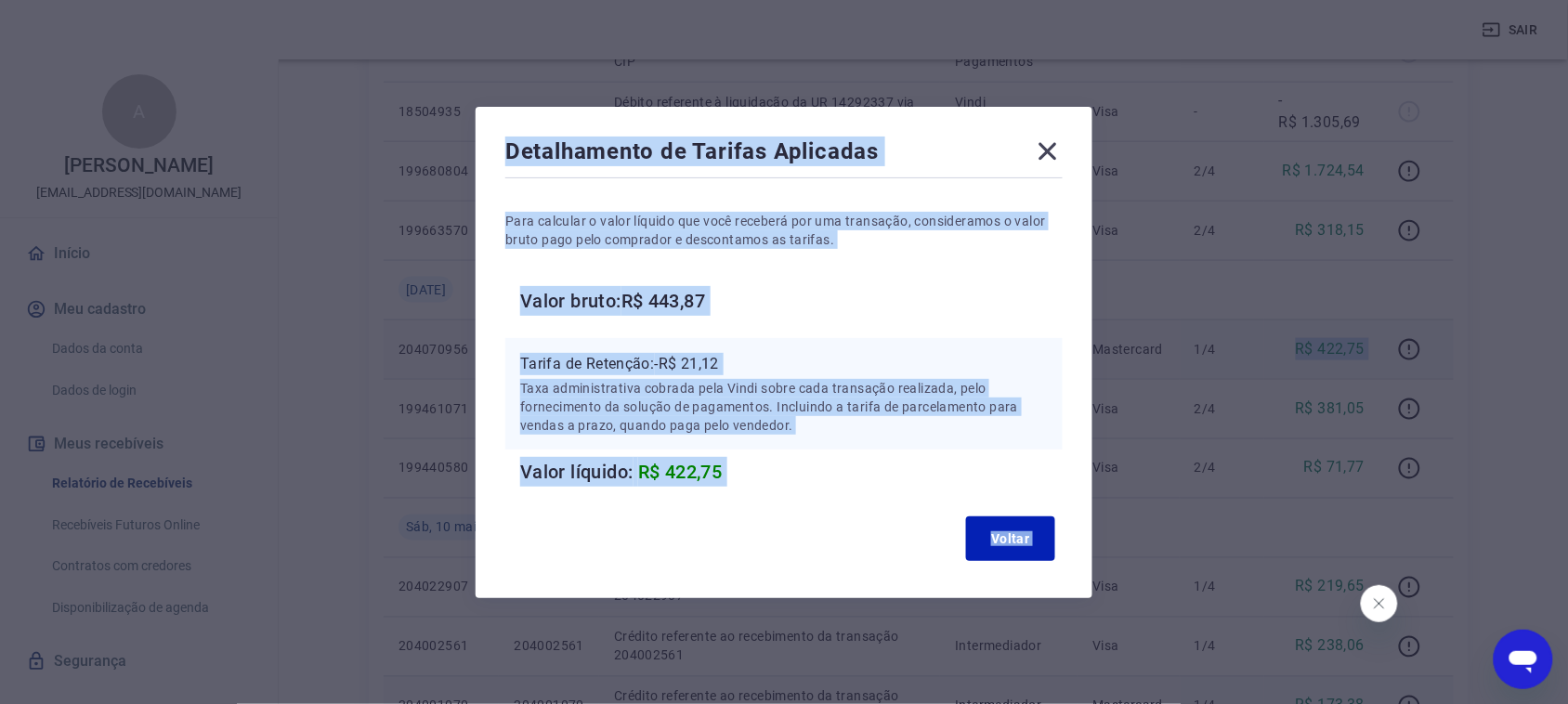
click at [1010, 320] on div "Para calcular o valor líquido que você receberá por uma transação, consideramos…" at bounding box center [784, 334] width 558 height 305
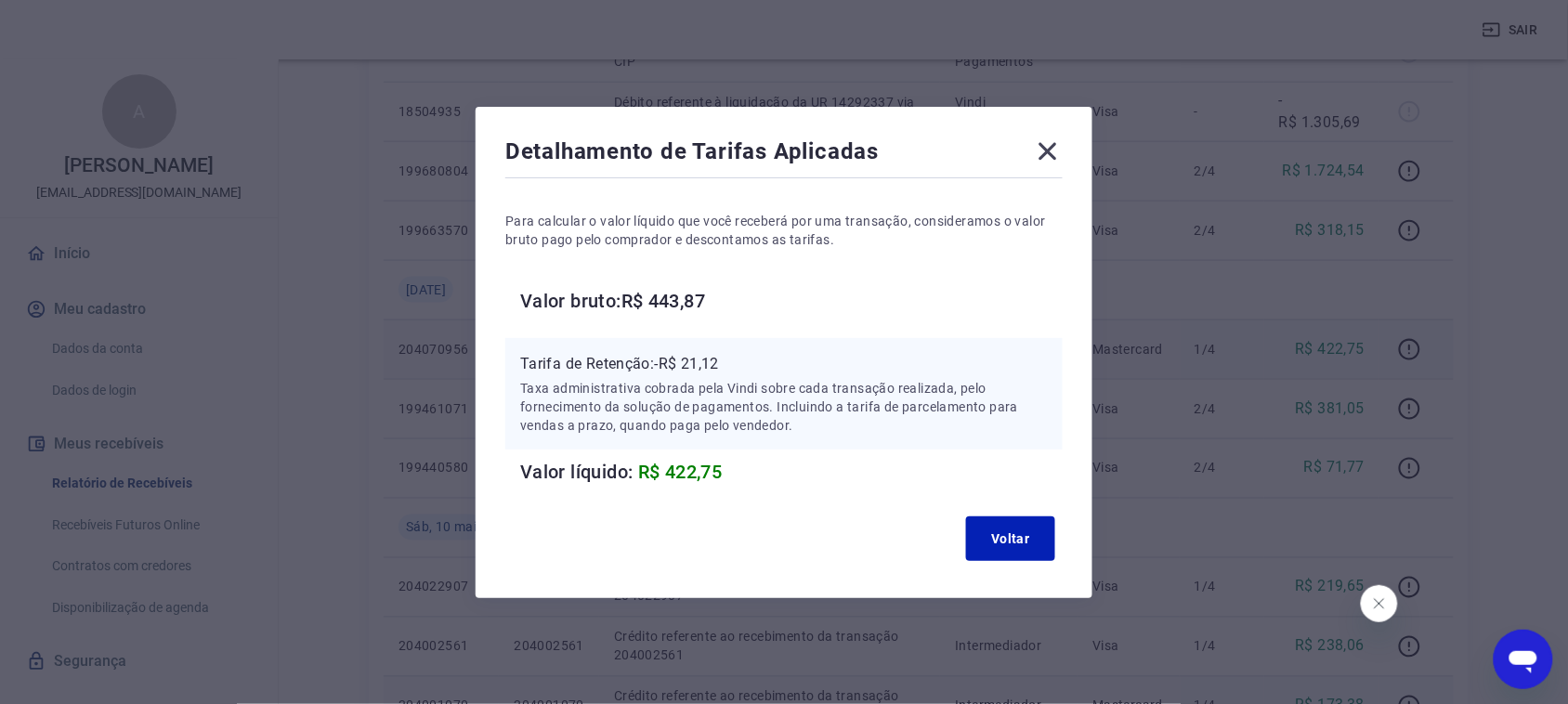
click at [1063, 146] on icon at bounding box center [1048, 151] width 30 height 30
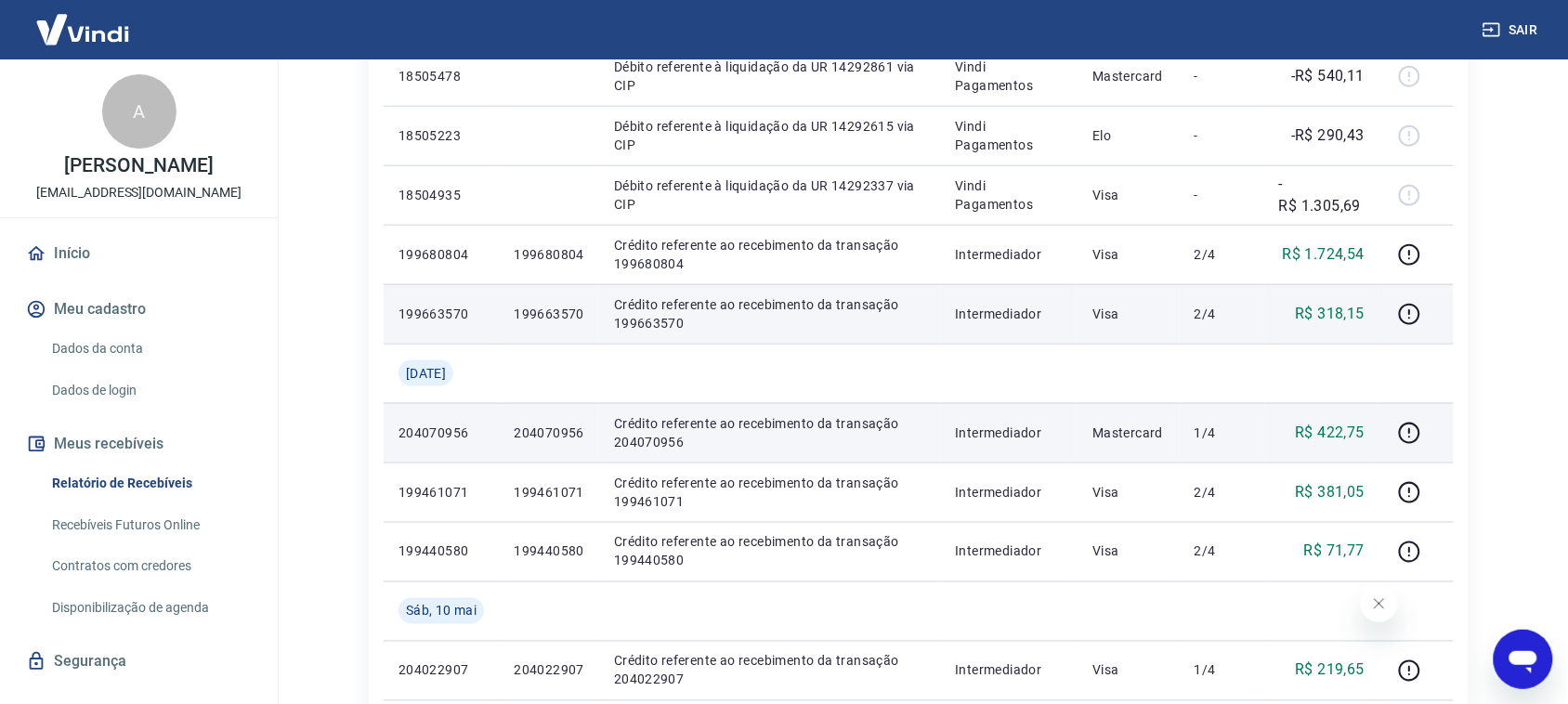
scroll to position [363, 0]
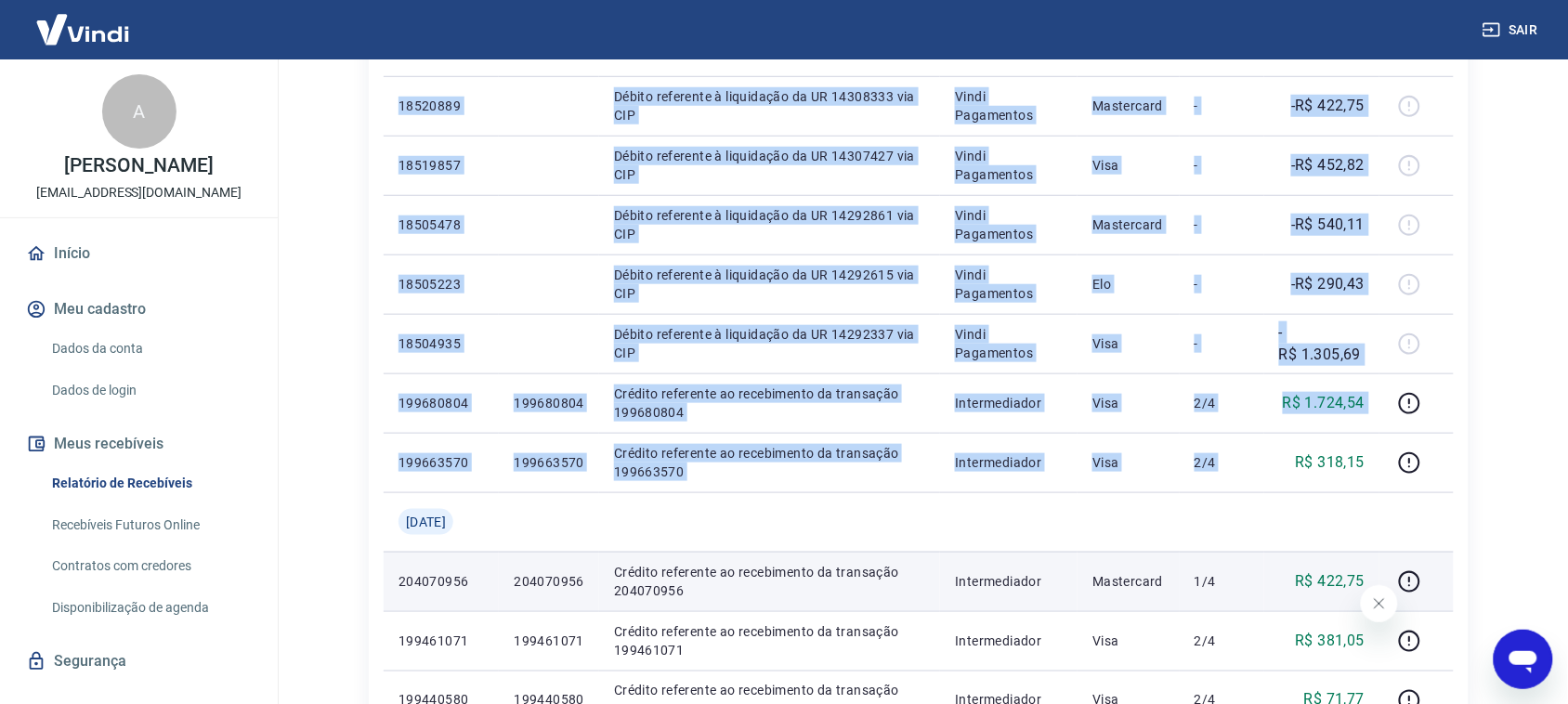
drag, startPoint x: 1298, startPoint y: 461, endPoint x: 1468, endPoint y: 481, distance: 171.2
click at [1480, 484] on div "Início / Meus Recebíveis / Relatório de Recebíveis Relatório de Recebíveis Saib…" at bounding box center [918, 683] width 1145 height 1974
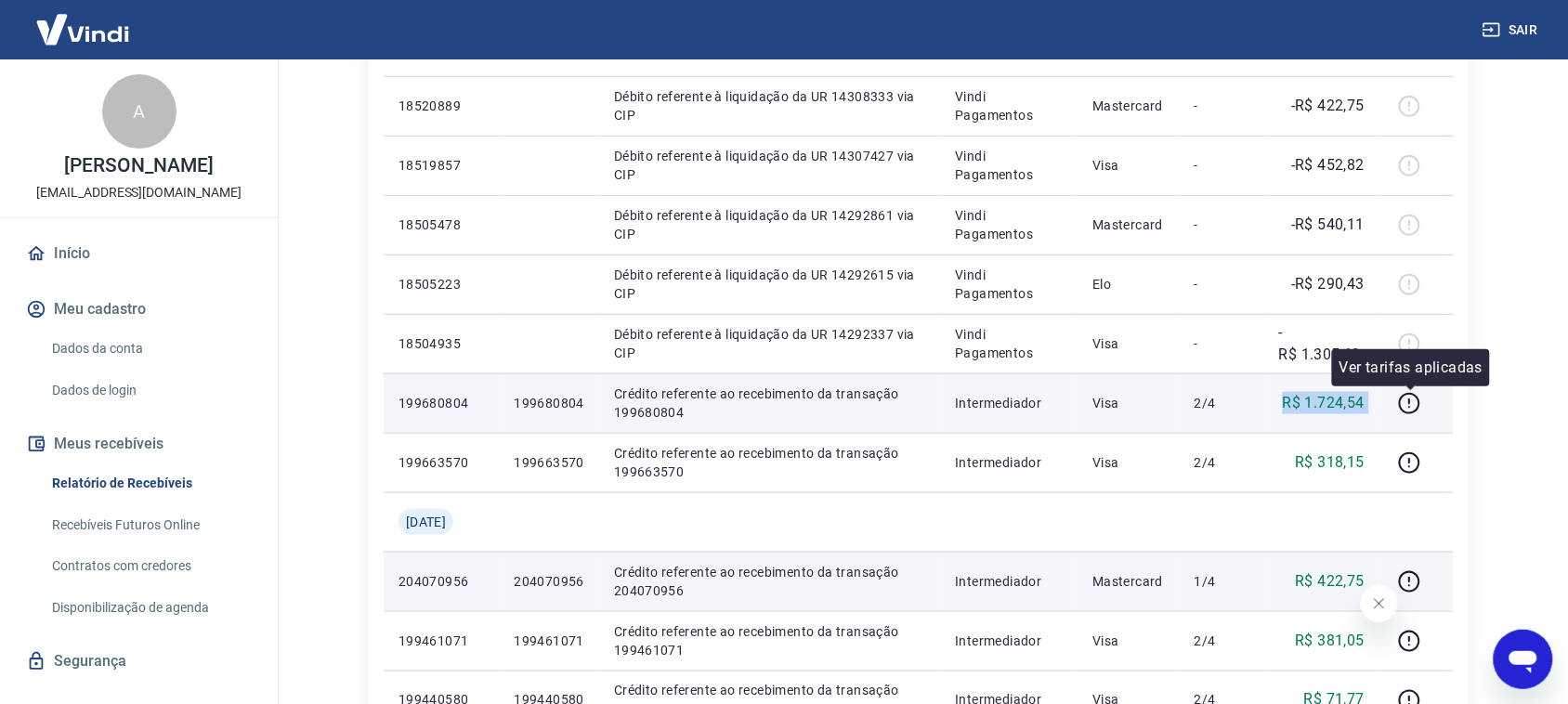
drag, startPoint x: 1265, startPoint y: 400, endPoint x: 1447, endPoint y: 404, distance: 182.0
click at [1447, 404] on tr "199680804 199680804 Crédito referente ao recebimento da transação 199680804 Int…" at bounding box center [918, 403] width 1070 height 59
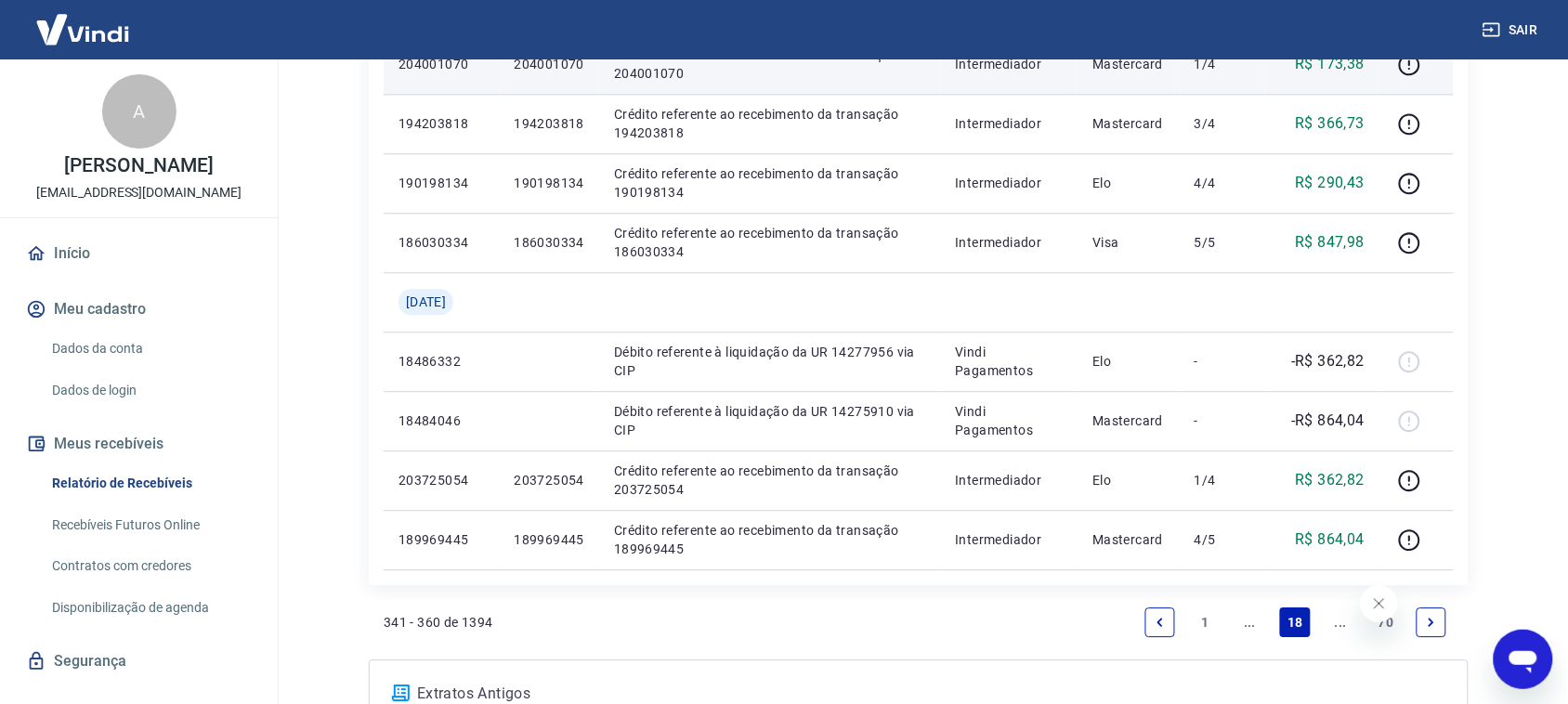
scroll to position [1409, 0]
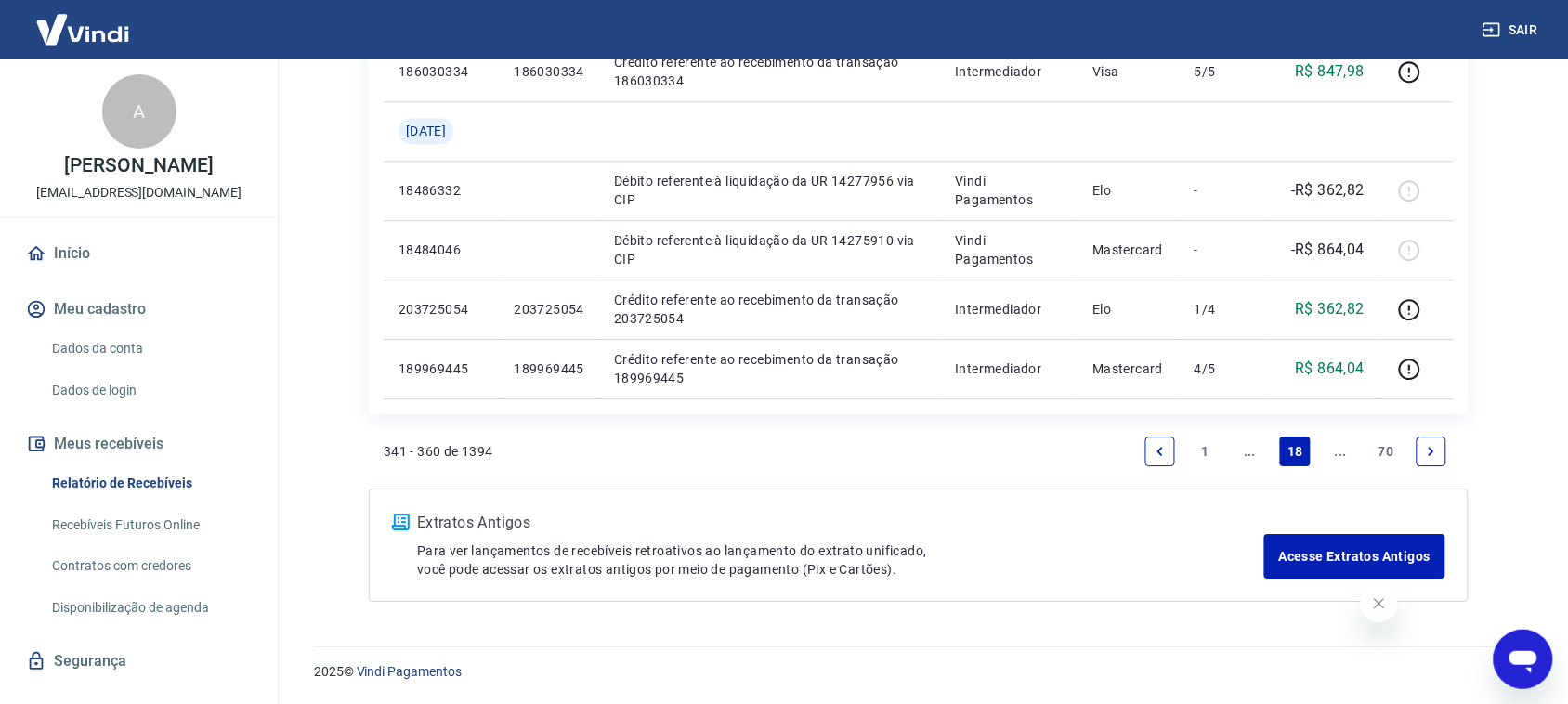
click at [1155, 449] on icon "Previous page" at bounding box center [1160, 451] width 13 height 13
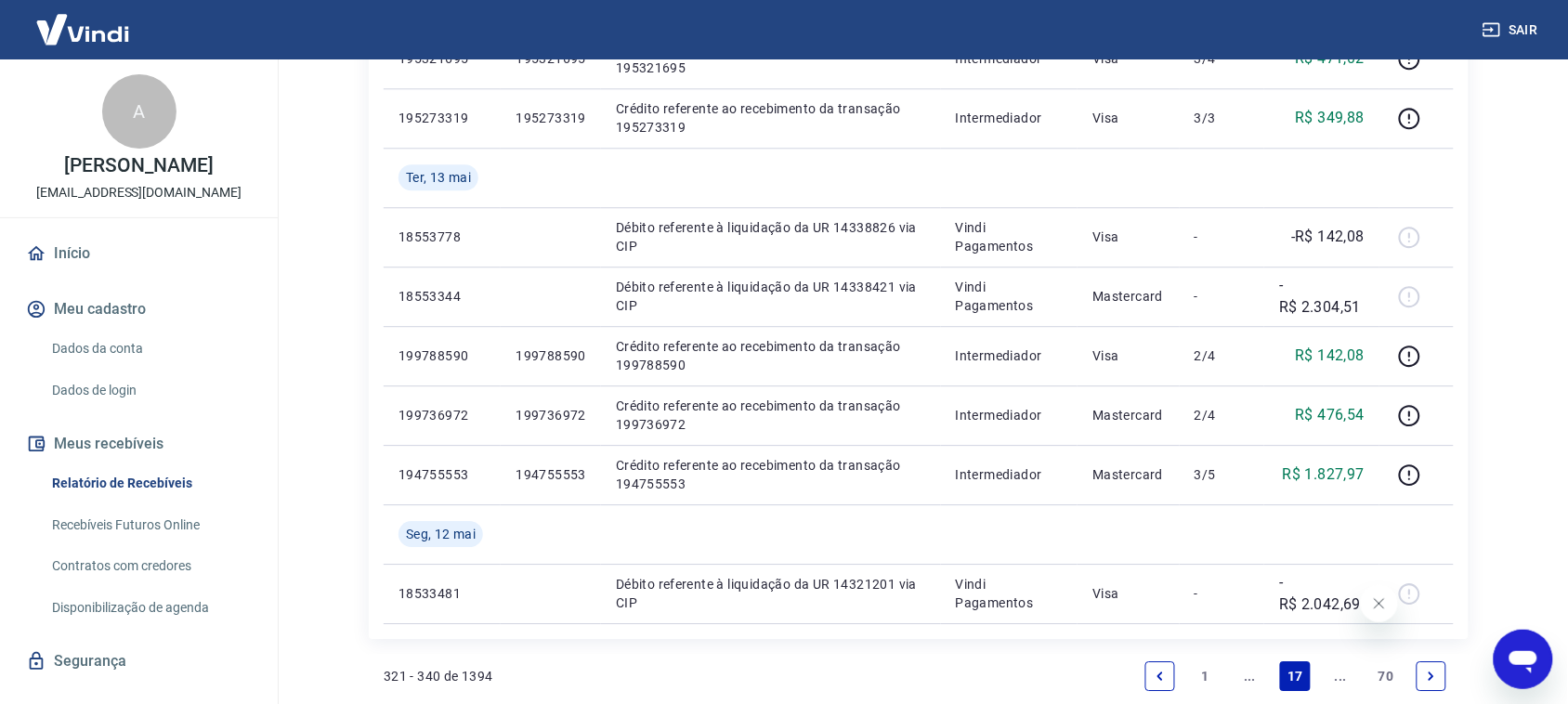
scroll to position [1354, 0]
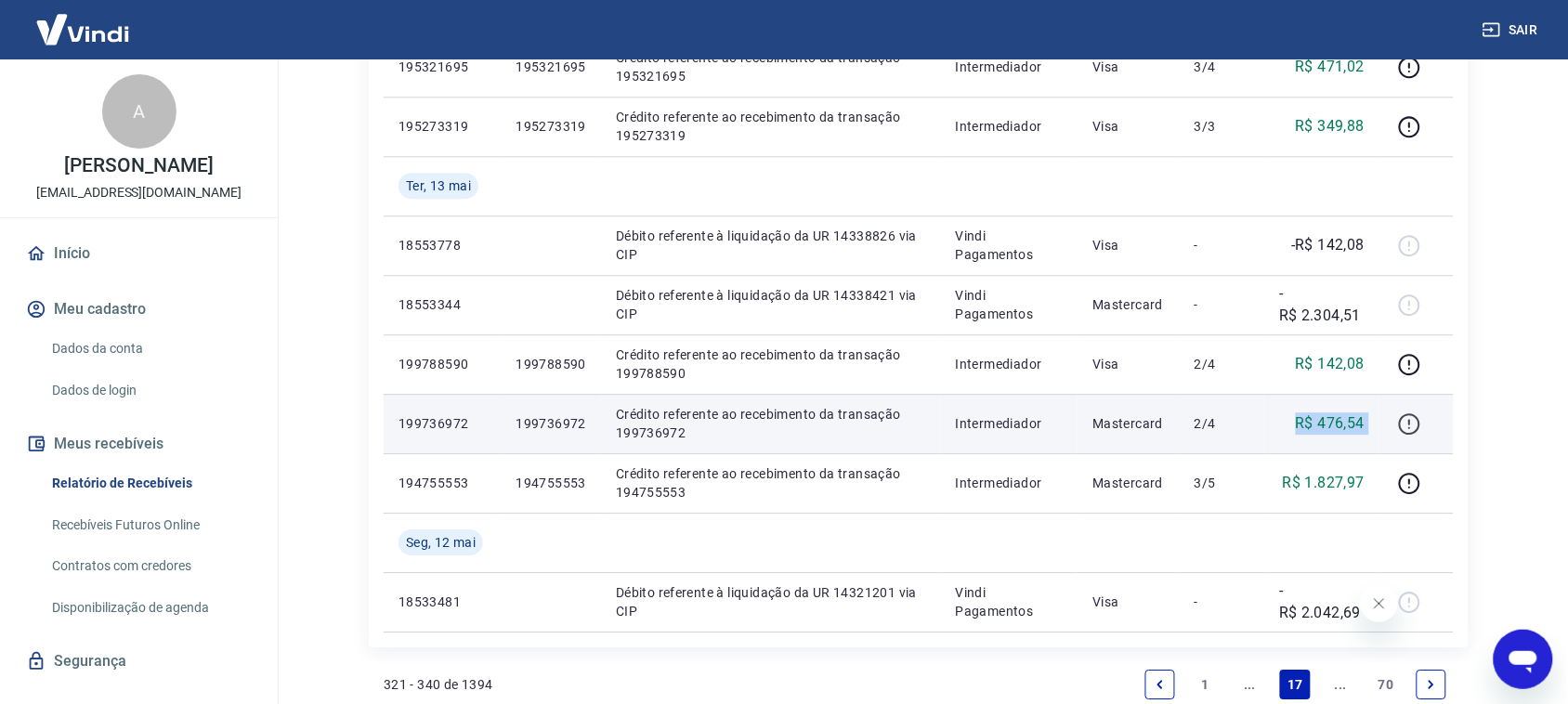
drag, startPoint x: 1269, startPoint y: 428, endPoint x: 1398, endPoint y: 427, distance: 129.0
click at [1398, 427] on tr "199736972 199736972 Crédito referente ao recebimento da transação 199736972 Int…" at bounding box center [918, 423] width 1070 height 59
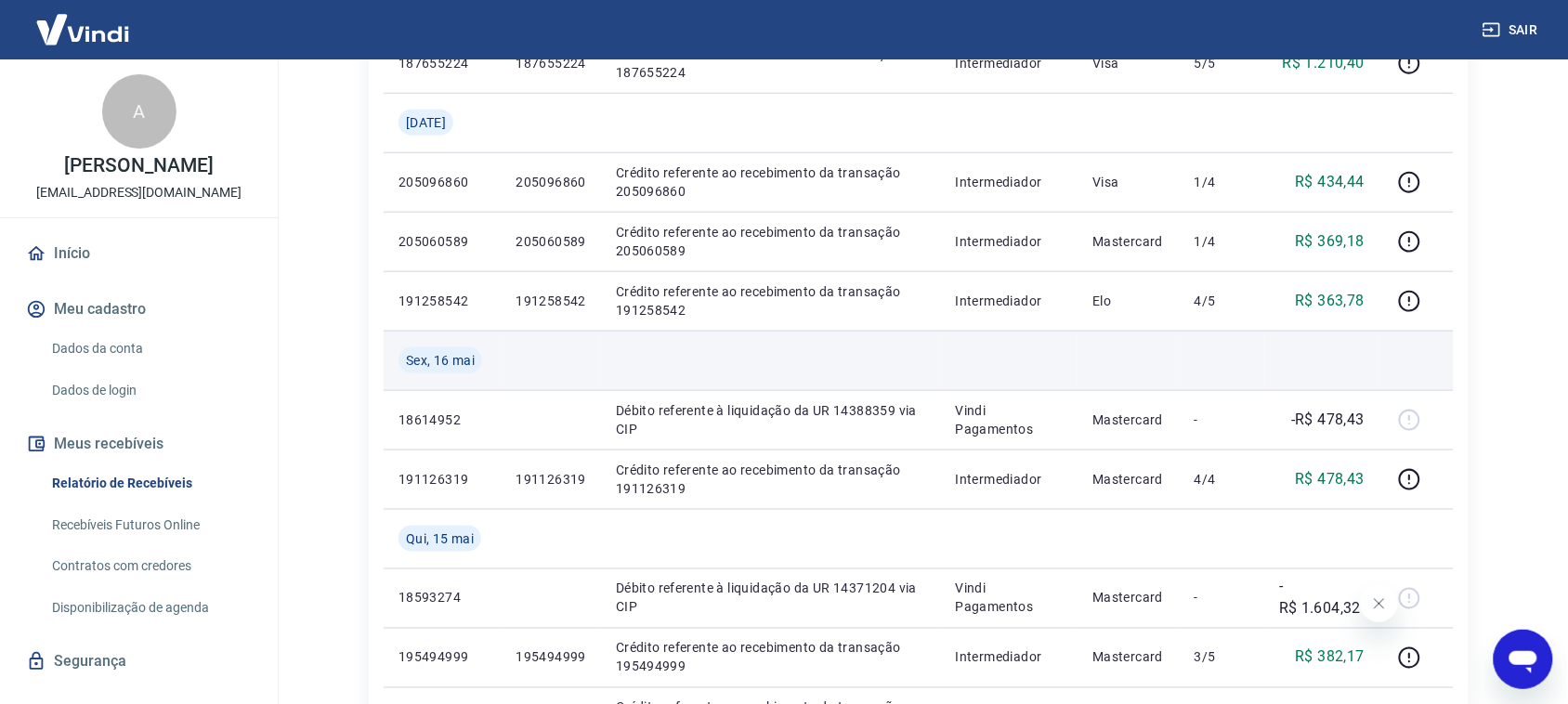
scroll to position [424, 0]
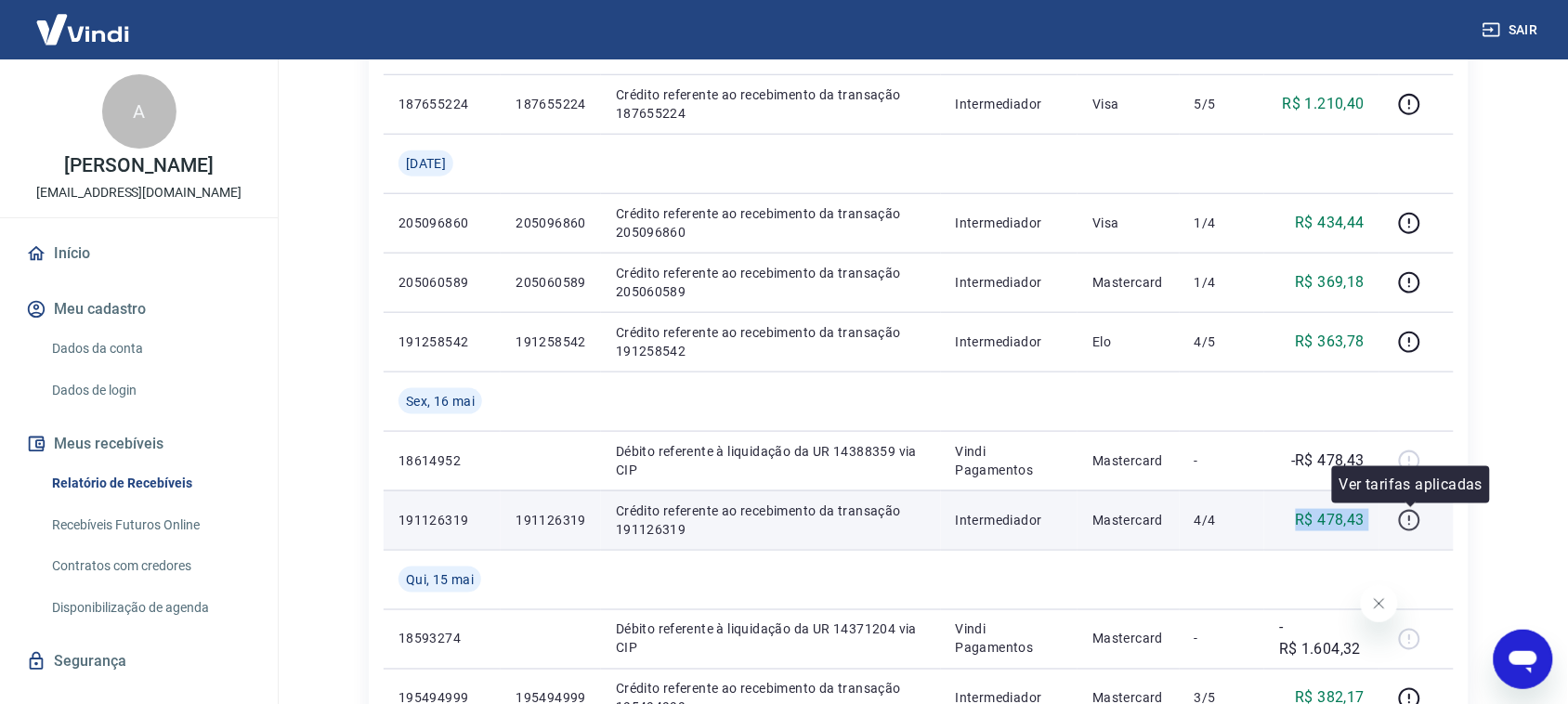
drag, startPoint x: 1301, startPoint y: 517, endPoint x: 1400, endPoint y: 534, distance: 100.4
click at [1400, 534] on tr "191126319 191126319 Crédito referente ao recebimento da transação 191126319 Int…" at bounding box center [918, 520] width 1070 height 59
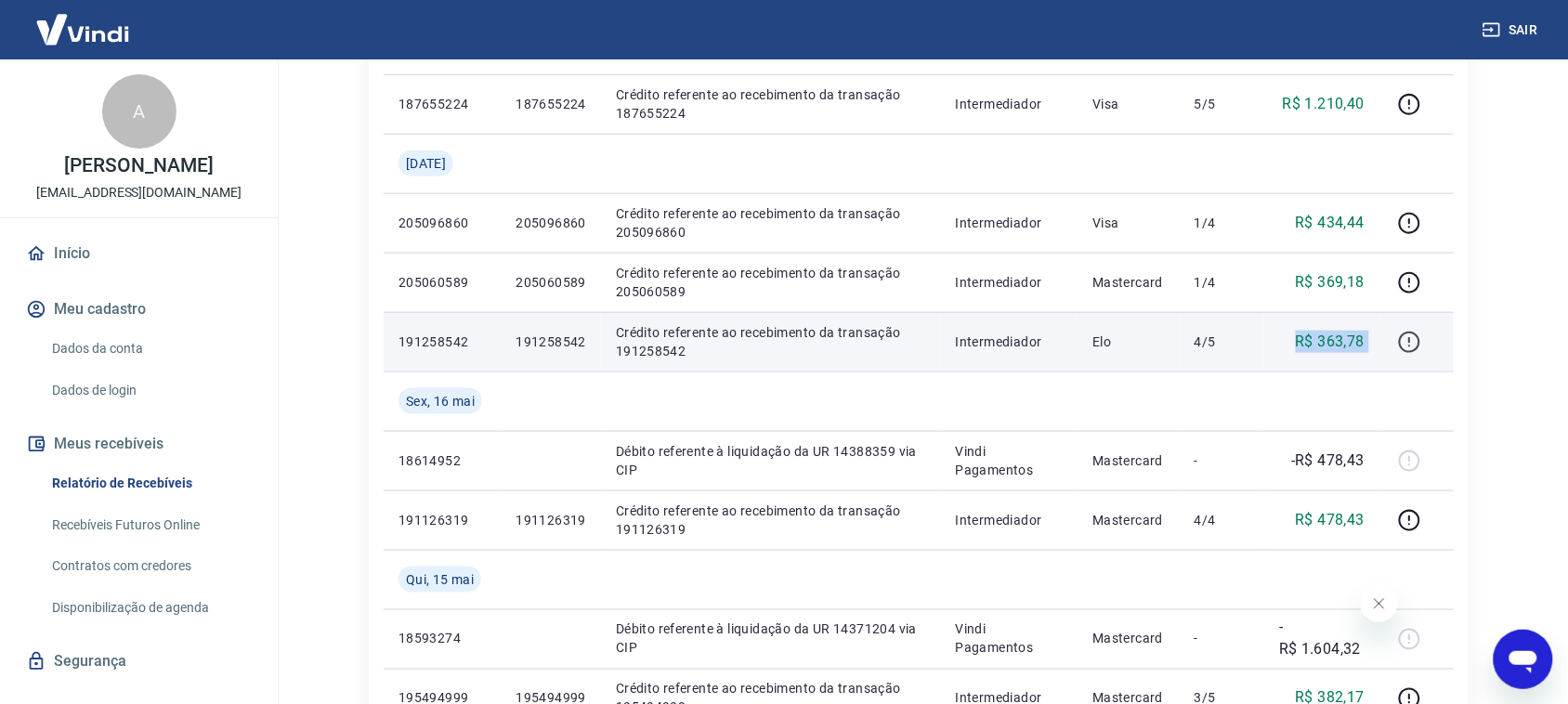
drag, startPoint x: 1283, startPoint y: 345, endPoint x: 1399, endPoint y: 346, distance: 116.0
click at [1399, 346] on tr "191258542 191258542 Crédito referente ao recebimento da transação 191258542 Int…" at bounding box center [918, 342] width 1070 height 59
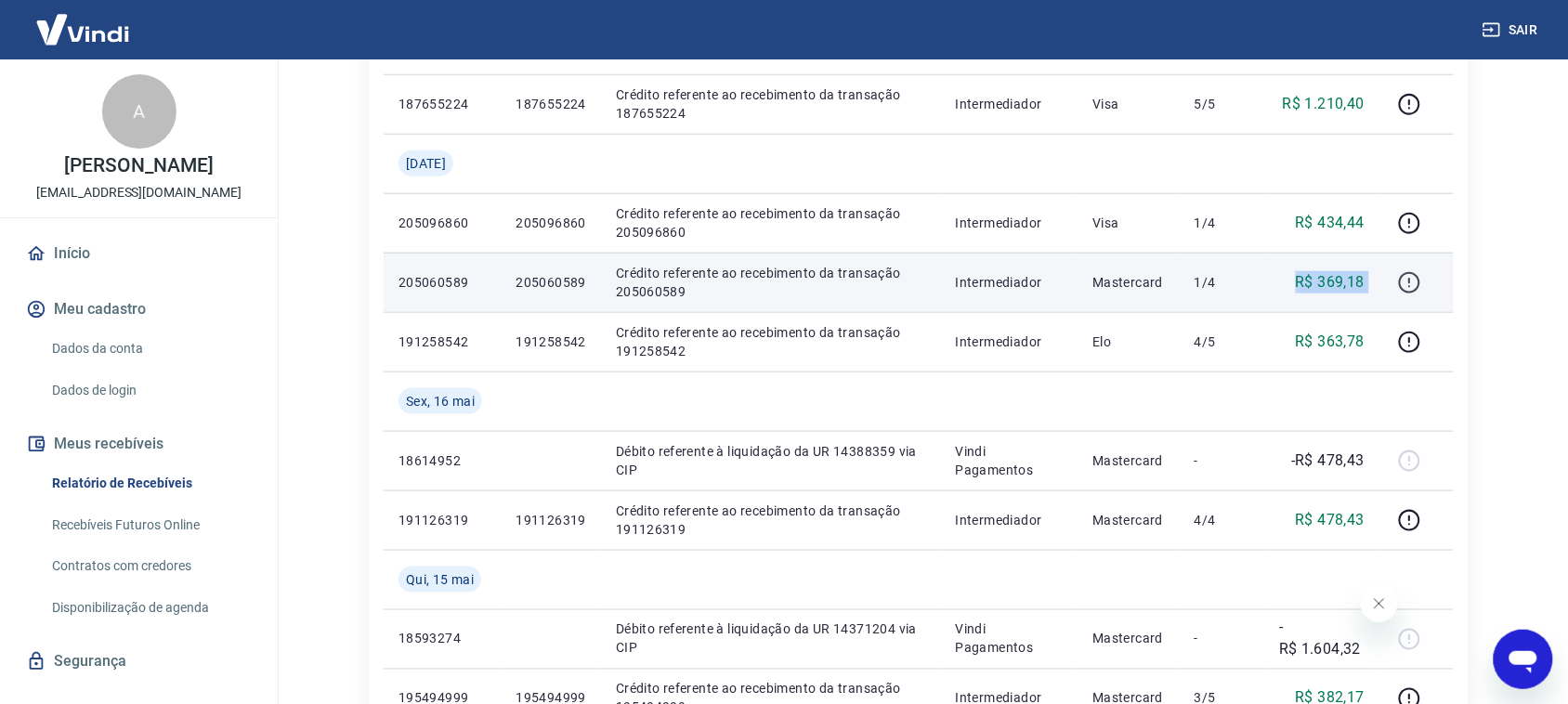
drag, startPoint x: 1284, startPoint y: 277, endPoint x: 1412, endPoint y: 293, distance: 129.0
click at [1412, 293] on tr "205060589 205060589 Crédito referente ao recebimento da transação 205060589 Int…" at bounding box center [918, 283] width 1070 height 59
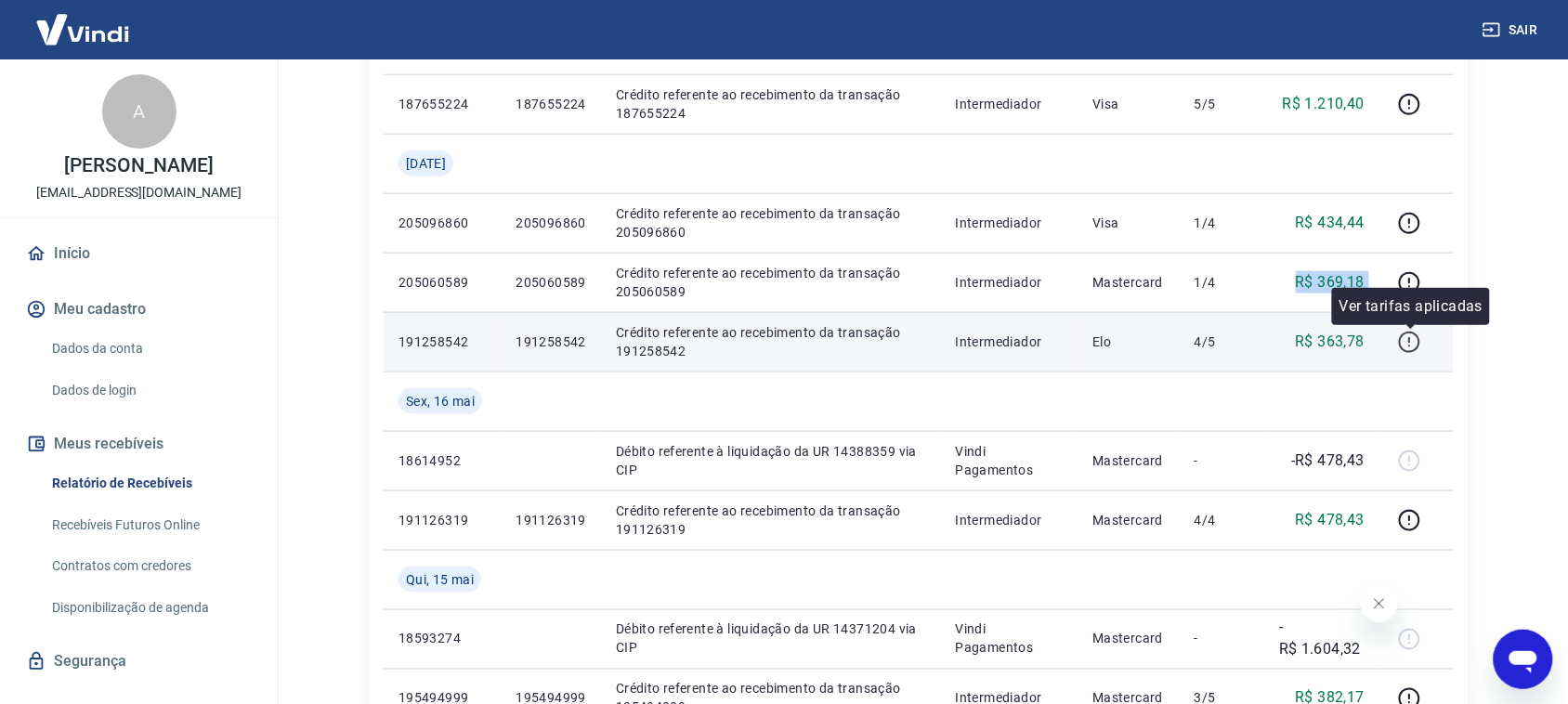
click at [1412, 346] on icon "button" at bounding box center [1409, 342] width 23 height 23
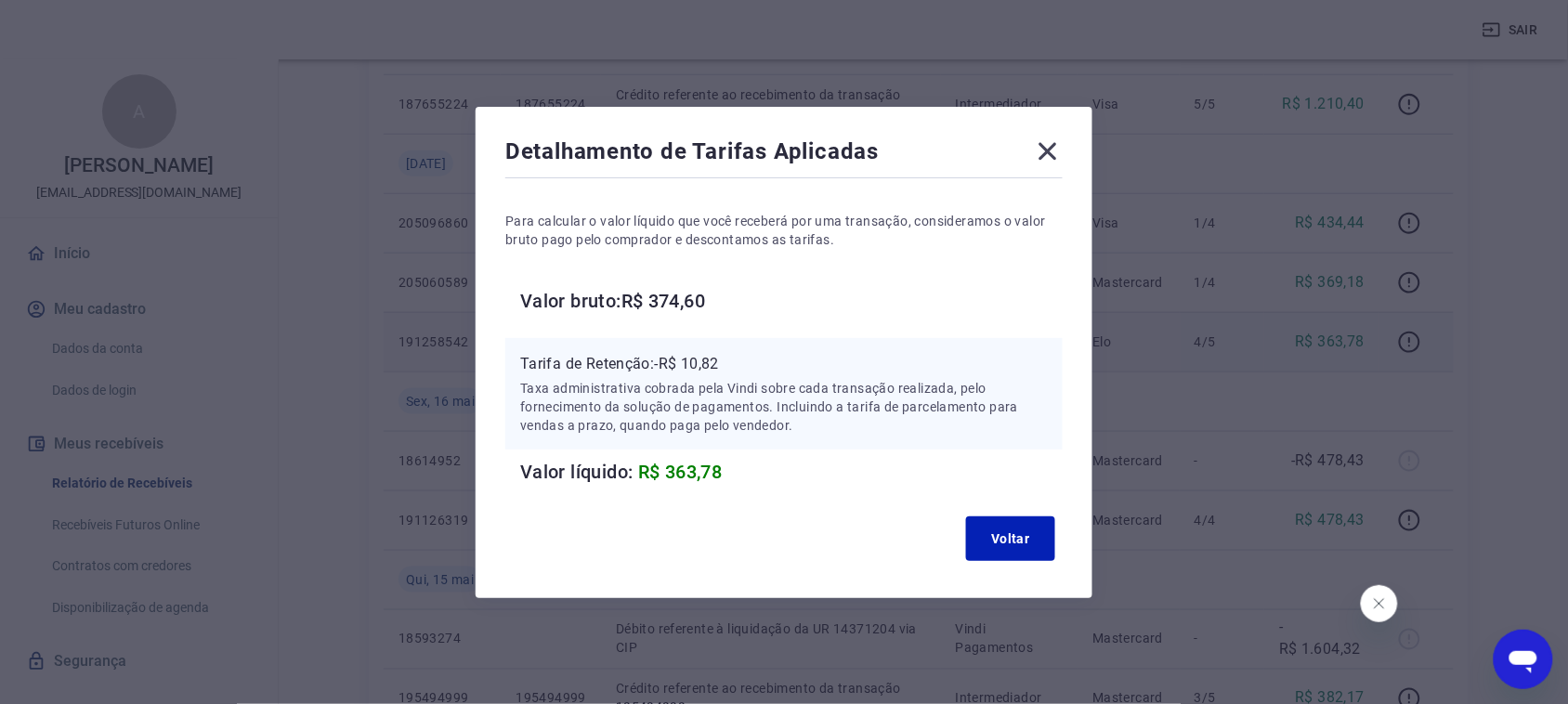
click at [1062, 150] on icon at bounding box center [1048, 151] width 30 height 30
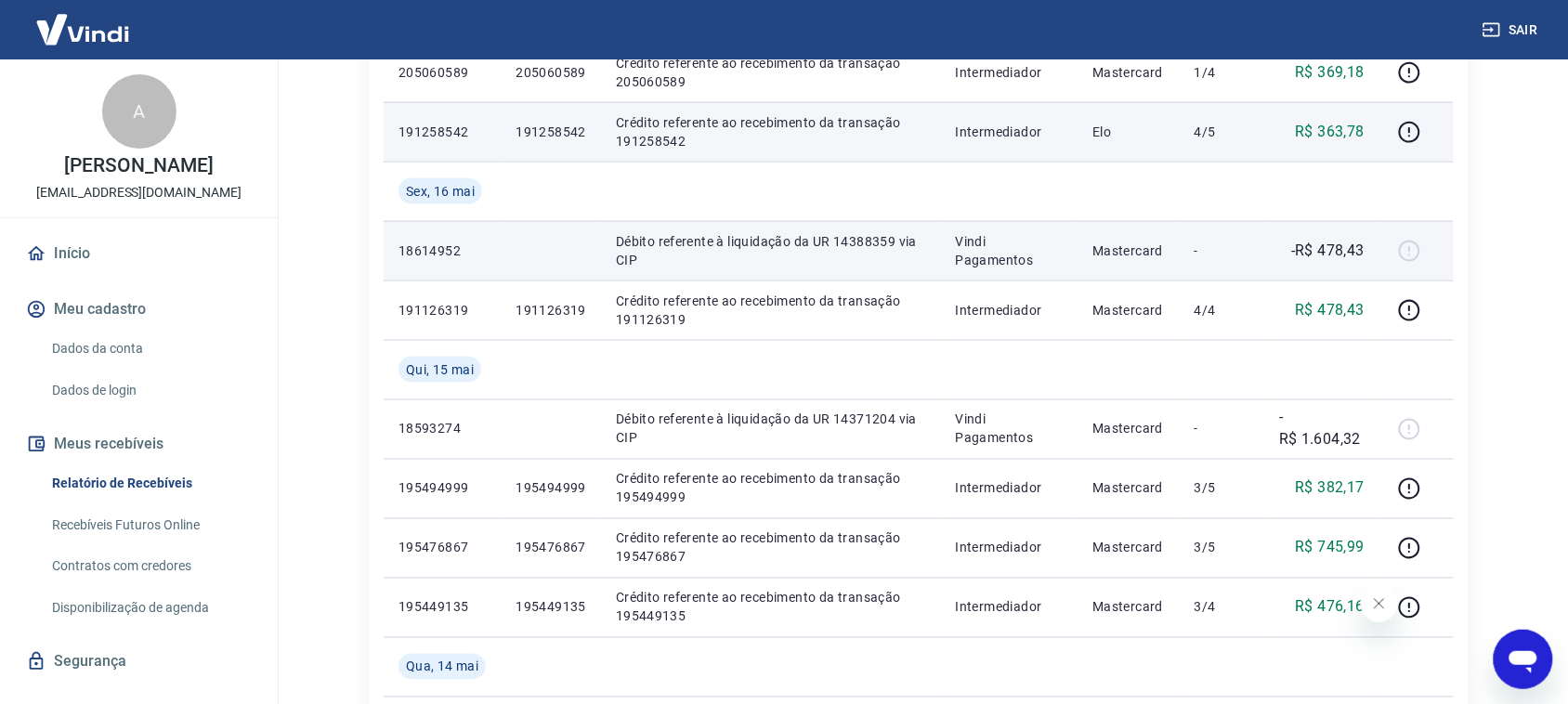
scroll to position [657, 0]
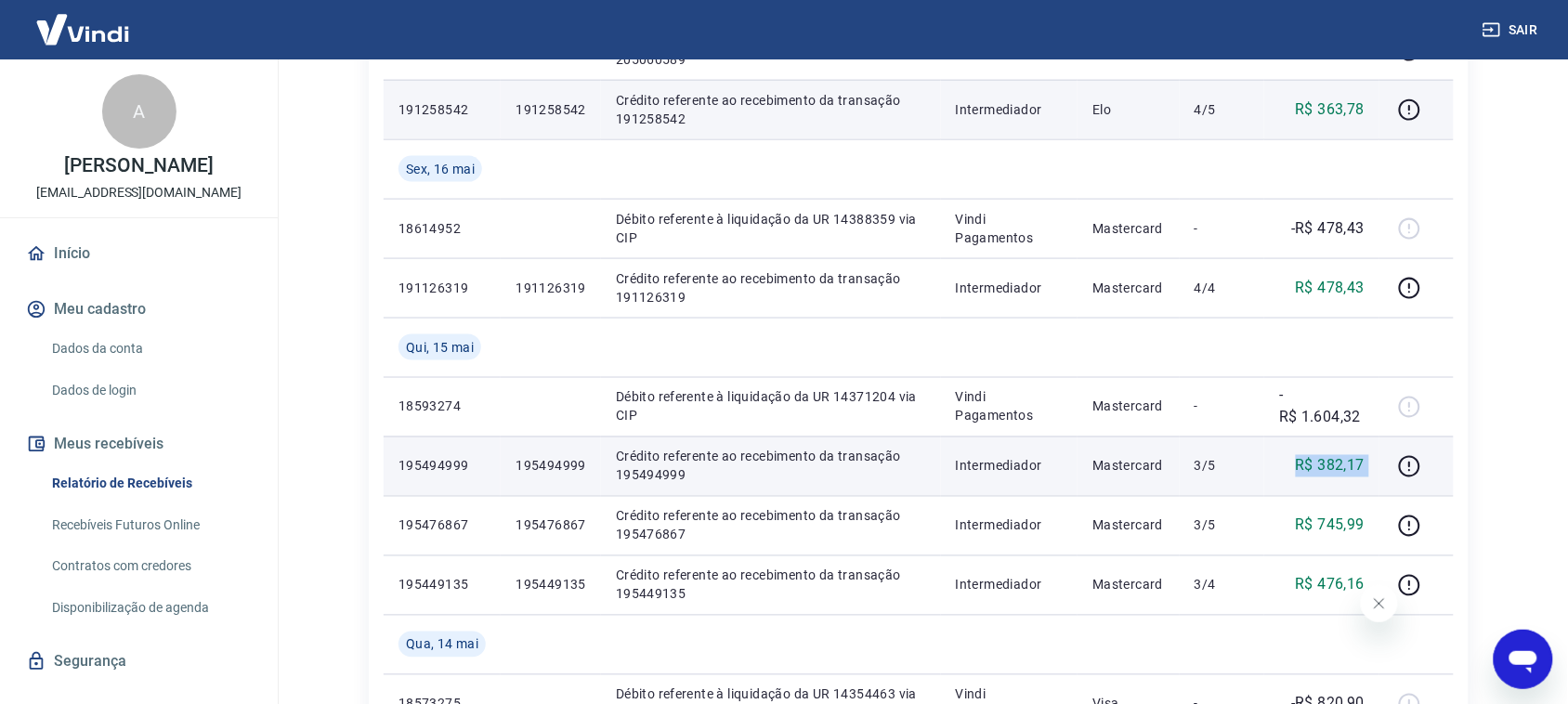
drag, startPoint x: 1288, startPoint y: 467, endPoint x: 1380, endPoint y: 470, distance: 92.0
click at [1380, 470] on tr "195494999 195494999 Crédito referente ao recebimento da transação 195494999 Int…" at bounding box center [918, 467] width 1070 height 59
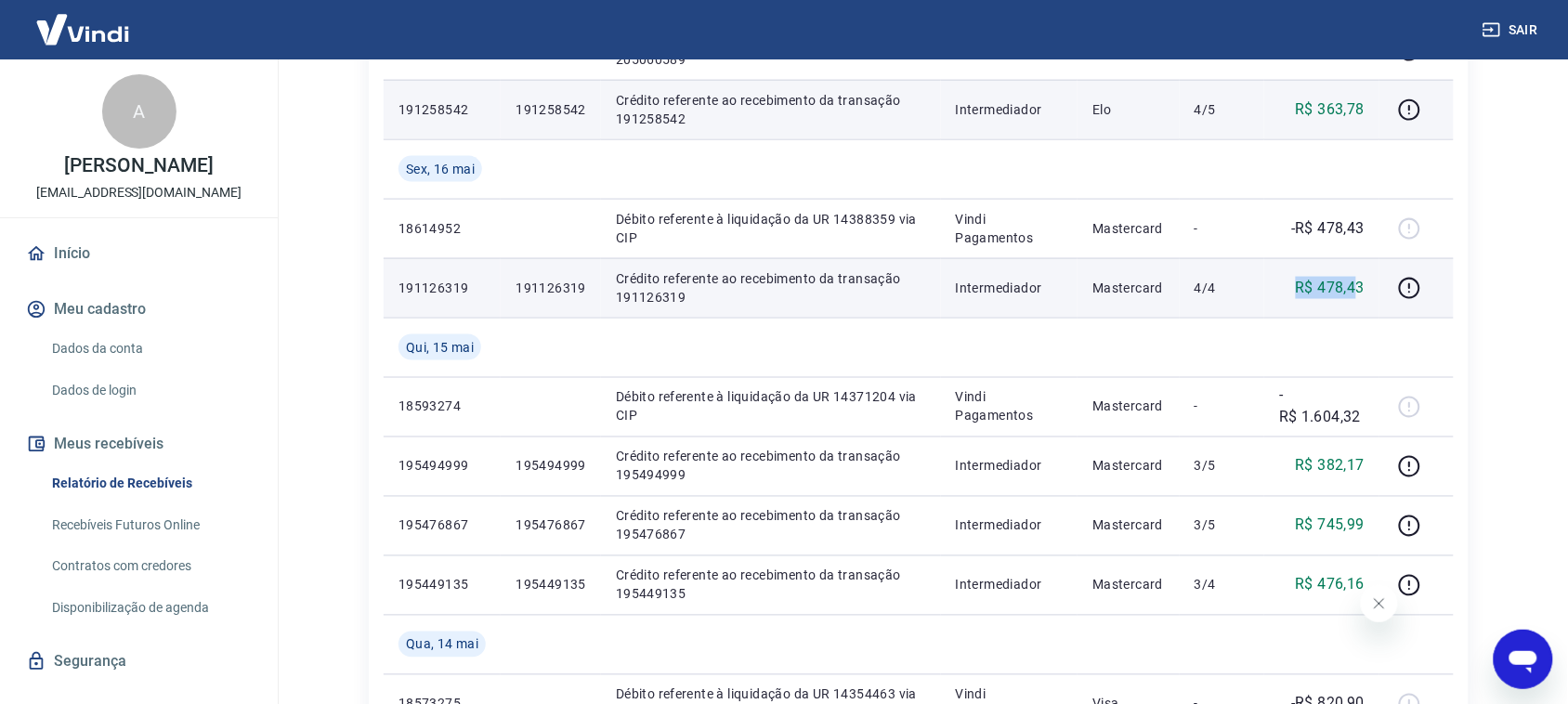
drag, startPoint x: 1288, startPoint y: 284, endPoint x: 1356, endPoint y: 285, distance: 68.0
click at [1356, 285] on div "R$ 478,43" at bounding box center [1322, 288] width 85 height 23
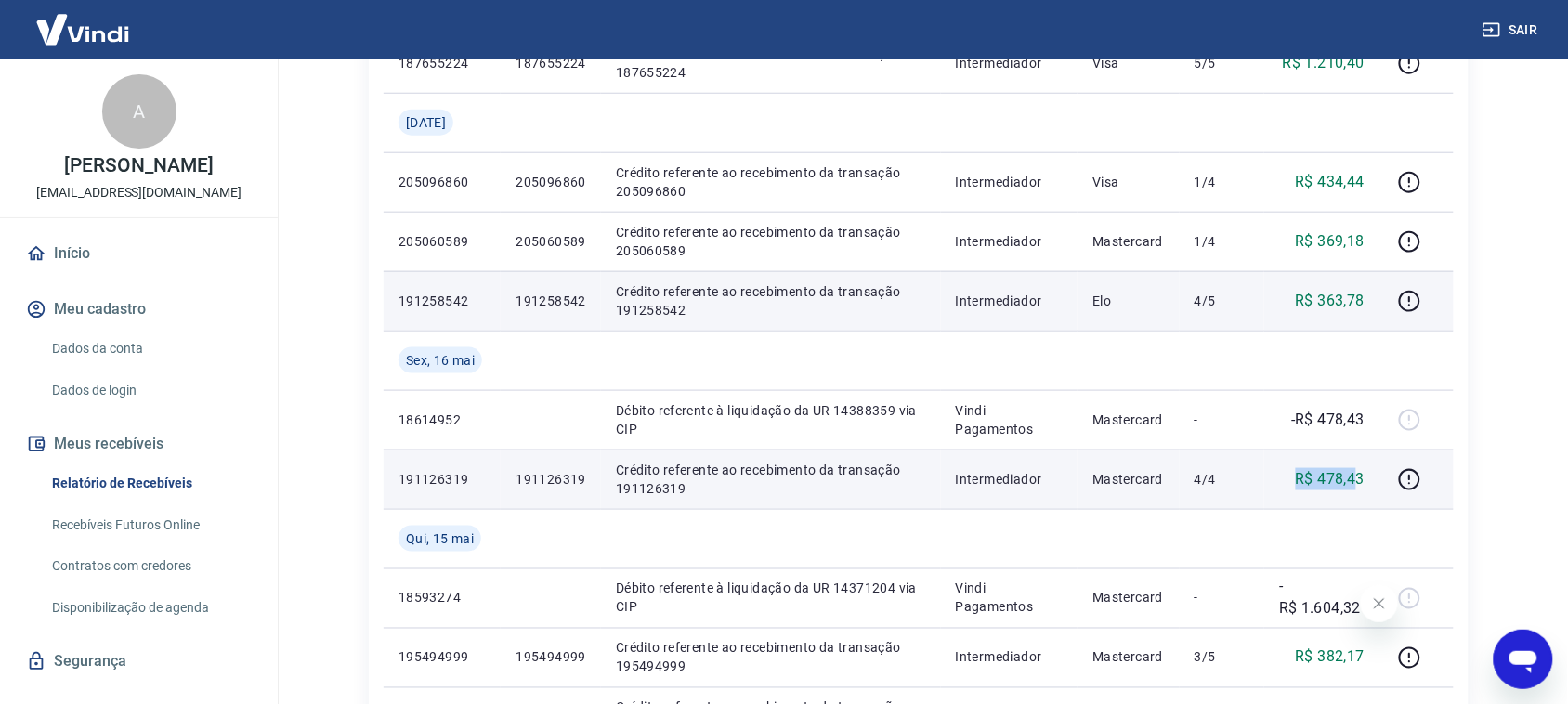
scroll to position [424, 0]
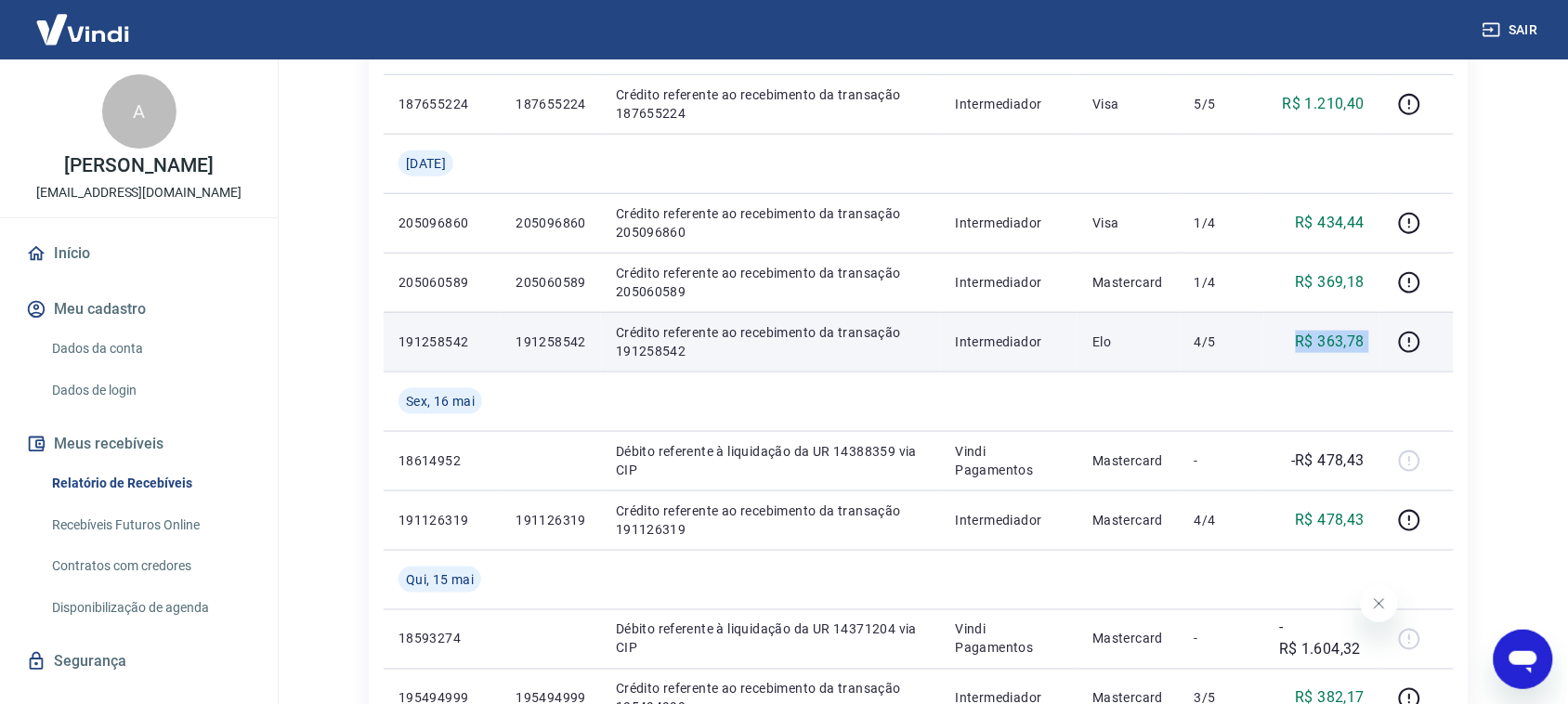
drag, startPoint x: 1297, startPoint y: 340, endPoint x: 1413, endPoint y: 360, distance: 117.7
click at [1413, 360] on tr "191258542 191258542 Crédito referente ao recebimento da transação 191258542 Int…" at bounding box center [918, 342] width 1070 height 59
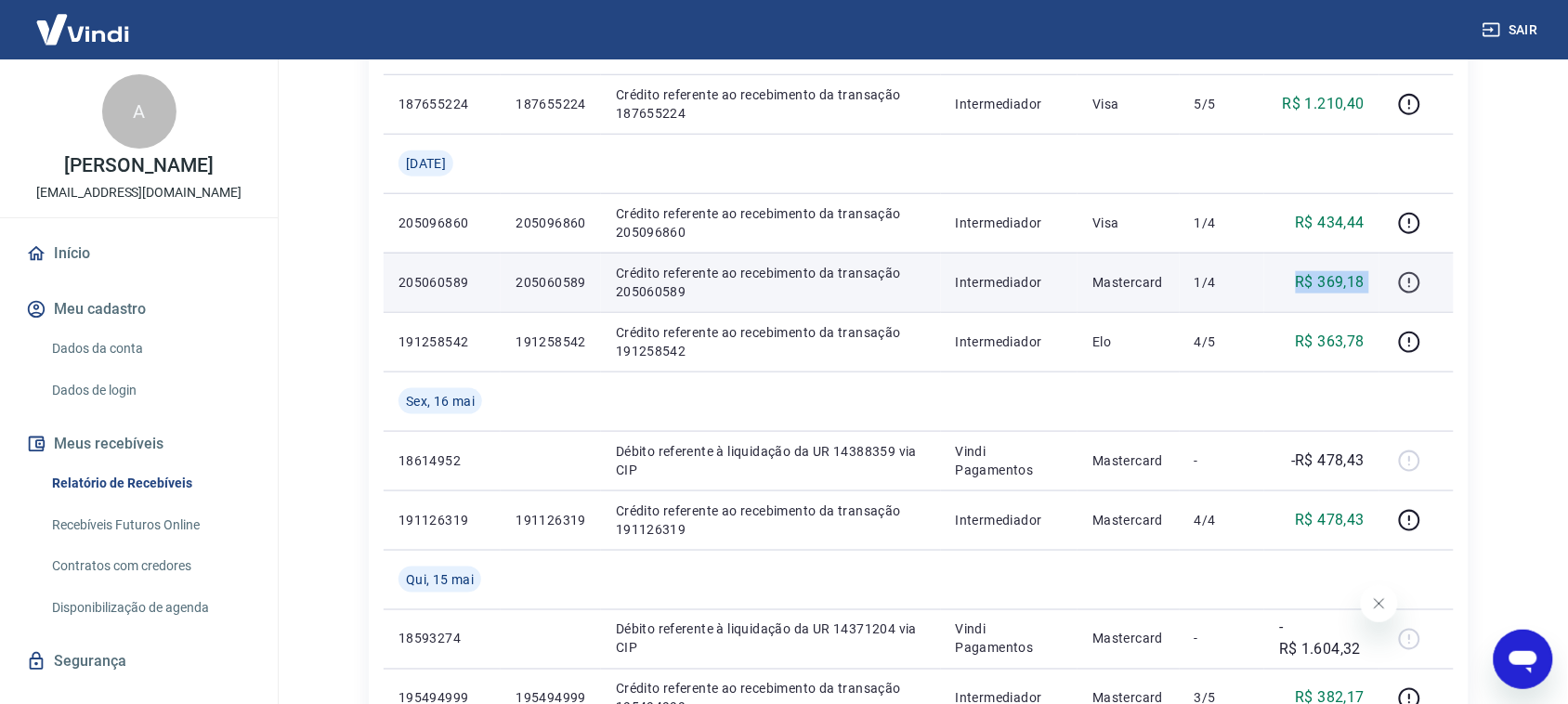
drag, startPoint x: 1291, startPoint y: 272, endPoint x: 1408, endPoint y: 291, distance: 118.5
click at [1408, 291] on tr "205060589 205060589 Crédito referente ao recebimento da transação 205060589 Int…" at bounding box center [918, 283] width 1070 height 59
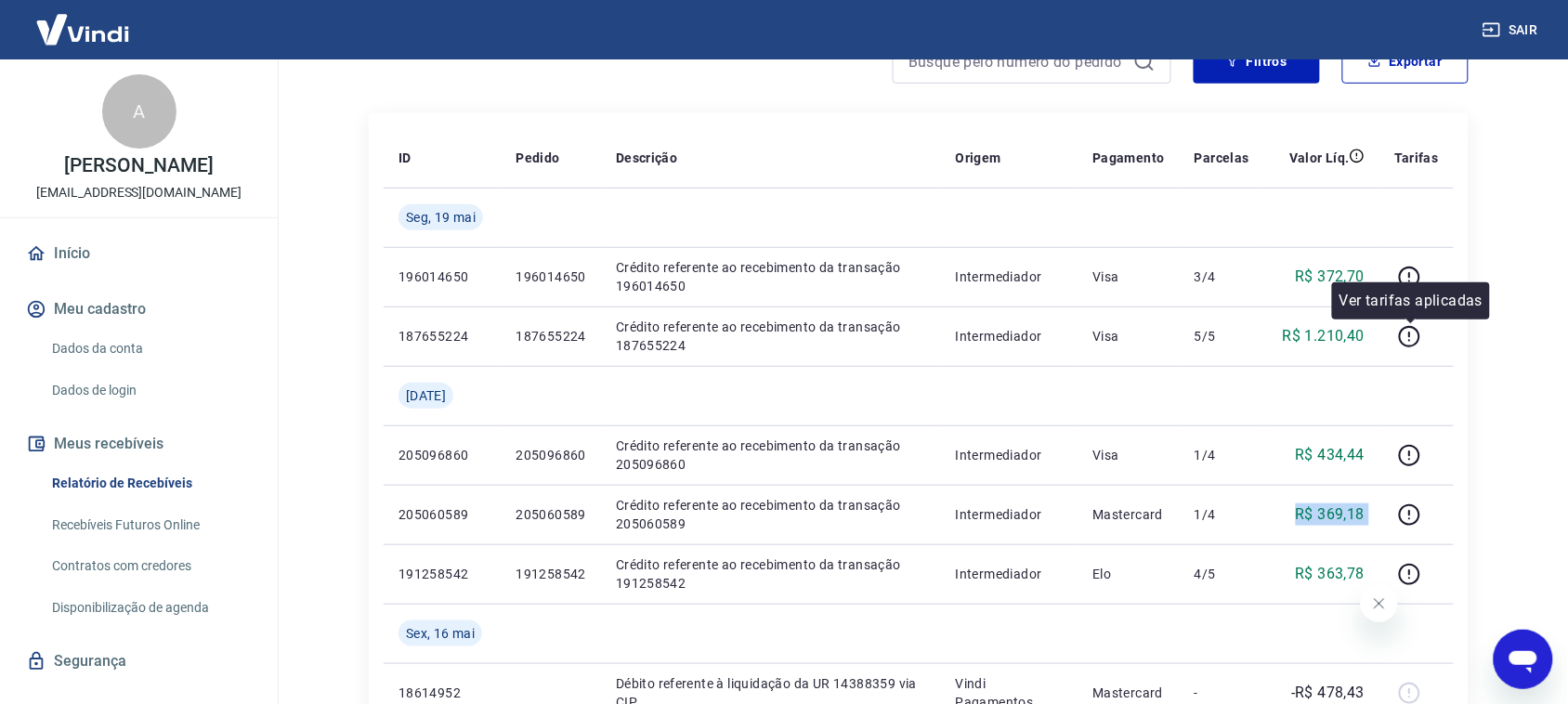
scroll to position [308, 0]
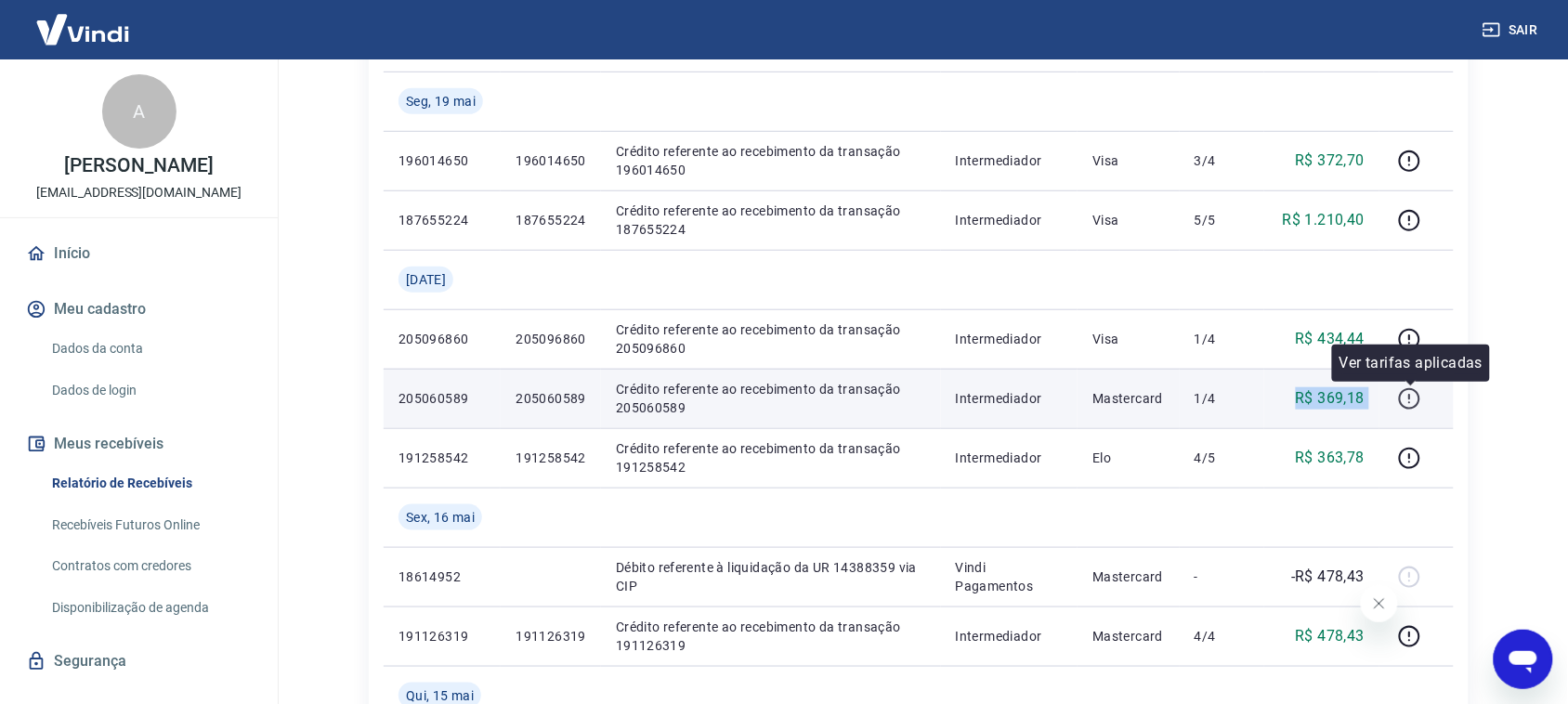
click at [1409, 395] on icon "button" at bounding box center [1409, 398] width 23 height 23
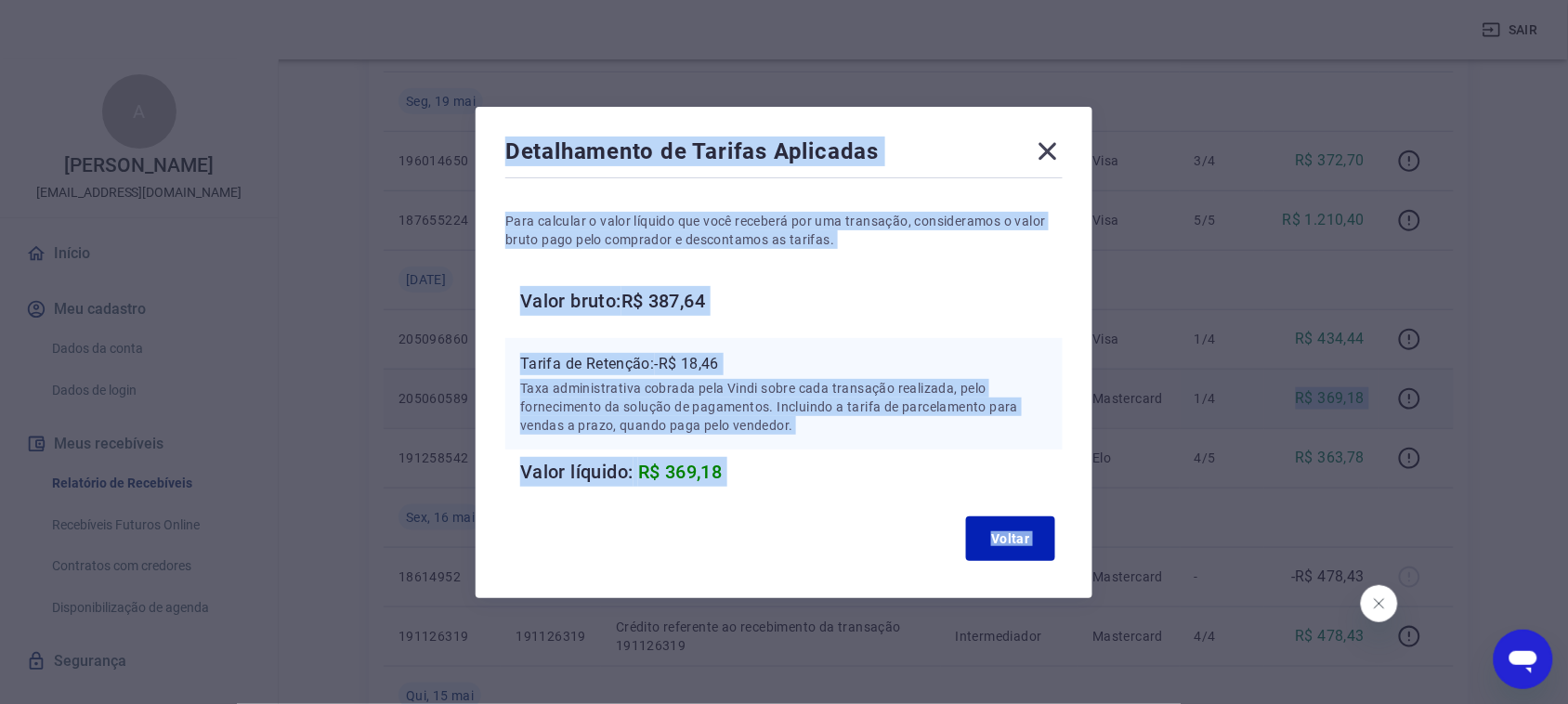
click at [1038, 311] on h6 "Valor bruto: R$ 387,64" at bounding box center [791, 301] width 543 height 30
click at [874, 307] on h6 "Valor bruto: R$ 387,64" at bounding box center [791, 301] width 543 height 30
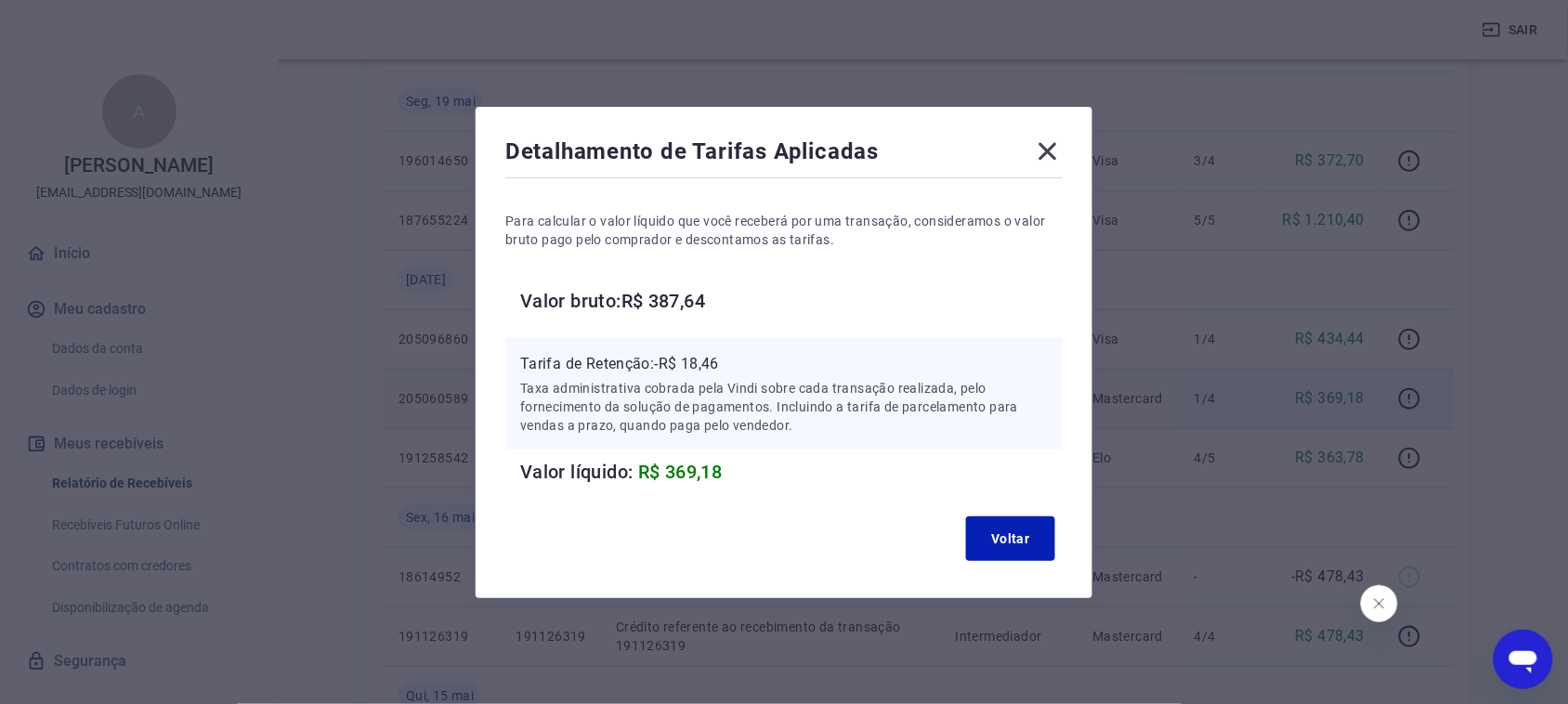
click at [1057, 142] on icon at bounding box center [1048, 151] width 30 height 30
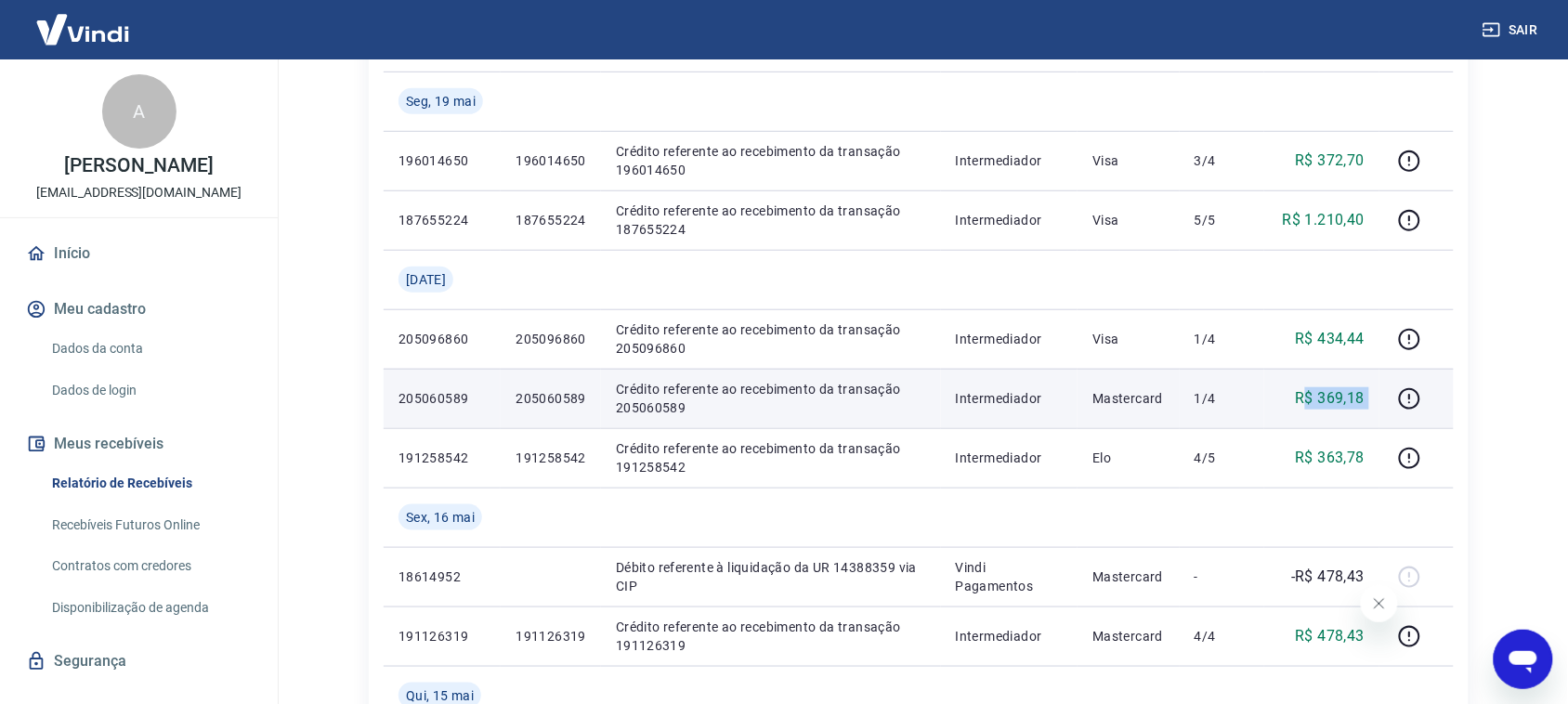
drag, startPoint x: 1303, startPoint y: 400, endPoint x: 1396, endPoint y: 413, distance: 93.9
click at [1396, 413] on tr "205060589 205060589 Crédito referente ao recebimento da transação 205060589 Int…" at bounding box center [918, 398] width 1070 height 59
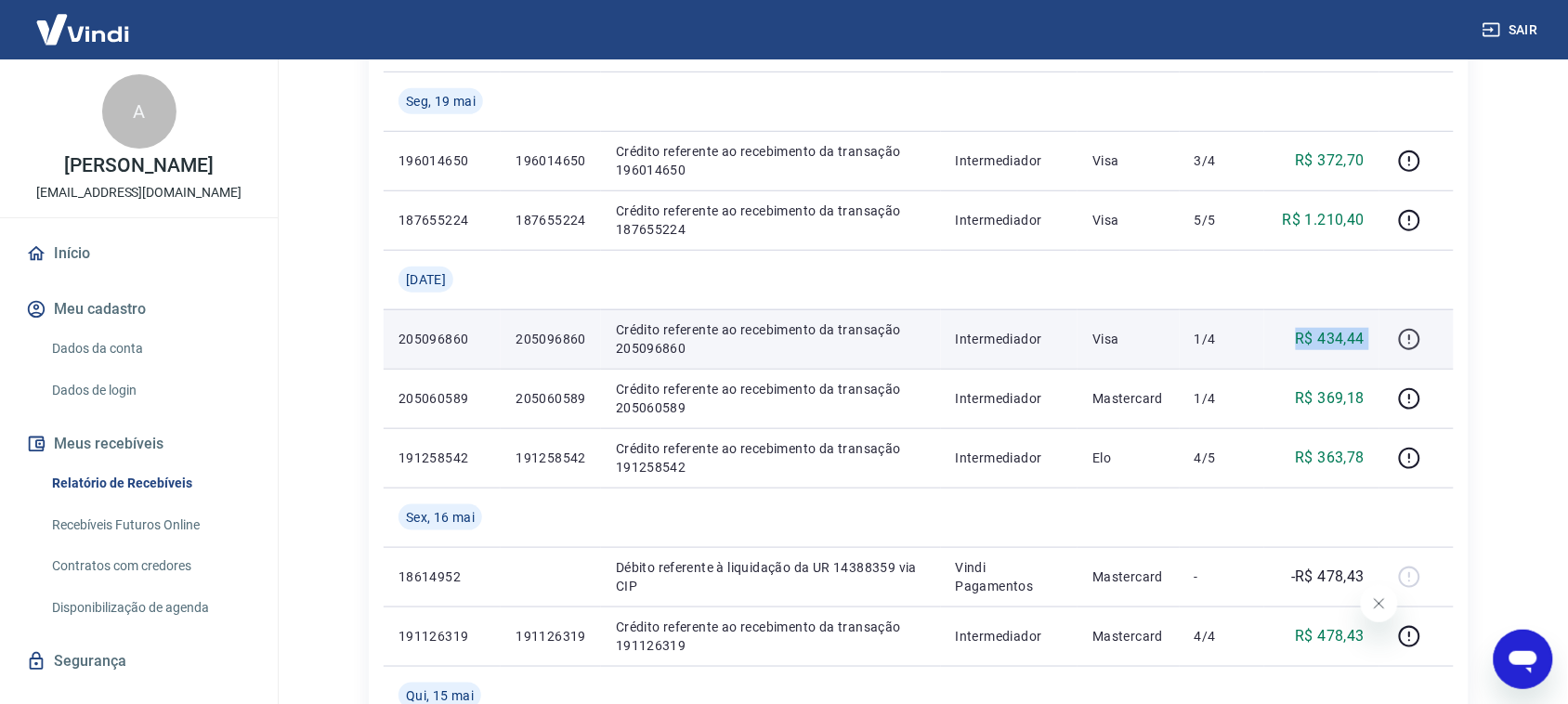
drag, startPoint x: 1331, startPoint y: 334, endPoint x: 1400, endPoint y: 337, distance: 69.1
click at [1400, 337] on tr "205096860 205096860 Crédito referente ao recebimento da transação 205096860 Int…" at bounding box center [918, 339] width 1070 height 59
click at [1410, 340] on icon "button" at bounding box center [1409, 339] width 23 height 23
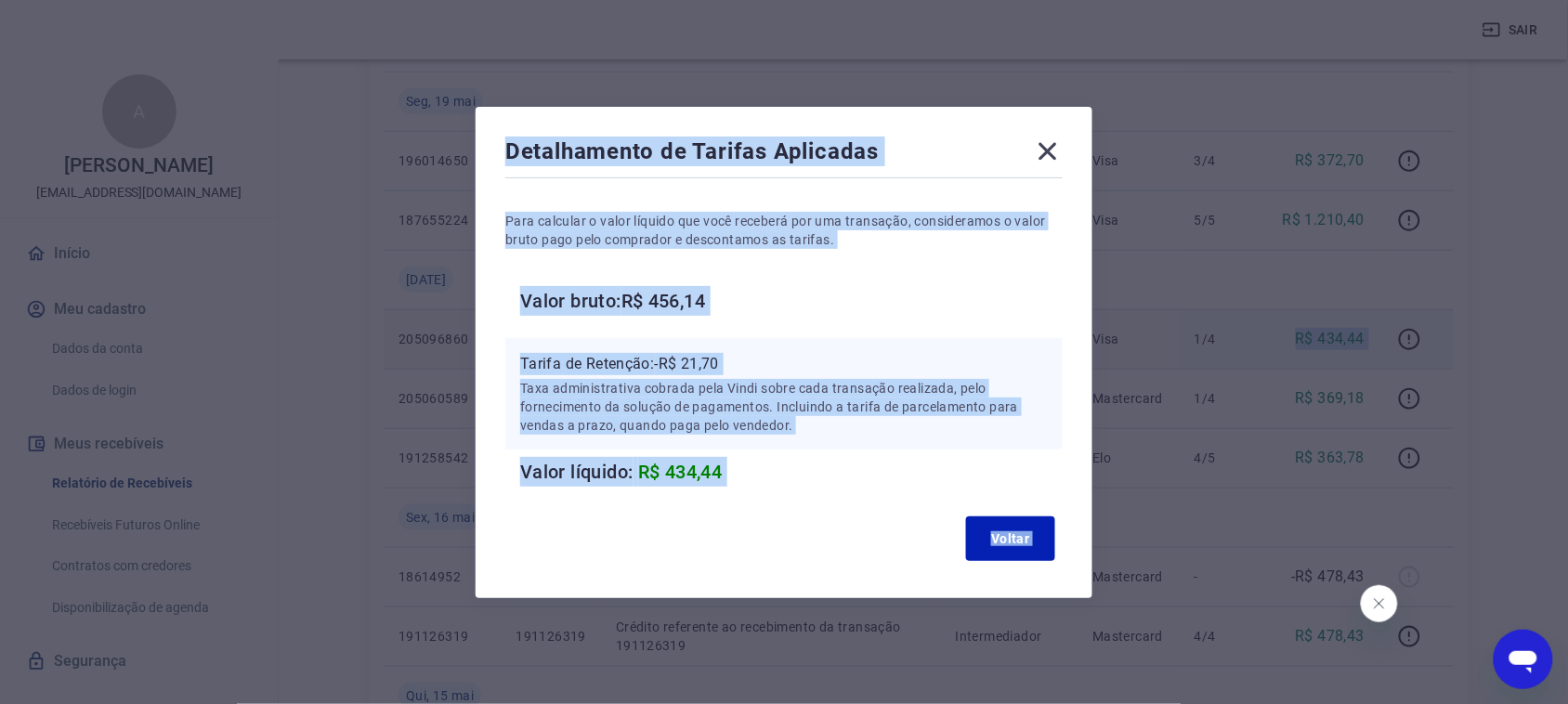
click at [904, 168] on div "Detalhamento de Tarifas Aplicadas" at bounding box center [784, 155] width 558 height 38
click at [934, 311] on h6 "Valor bruto: R$ 456,14" at bounding box center [791, 301] width 543 height 30
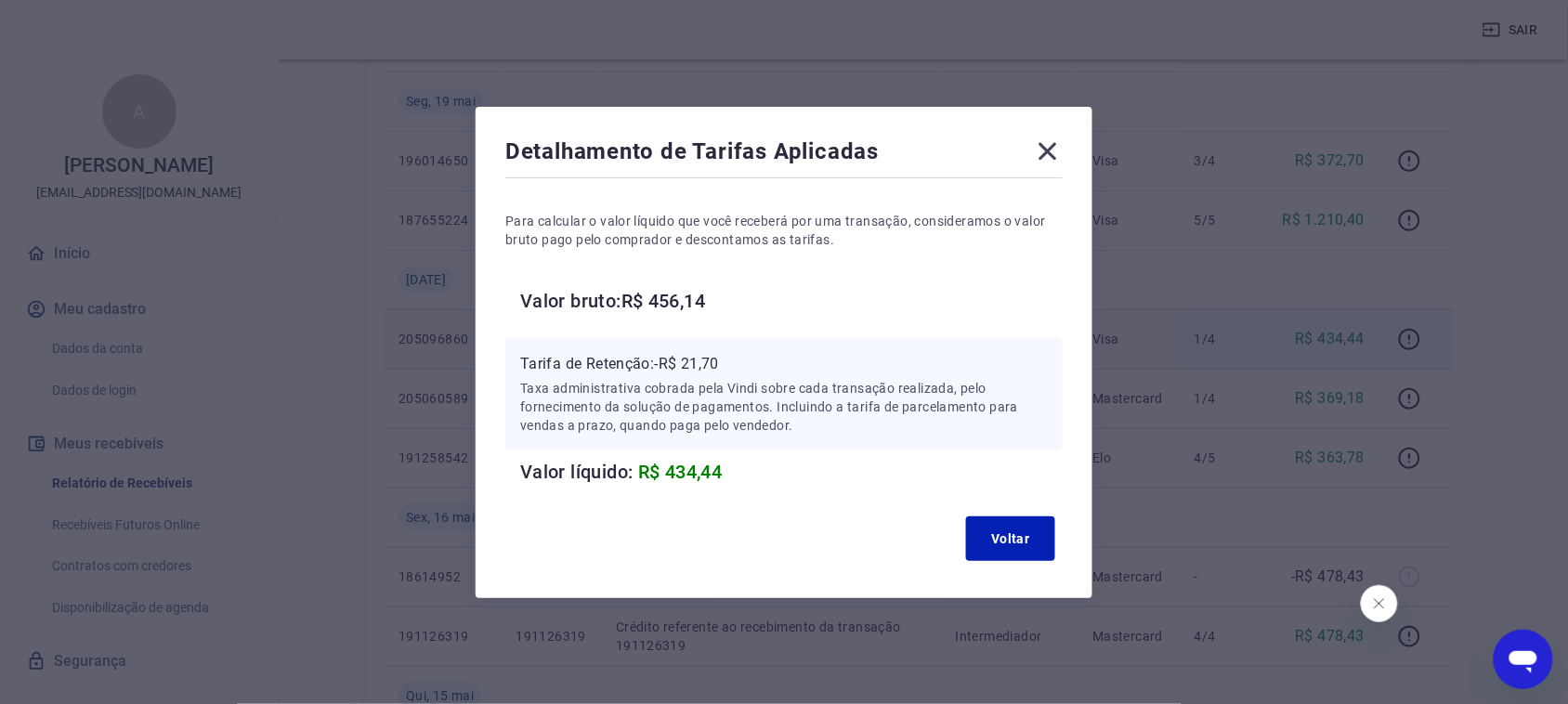
click at [1057, 144] on icon at bounding box center [1048, 151] width 18 height 18
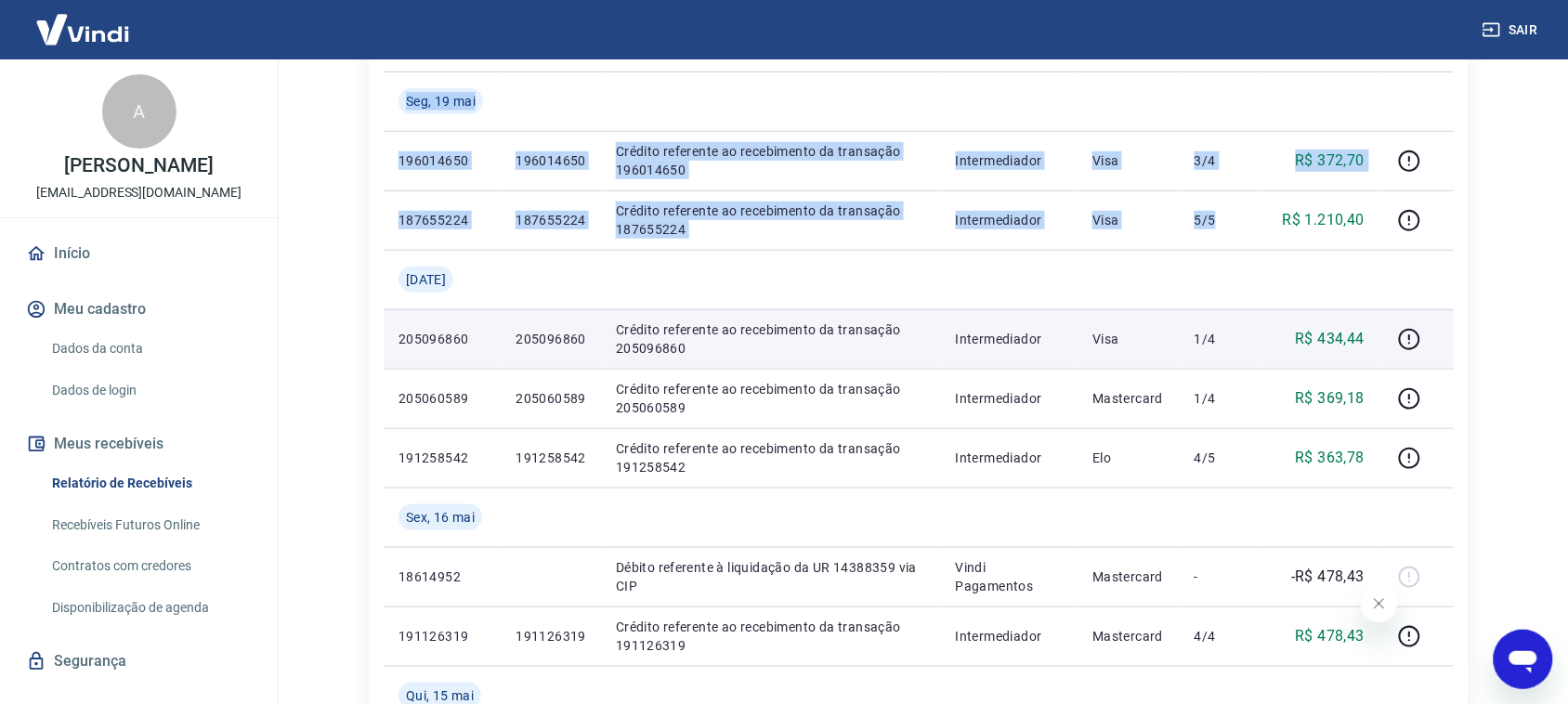
drag, startPoint x: 1261, startPoint y: 224, endPoint x: 1465, endPoint y: 232, distance: 204.2
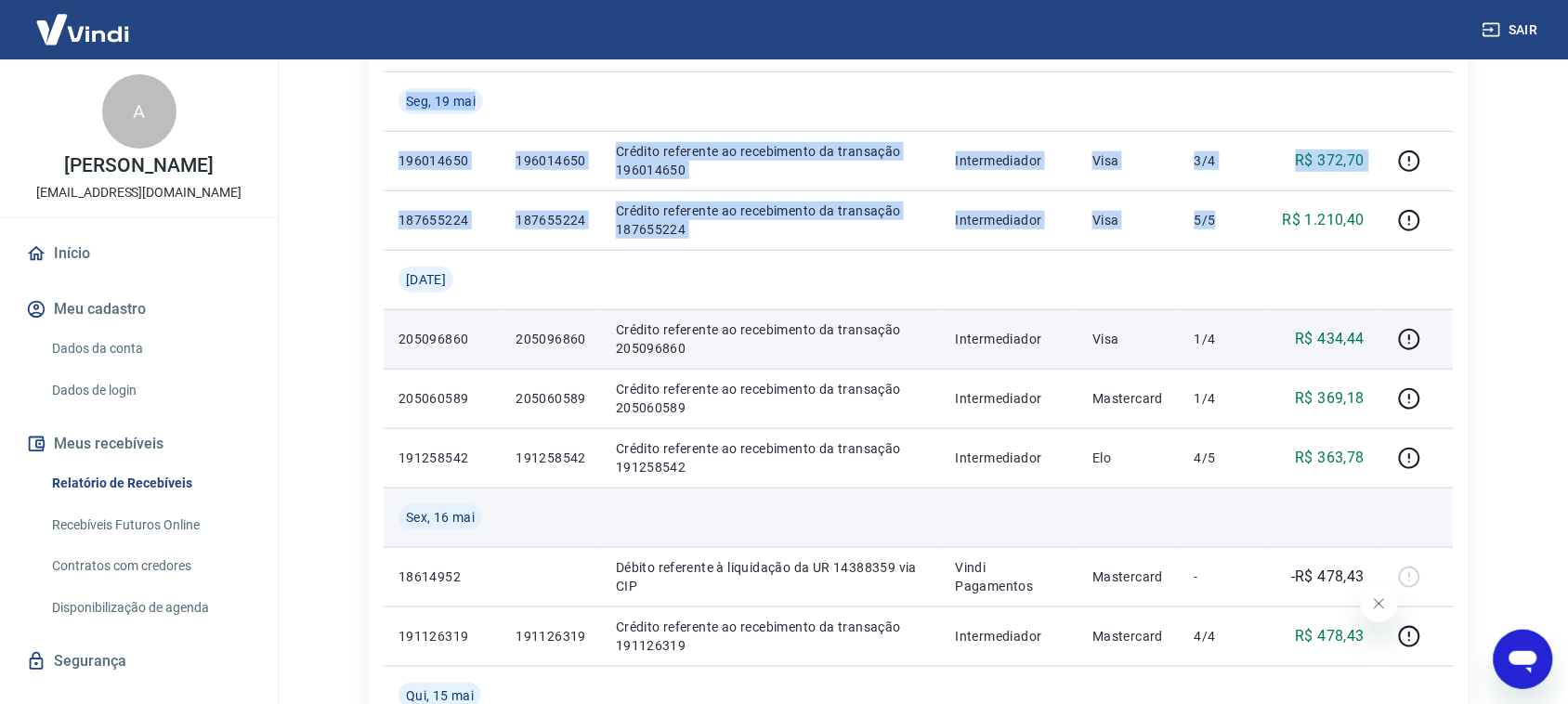
click at [1362, 503] on td at bounding box center [1322, 517] width 116 height 59
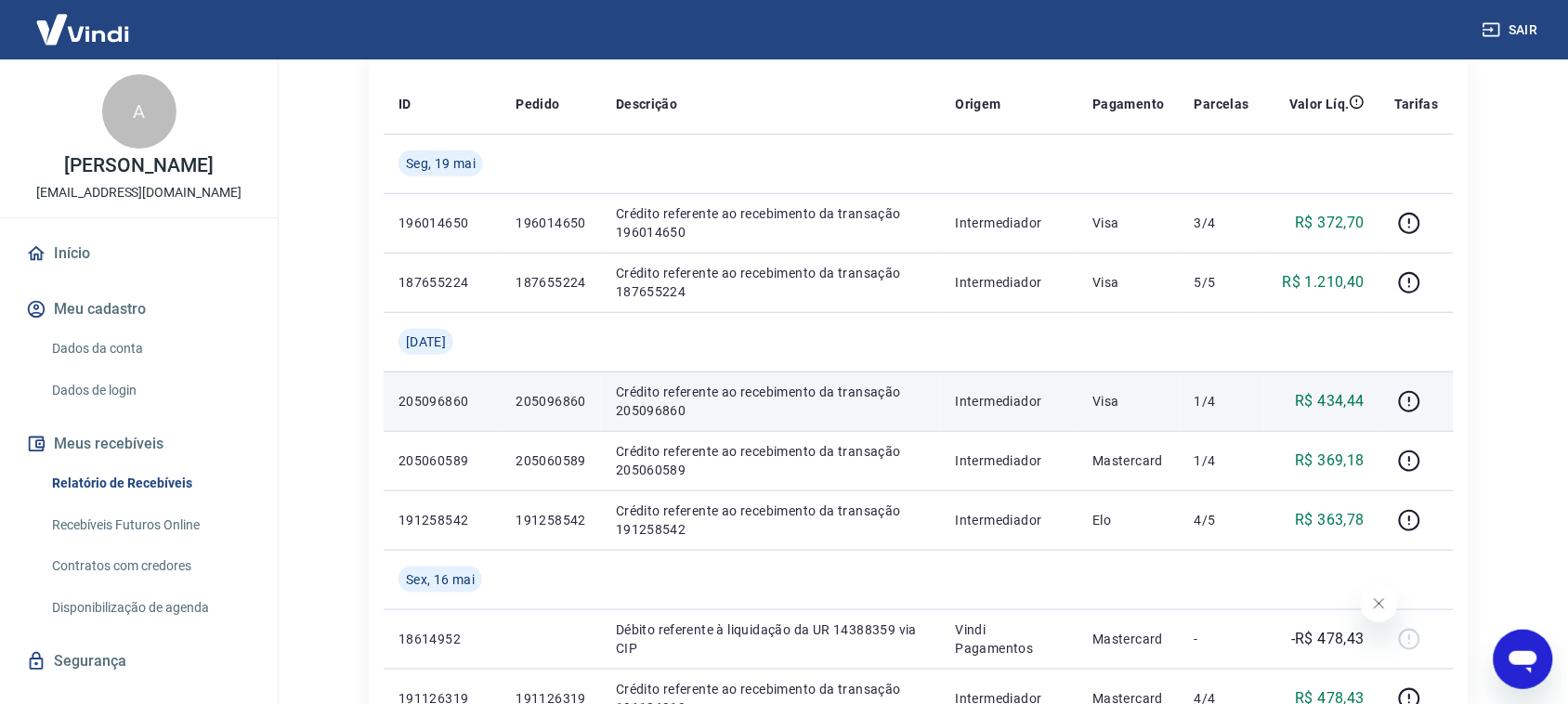
scroll to position [193, 0]
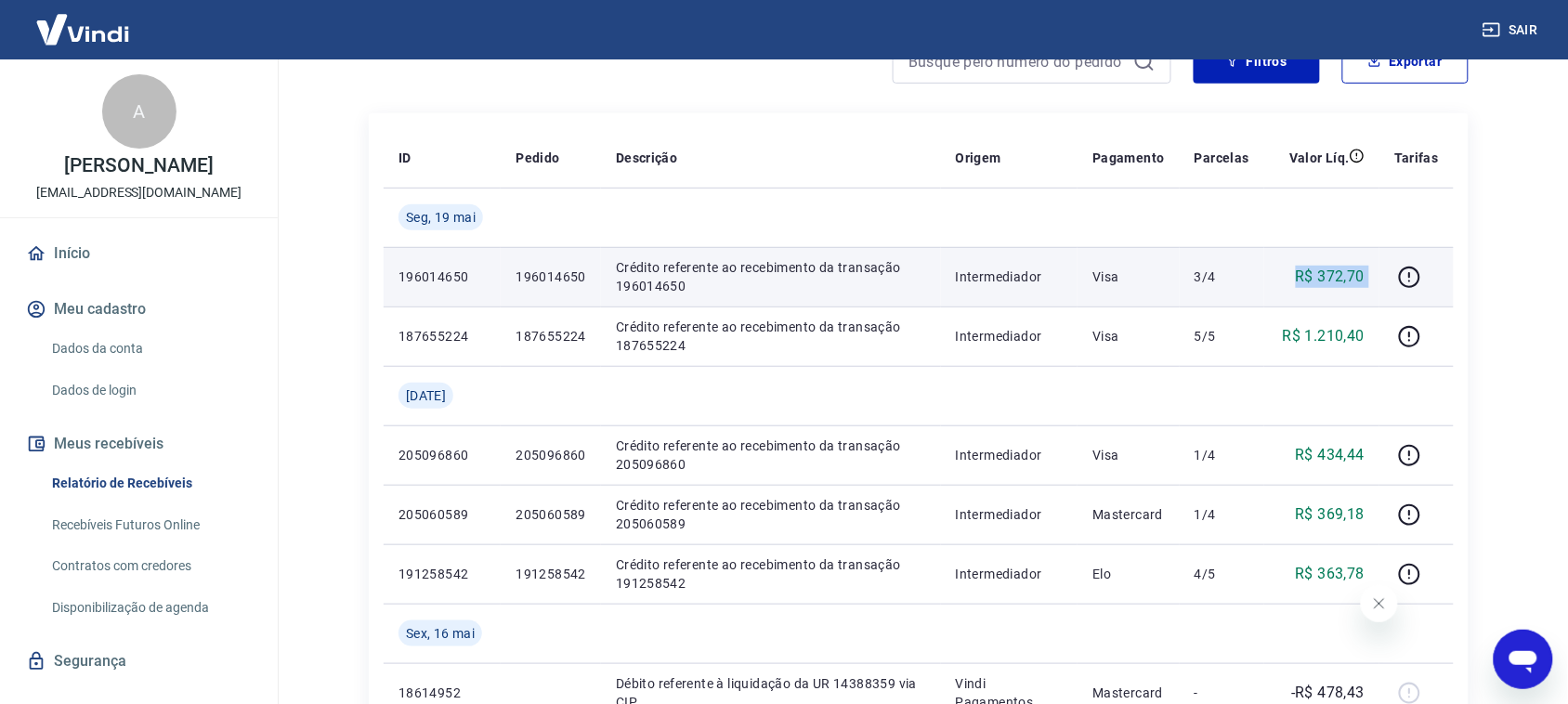
drag, startPoint x: 1297, startPoint y: 270, endPoint x: 1386, endPoint y: 299, distance: 93.6
click at [1386, 299] on tr "196014650 196014650 Crédito referente ao recebimento da transação 196014650 Int…" at bounding box center [918, 277] width 1070 height 59
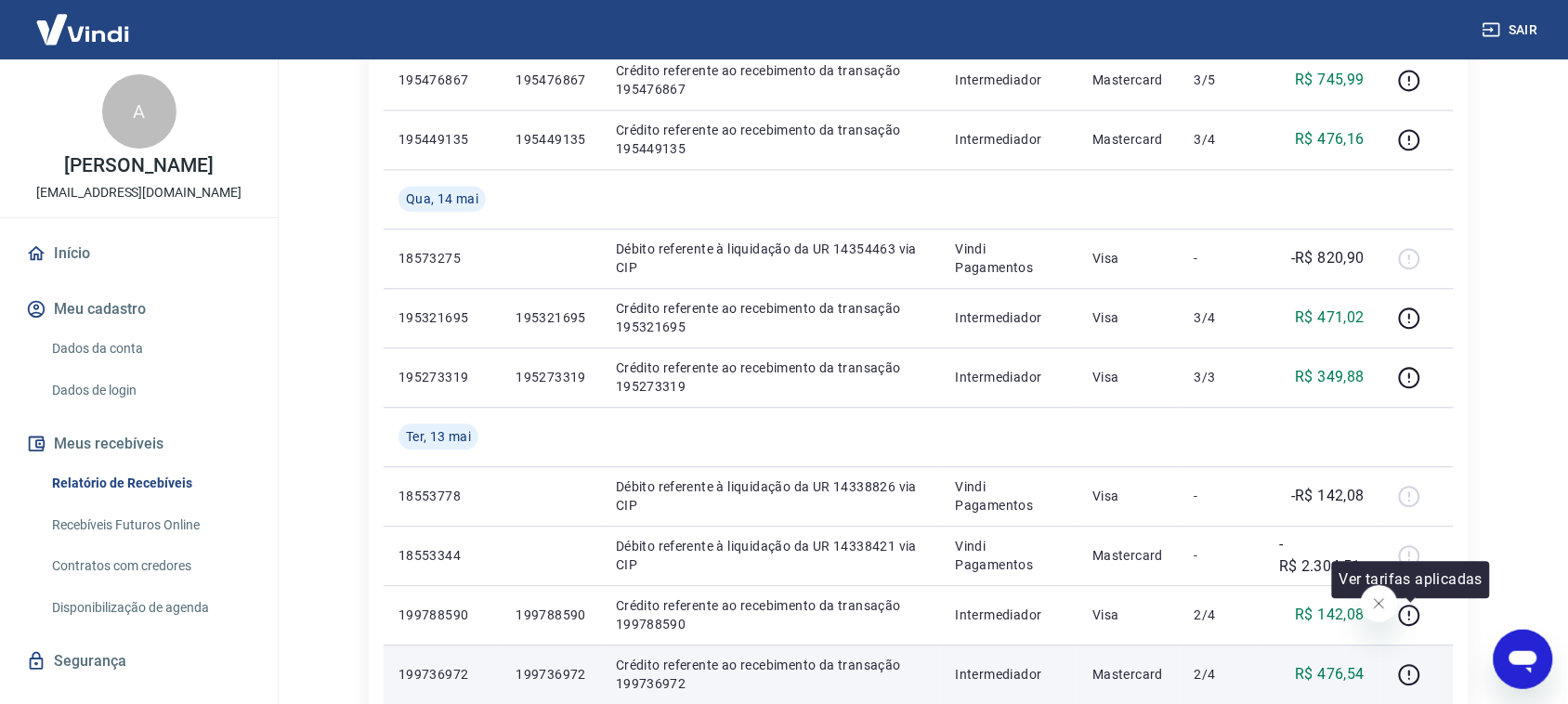
scroll to position [1586, 0]
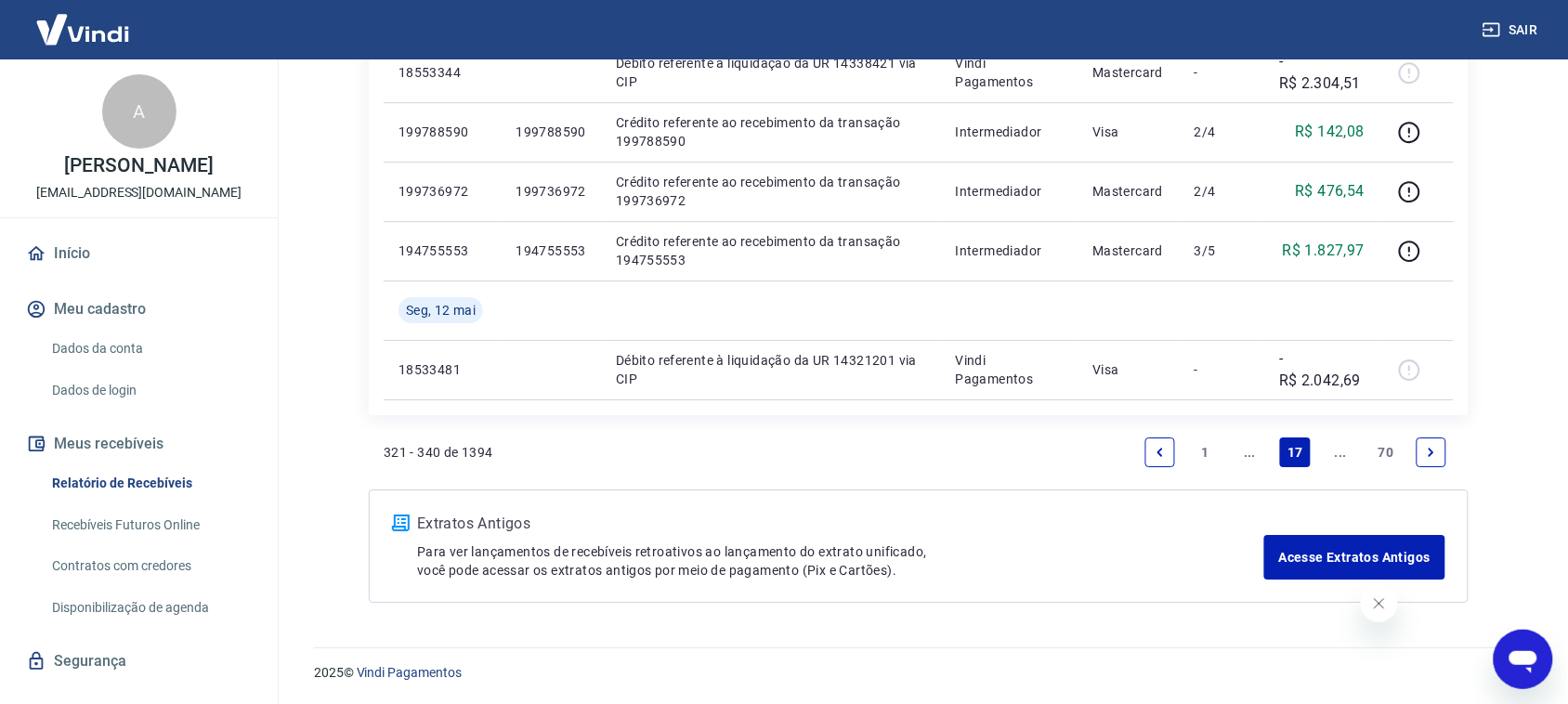
click at [1159, 443] on link "Previous page" at bounding box center [1161, 453] width 30 height 30
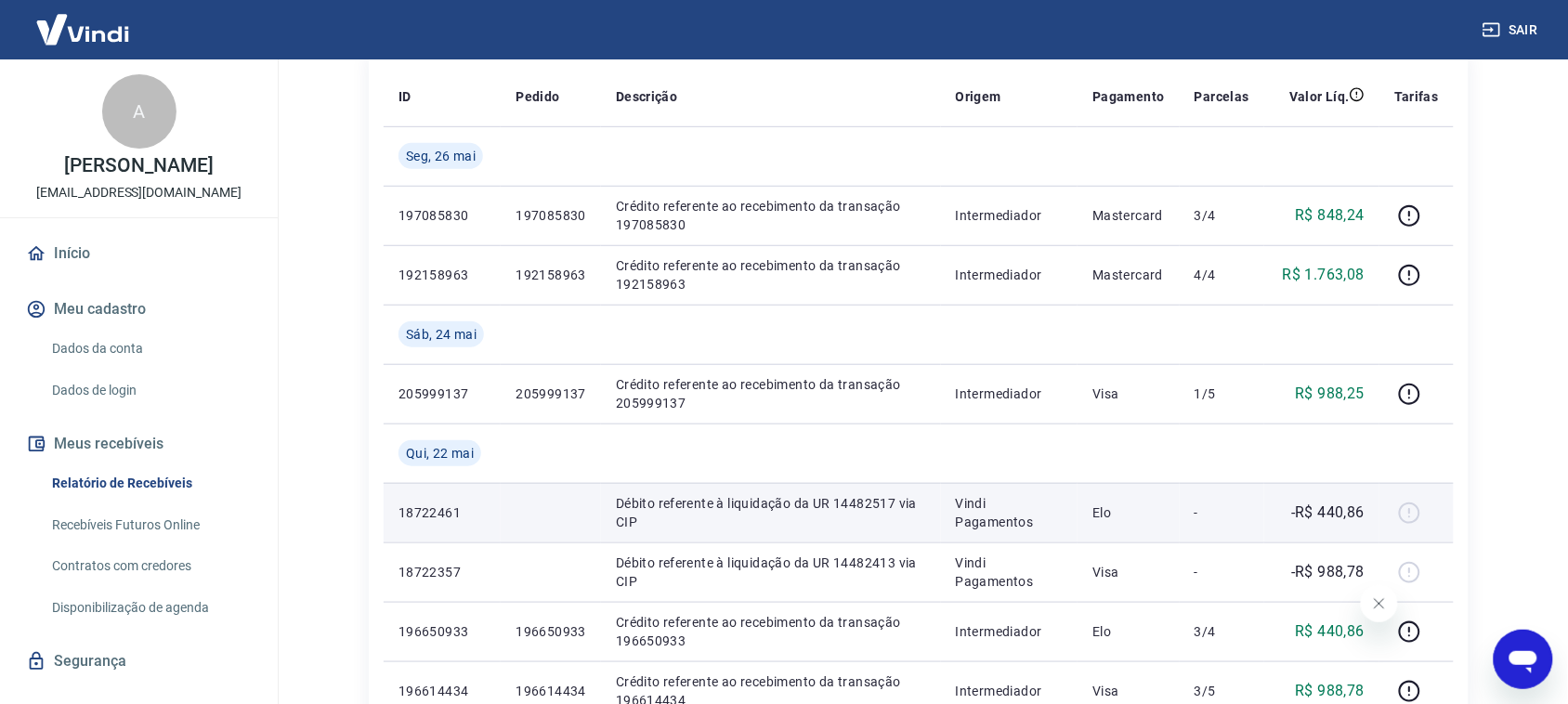
scroll to position [249, 0]
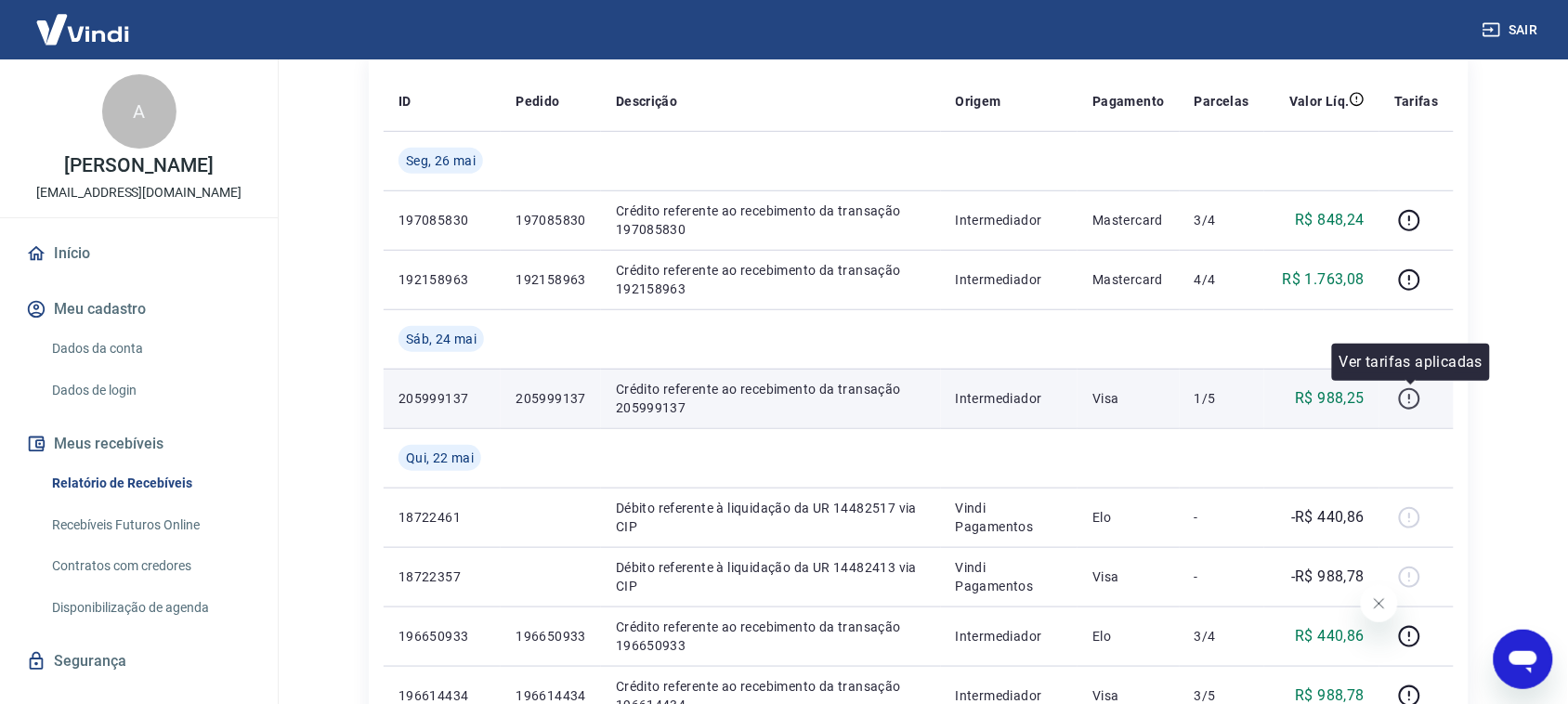
click at [1404, 400] on icon "button" at bounding box center [1409, 398] width 23 height 23
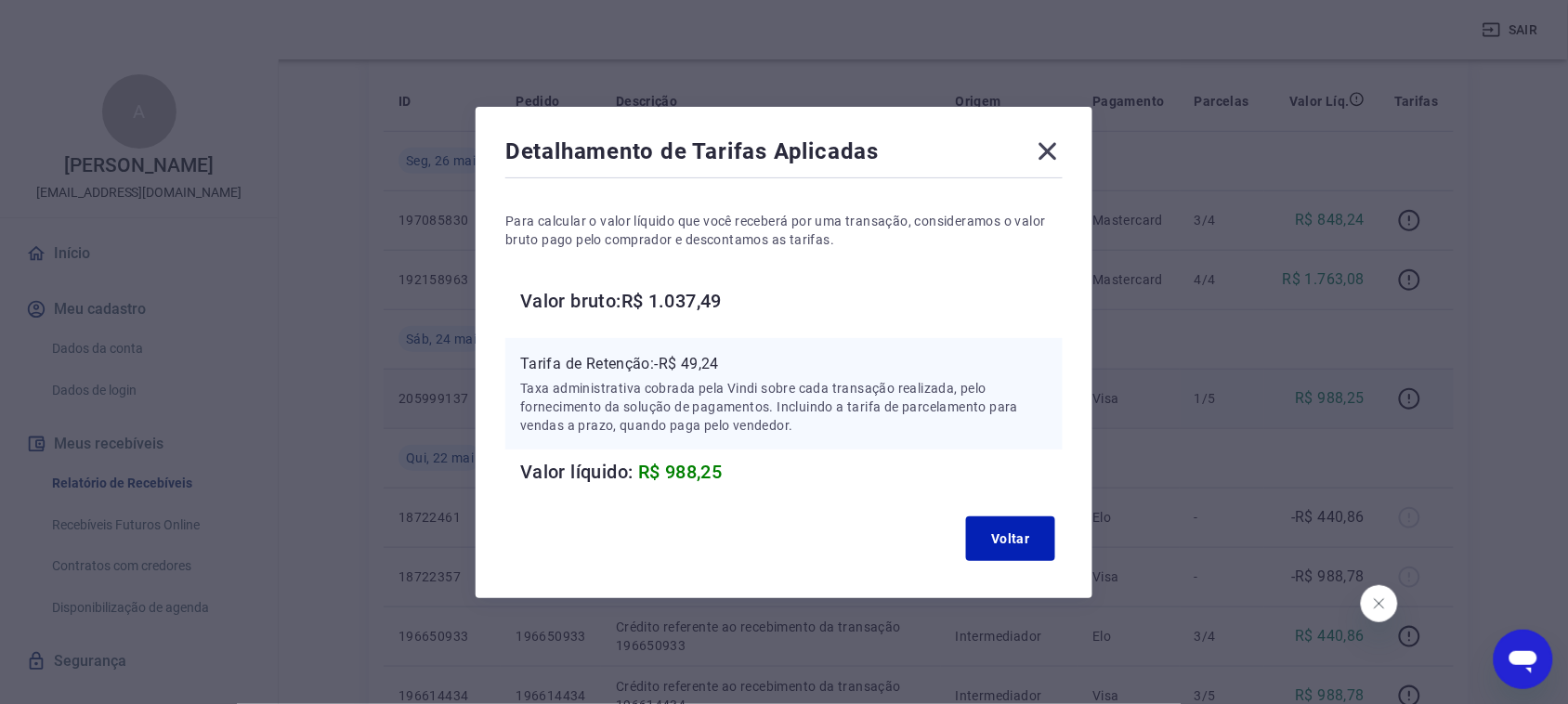
click at [1055, 144] on icon at bounding box center [1048, 151] width 30 height 30
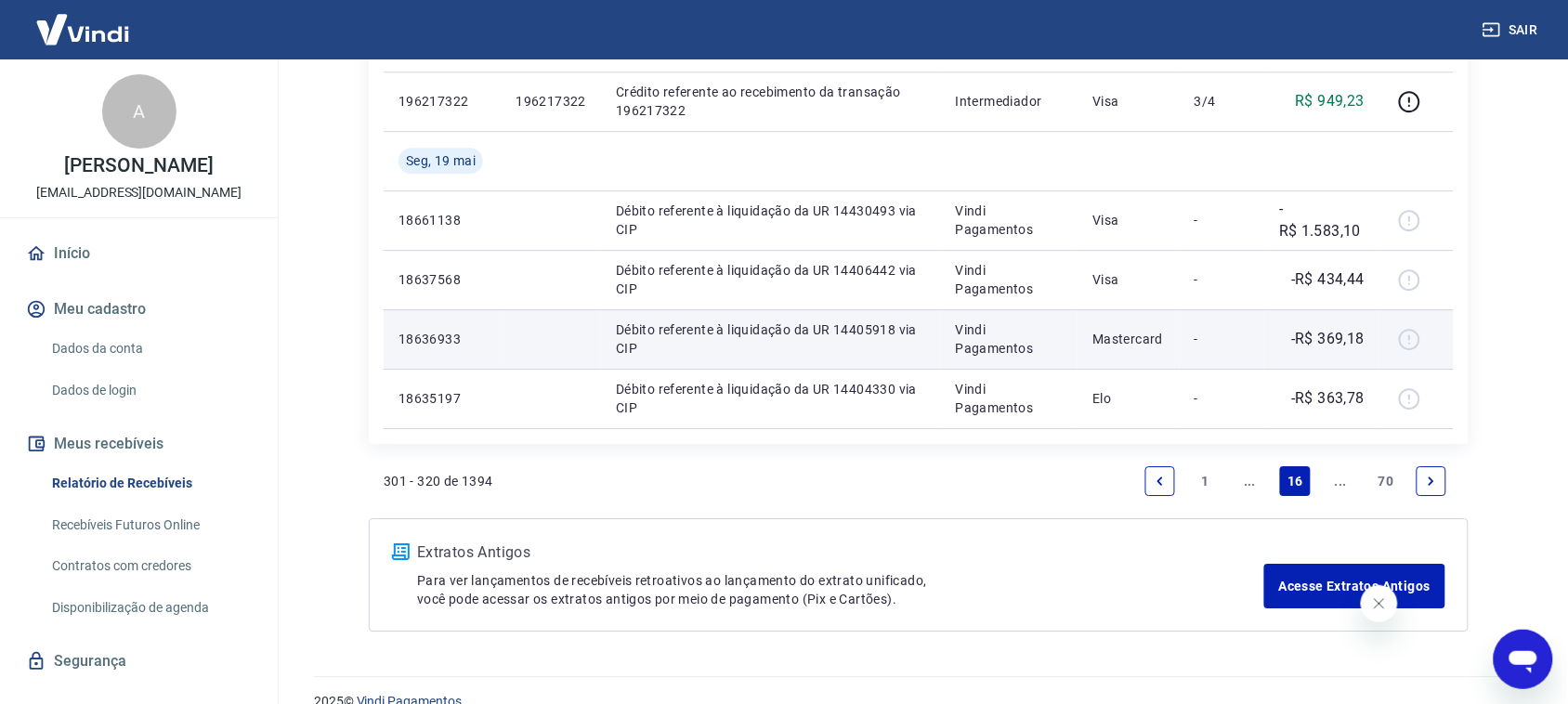
scroll to position [1527, 0]
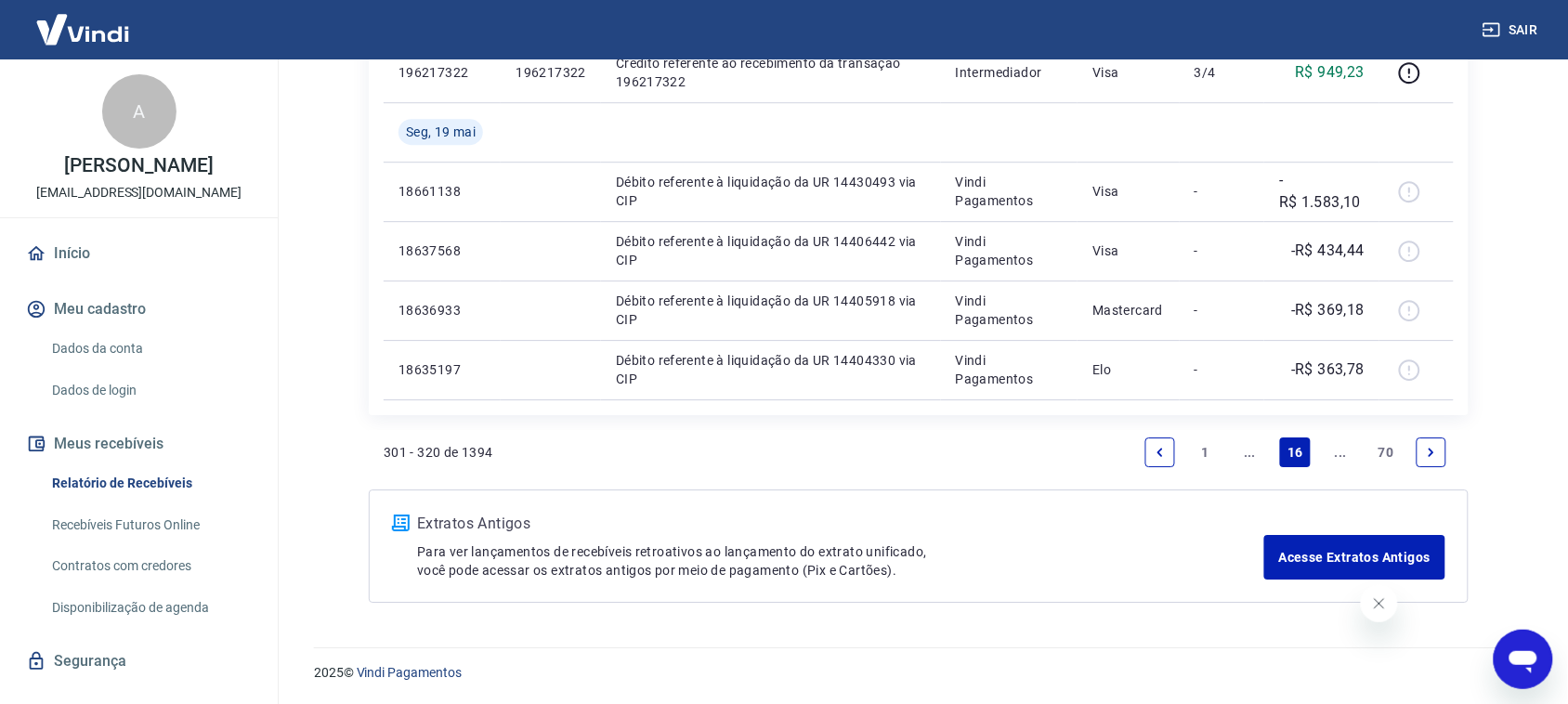
click at [1162, 448] on icon "Previous page" at bounding box center [1161, 452] width 6 height 8
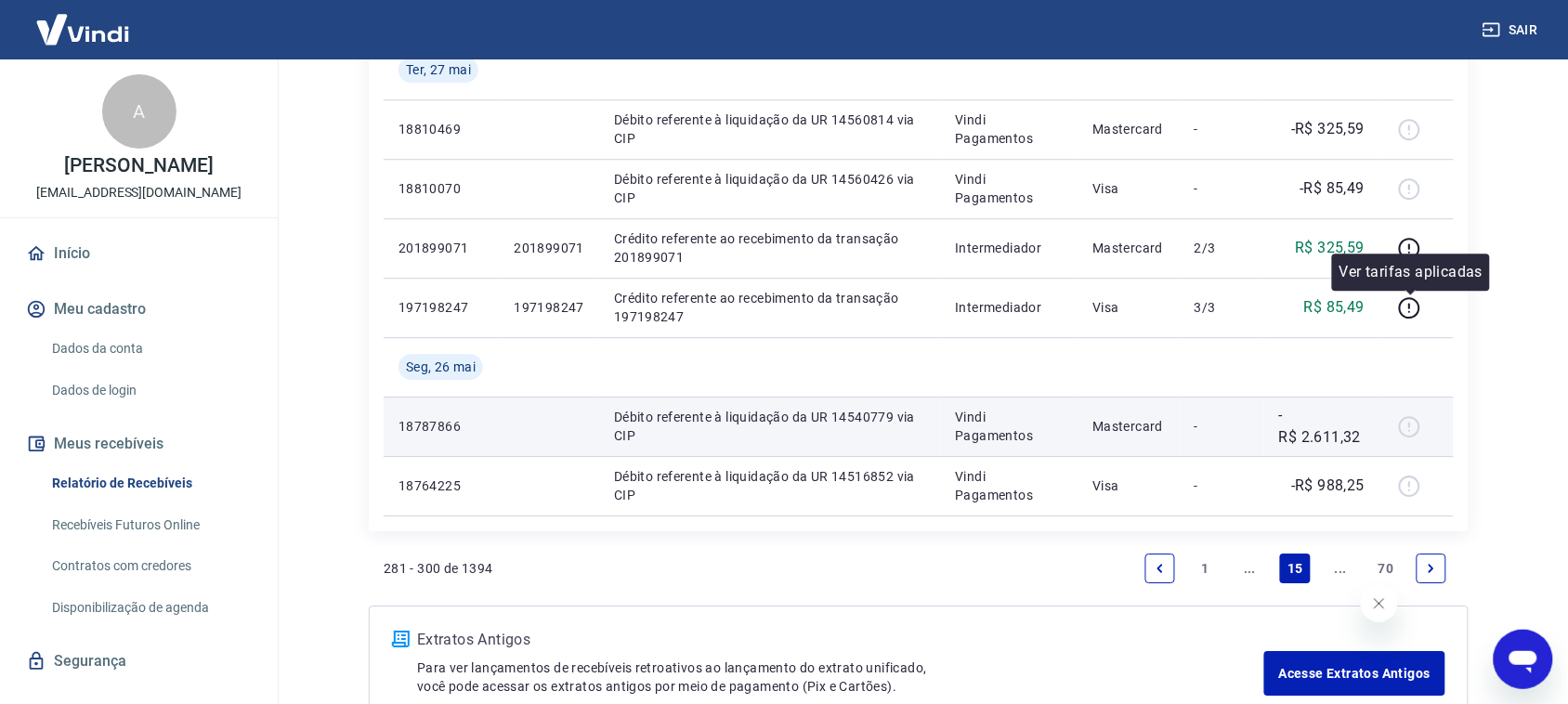
scroll to position [1354, 0]
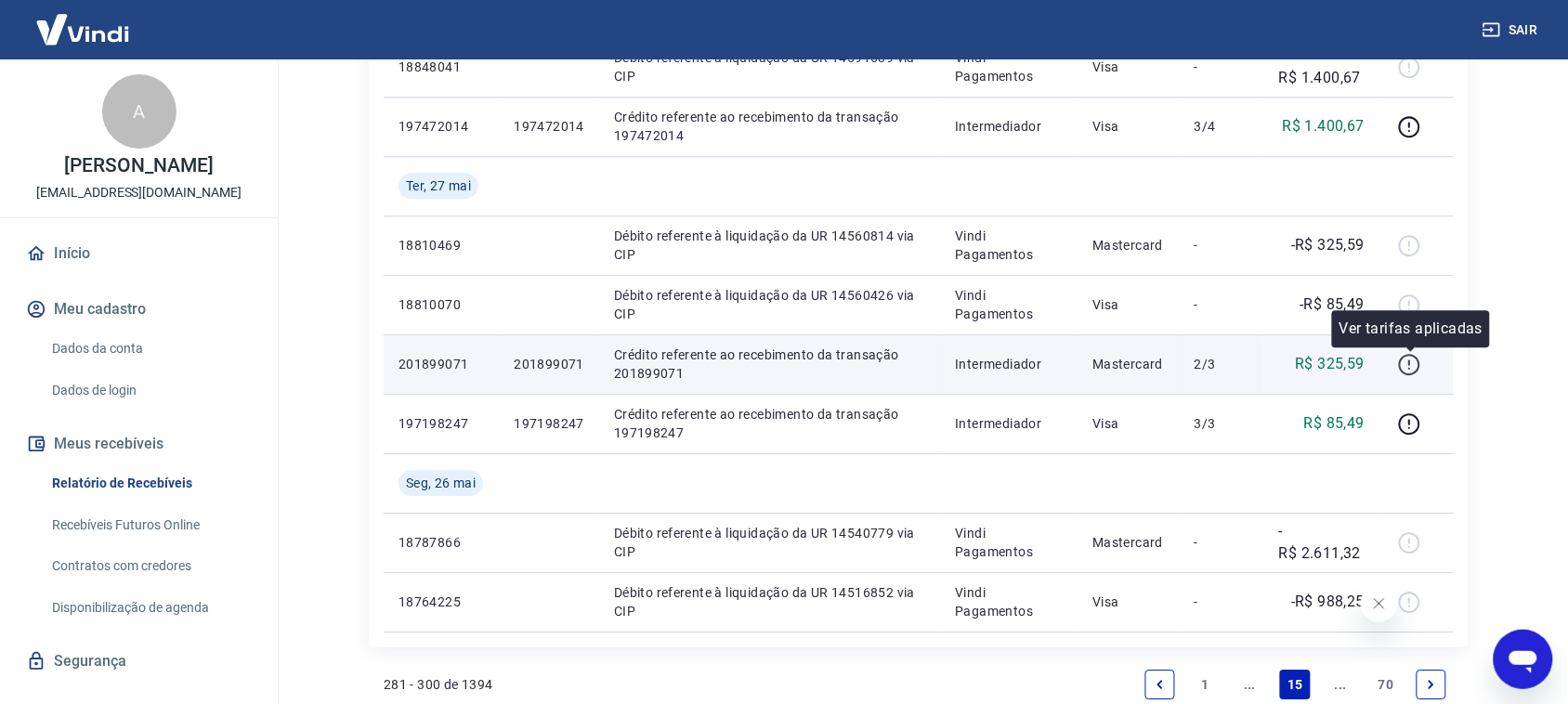
click at [1414, 360] on icon "button" at bounding box center [1409, 364] width 23 height 23
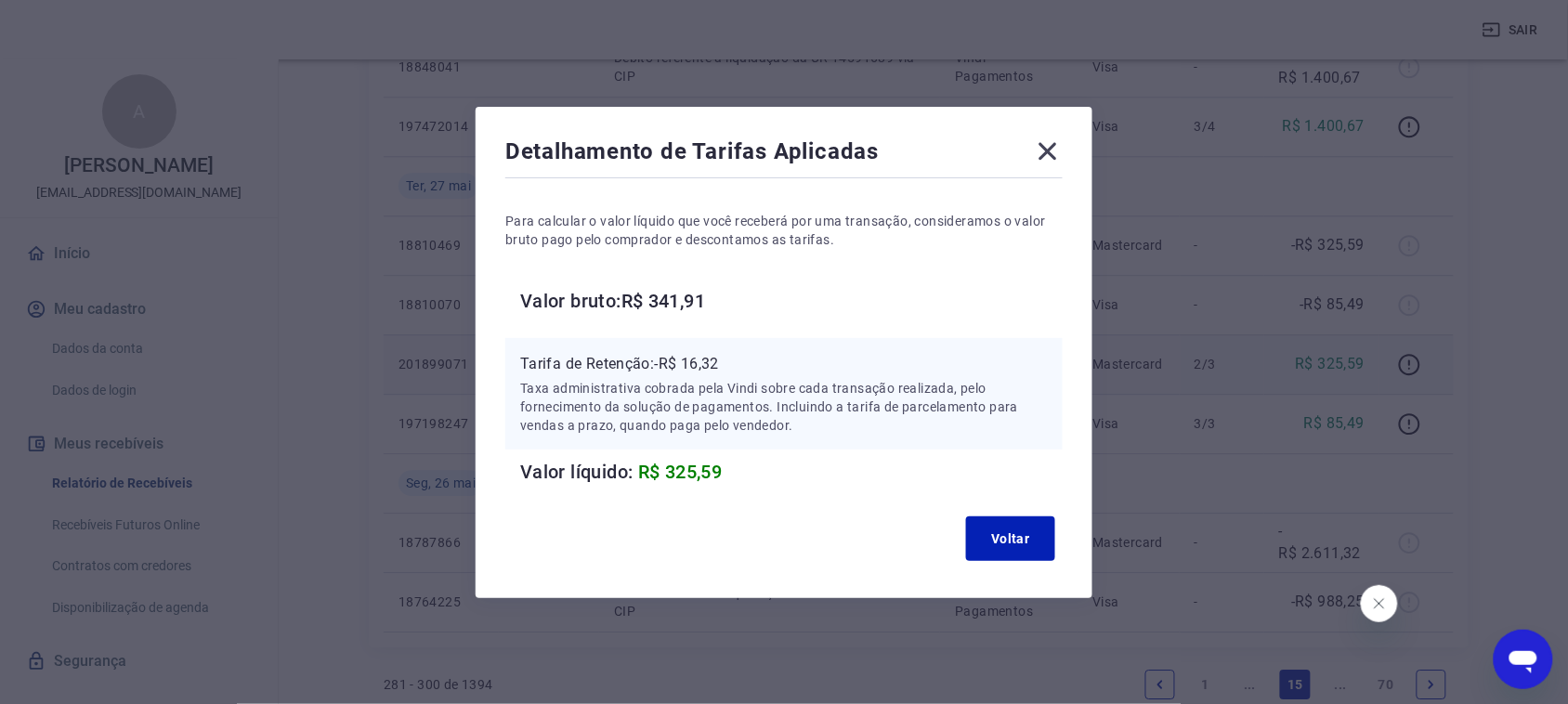
click at [1060, 142] on icon at bounding box center [1048, 151] width 30 height 30
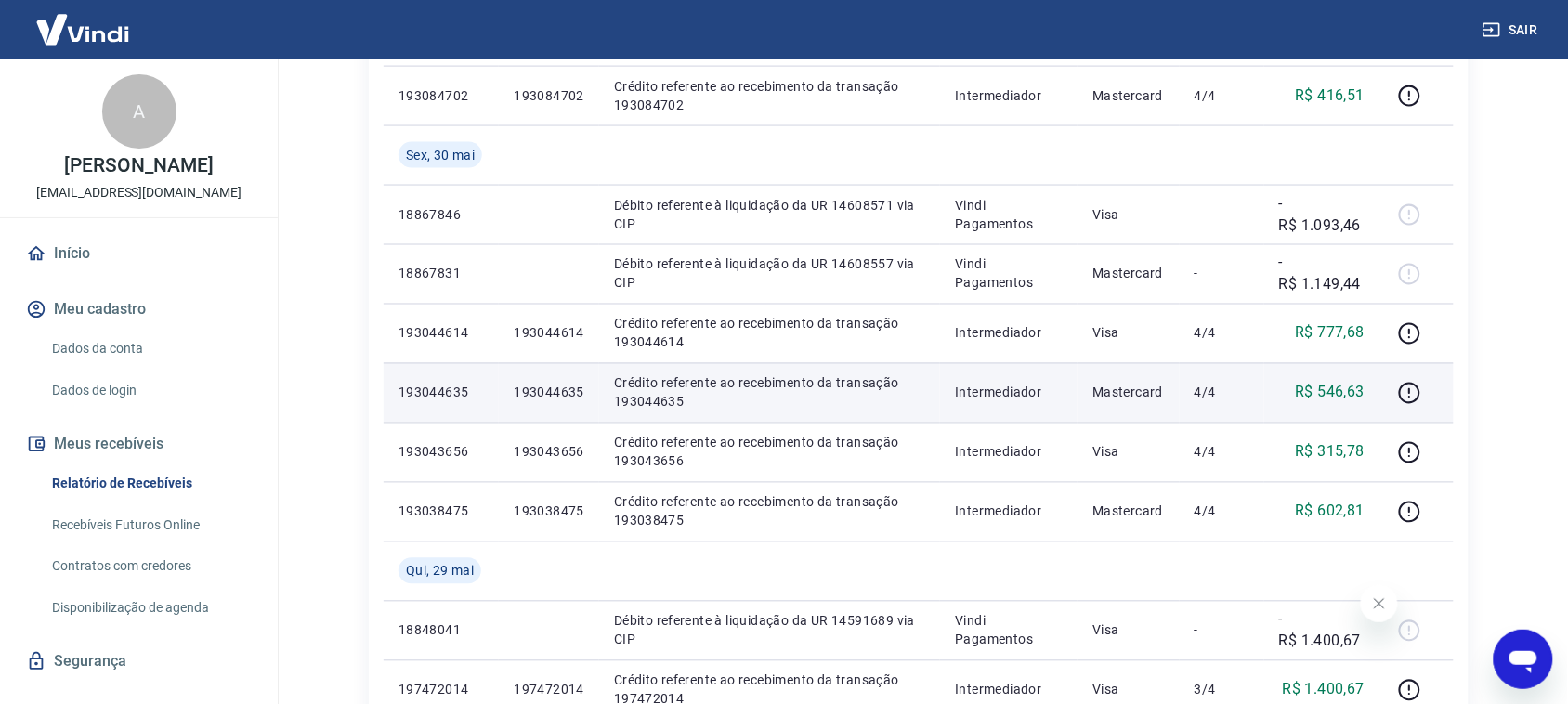
scroll to position [657, 0]
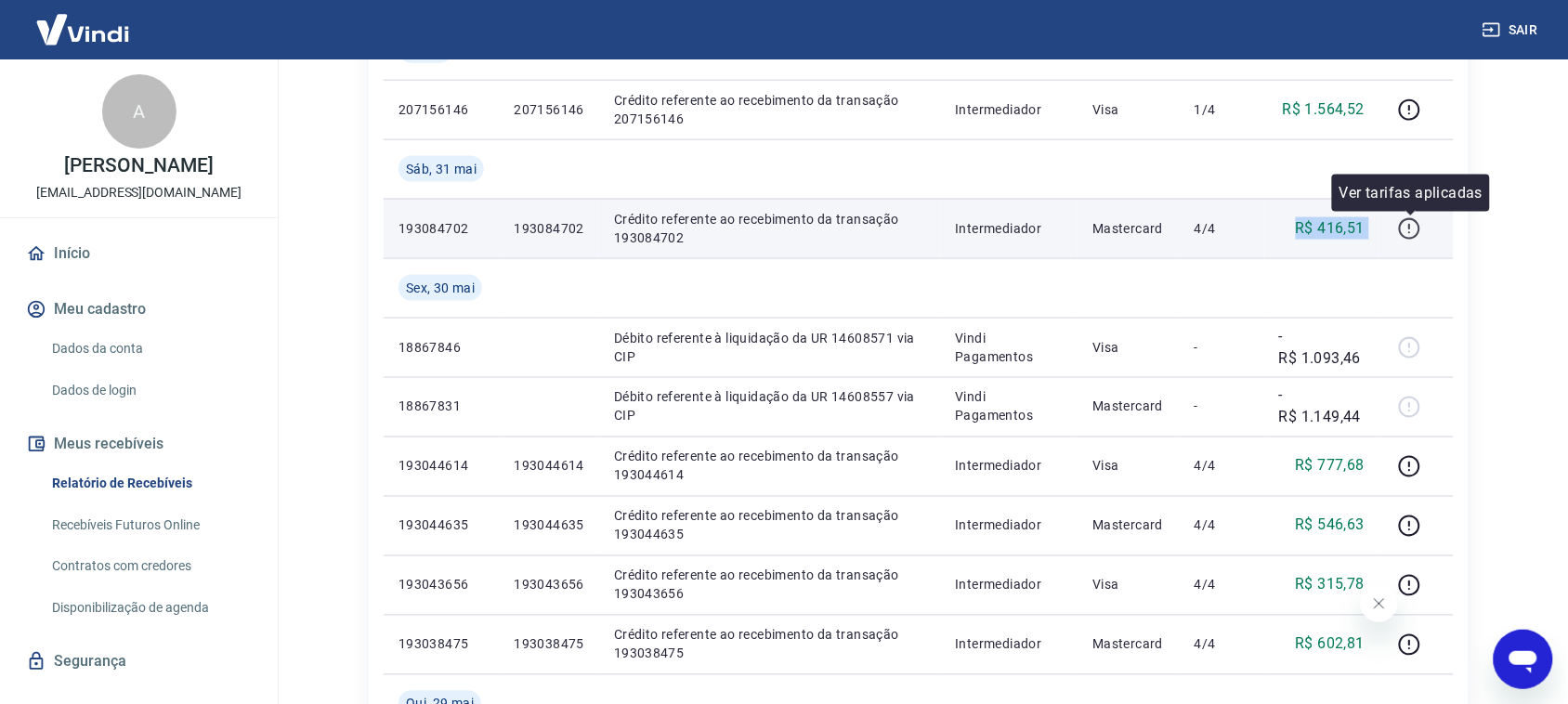
drag, startPoint x: 1274, startPoint y: 234, endPoint x: 1396, endPoint y: 216, distance: 123.3
click at [1396, 216] on tr "193084702 193084702 Crédito referente ao recebimento da transação 193084702 Int…" at bounding box center [918, 228] width 1070 height 59
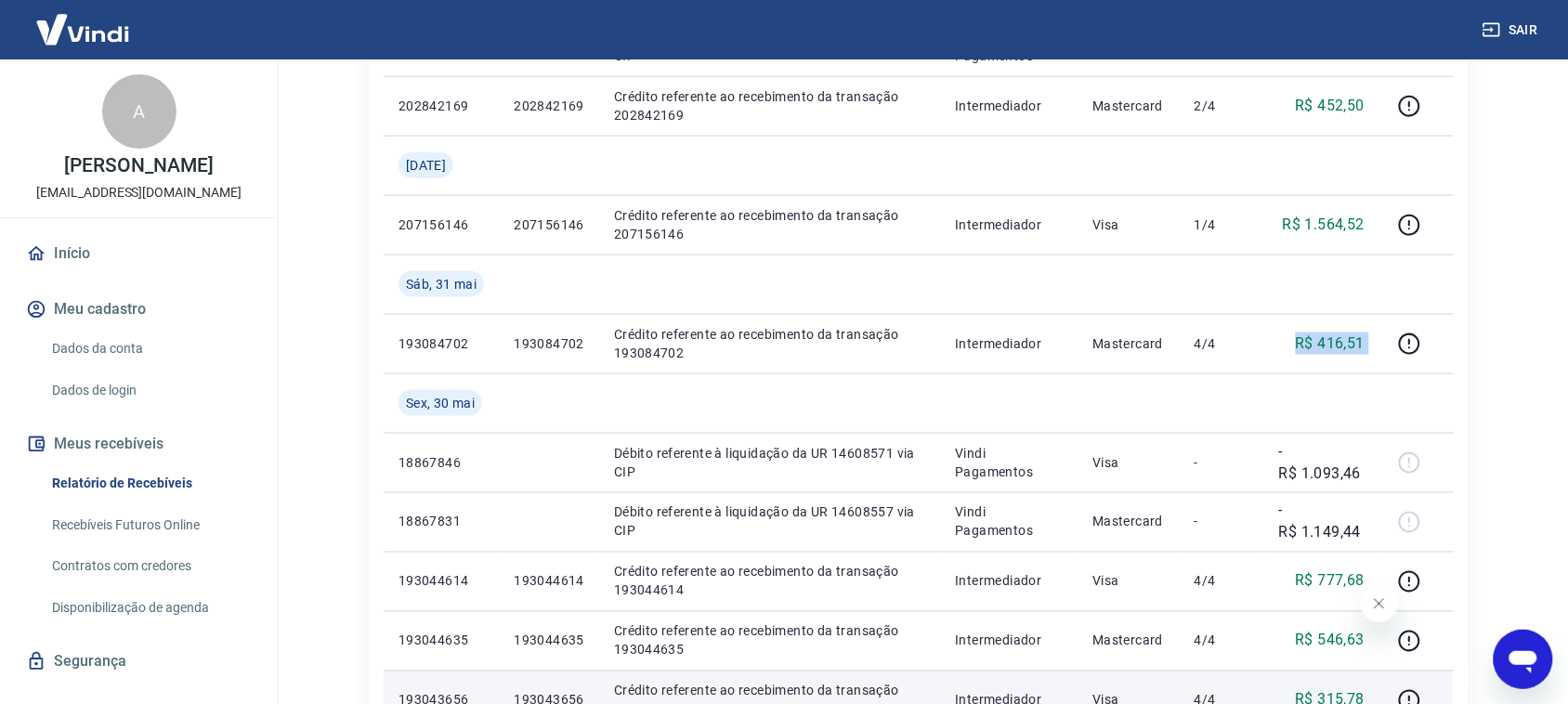
scroll to position [541, 0]
